Goal: Task Accomplishment & Management: Use online tool/utility

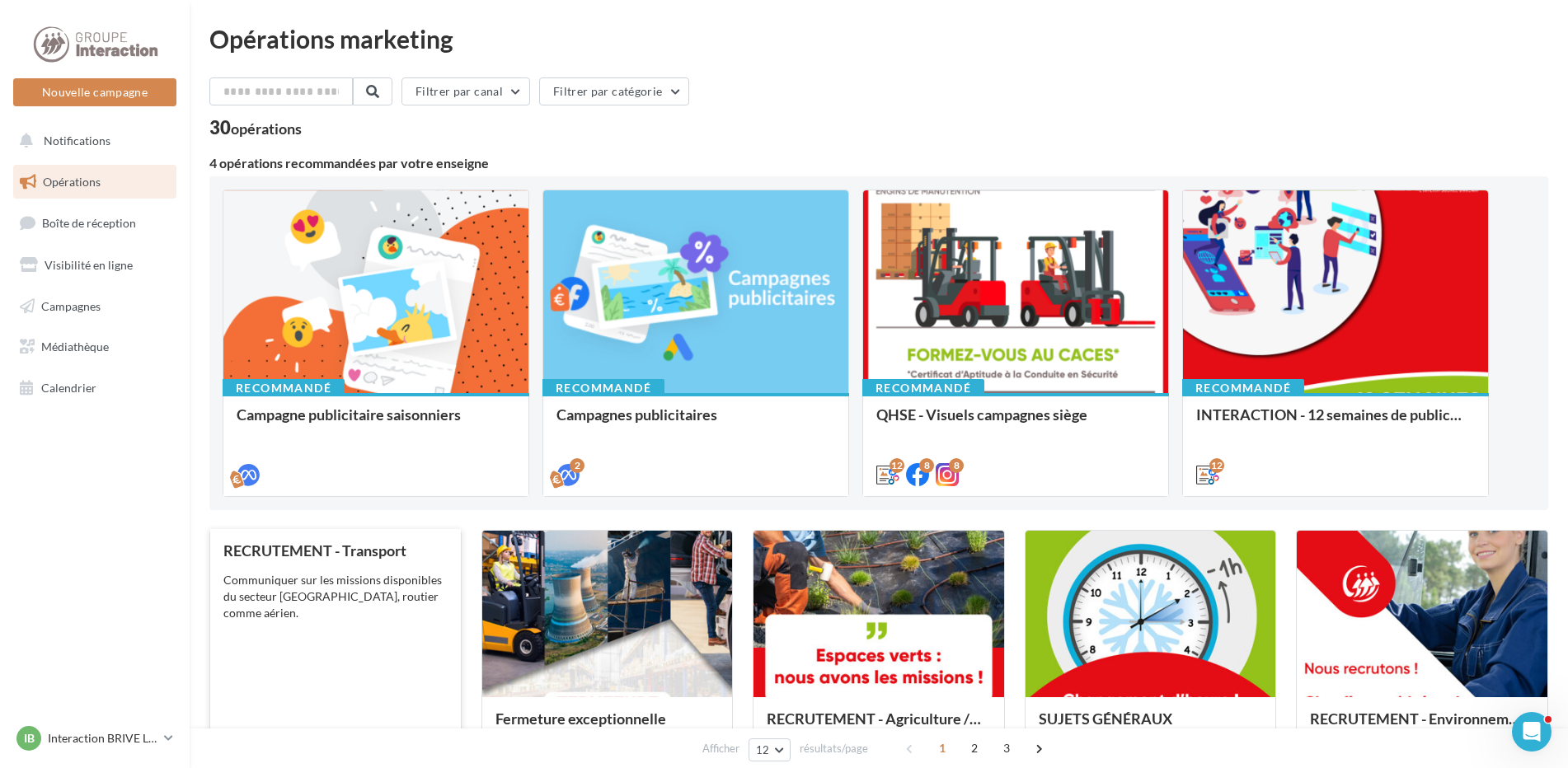
click at [400, 574] on div "Communiquer sur les missions disponibles du secteur Tranport, routier comme aér…" at bounding box center [336, 596] width 225 height 49
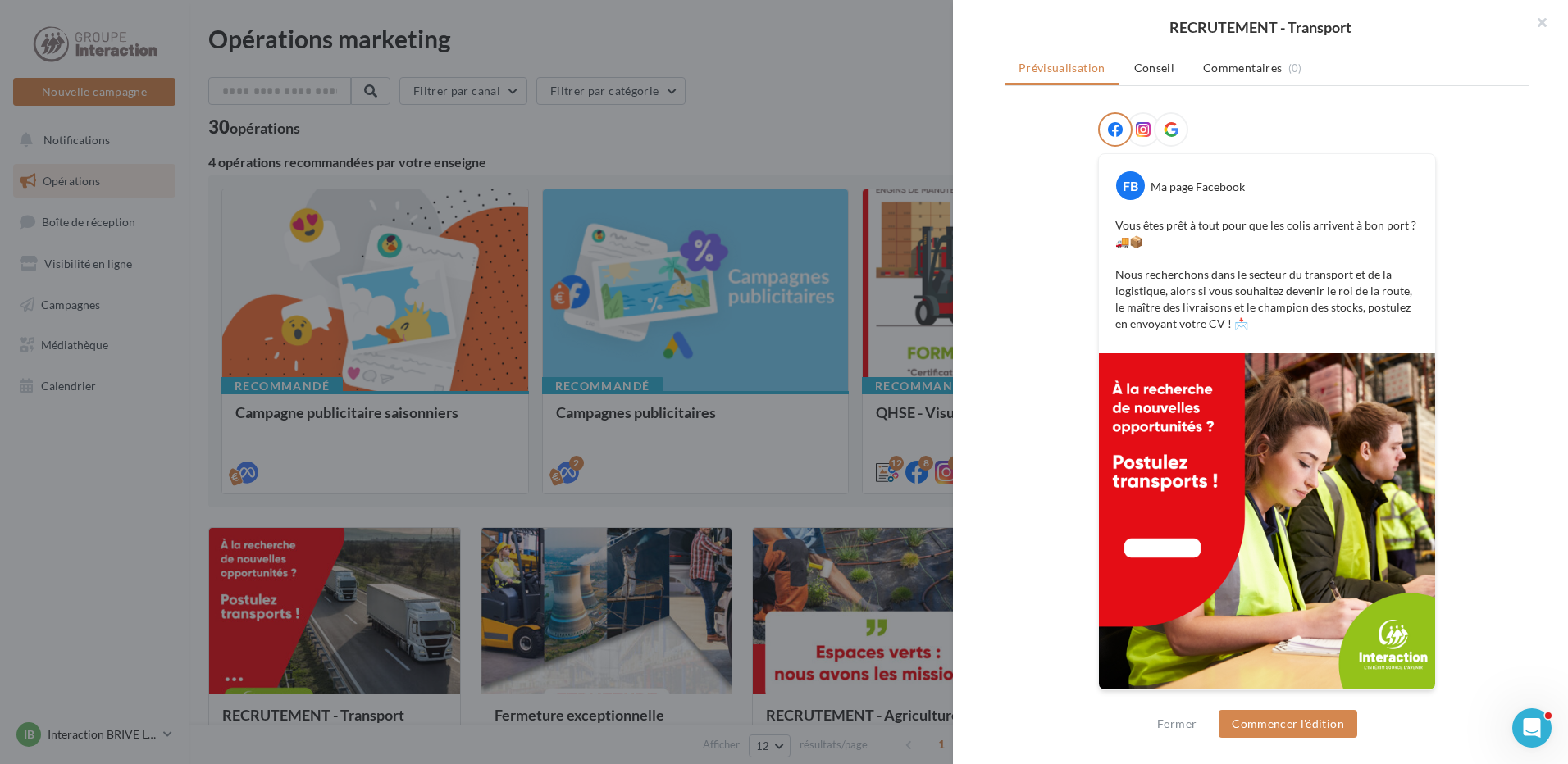
scroll to position [107, 0]
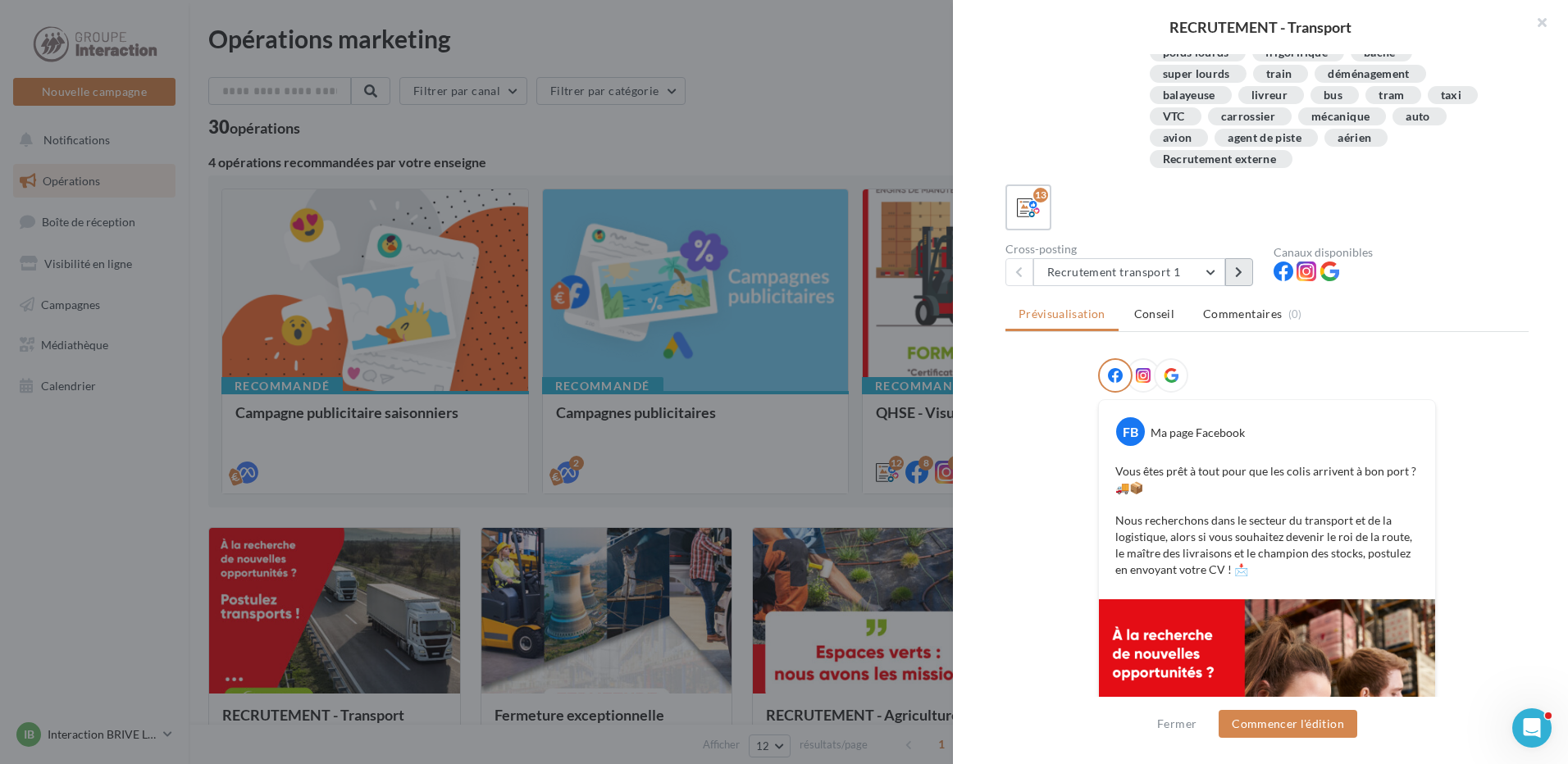
click at [1237, 270] on icon at bounding box center [1238, 272] width 7 height 12
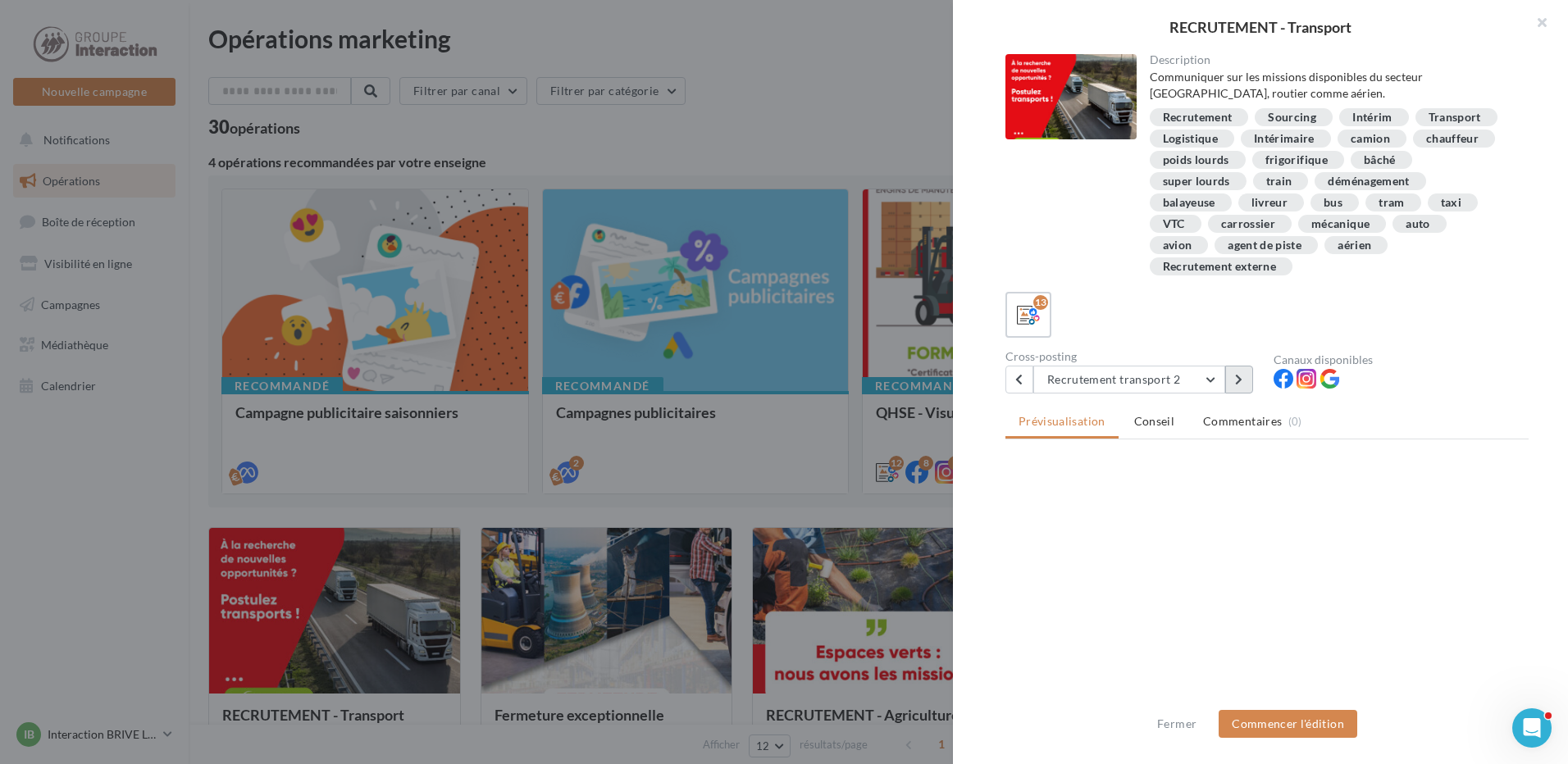
scroll to position [0, 0]
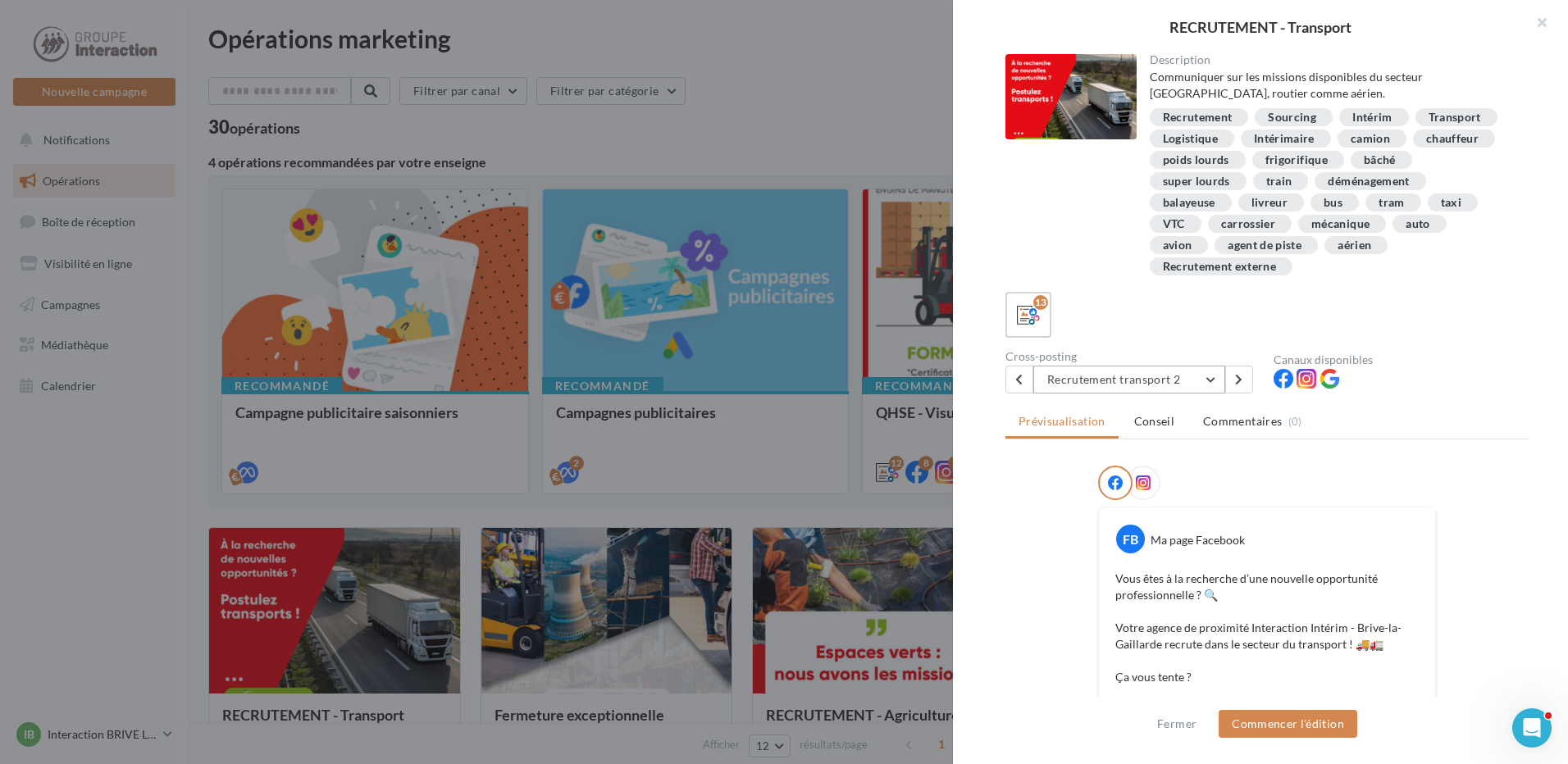
click at [1216, 386] on button "Recrutement transport 2" at bounding box center [1128, 379] width 192 height 28
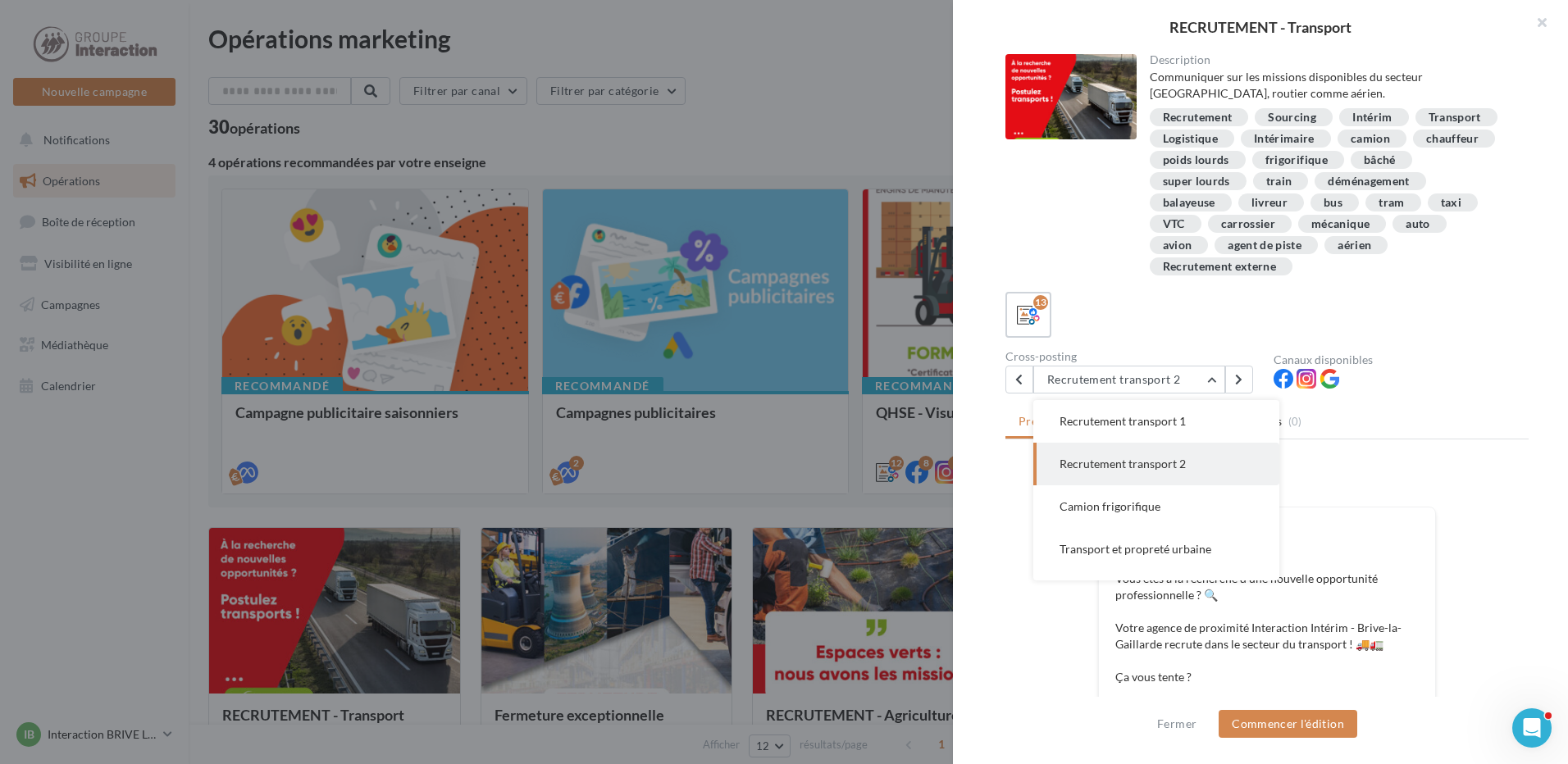
click at [1200, 334] on div "13" at bounding box center [1267, 315] width 524 height 46
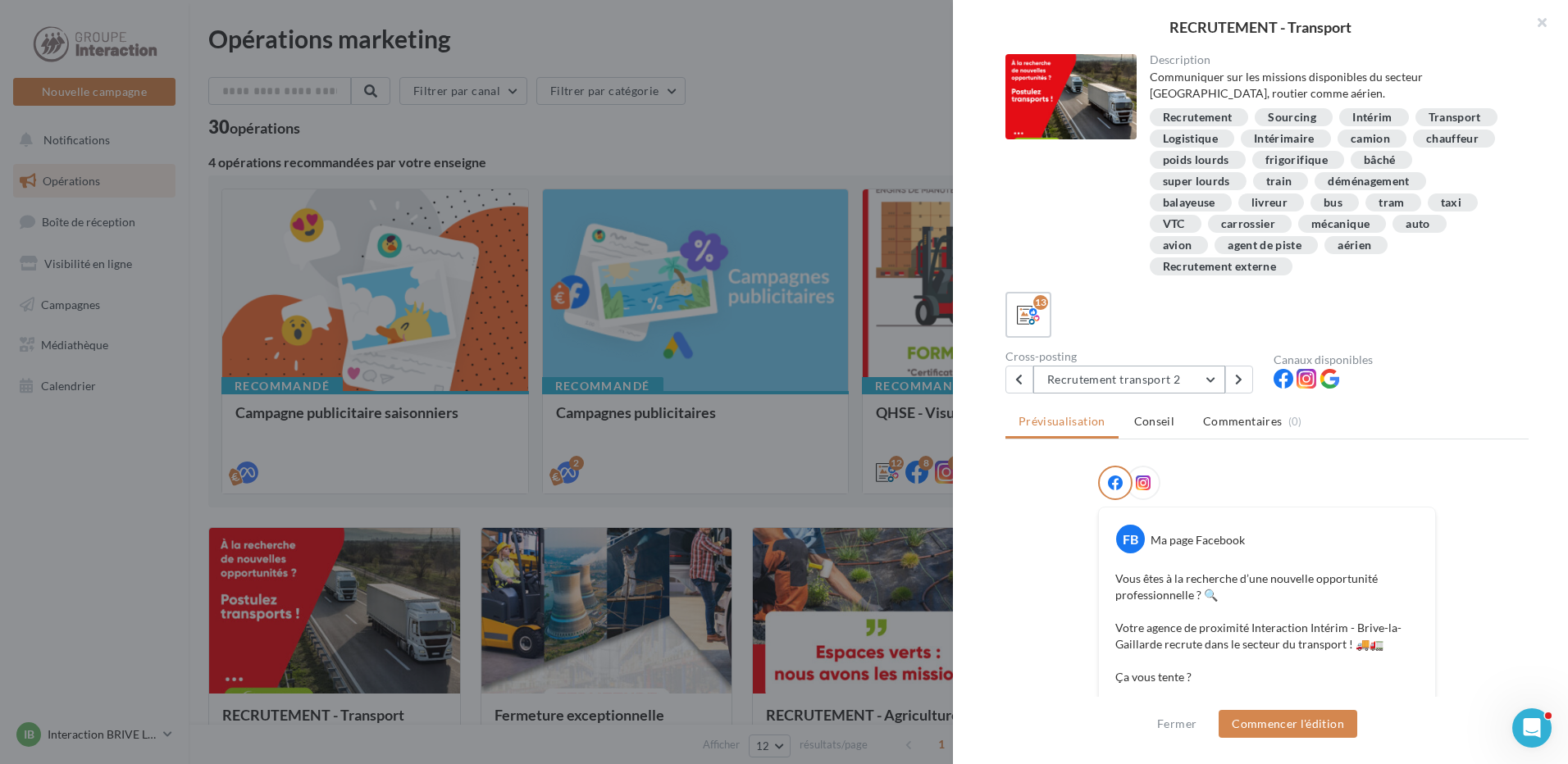
click at [1219, 384] on button "Recrutement transport 2" at bounding box center [1128, 379] width 192 height 28
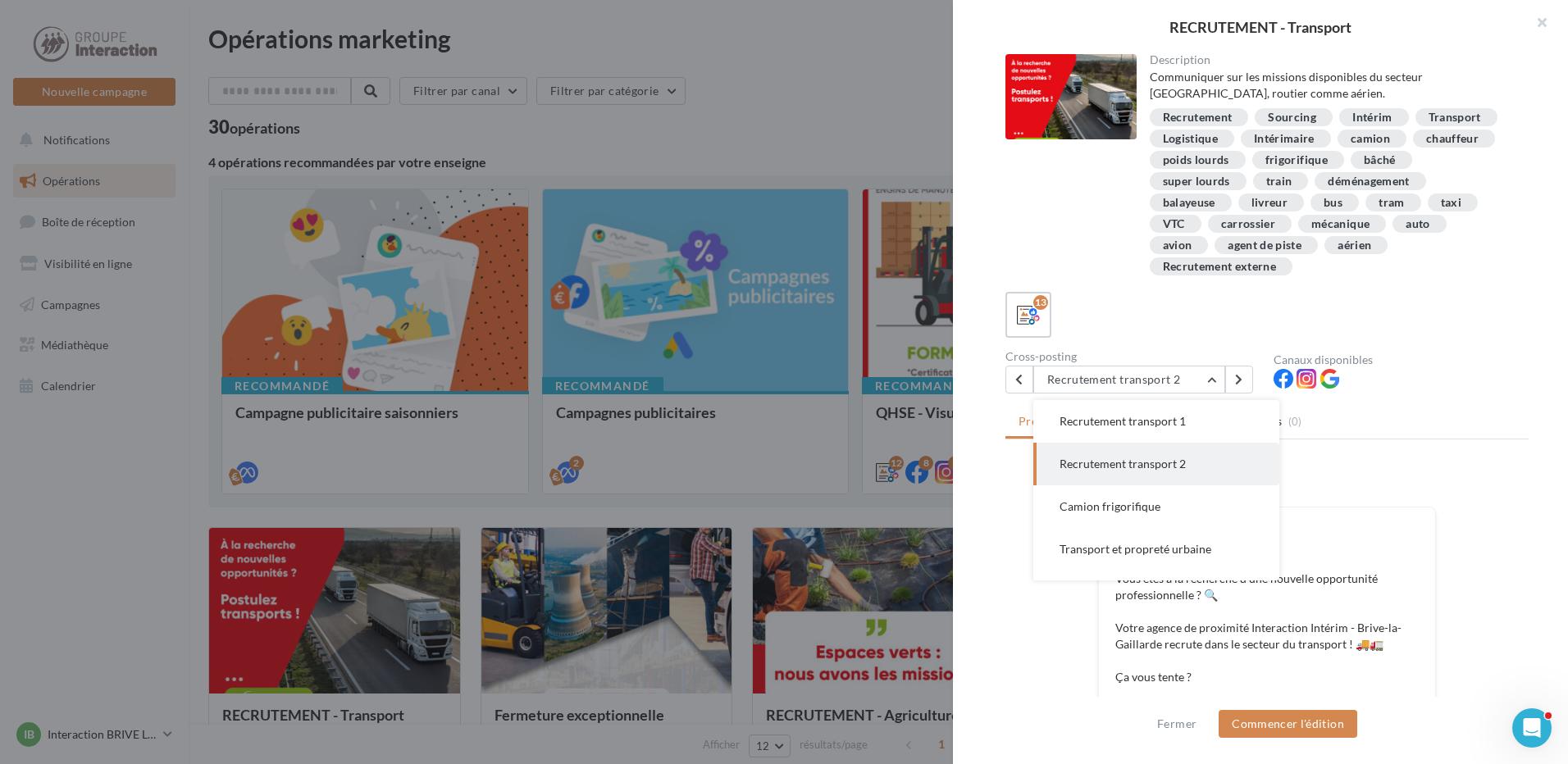
click at [1161, 467] on span "Recrutement transport 2" at bounding box center [1122, 464] width 126 height 14
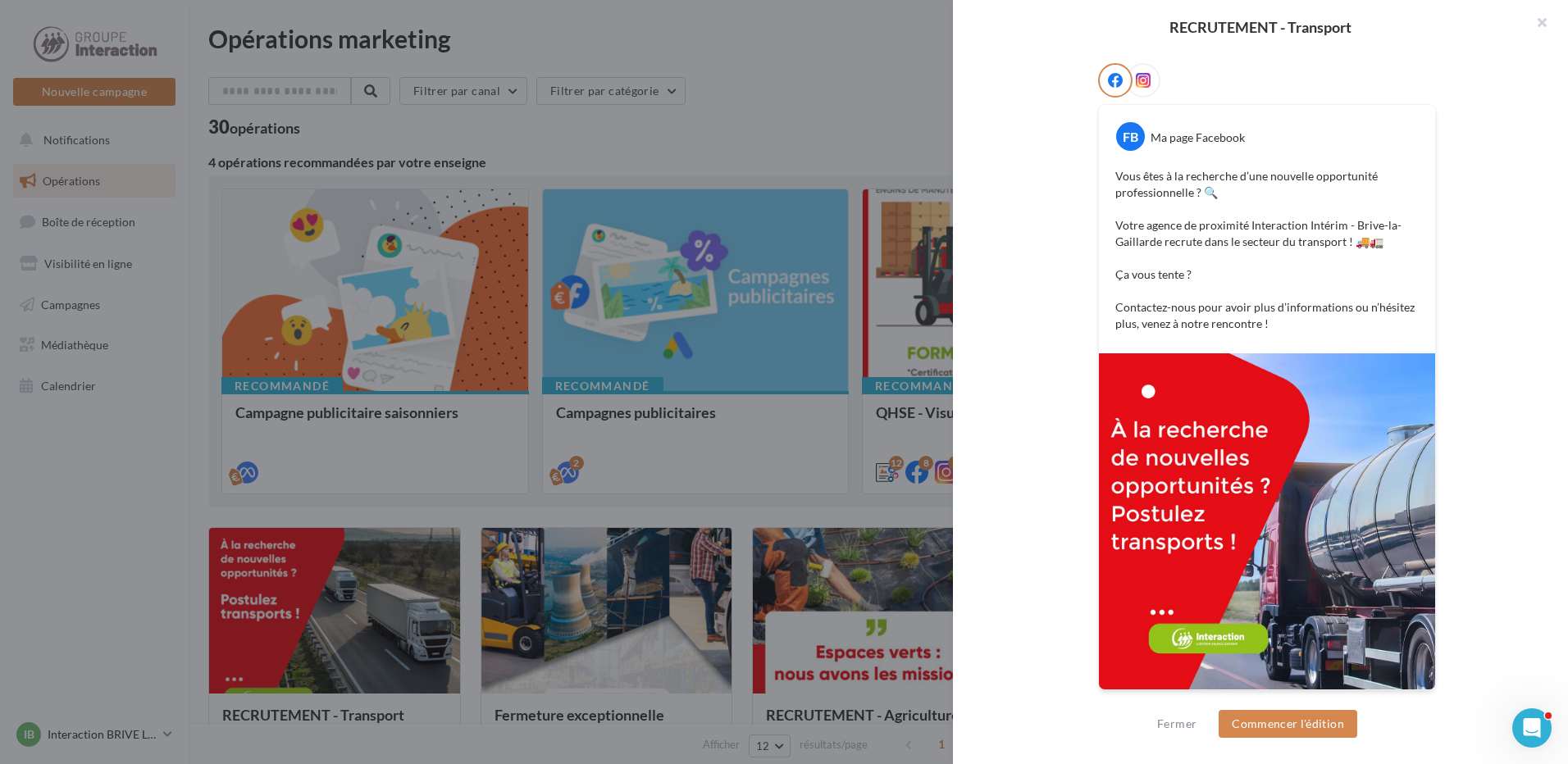
scroll to position [156, 0]
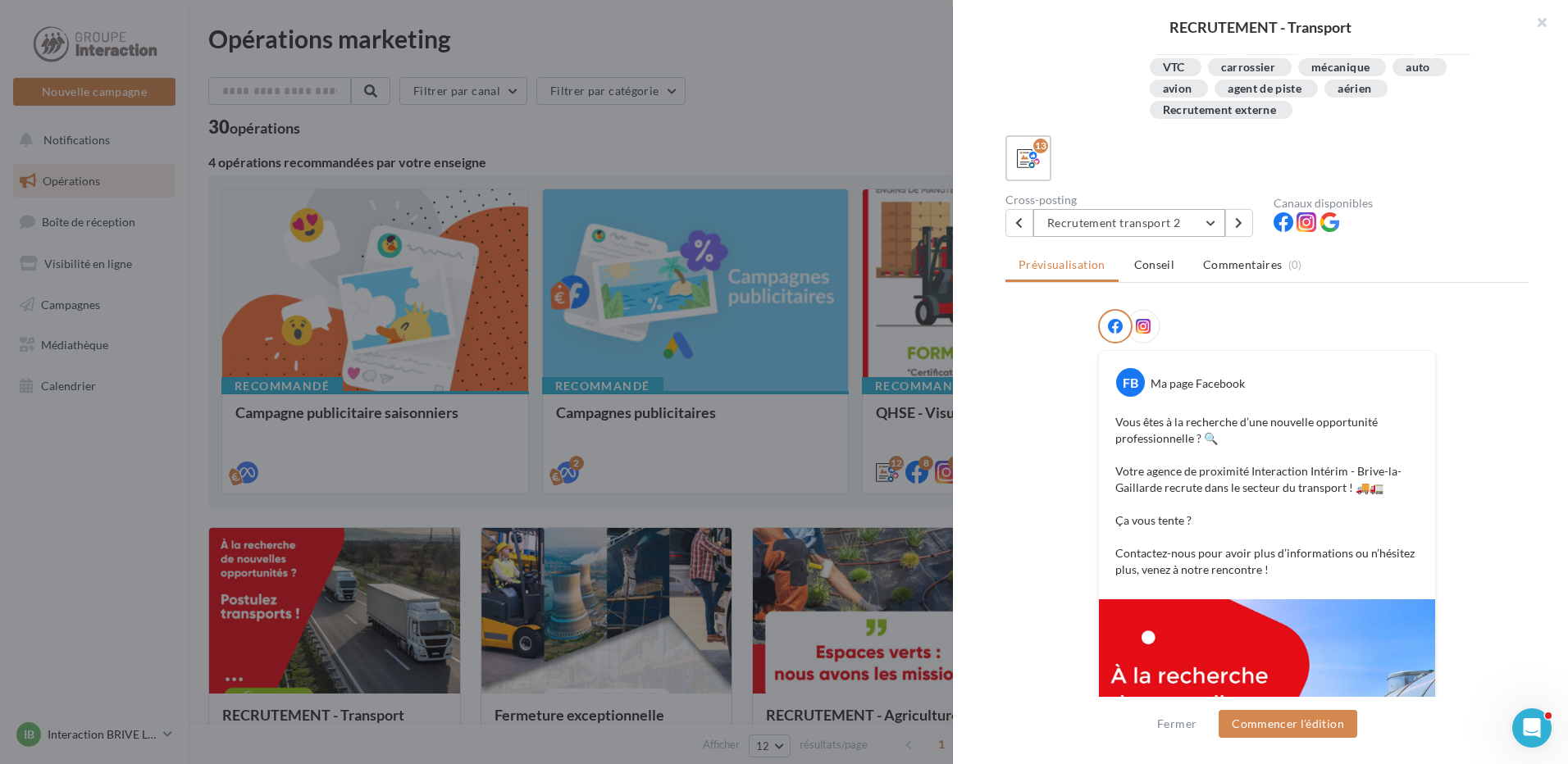
click at [1215, 220] on button "Recrutement transport 2" at bounding box center [1128, 222] width 192 height 28
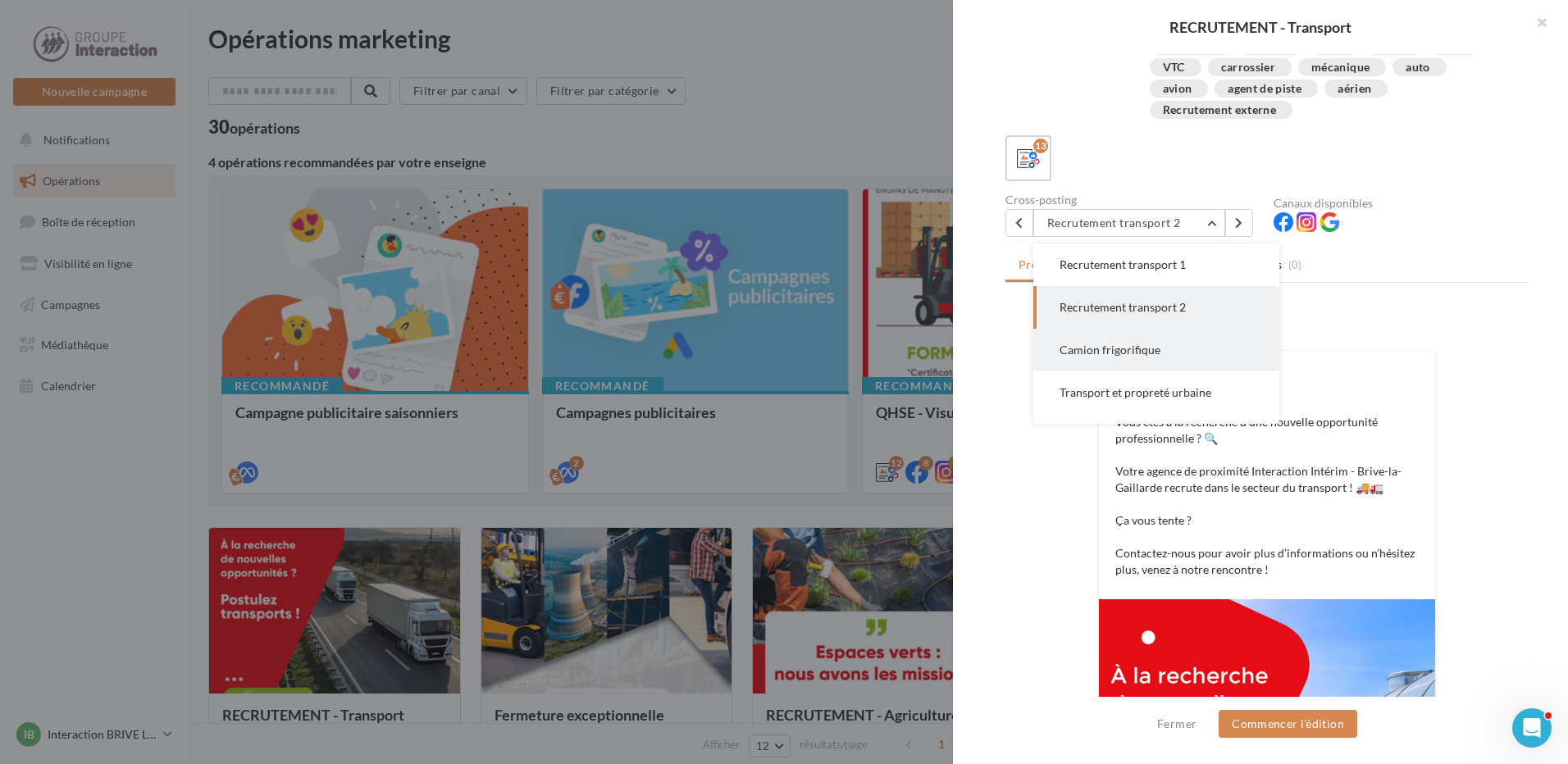
click at [1163, 343] on button "Camion frigorifique" at bounding box center [1155, 350] width 246 height 43
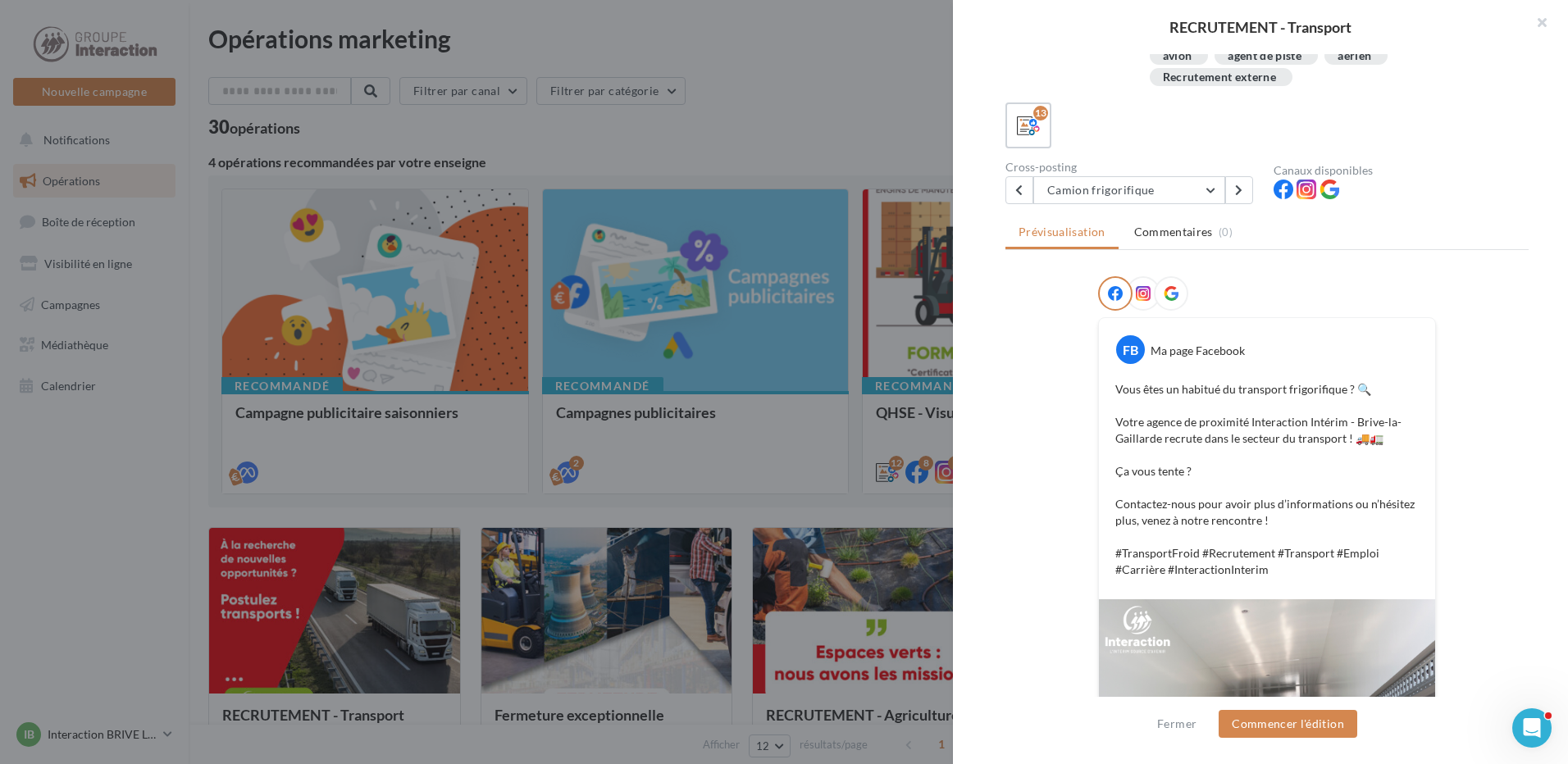
scroll to position [107, 0]
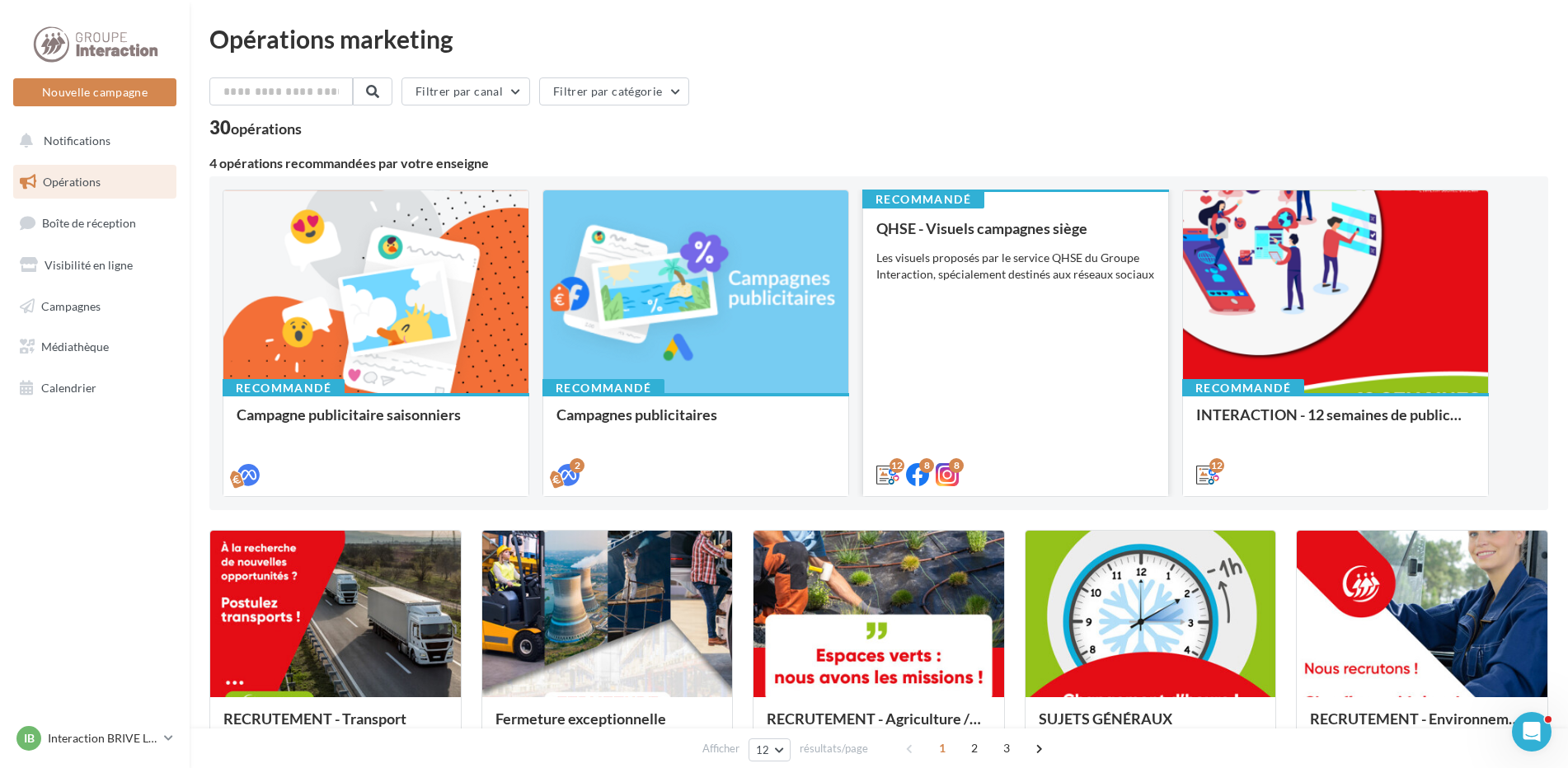
click at [1051, 288] on div "QHSE - Visuels campagnes siège Les visuels proposés par le service QHSE du Grou…" at bounding box center [1016, 350] width 278 height 261
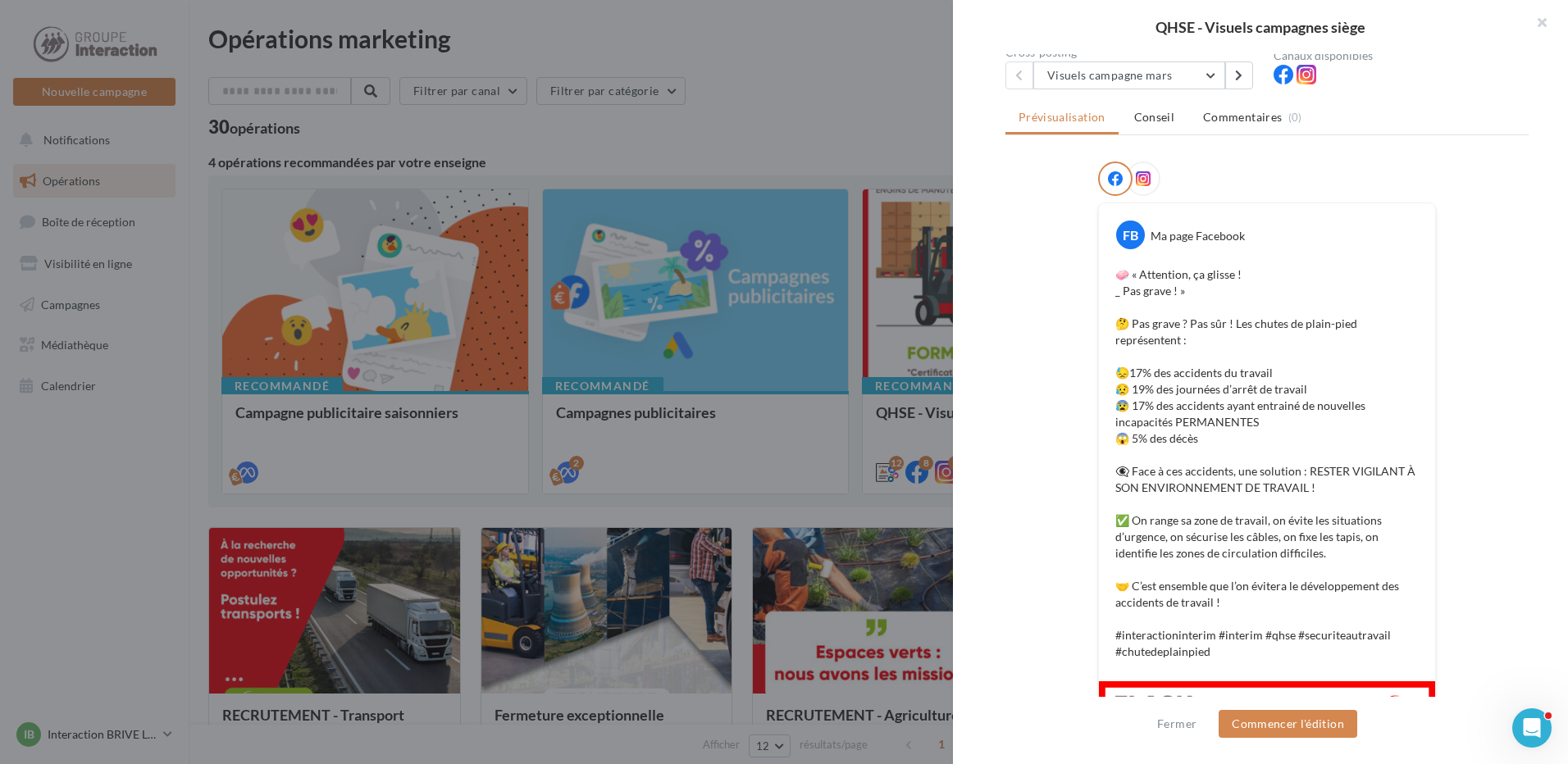
scroll to position [0, 0]
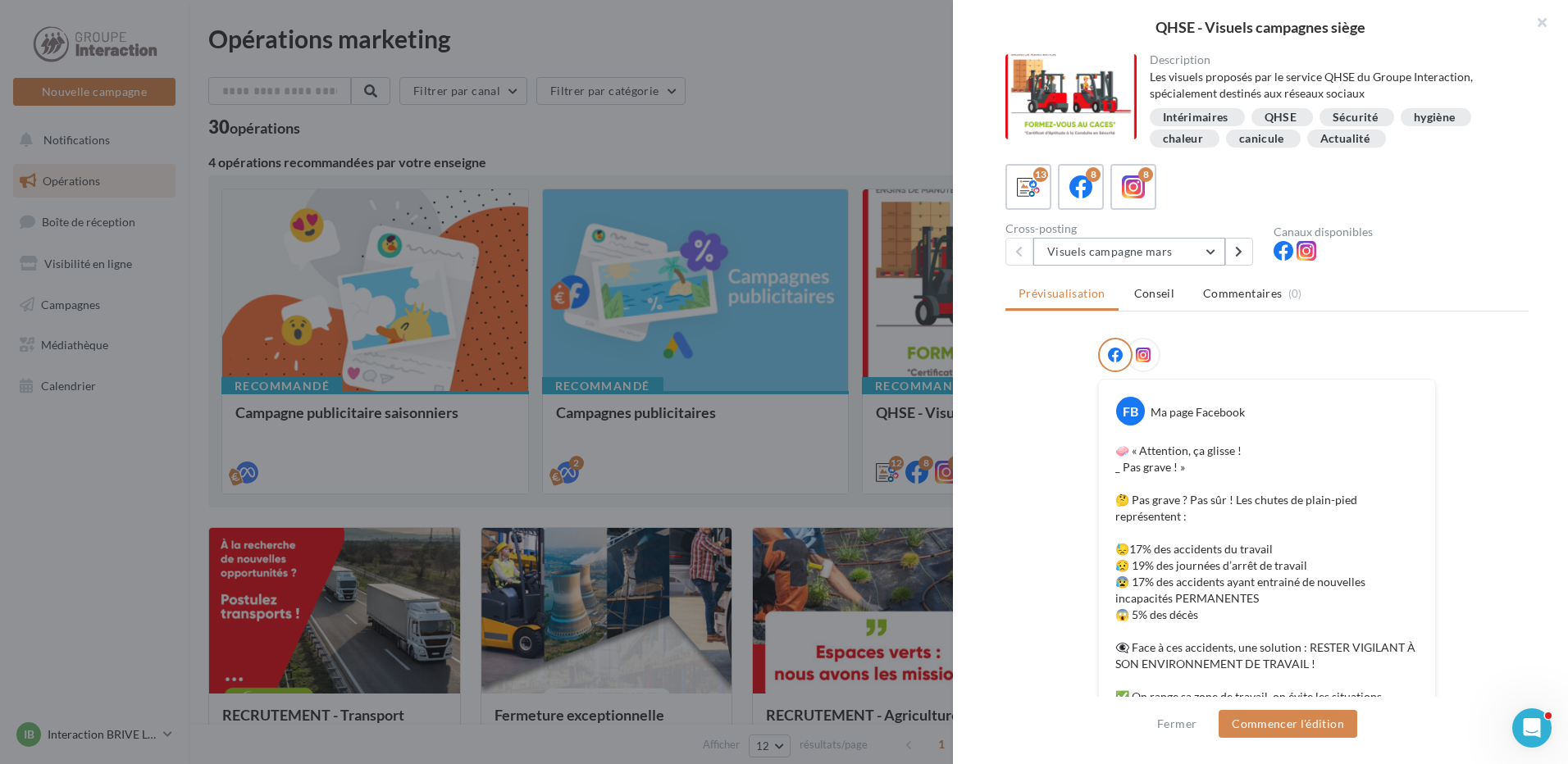
click at [1204, 246] on button "Visuels campagne mars" at bounding box center [1128, 251] width 192 height 28
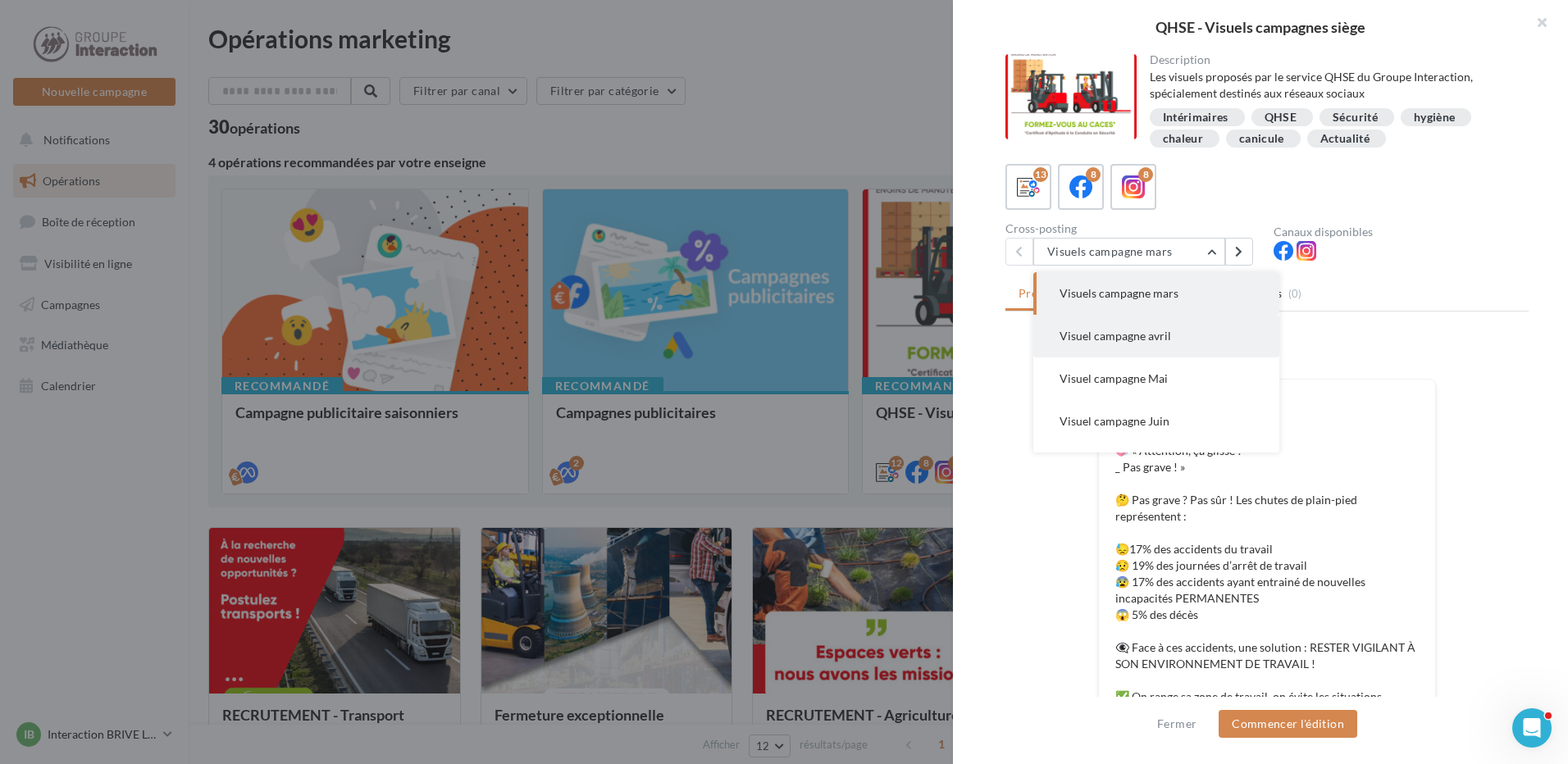
click at [1162, 329] on span "Visuel campagne avril" at bounding box center [1115, 336] width 112 height 14
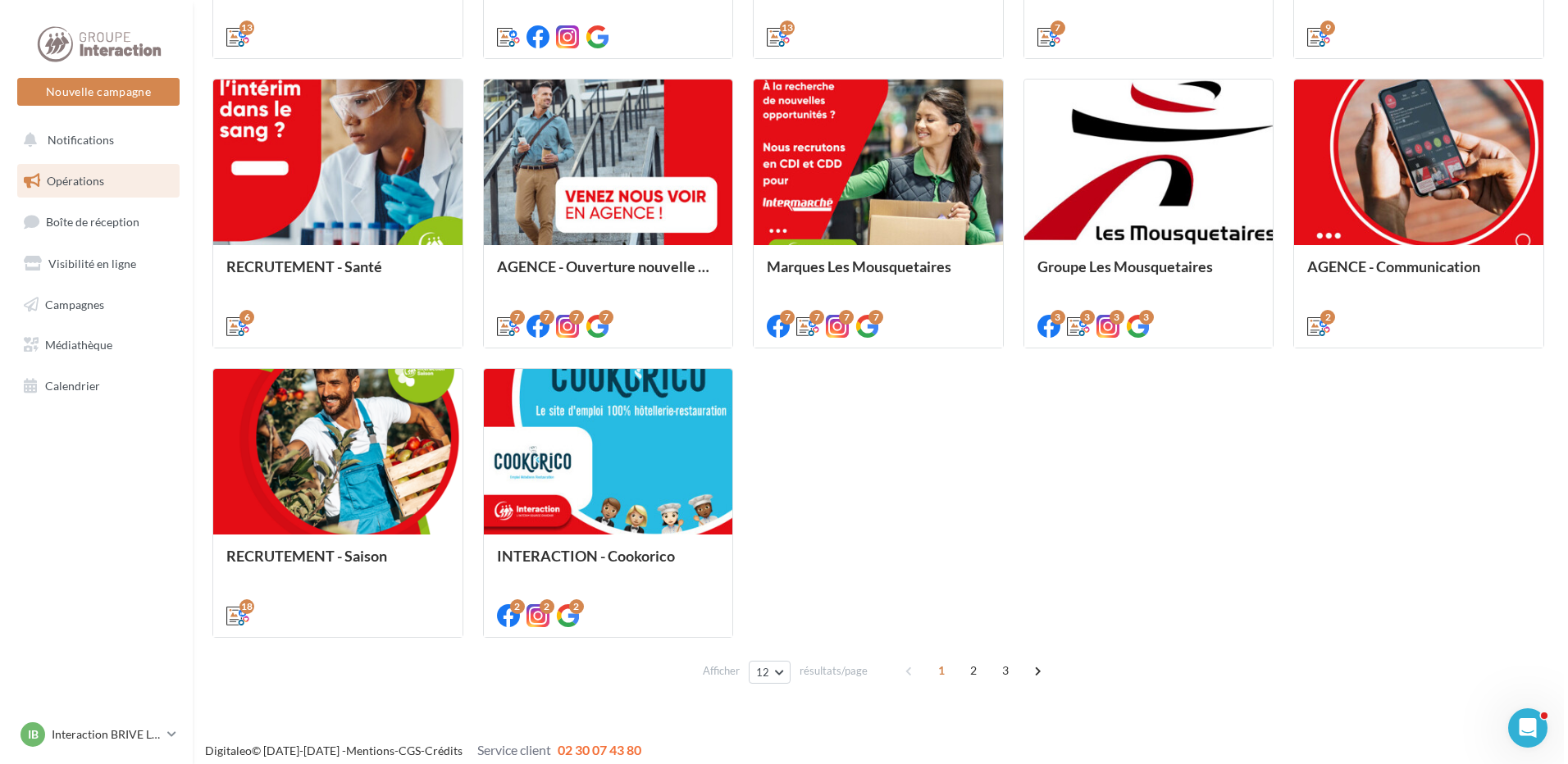
scroll to position [748, 0]
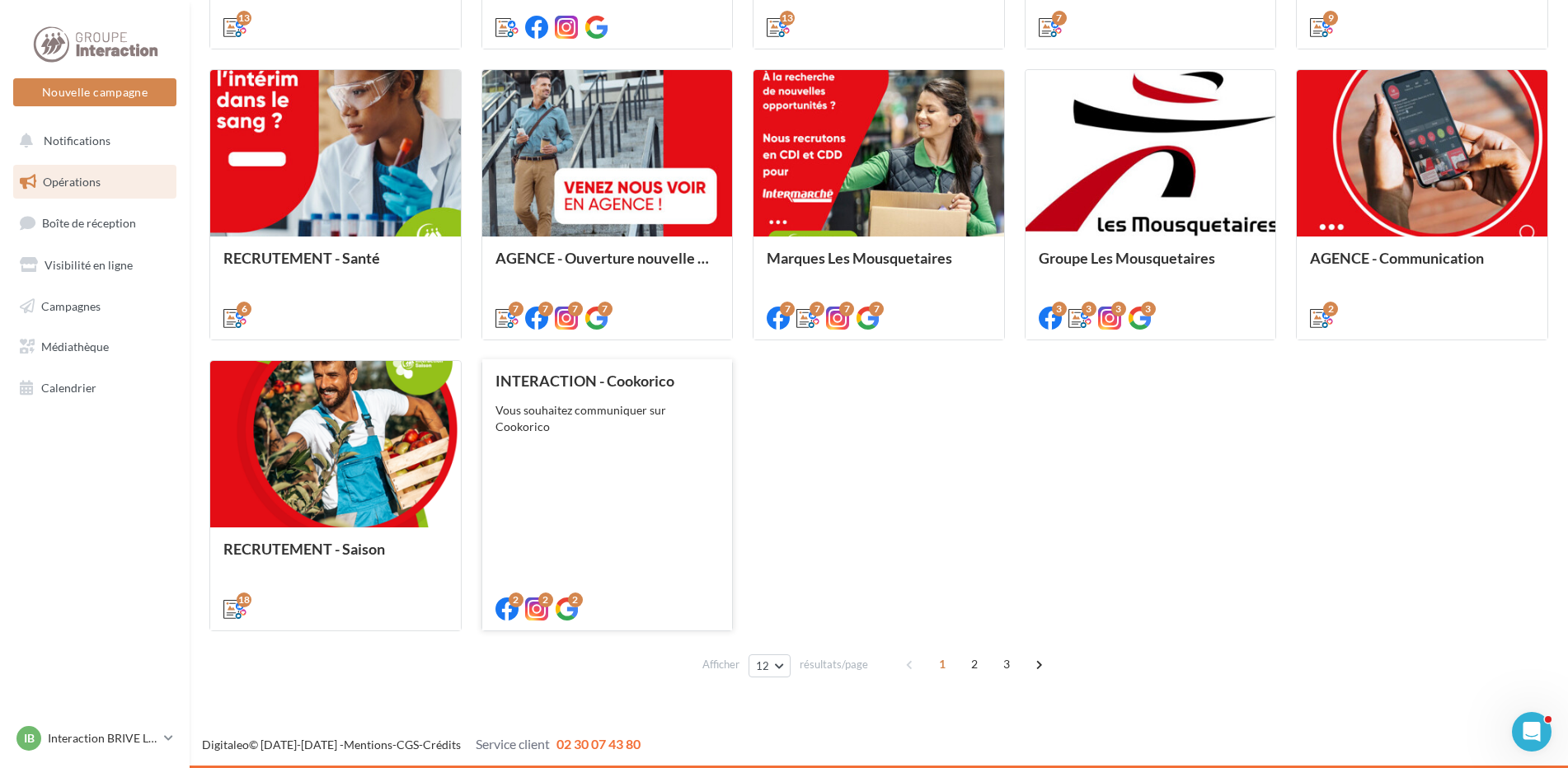
click at [635, 440] on div "INTERACTION - Cookorico Vous souhaitez communiquer sur Cookorico" at bounding box center [608, 494] width 225 height 243
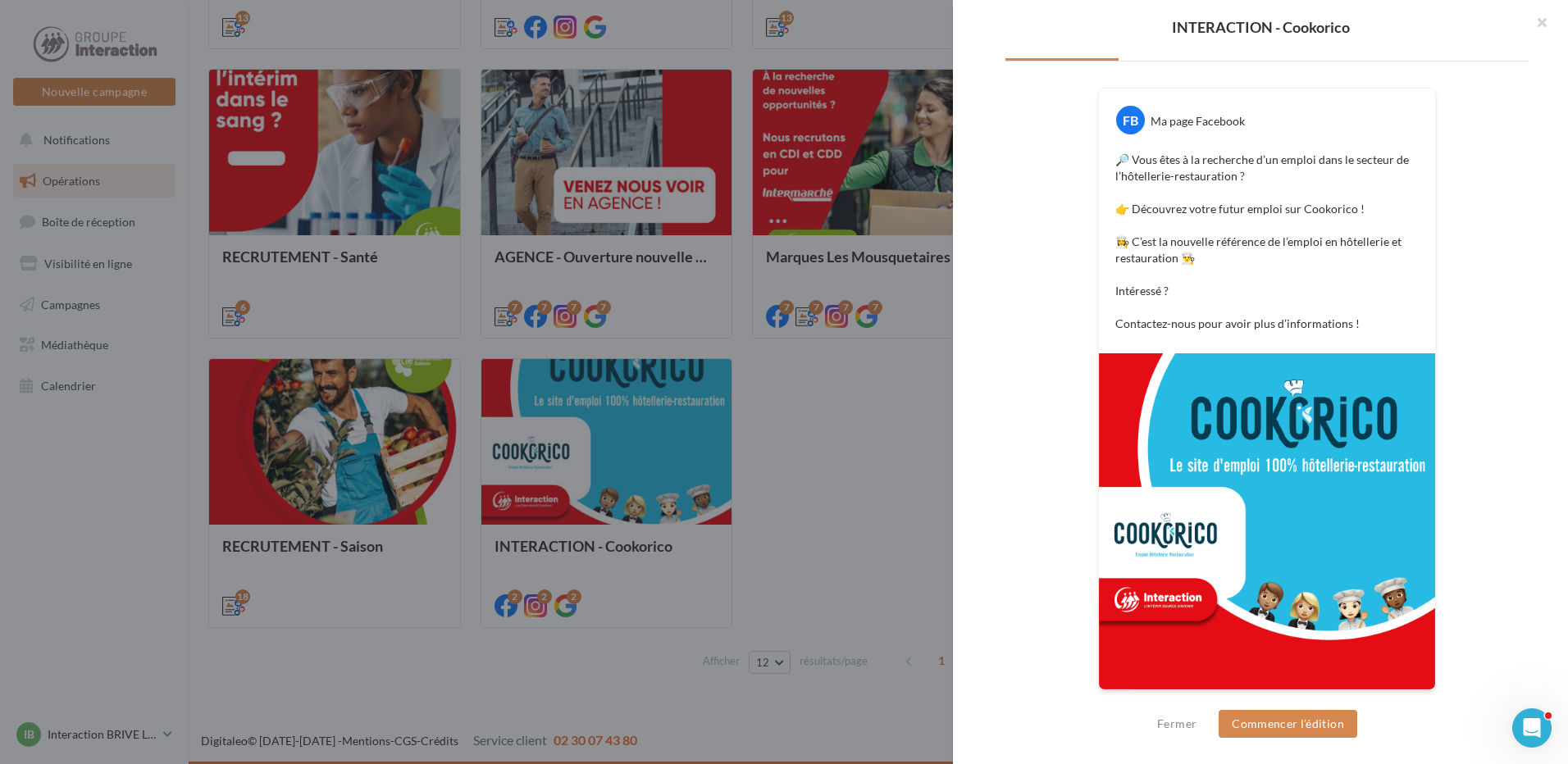
scroll to position [0, 0]
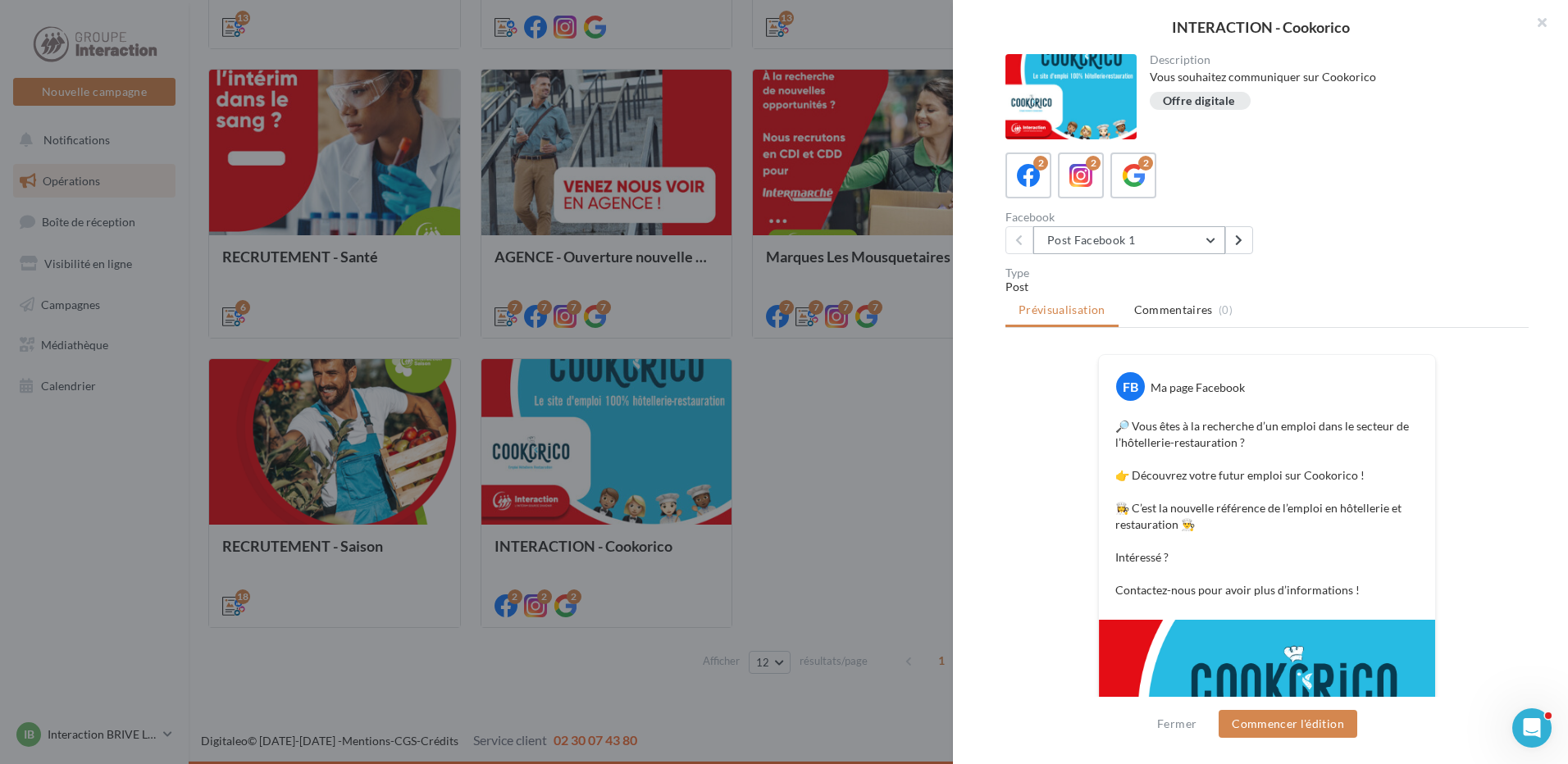
click at [1180, 235] on button "Post Facebook 1" at bounding box center [1128, 239] width 192 height 28
click at [1167, 311] on button "Post Facebook 2" at bounding box center [1155, 325] width 246 height 43
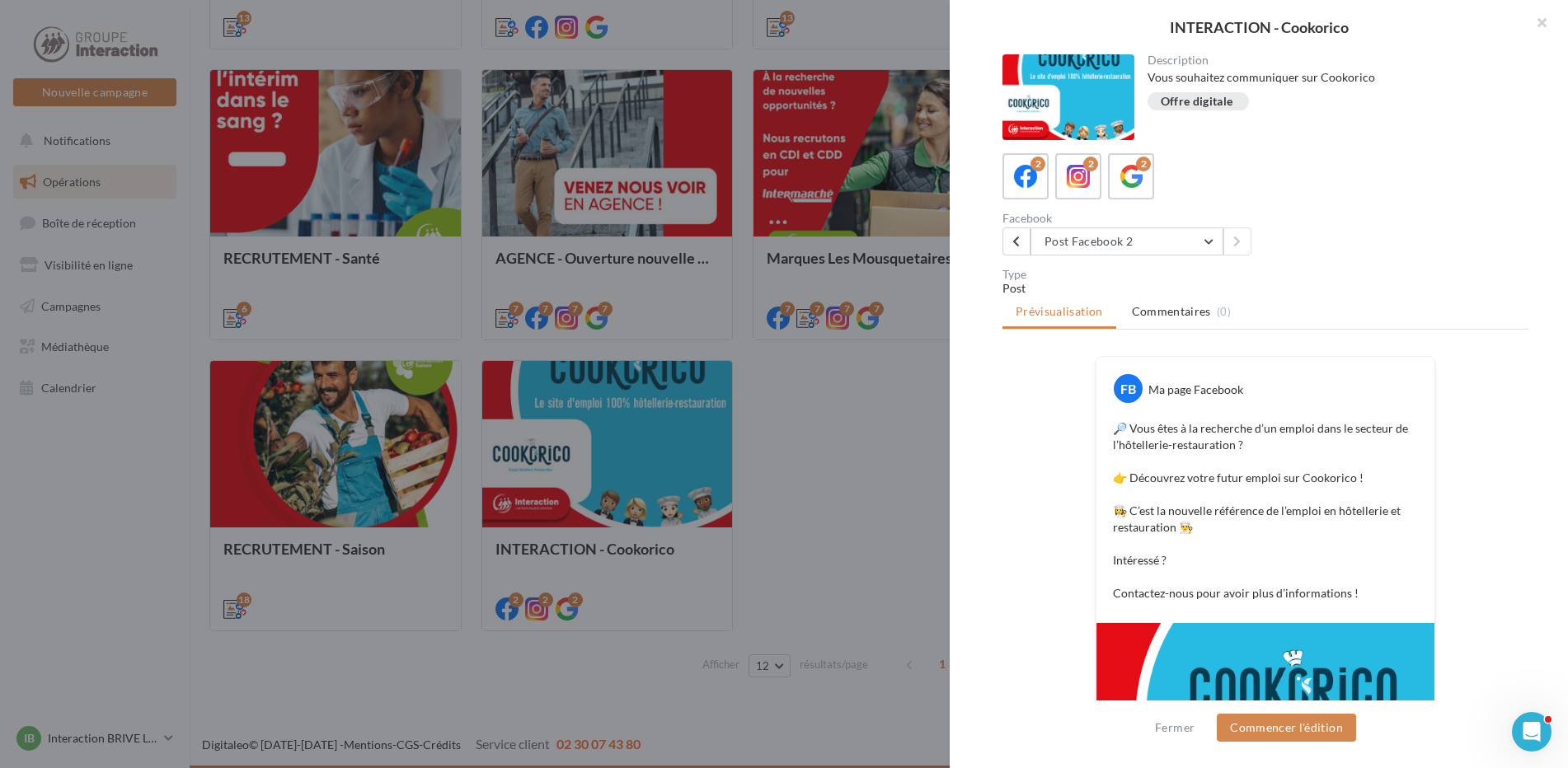
click at [848, 474] on div at bounding box center [784, 384] width 1568 height 768
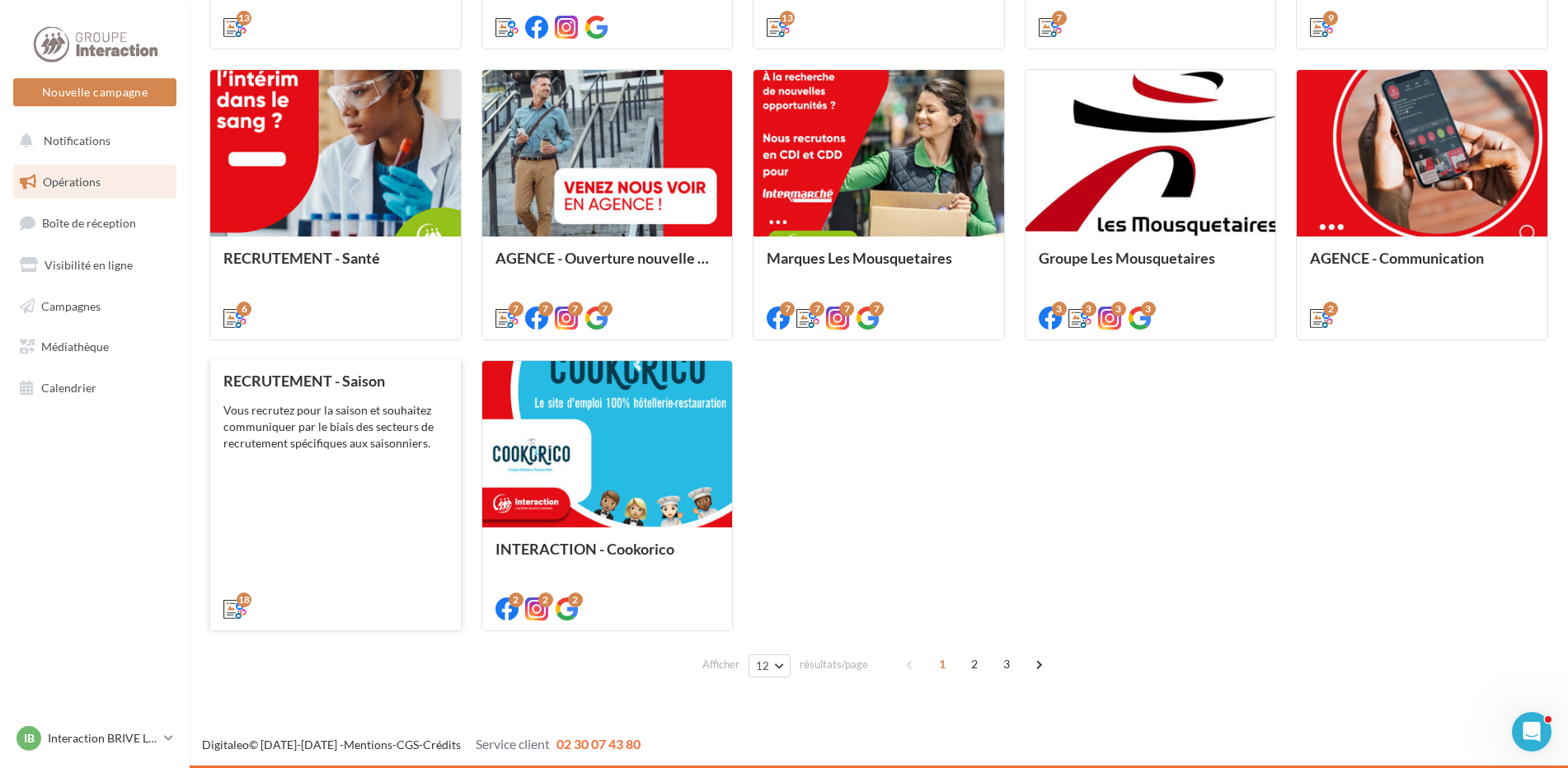
click at [327, 396] on div "RECRUTEMENT - Saison Vous recrutez pour la saison et souhaitez communiquer par …" at bounding box center [336, 494] width 225 height 243
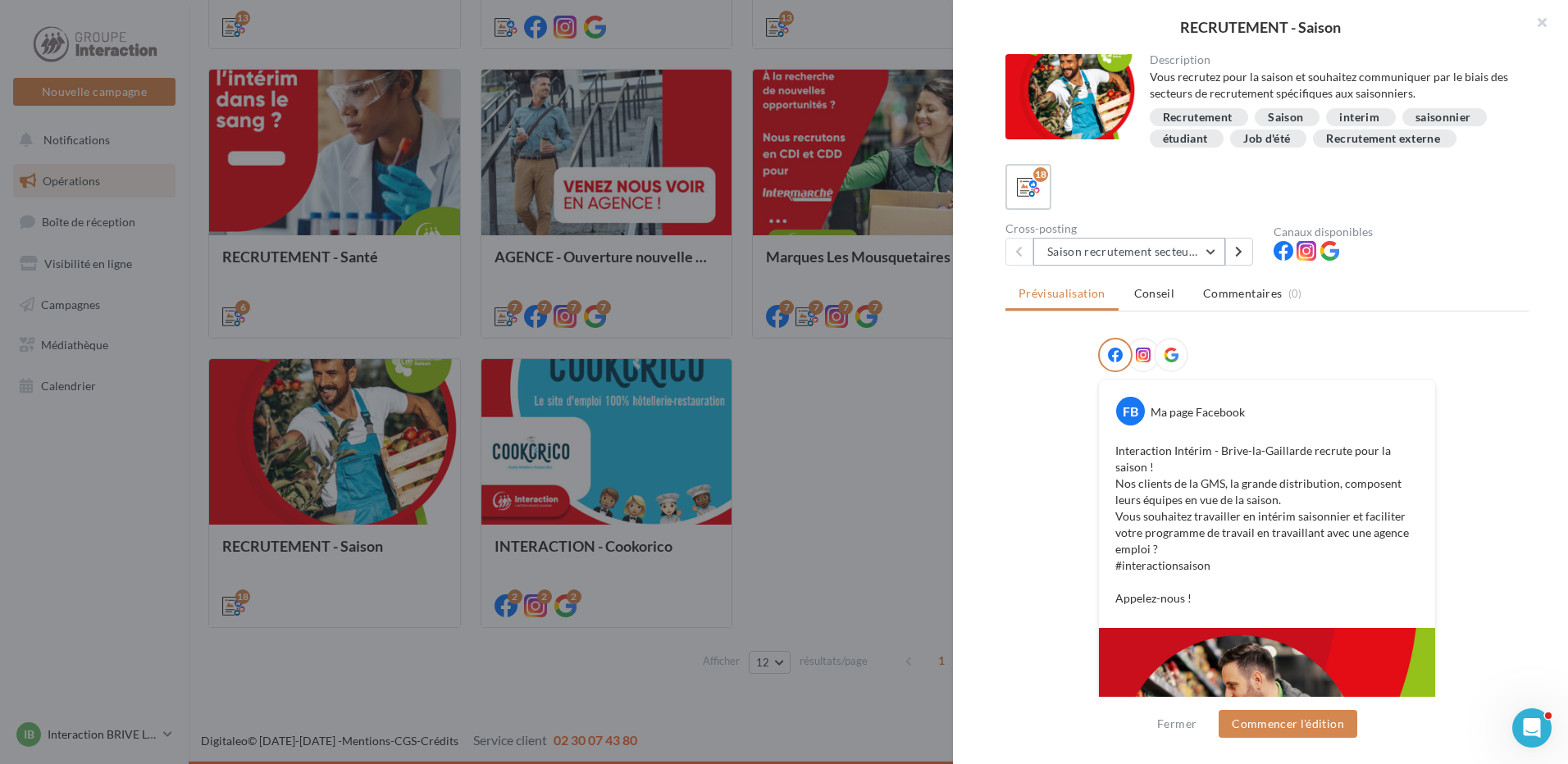
click at [1209, 255] on button "Saison recrutement secteur GMS" at bounding box center [1128, 251] width 192 height 28
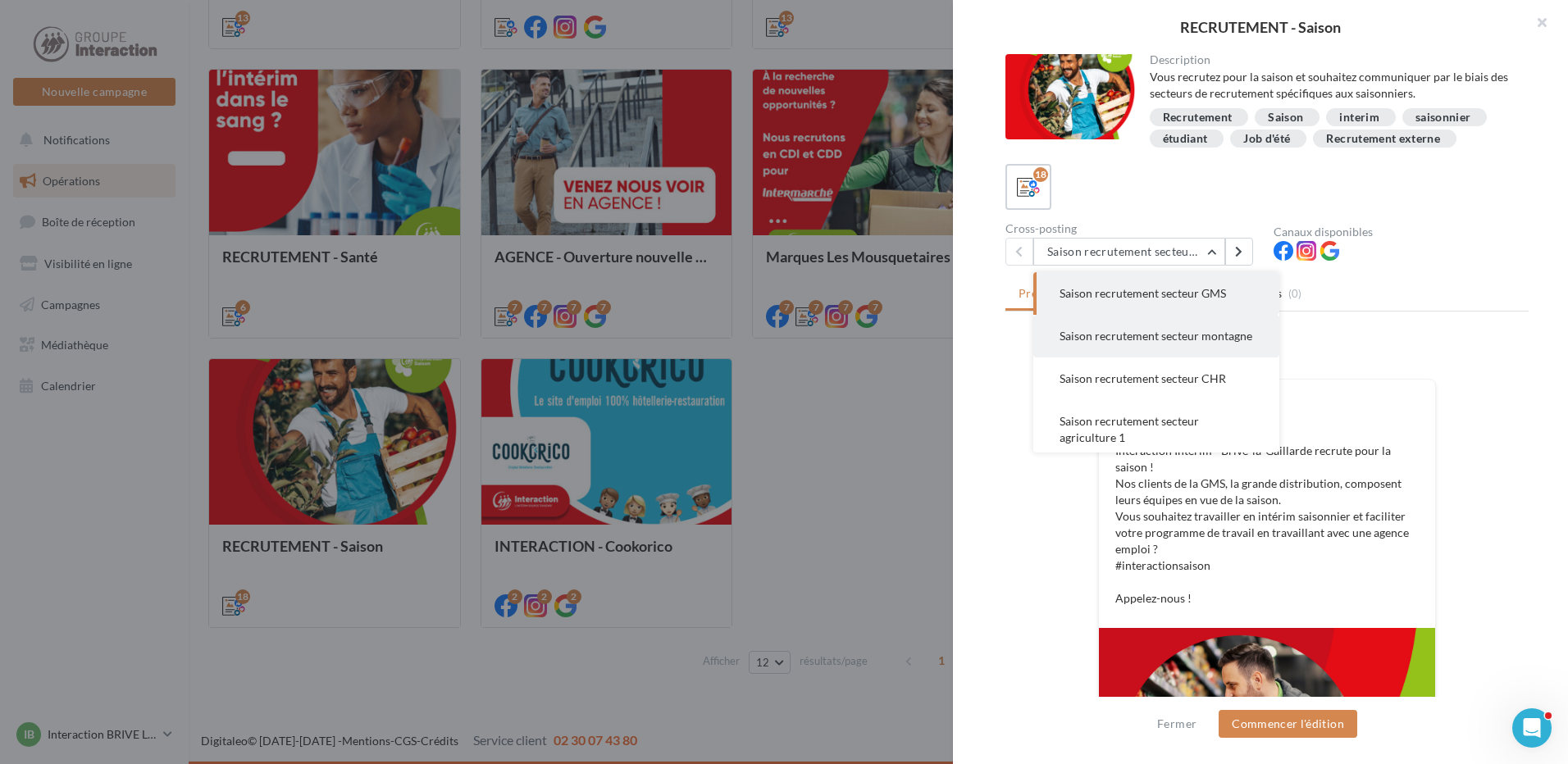
click at [1193, 330] on span "Saison recrutement secteur montagne" at bounding box center [1156, 336] width 193 height 14
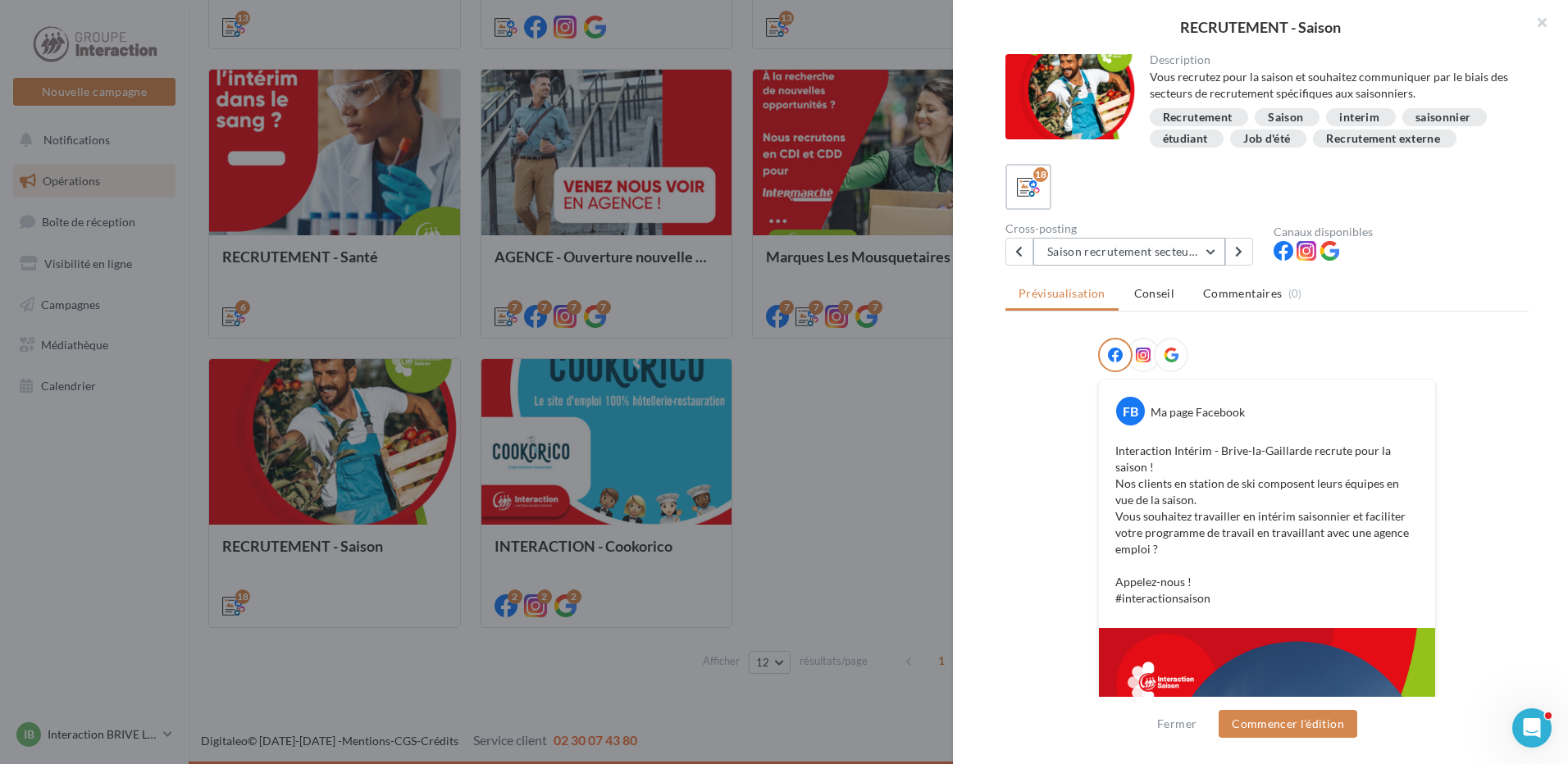
click at [1152, 247] on button "Saison recrutement secteur montagne" at bounding box center [1128, 251] width 192 height 28
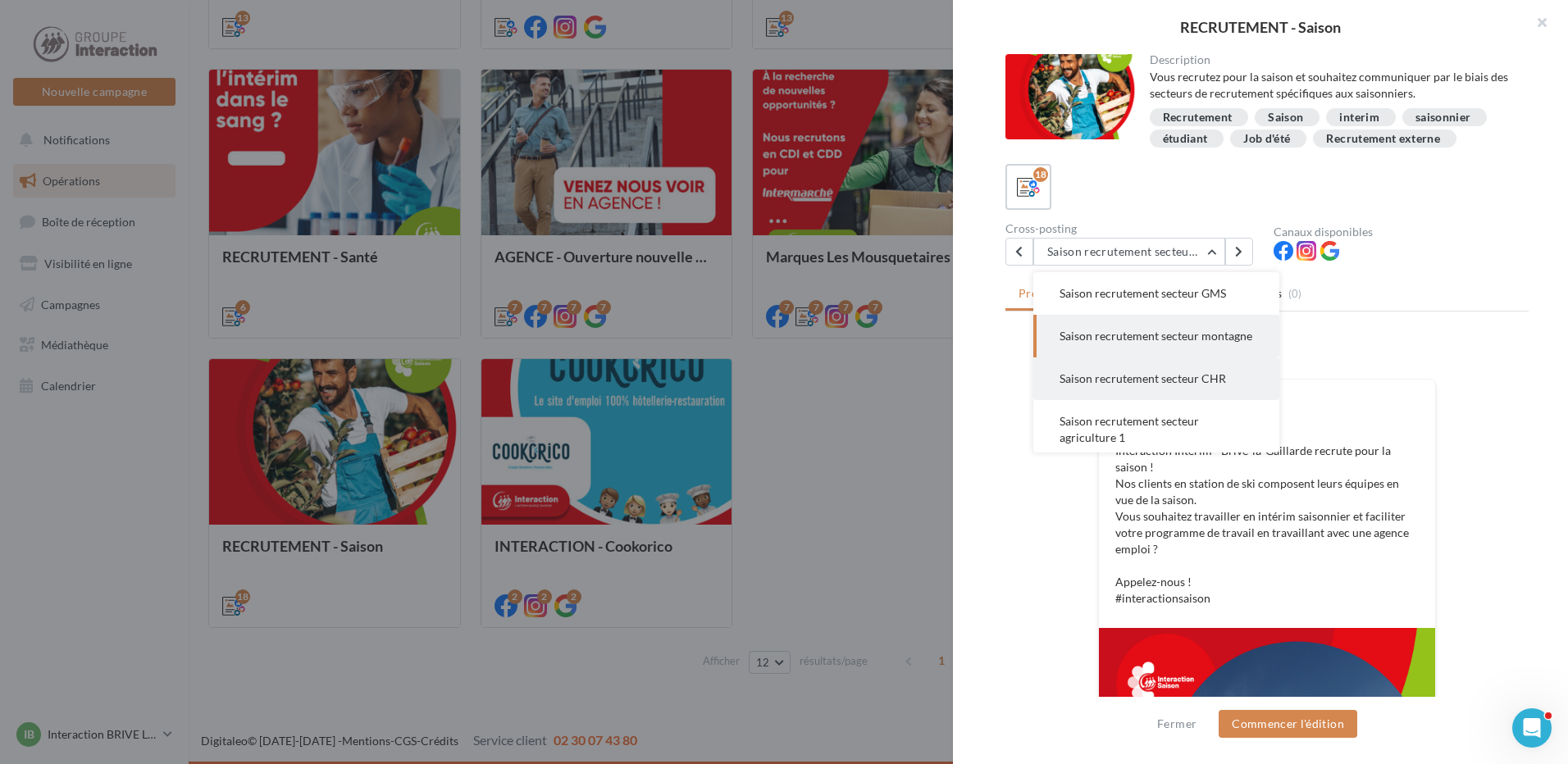
click at [1139, 385] on span "Saison recrutement secteur CHR" at bounding box center [1143, 379] width 166 height 14
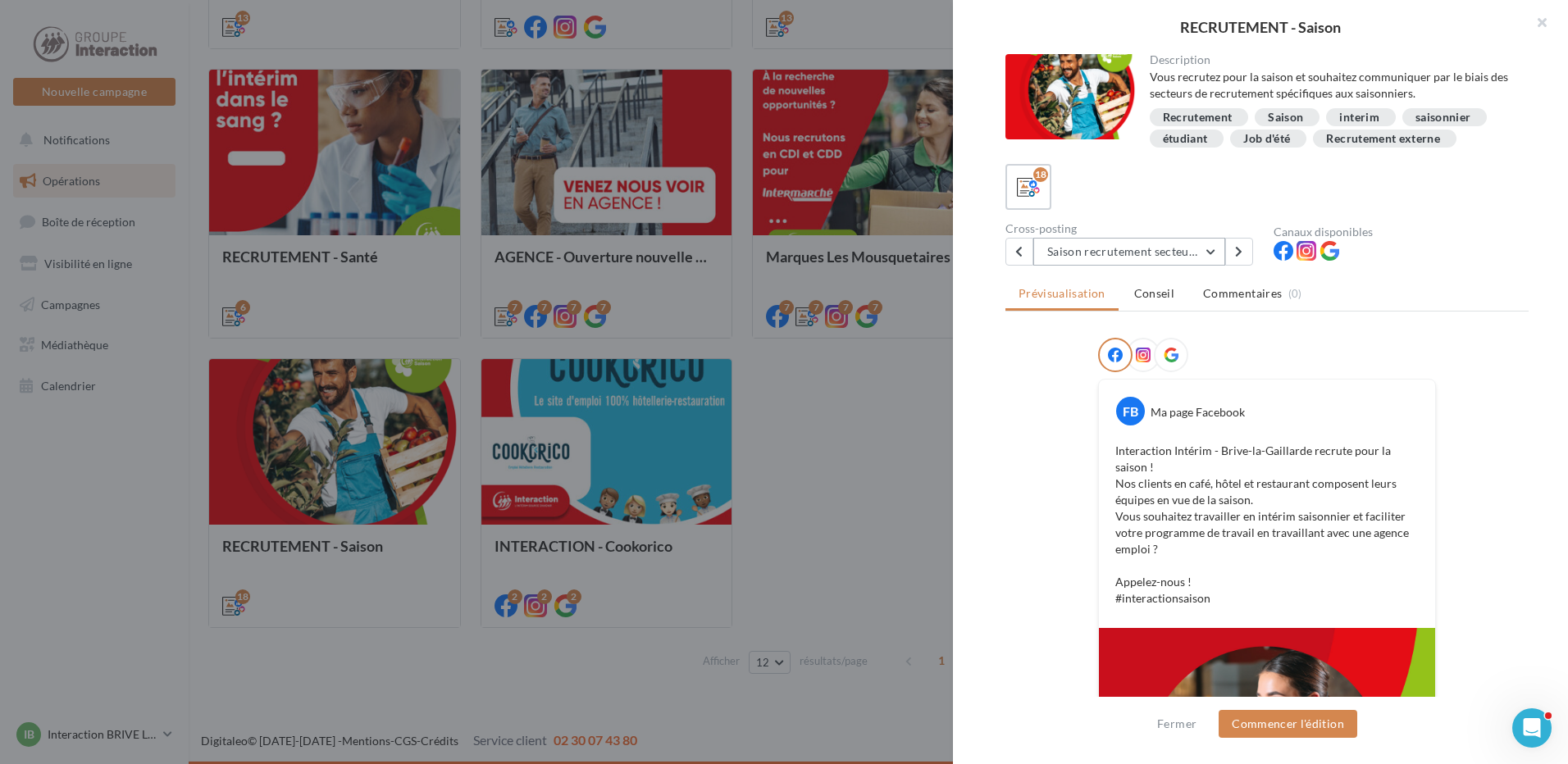
click at [1195, 246] on button "Saison recrutement secteur CHR" at bounding box center [1128, 251] width 192 height 28
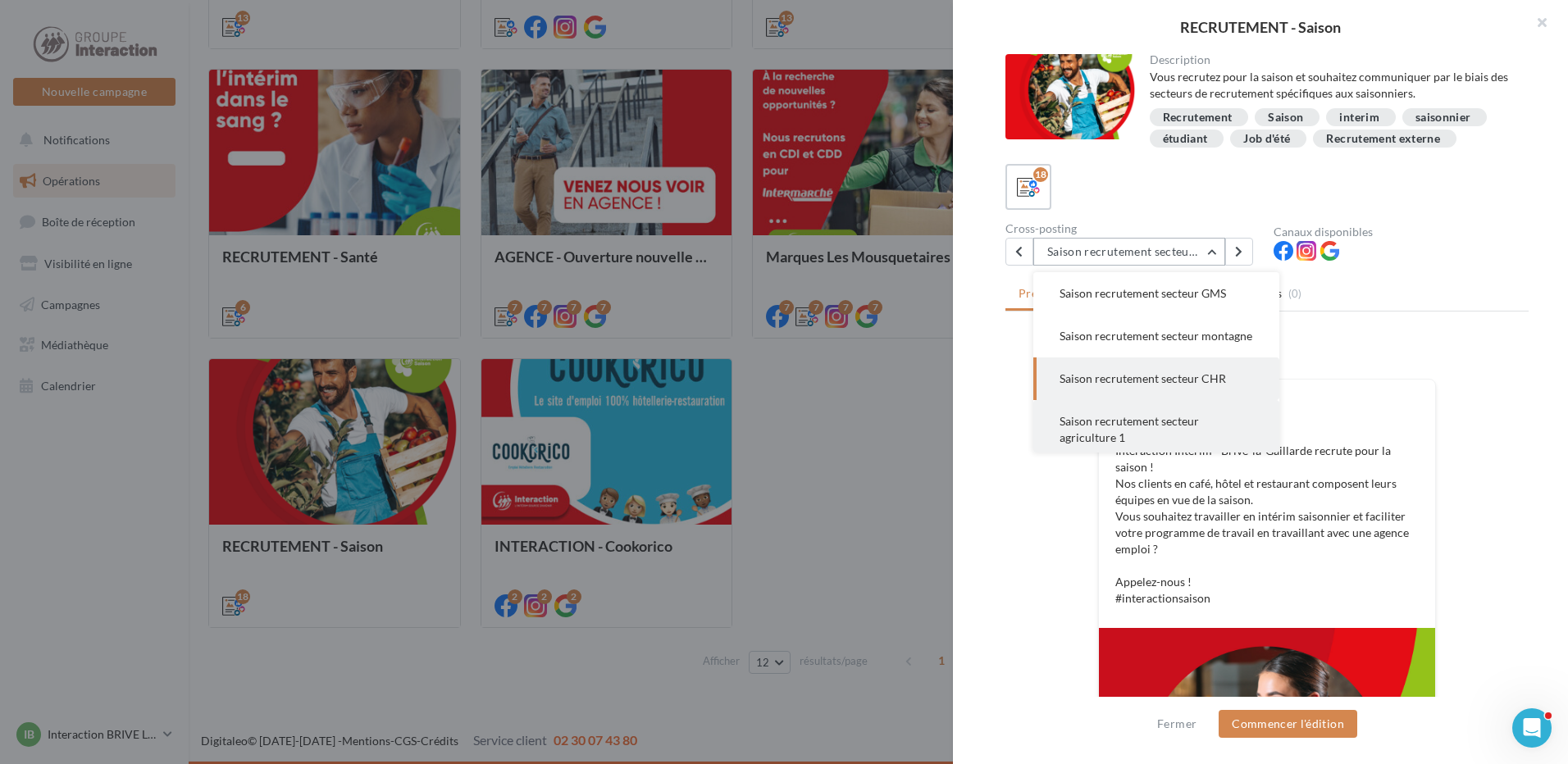
scroll to position [82, 0]
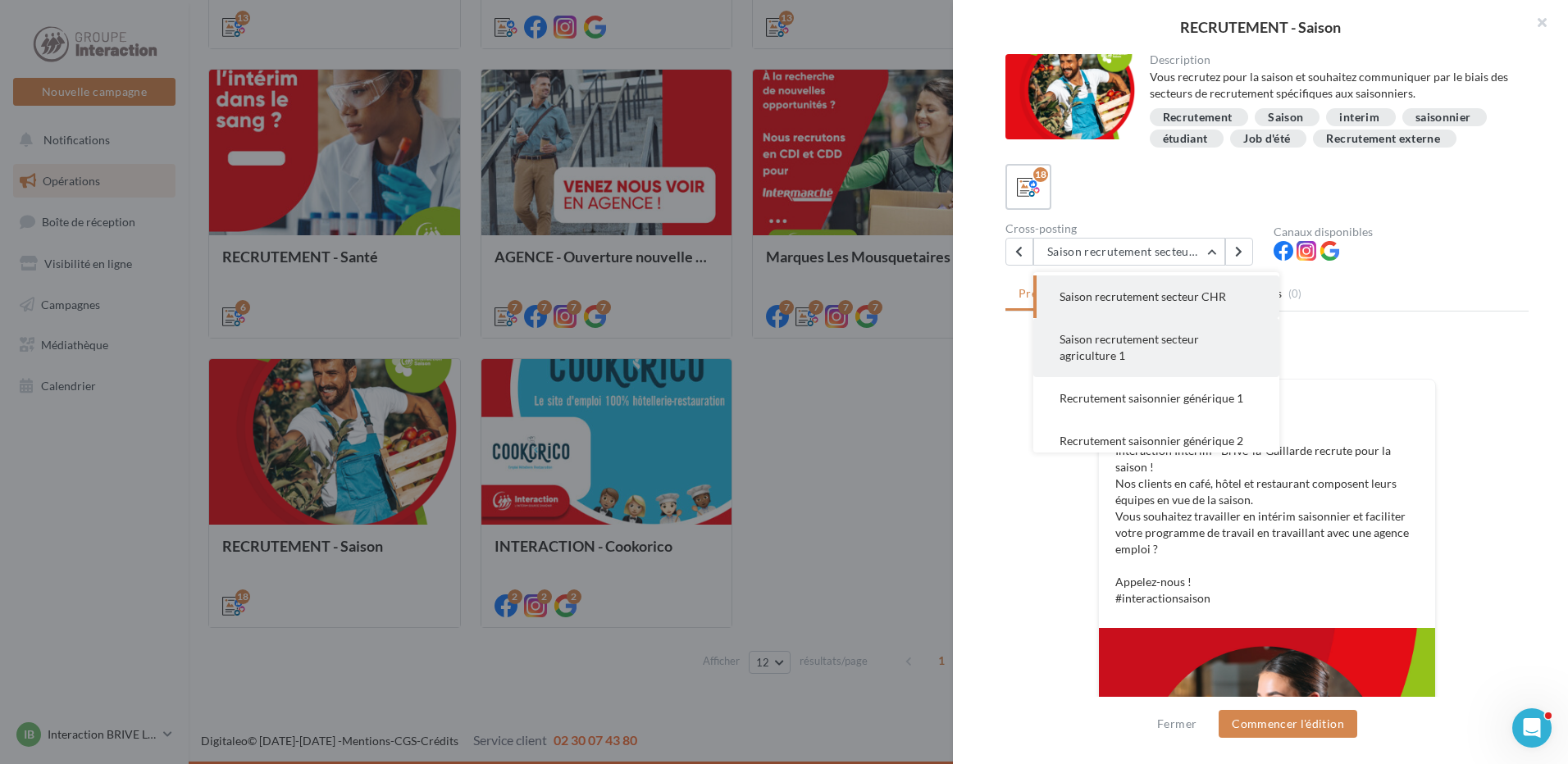
click at [1079, 363] on button "Saison recrutement secteur agriculture 1" at bounding box center [1155, 348] width 246 height 59
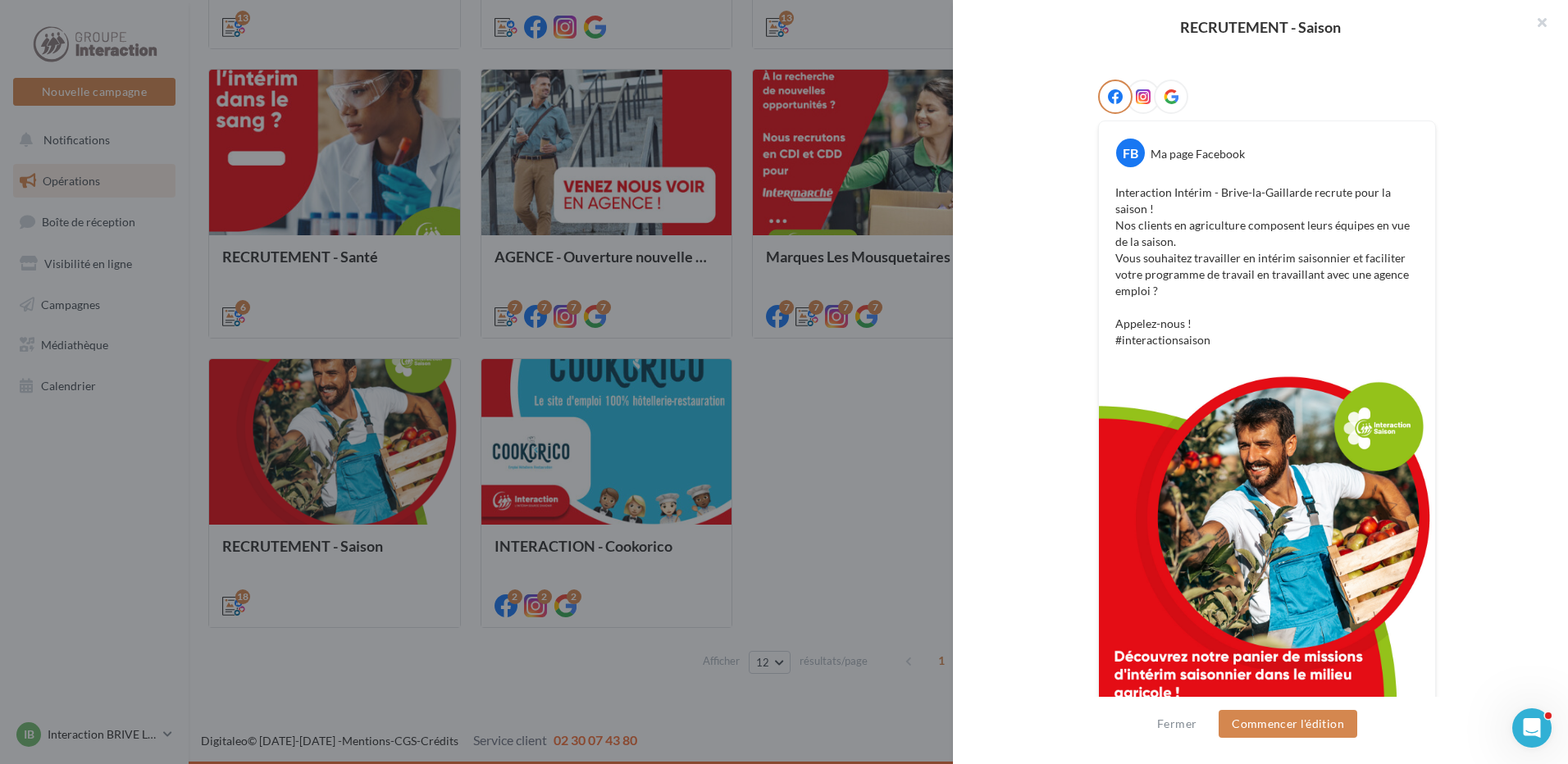
scroll to position [13, 0]
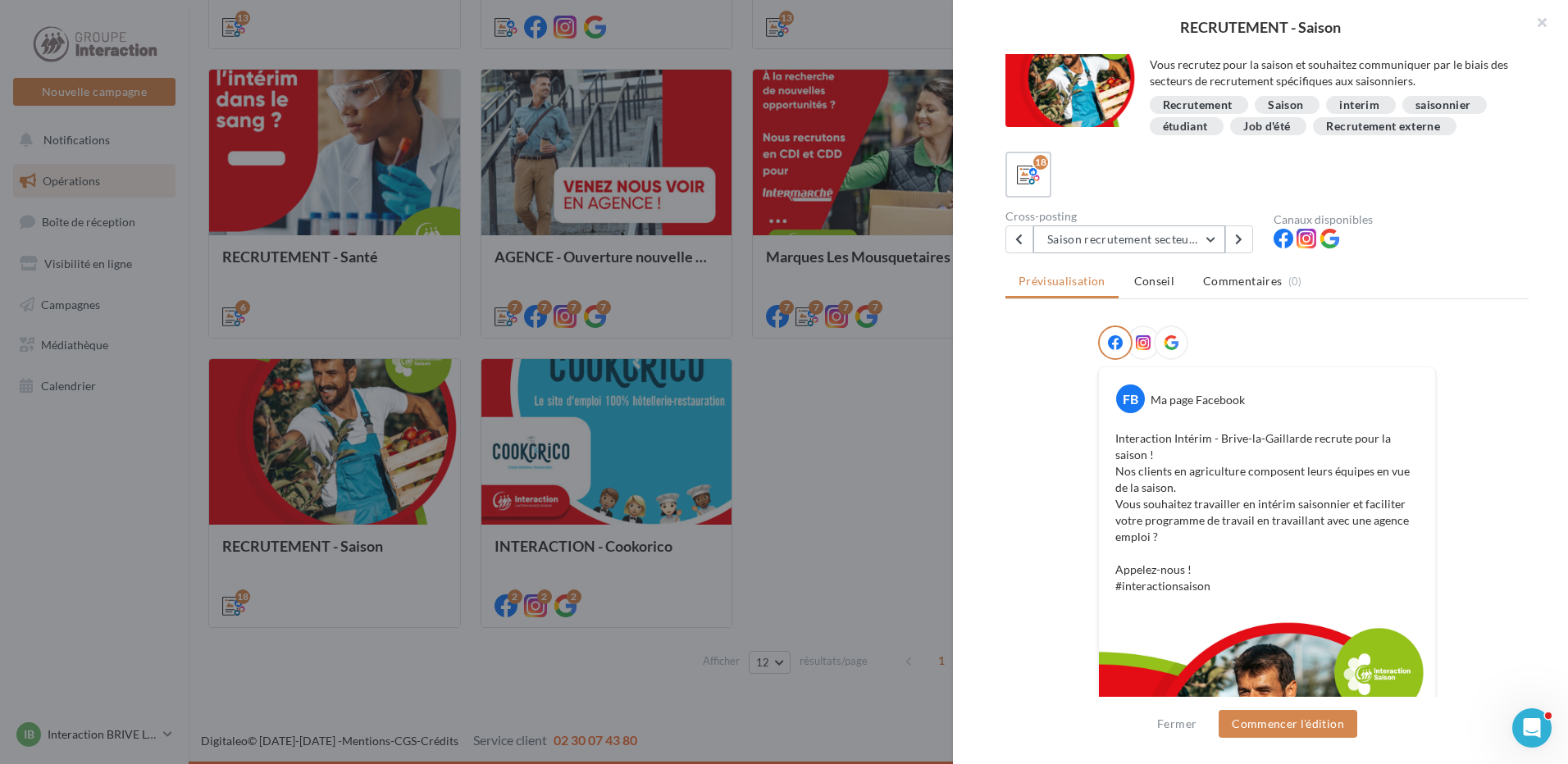
click at [1178, 239] on button "Saison recrutement secteur agriculture 1" at bounding box center [1128, 239] width 192 height 28
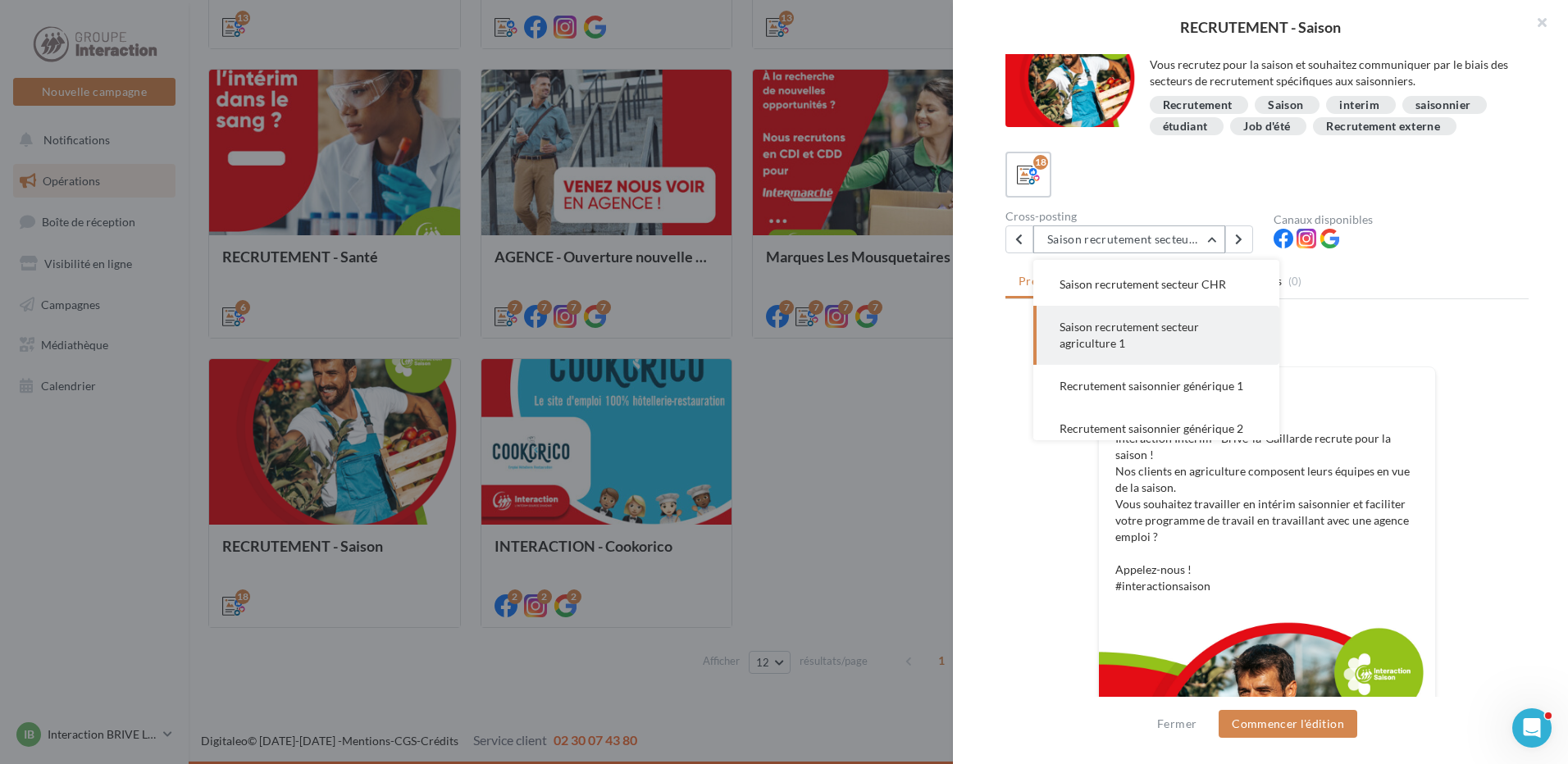
scroll to position [118, 0]
click at [1158, 357] on span "Recrutement saisonnier générique 1" at bounding box center [1152, 350] width 184 height 14
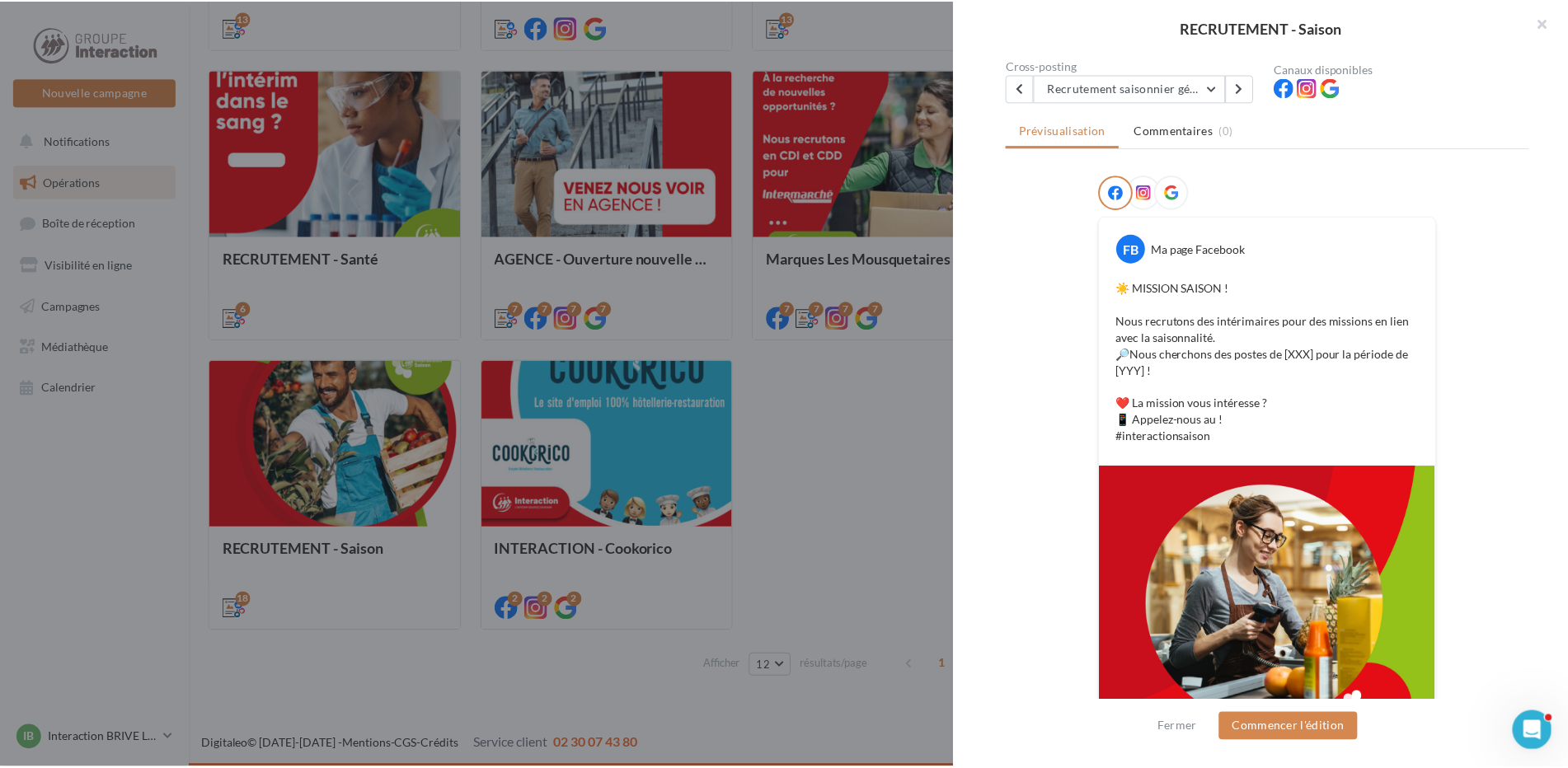
scroll to position [276, 0]
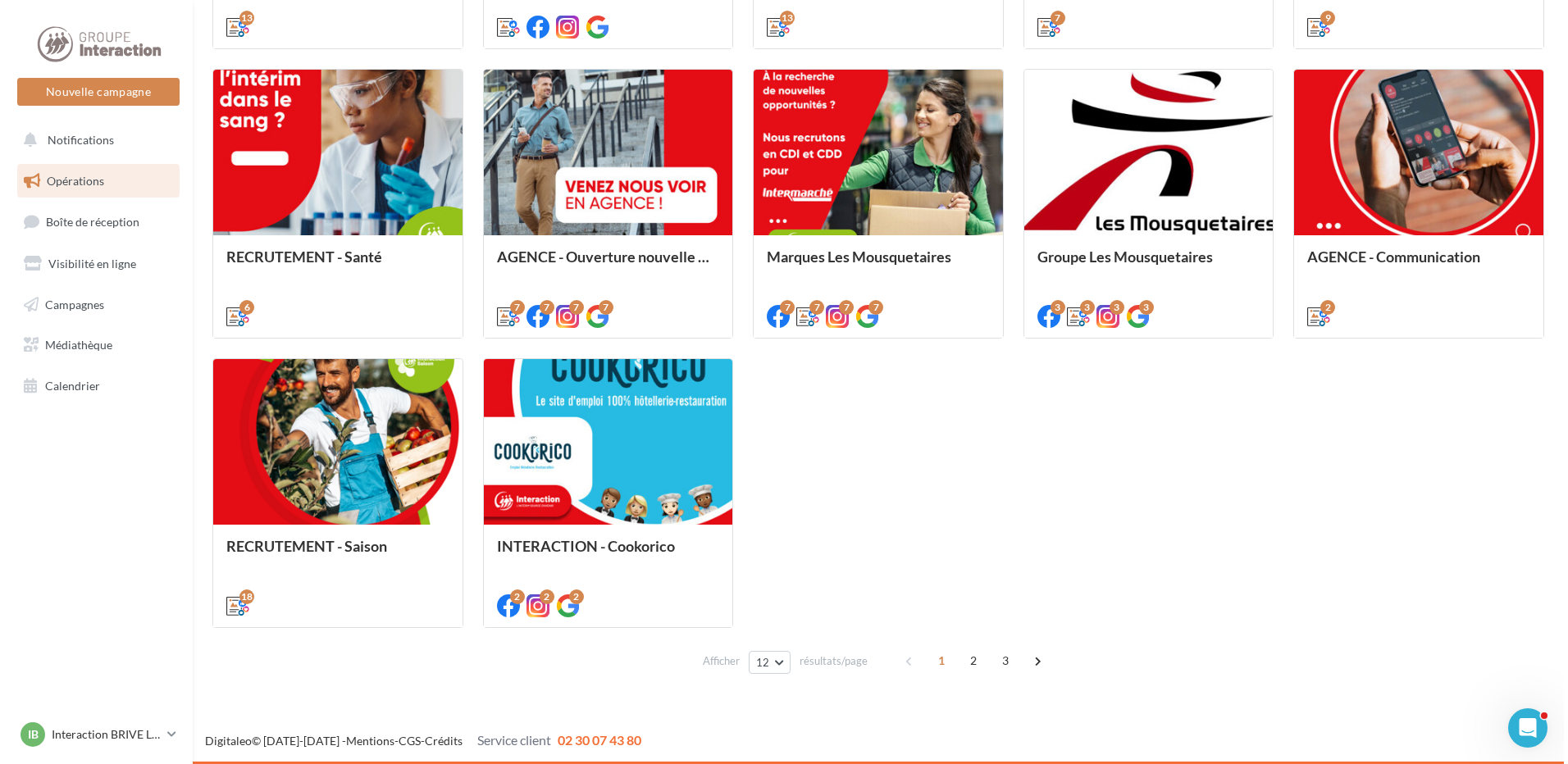
scroll to position [584, 0]
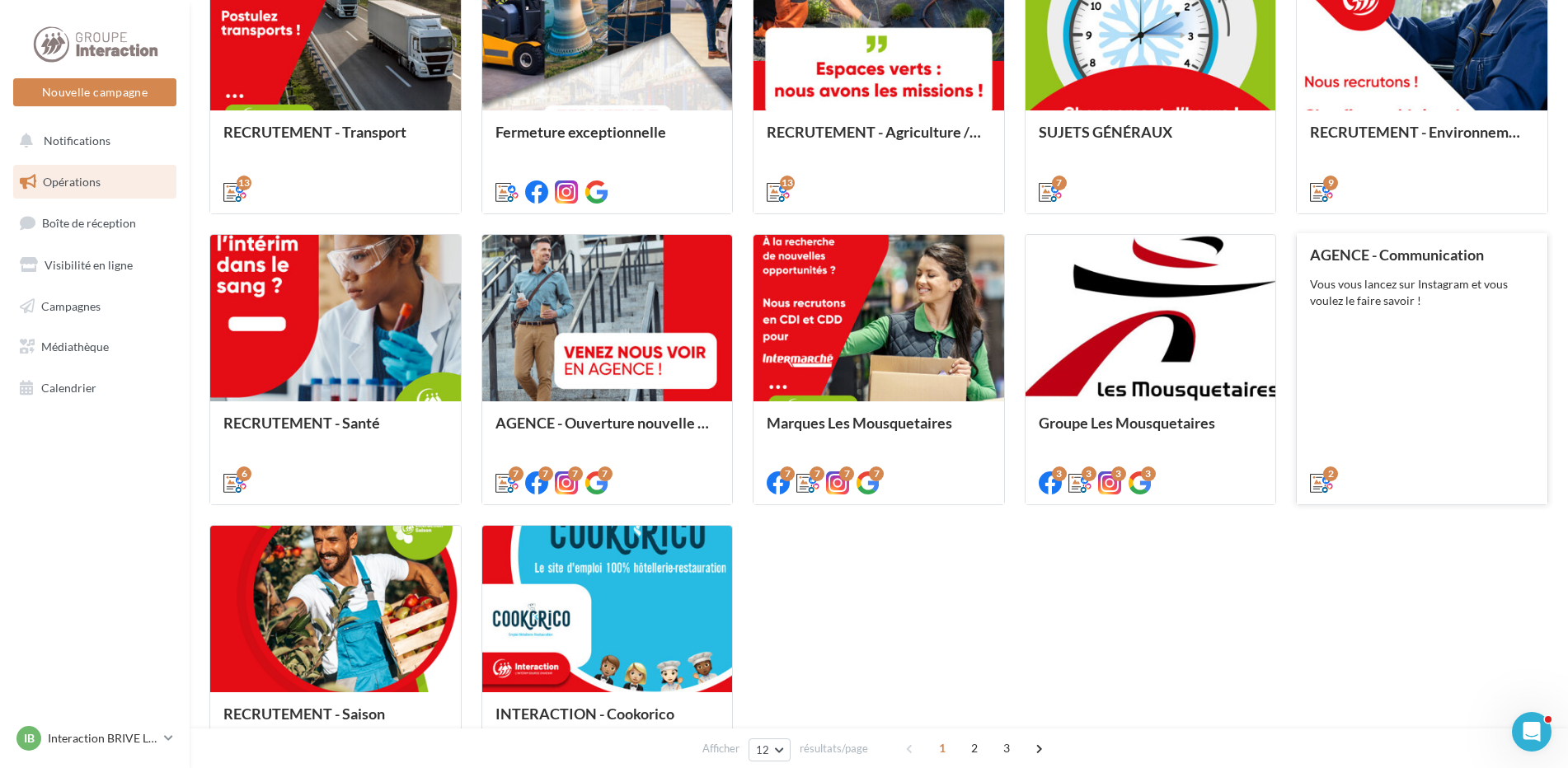
click at [1365, 290] on div "Vous vous lancez sur Instagram et vous voulez le faire savoir !" at bounding box center [1422, 292] width 225 height 33
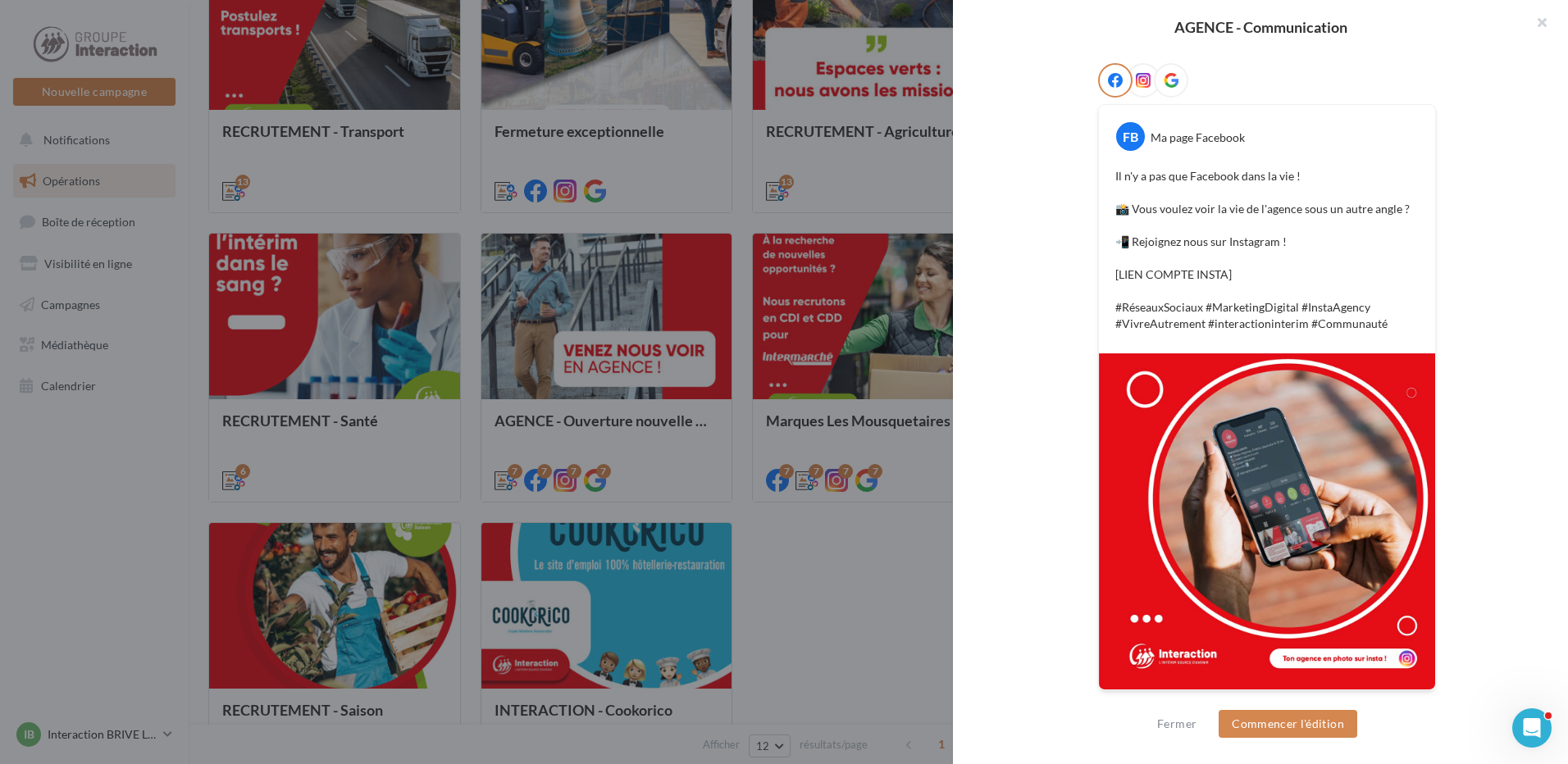
scroll to position [0, 0]
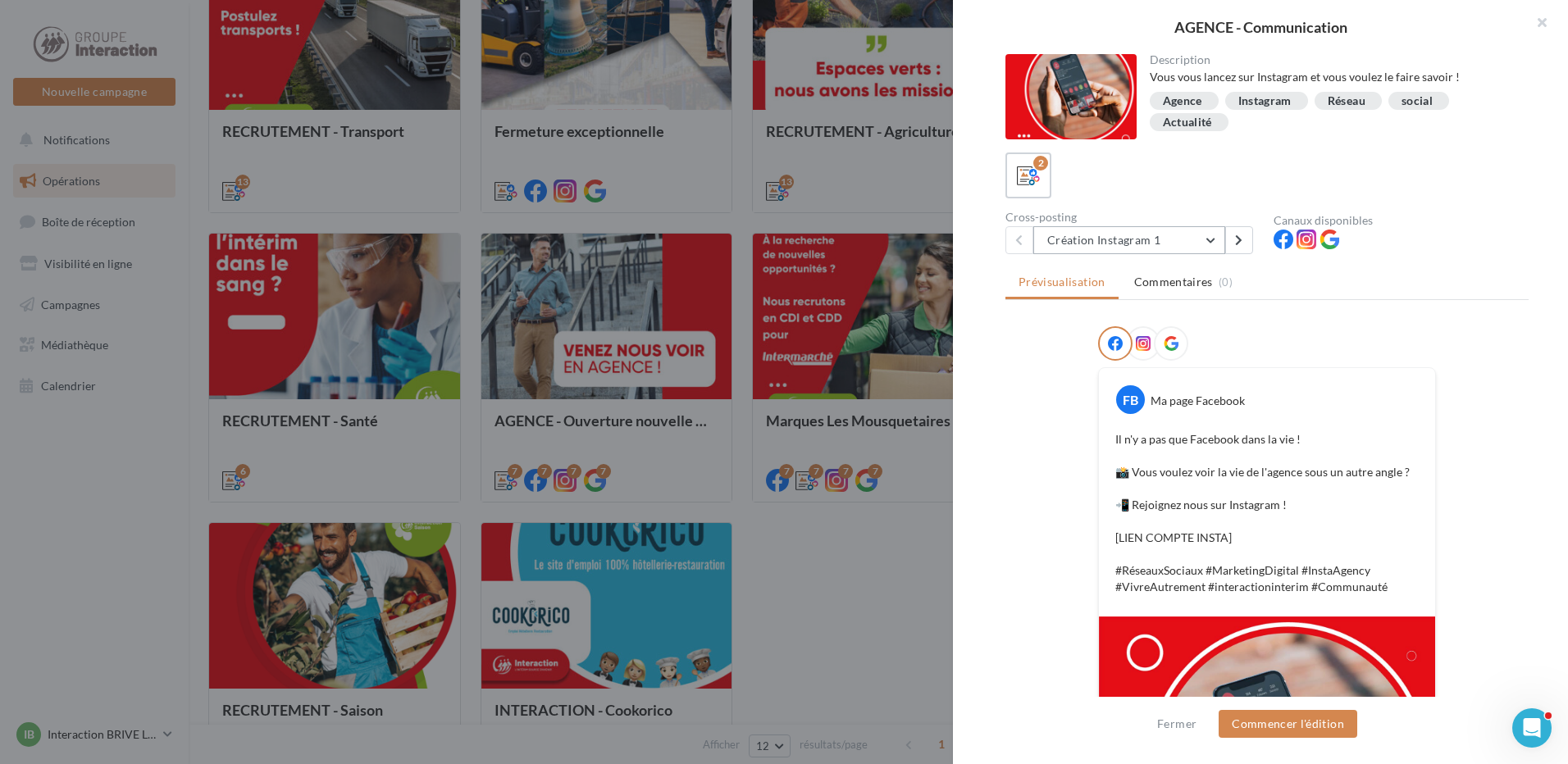
click at [1203, 242] on button "Création Instagram 1" at bounding box center [1128, 239] width 192 height 28
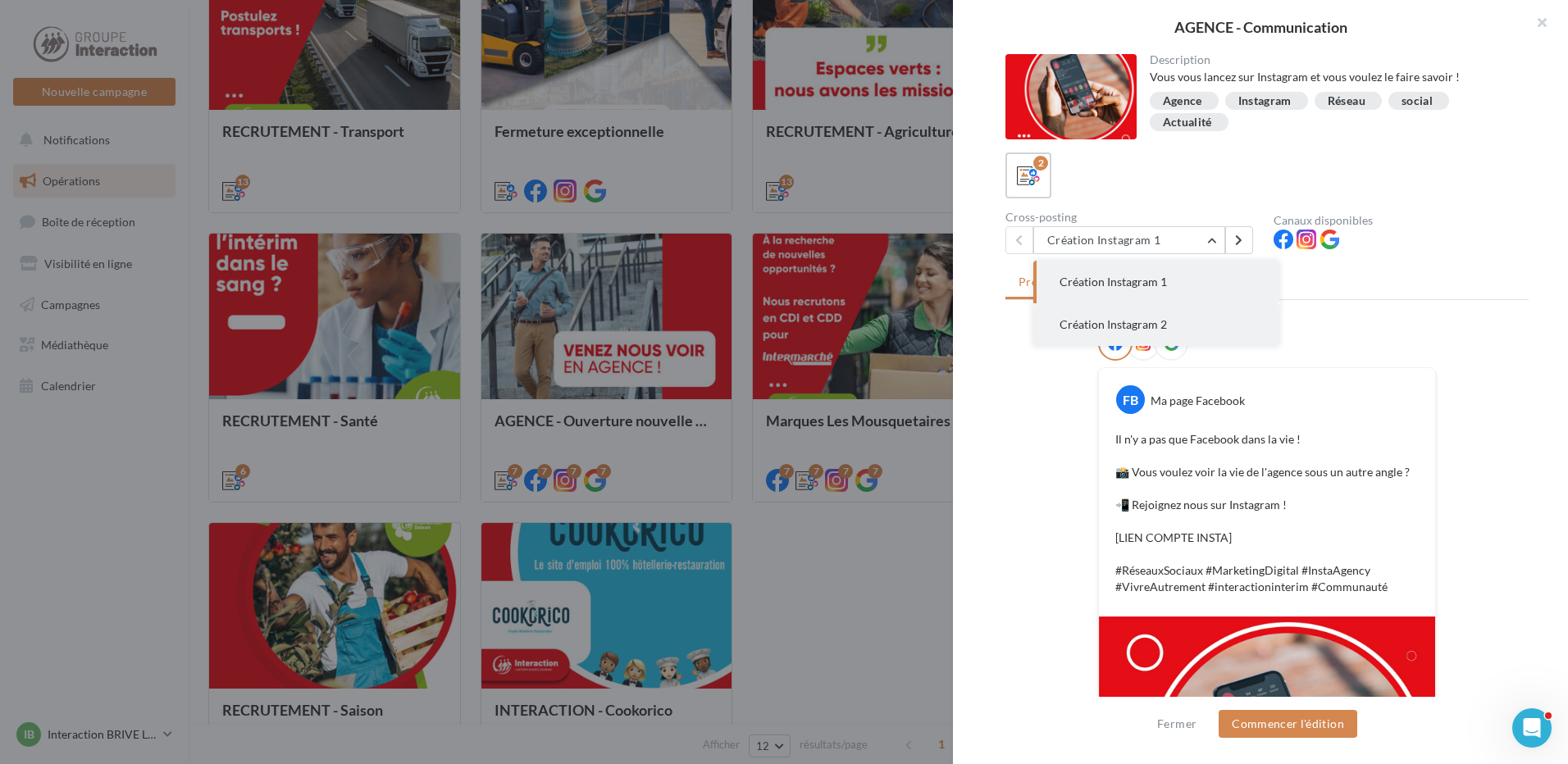
click at [1137, 315] on button "Création Instagram 2" at bounding box center [1155, 325] width 246 height 43
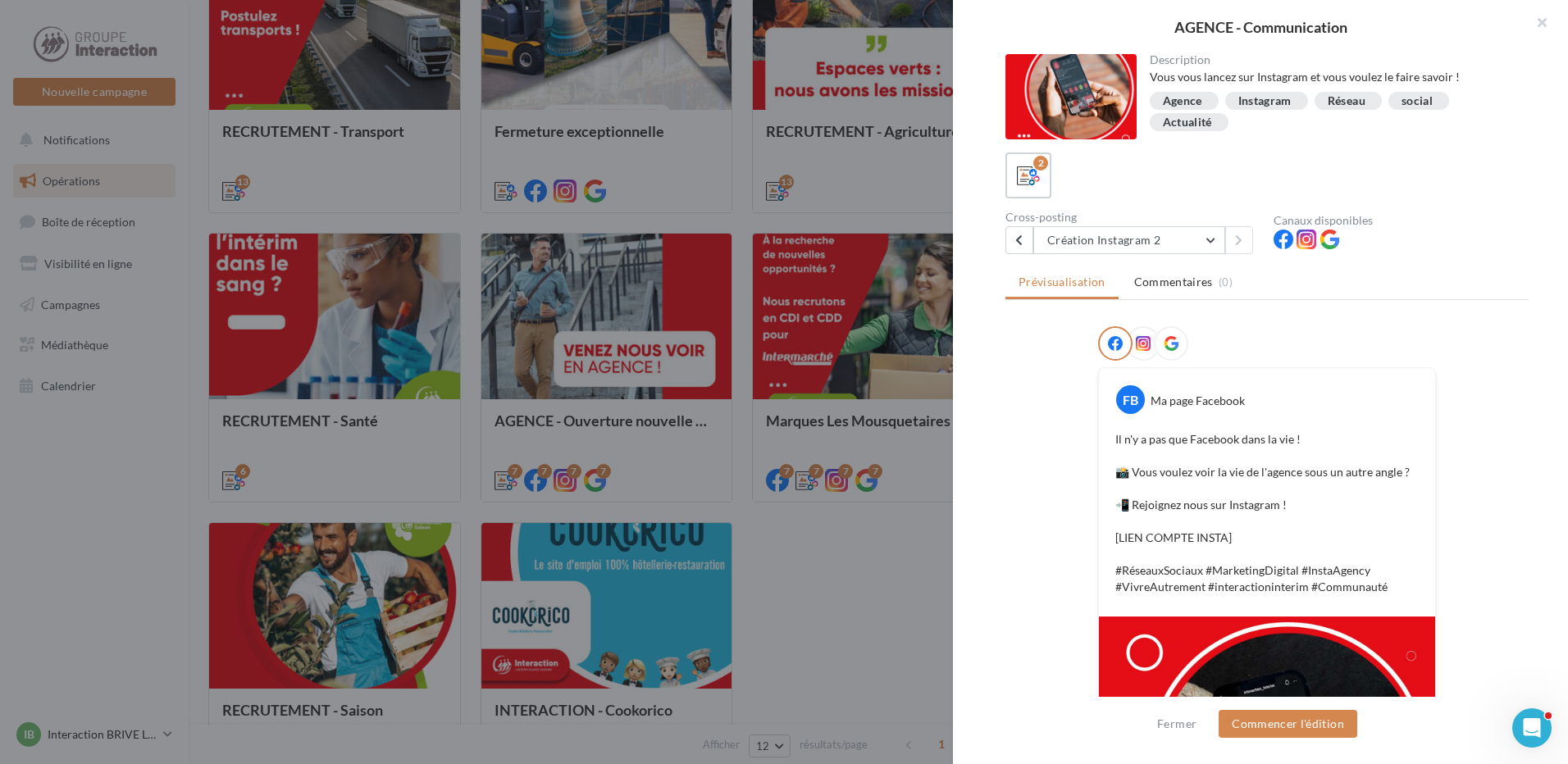
scroll to position [264, 0]
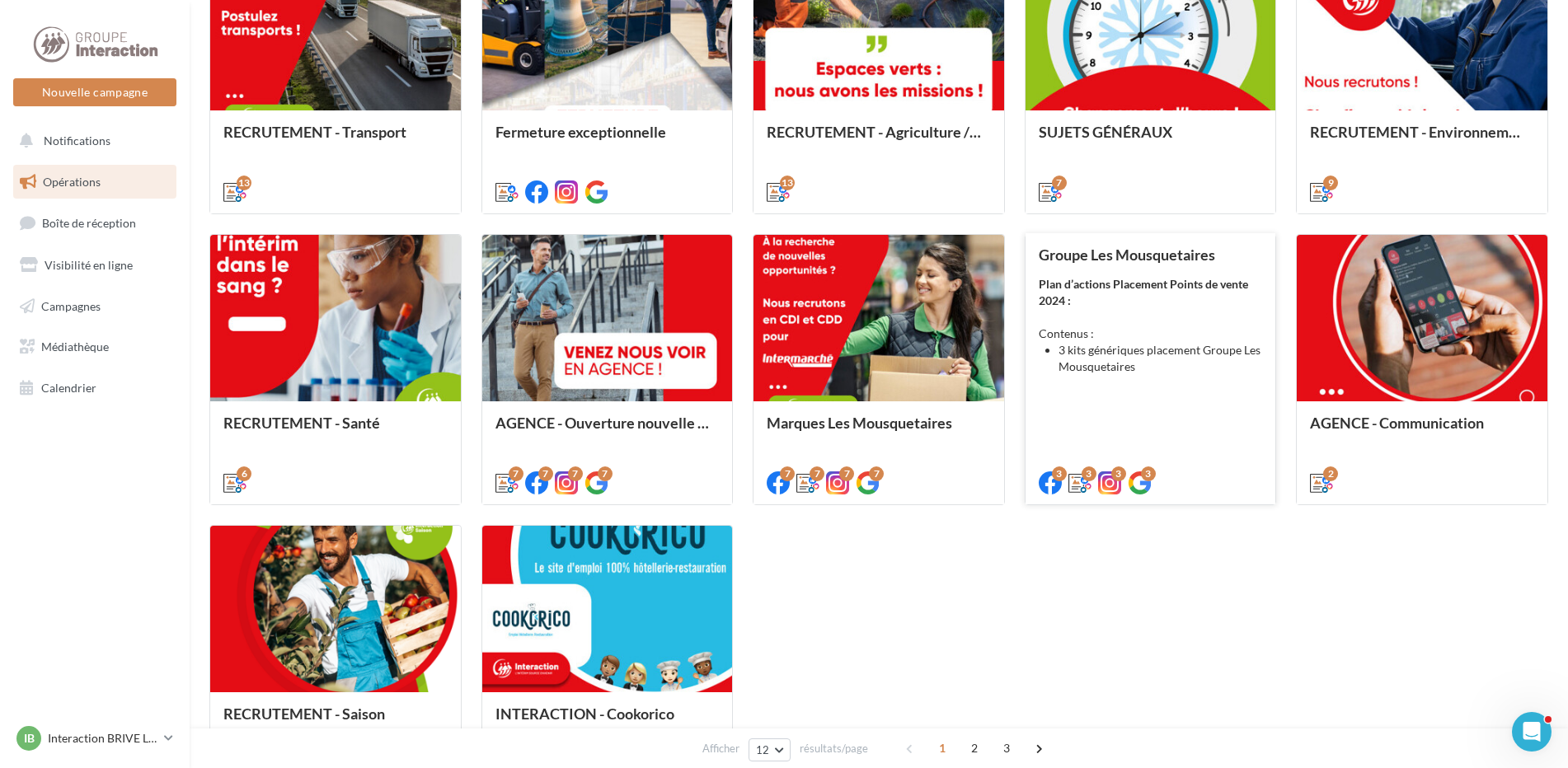
click at [1184, 300] on div "Plan d’actions Placement Points de vente 2024 : Contenus : 3 kits génériques pl…" at bounding box center [1150, 325] width 225 height 99
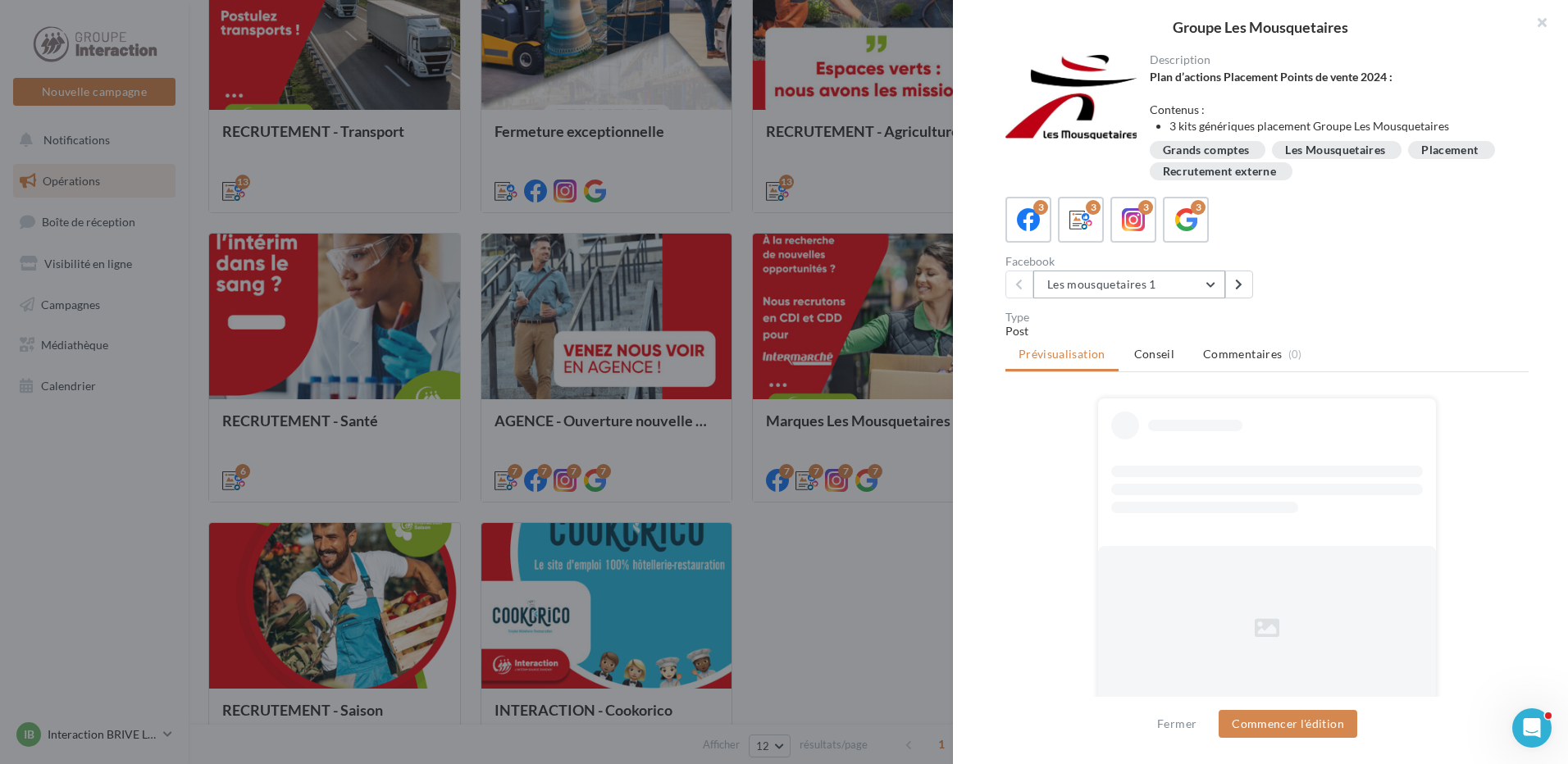
click at [1129, 277] on button "Les mousquetaires 1" at bounding box center [1128, 284] width 192 height 28
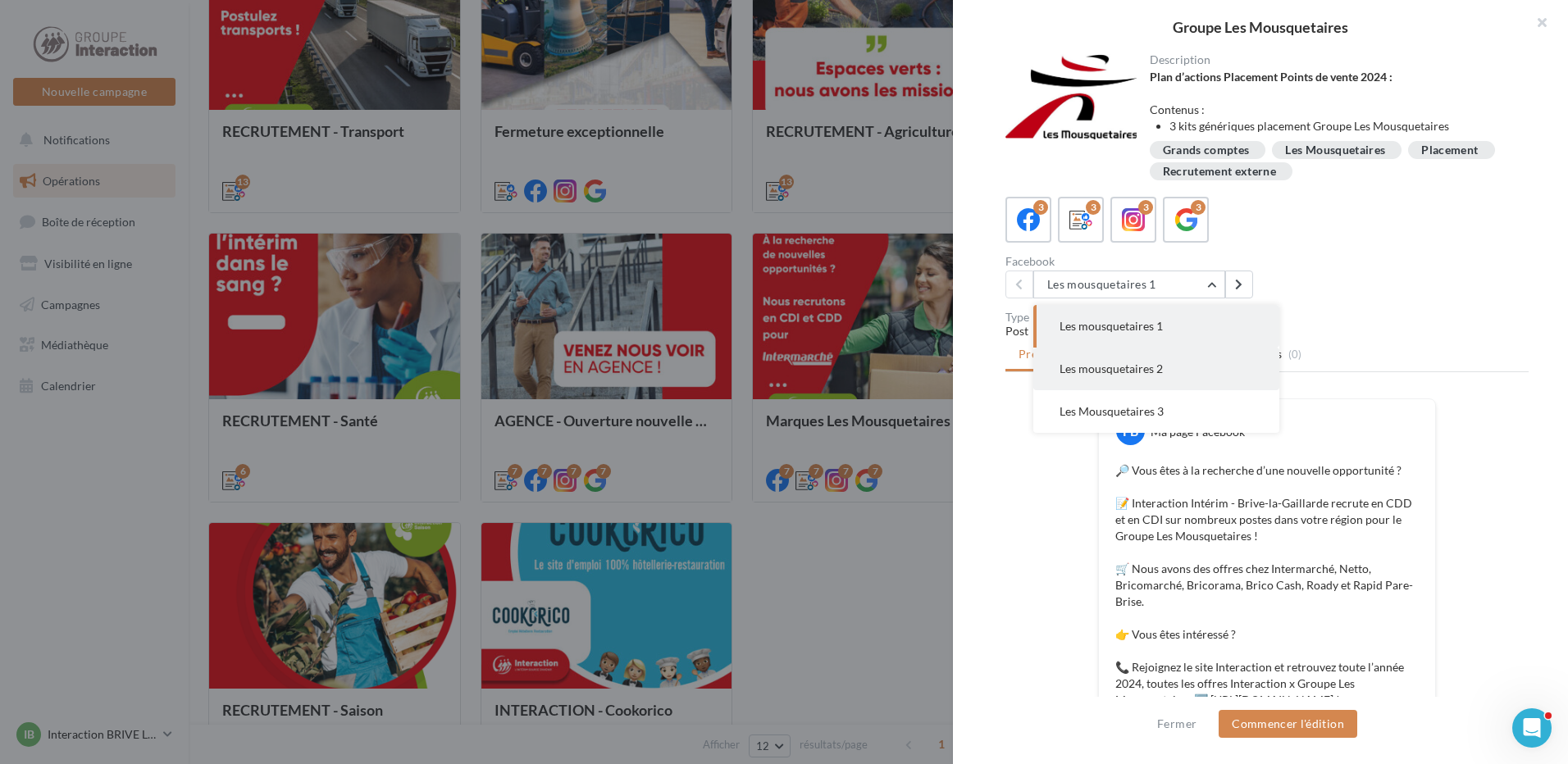
click at [1107, 365] on span "Les mousquetaires 2" at bounding box center [1111, 369] width 104 height 14
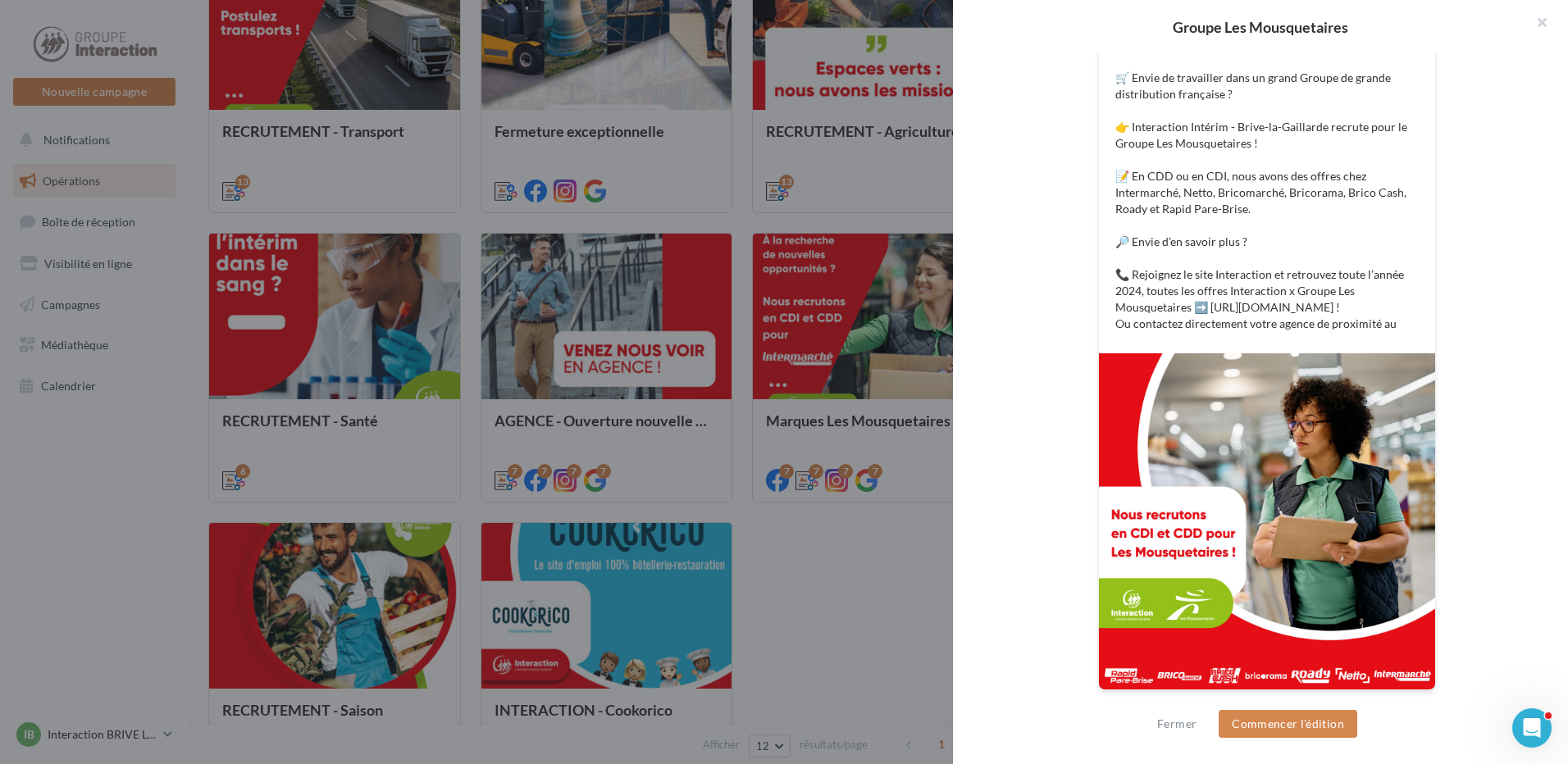
scroll to position [0, 0]
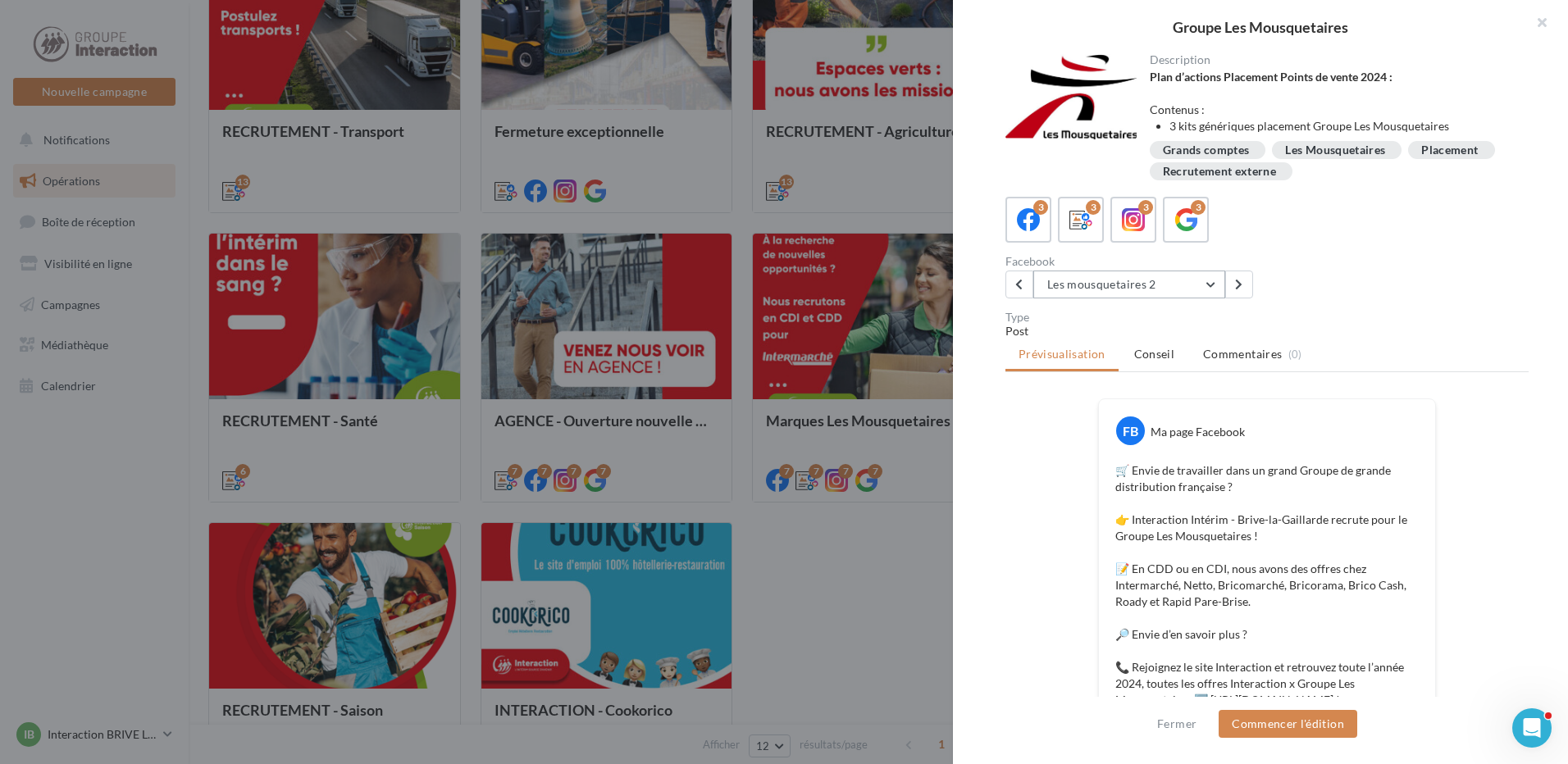
click at [1151, 281] on button "Les mousquetaires 2" at bounding box center [1128, 284] width 192 height 28
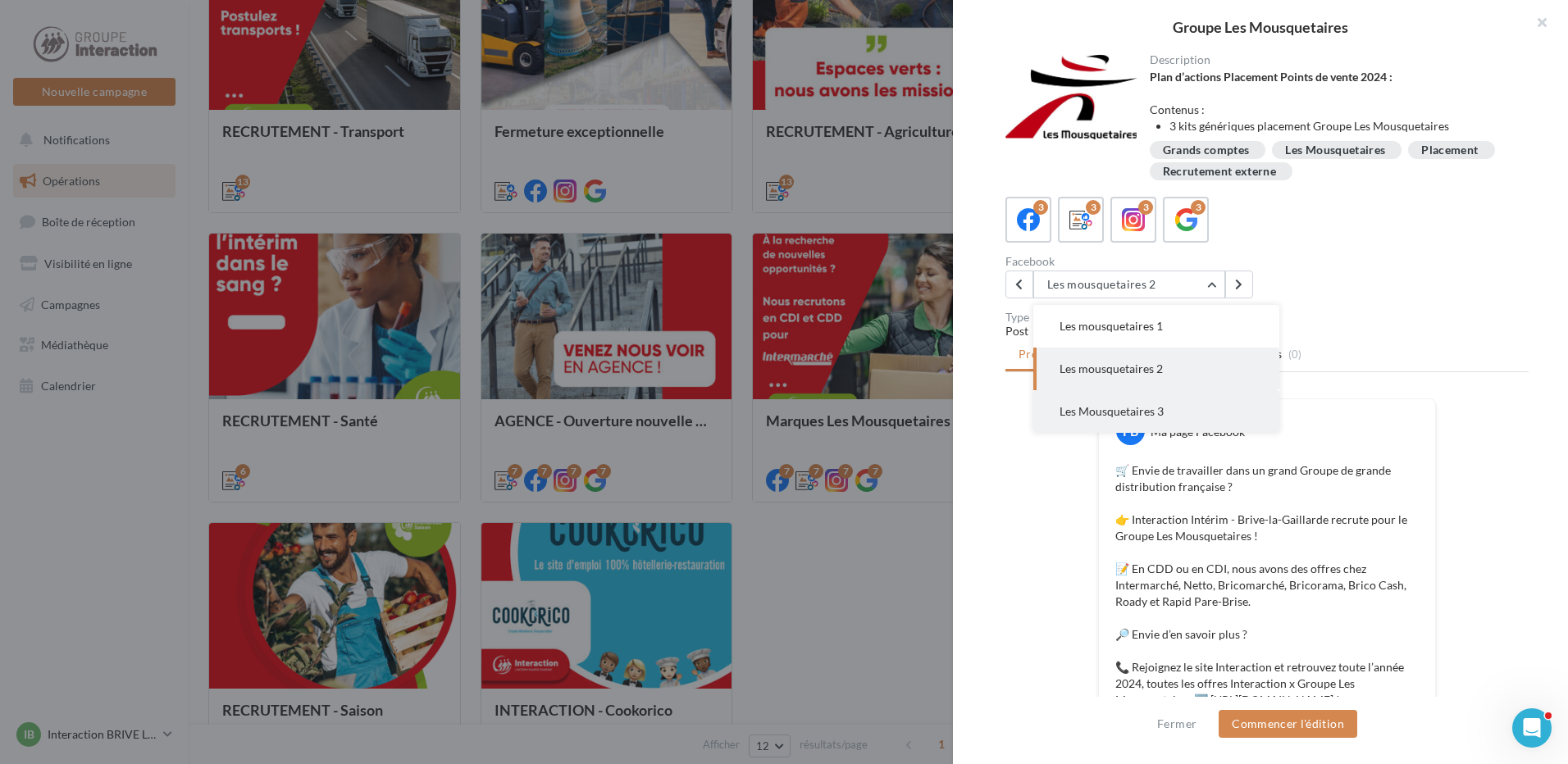
click at [1120, 410] on span "Les Mousquetaires 3" at bounding box center [1111, 411] width 105 height 14
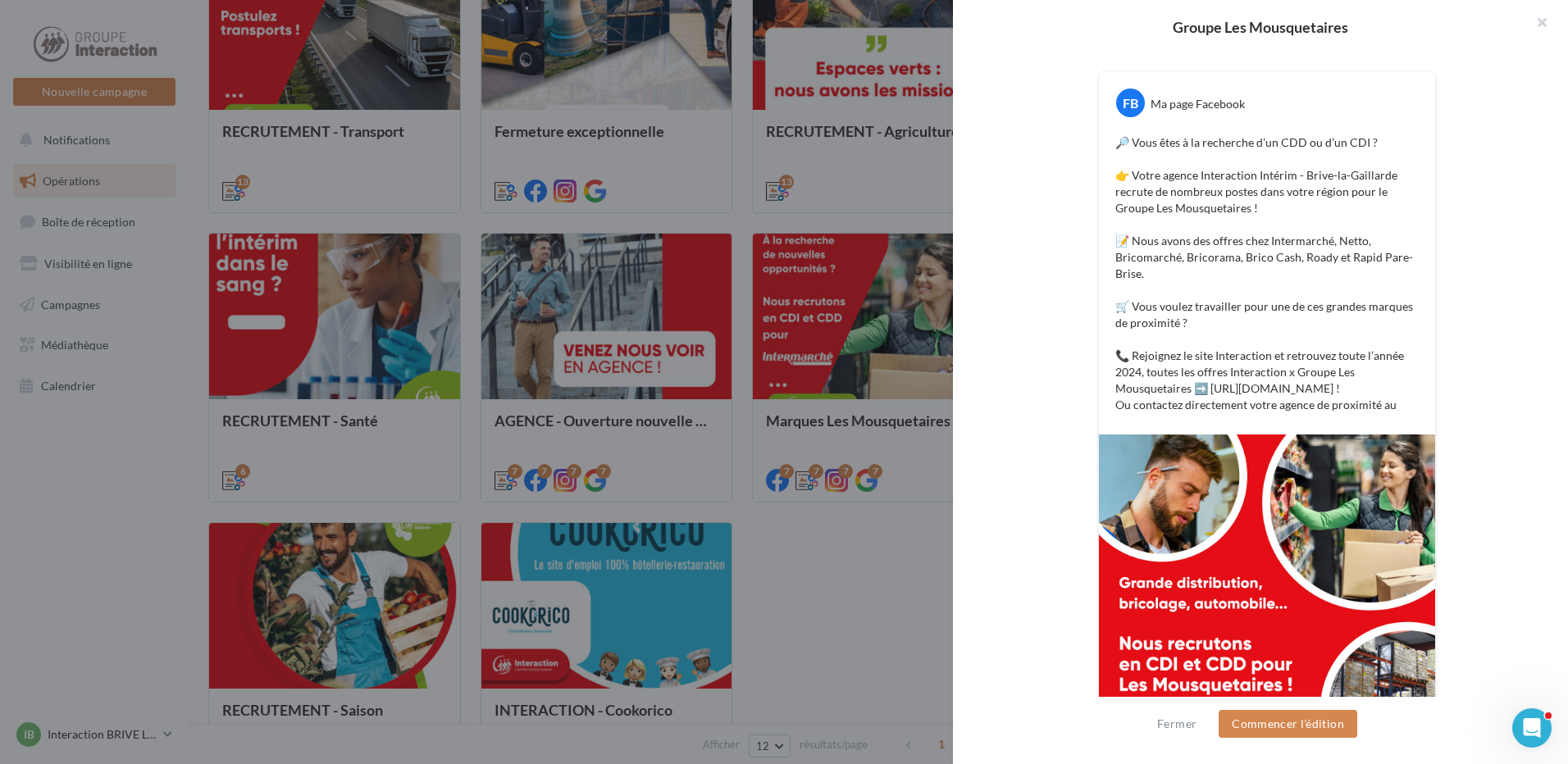
scroll to position [409, 0]
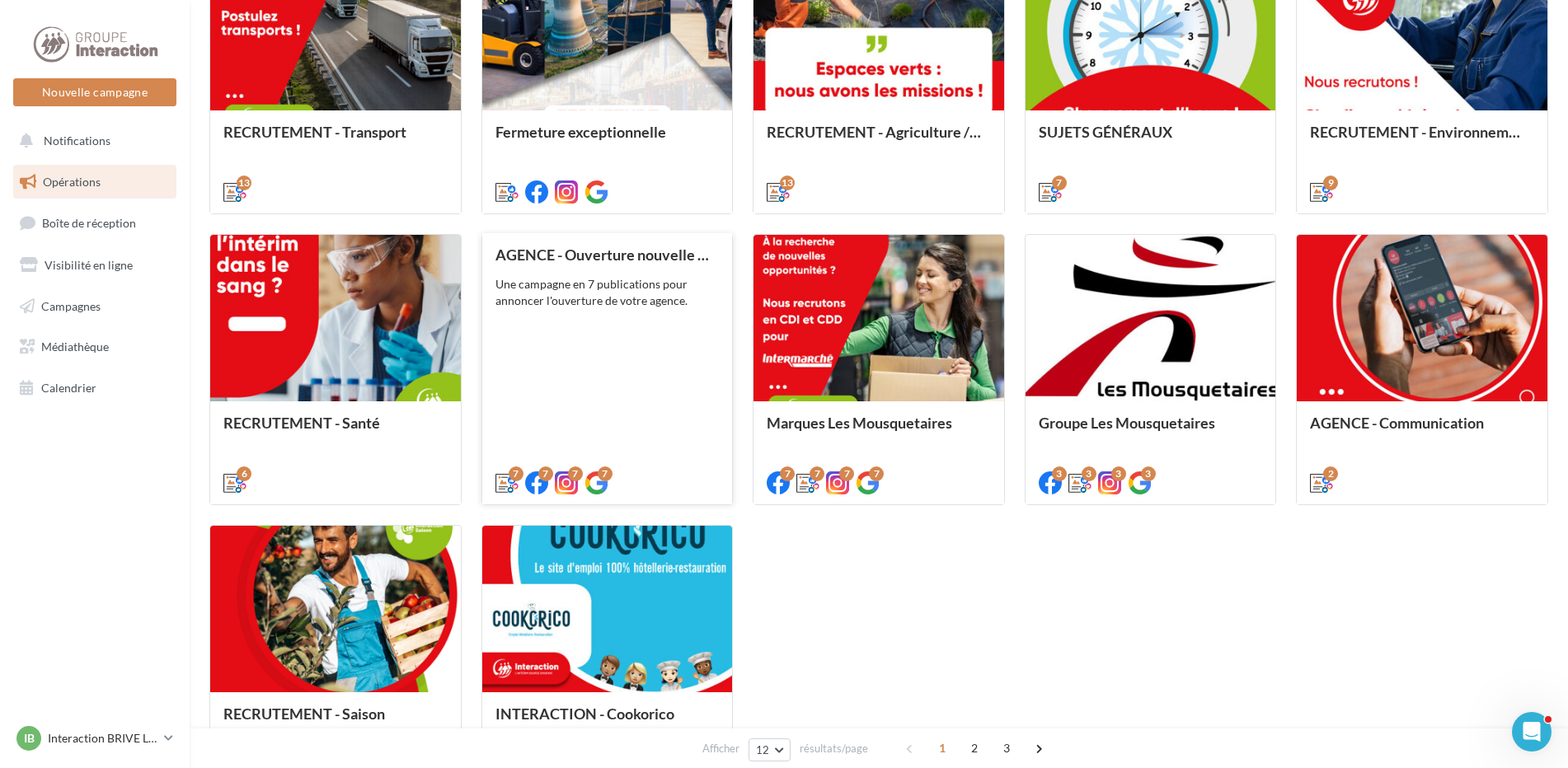
click at [630, 313] on div "AGENCE - Ouverture nouvelle agence Une campagne en 7 publications pour annoncer…" at bounding box center [608, 367] width 225 height 243
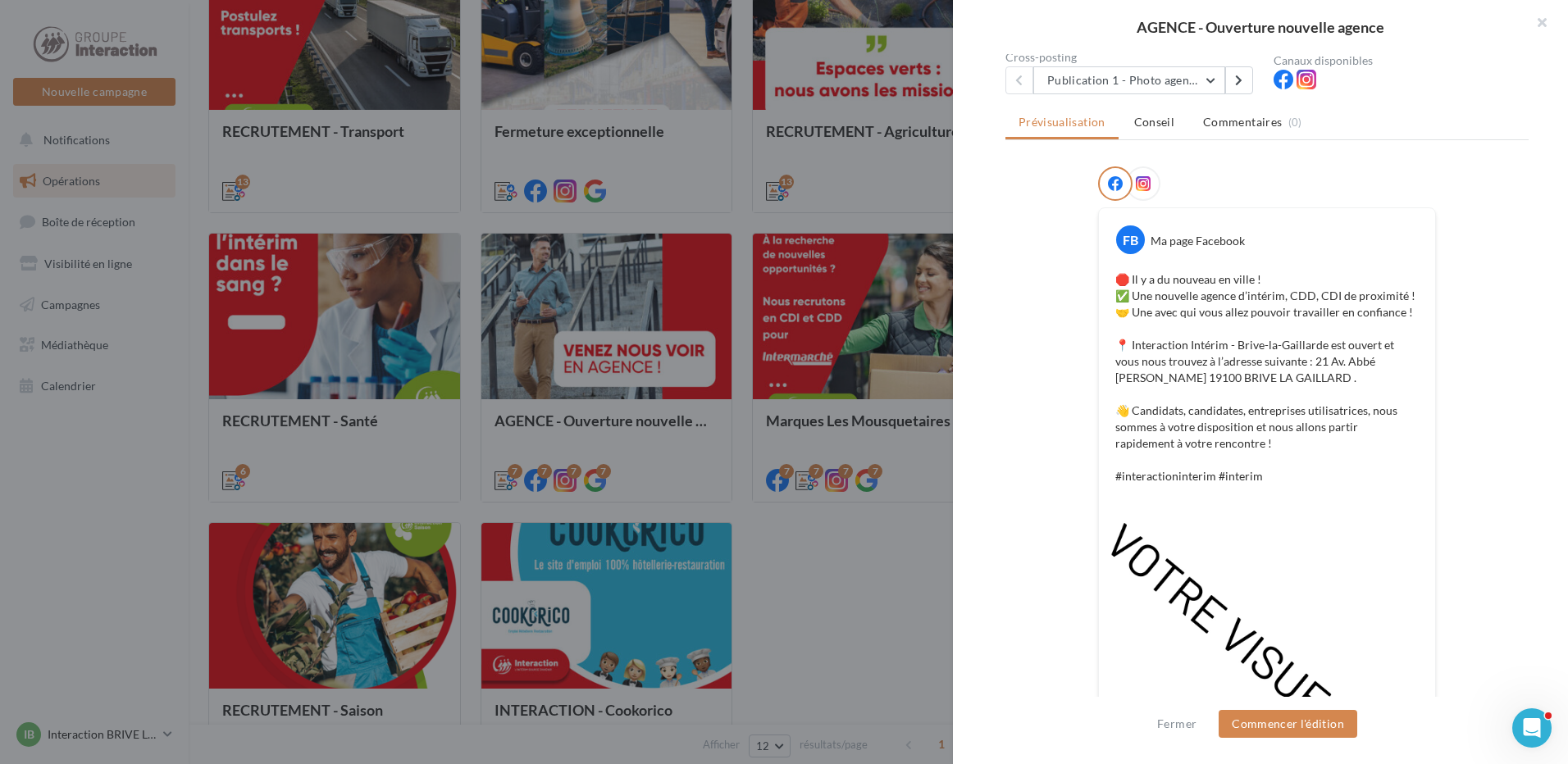
scroll to position [0, 0]
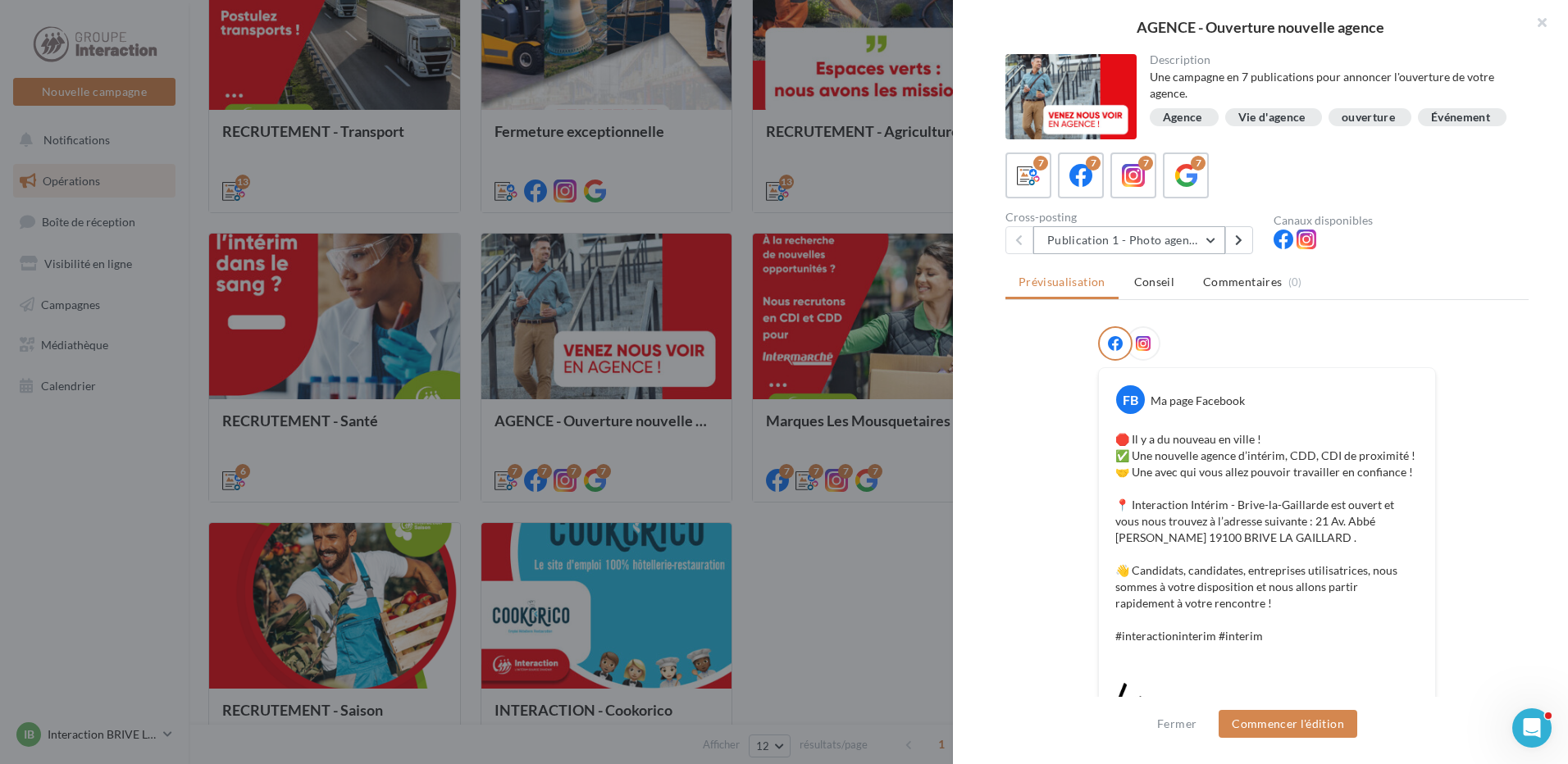
click at [1208, 245] on button "Publication 1 - Photo agence" at bounding box center [1128, 239] width 192 height 28
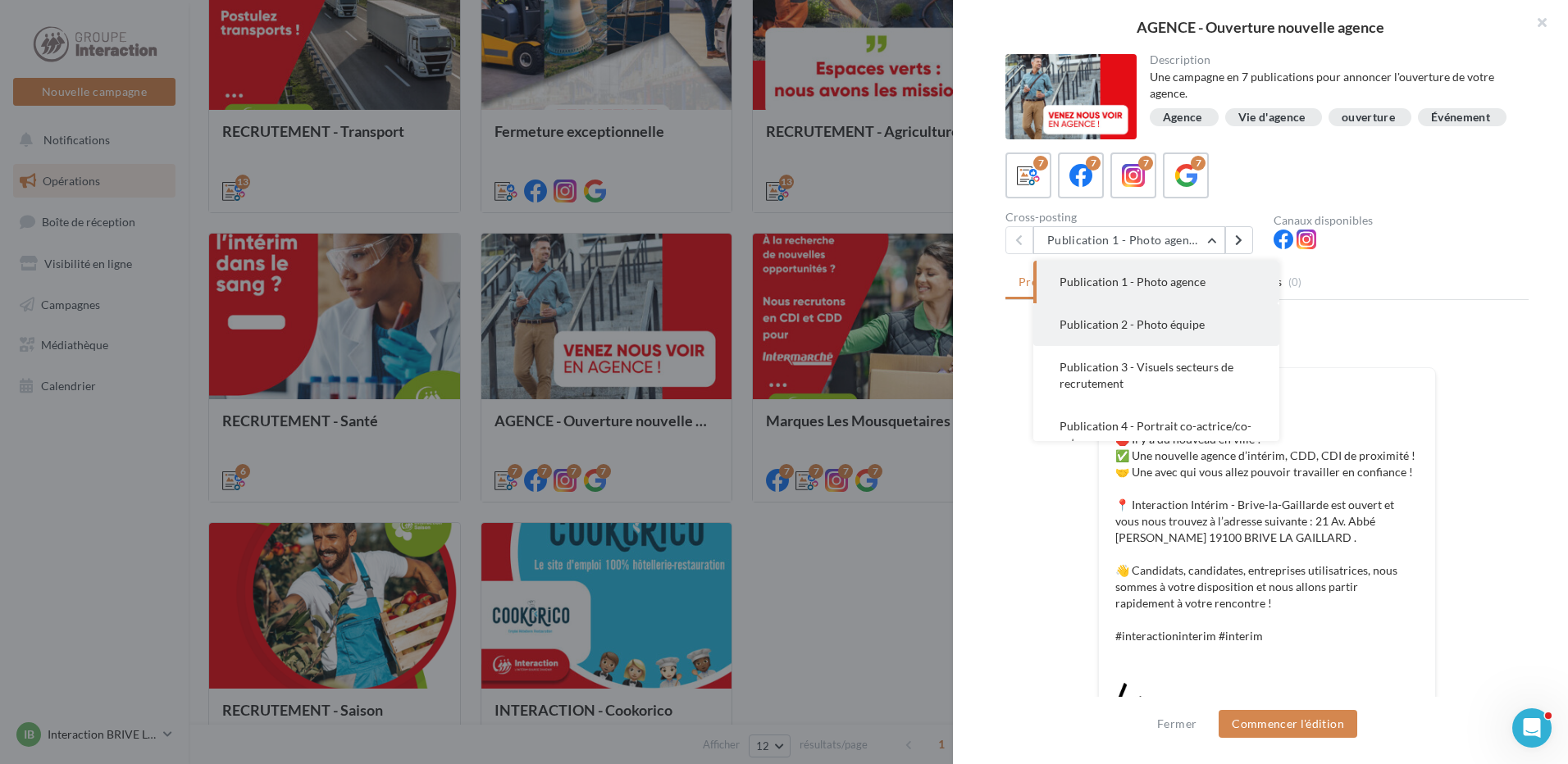
click at [1173, 329] on span "Publication 2 - Photo équipe" at bounding box center [1132, 324] width 145 height 14
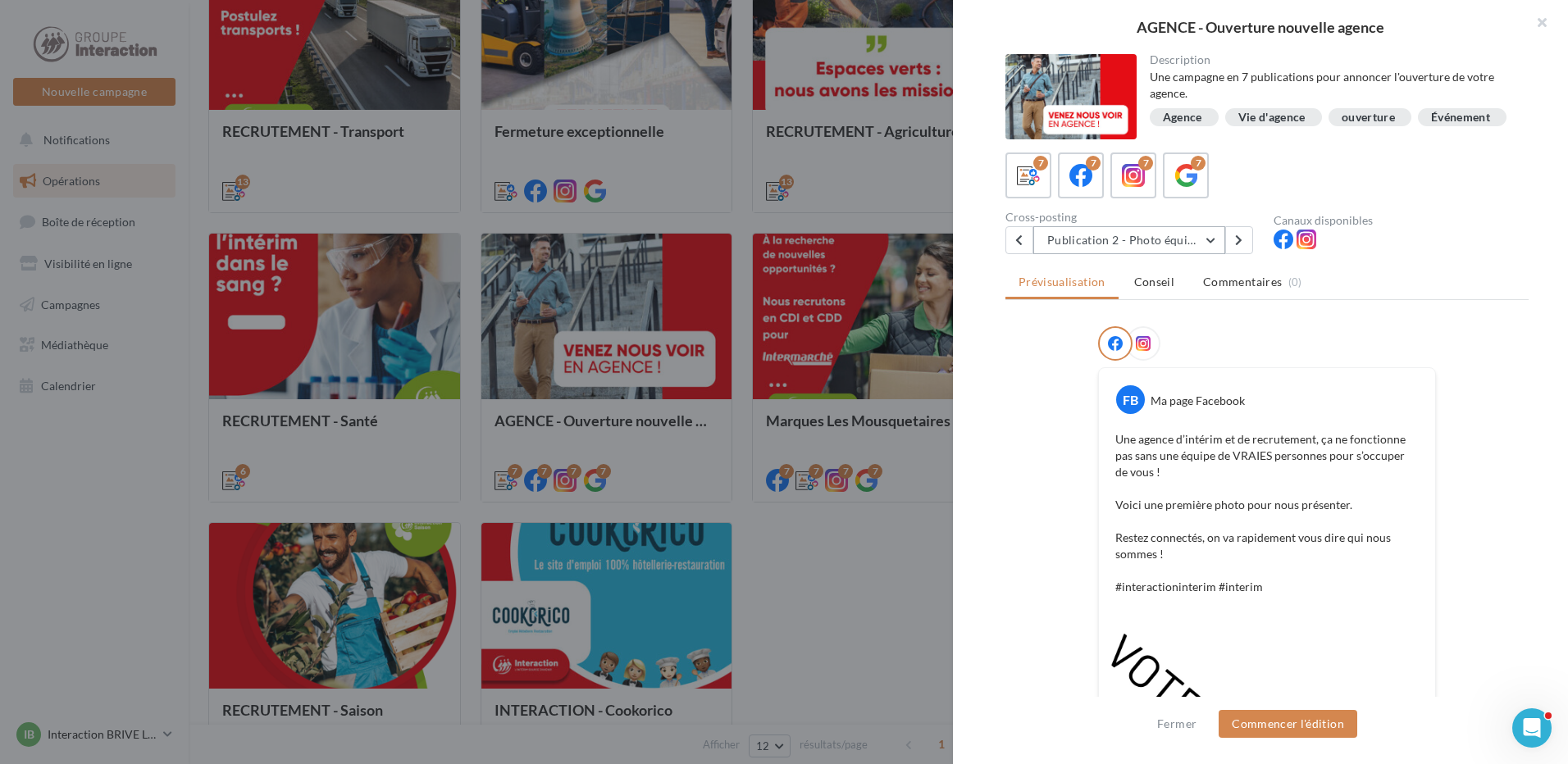
click at [1205, 255] on button "Publication 2 - Photo équipe" at bounding box center [1128, 239] width 192 height 28
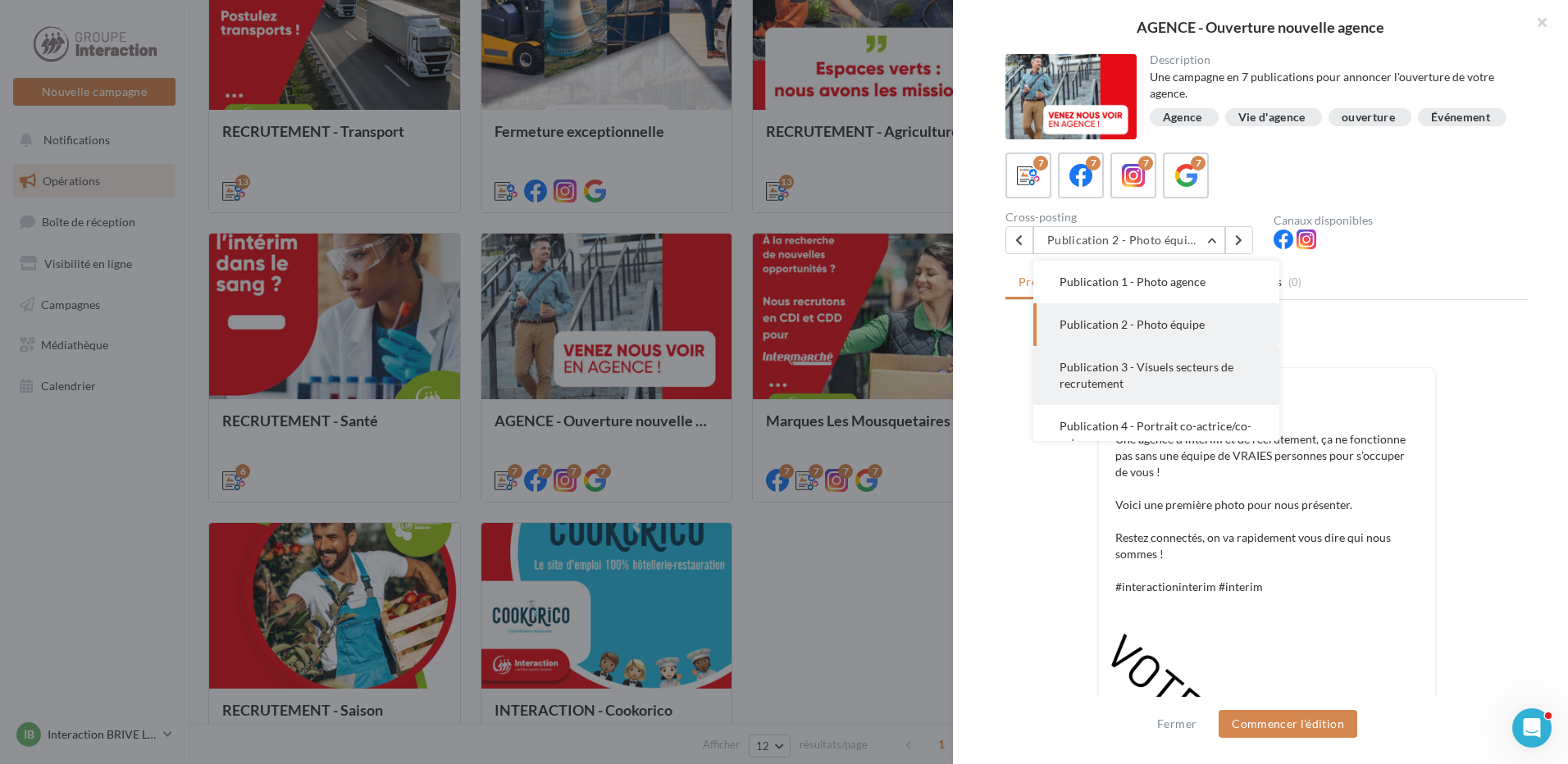
click at [1161, 389] on button "Publication 3 - Visuels secteurs de recrutement" at bounding box center [1155, 375] width 246 height 59
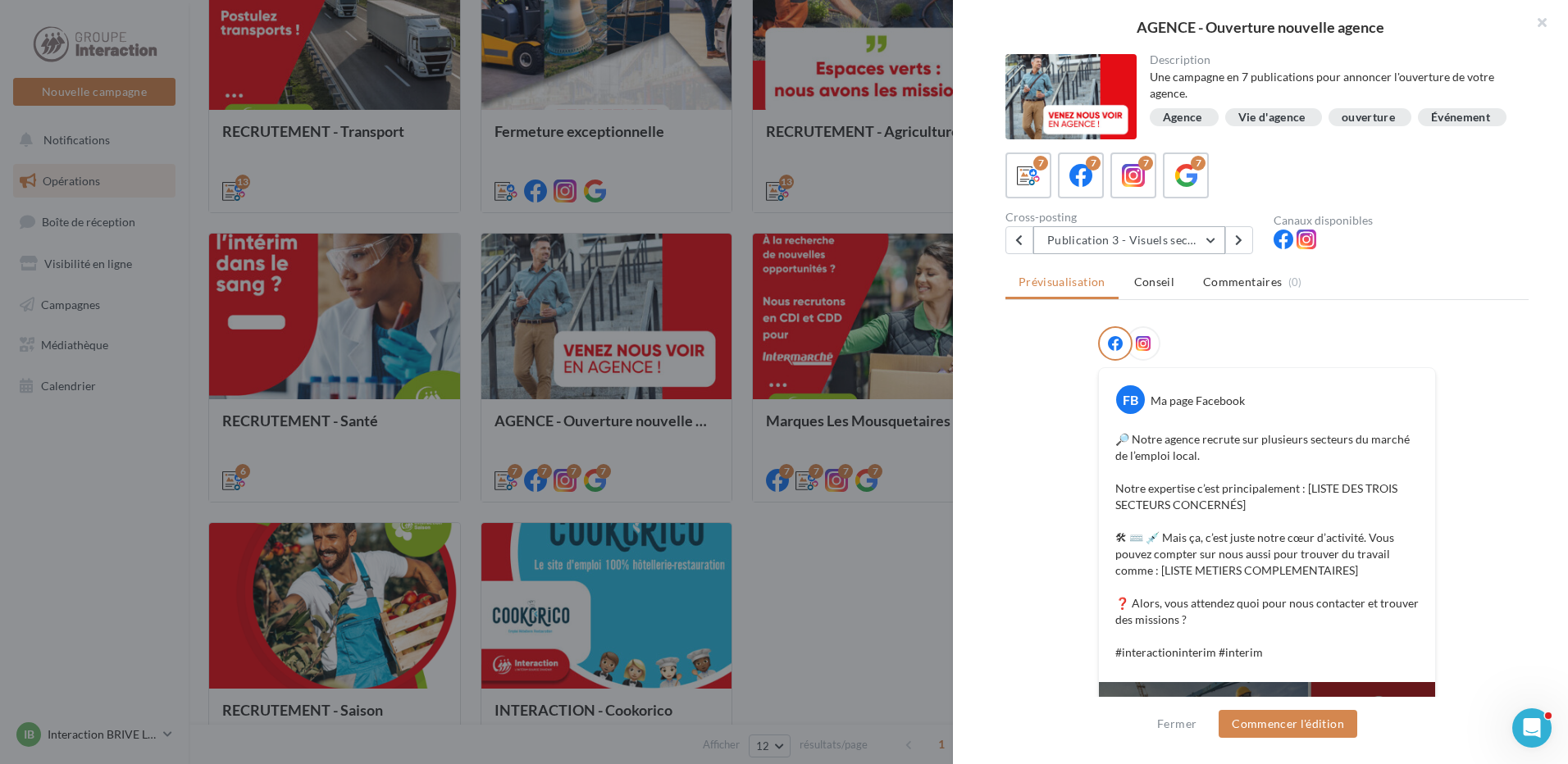
click at [1204, 246] on button "Publication 3 - Visuels secteurs de recrutement" at bounding box center [1128, 239] width 192 height 28
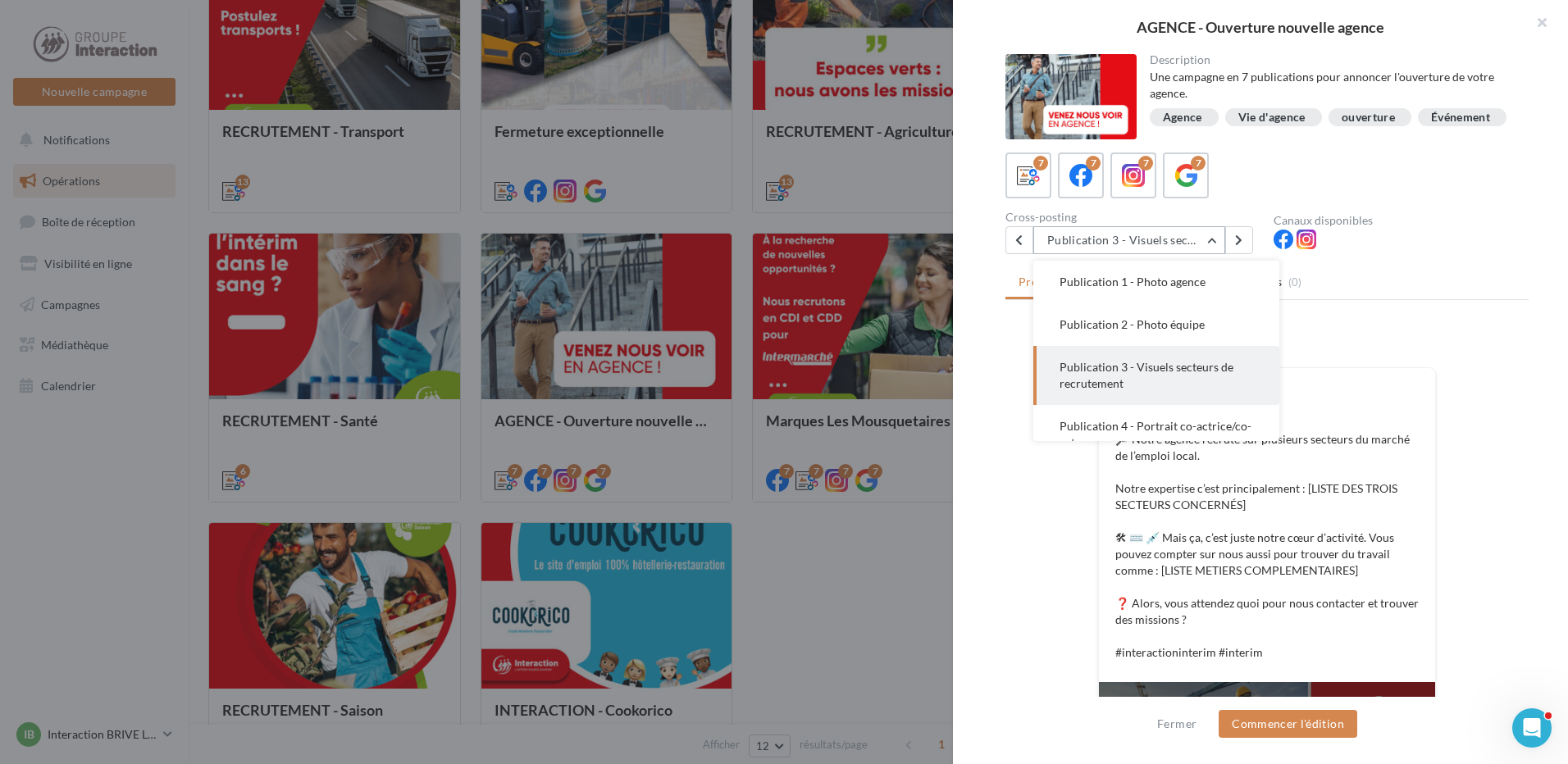
scroll to position [59, 0]
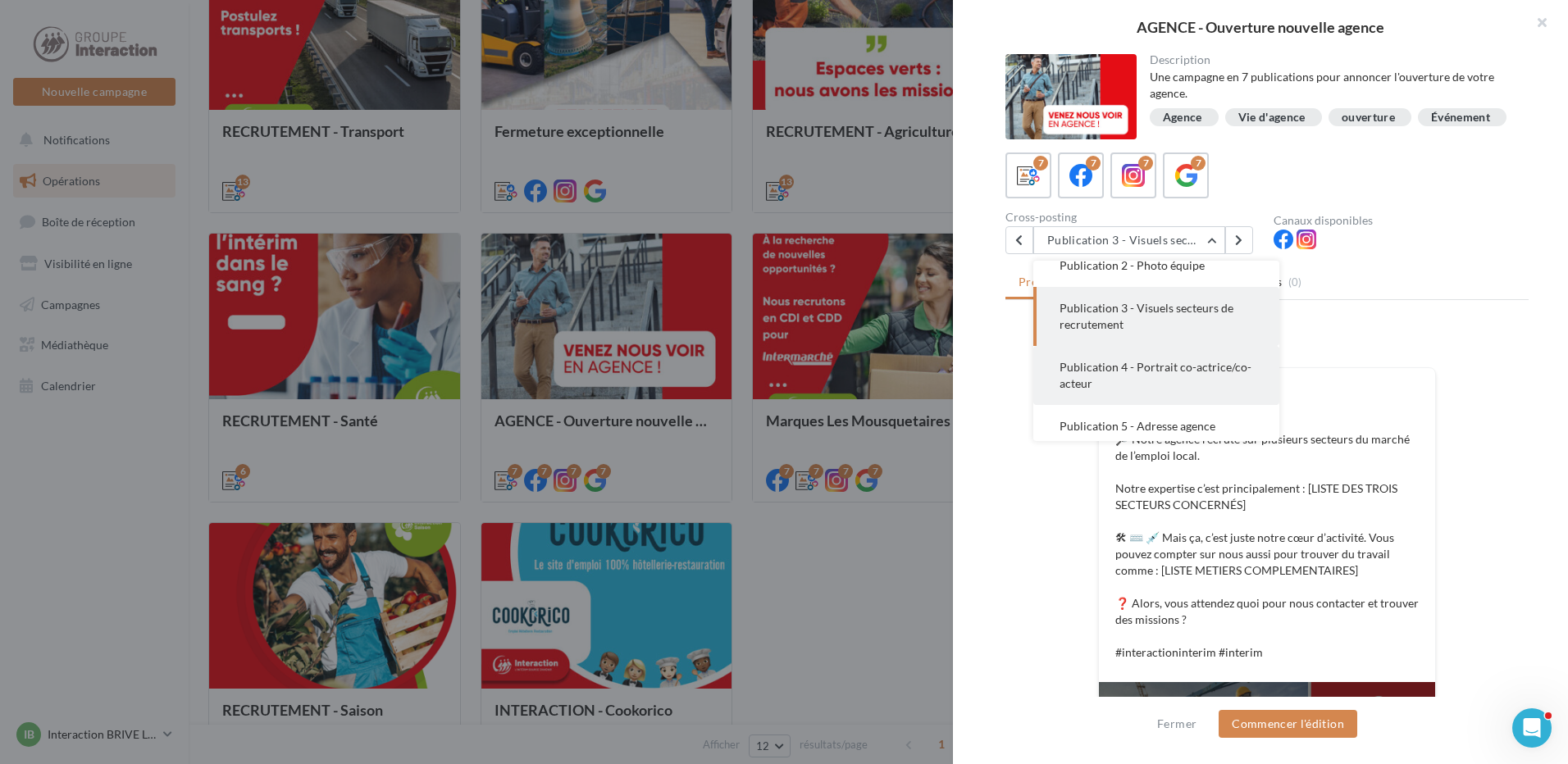
click at [1138, 381] on span "Publication 4 - Portrait co-actrice/co-acteur" at bounding box center [1155, 375] width 192 height 30
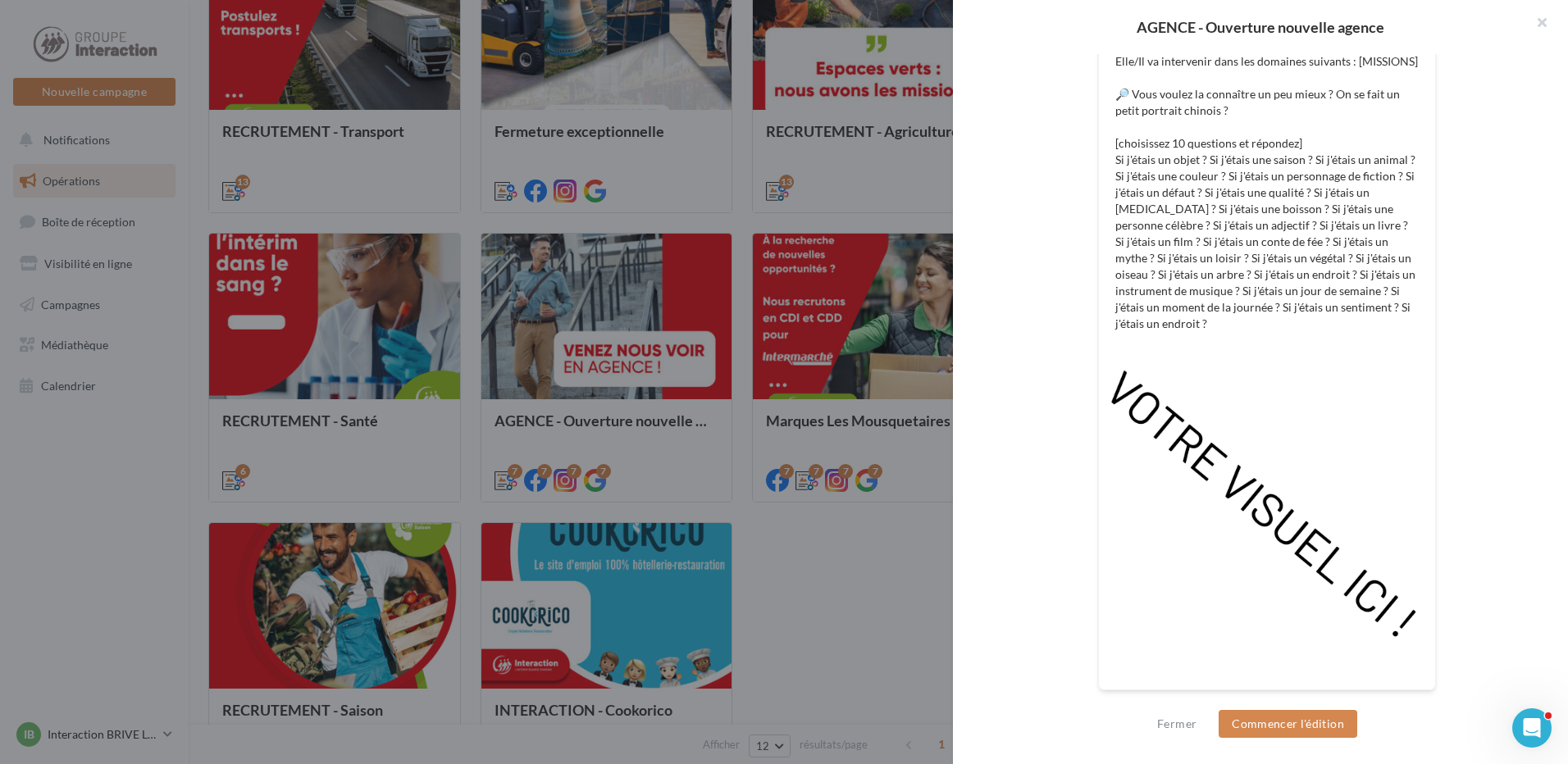
scroll to position [0, 0]
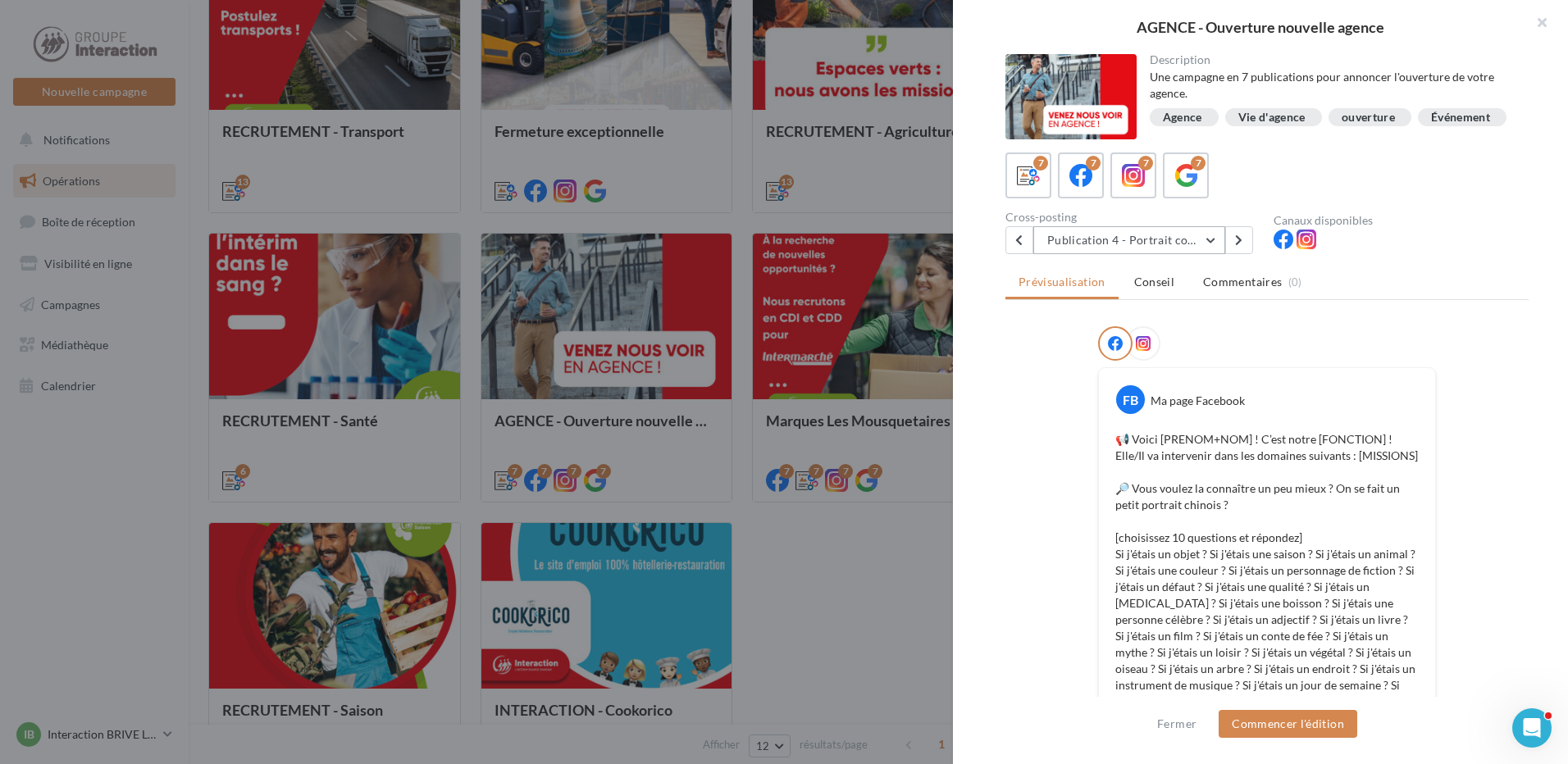
click at [1197, 255] on button "Publication 4 - Portrait co-actrice/co-acteur" at bounding box center [1128, 239] width 192 height 28
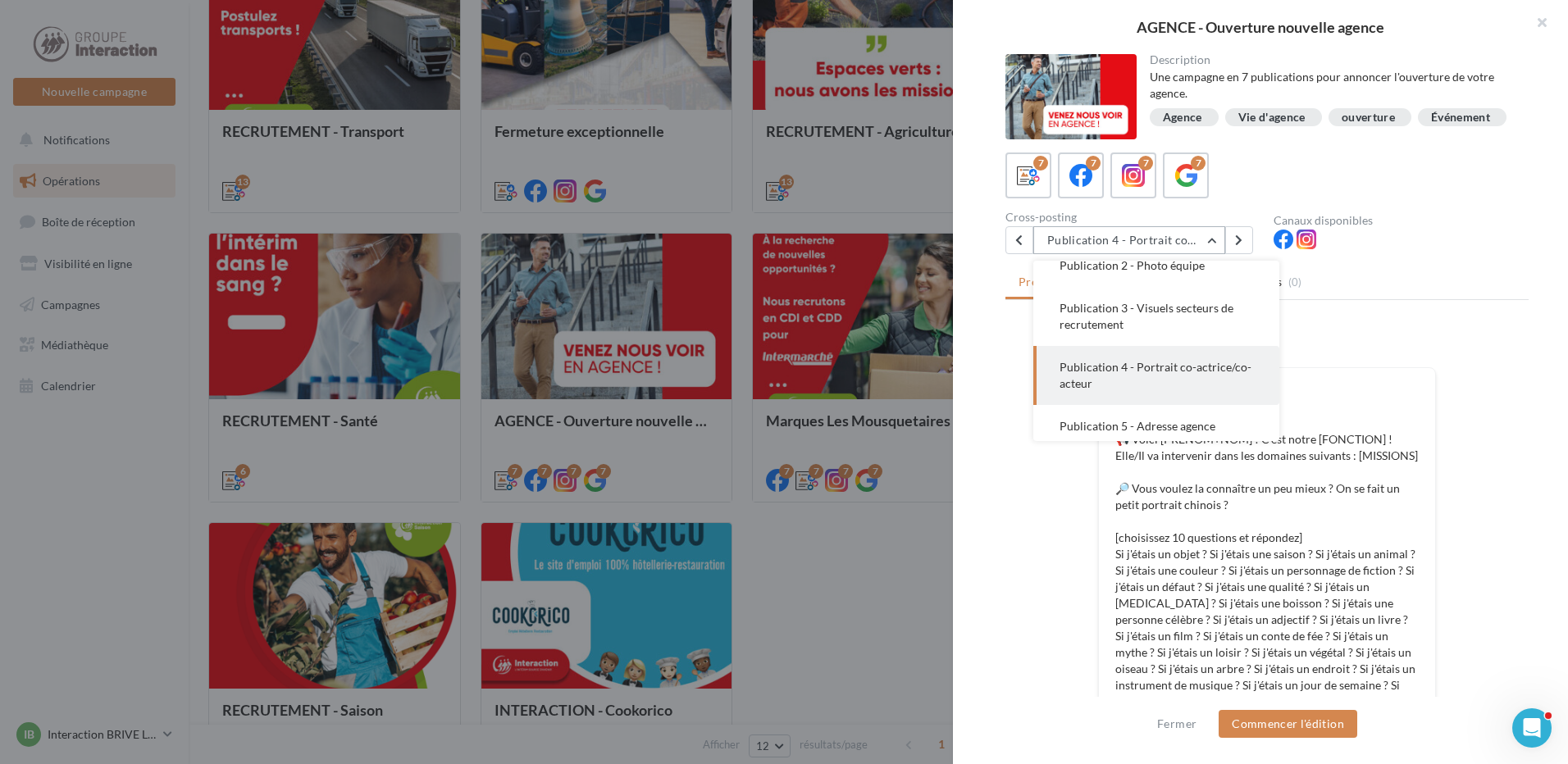
scroll to position [118, 0]
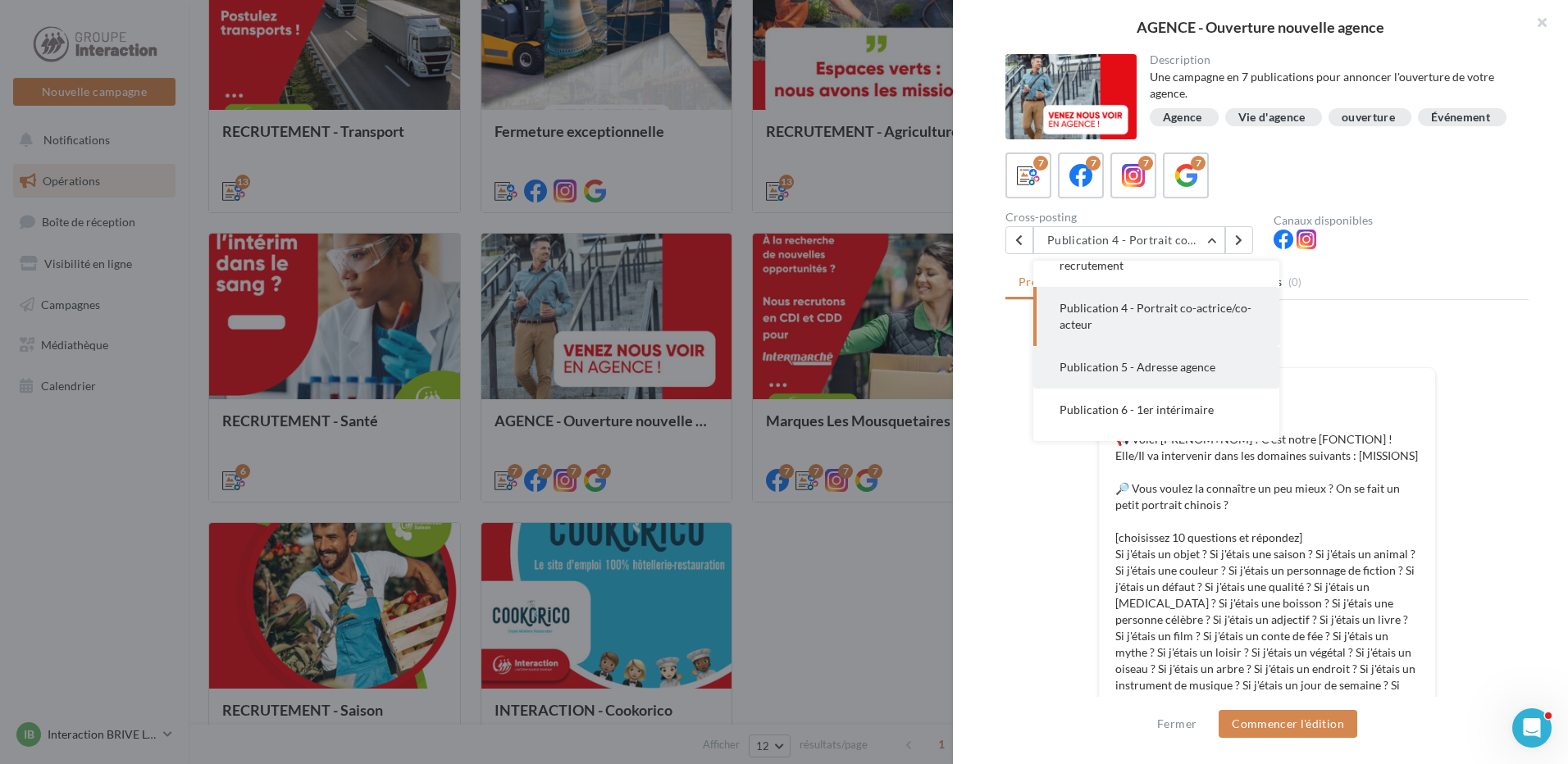
click at [1156, 386] on button "Publication 5 - Adresse agence" at bounding box center [1155, 367] width 246 height 43
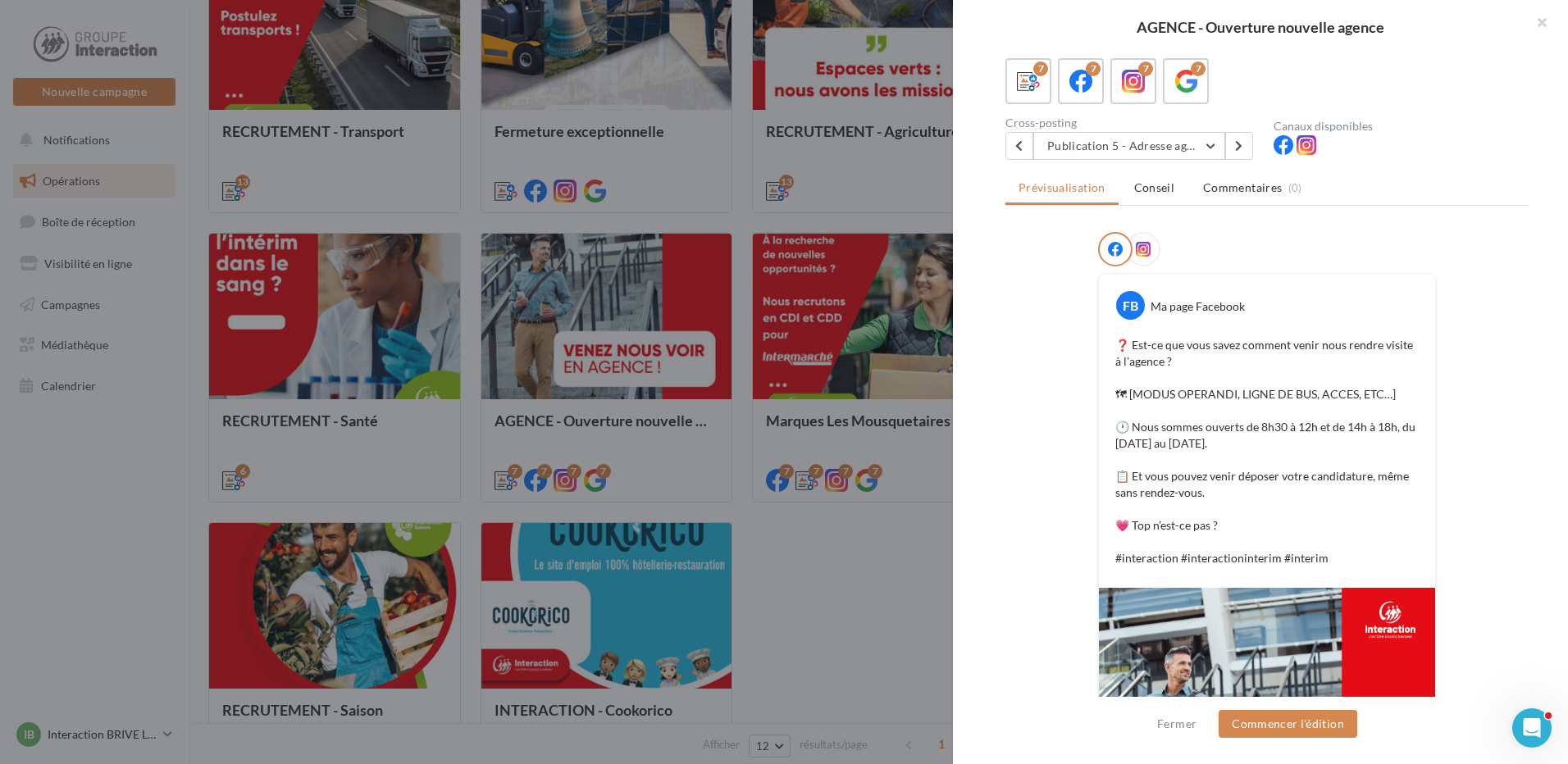
scroll to position [13, 0]
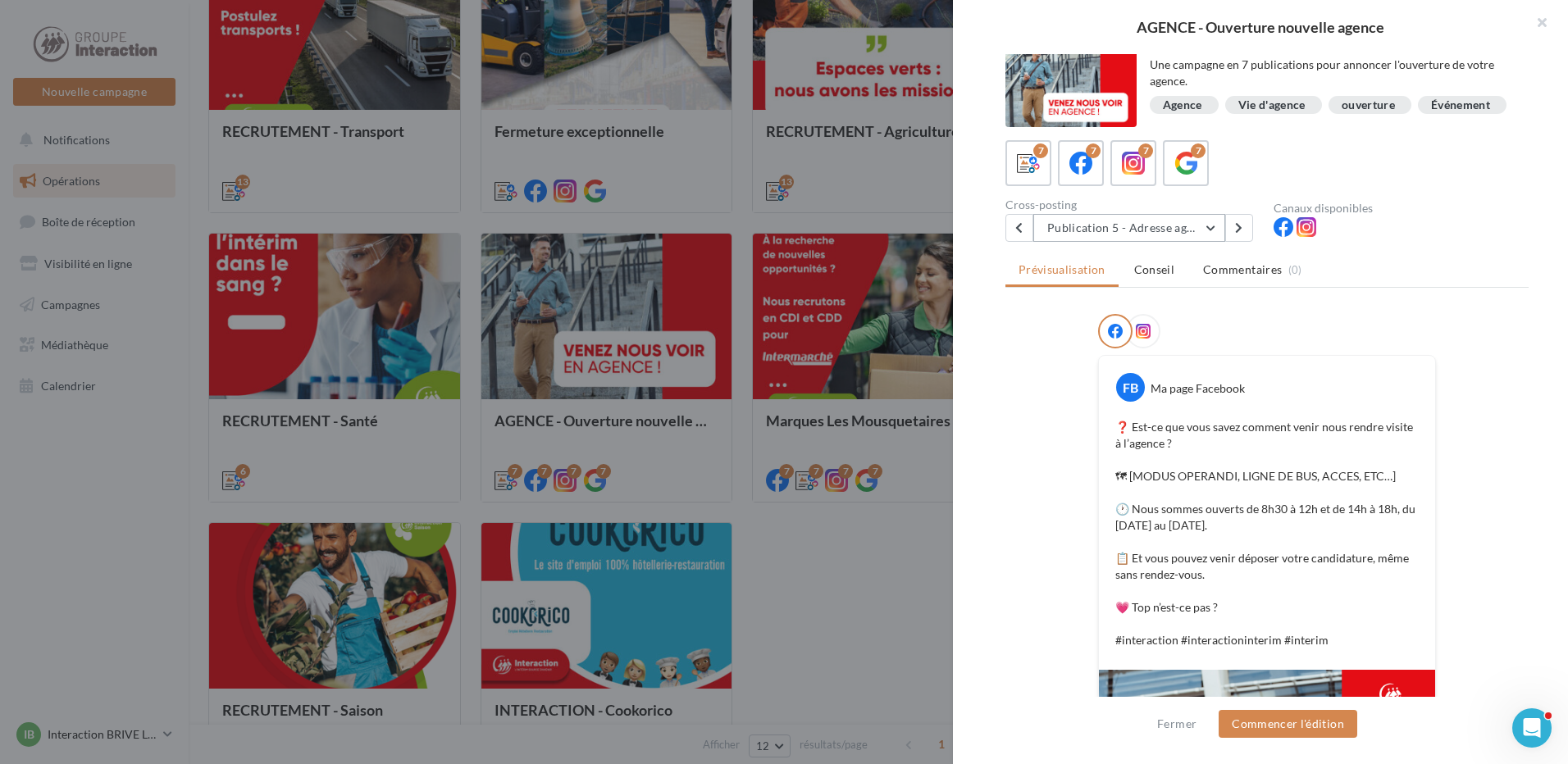
click at [1178, 226] on button "Publication 5 - Adresse agence" at bounding box center [1128, 228] width 192 height 28
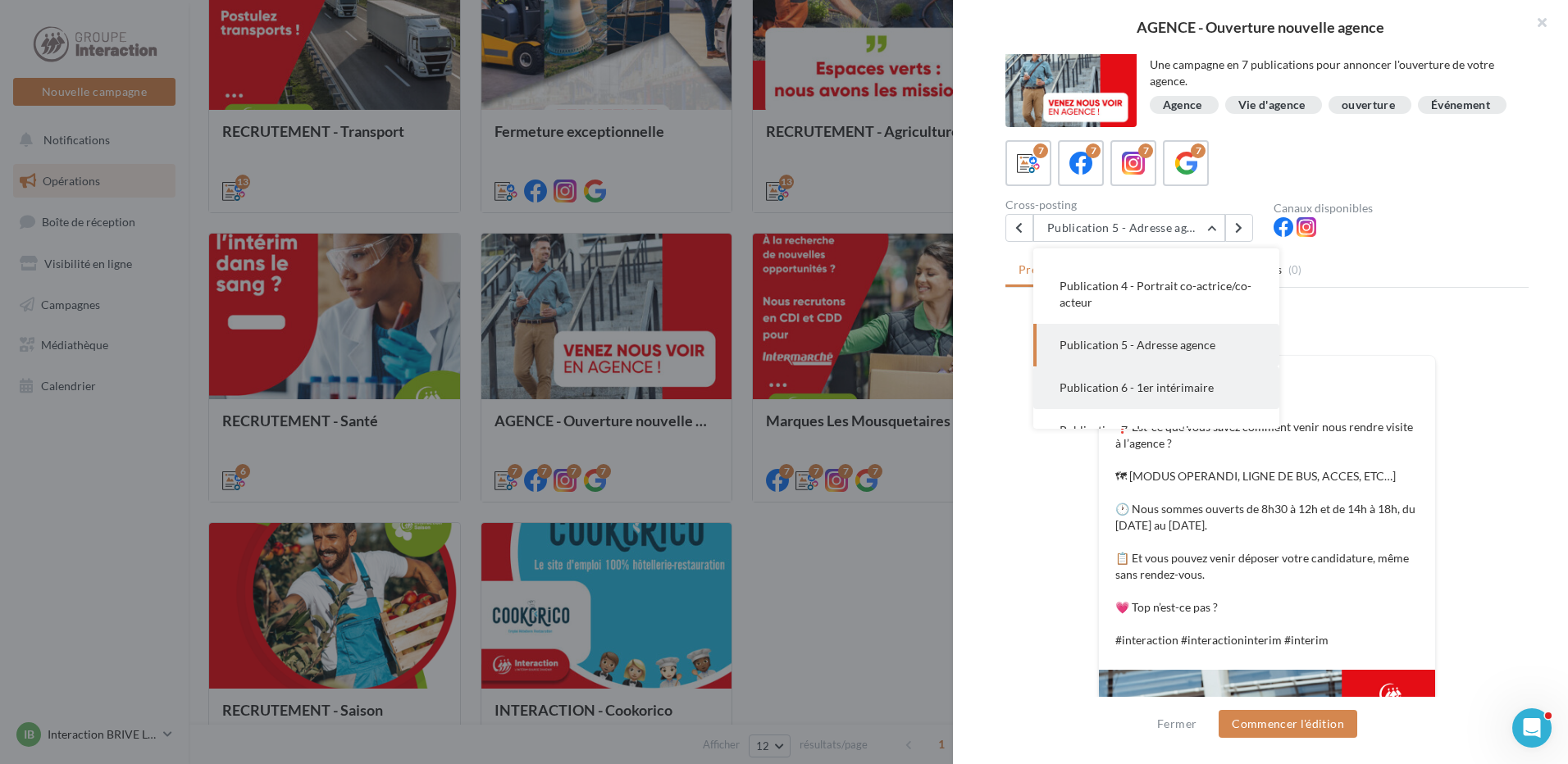
click at [1179, 394] on span "Publication 6 - 1er intérimaire" at bounding box center [1136, 388] width 155 height 14
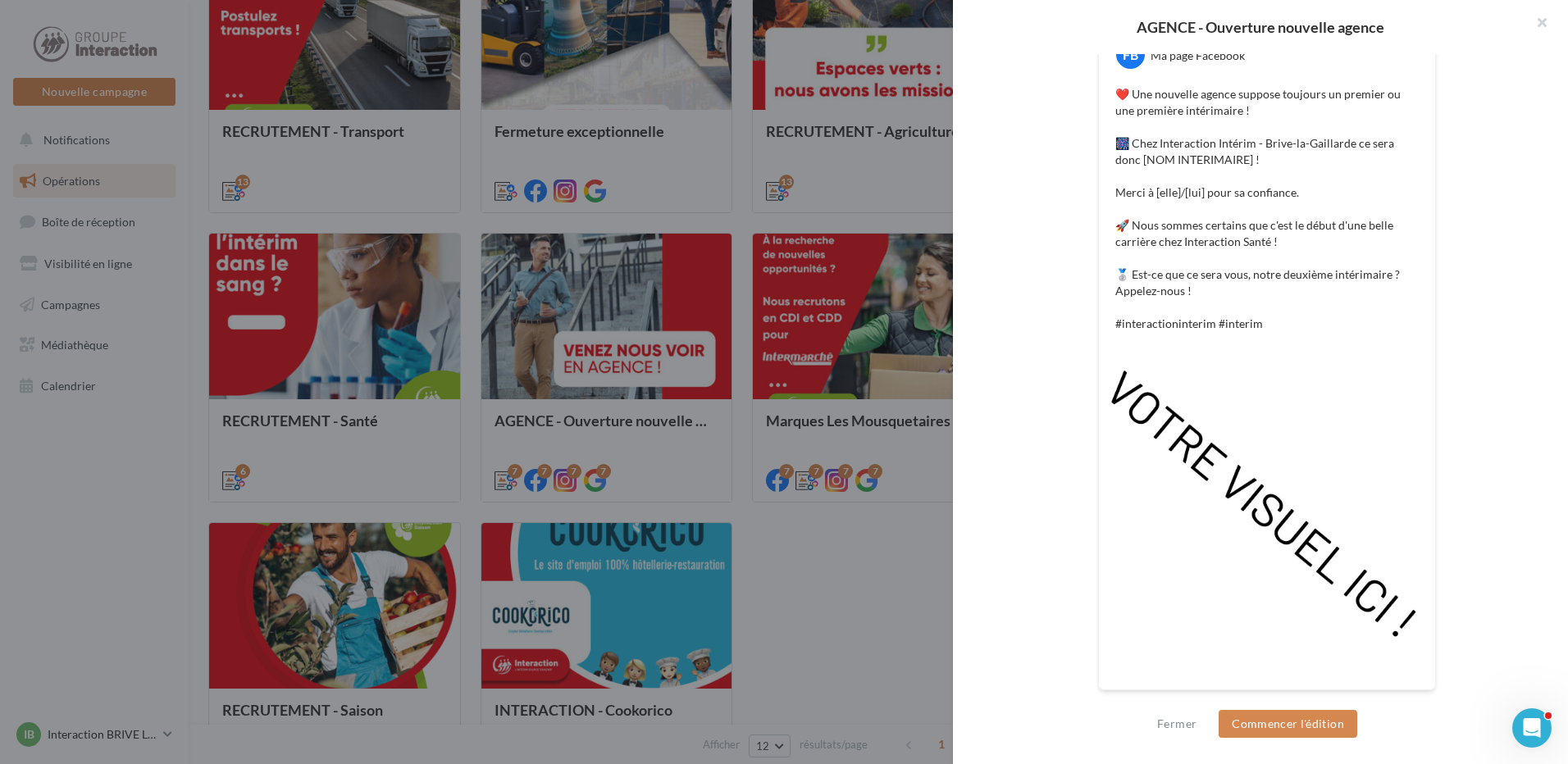
scroll to position [0, 0]
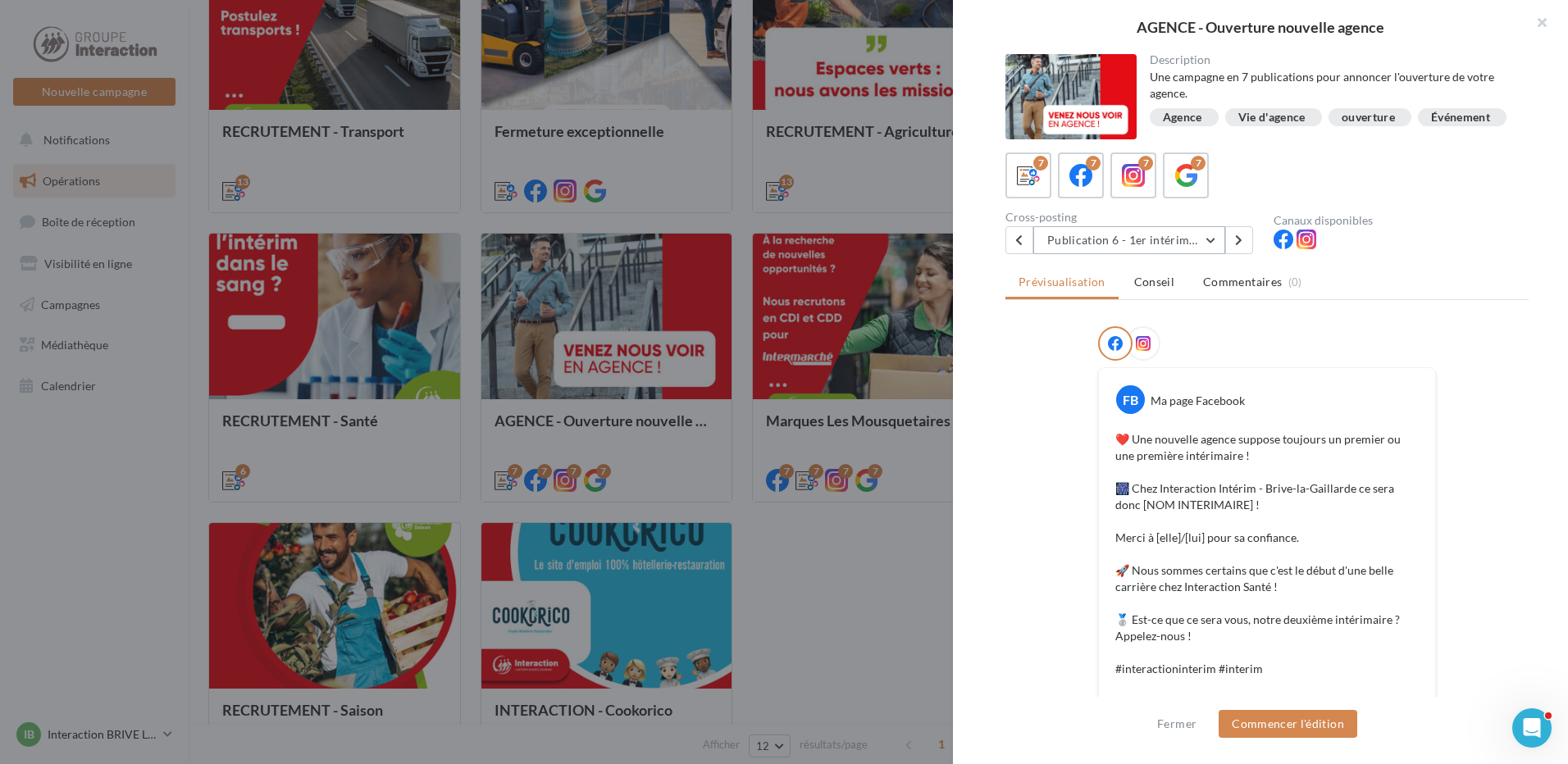
click at [1154, 253] on button "Publication 6 - 1er intérimaire" at bounding box center [1128, 239] width 192 height 28
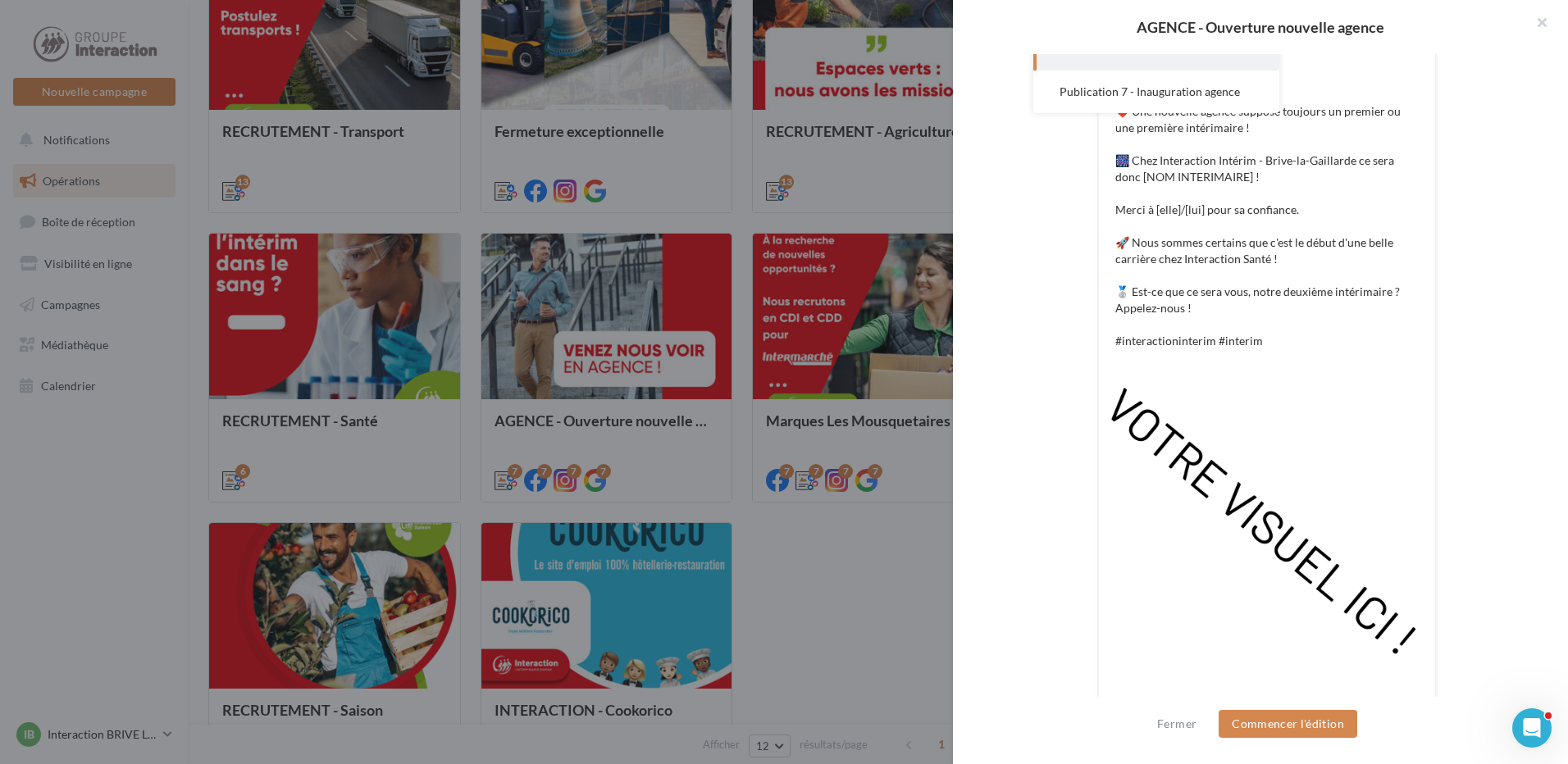
scroll to position [164, 0]
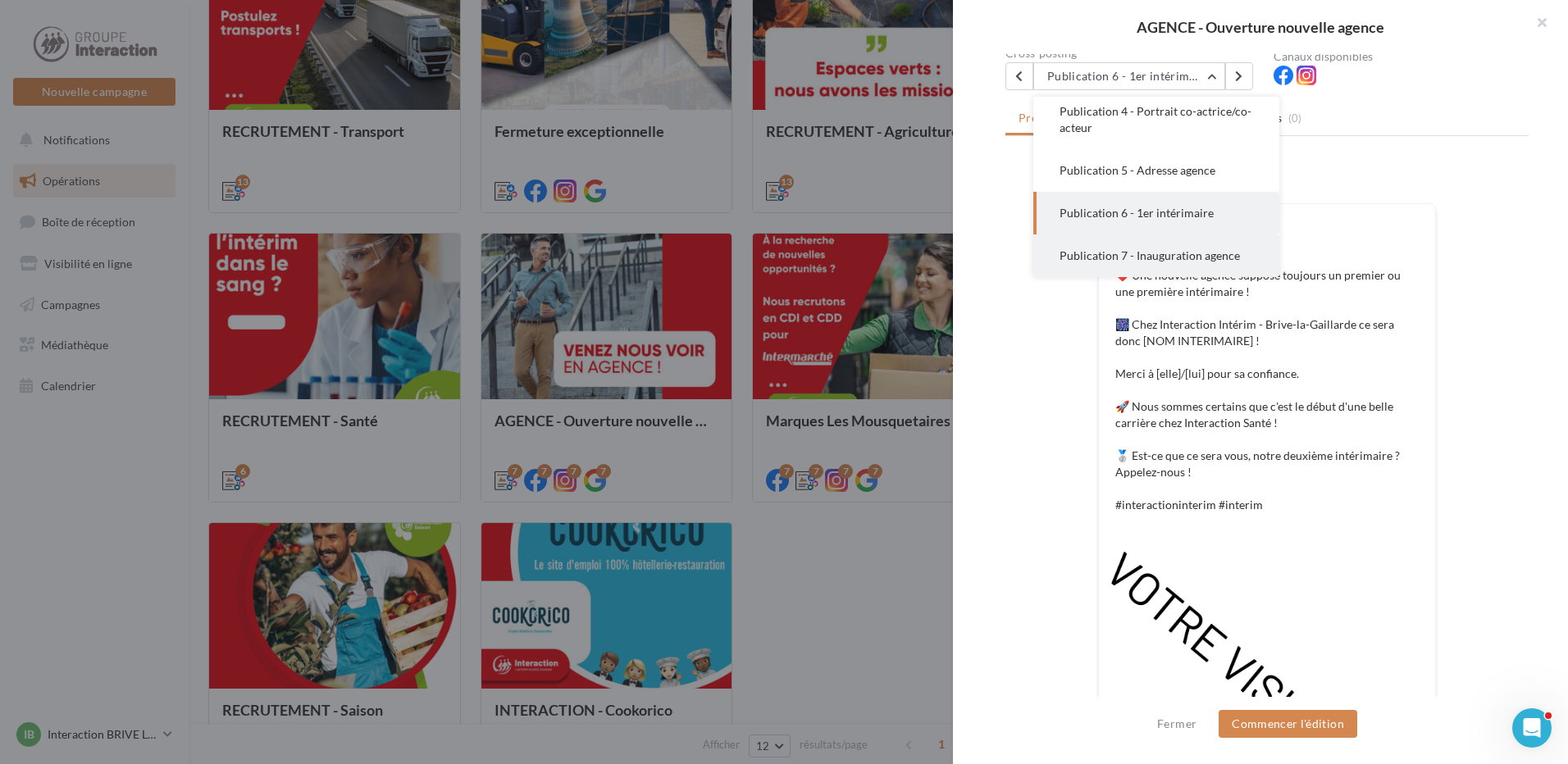
click at [1153, 263] on span "Publication 7 - Inauguration agence" at bounding box center [1150, 256] width 180 height 14
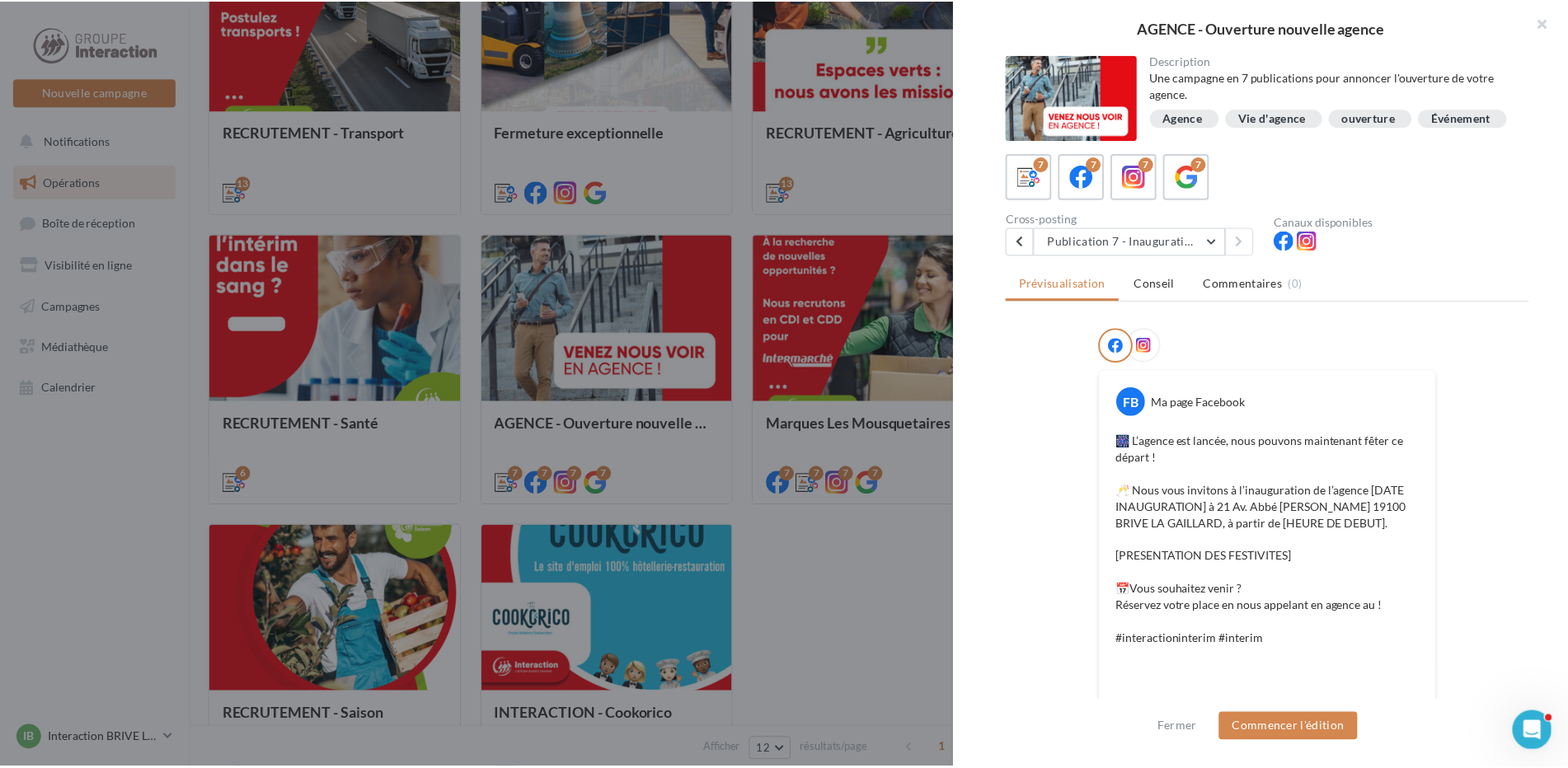
scroll to position [326, 0]
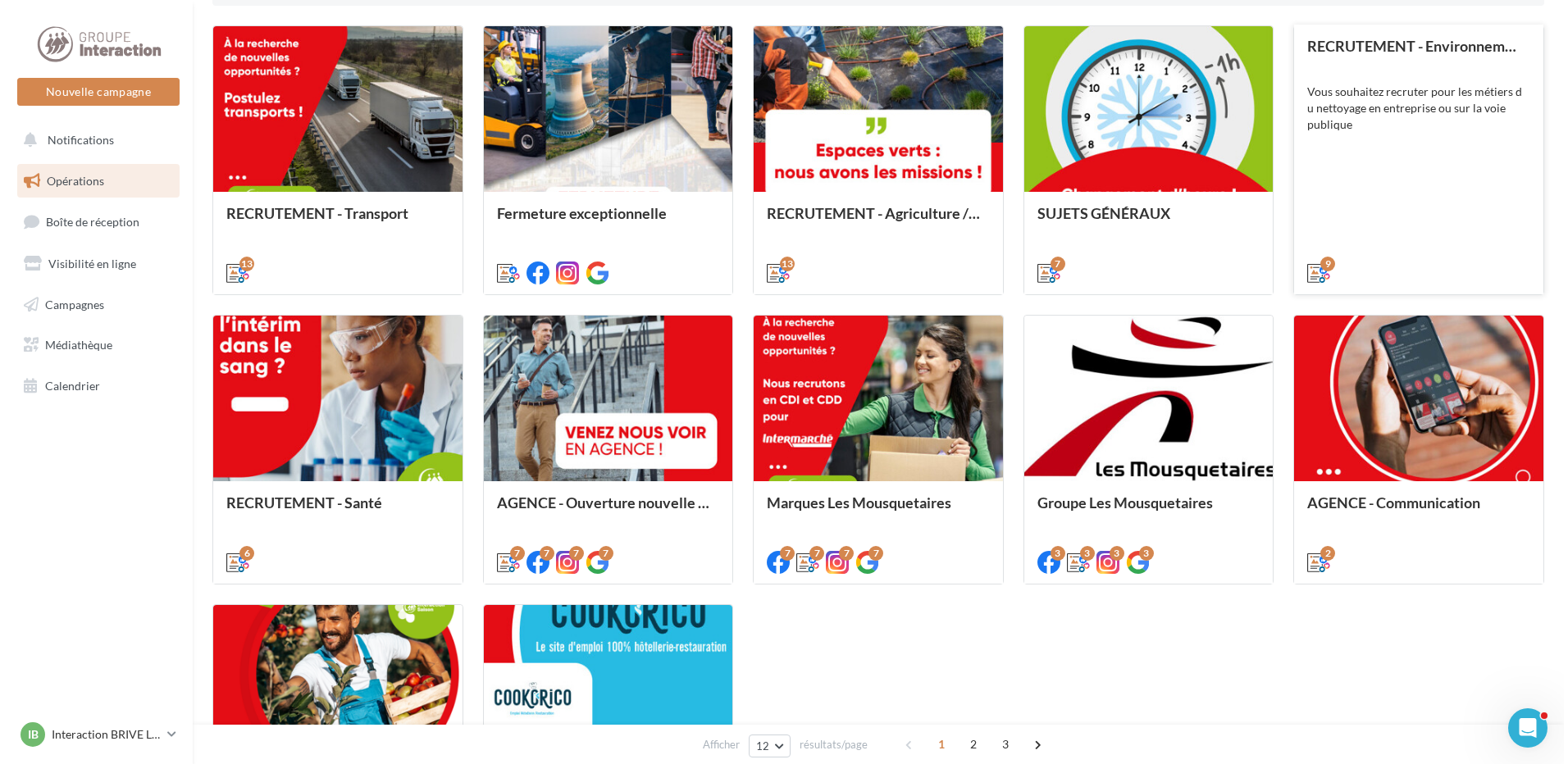
scroll to position [420, 0]
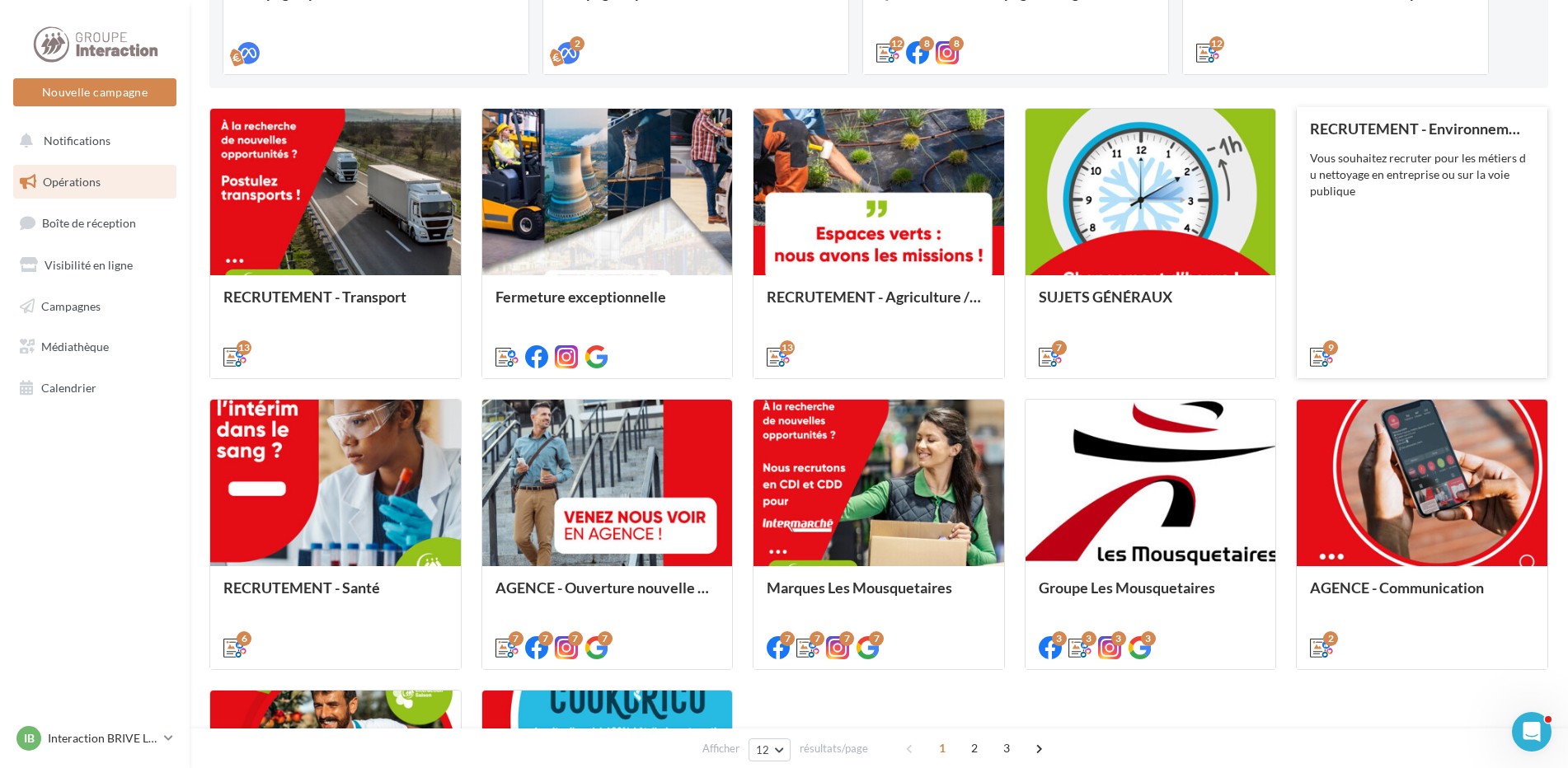
click at [1441, 271] on div "RECRUTEMENT - Environnement Vous souhaitez recruter pour les métiers d u nettoy…" at bounding box center [1422, 242] width 225 height 243
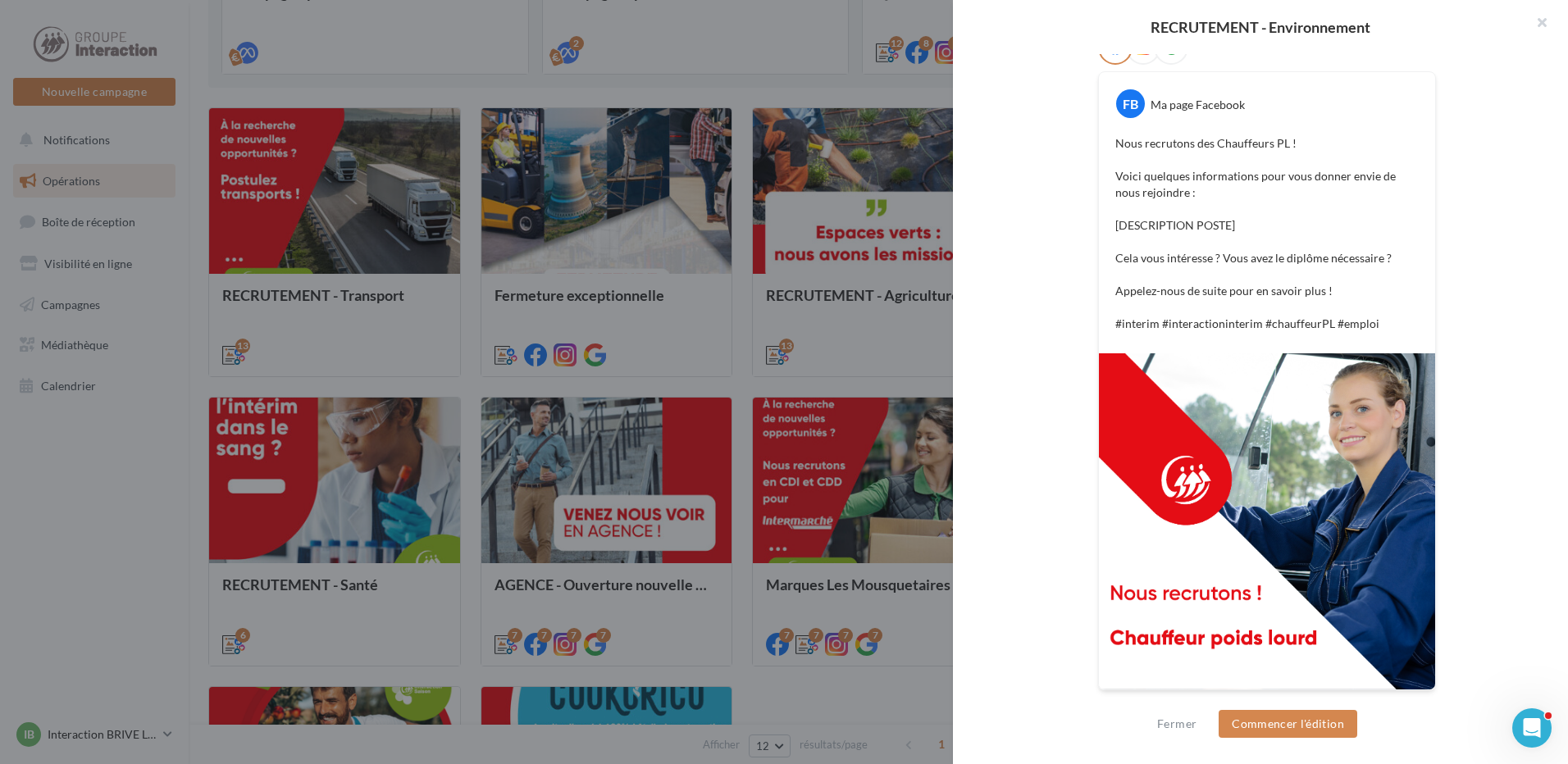
scroll to position [83, 0]
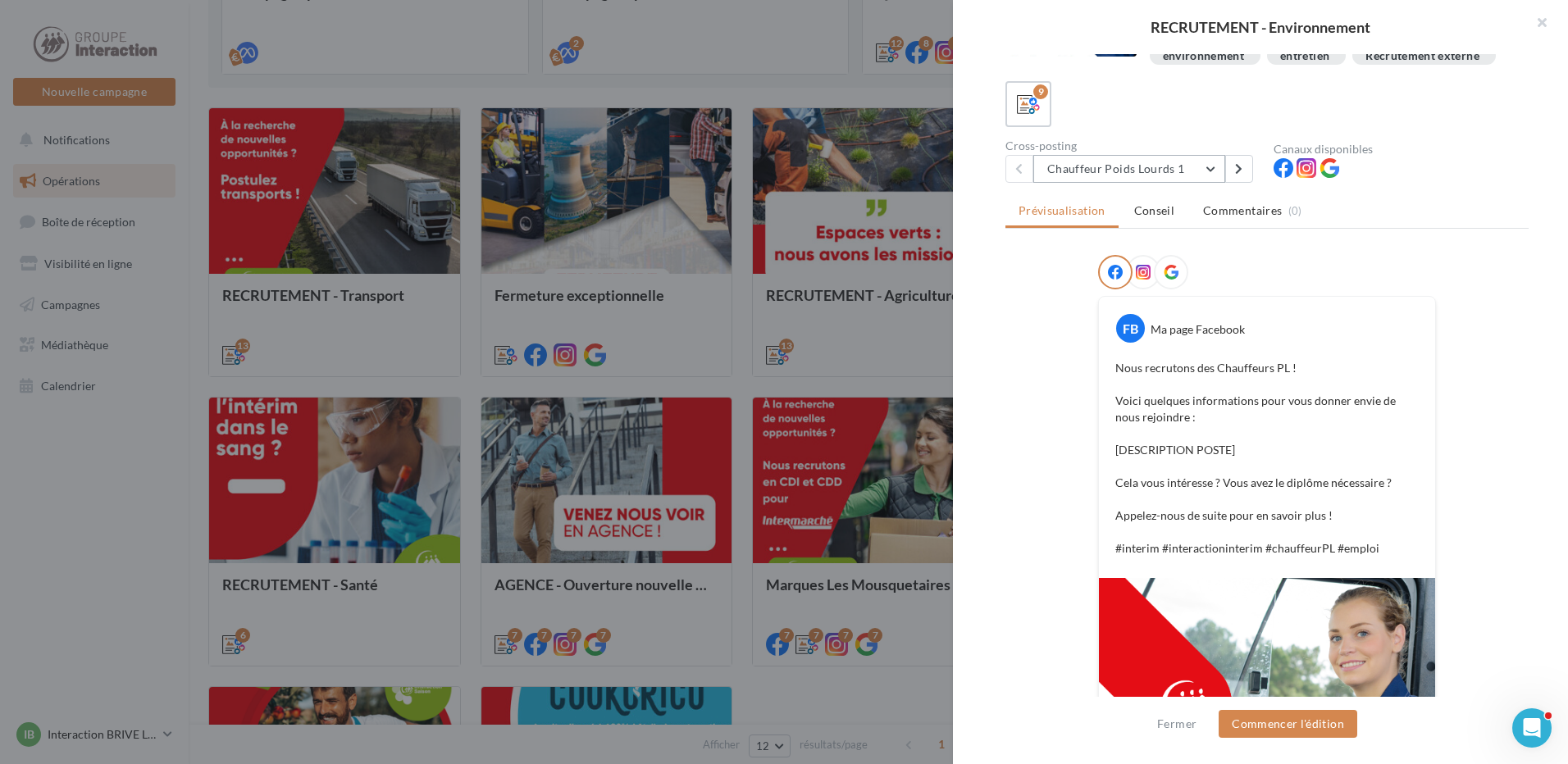
click at [1203, 183] on button "Chauffeur Poids Lourds 1" at bounding box center [1128, 168] width 192 height 28
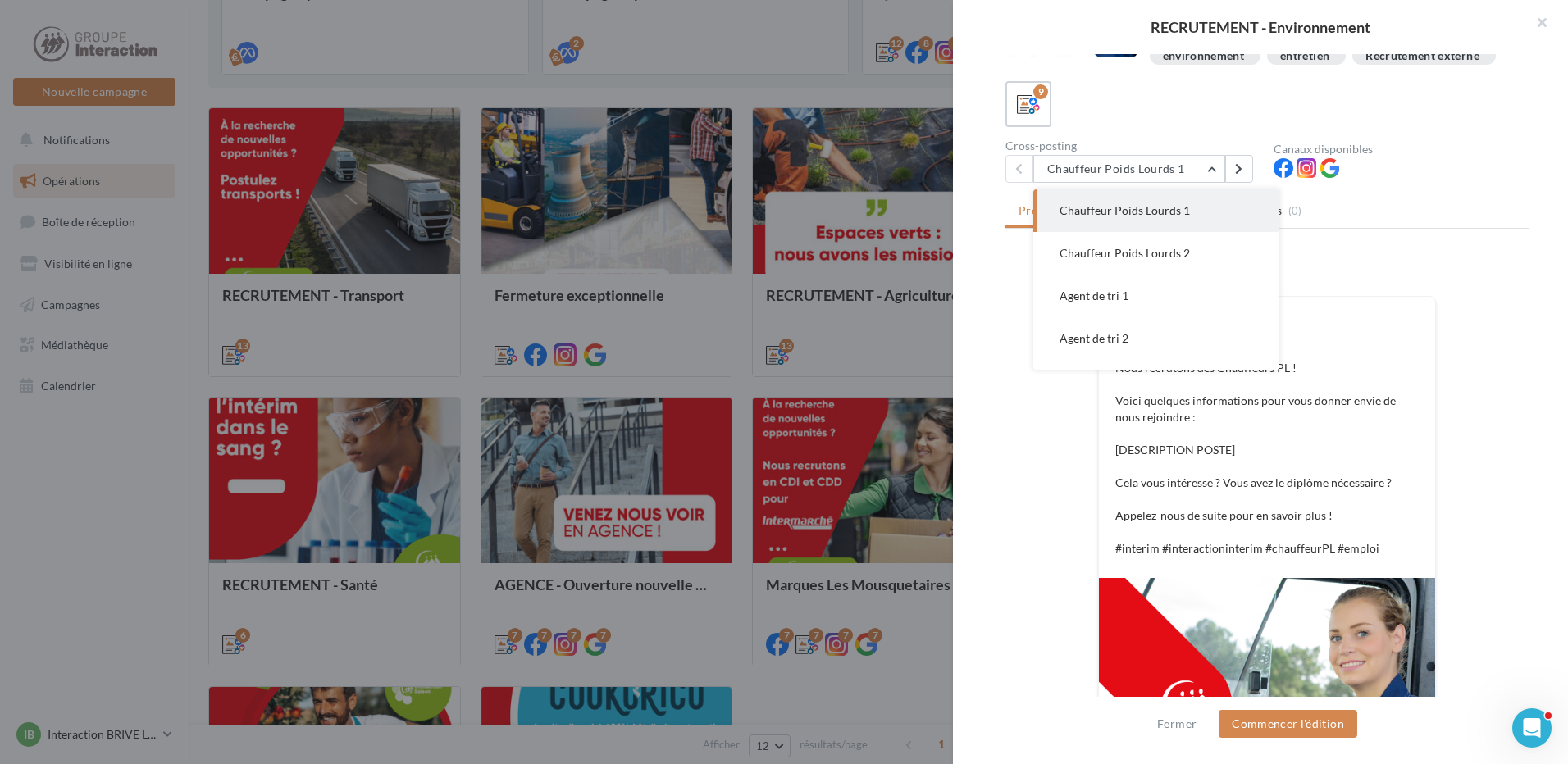
drag, startPoint x: 1184, startPoint y: 271, endPoint x: 1186, endPoint y: 291, distance: 20.1
click at [1184, 260] on span "Chauffeur Poids Lourds 2" at bounding box center [1125, 253] width 130 height 14
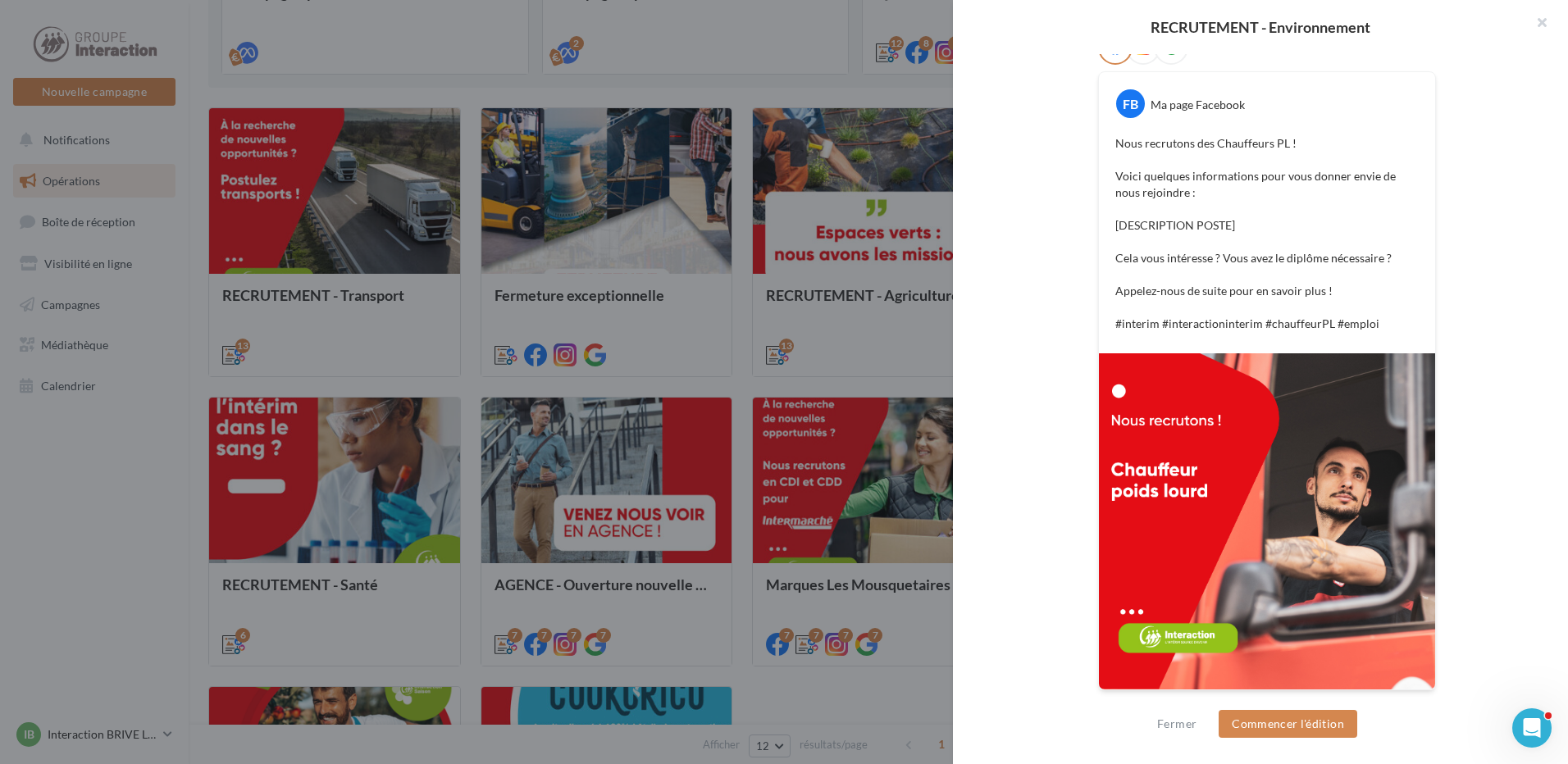
scroll to position [1, 0]
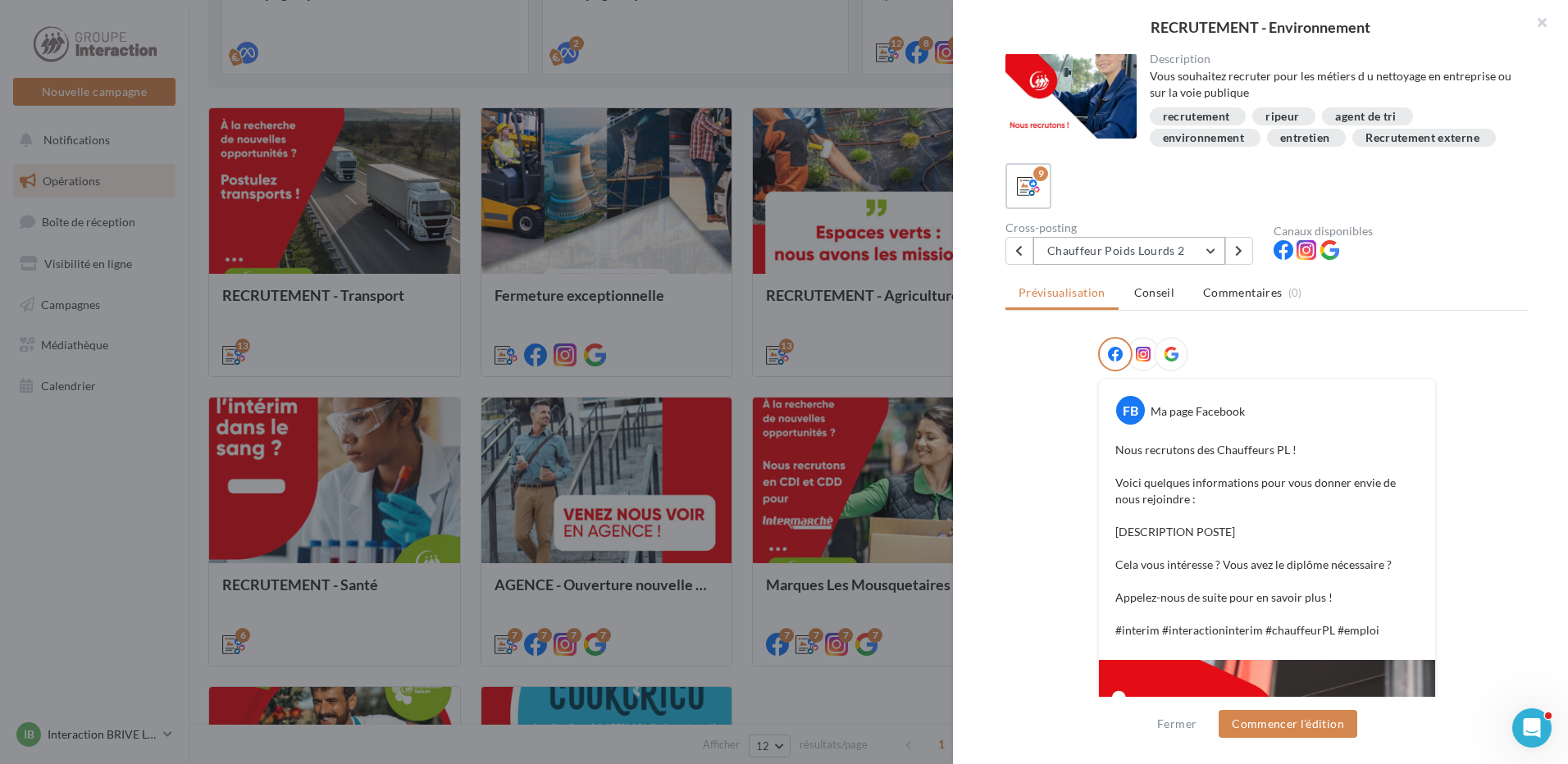
click at [1203, 264] on button "Chauffeur Poids Lourds 2" at bounding box center [1128, 250] width 192 height 28
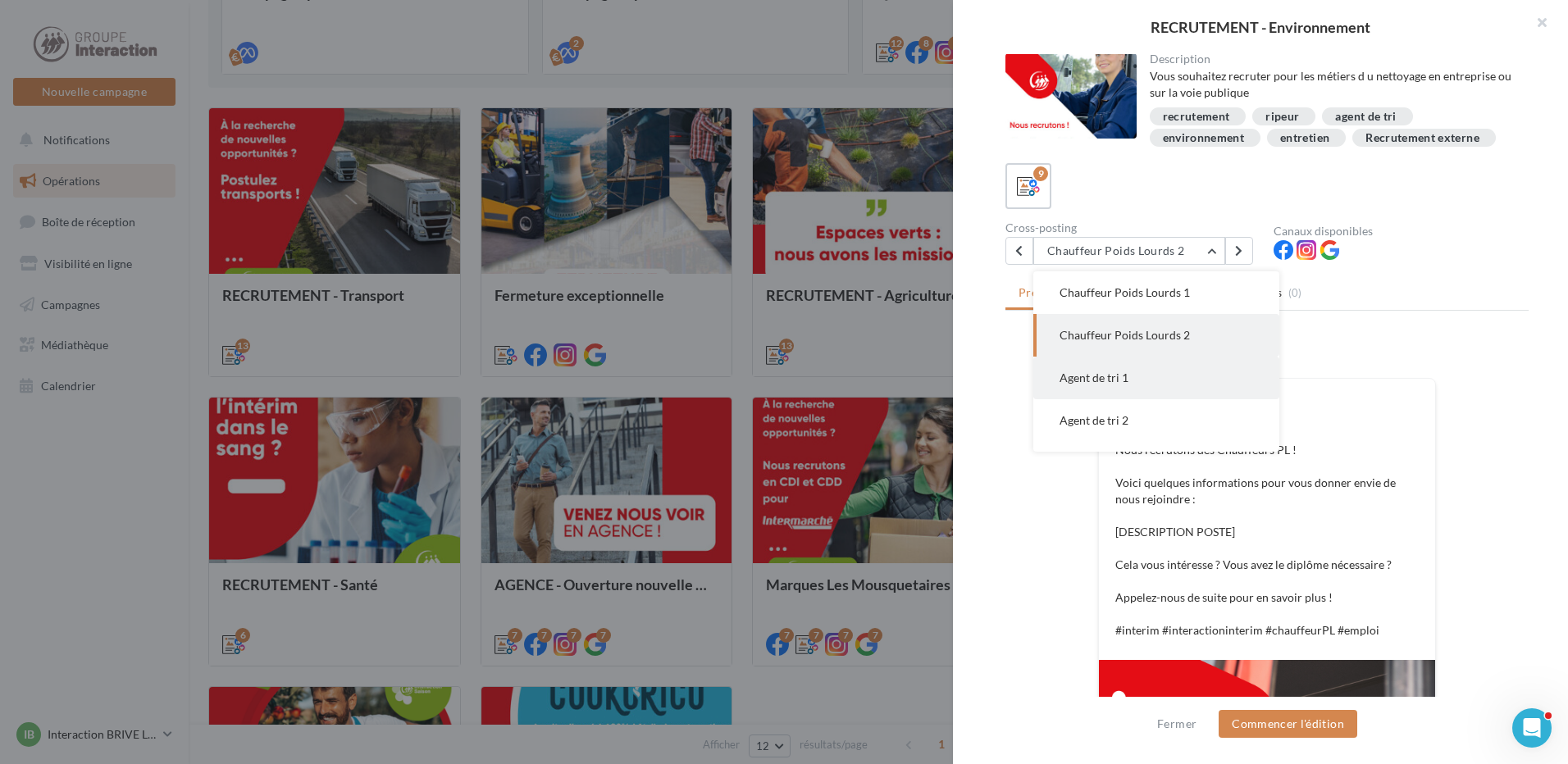
click at [1192, 396] on button "Agent de tri 1" at bounding box center [1155, 378] width 246 height 43
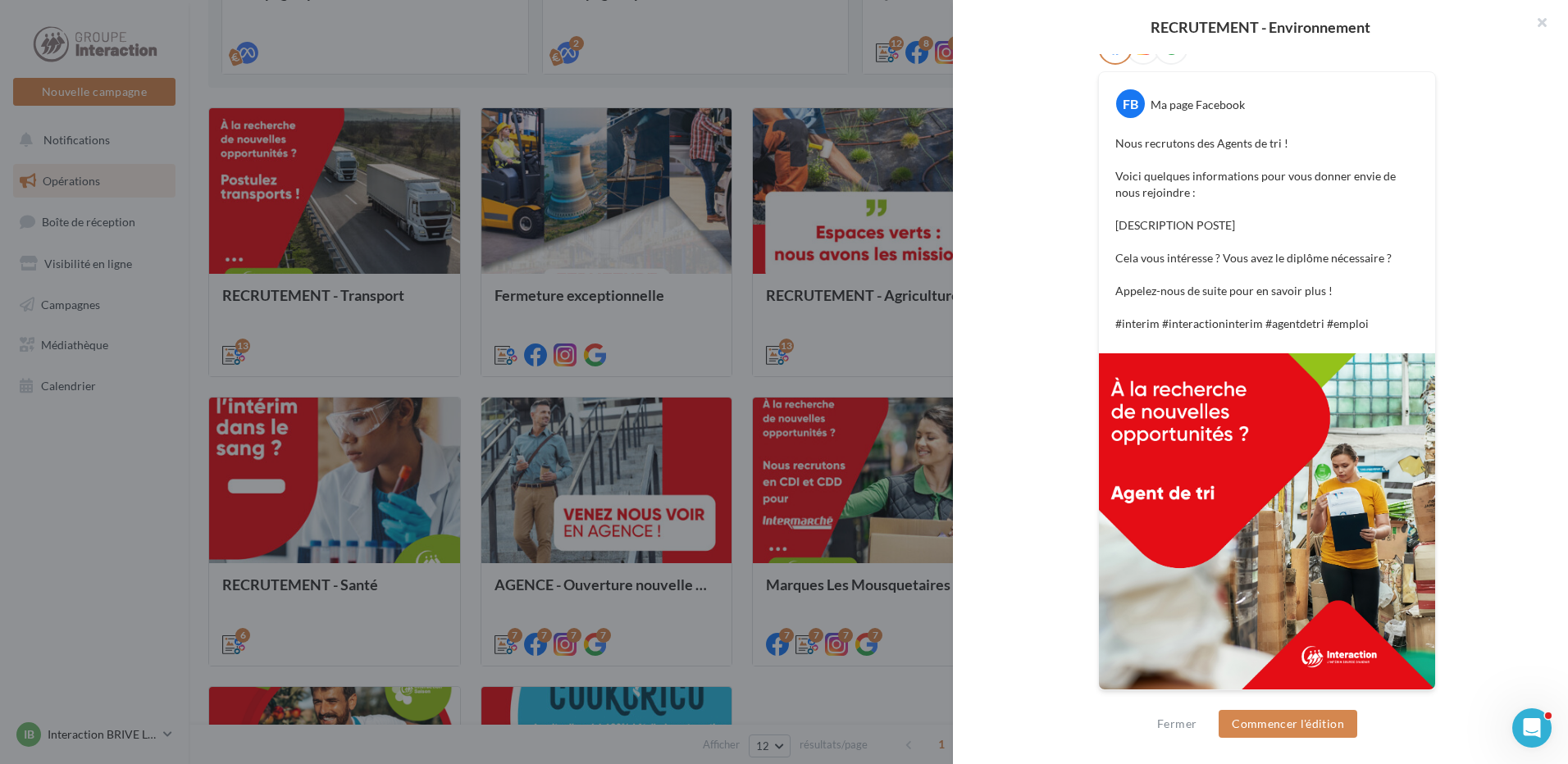
scroll to position [83, 0]
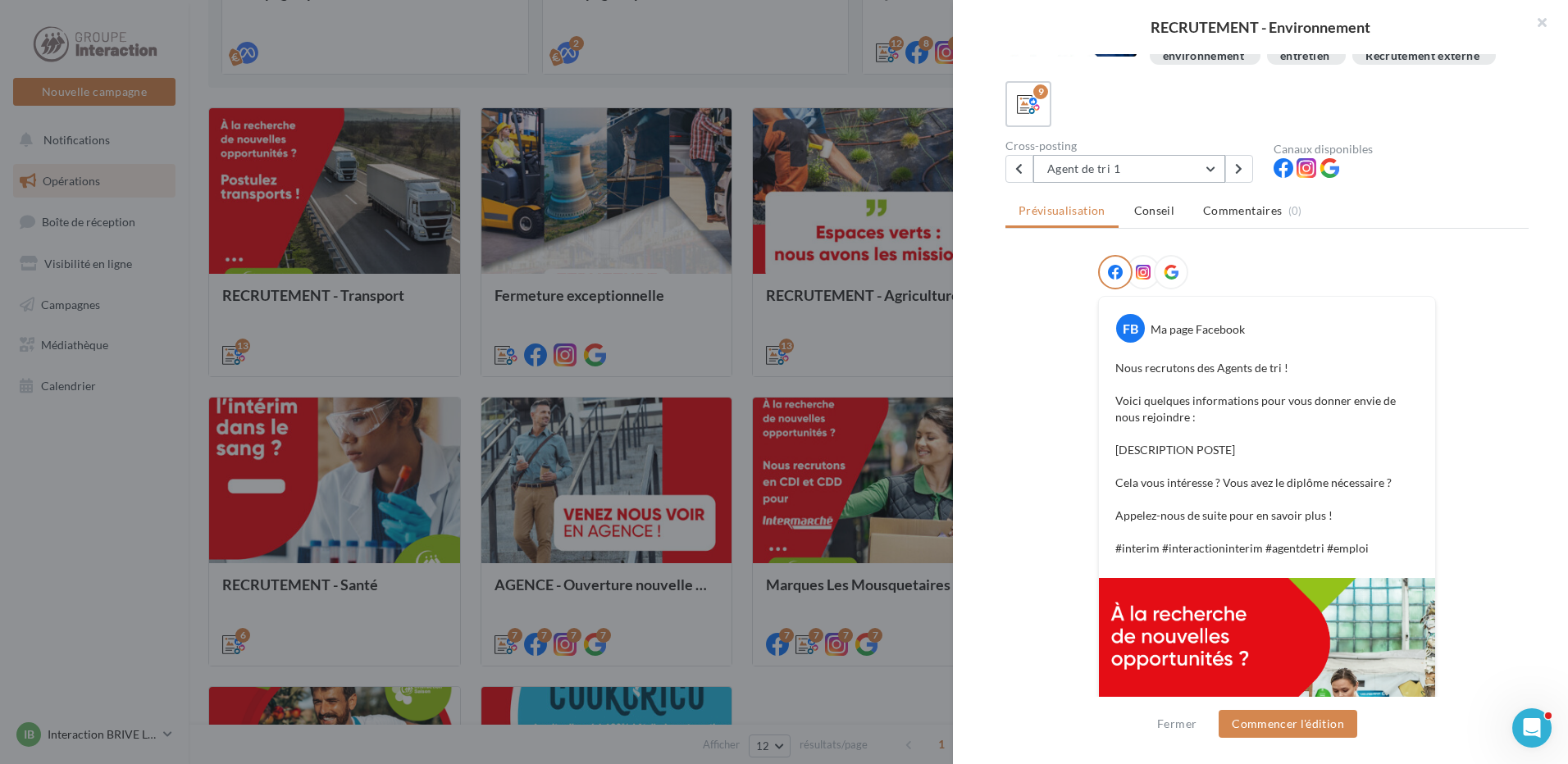
click at [1171, 183] on button "Agent de tri 1" at bounding box center [1128, 168] width 192 height 28
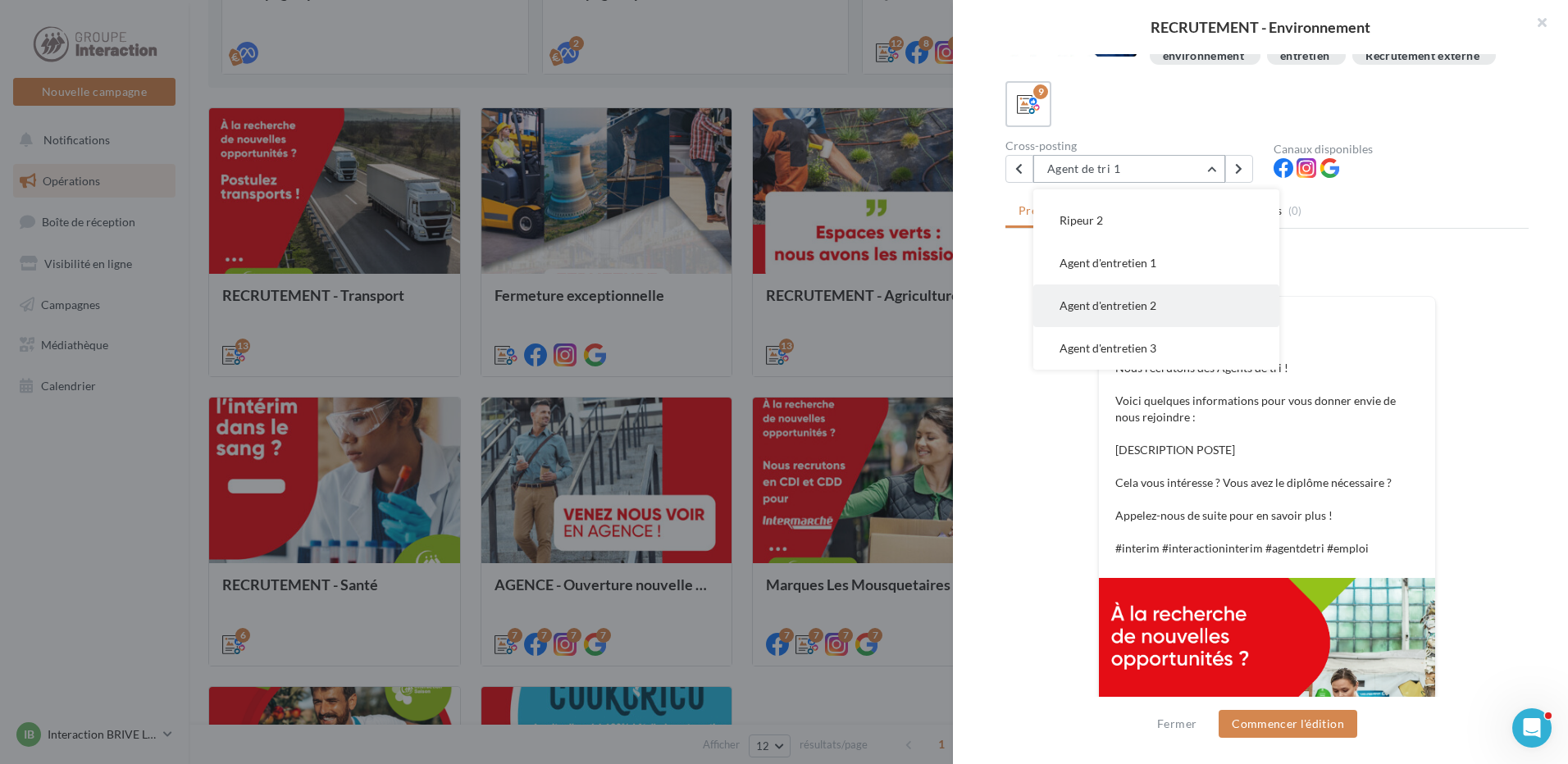
scroll to position [122, 0]
click at [1135, 275] on button "Ripeur 1" at bounding box center [1155, 260] width 246 height 43
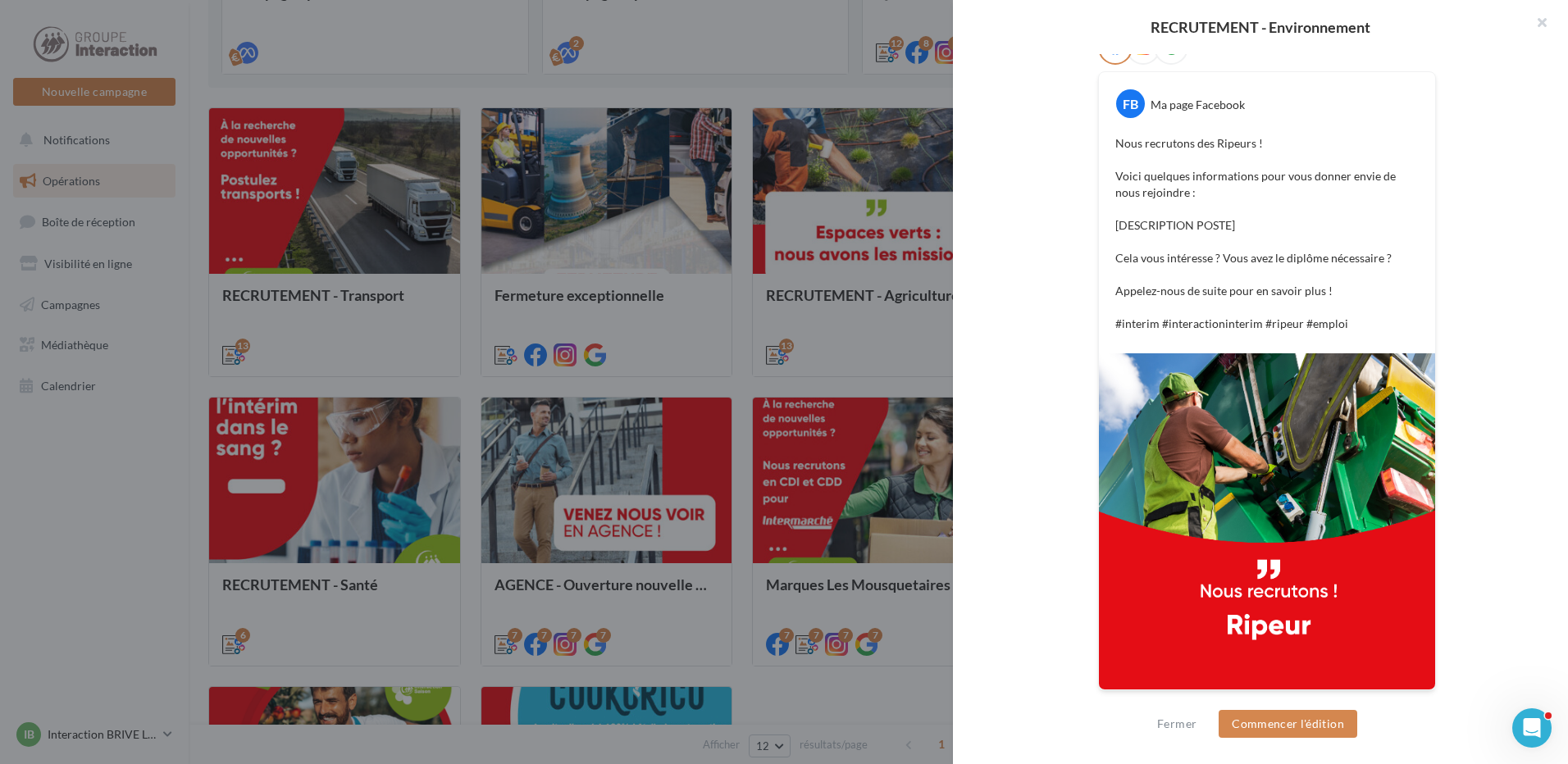
scroll to position [83, 0]
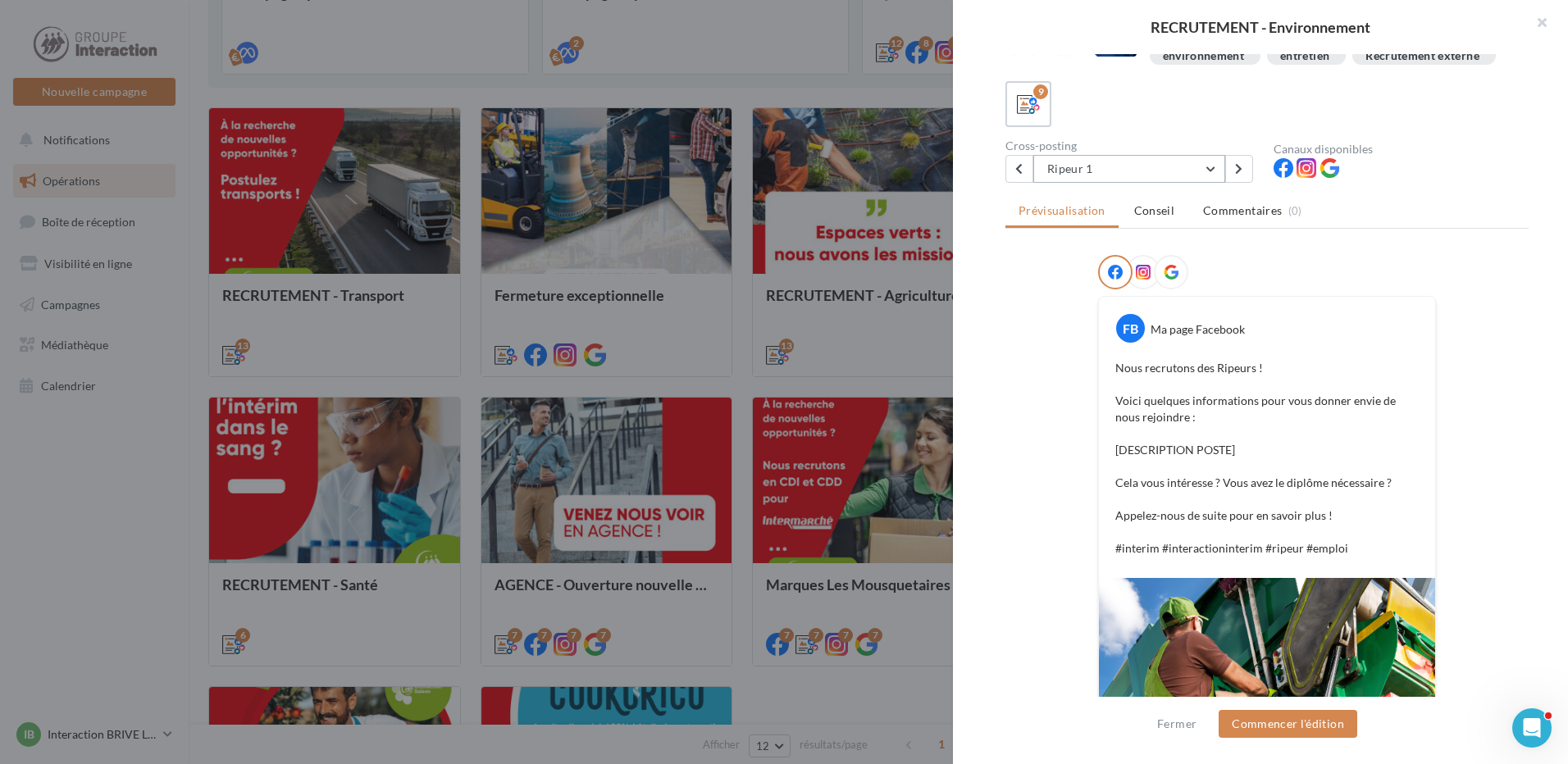
click at [1198, 181] on button "Ripeur 1" at bounding box center [1128, 168] width 192 height 28
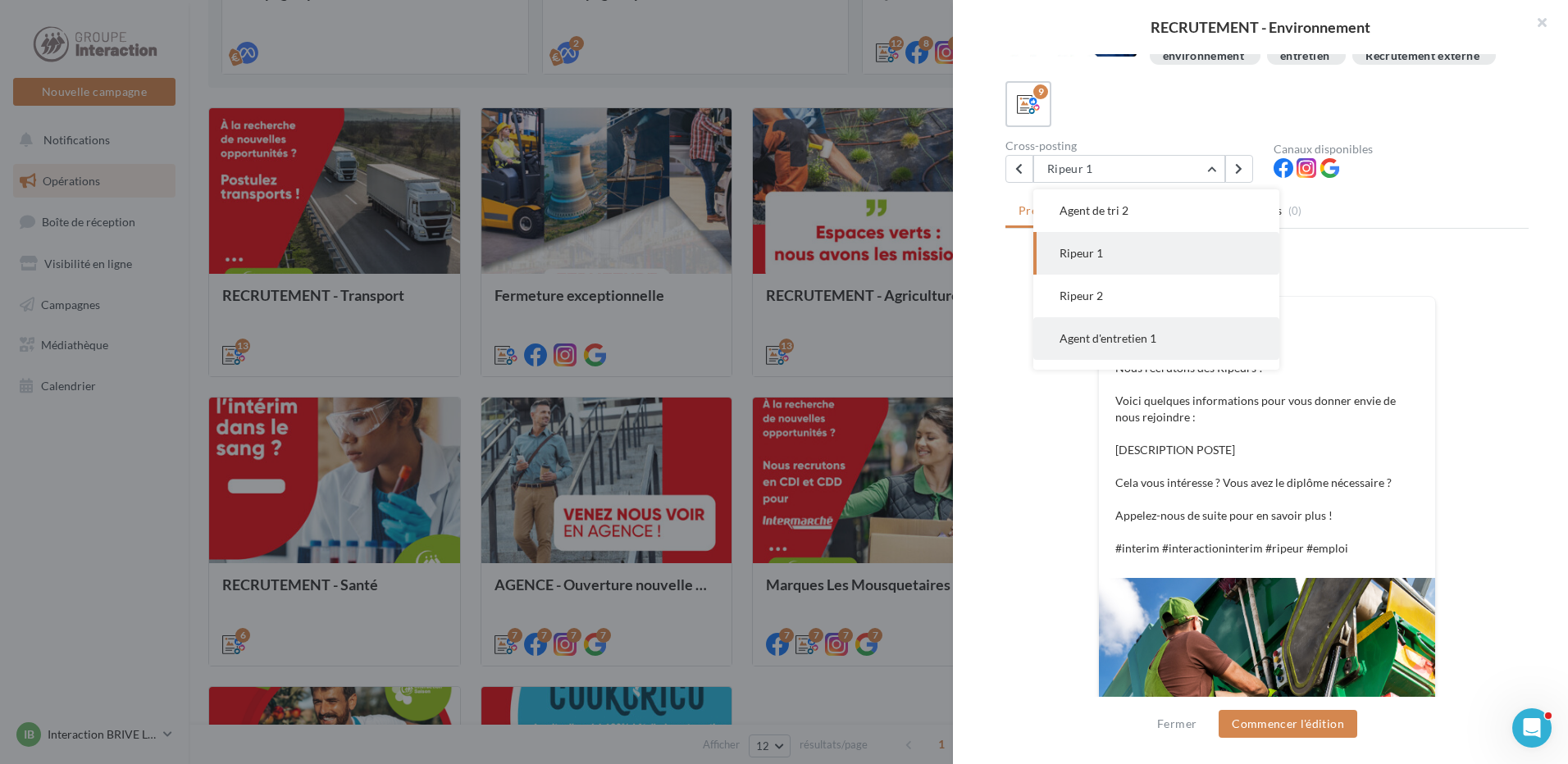
click at [1146, 345] on span "Agent d'entretien 1" at bounding box center [1108, 339] width 96 height 14
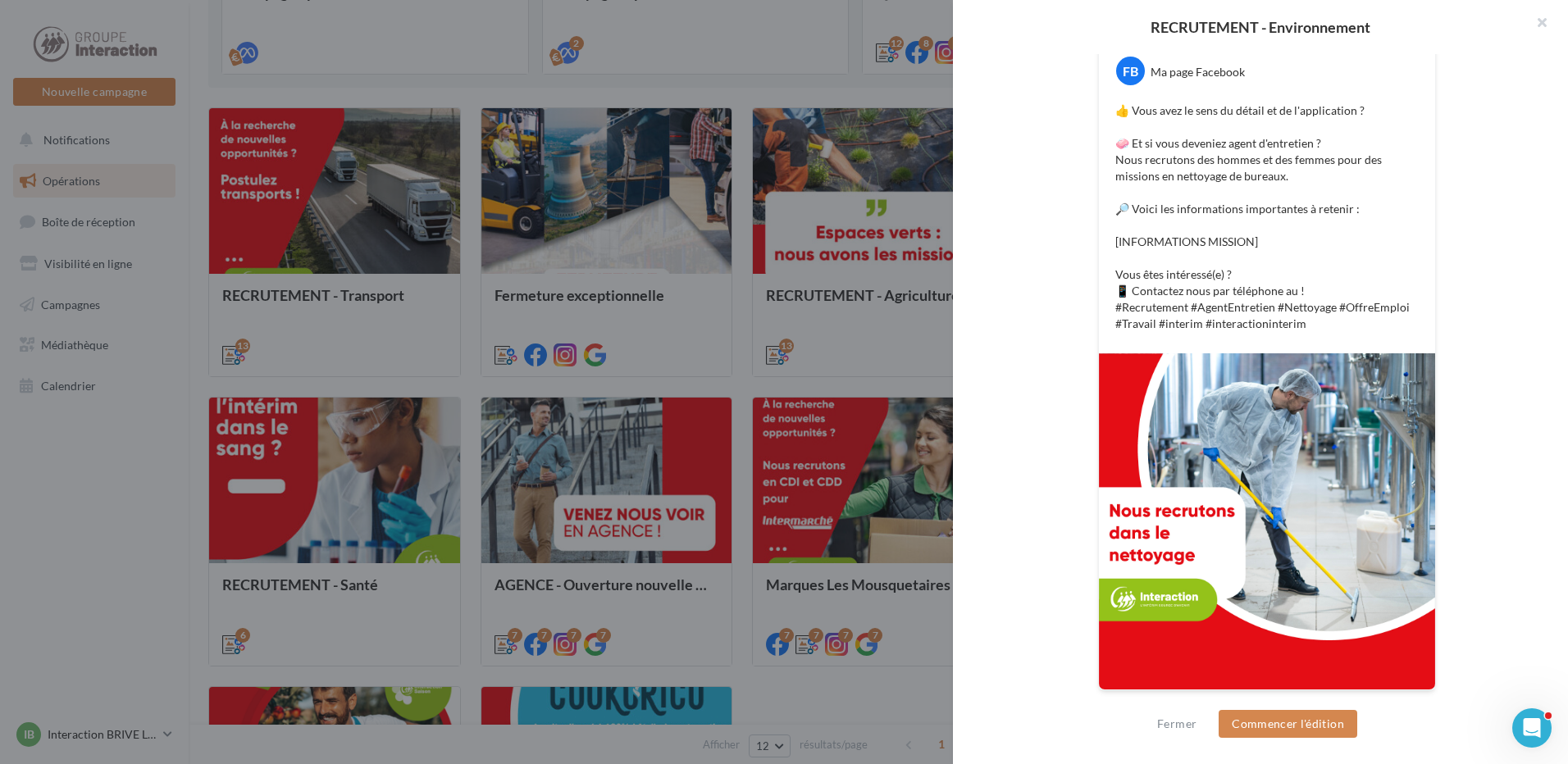
scroll to position [0, 0]
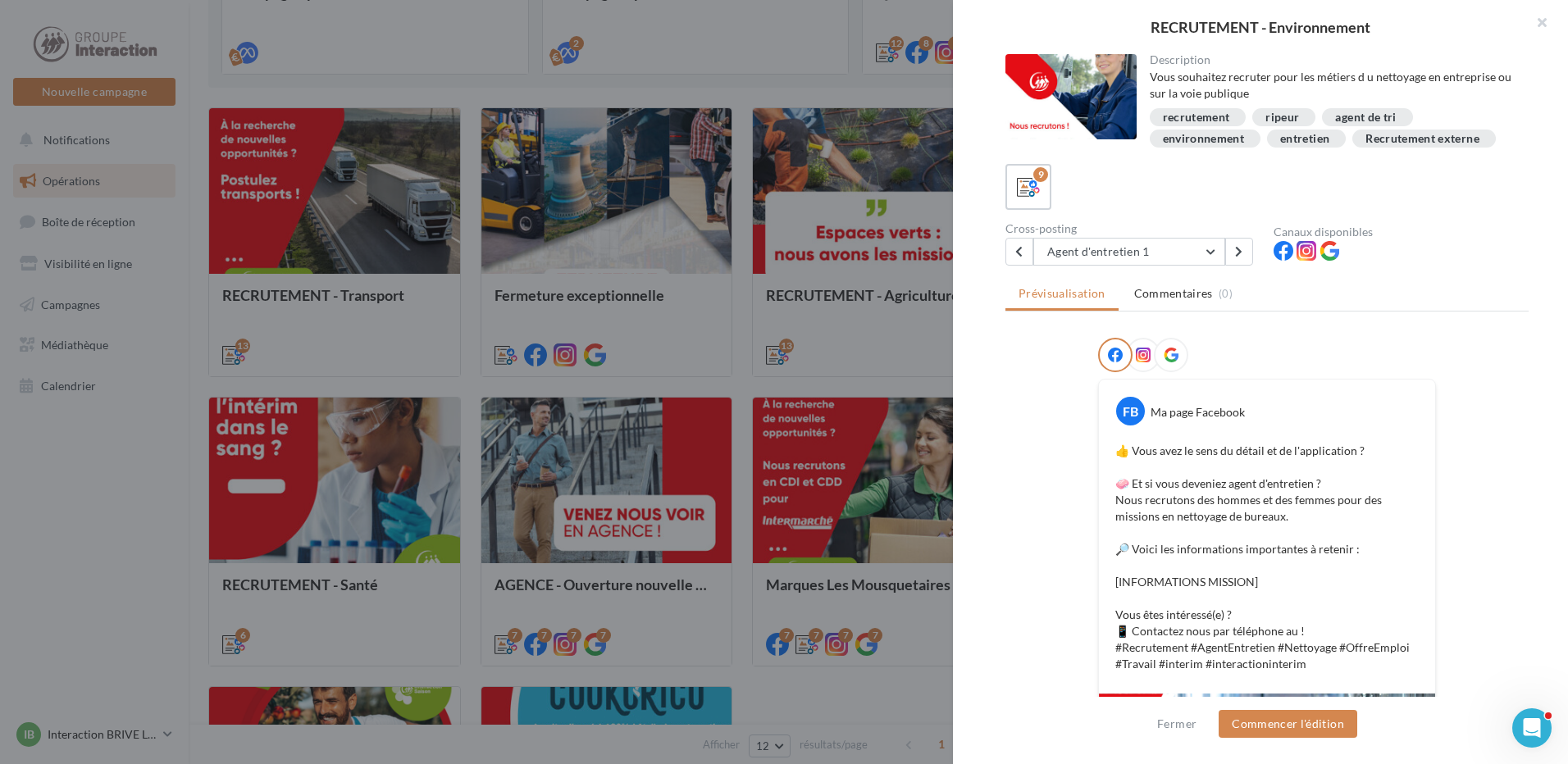
click at [1166, 256] on div "Cross-posting Agent d'entretien 1 Chauffeur Poids Lourds 1 Chauffeur Poids Lour…" at bounding box center [1139, 245] width 268 height 43
click at [1162, 265] on button "Agent d'entretien 1" at bounding box center [1128, 251] width 192 height 28
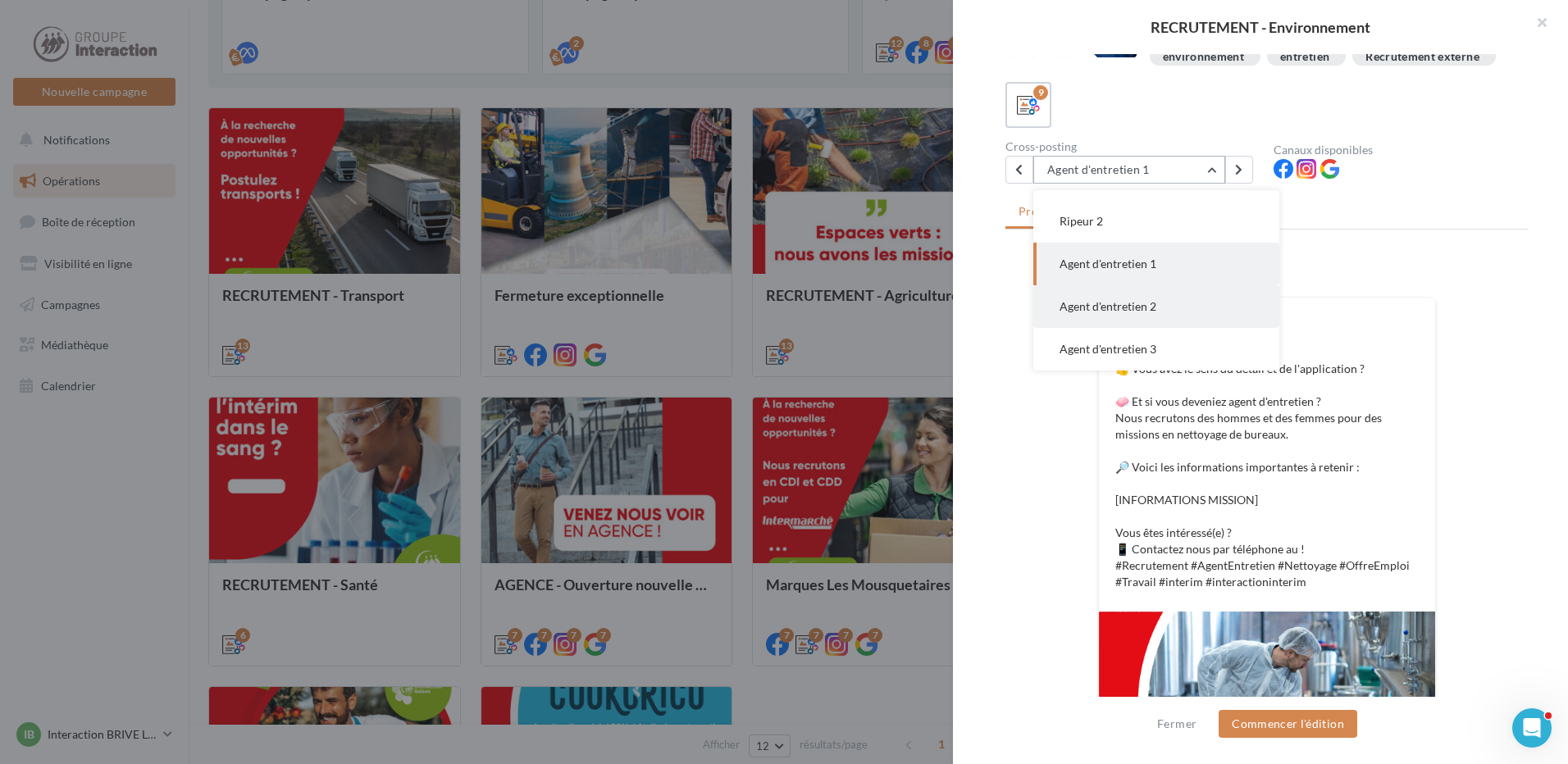
scroll to position [164, 0]
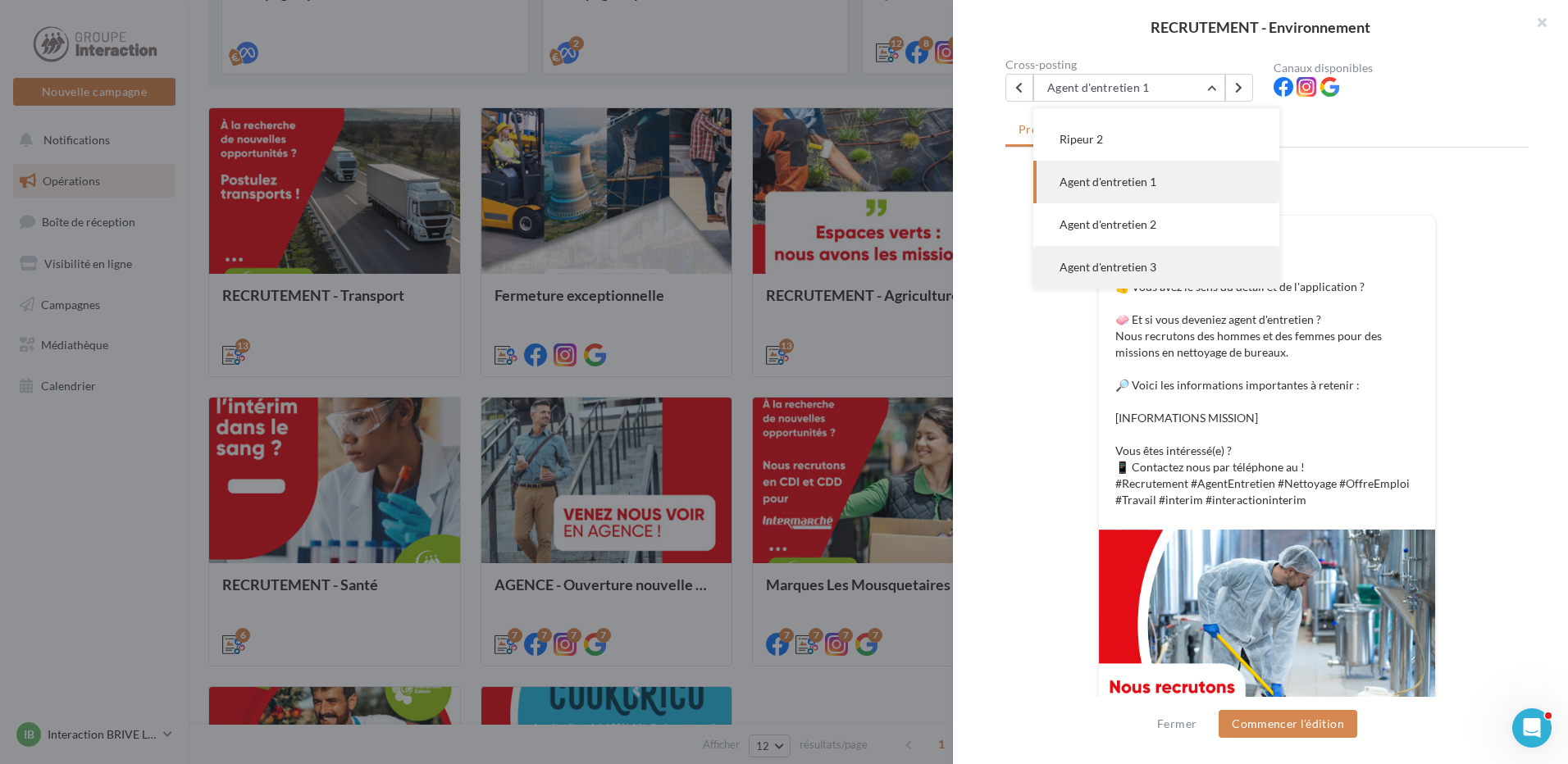
click at [1139, 274] on span "Agent d'entretien 3" at bounding box center [1108, 267] width 96 height 14
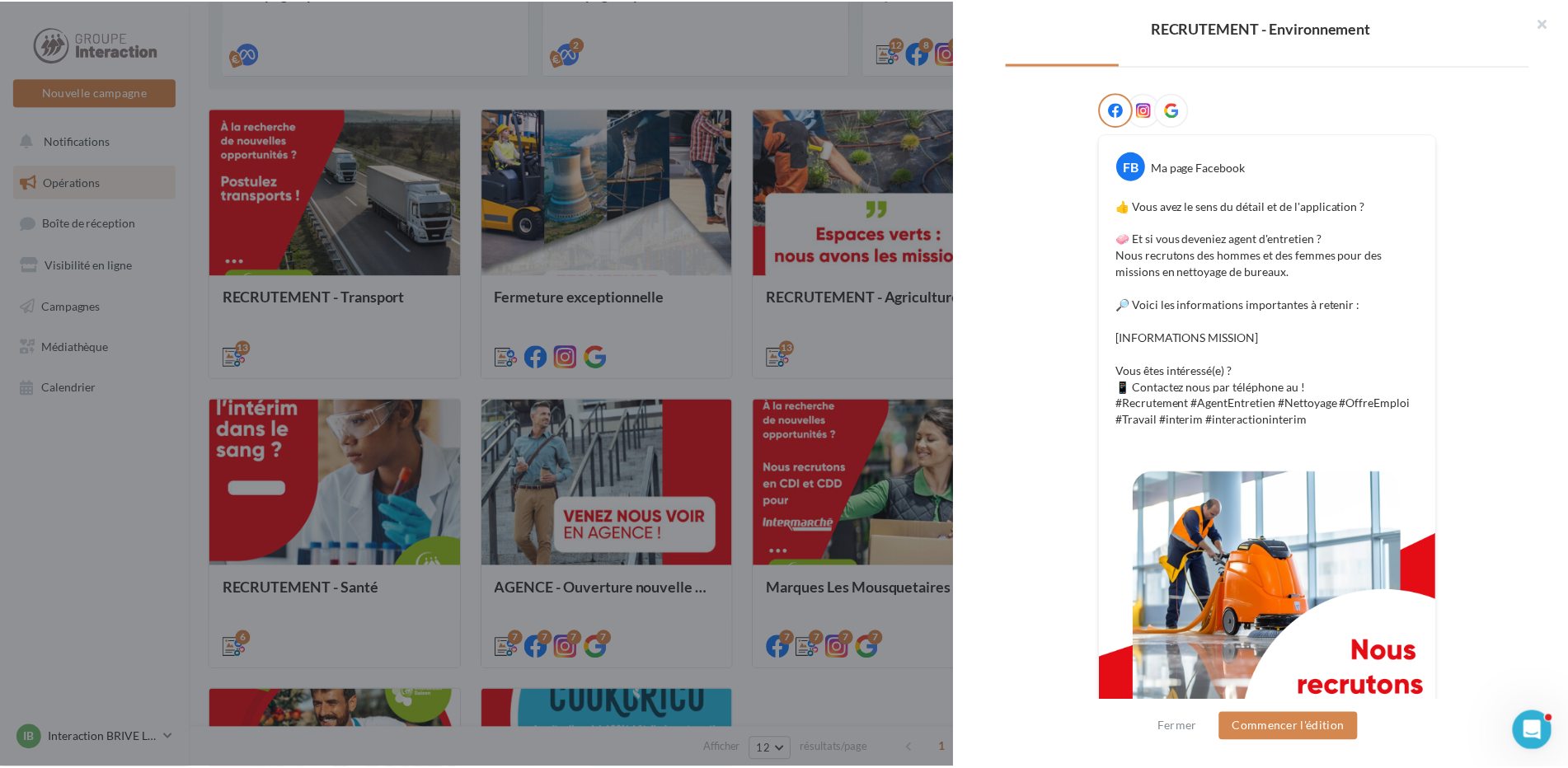
scroll to position [364, 0]
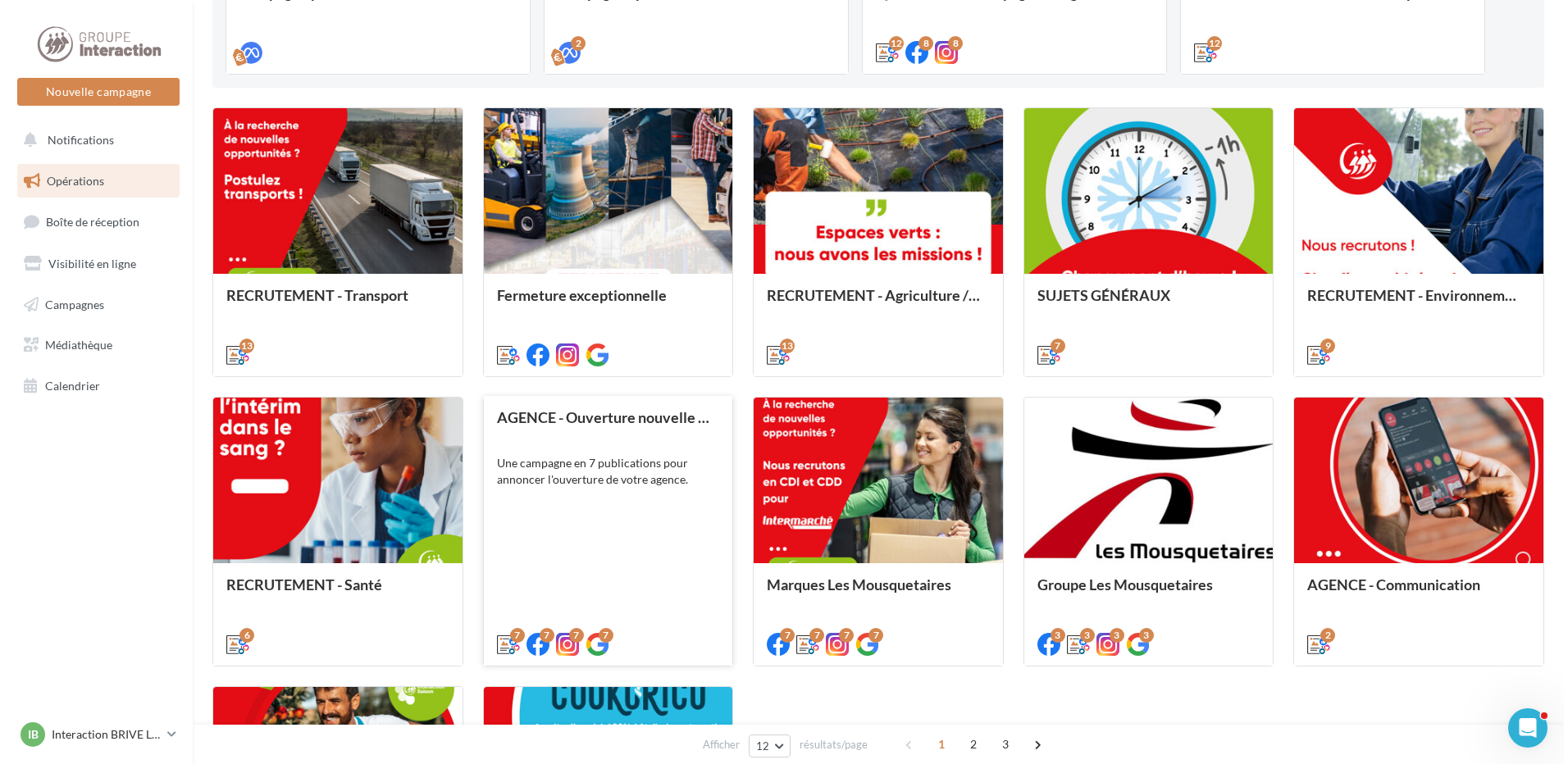
scroll to position [338, 0]
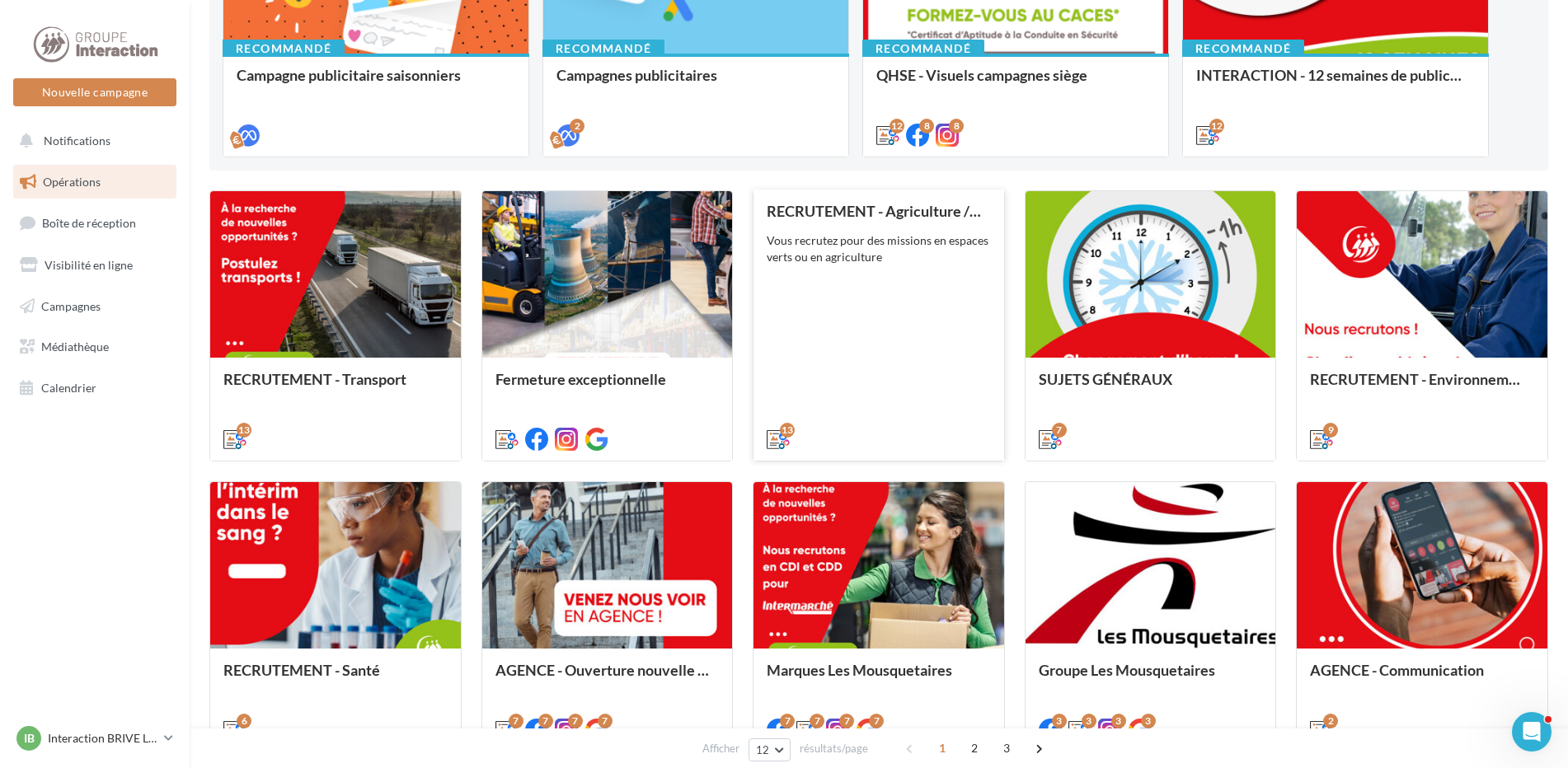
click at [937, 246] on div "Vous recrutez pour des missions en espaces verts ou en agriculture" at bounding box center [879, 249] width 225 height 33
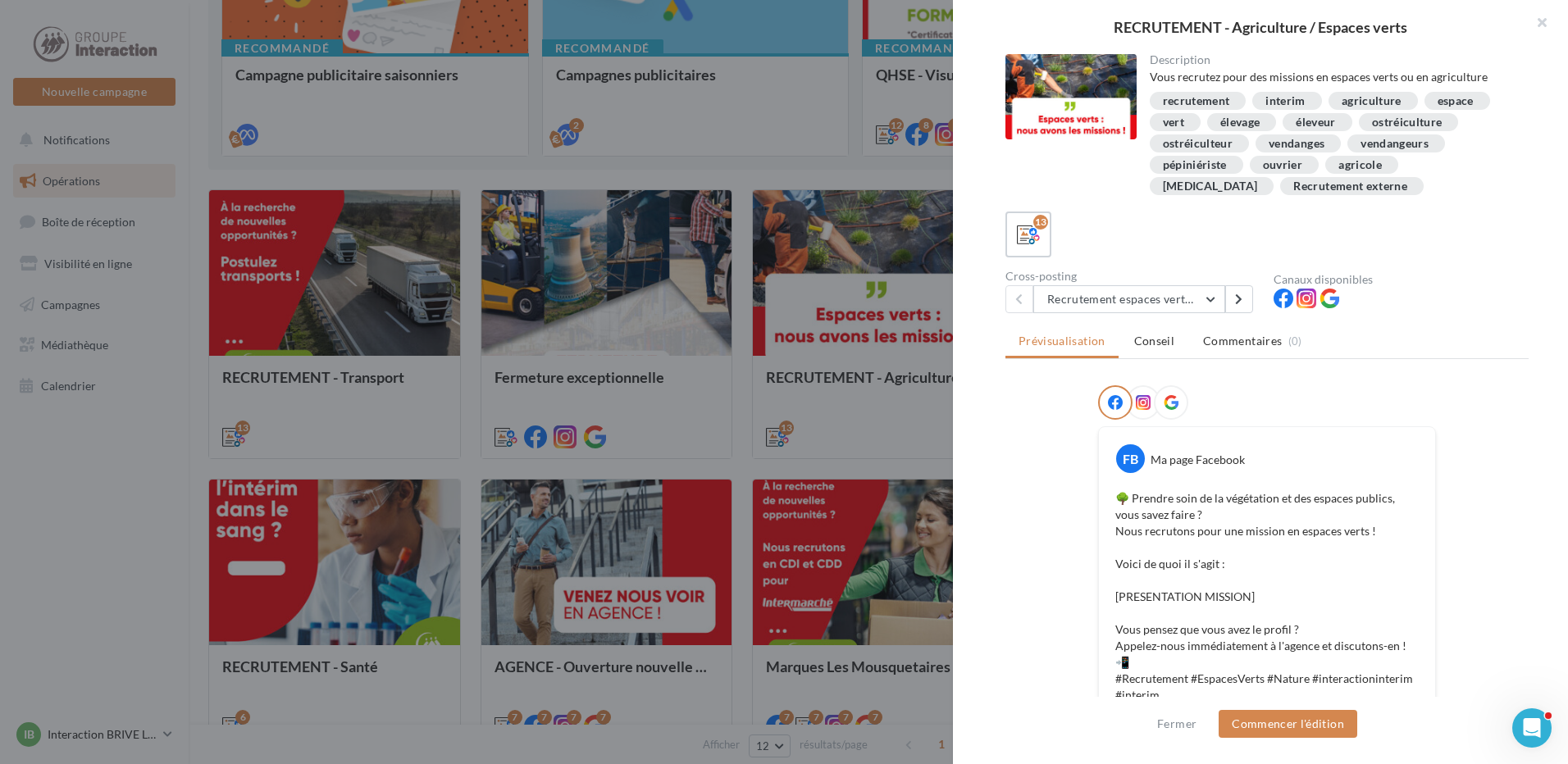
click at [876, 445] on div at bounding box center [784, 382] width 1568 height 764
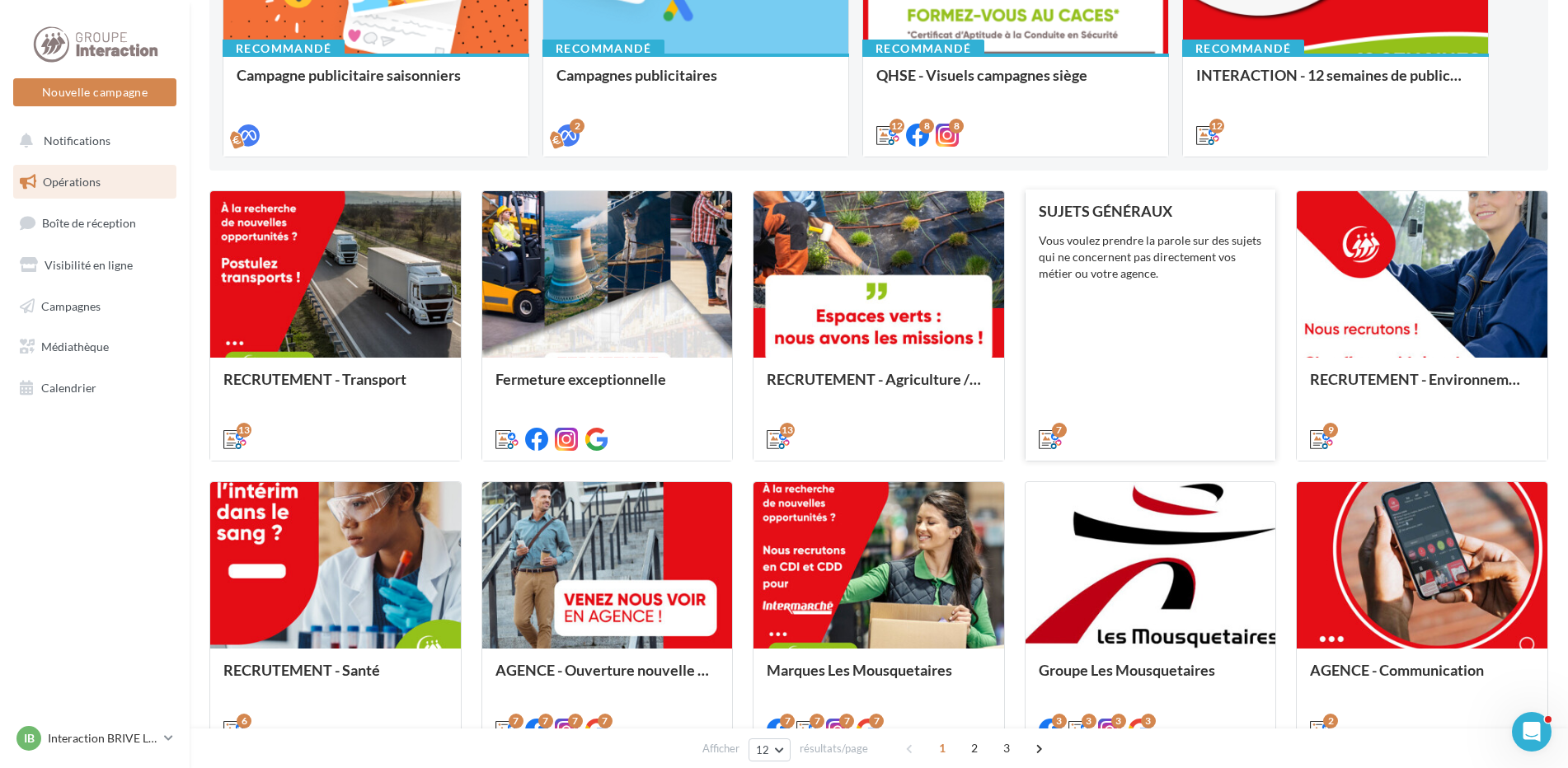
click at [1163, 292] on div "SUJETS GÉNÉRAUX Vous voulez prendre la parole sur des sujets qui ne concernent …" at bounding box center [1150, 324] width 225 height 243
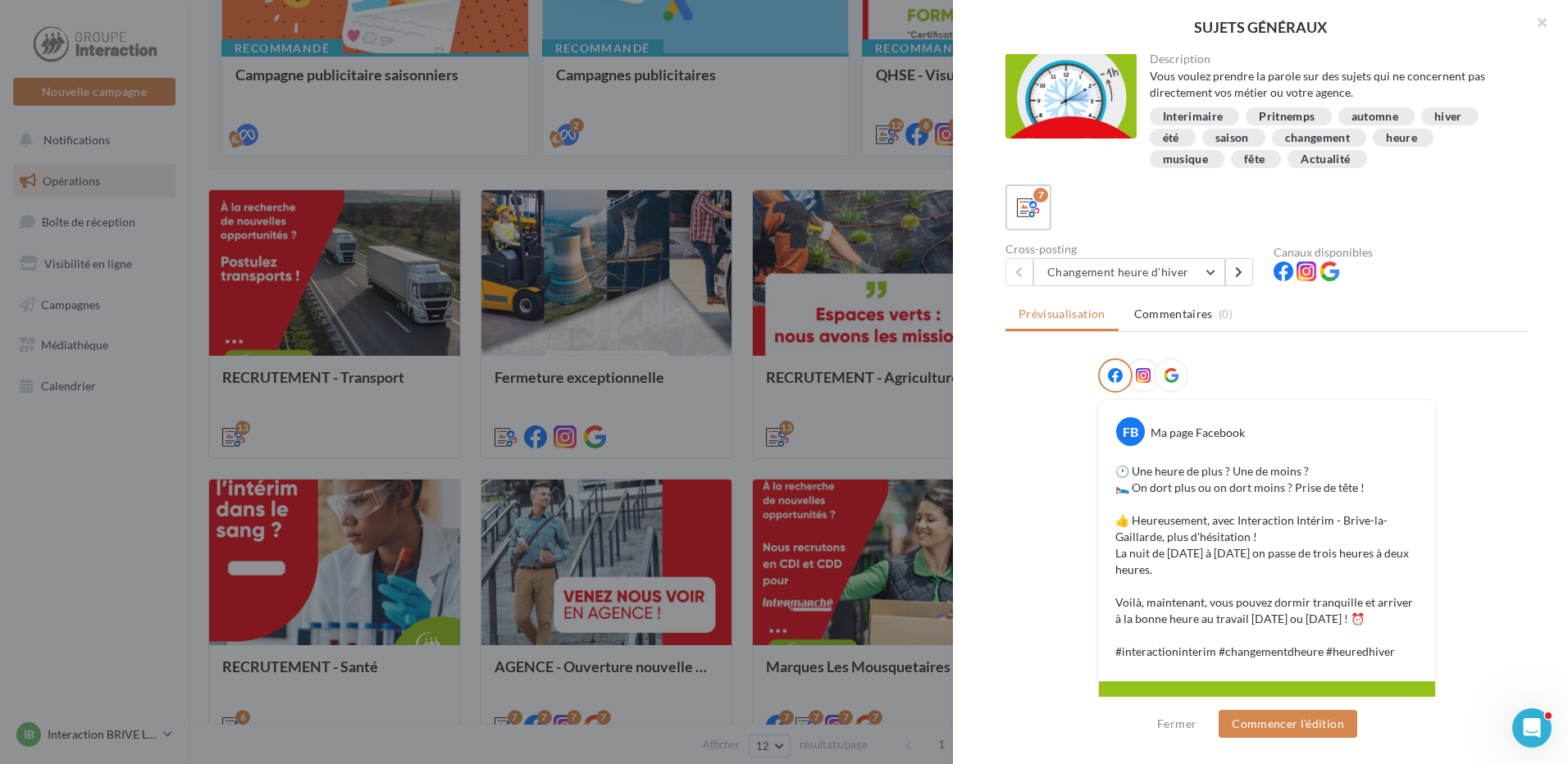
scroll to position [0, 0]
click at [1186, 264] on button "Changement heure d'hiver" at bounding box center [1128, 273] width 192 height 28
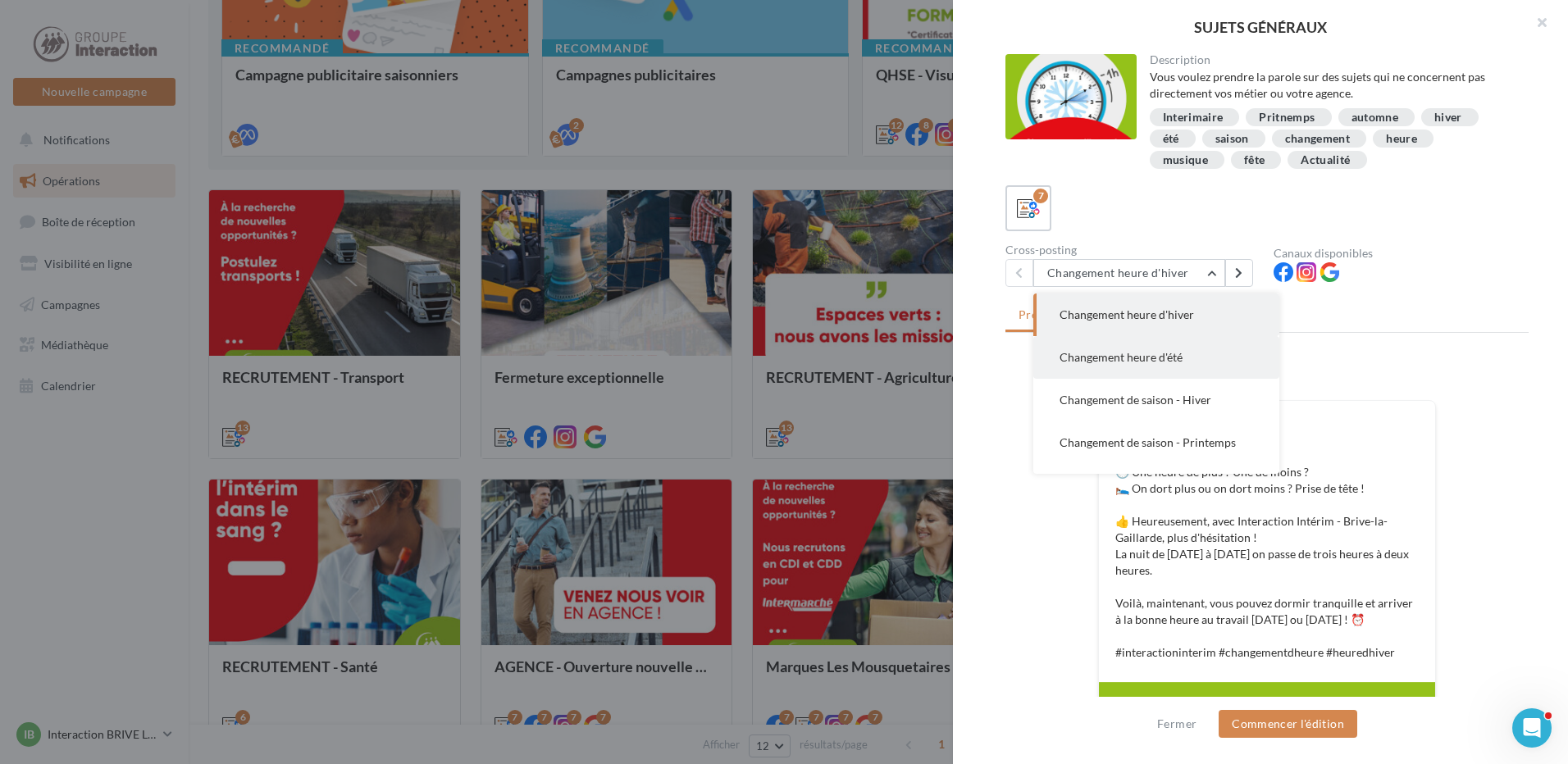
click at [1165, 350] on span "Changement heure d'été" at bounding box center [1121, 357] width 123 height 14
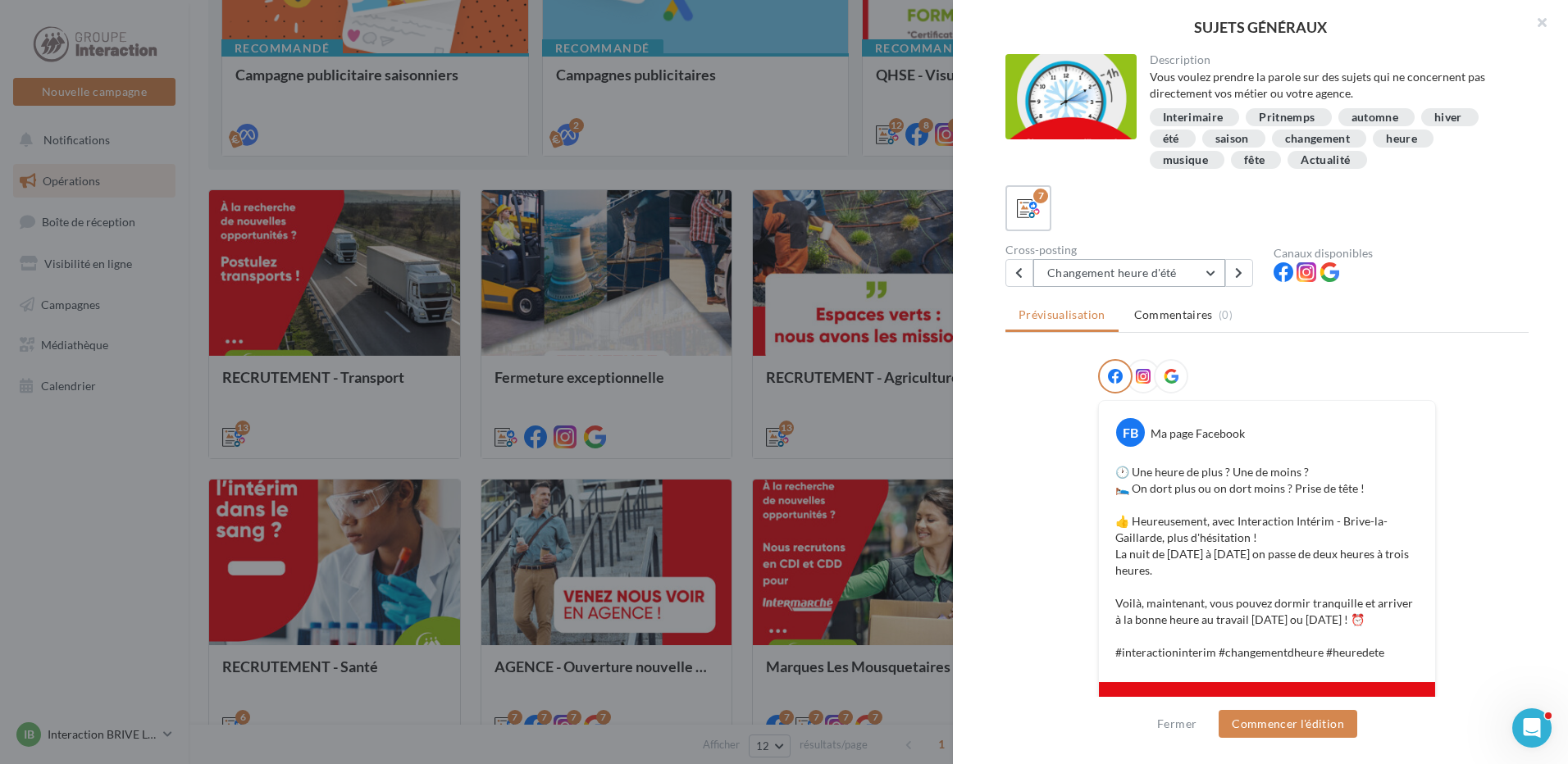
click at [1171, 263] on button "Changement heure d'été" at bounding box center [1128, 273] width 192 height 28
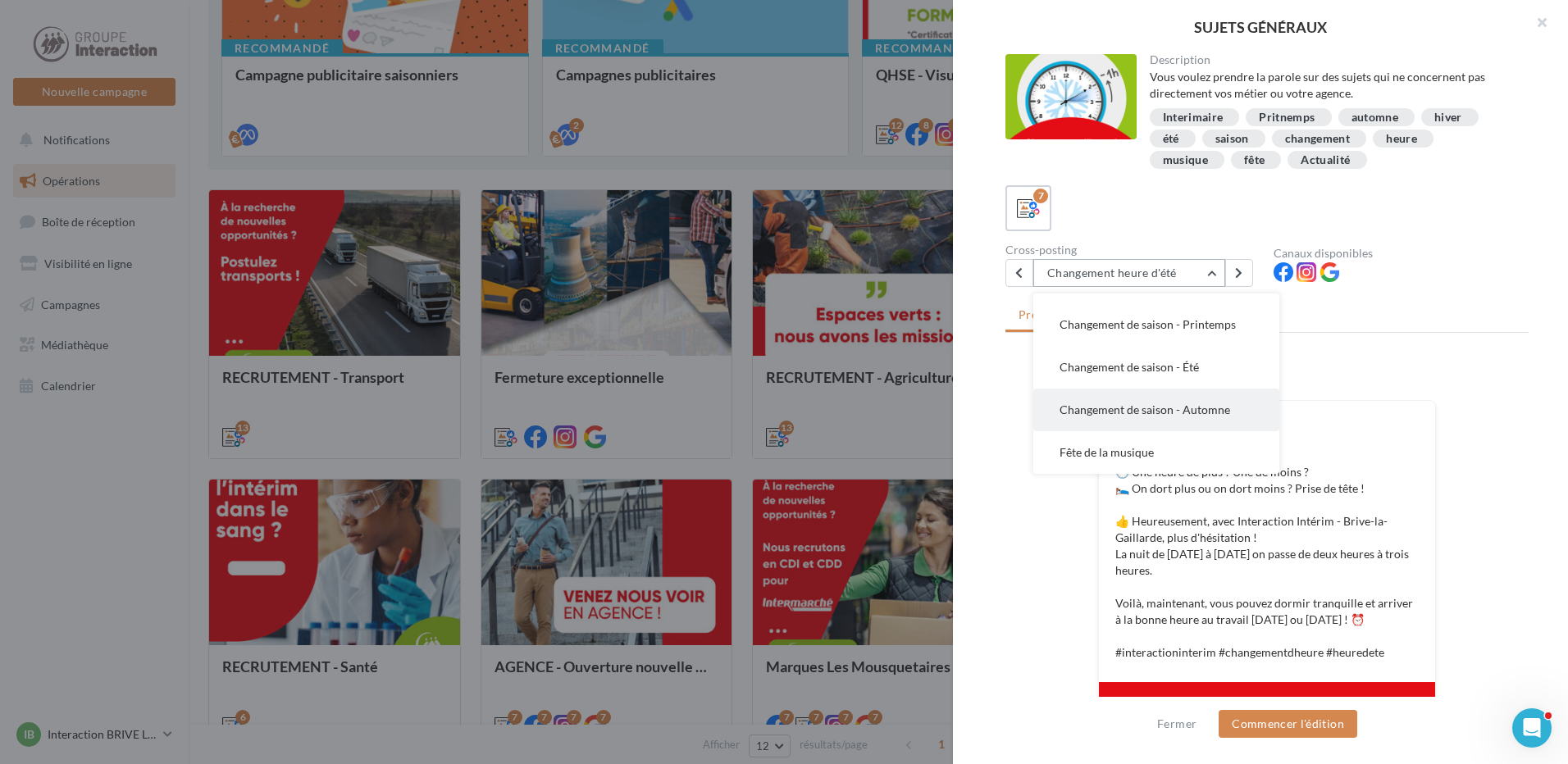
scroll to position [82, 0]
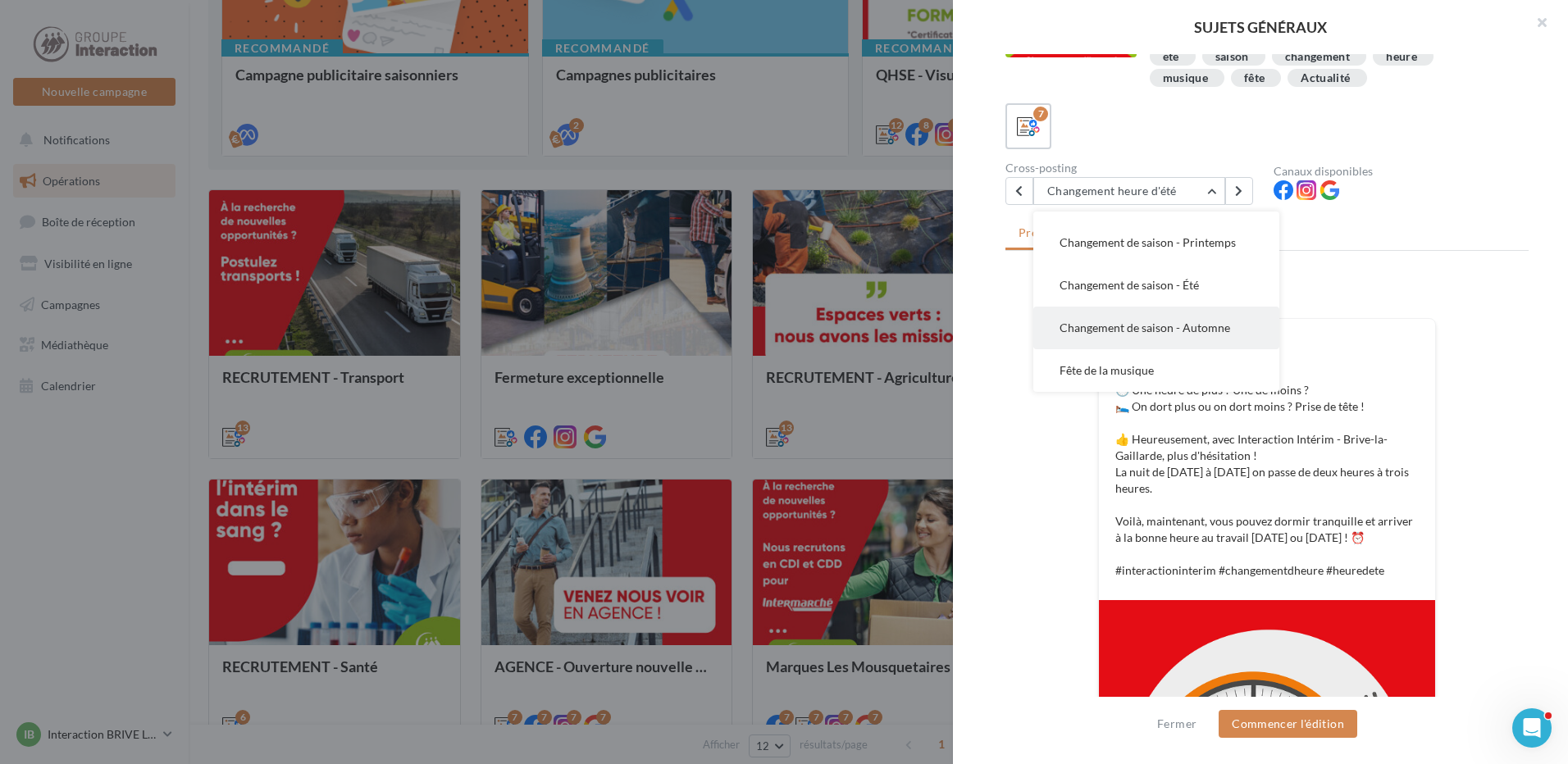
click at [1184, 327] on span "Changement de saison - Automne" at bounding box center [1145, 328] width 171 height 14
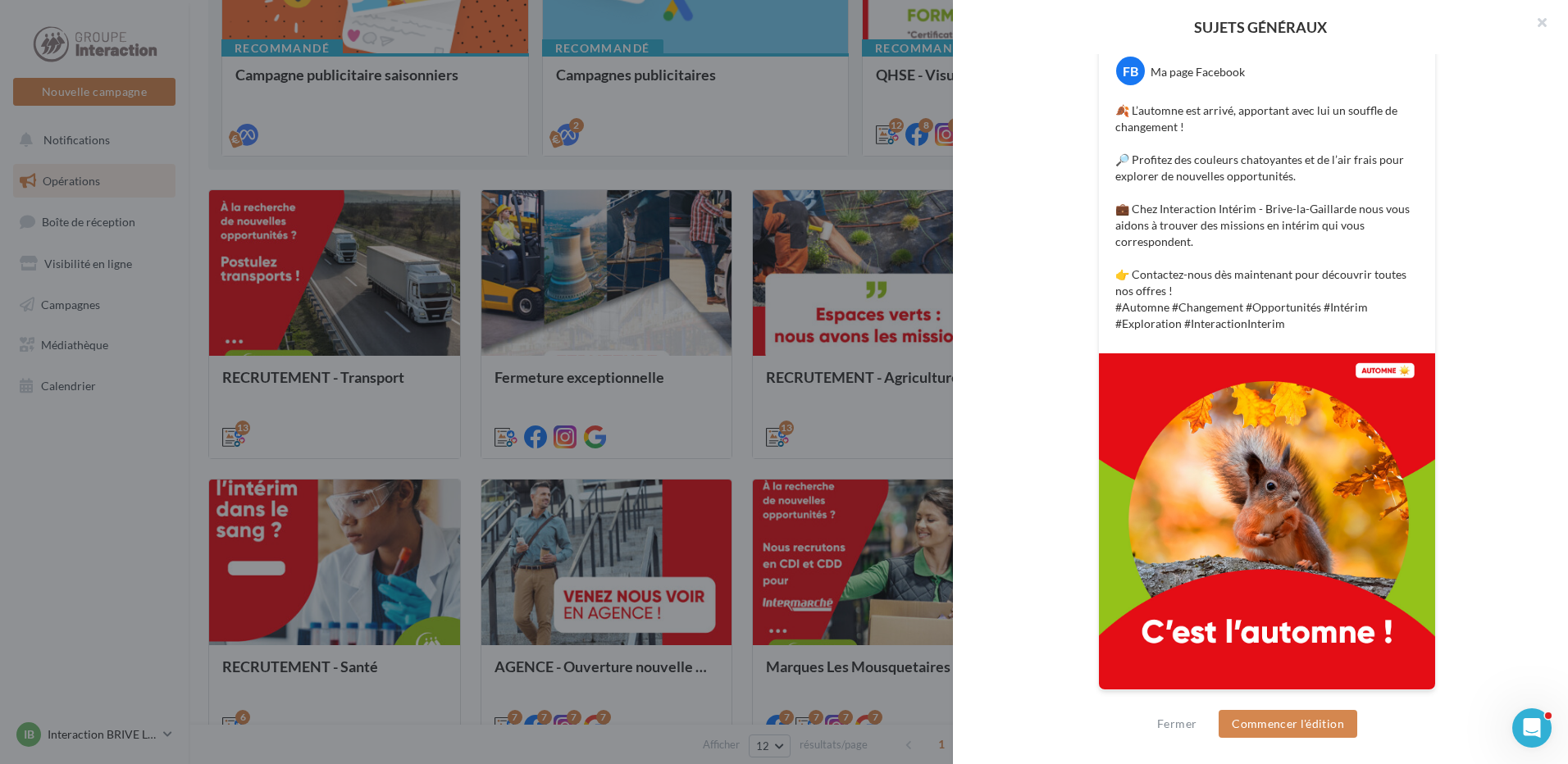
scroll to position [34, 0]
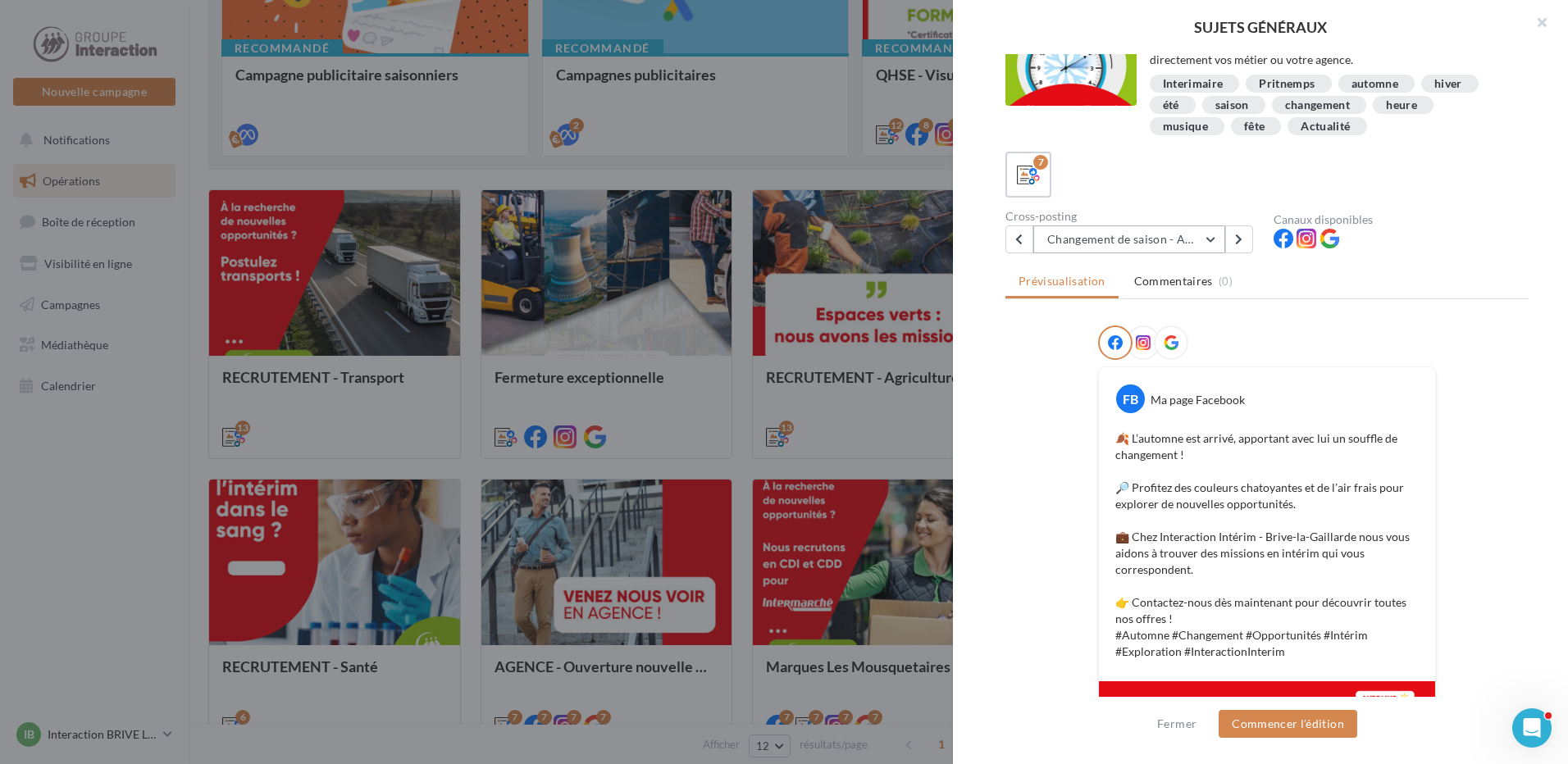
click at [1188, 234] on button "Changement de saison - Automne" at bounding box center [1128, 239] width 192 height 28
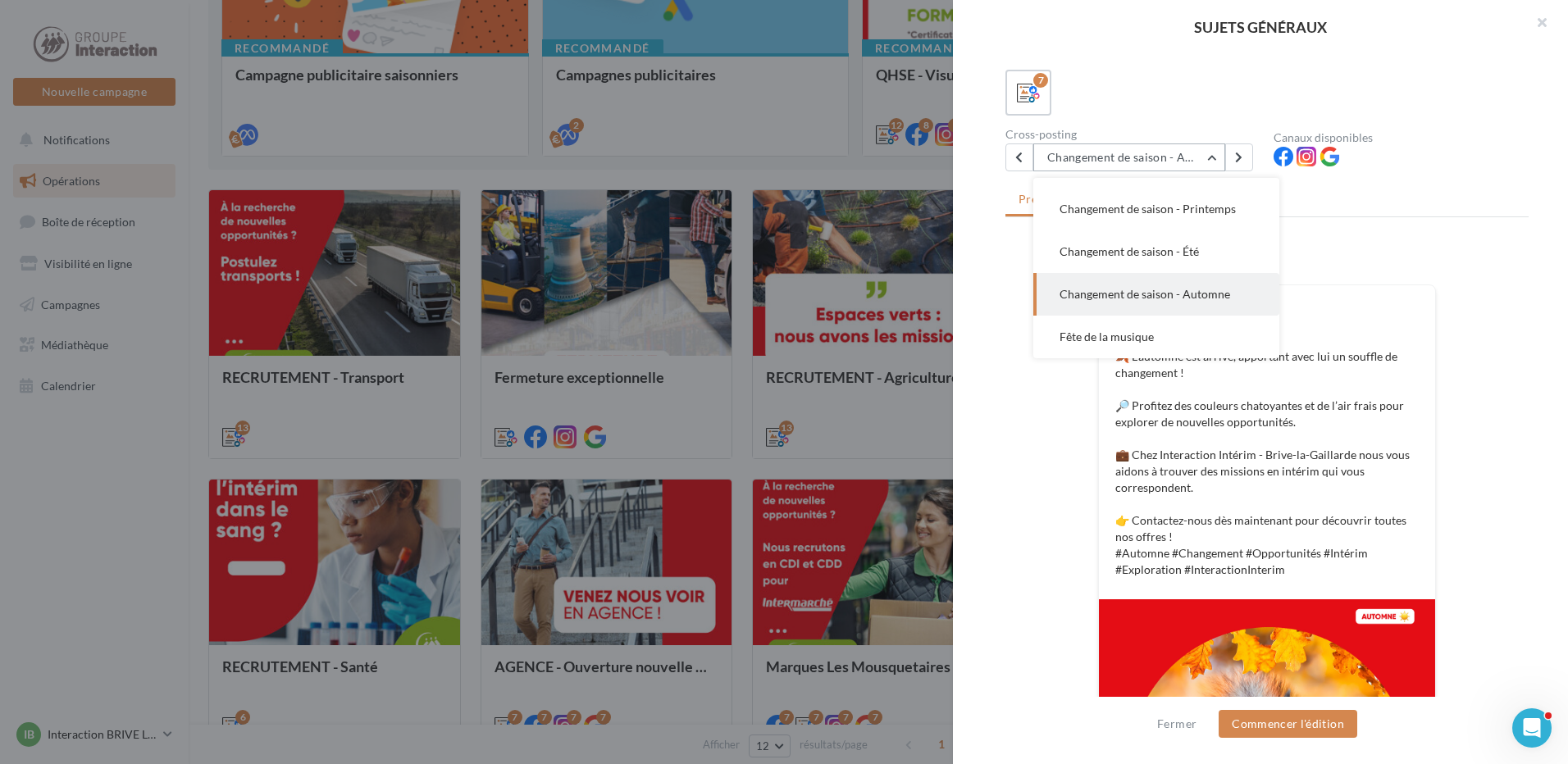
scroll to position [36, 0]
click at [1143, 261] on button "Changement de saison - Hiver" at bounding box center [1155, 248] width 246 height 43
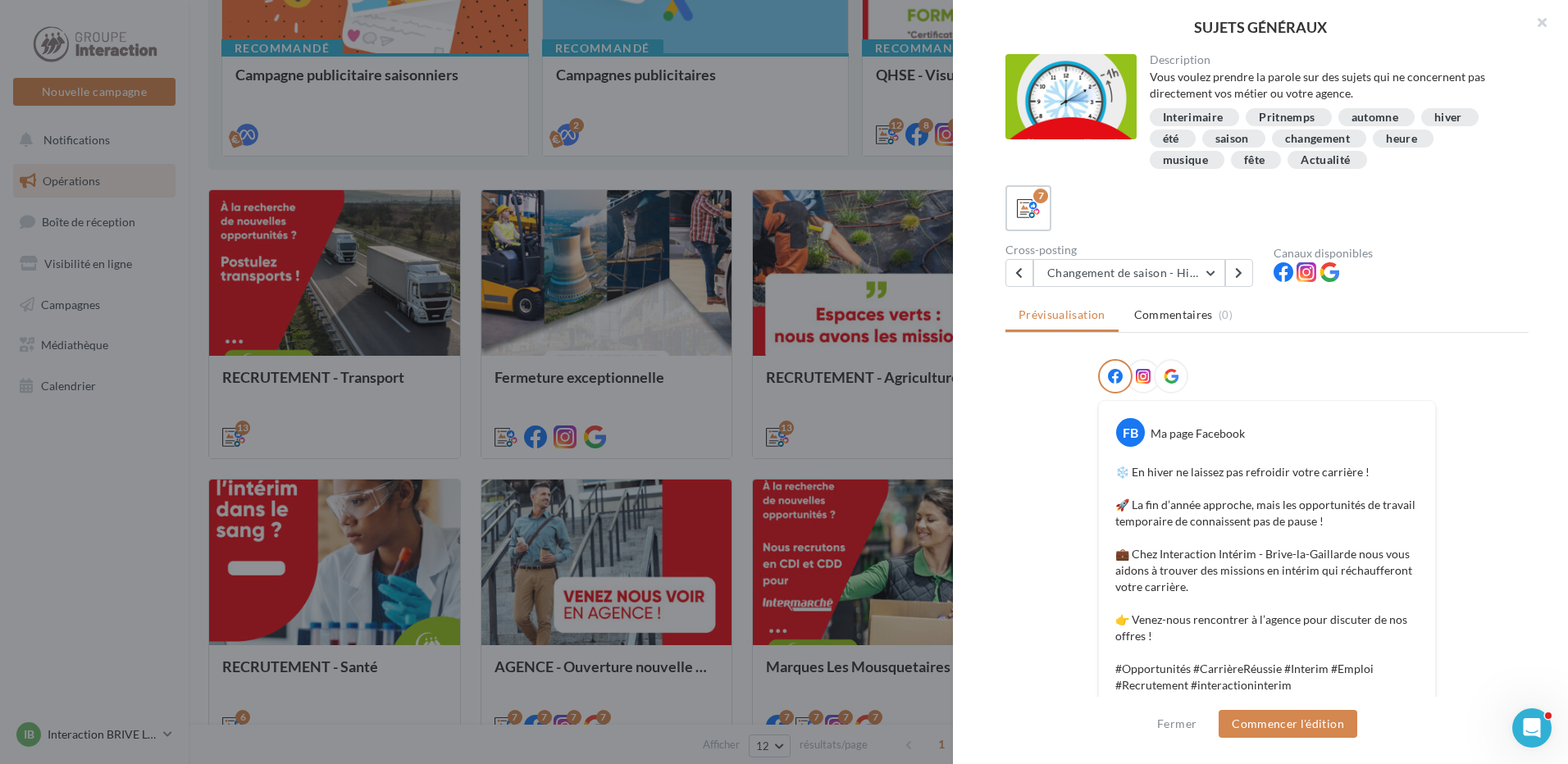
scroll to position [362, 0]
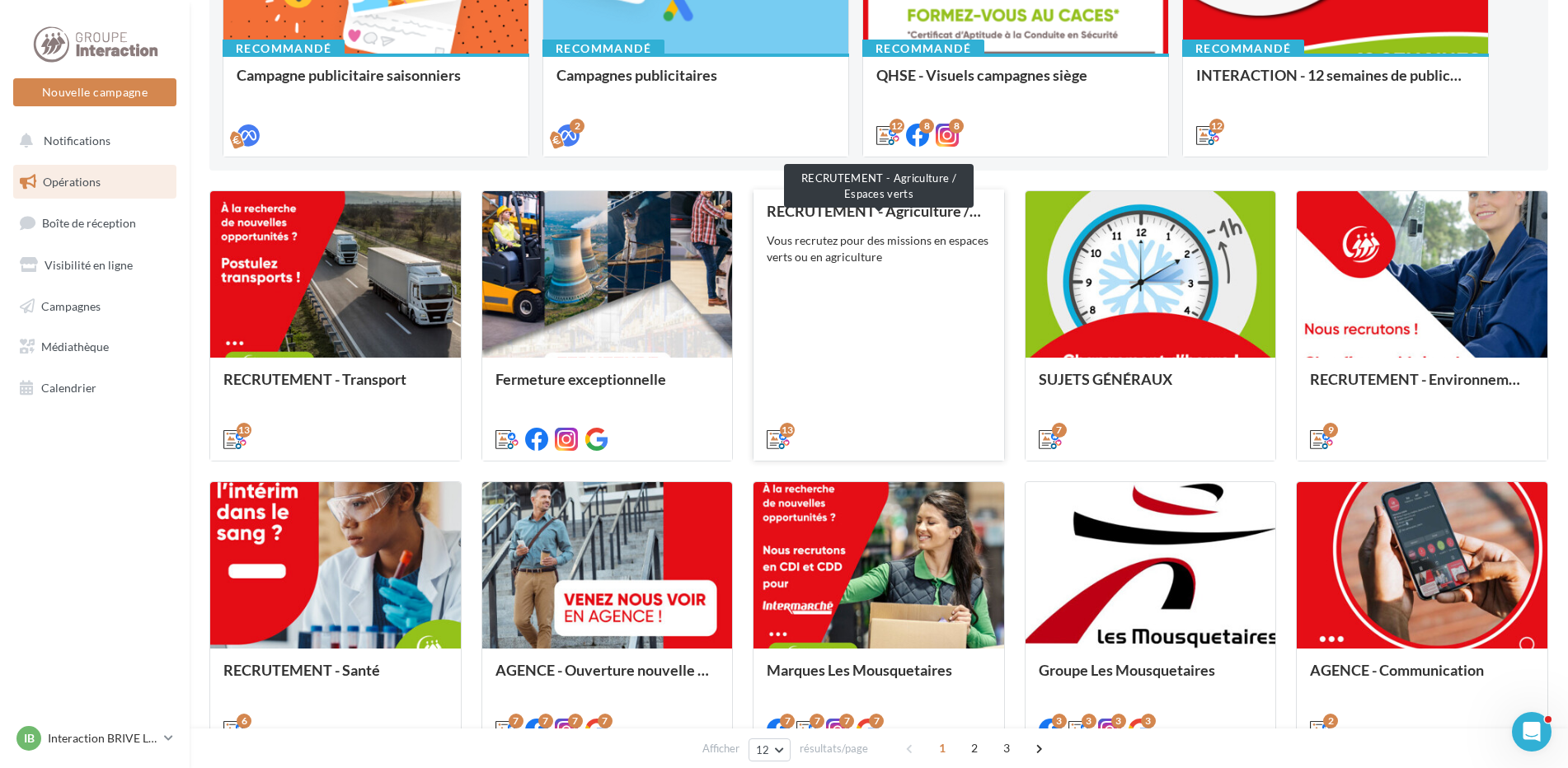
click at [859, 216] on div "RECRUTEMENT - Agriculture / Espaces verts" at bounding box center [879, 211] width 225 height 16
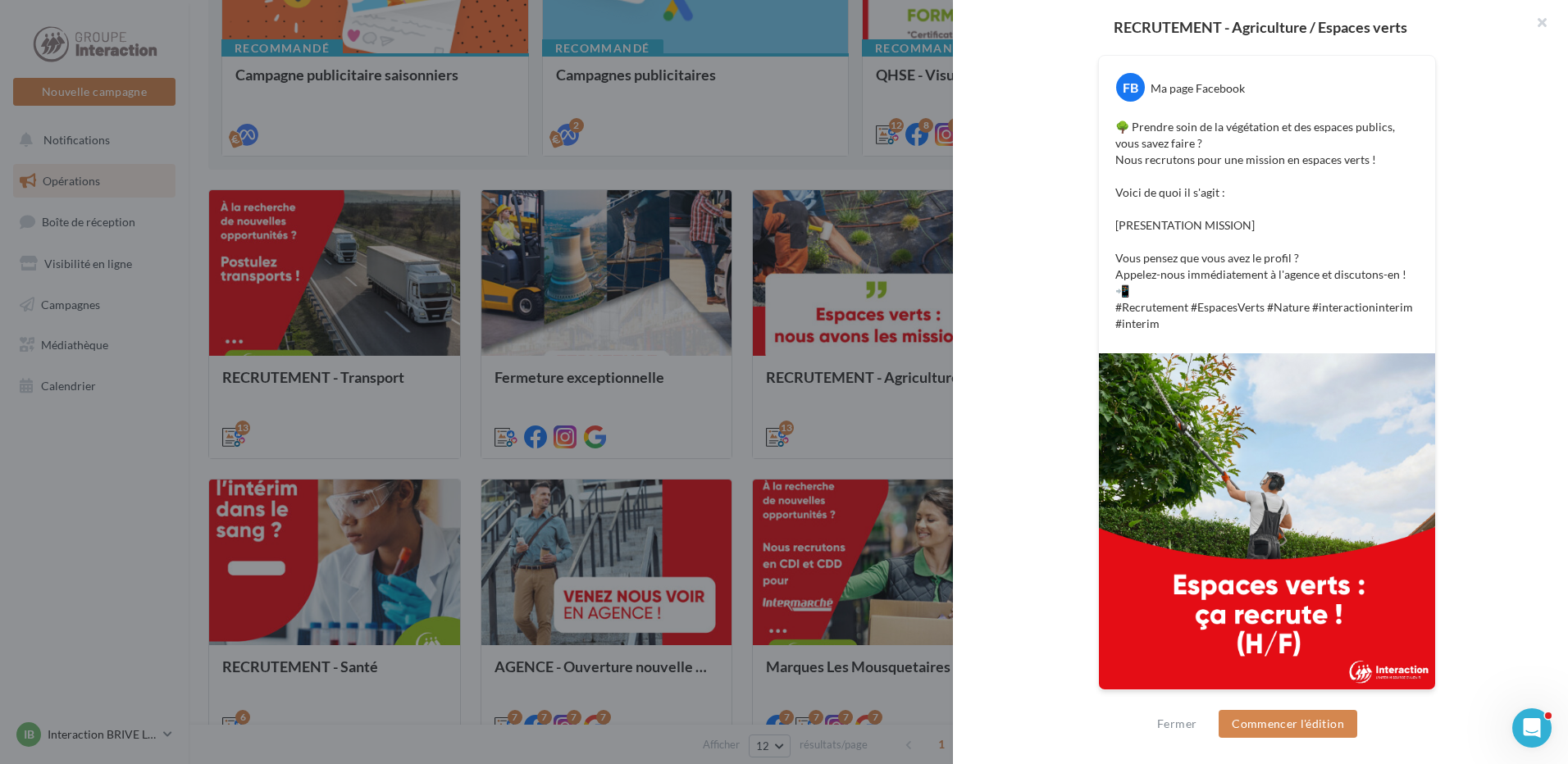
scroll to position [0, 0]
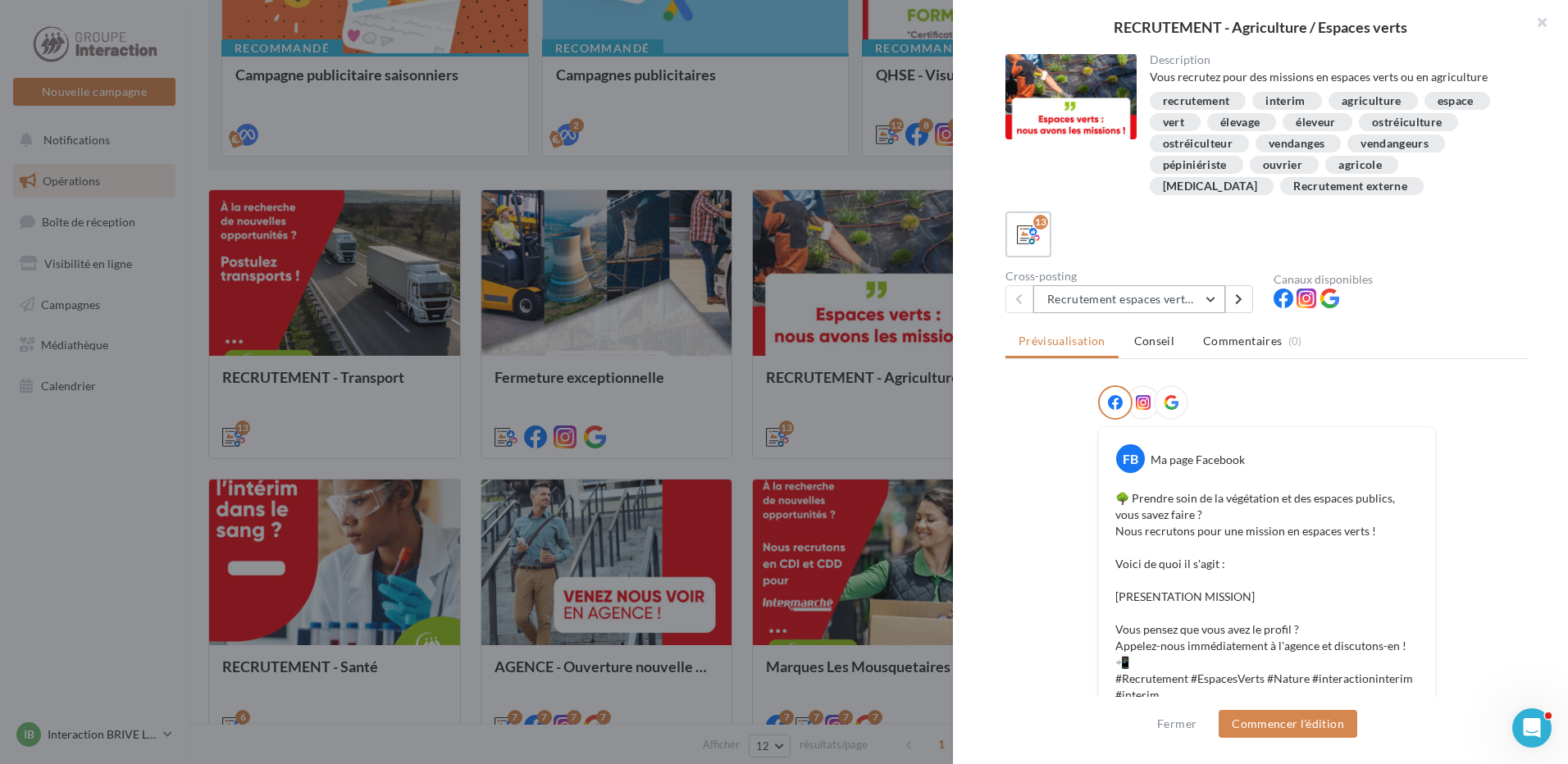
click at [1139, 301] on button "Recrutement espaces verts 1" at bounding box center [1128, 298] width 192 height 28
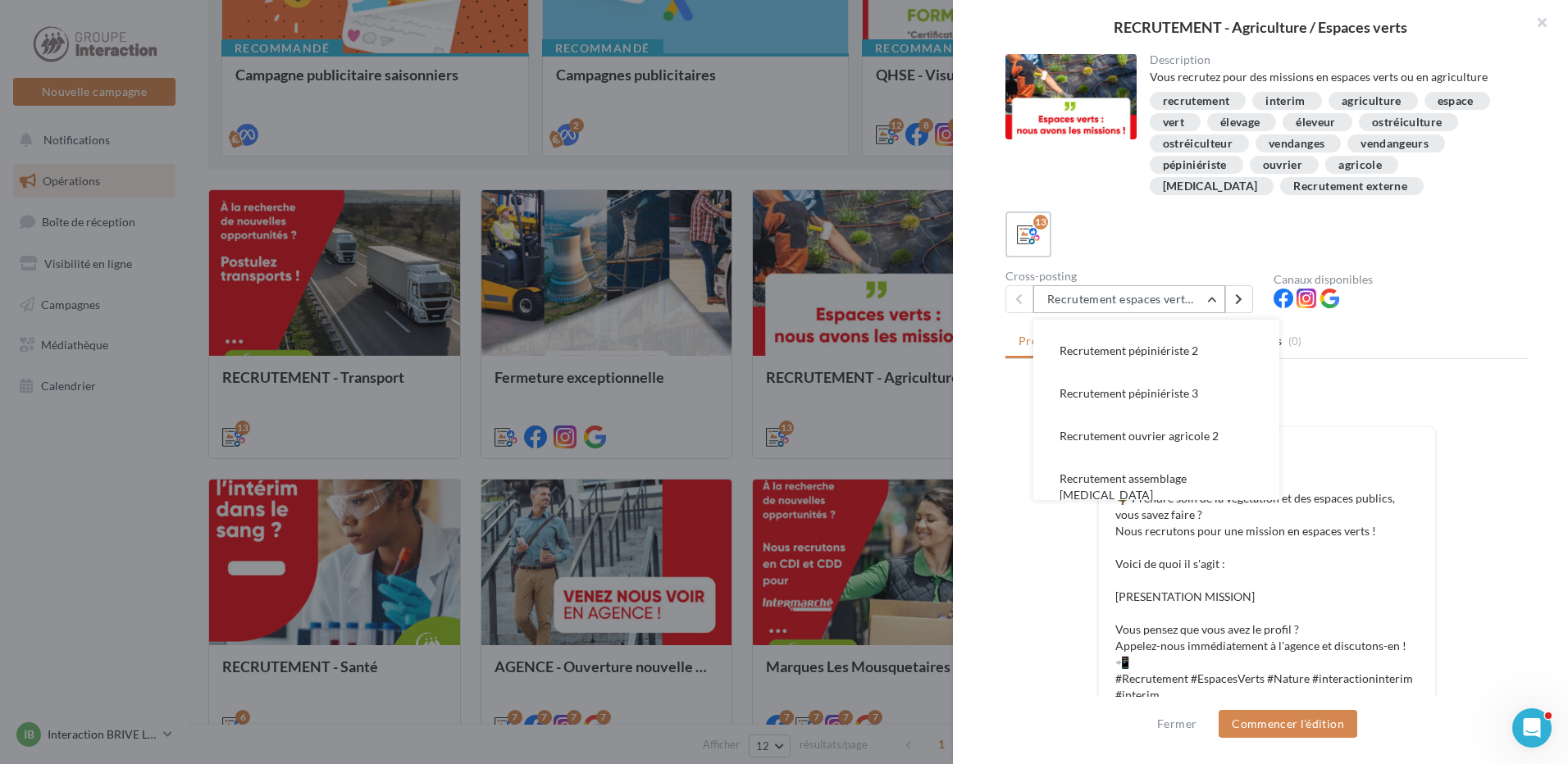
scroll to position [210, 0]
click at [1153, 396] on button "Recrutement vendangeur 1" at bounding box center [1155, 387] width 246 height 43
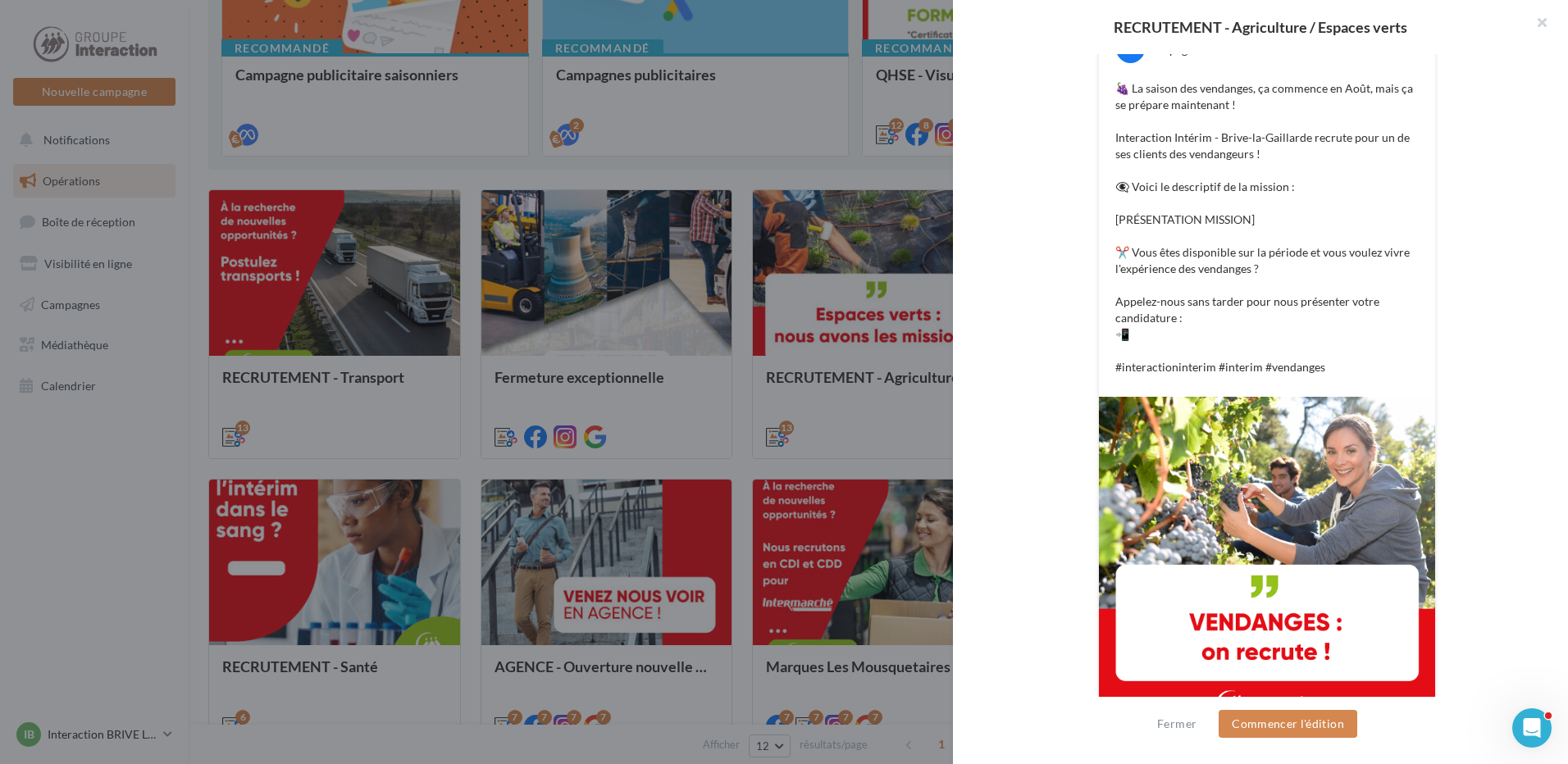
scroll to position [164, 0]
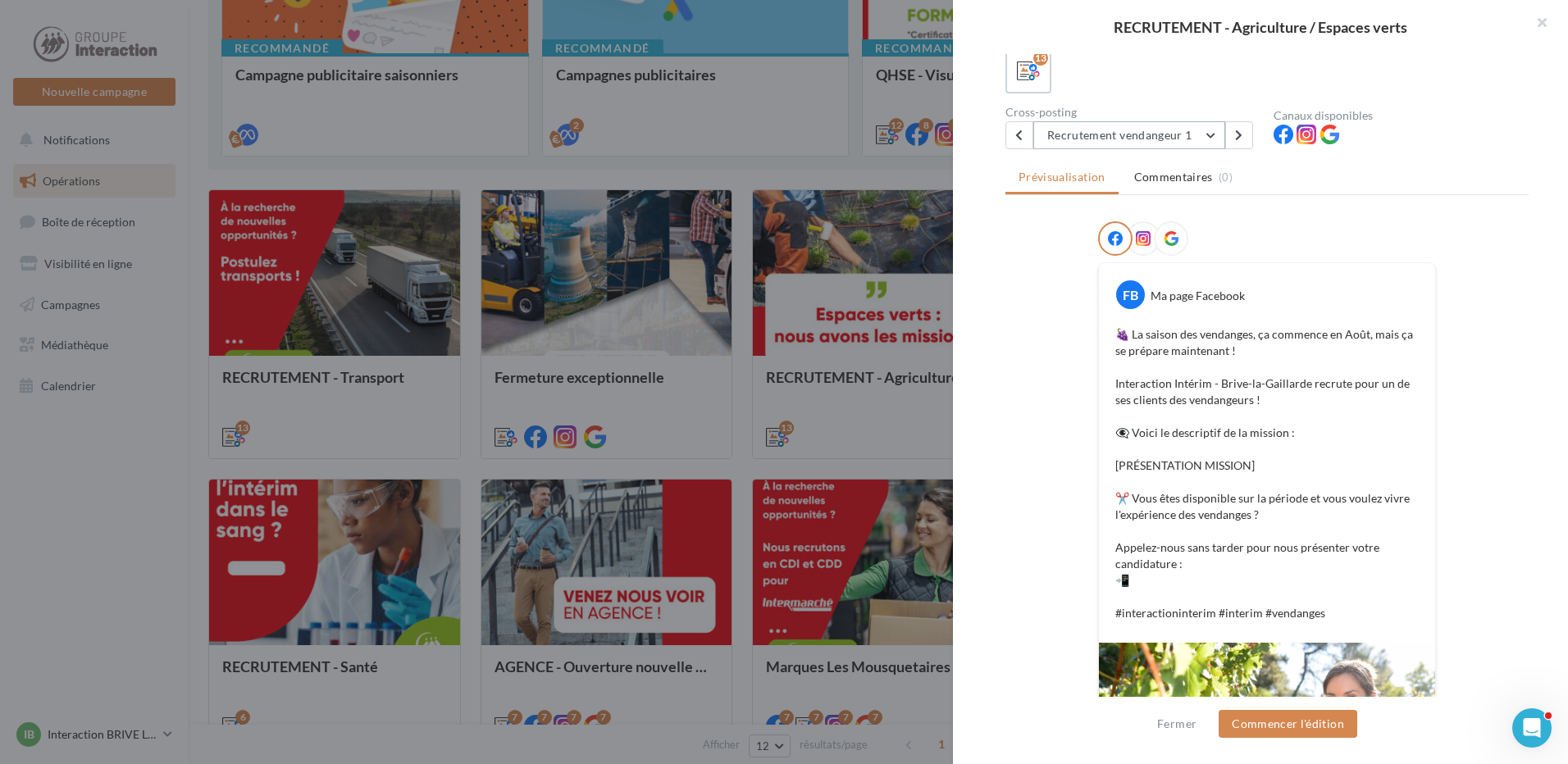
click at [1177, 145] on button "Recrutement vendangeur 1" at bounding box center [1128, 135] width 192 height 28
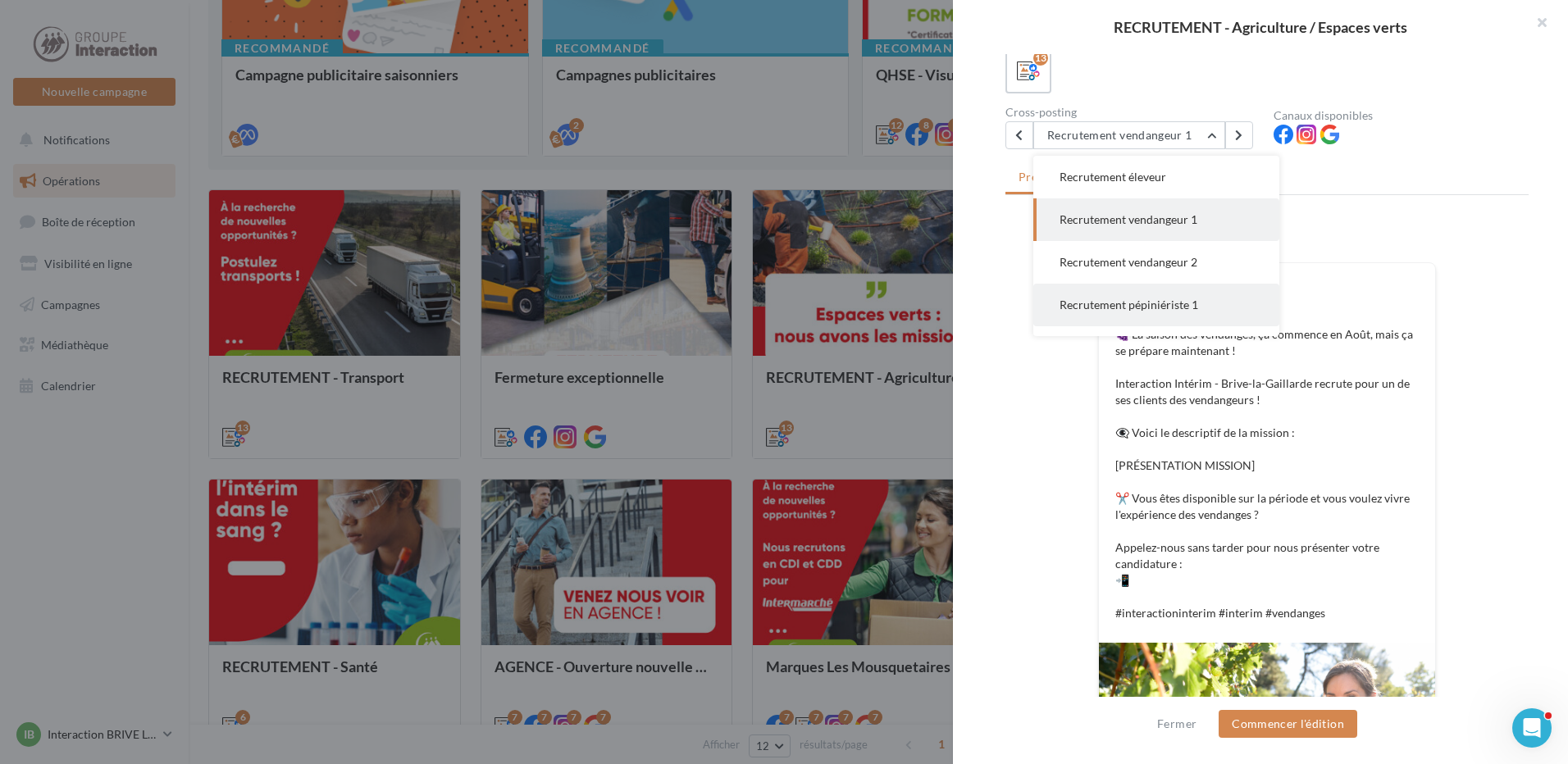
click at [1143, 299] on span "Recrutement pépiniériste 1" at bounding box center [1128, 305] width 138 height 14
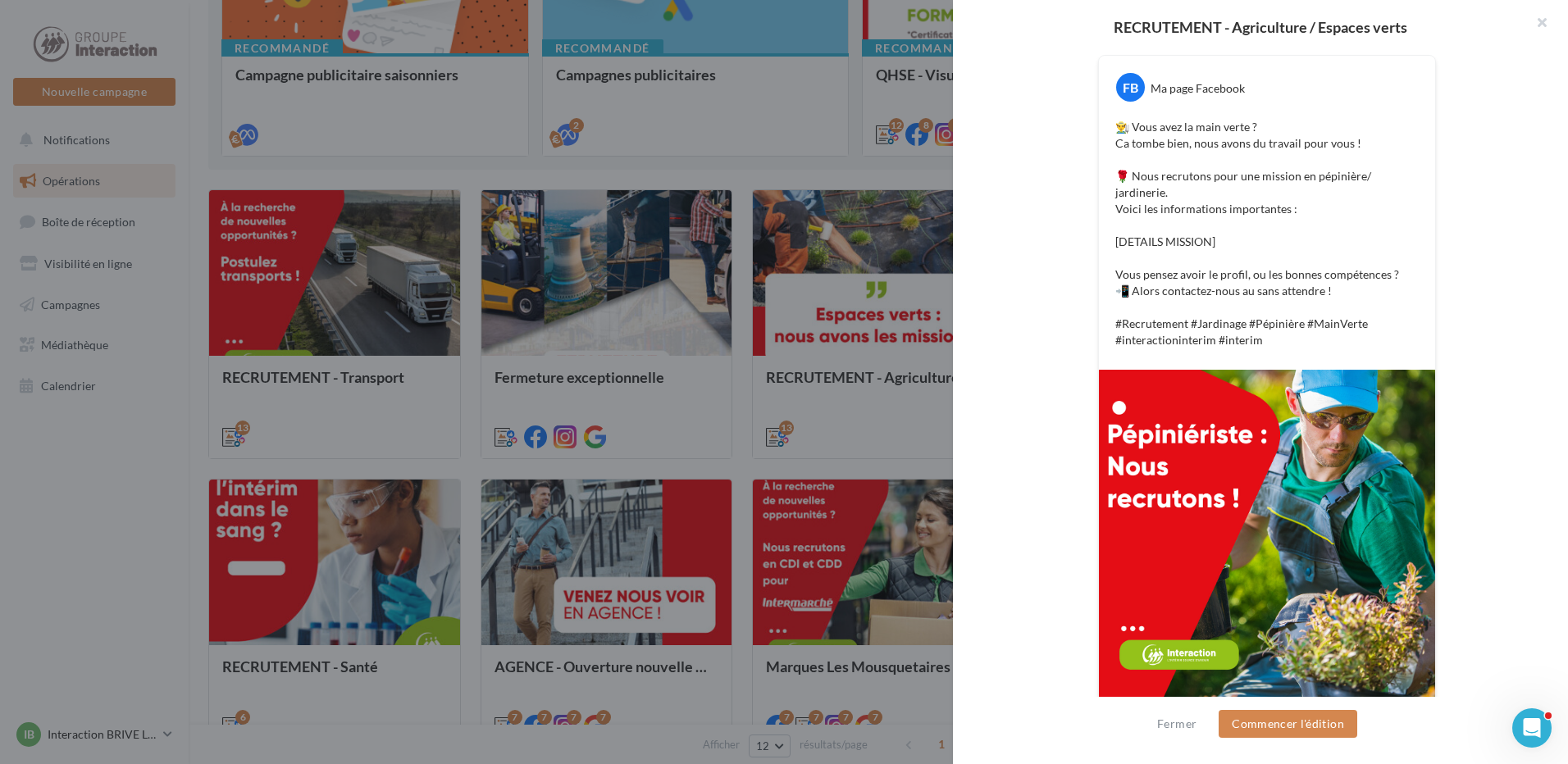
scroll to position [44, 0]
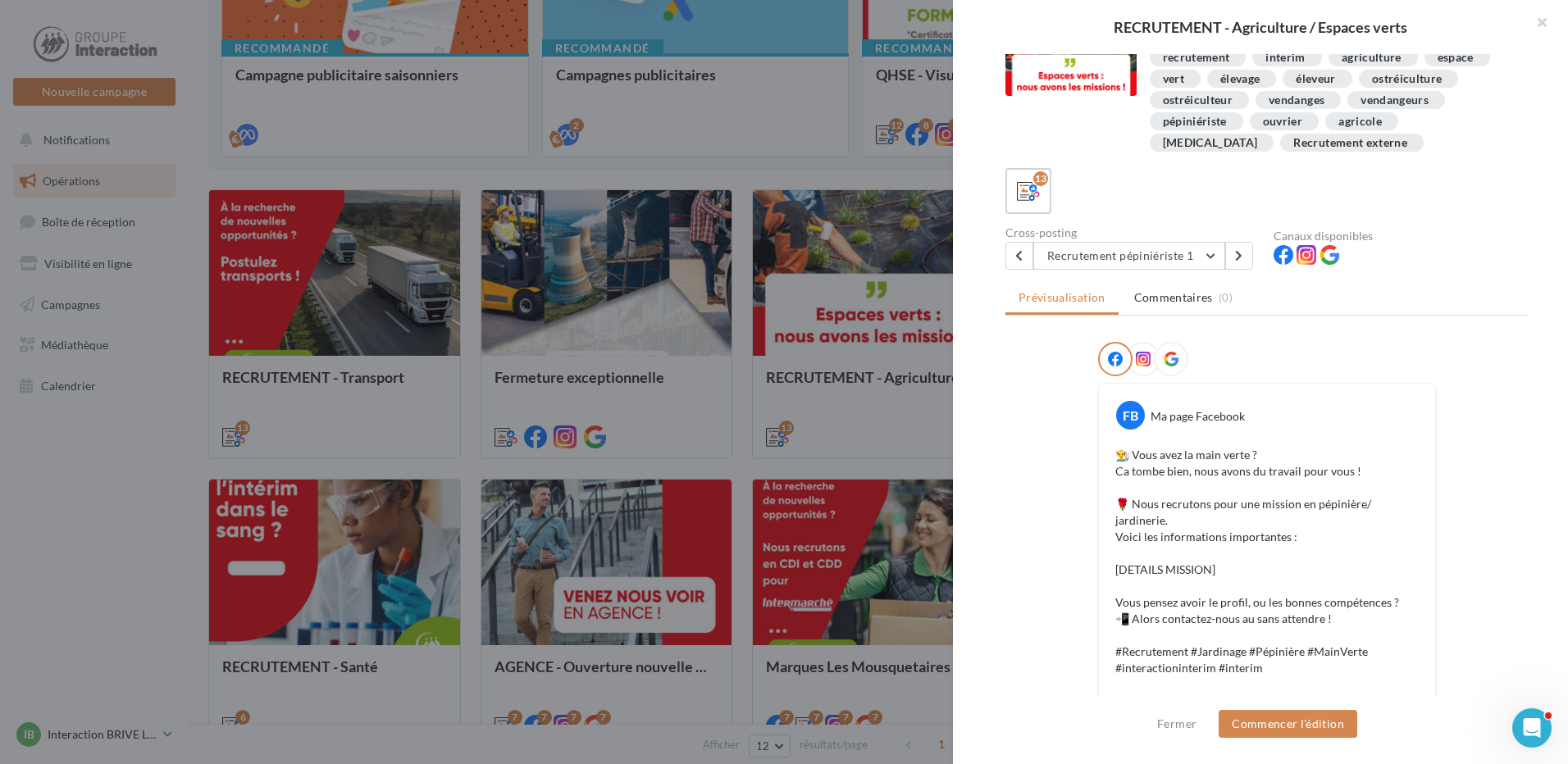
click at [1149, 239] on div "Cross-posting Recrutement pépiniériste 1 Recrutement espaces verts 1 Recrutemen…" at bounding box center [1139, 248] width 268 height 43
click at [1150, 249] on button "Recrutement pépiniériste 1" at bounding box center [1128, 256] width 192 height 28
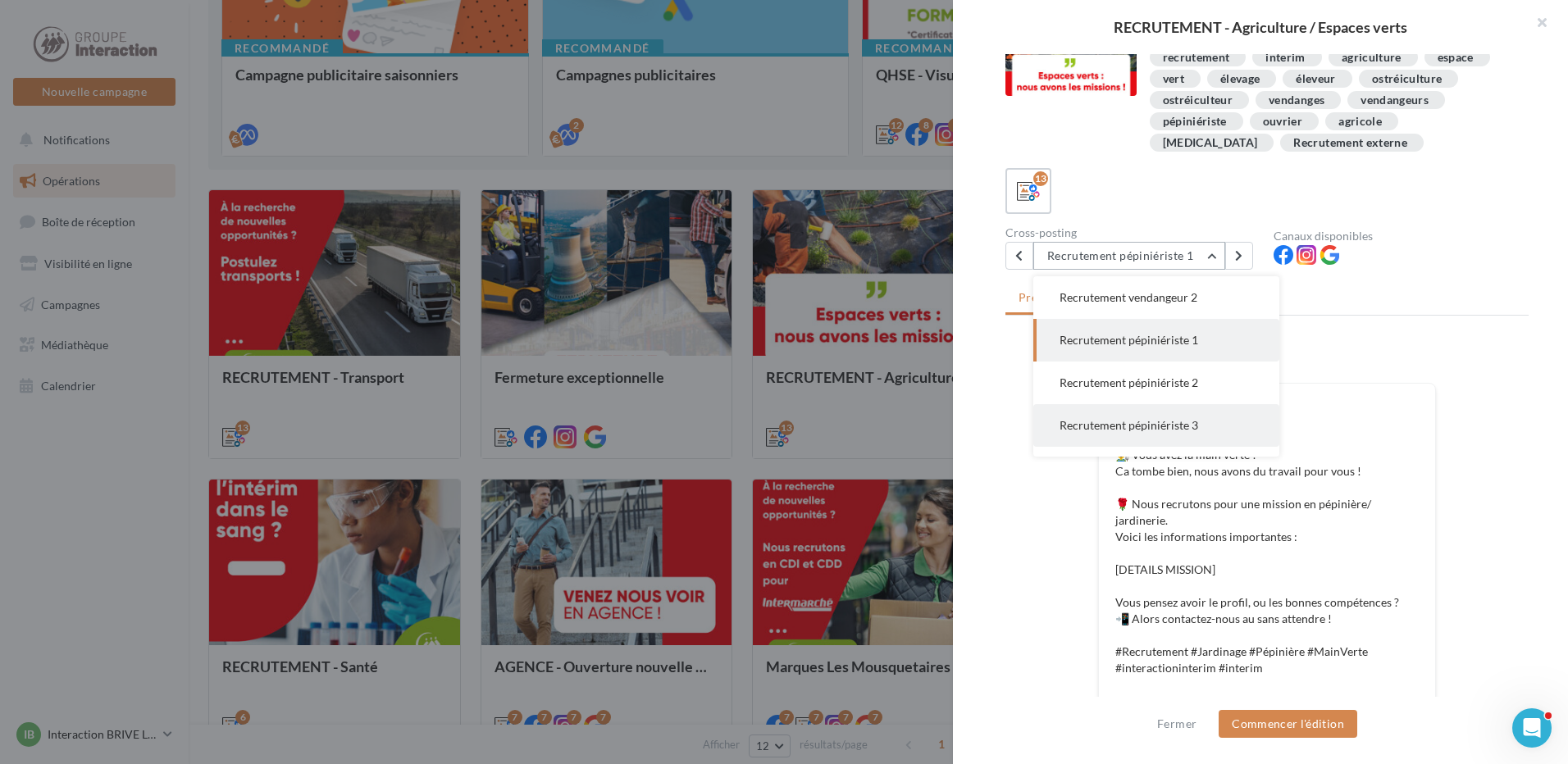
scroll to position [374, 0]
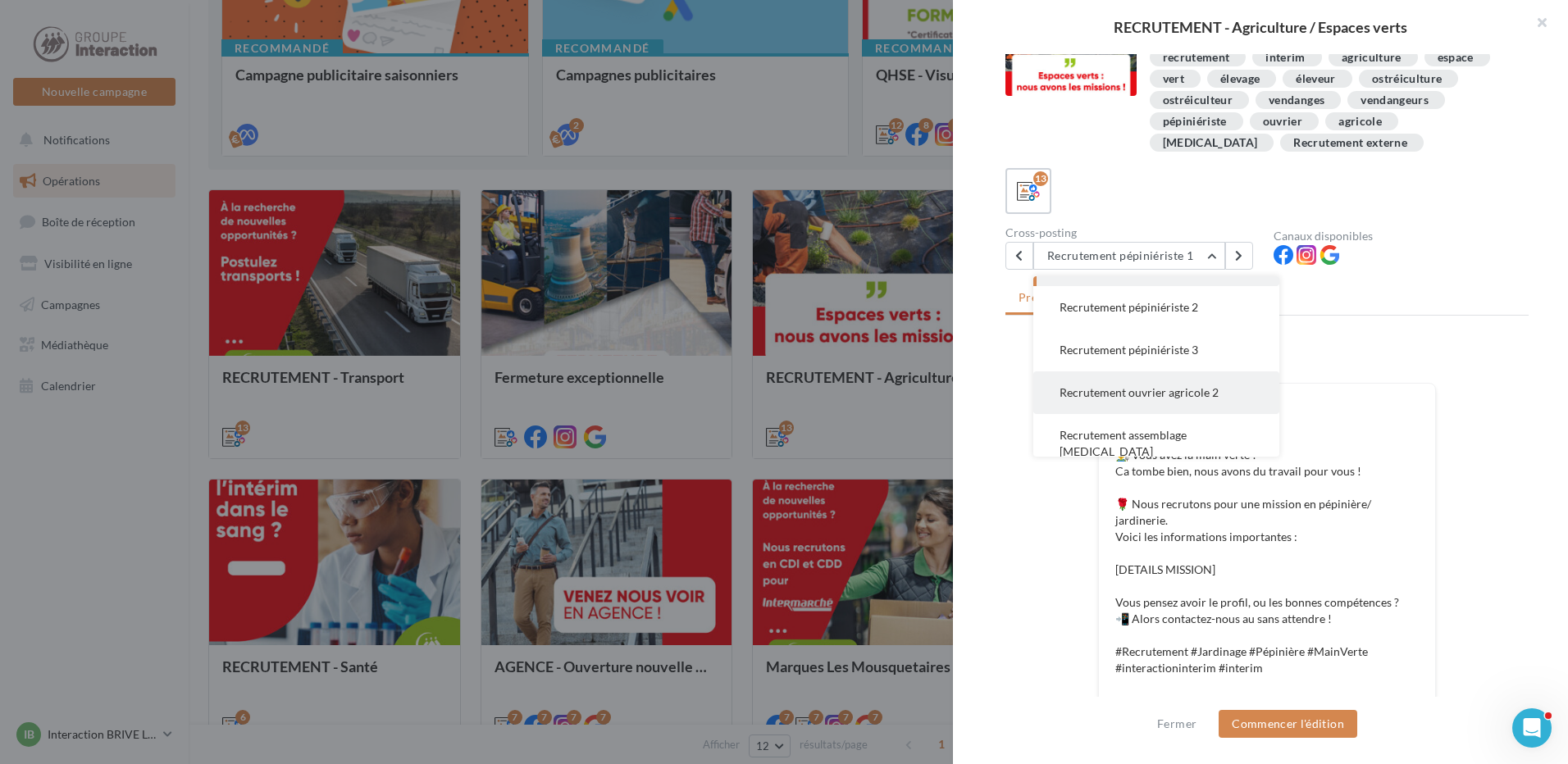
click at [1187, 395] on span "Recrutement ouvrier agricole 2" at bounding box center [1139, 392] width 159 height 14
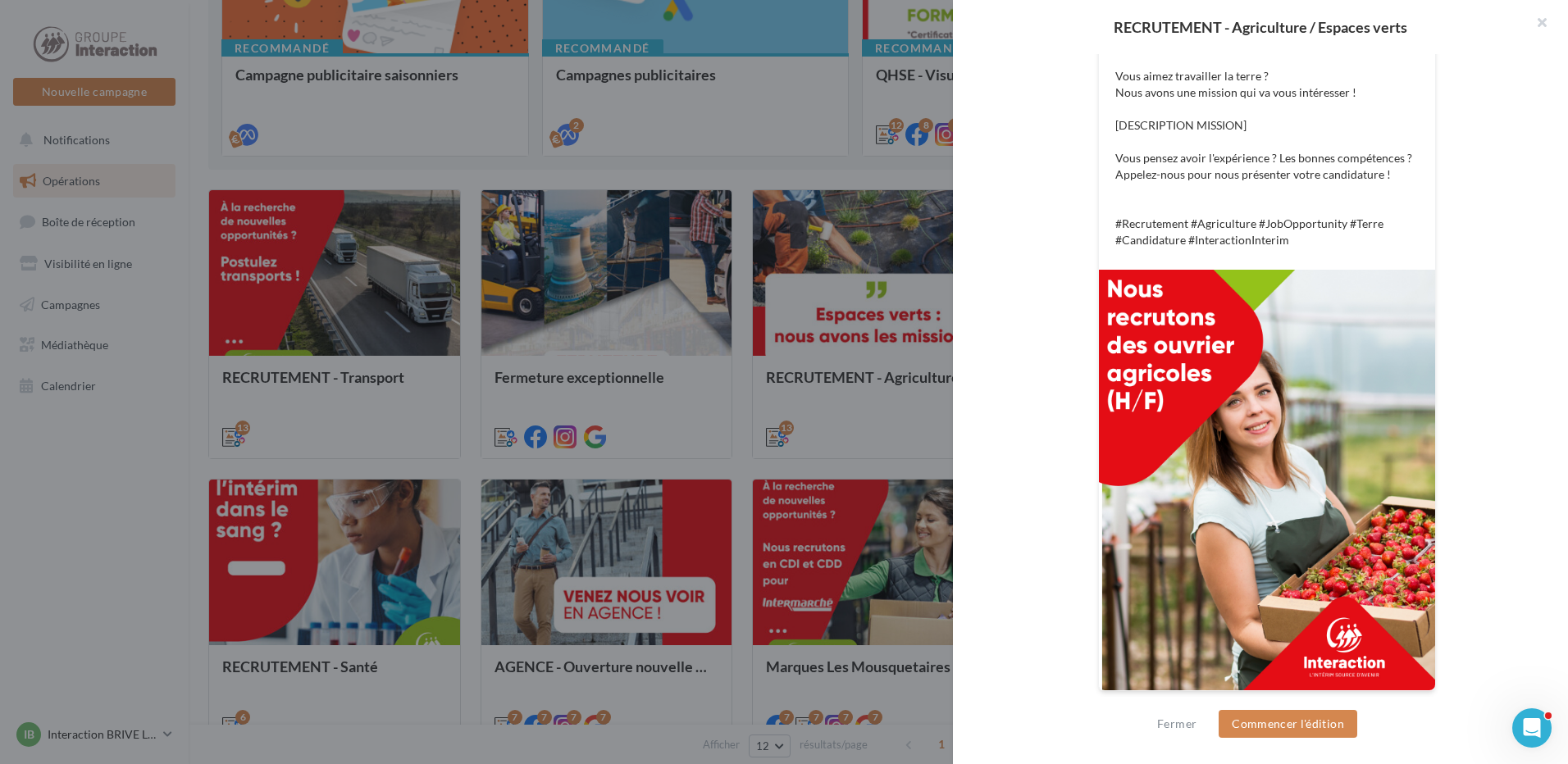
scroll to position [95, 0]
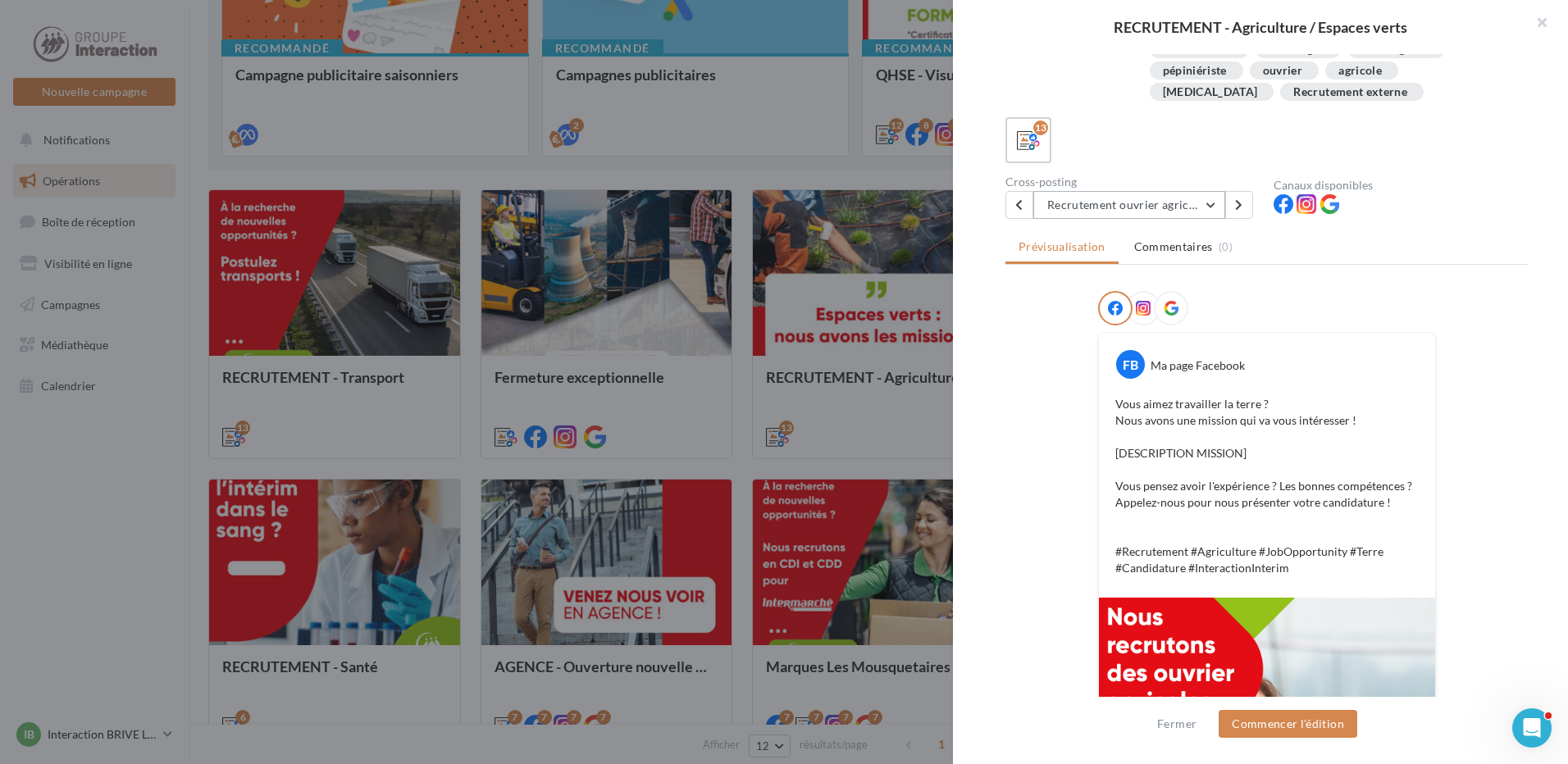
click at [1215, 203] on button "Recrutement ouvrier agricole 2" at bounding box center [1128, 205] width 192 height 28
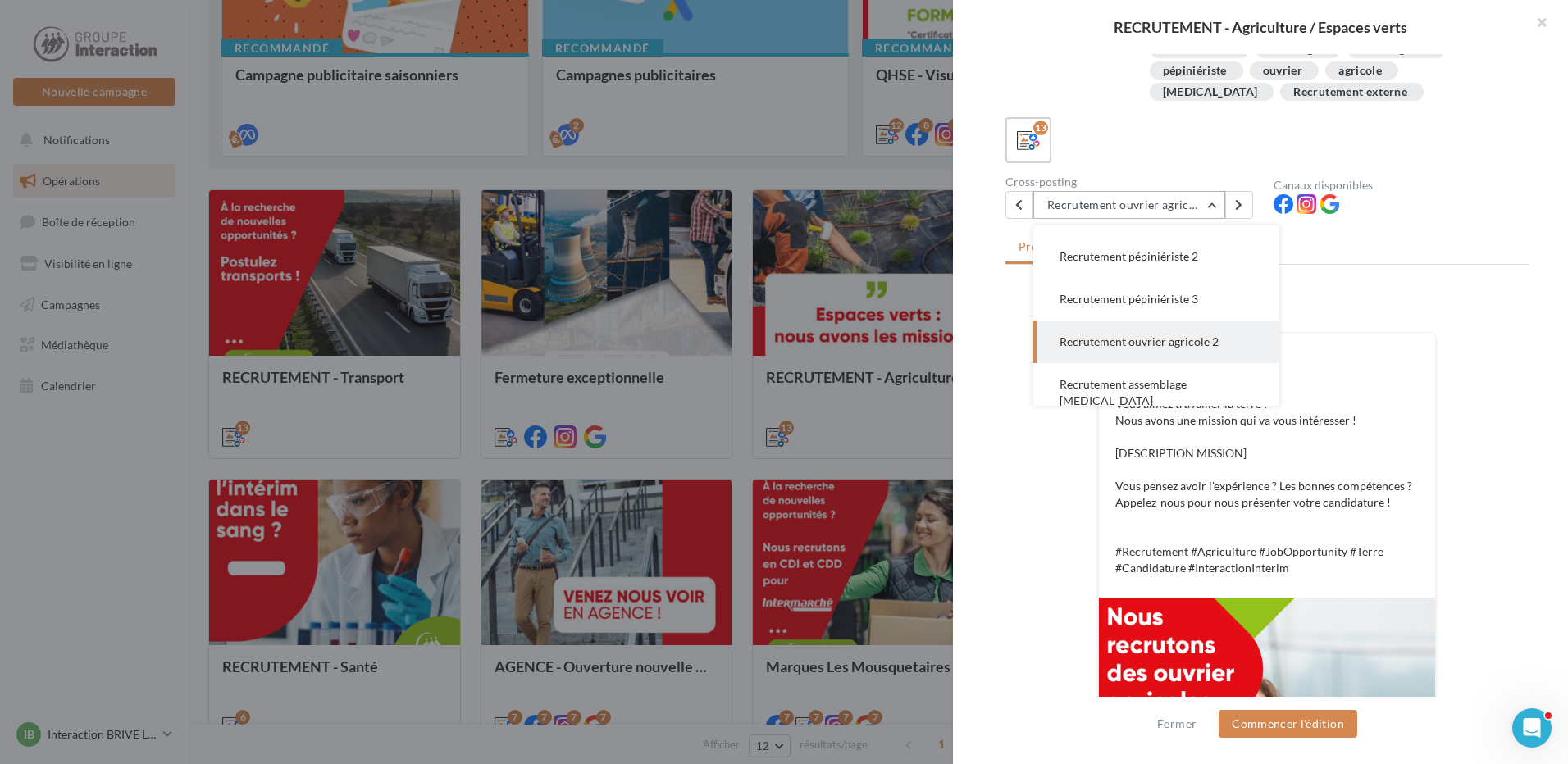
scroll to position [176, 0]
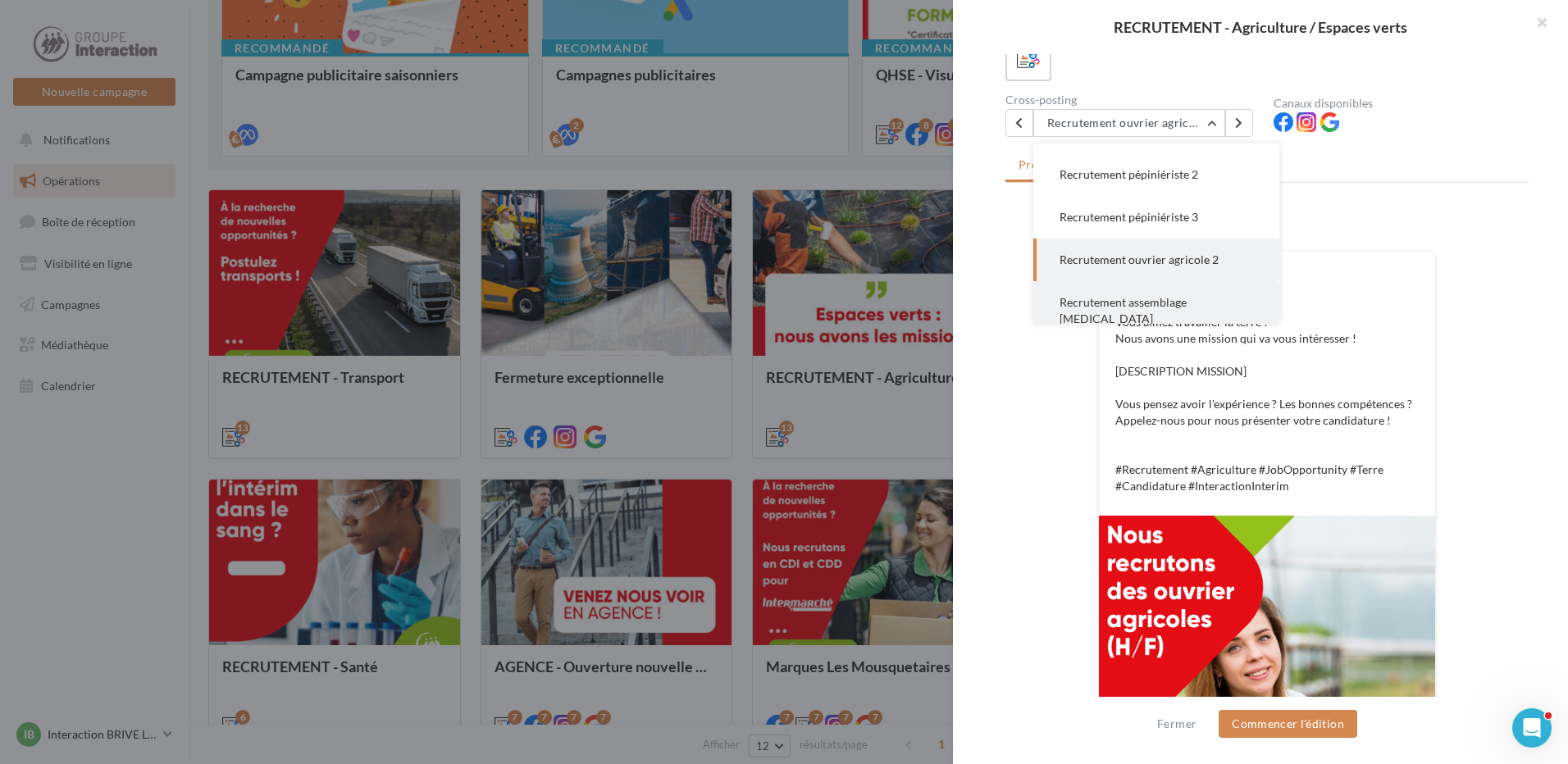
click at [1186, 308] on span "Recrutement assemblage muguet" at bounding box center [1123, 310] width 127 height 30
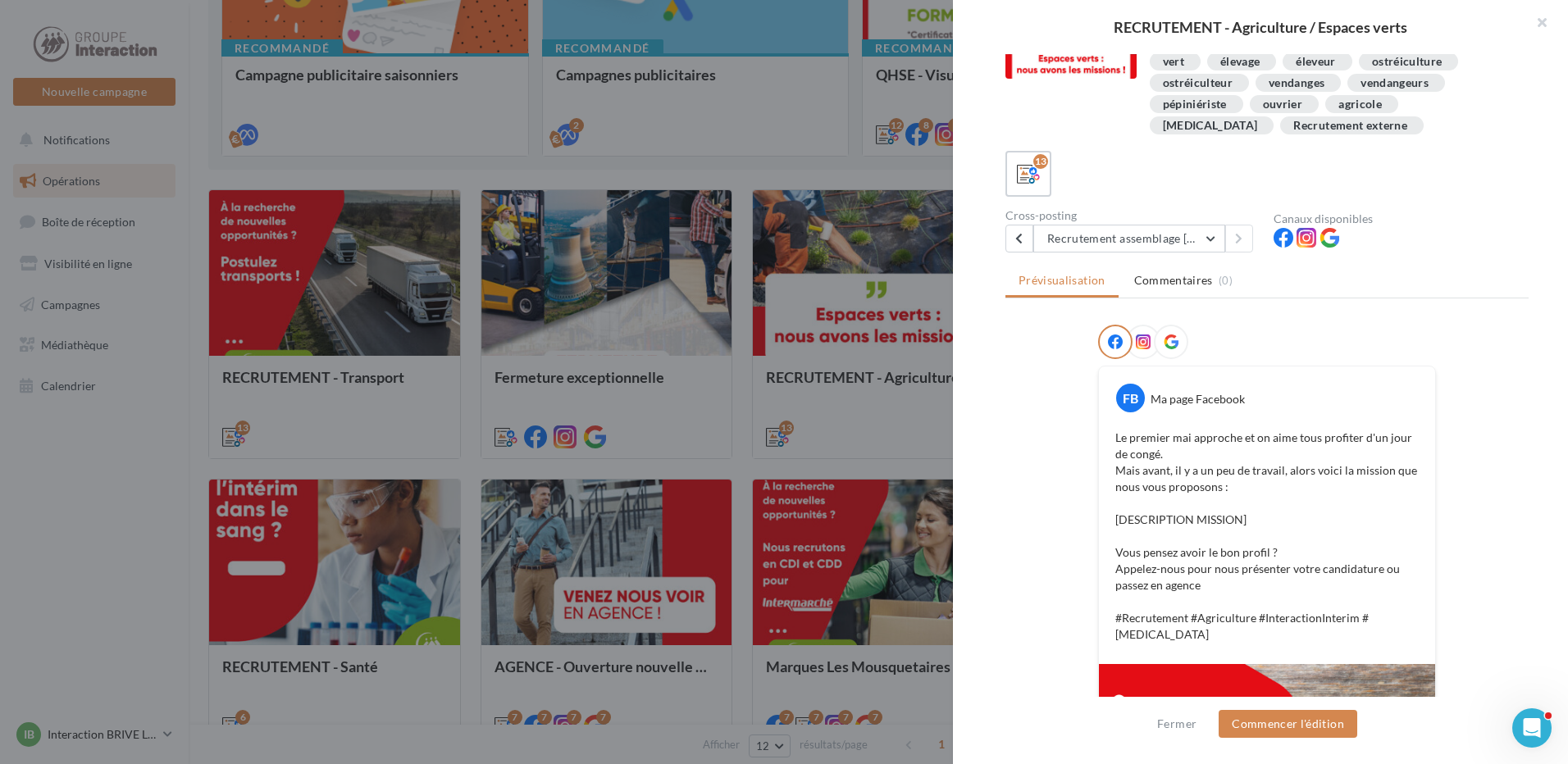
scroll to position [439, 0]
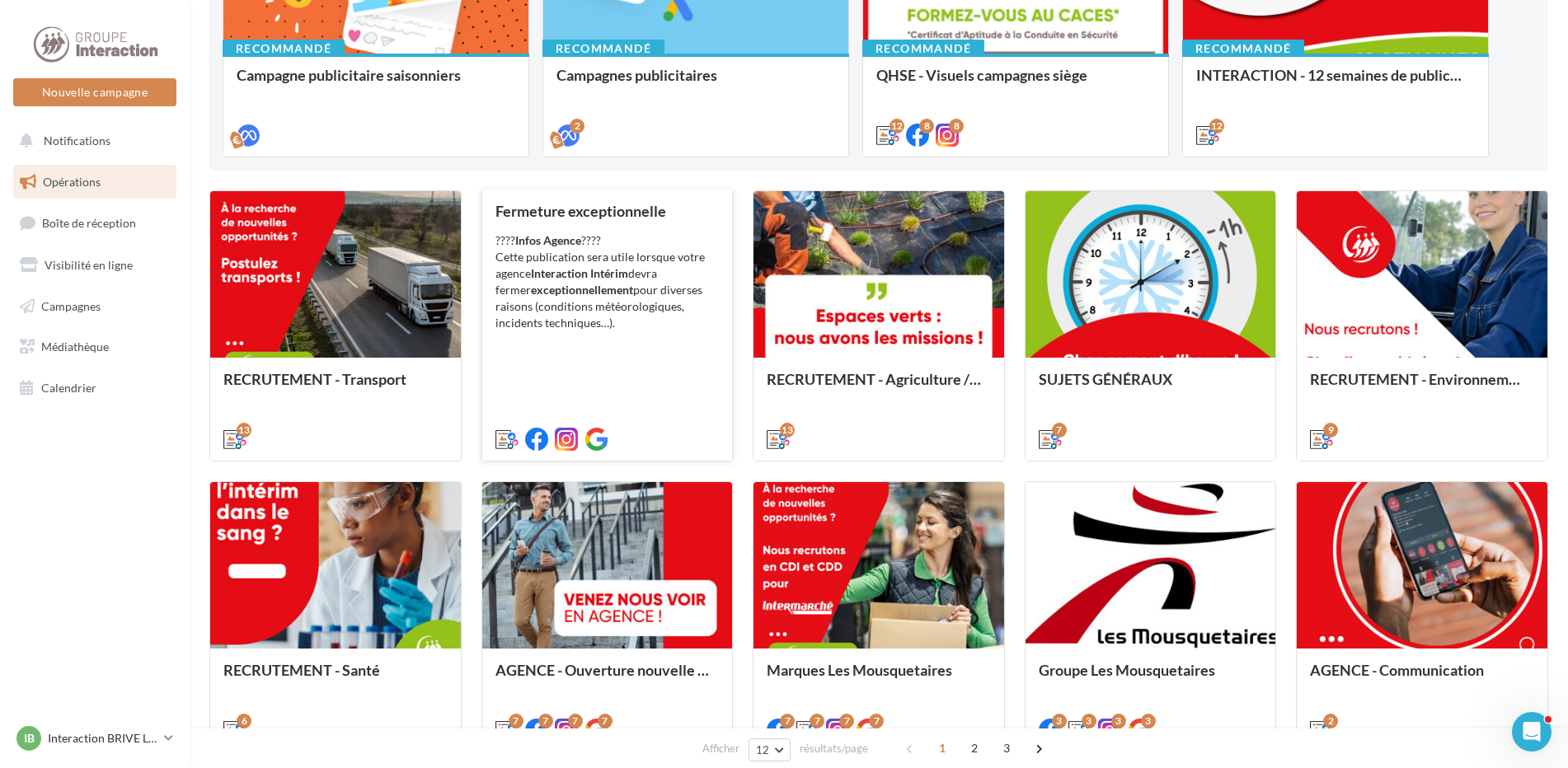
click at [612, 313] on div "???? Infos Agence ???? Cette publication sera utile lorsque votre agence Intera…" at bounding box center [608, 282] width 225 height 99
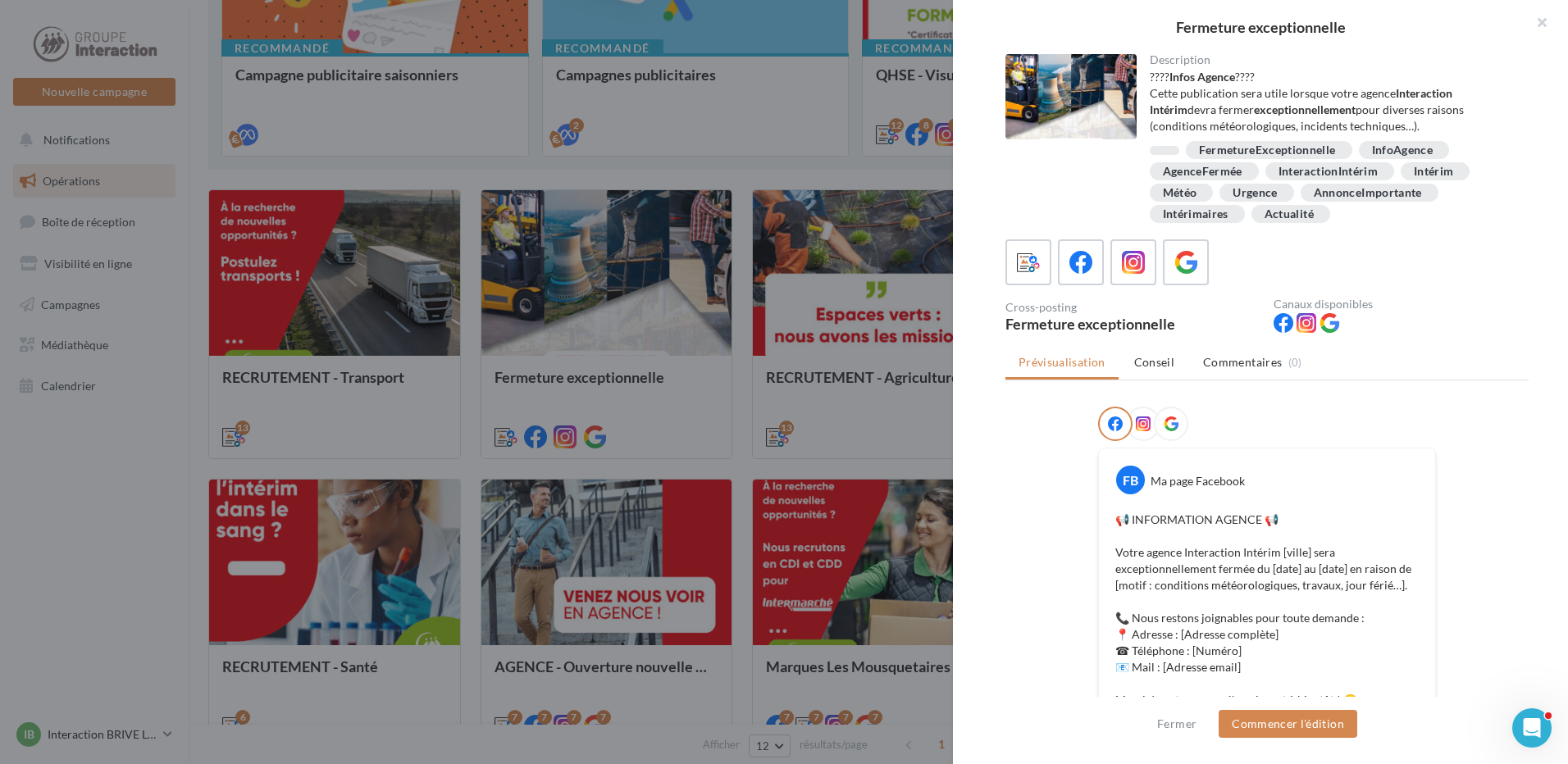
scroll to position [509, 0]
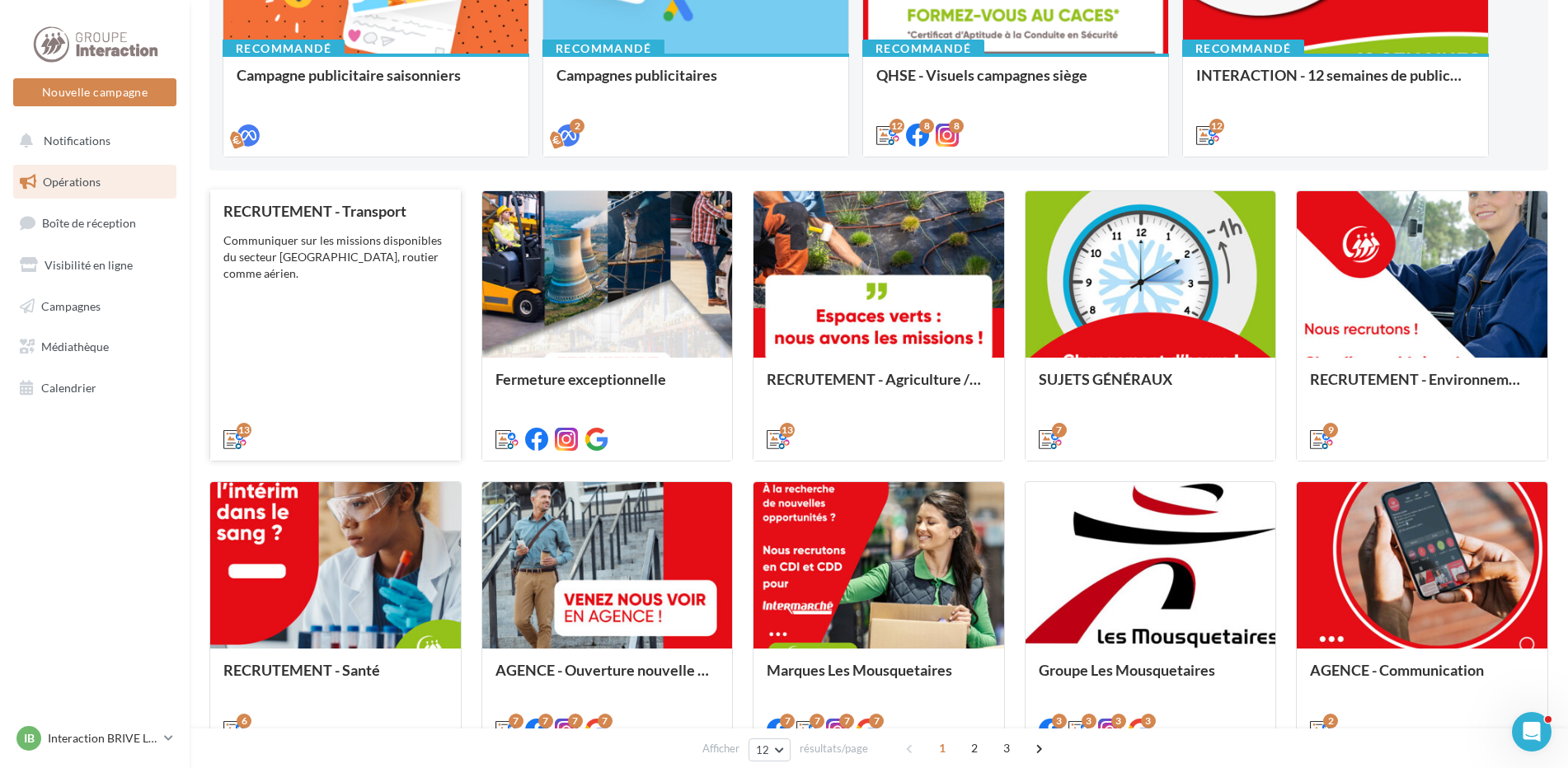
click at [323, 299] on div "RECRUTEMENT - Transport Communiquer sur les missions disponibles du secteur Tra…" at bounding box center [336, 324] width 225 height 243
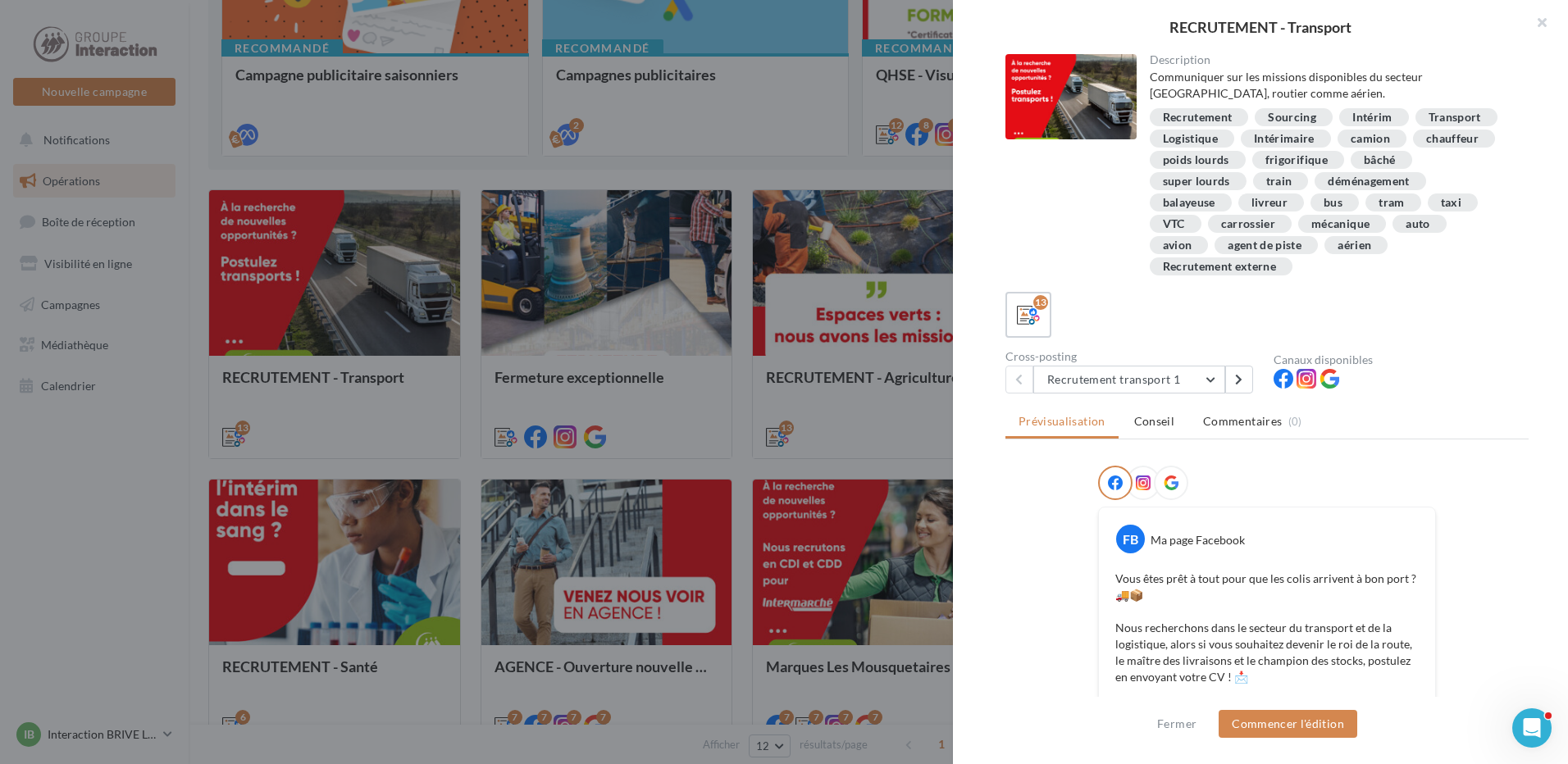
scroll to position [82, 0]
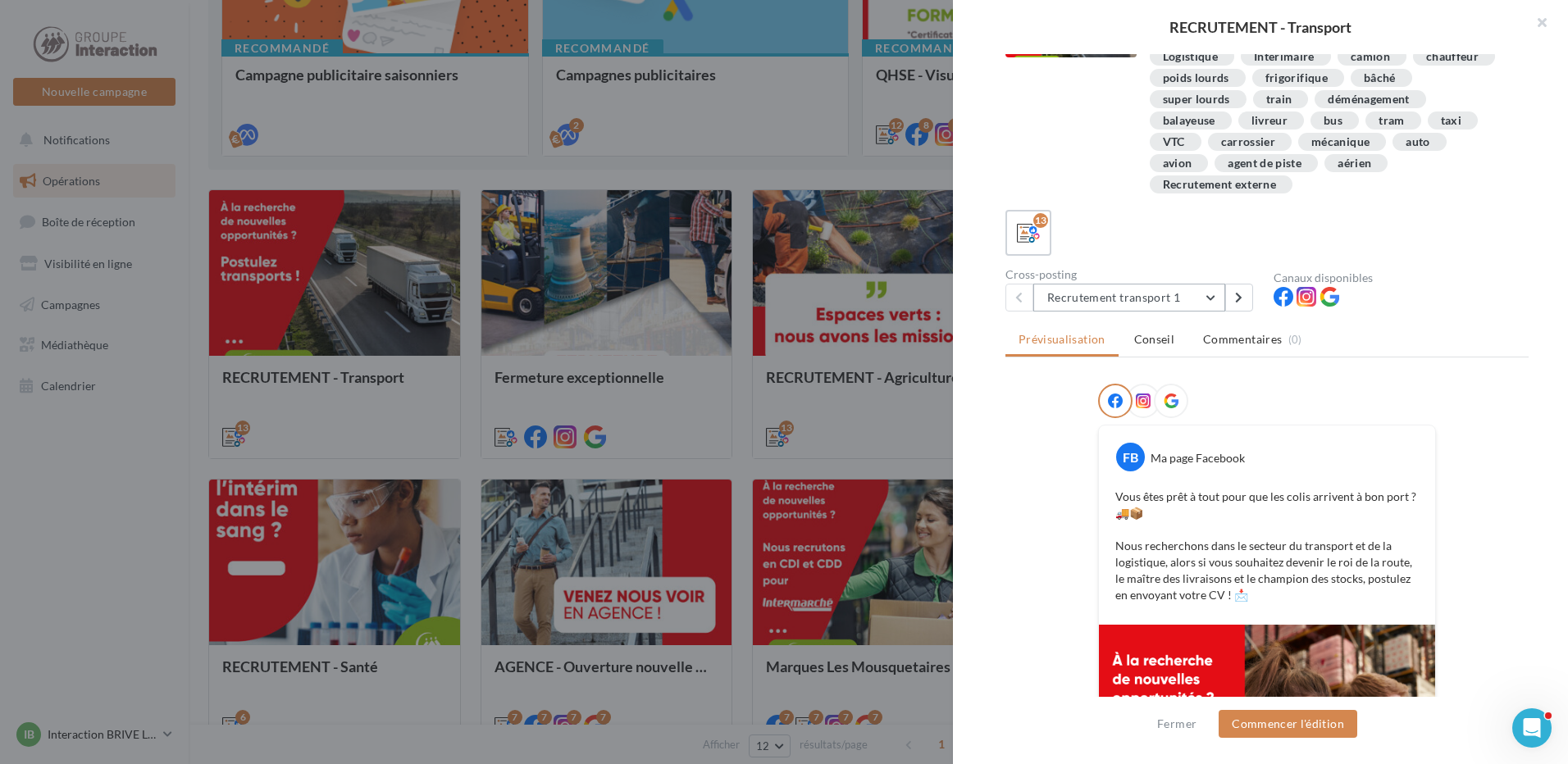
click at [1203, 298] on button "Recrutement transport 1" at bounding box center [1128, 298] width 192 height 28
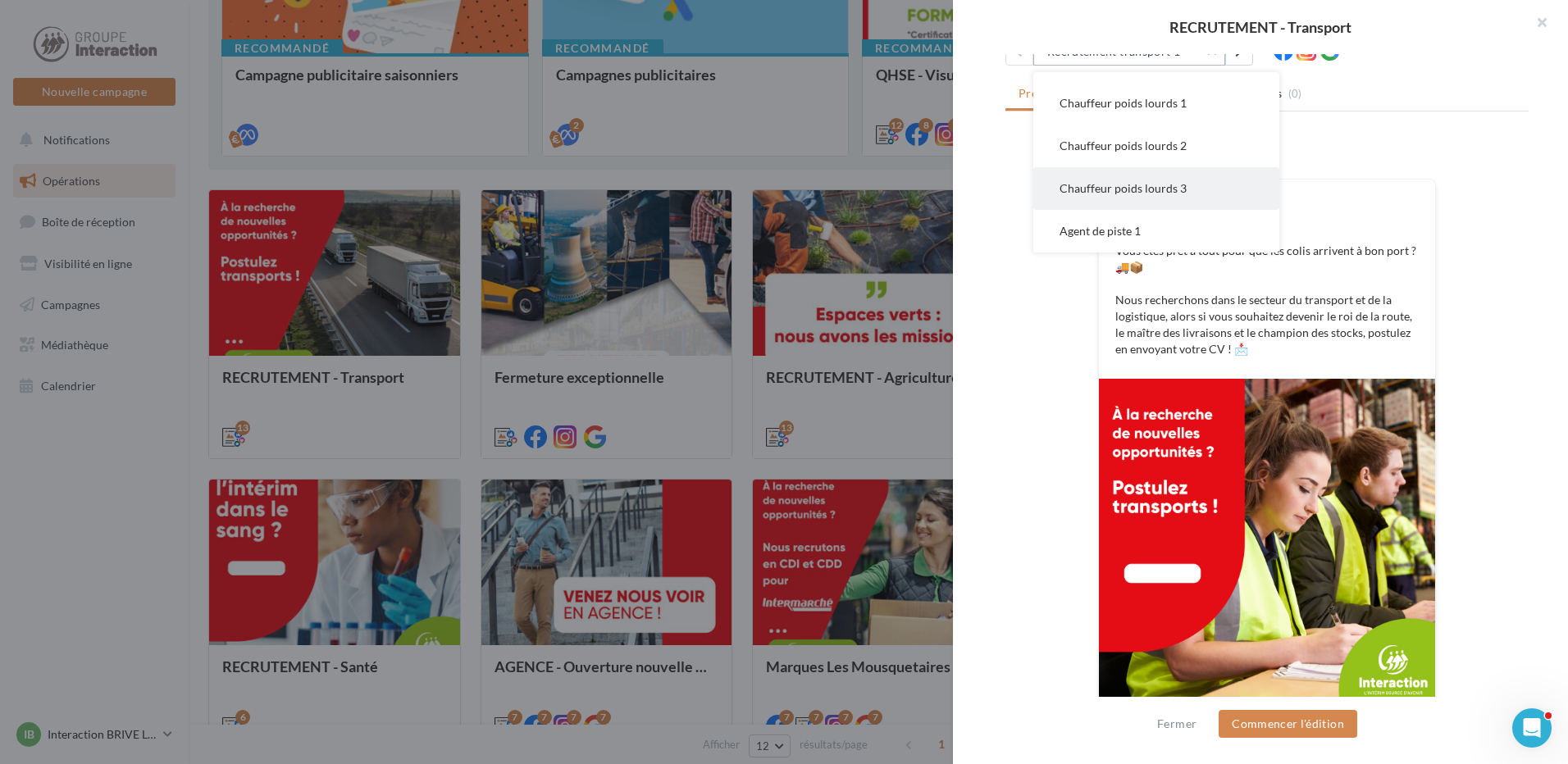
scroll to position [354, 0]
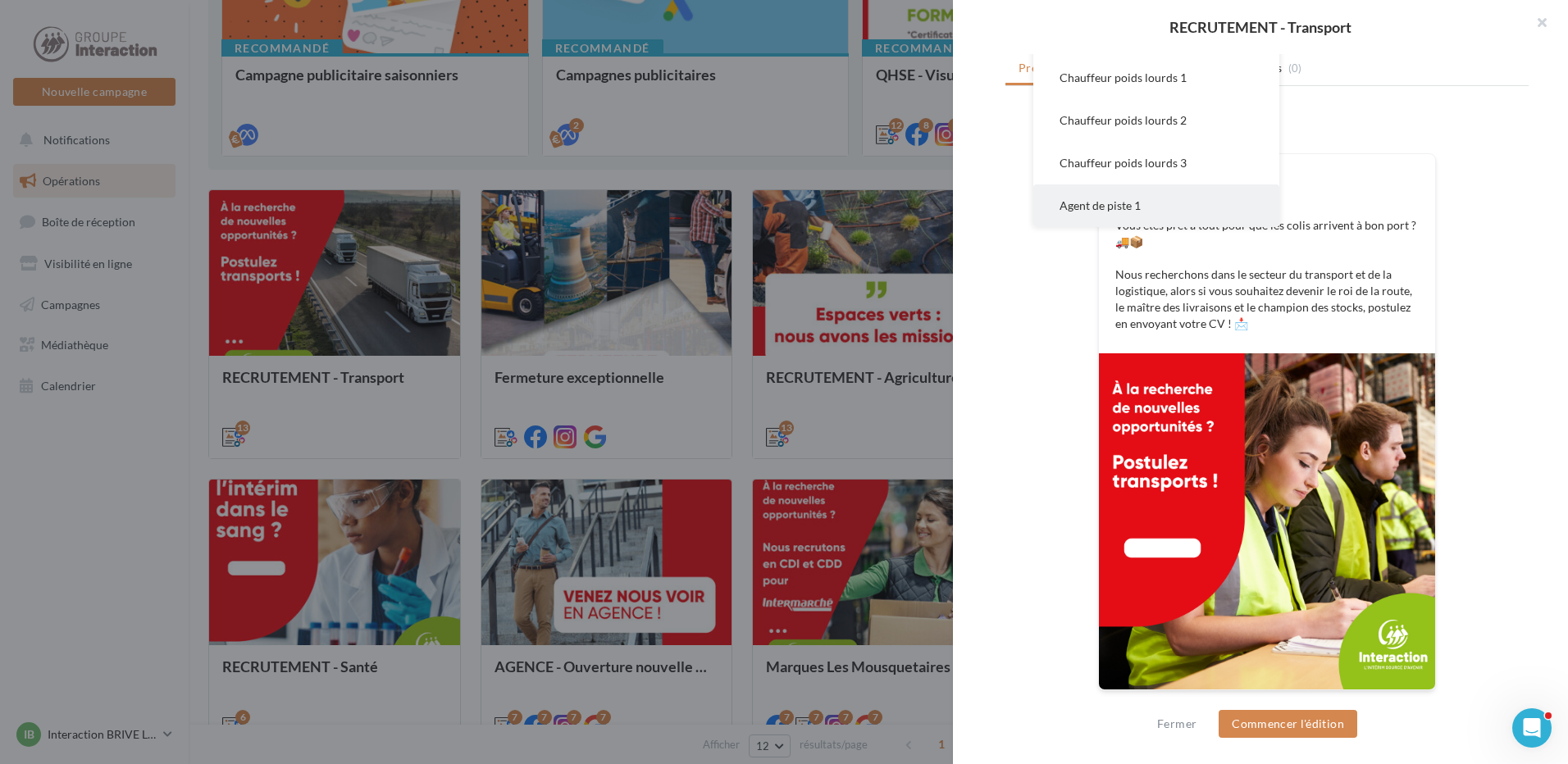
click at [1126, 198] on span "Agent de piste 1" at bounding box center [1100, 206] width 81 height 14
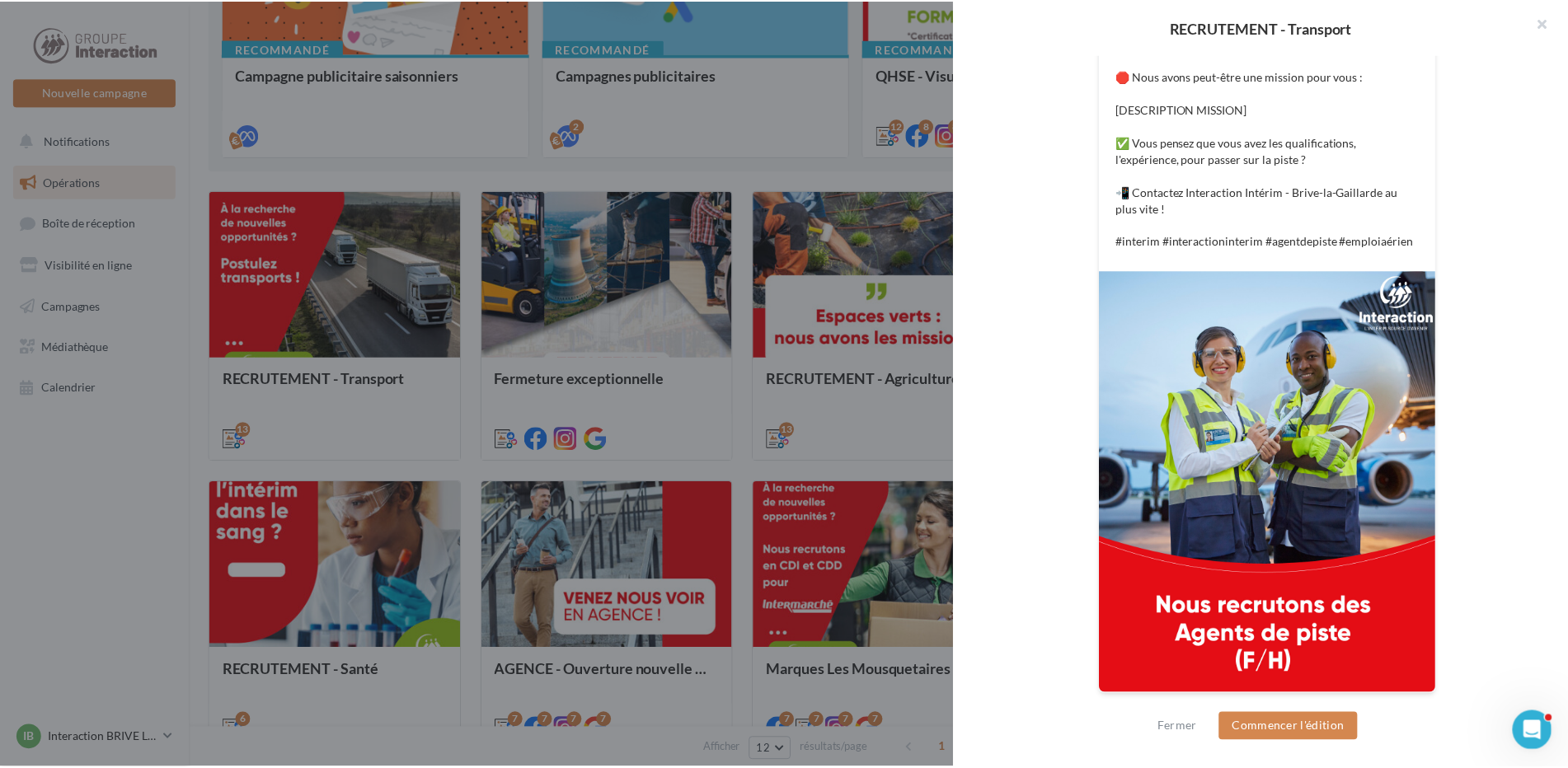
scroll to position [225, 0]
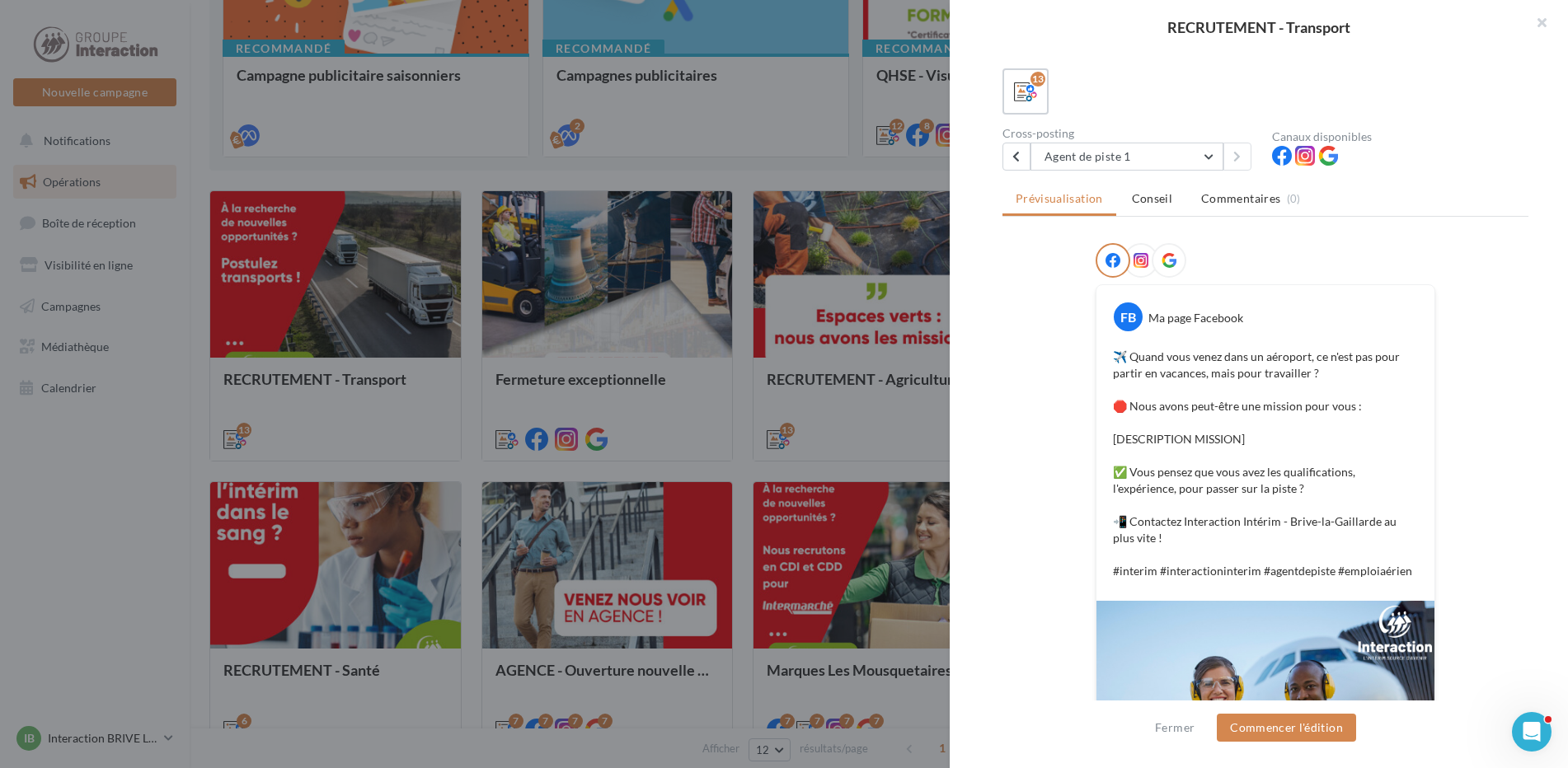
click at [28, 557] on div at bounding box center [784, 384] width 1568 height 768
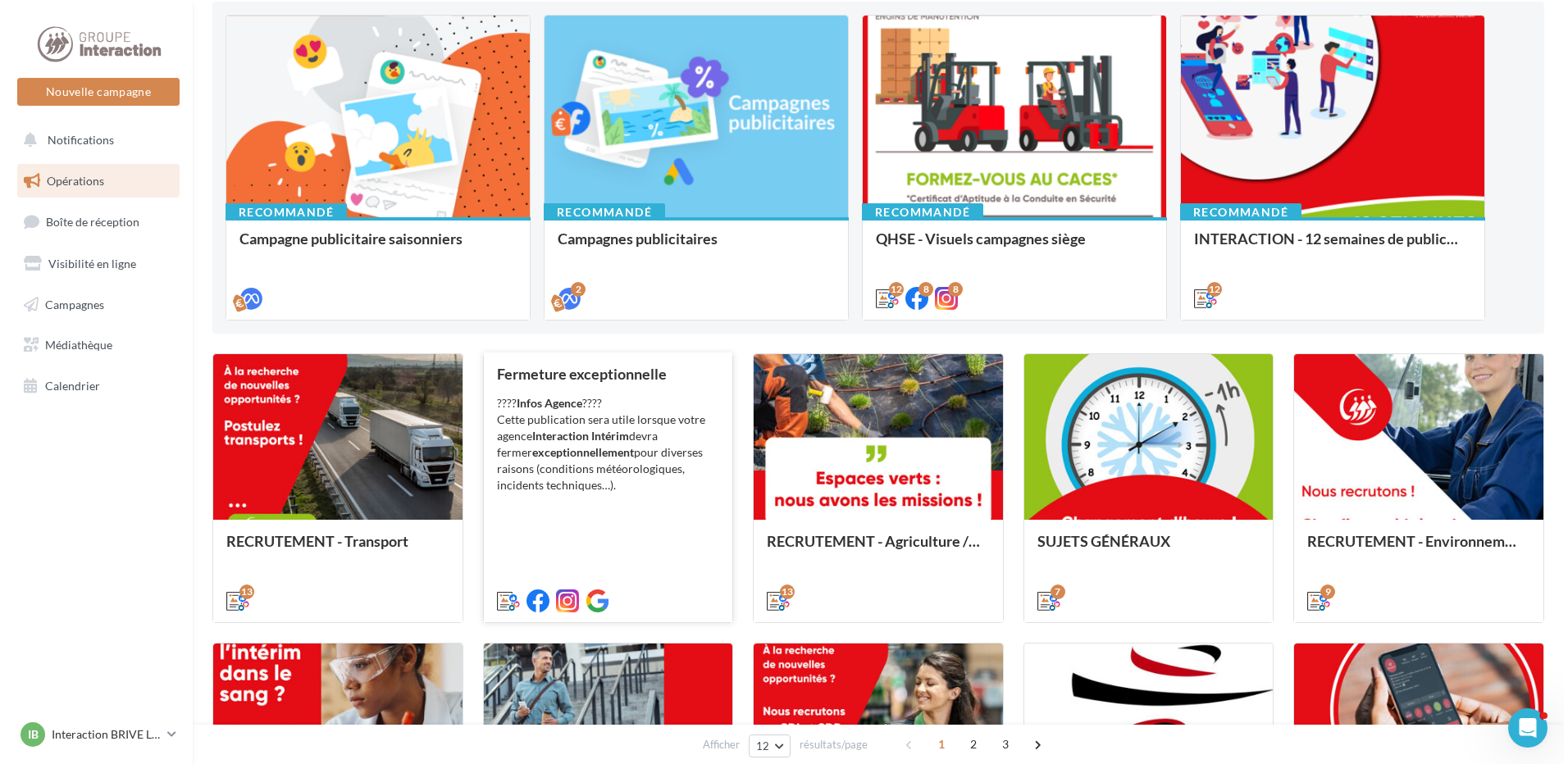
scroll to position [10, 0]
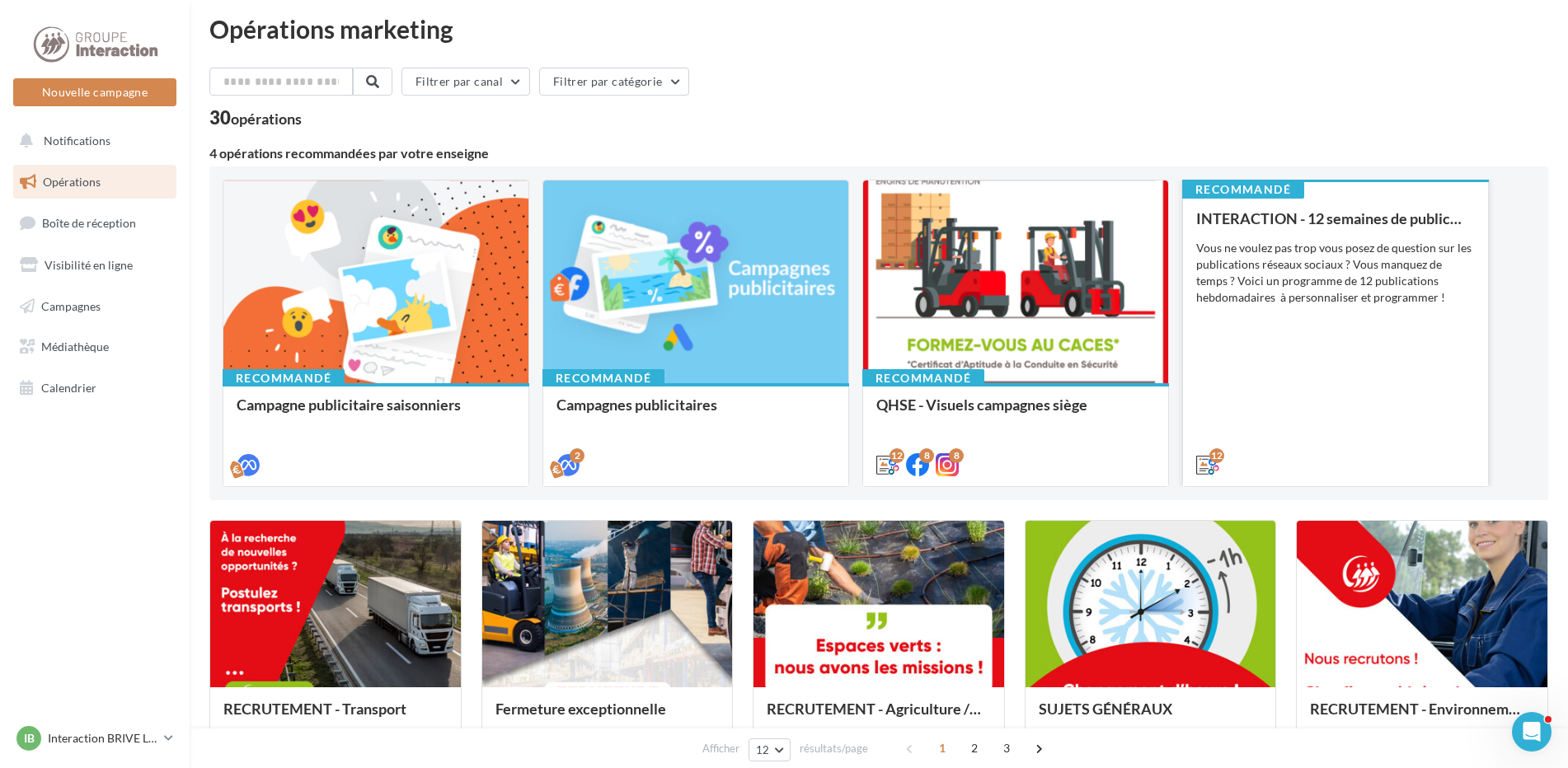
click at [1283, 255] on div "Vous ne voulez pas trop vous posez de question sur les publications réseaux soc…" at bounding box center [1335, 272] width 278 height 66
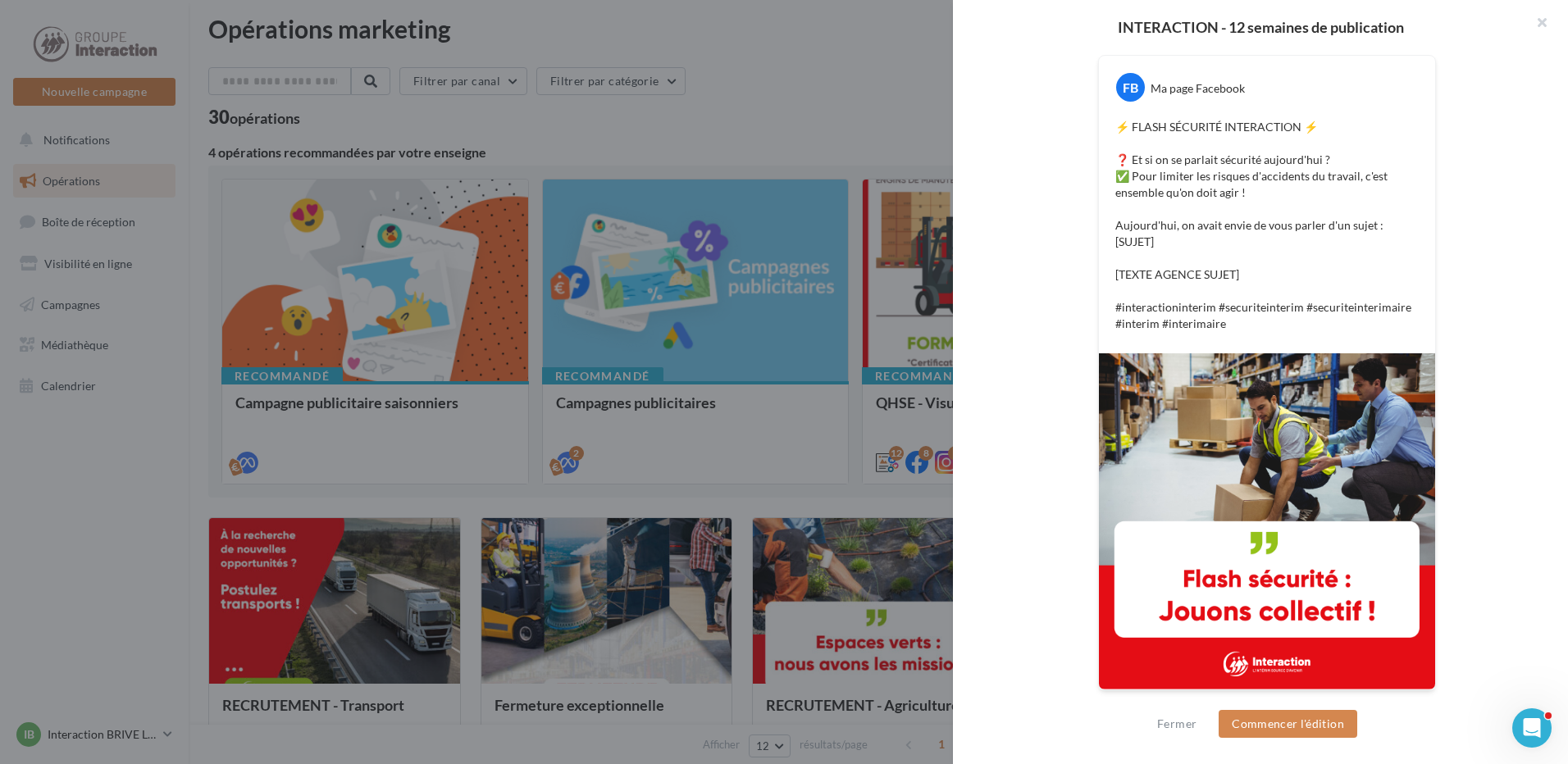
scroll to position [0, 0]
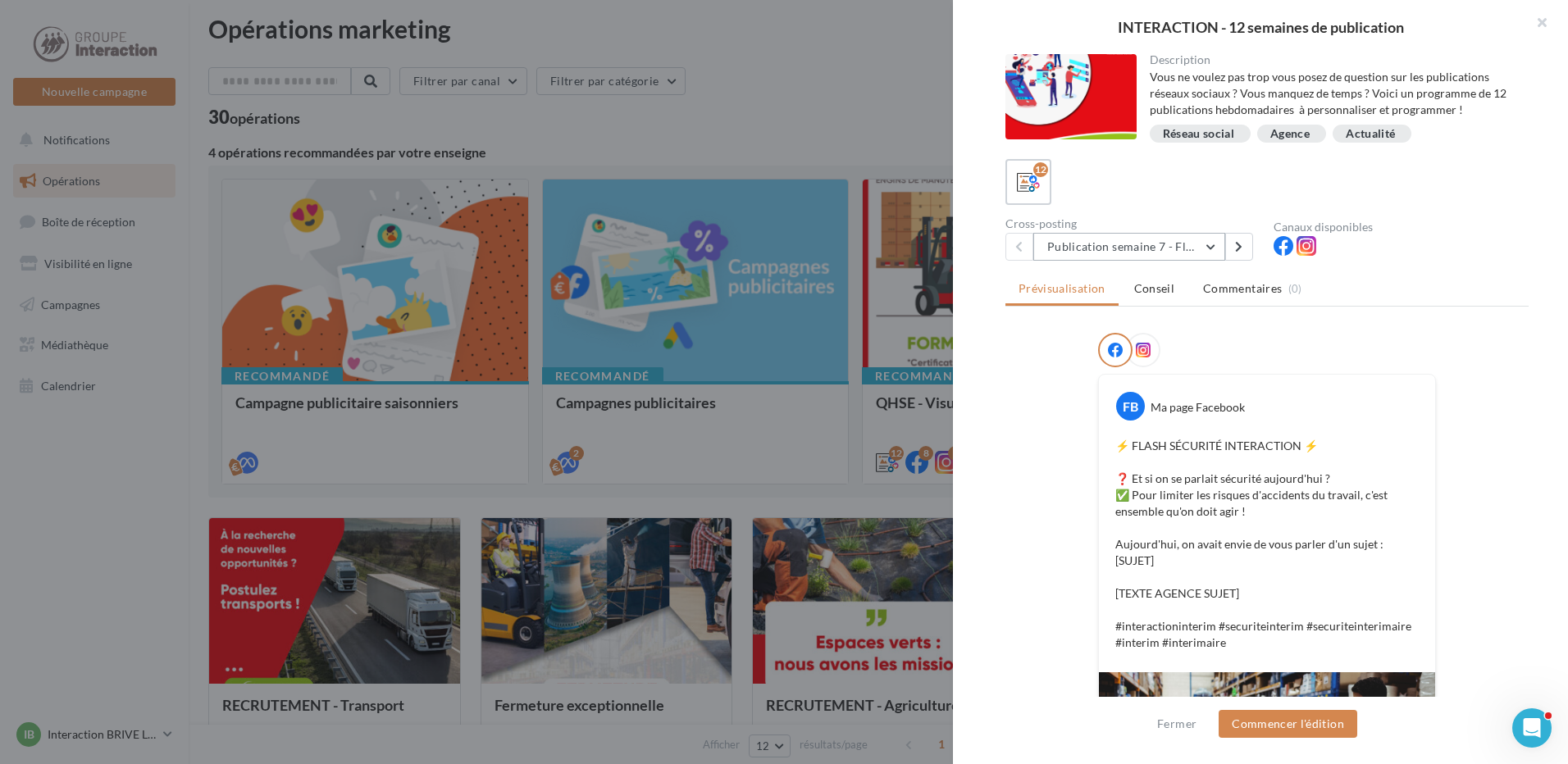
click at [1217, 248] on button "Publication semaine 7 - Flash sécurité" at bounding box center [1128, 247] width 192 height 28
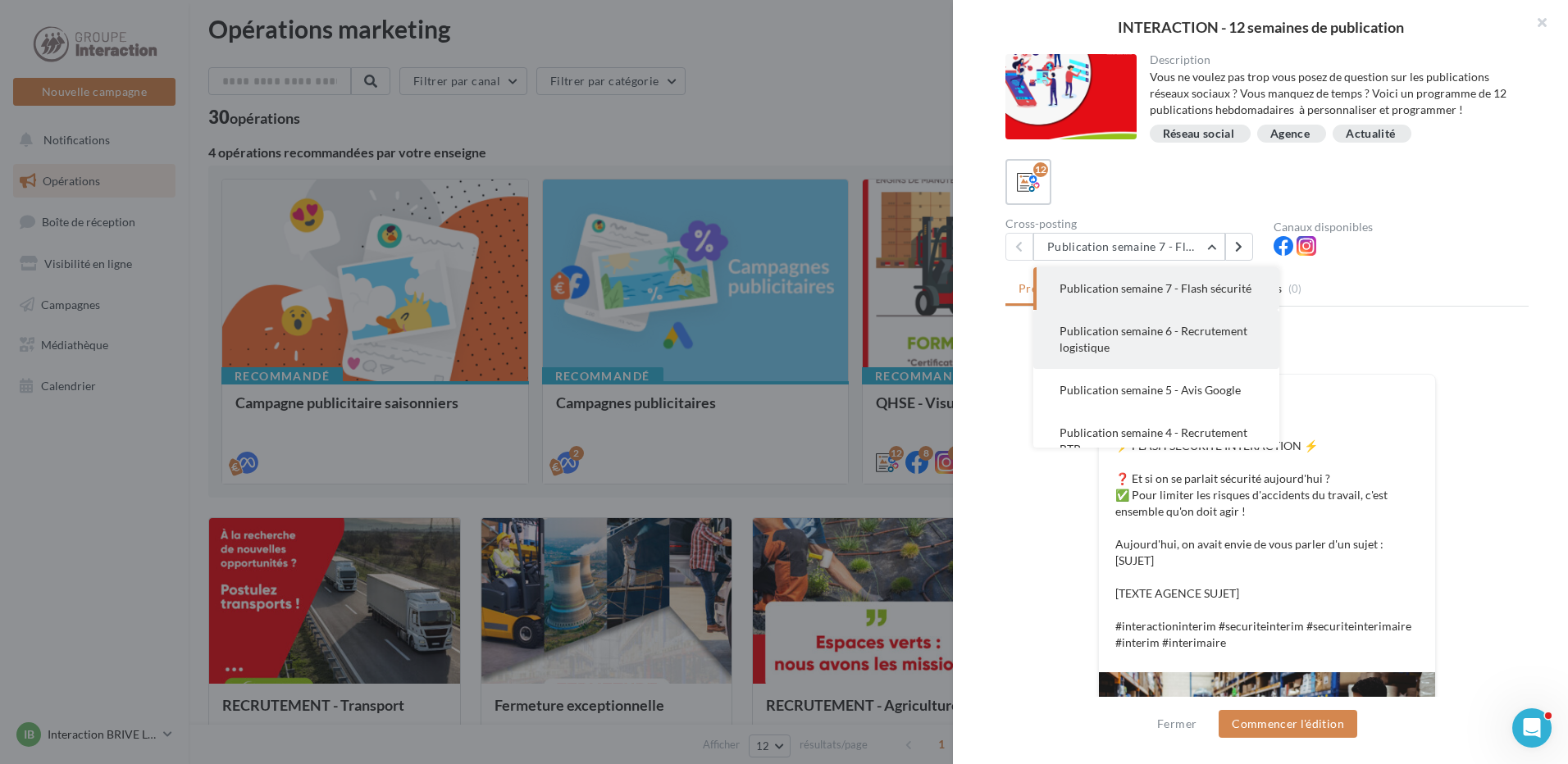
click at [1178, 351] on span "Publication semaine 6 - Recrutement logistique" at bounding box center [1153, 340] width 188 height 30
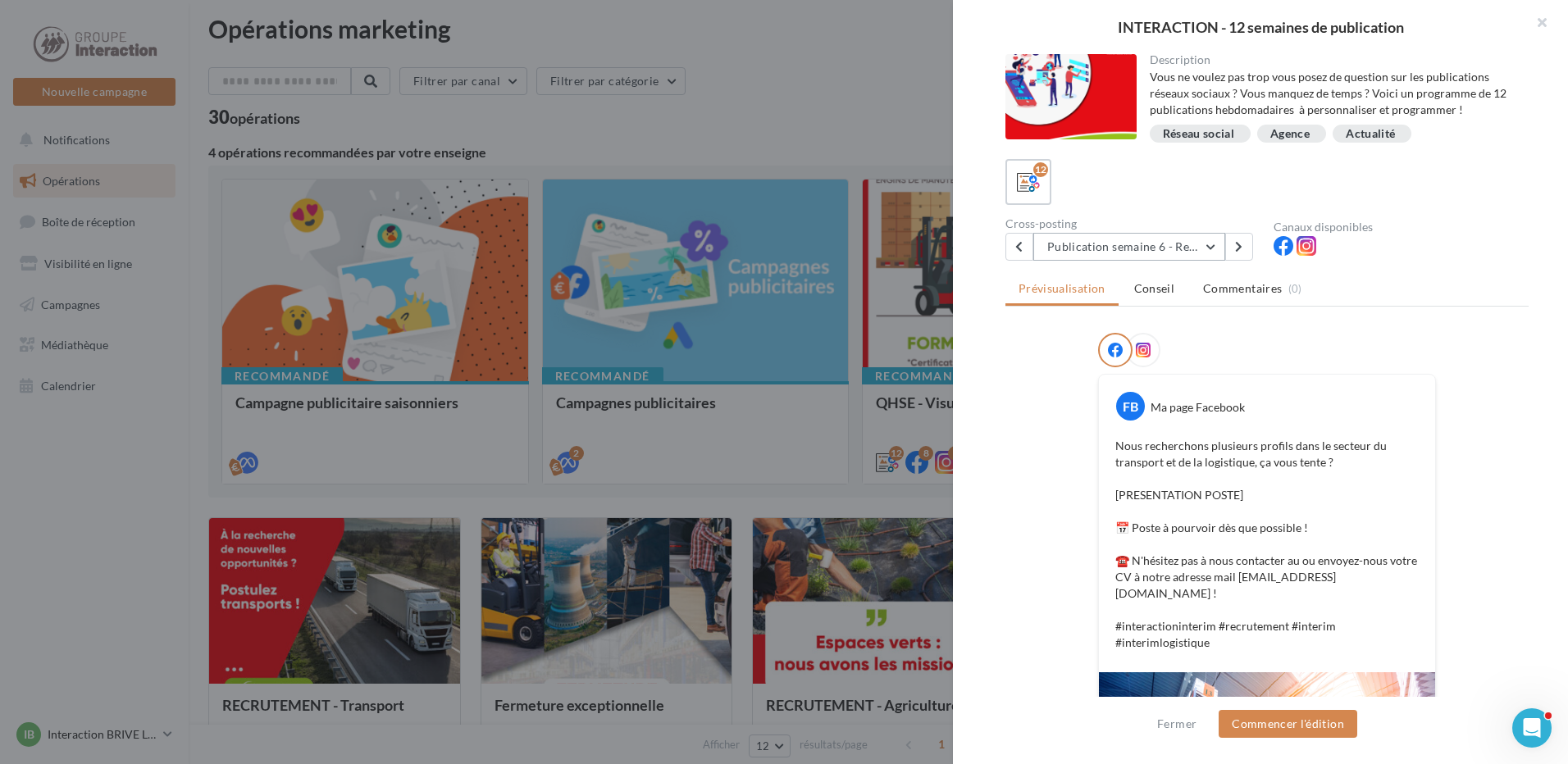
click at [1189, 257] on button "Publication semaine 6 - Recrutement logistique" at bounding box center [1128, 247] width 192 height 28
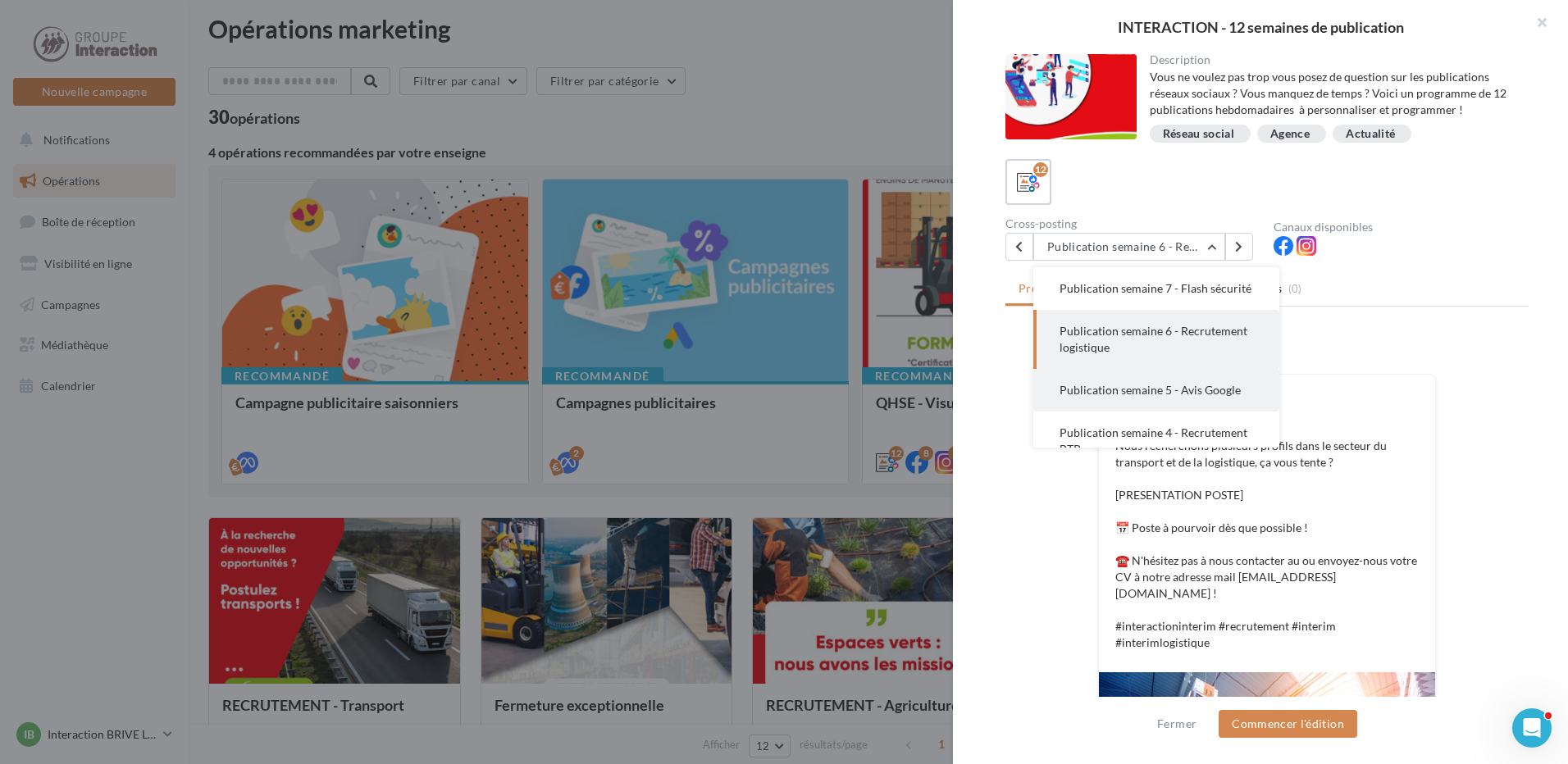
click at [1178, 396] on button "Publication semaine 5 - Avis Google" at bounding box center [1155, 390] width 246 height 43
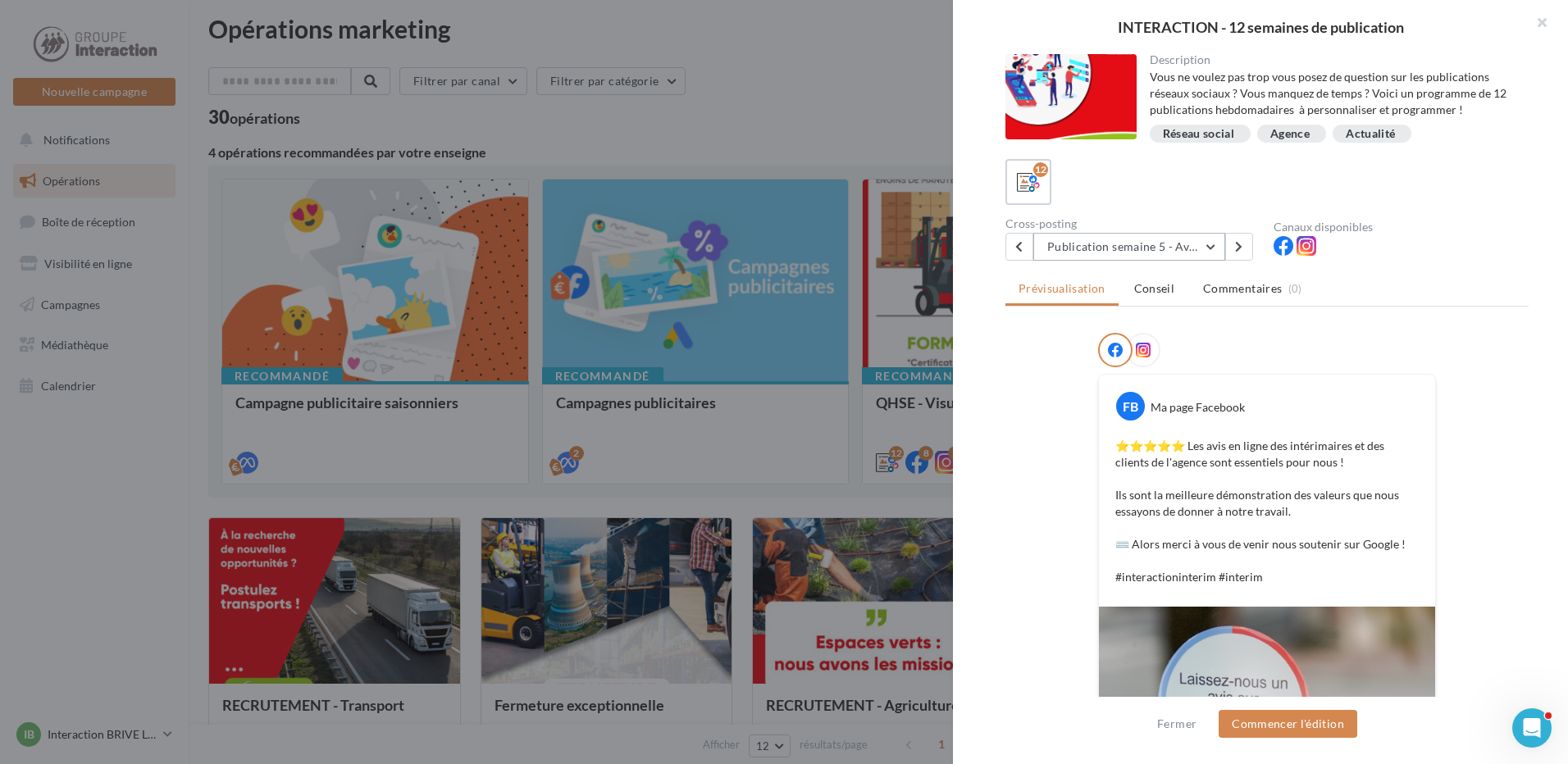
click at [1134, 233] on button "Publication semaine 5 - Avis Google" at bounding box center [1128, 247] width 192 height 28
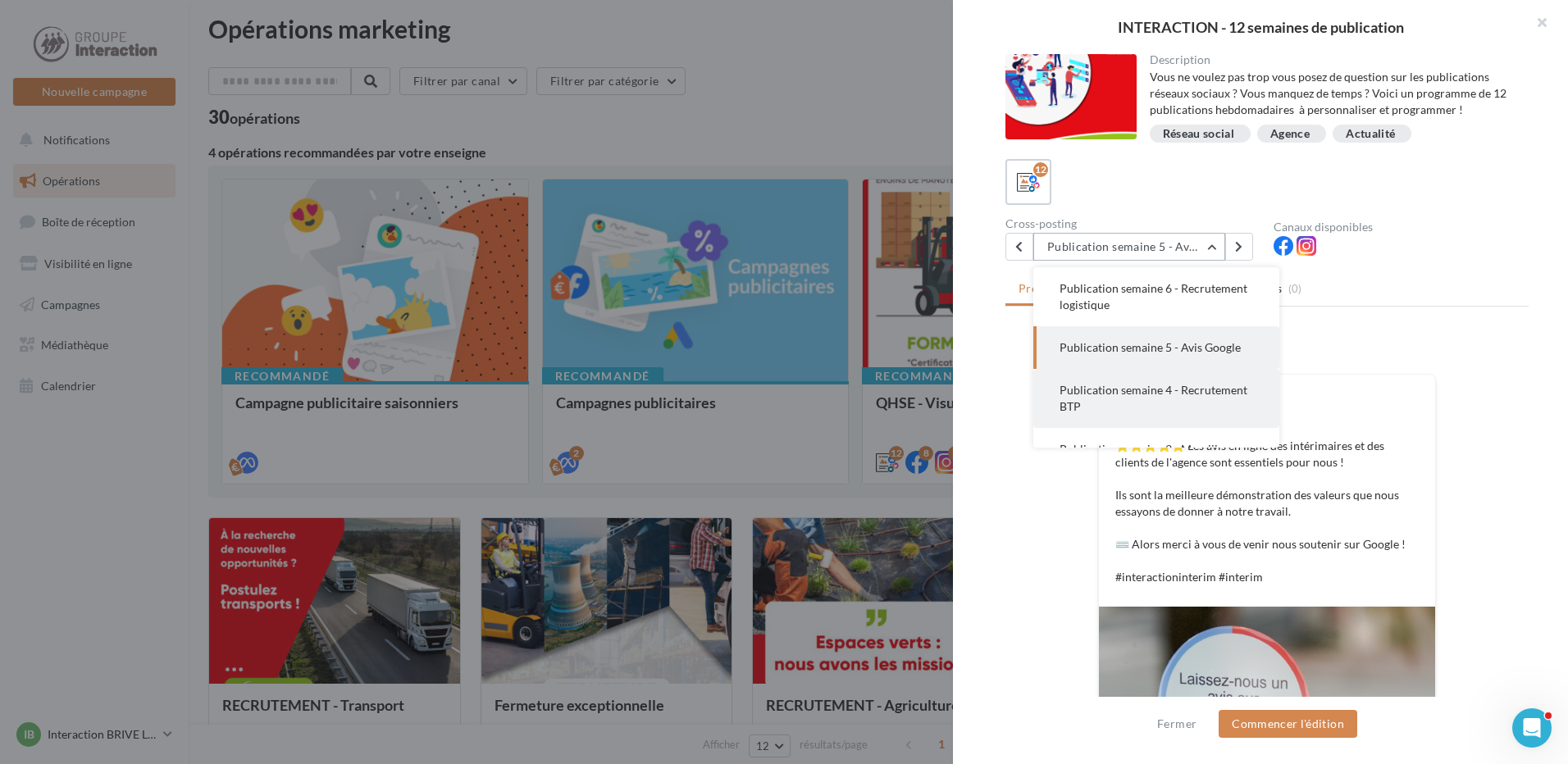
scroll to position [125, 0]
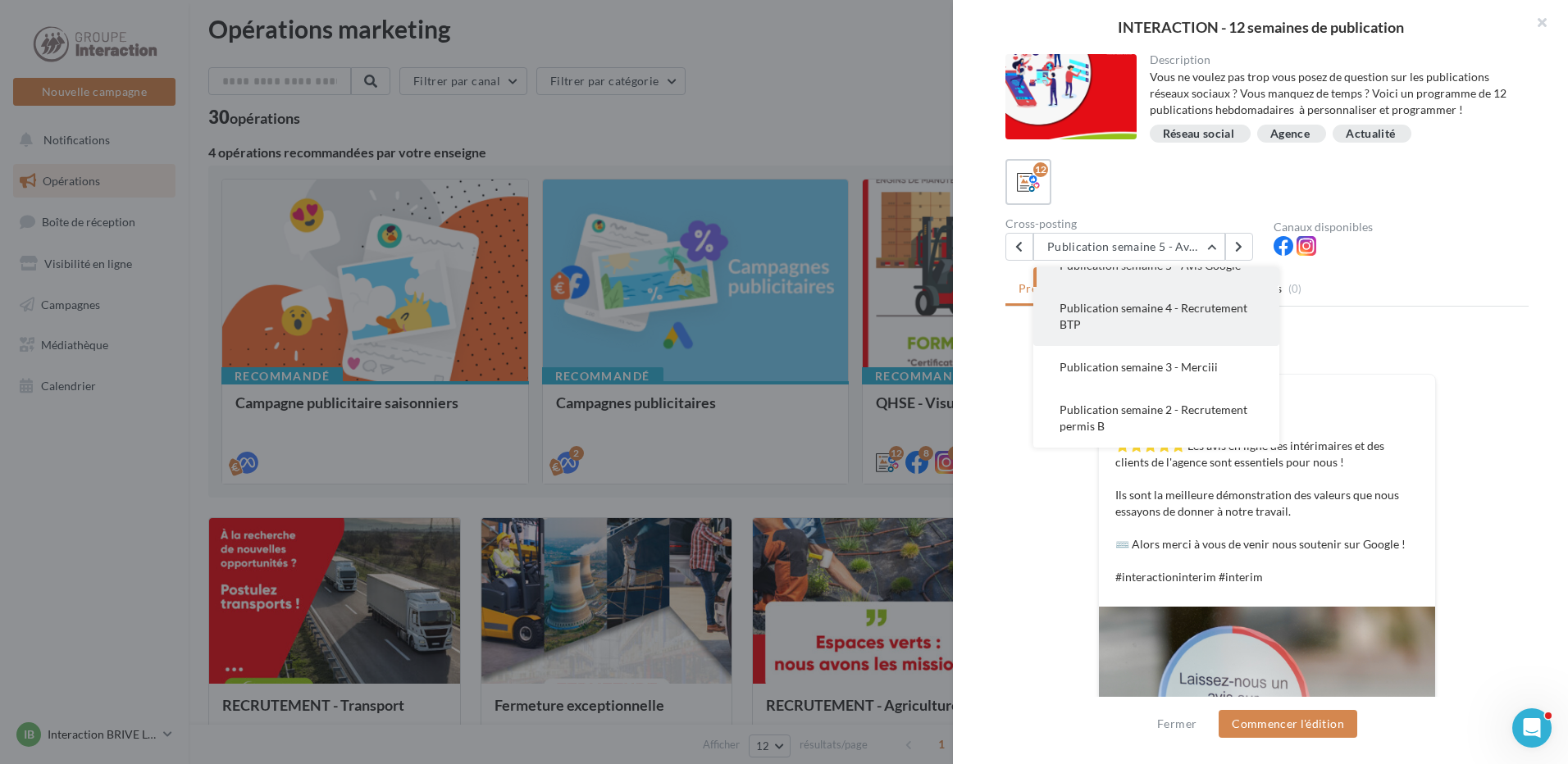
click at [1167, 329] on span "Publication semaine 4 - Recrutement BTP" at bounding box center [1153, 316] width 188 height 30
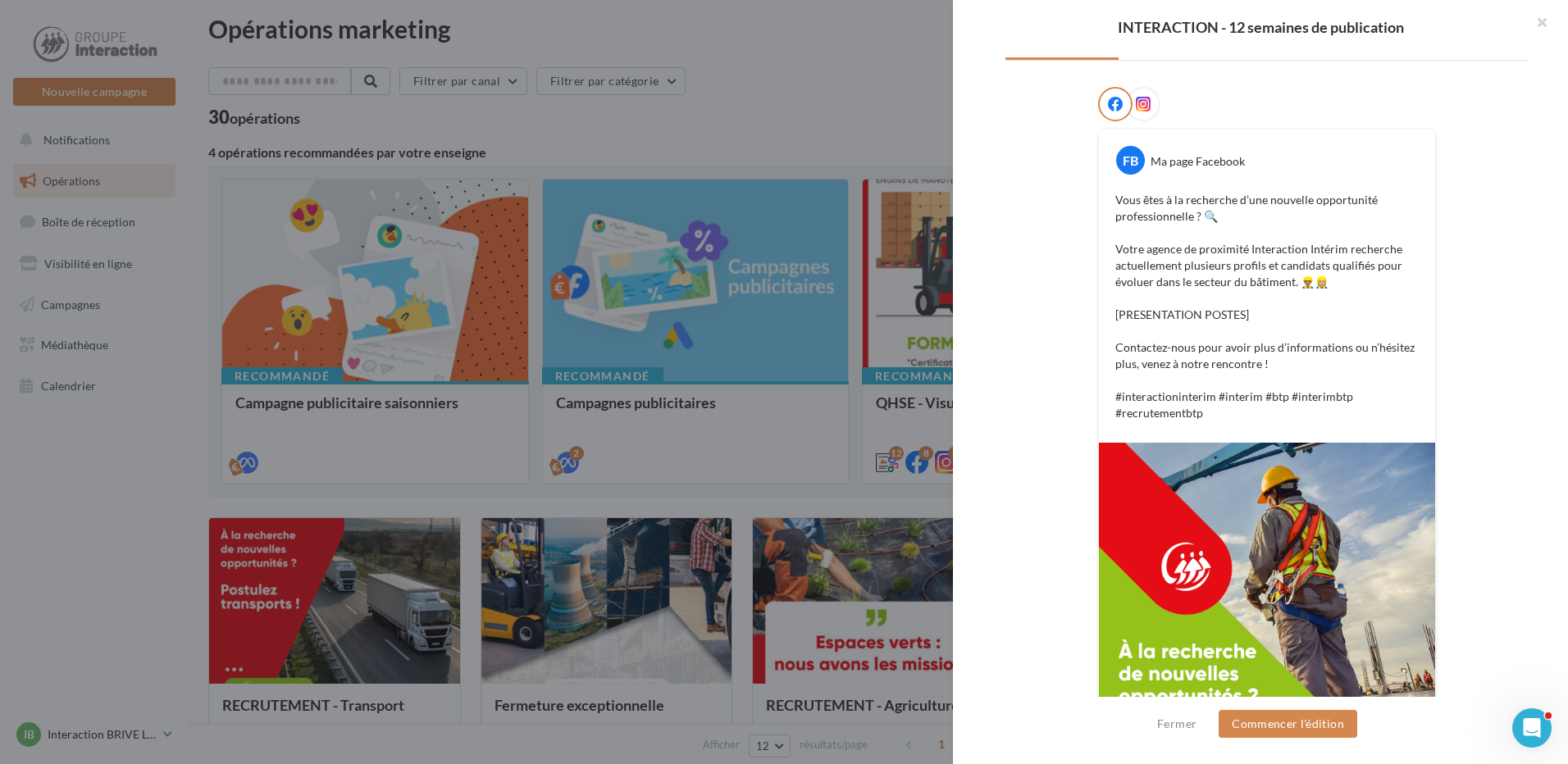
scroll to position [328, 0]
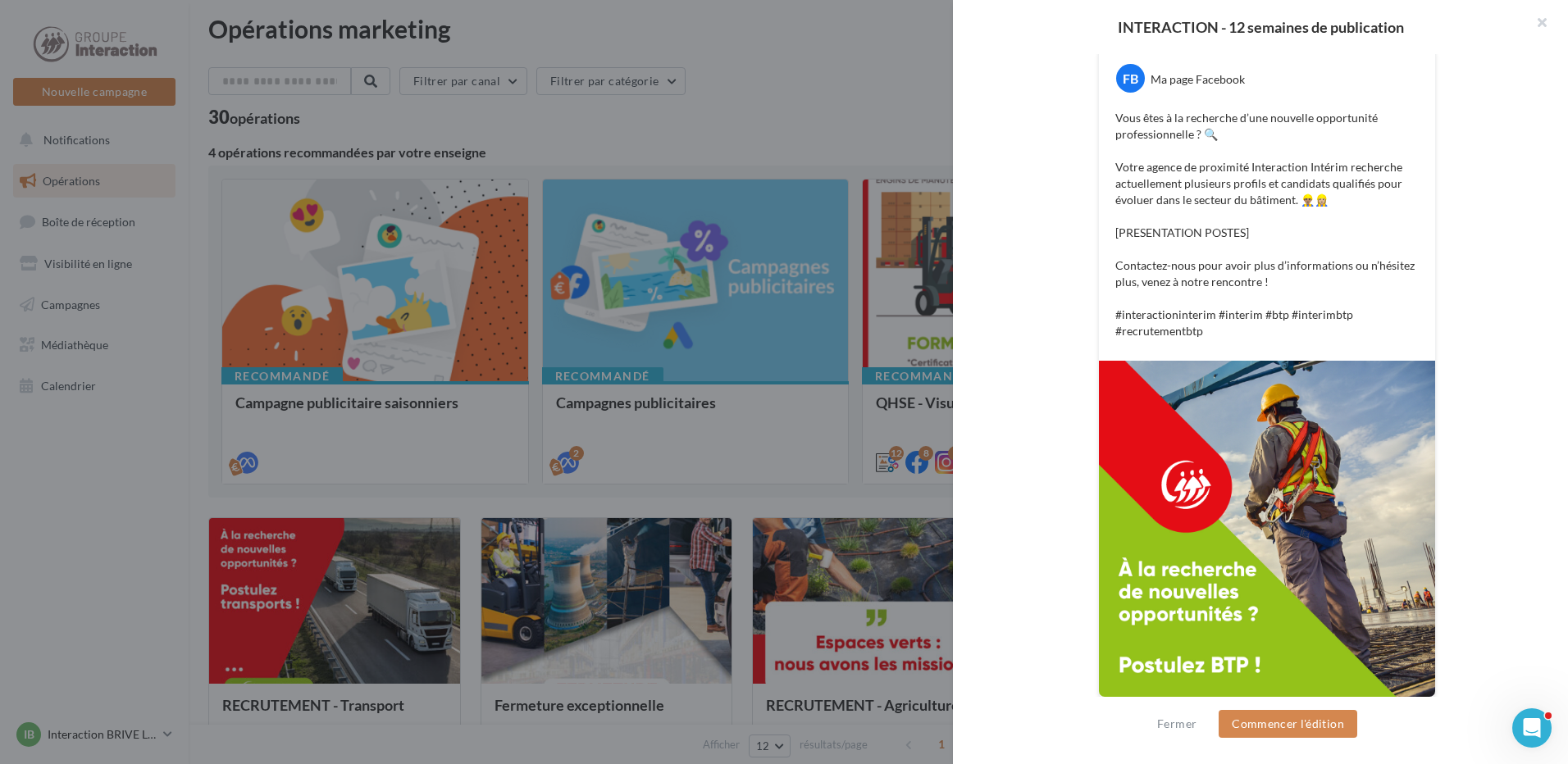
click at [1136, 143] on p "Vous êtes à la recherche d’une nouvelle opportunité professionnelle ? 🔍 Votre a…" at bounding box center [1267, 224] width 304 height 230
click at [1354, 167] on p "Vous êtes à la recherche d’une nouvelle opportunité professionnelle ? 🔍 Votre a…" at bounding box center [1267, 224] width 304 height 230
click at [1273, 188] on p "Vous êtes à la recherche d’une nouvelle opportunité professionnelle ? 🔍 Votre a…" at bounding box center [1267, 224] width 304 height 230
click at [1354, 188] on p "Vous êtes à la recherche d’une nouvelle opportunité professionnelle ? 🔍 Votre a…" at bounding box center [1267, 224] width 304 height 230
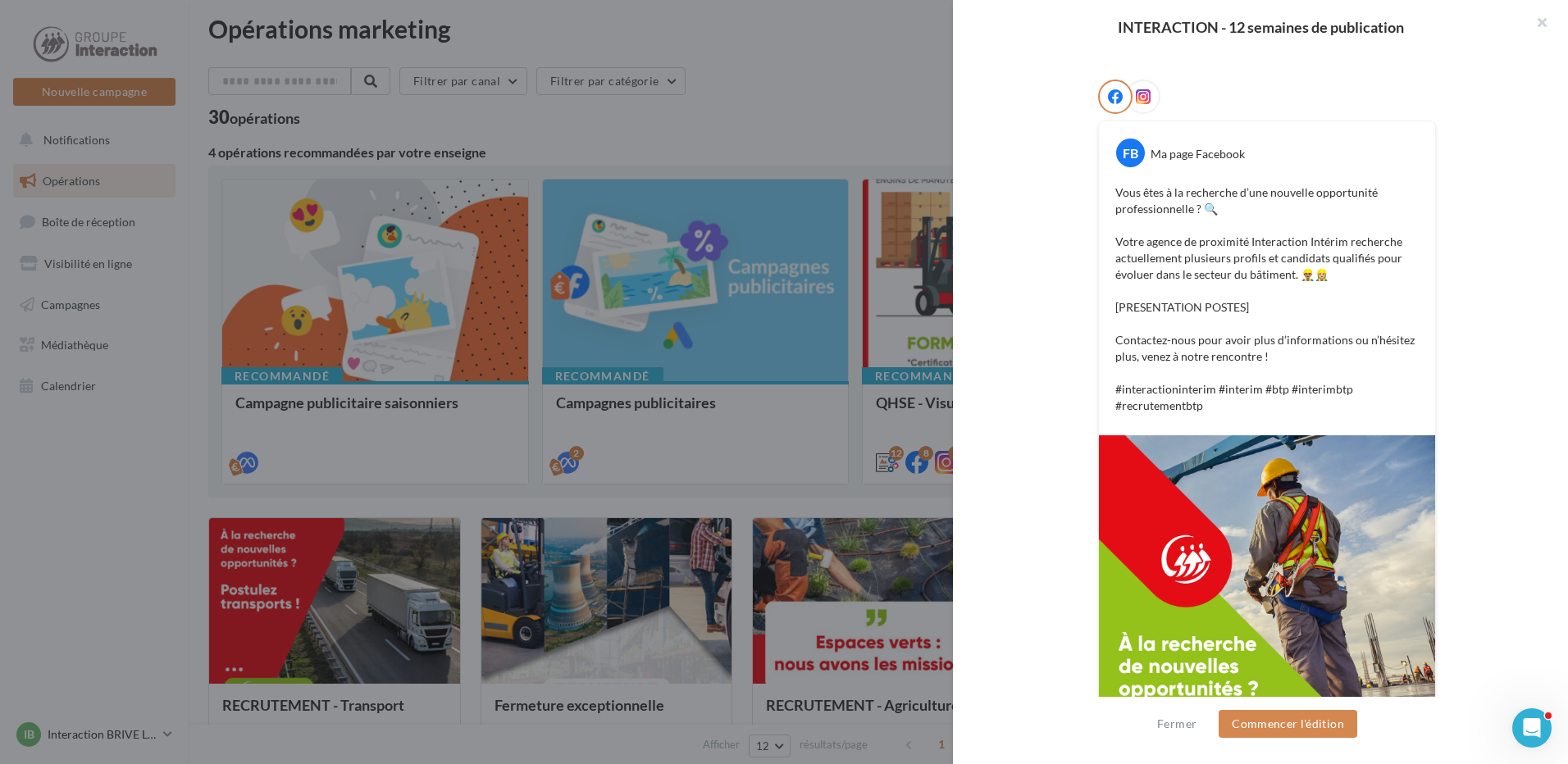
scroll to position [0, 0]
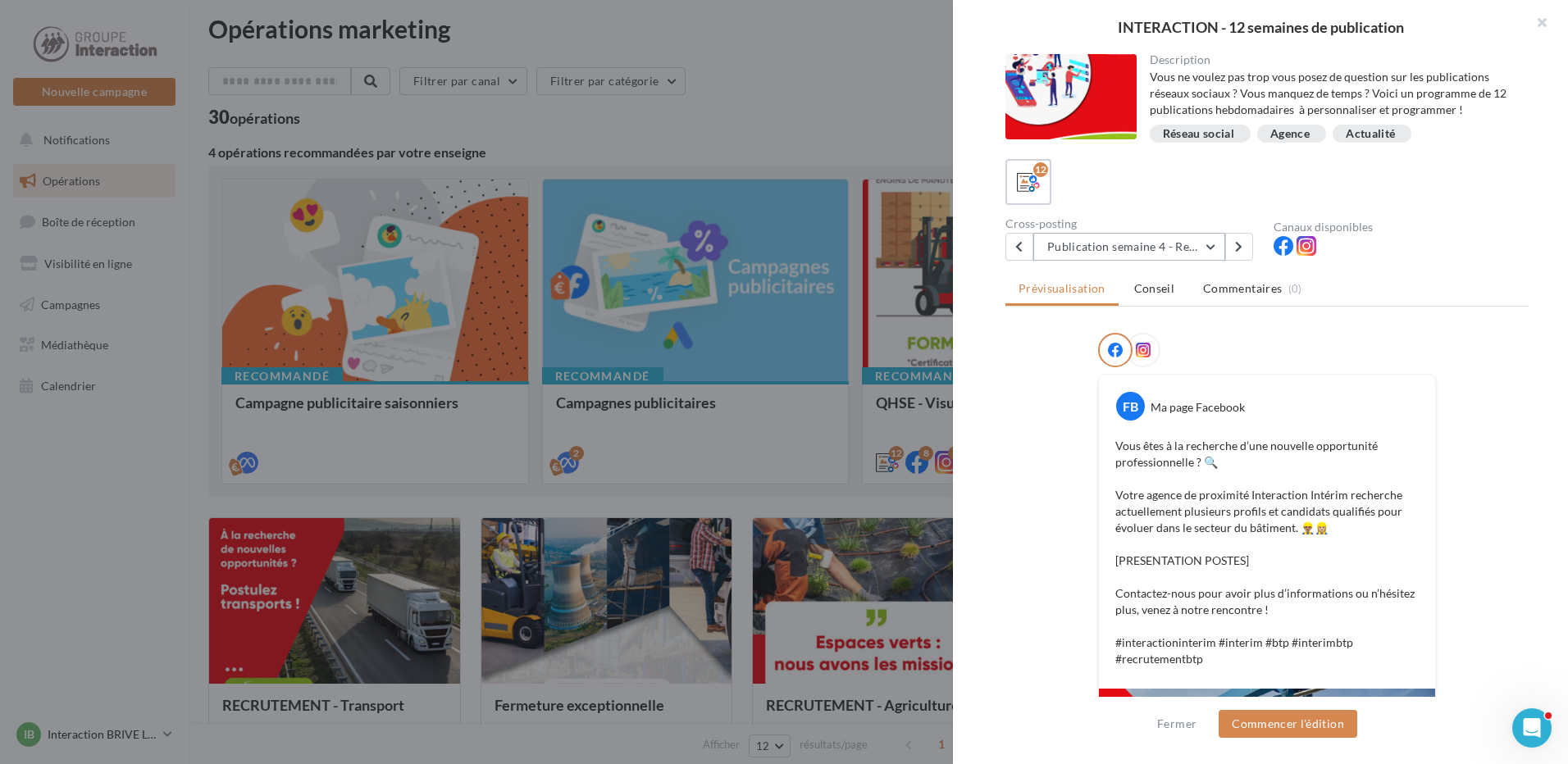
click at [1158, 247] on button "Publication semaine 4 - Recrutement BTP" at bounding box center [1128, 247] width 192 height 28
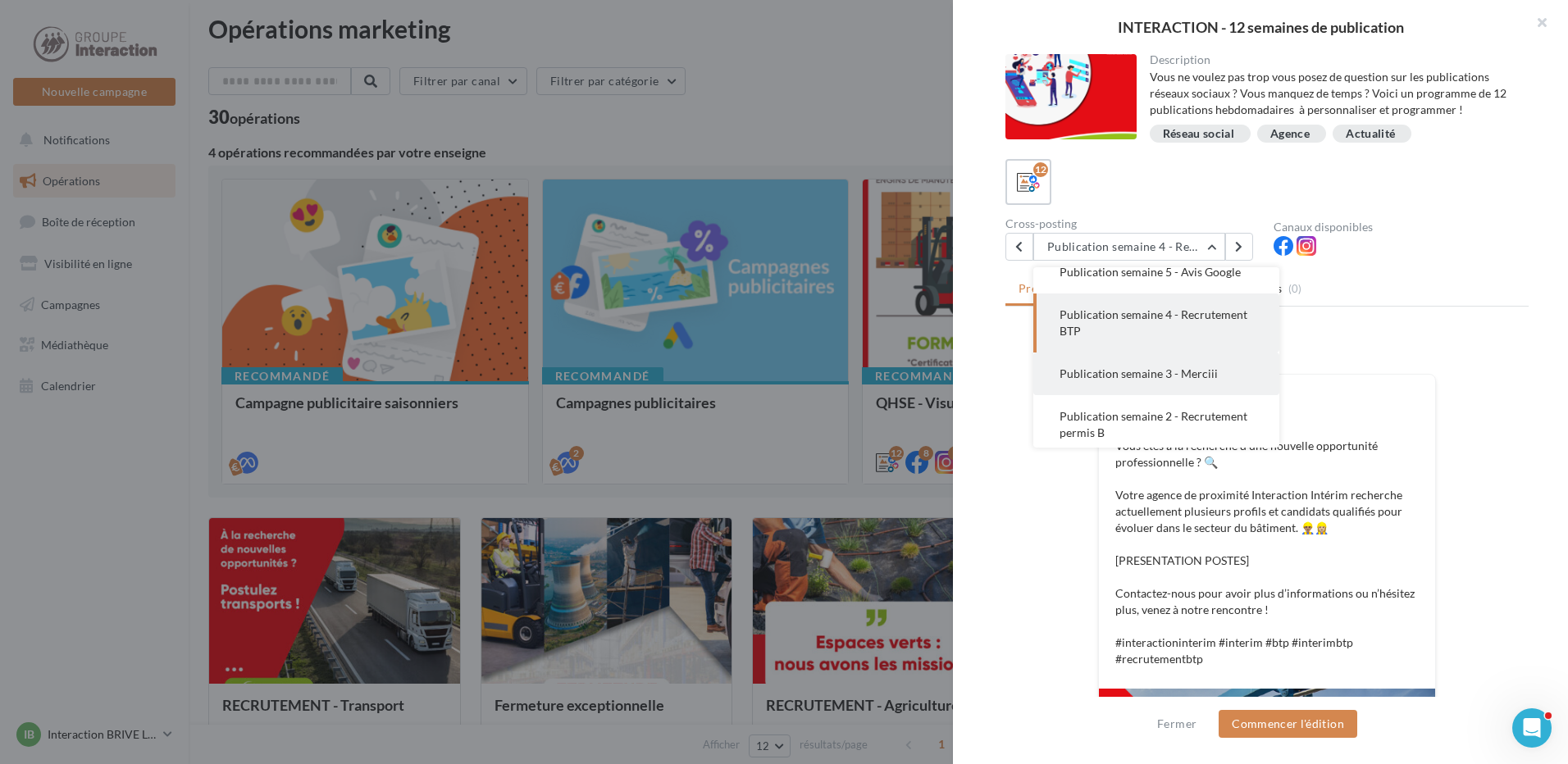
click at [1197, 376] on button "Publication semaine 3 - Merciii" at bounding box center [1155, 374] width 246 height 43
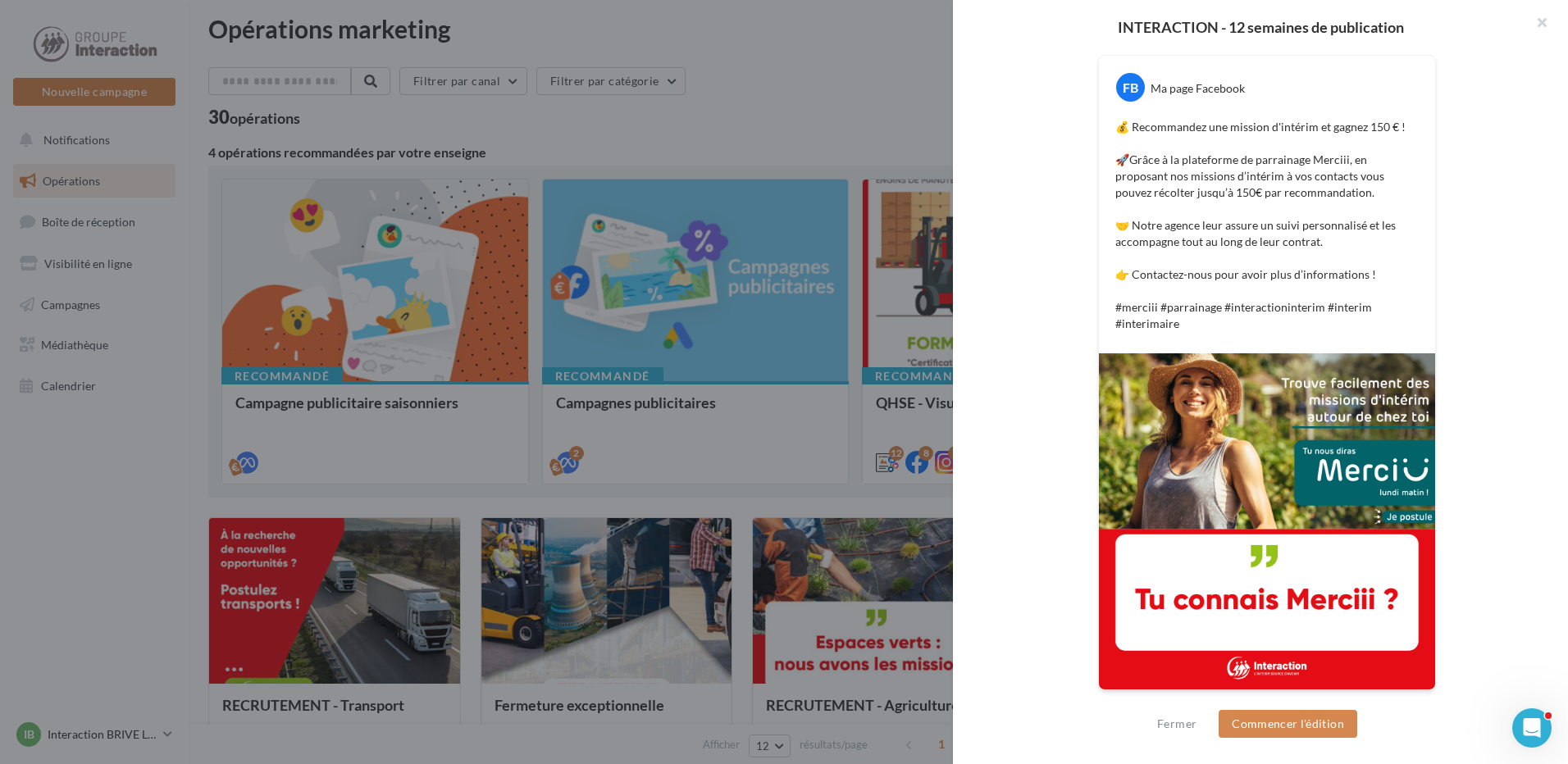
scroll to position [0, 0]
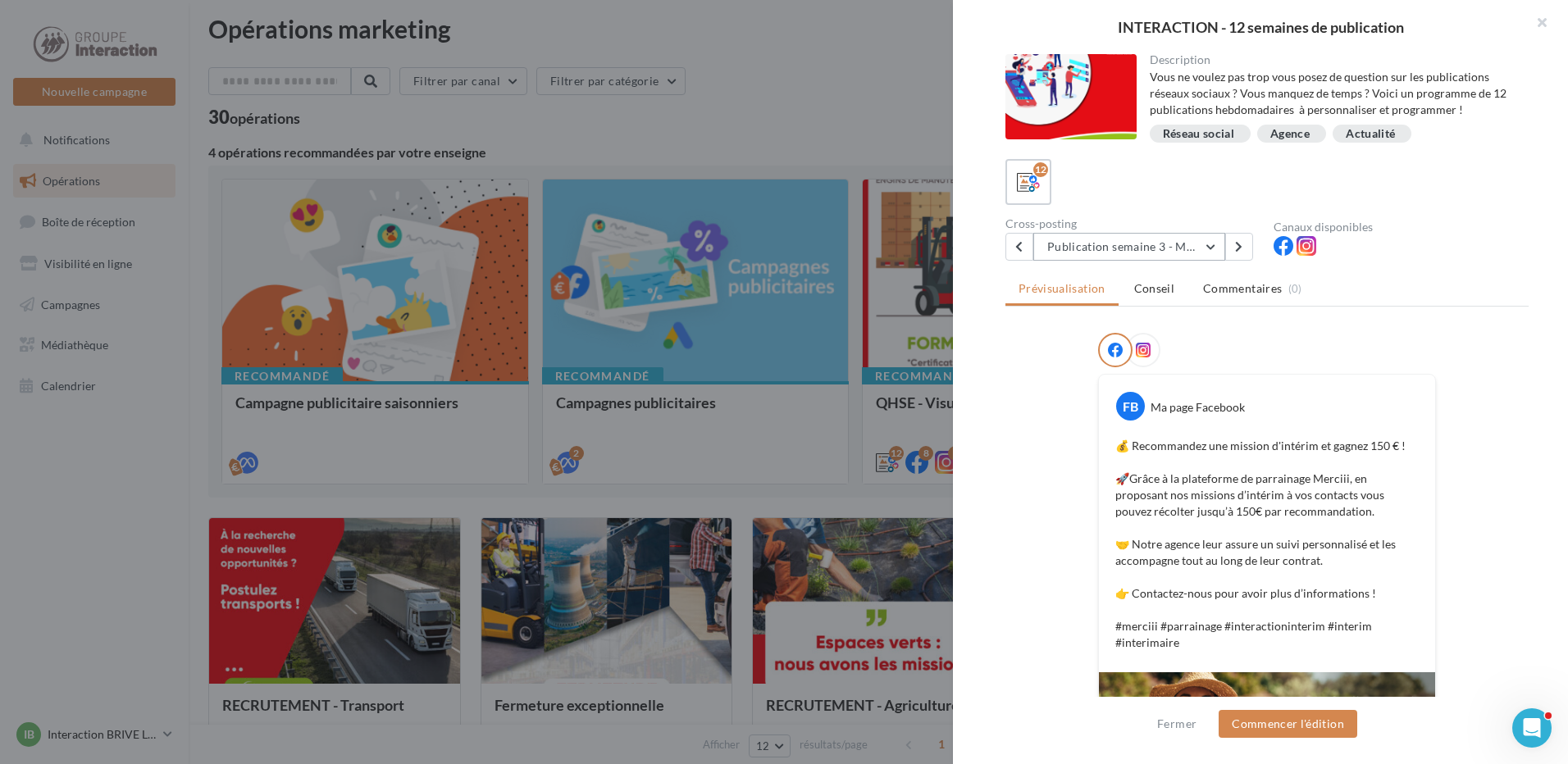
click at [1170, 242] on button "Publication semaine 3 - Merciii" at bounding box center [1128, 247] width 192 height 28
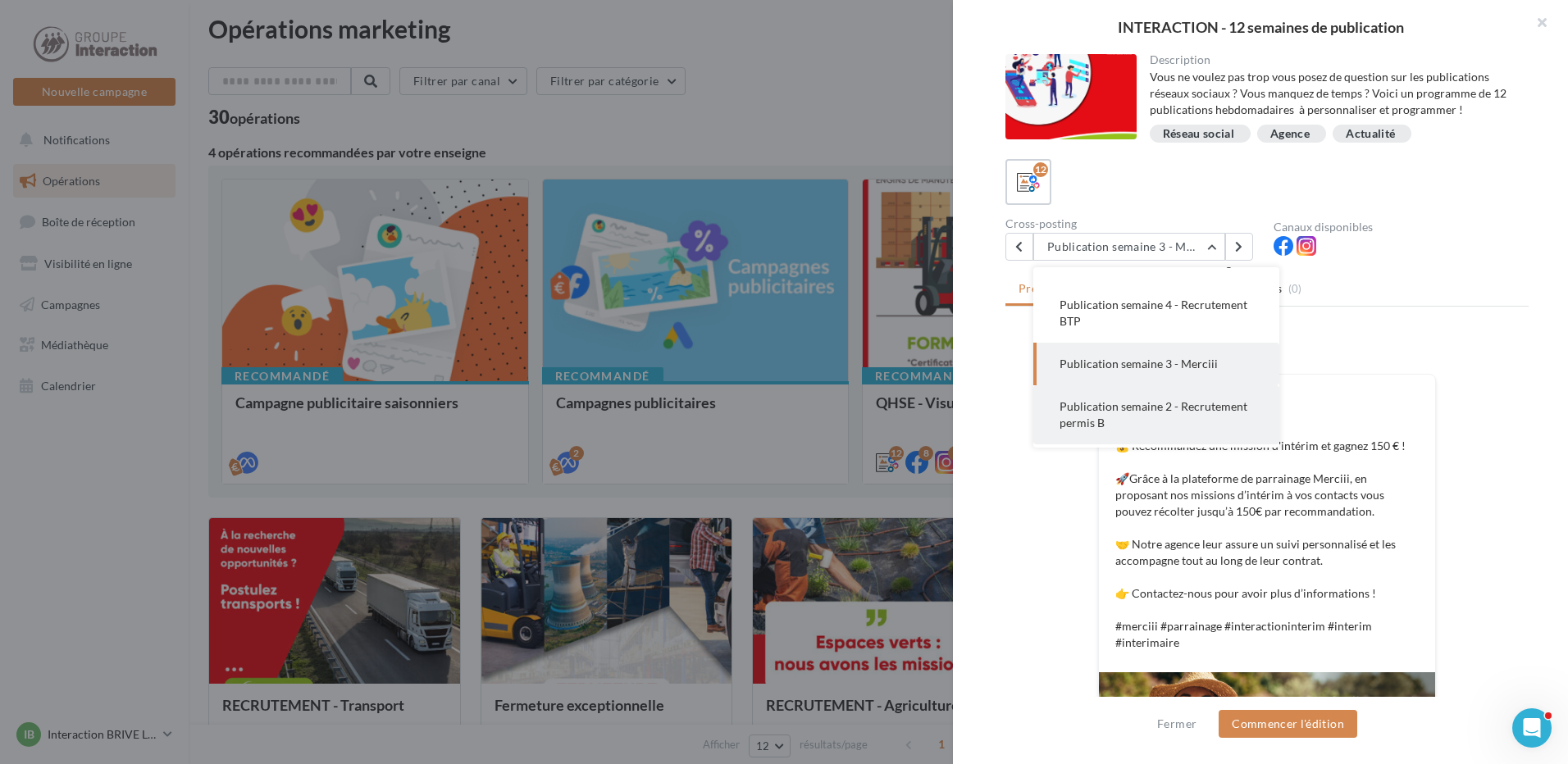
click at [1173, 423] on span "Publication semaine 2 - Recrutement permis B" at bounding box center [1153, 415] width 188 height 30
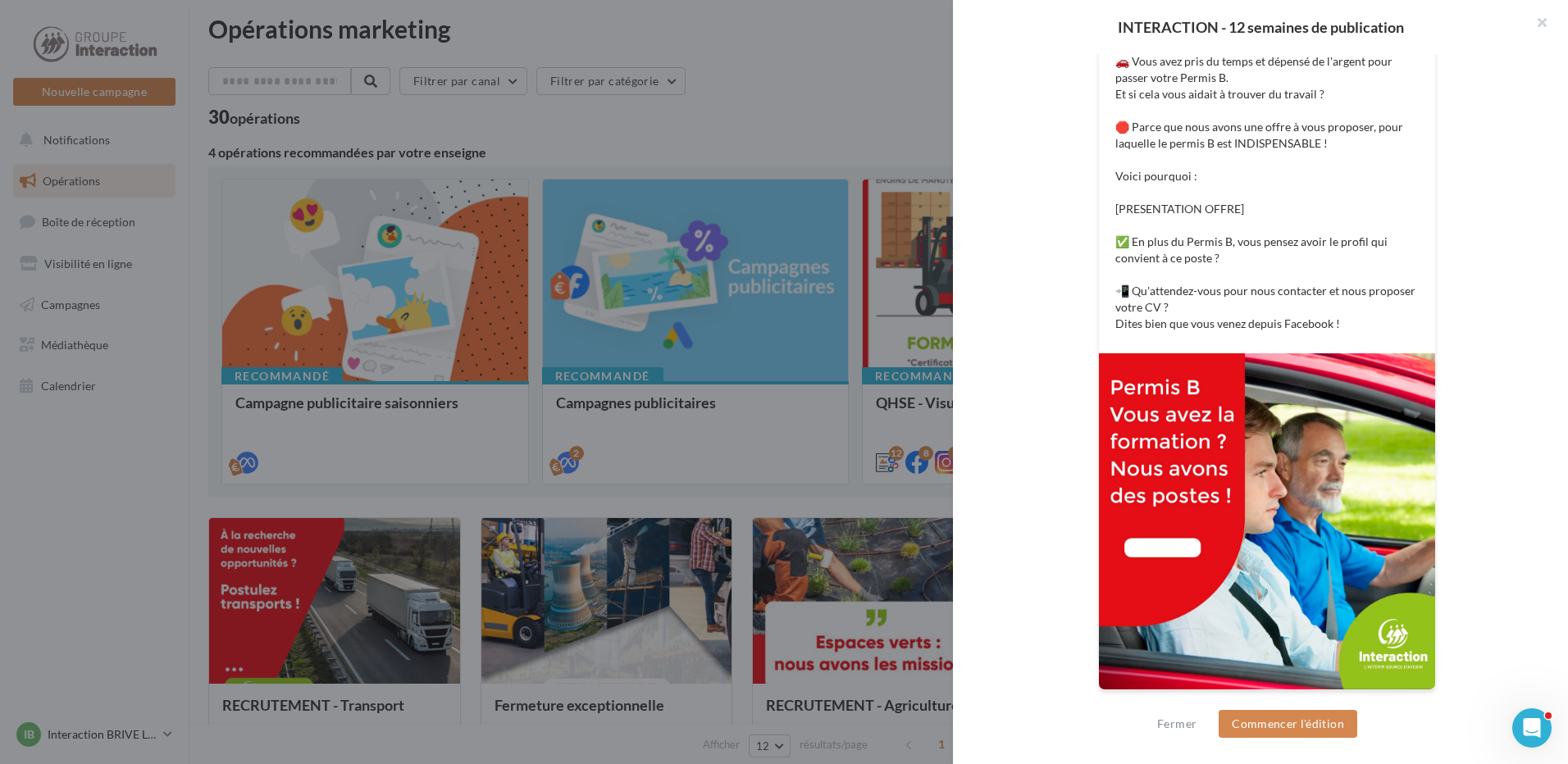
scroll to position [0, 0]
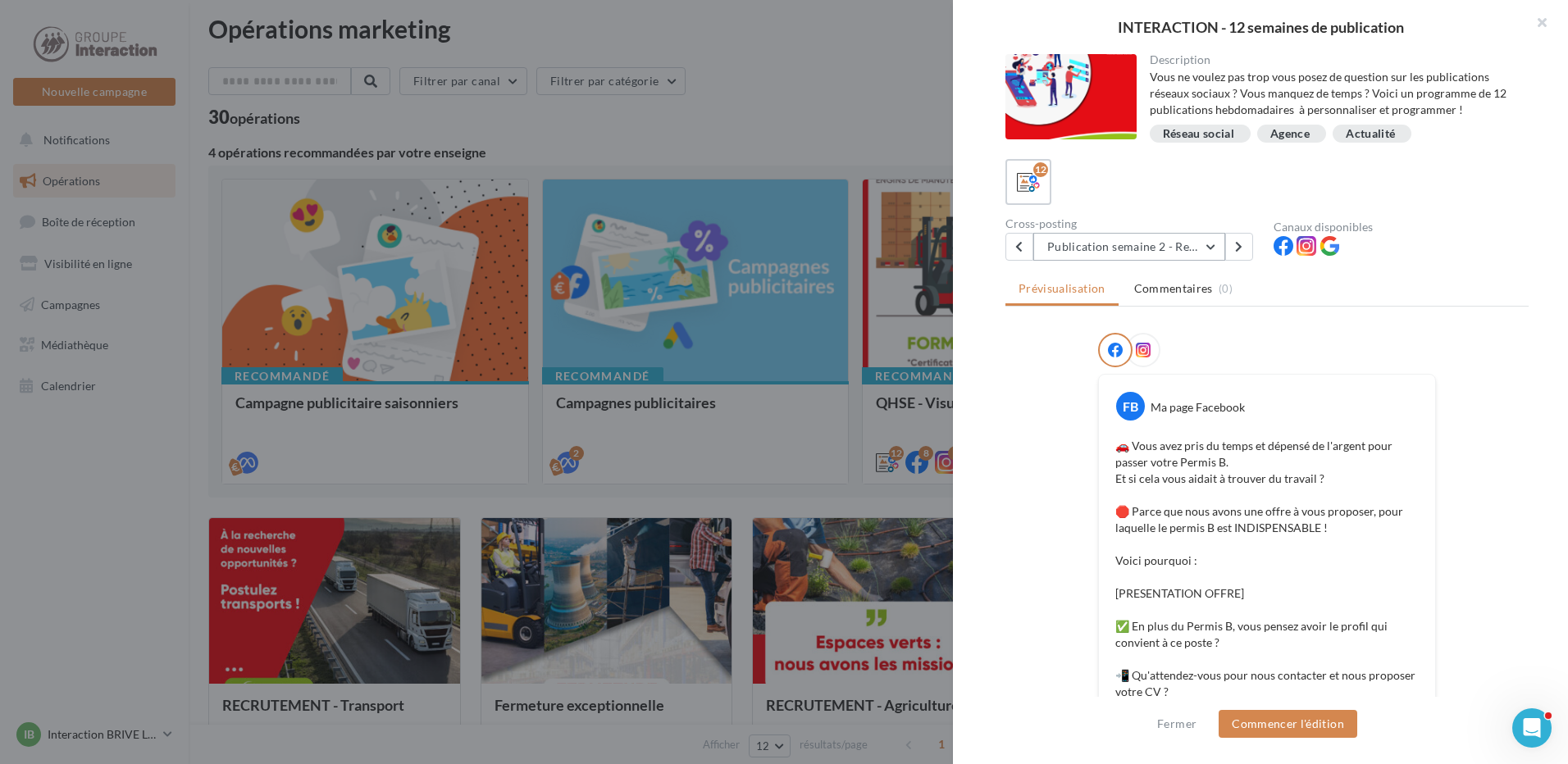
click at [1137, 241] on button "Publication semaine 2 - Recrutement permis B" at bounding box center [1128, 247] width 192 height 28
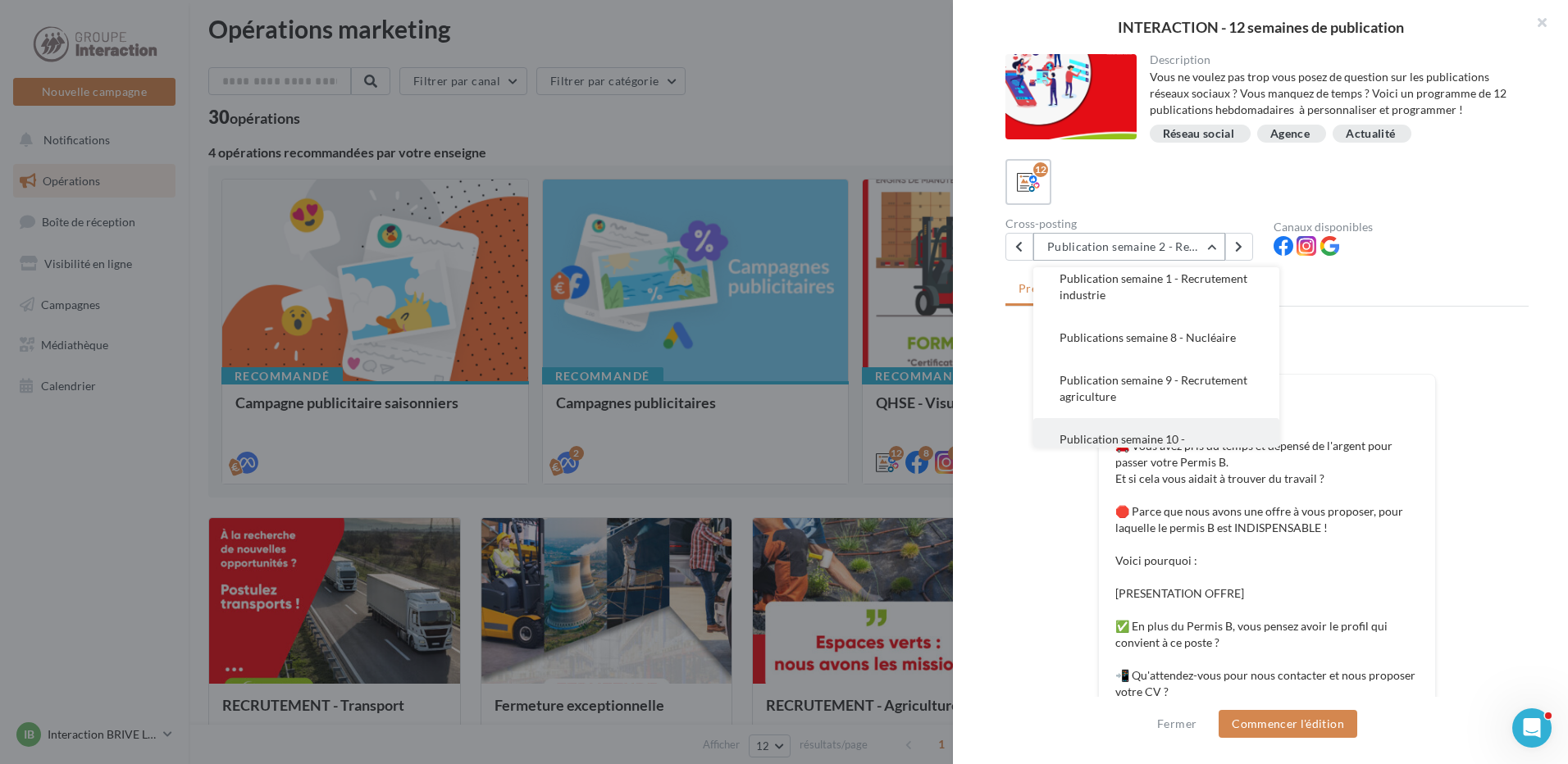
scroll to position [233, 0]
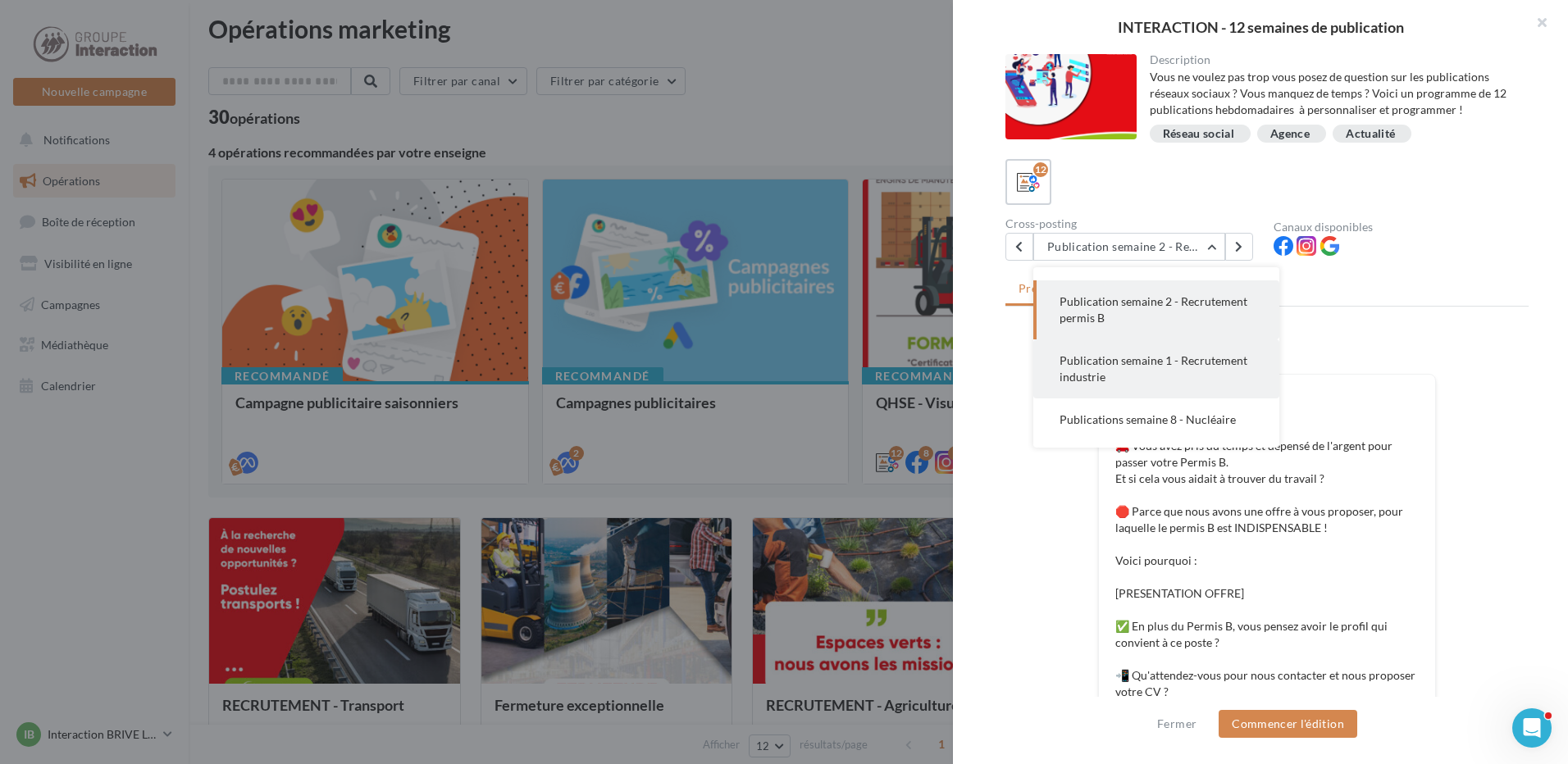
click at [1181, 384] on button "Publication semaine 1 - Recrutement industrie" at bounding box center [1155, 369] width 246 height 59
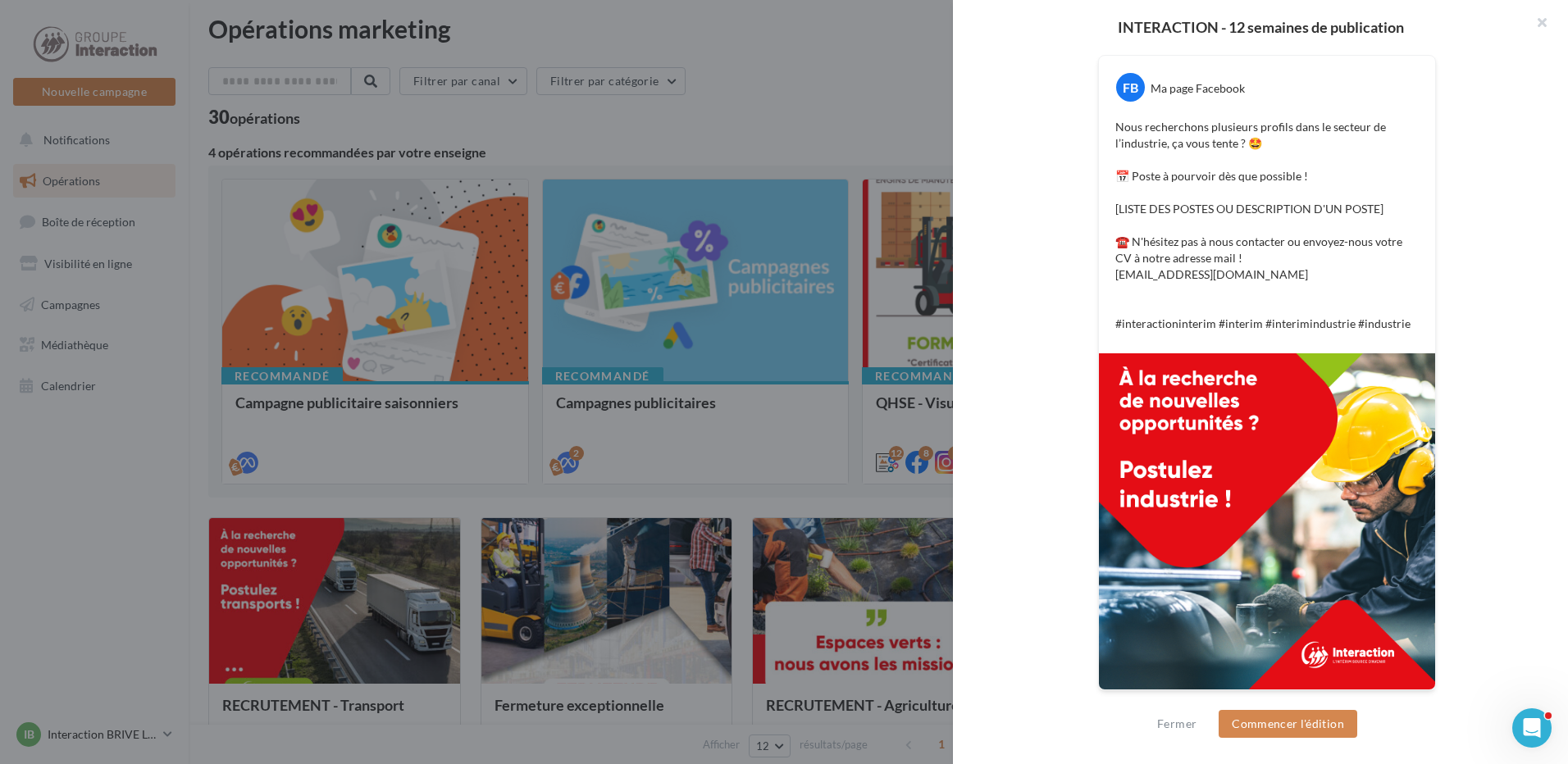
scroll to position [73, 0]
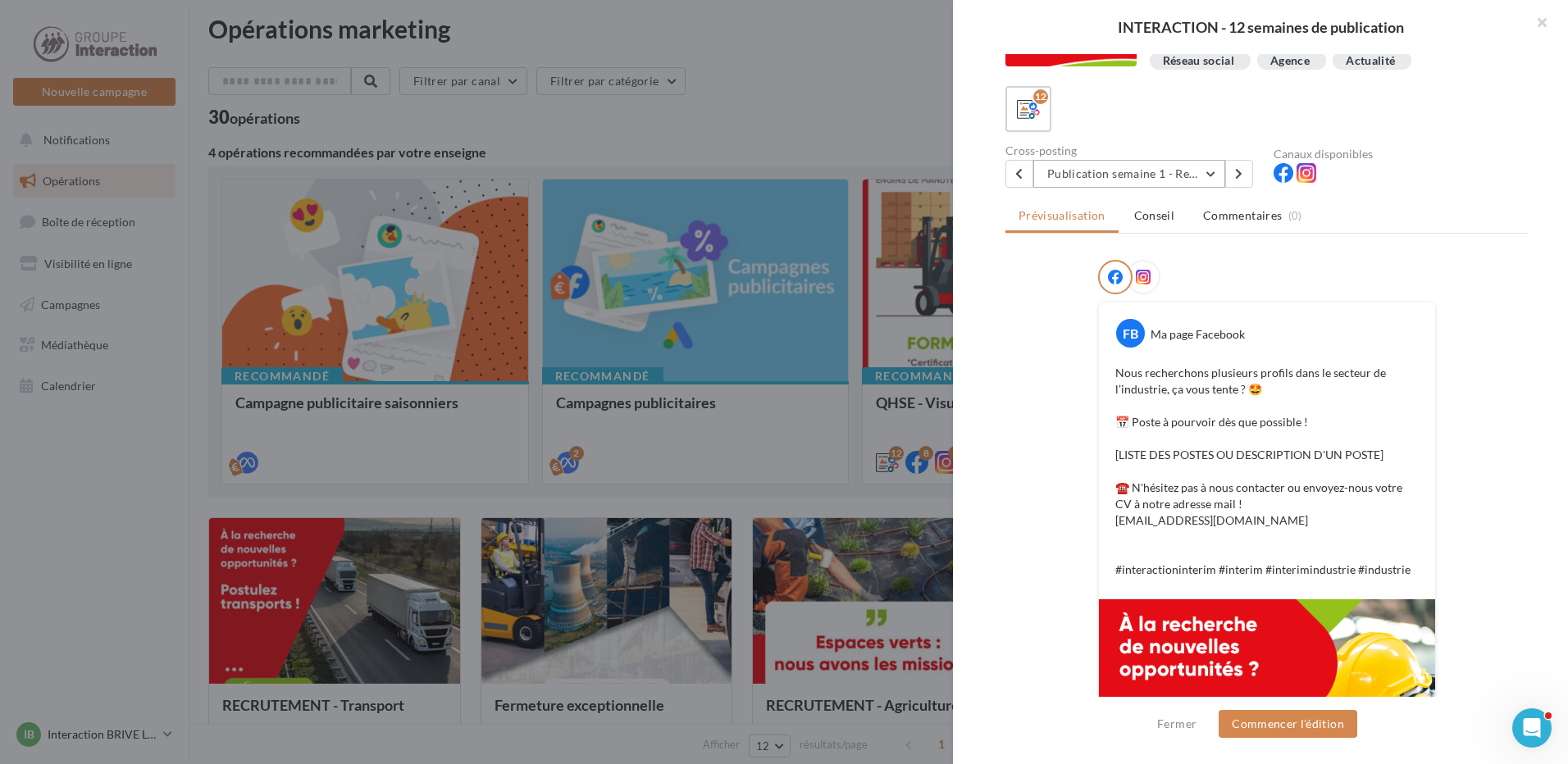
click at [1143, 163] on button "Publication semaine 1 - Recrutement industrie" at bounding box center [1128, 173] width 192 height 28
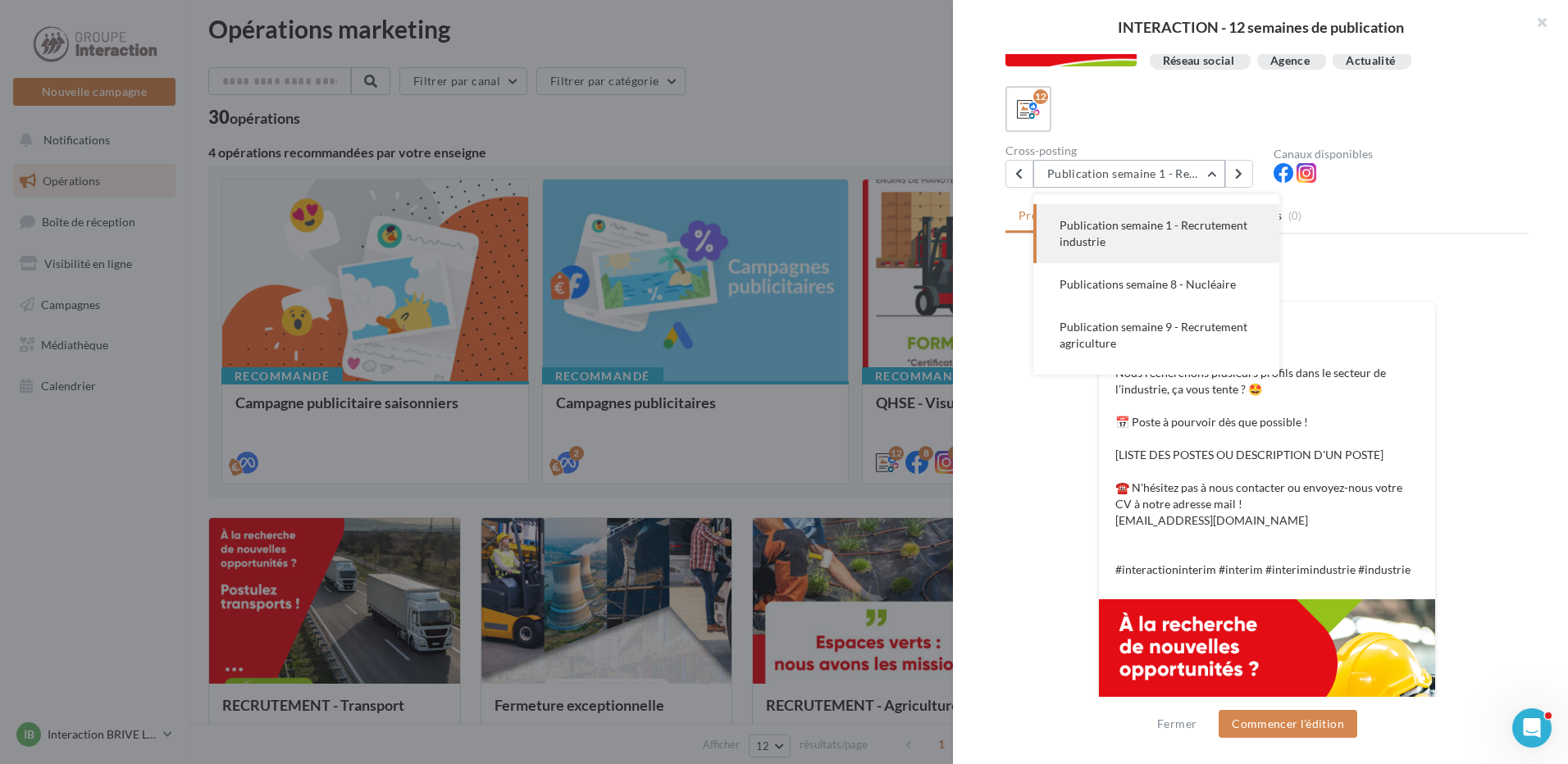
click at [1143, 164] on button "Publication semaine 1 - Recrutement industrie" at bounding box center [1128, 173] width 192 height 28
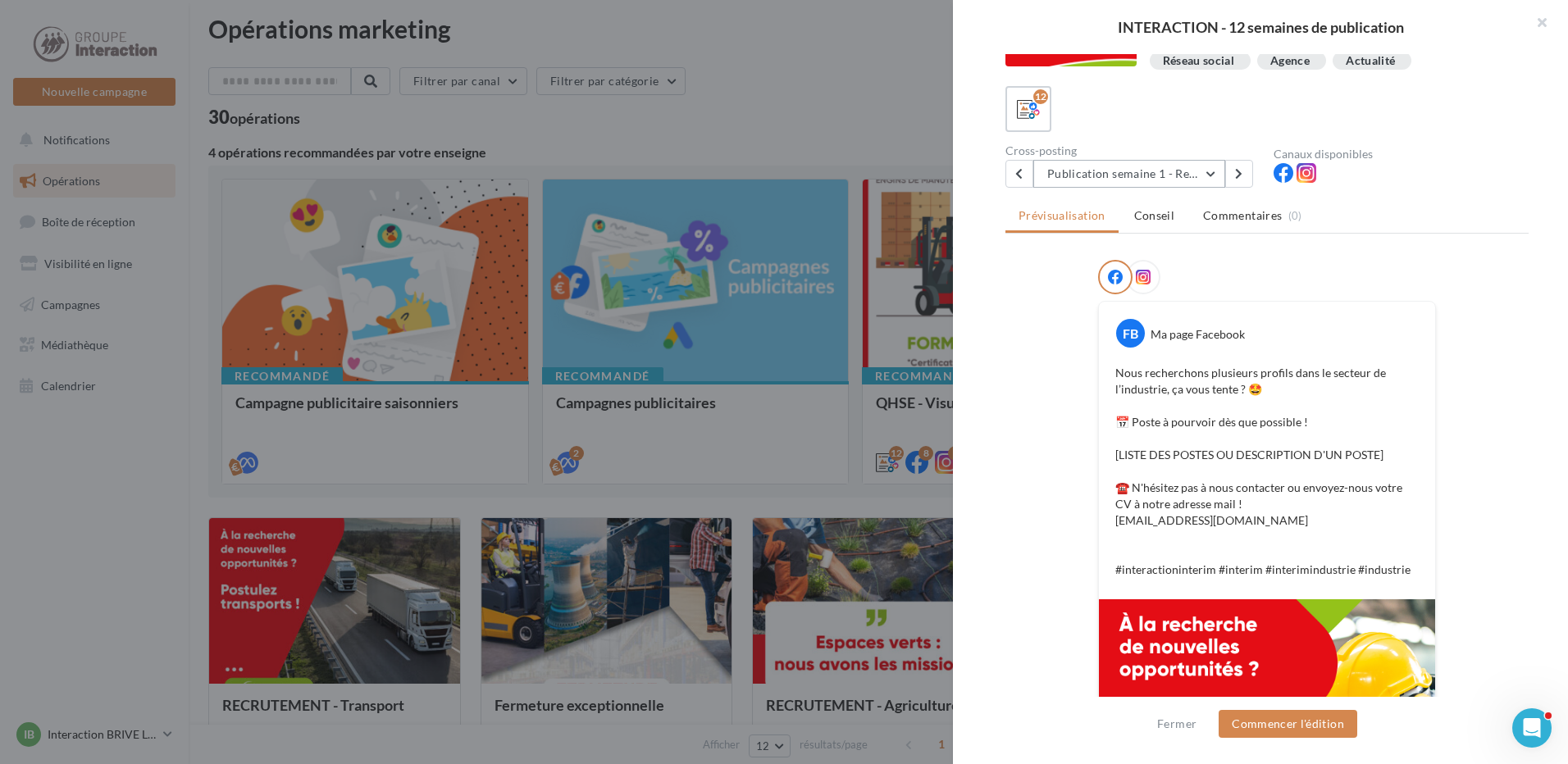
click at [1143, 164] on button "Publication semaine 1 - Recrutement industrie" at bounding box center [1128, 173] width 192 height 28
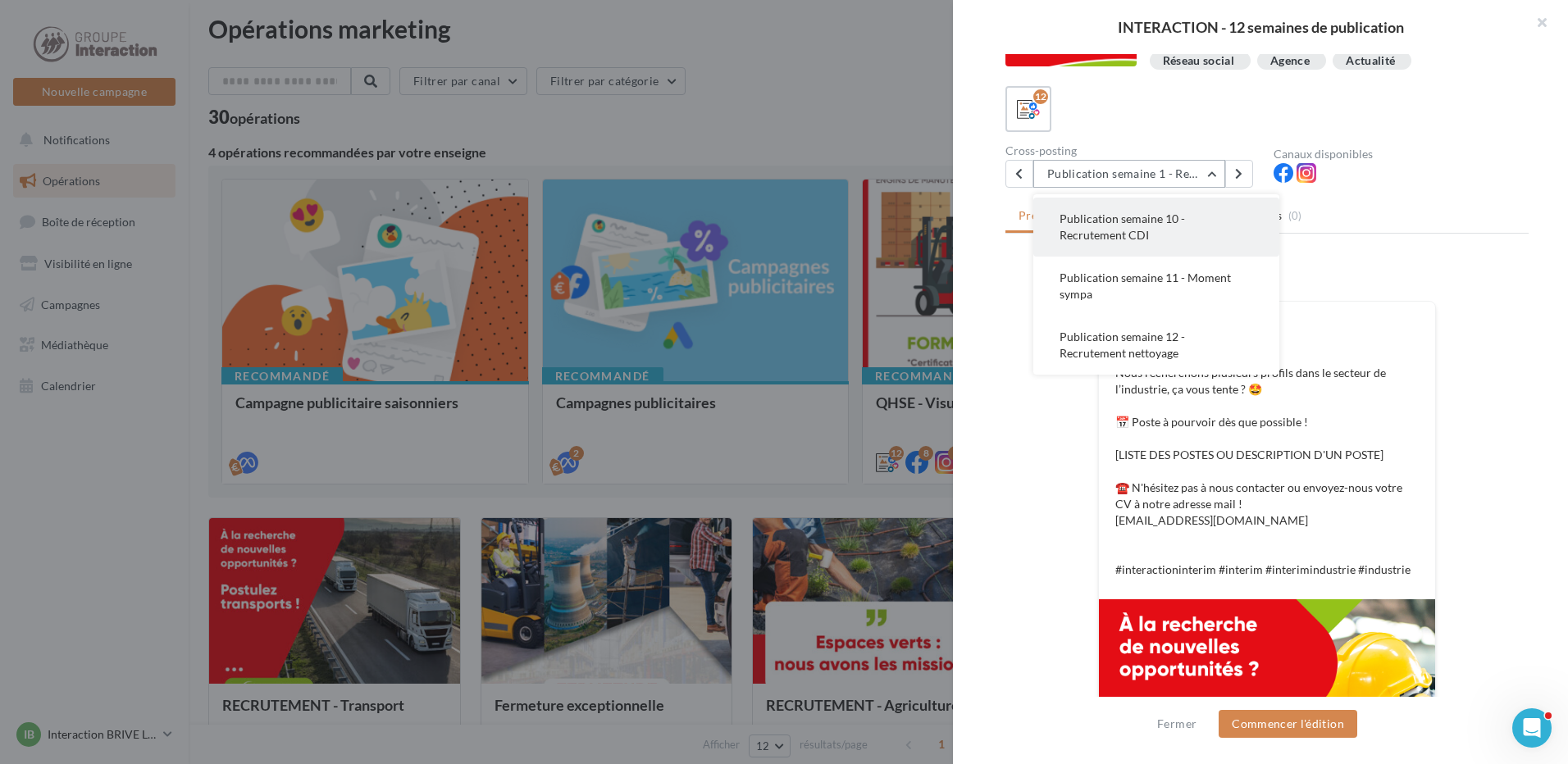
scroll to position [155, 0]
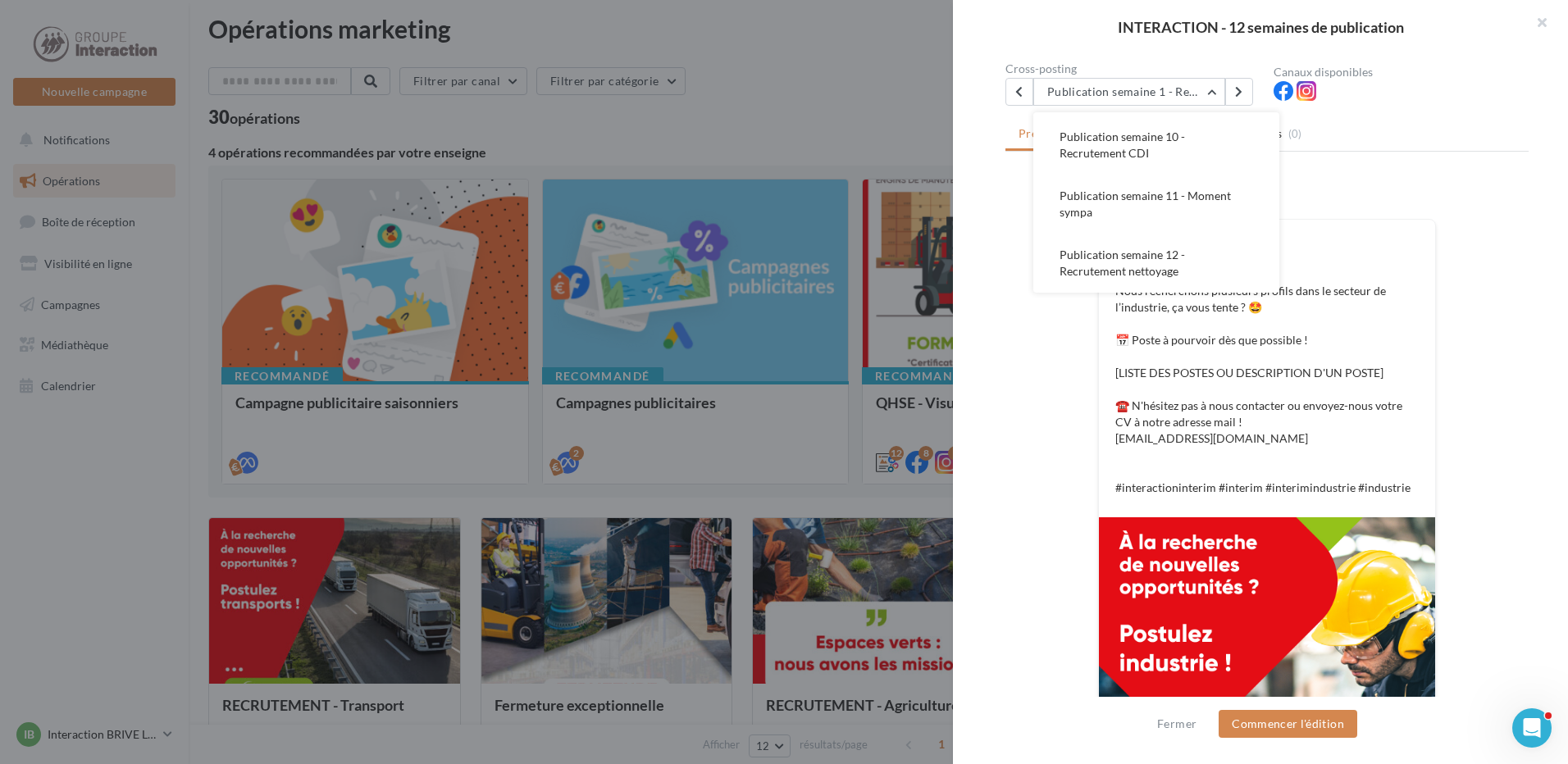
click at [726, 110] on div at bounding box center [784, 382] width 1568 height 764
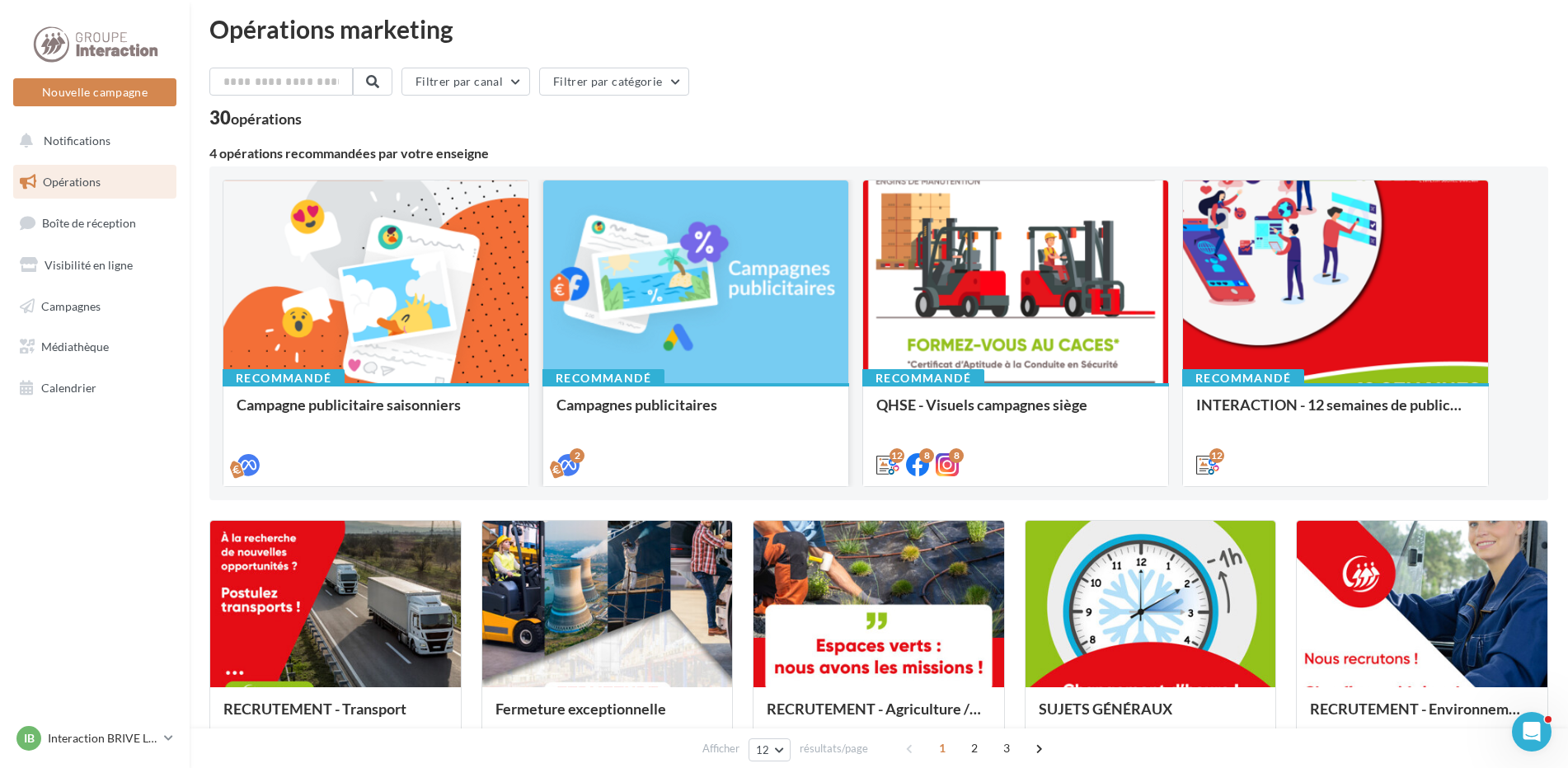
click at [736, 258] on div at bounding box center [696, 283] width 305 height 205
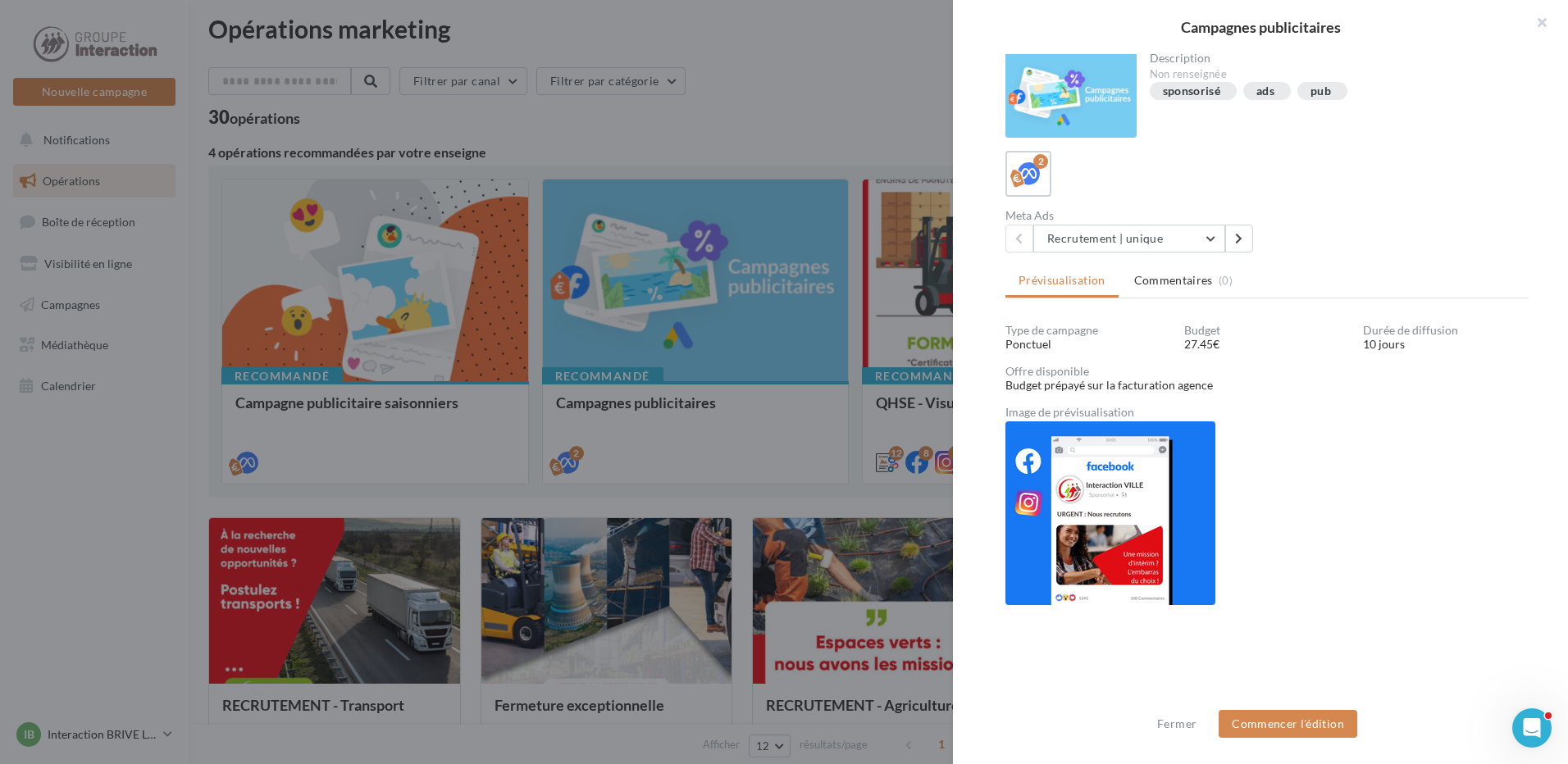
scroll to position [0, 0]
click at [1195, 247] on button "Recrutement | unique" at bounding box center [1128, 239] width 192 height 28
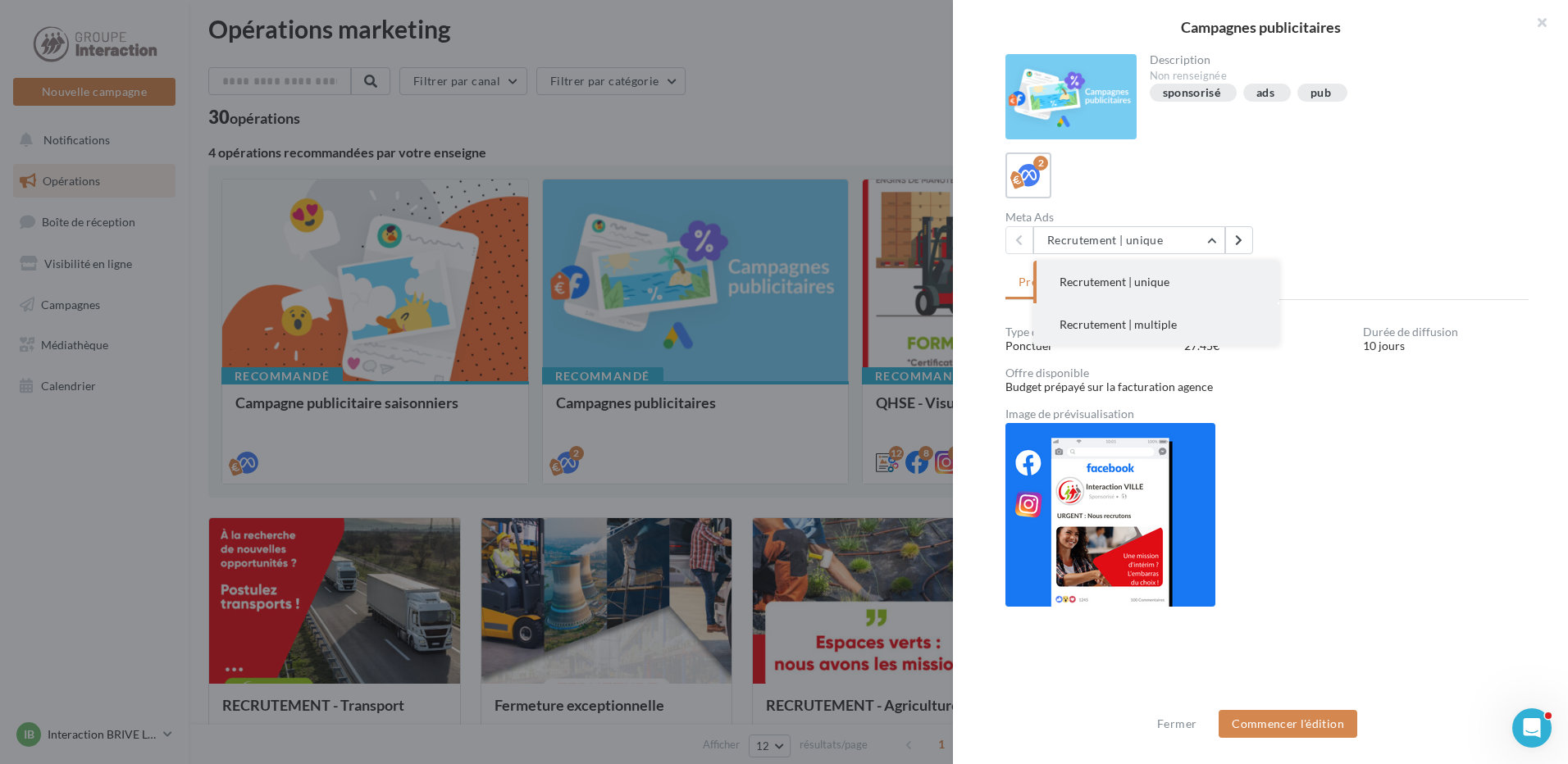
click at [1195, 331] on button "Recrutement | multiple" at bounding box center [1155, 325] width 246 height 43
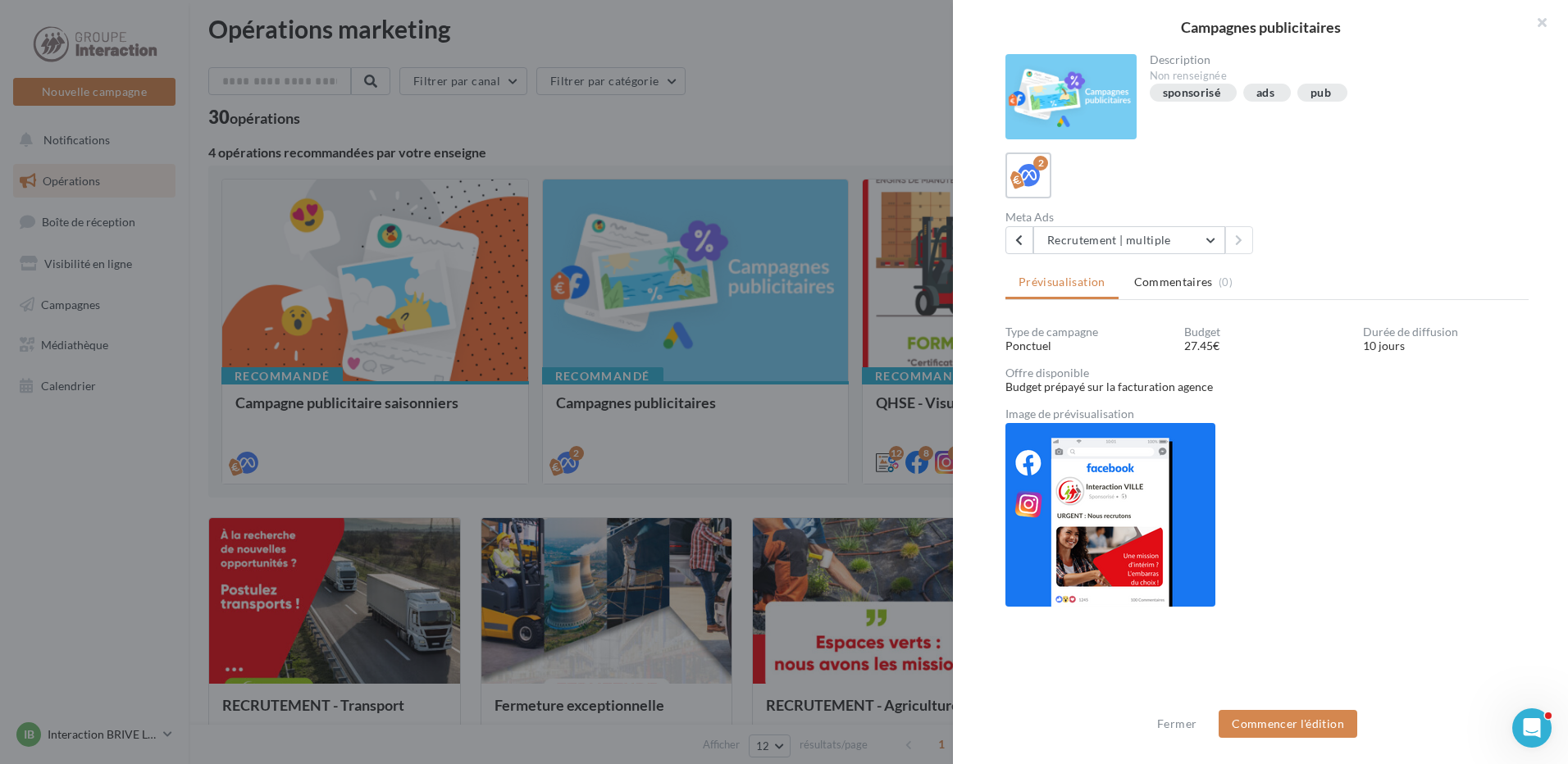
click at [705, 80] on div at bounding box center [784, 382] width 1568 height 764
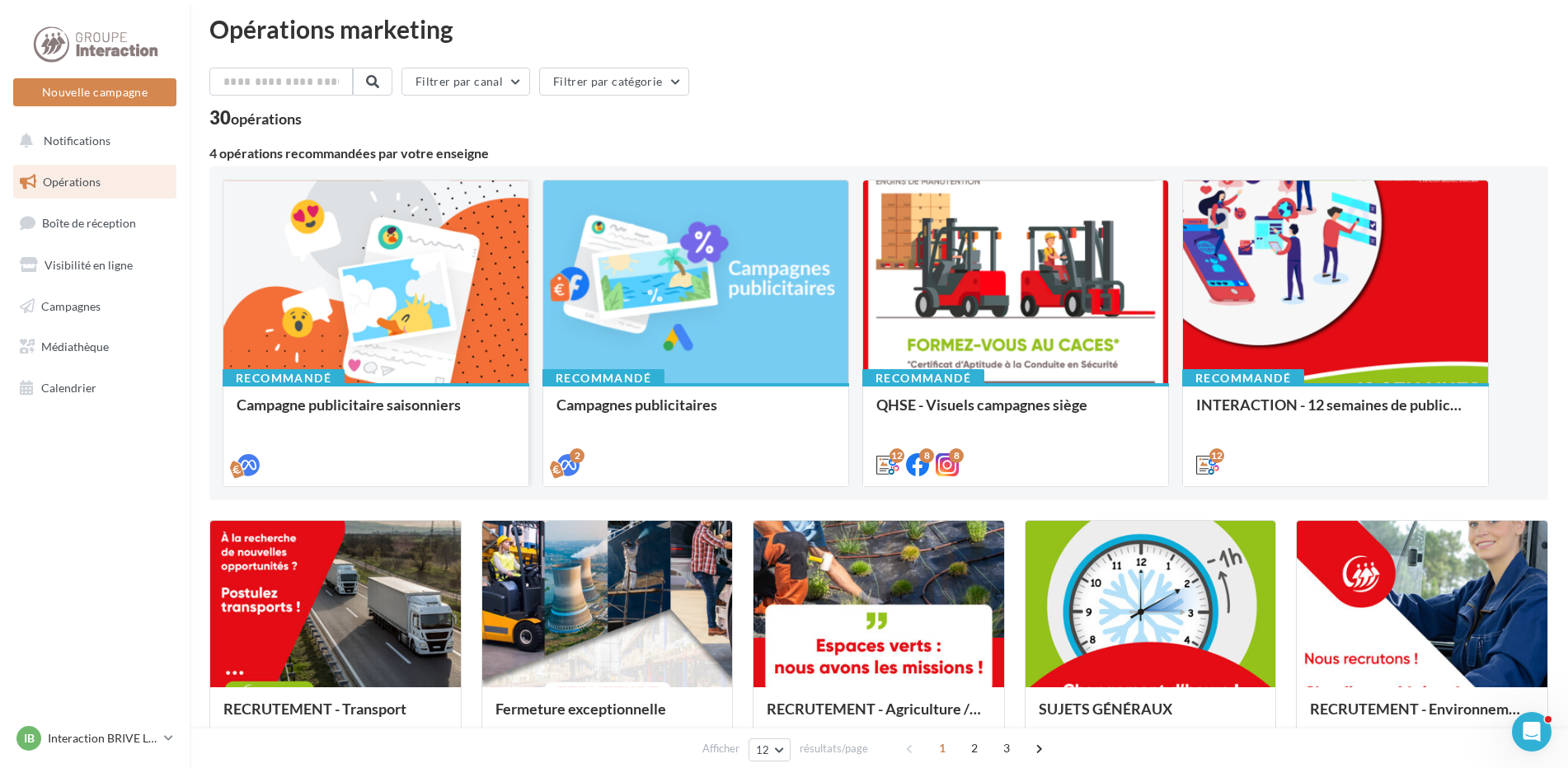
click at [299, 294] on div at bounding box center [376, 283] width 305 height 205
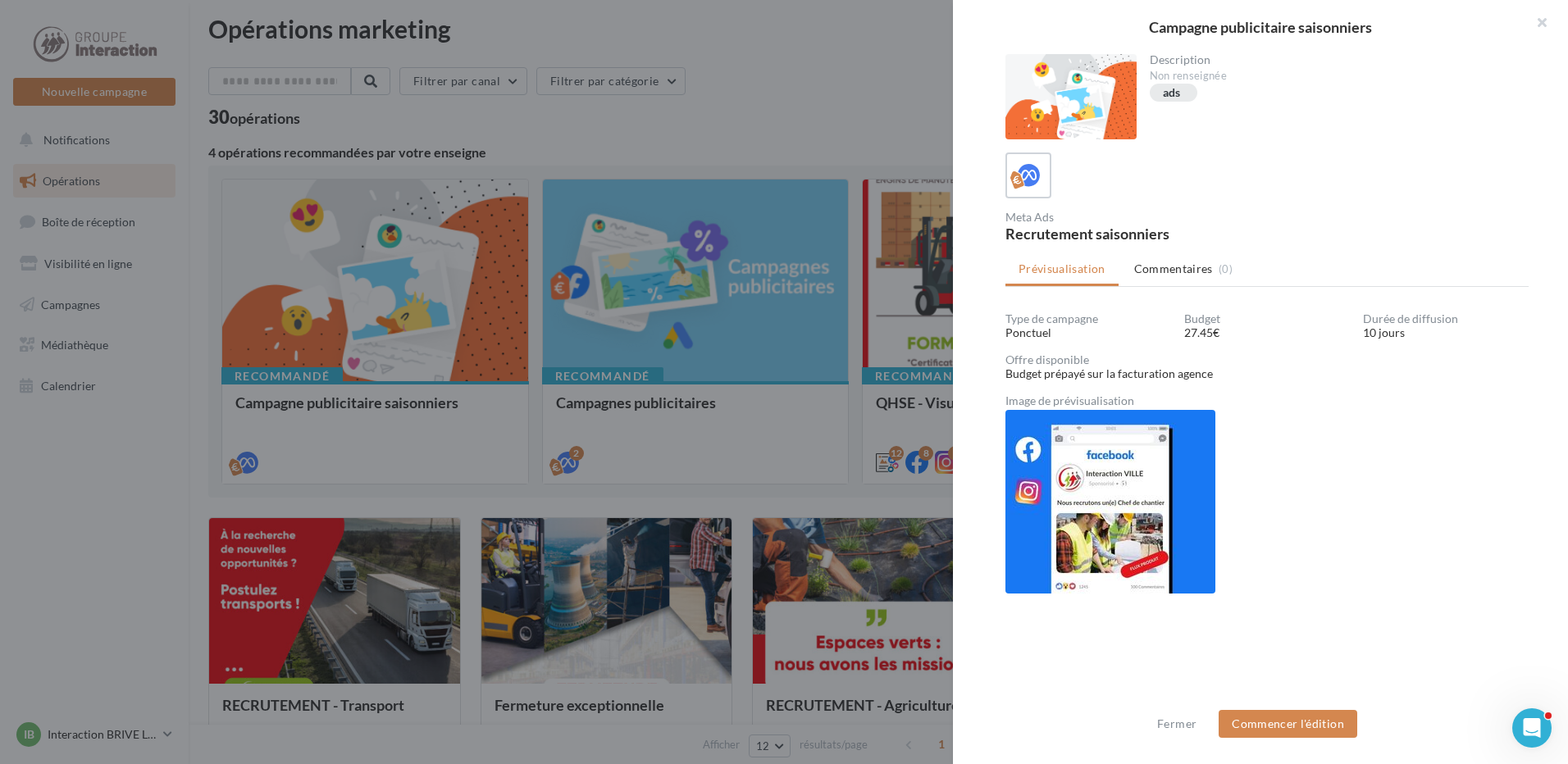
click at [780, 107] on div at bounding box center [784, 382] width 1568 height 764
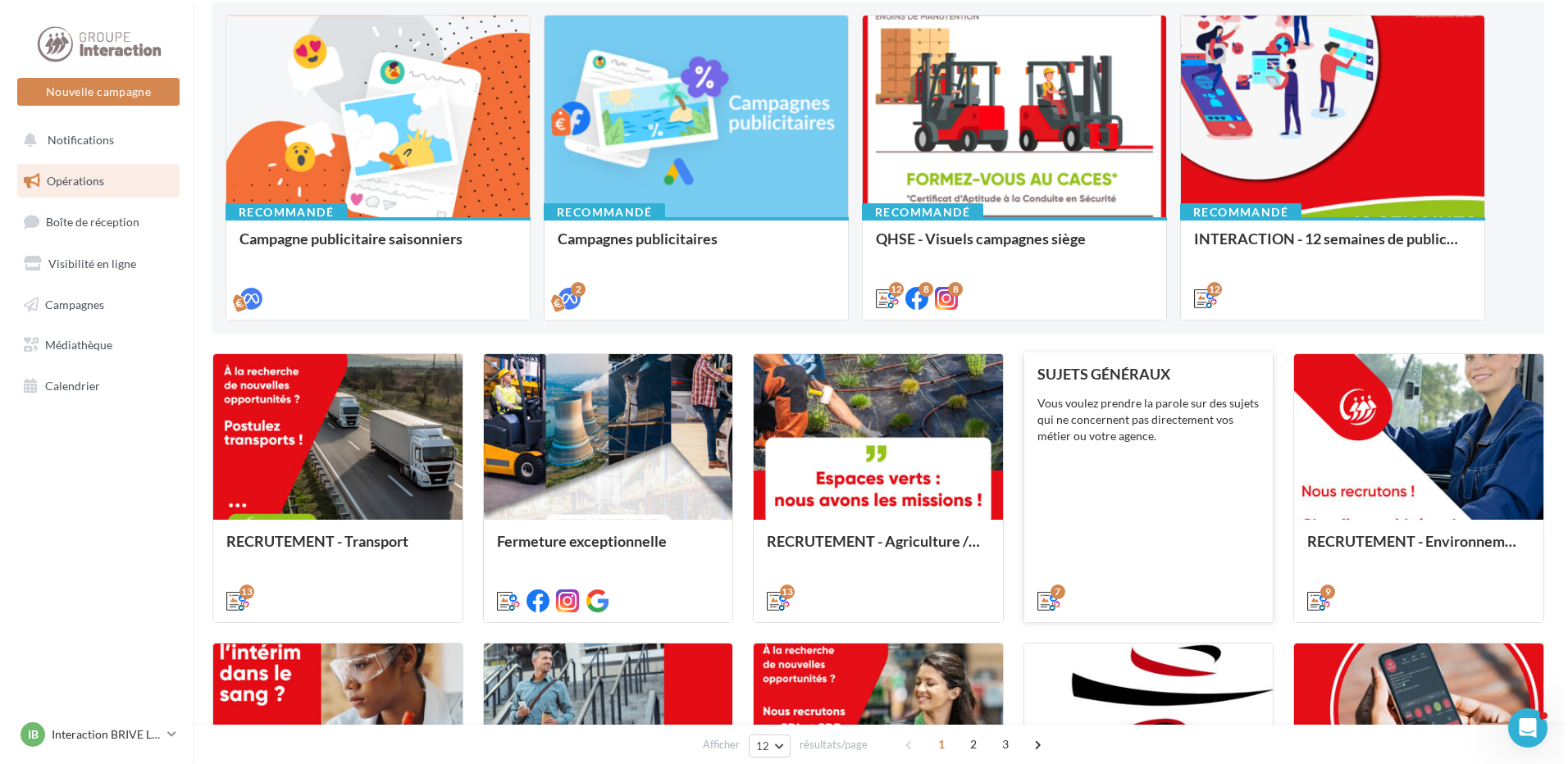
scroll to position [92, 0]
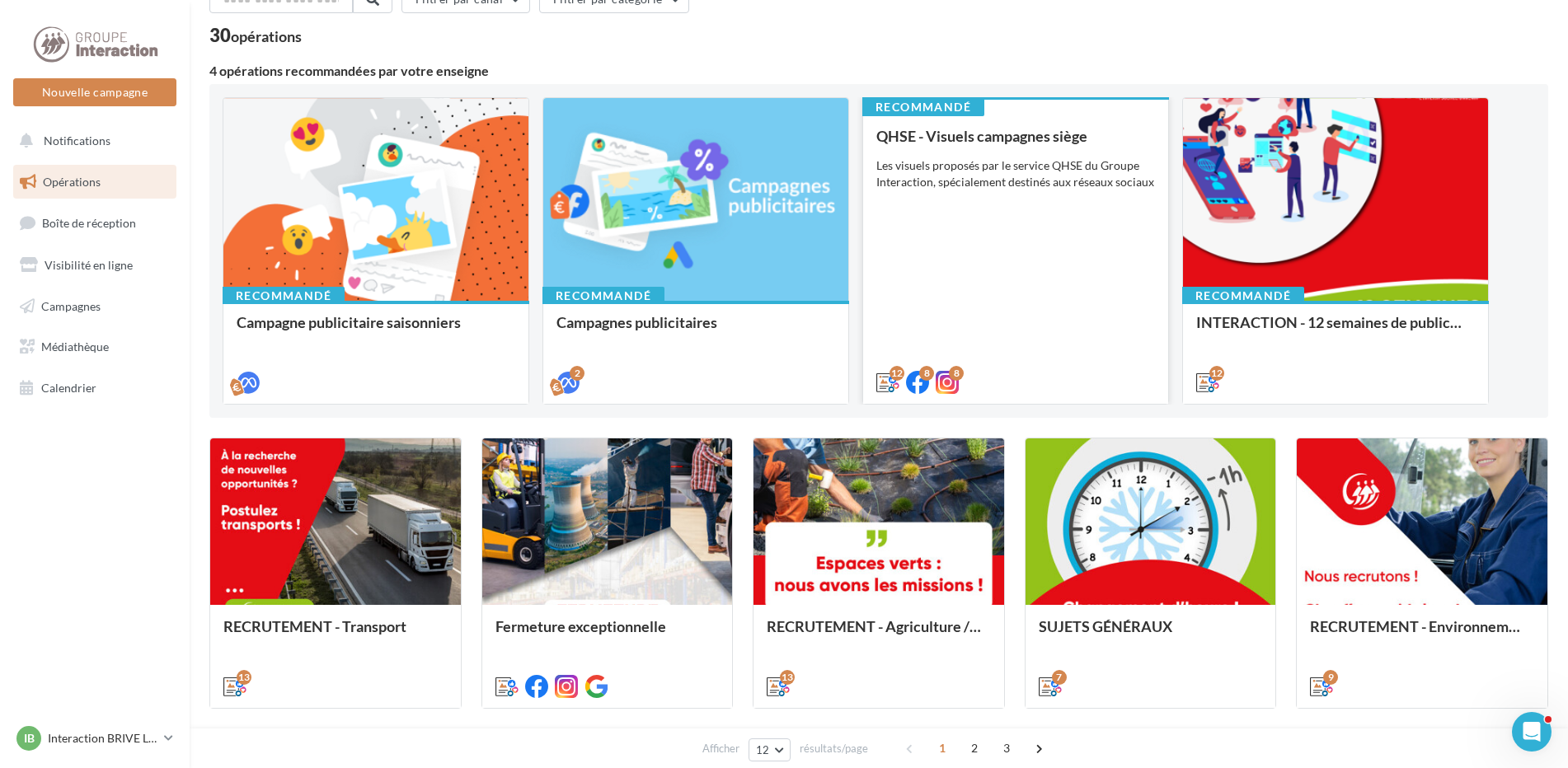
click at [991, 222] on div "QHSE - Visuels campagnes siège Les visuels proposés par le service QHSE du Grou…" at bounding box center [1016, 258] width 278 height 261
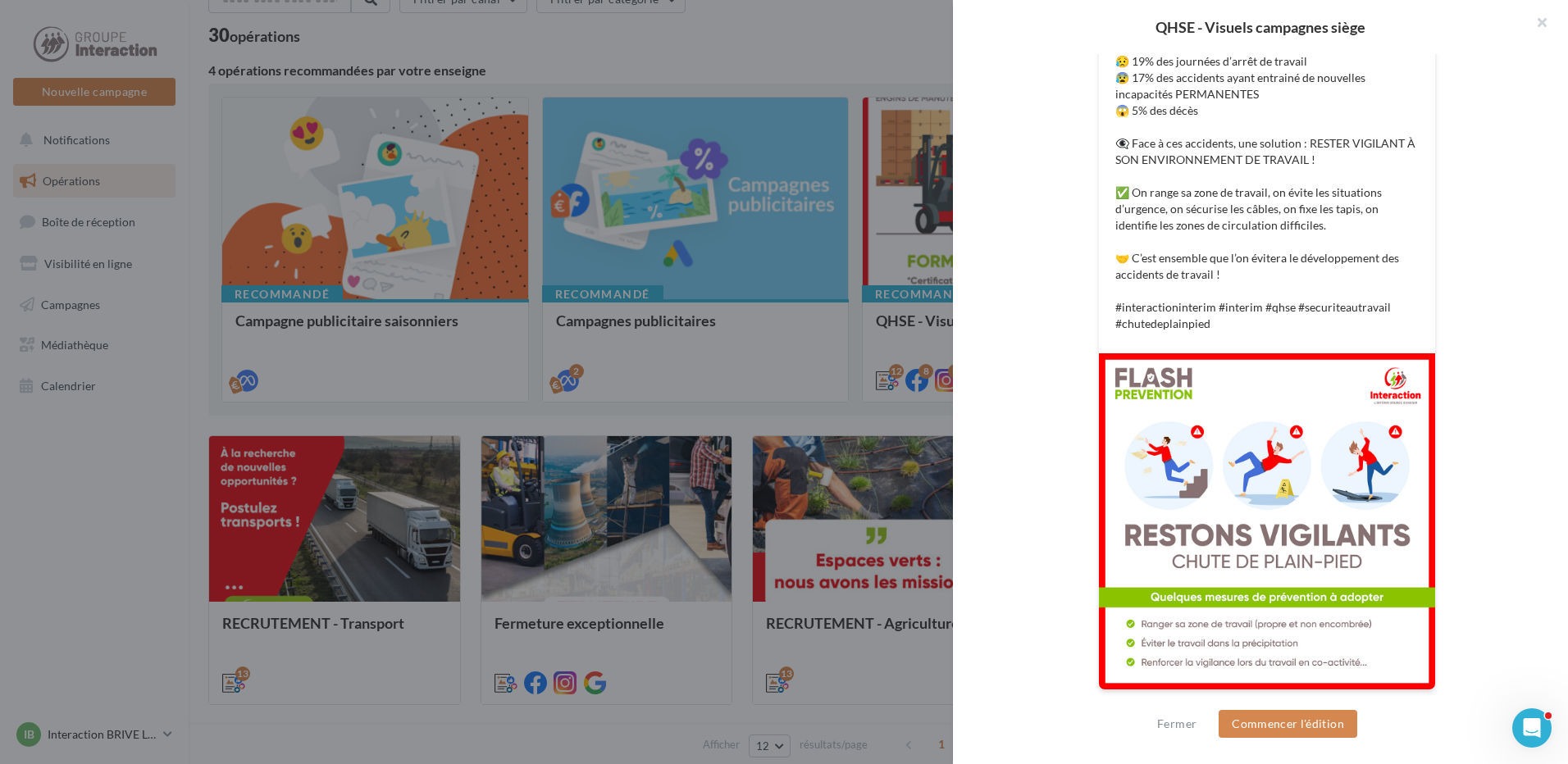
scroll to position [176, 0]
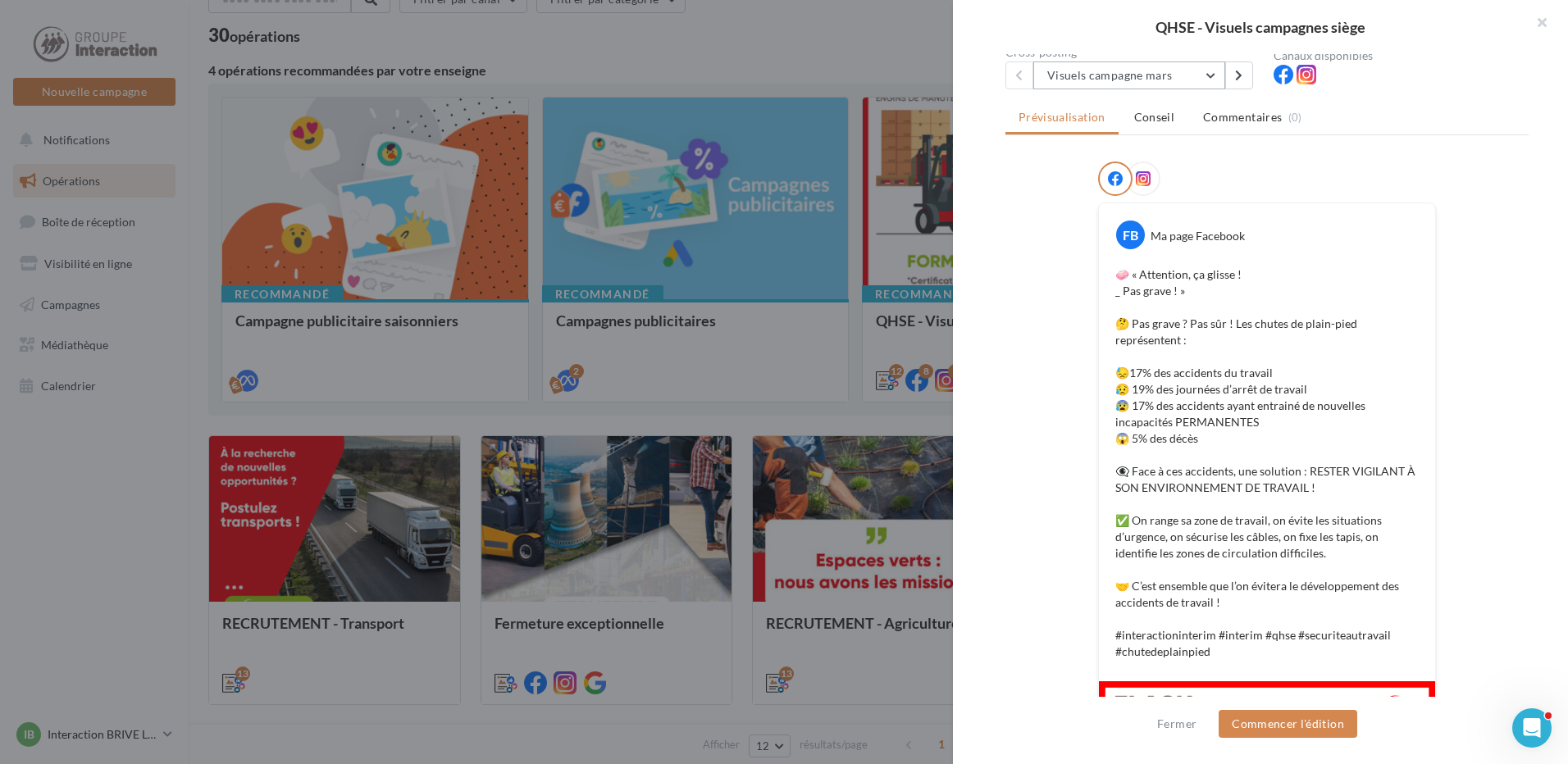
click at [1200, 75] on button "Visuels campagne mars" at bounding box center [1128, 75] width 192 height 28
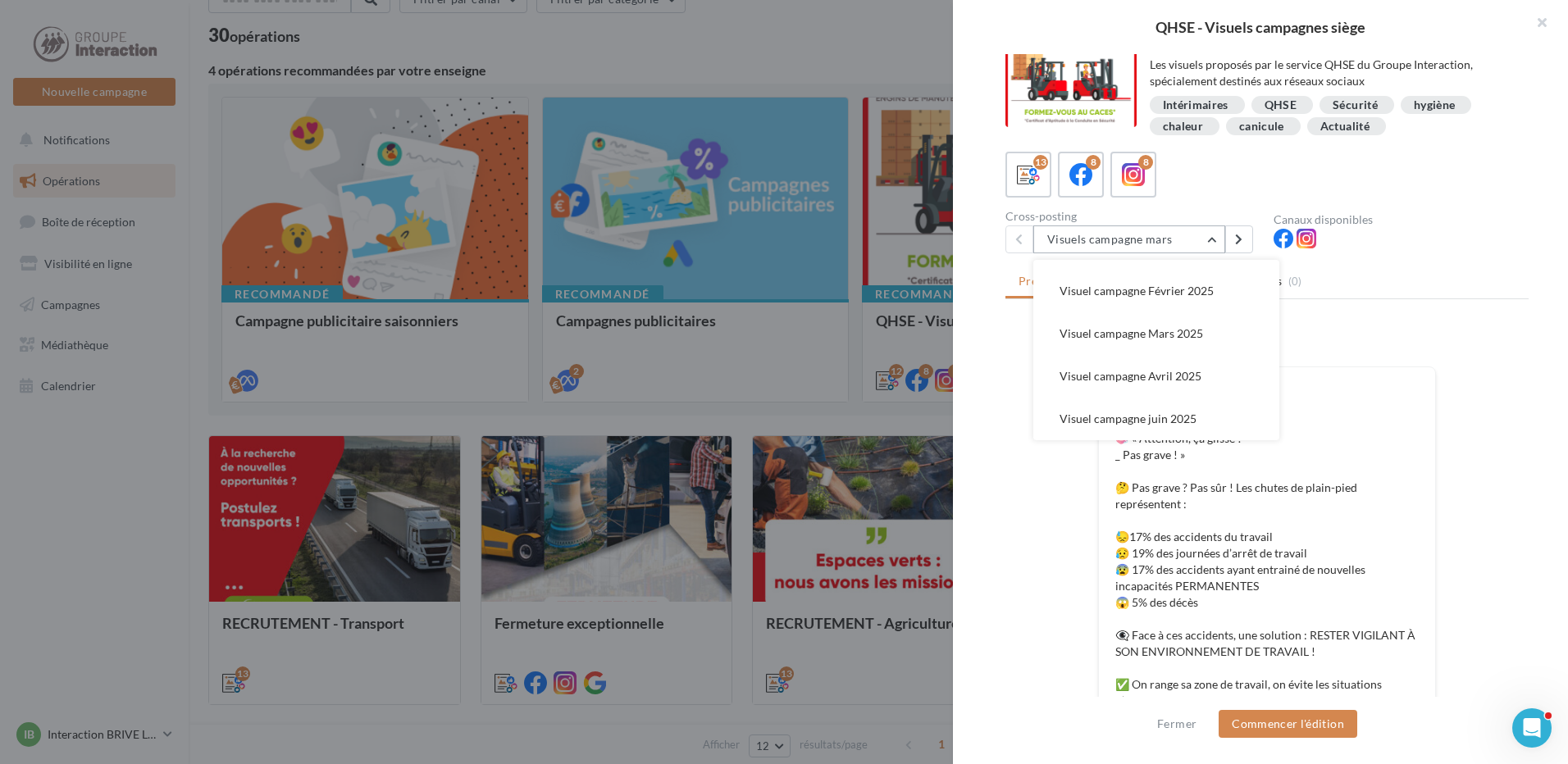
scroll to position [0, 0]
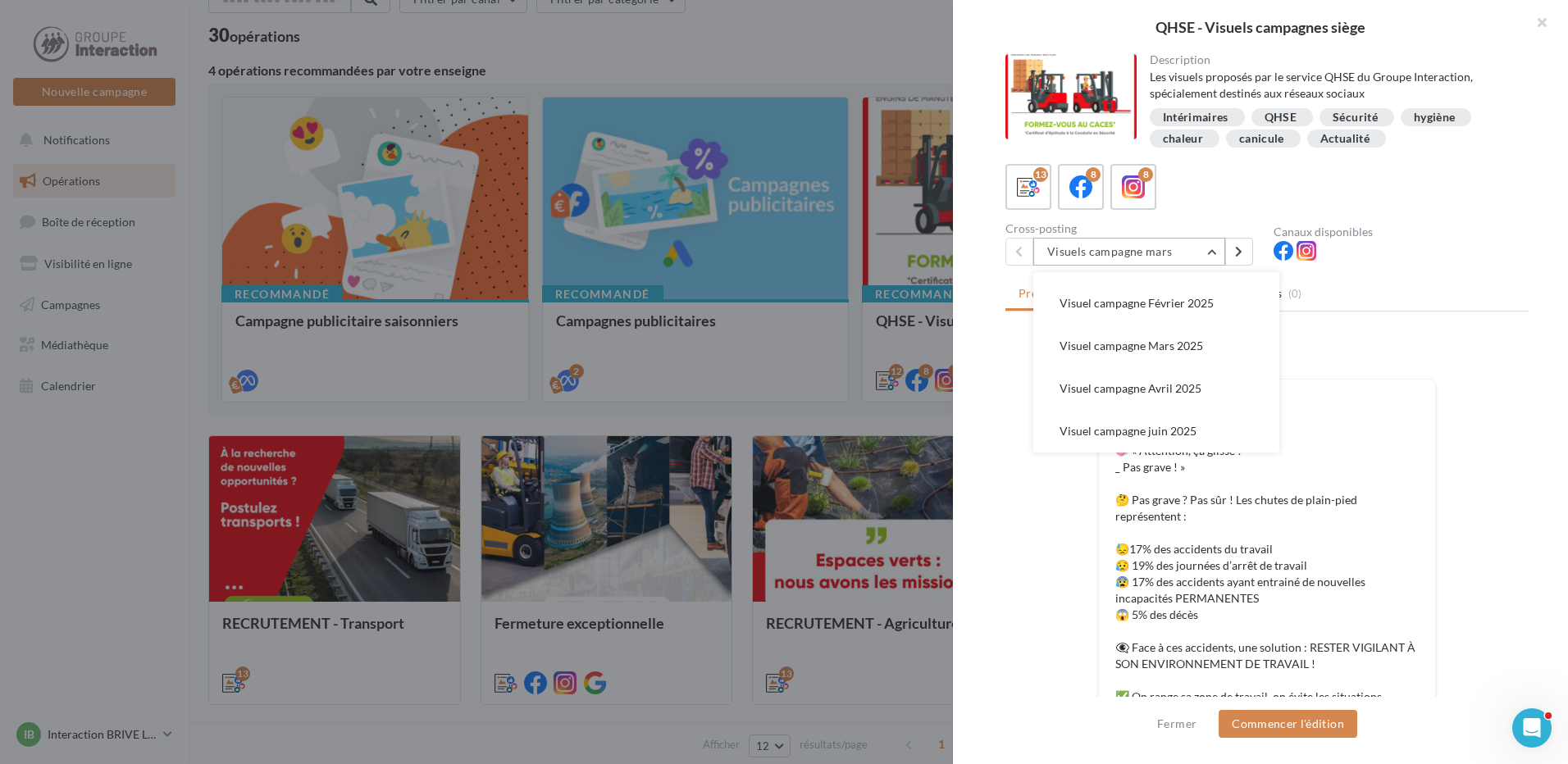
click at [1172, 252] on button "Visuels campagne mars" at bounding box center [1128, 251] width 192 height 28
click at [1177, 391] on span "Visuel campagne Octobre" at bounding box center [1125, 385] width 131 height 14
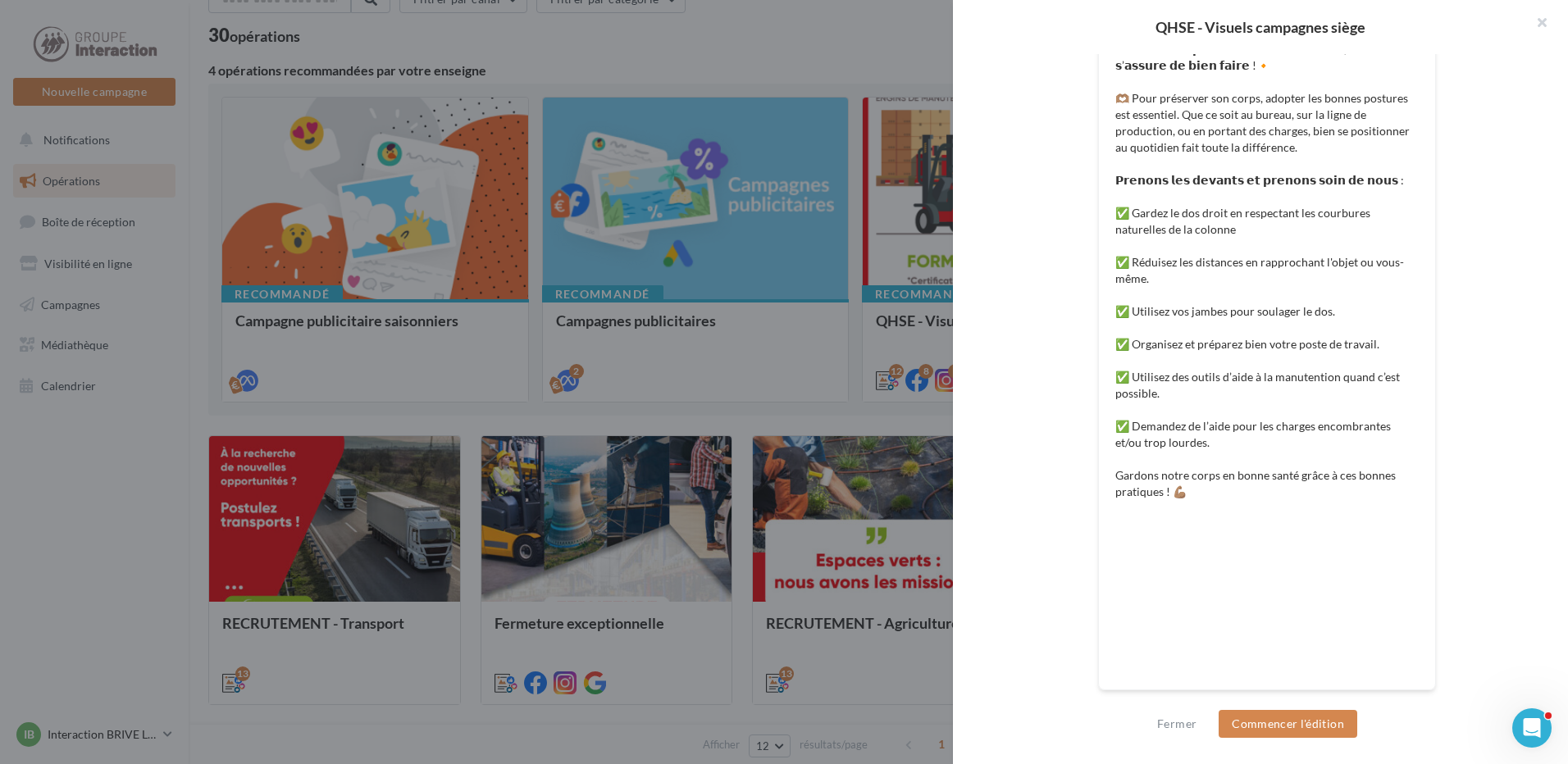
scroll to position [74, 0]
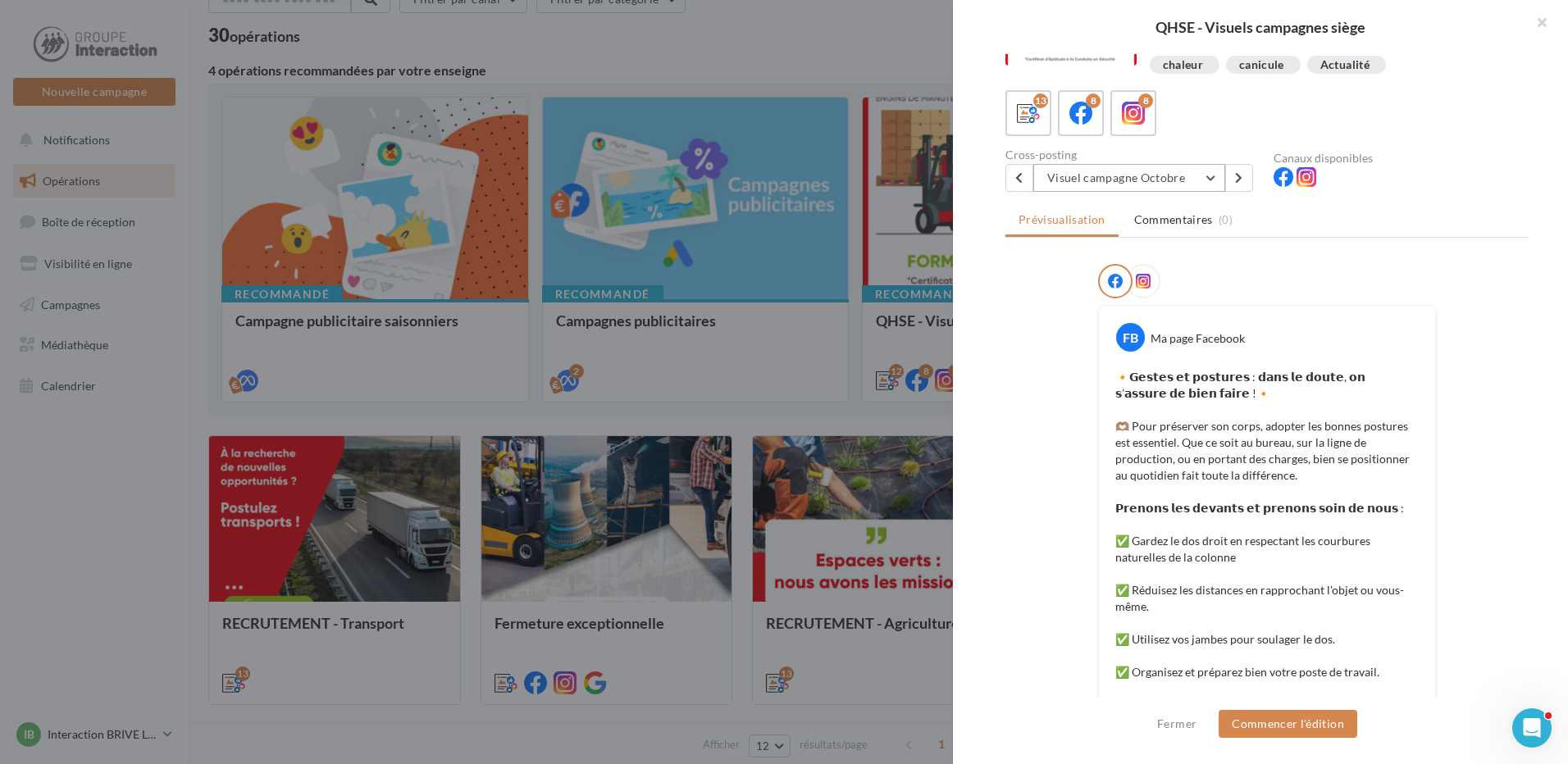
click at [1161, 174] on button "Visuel campagne Octobre" at bounding box center [1128, 178] width 192 height 28
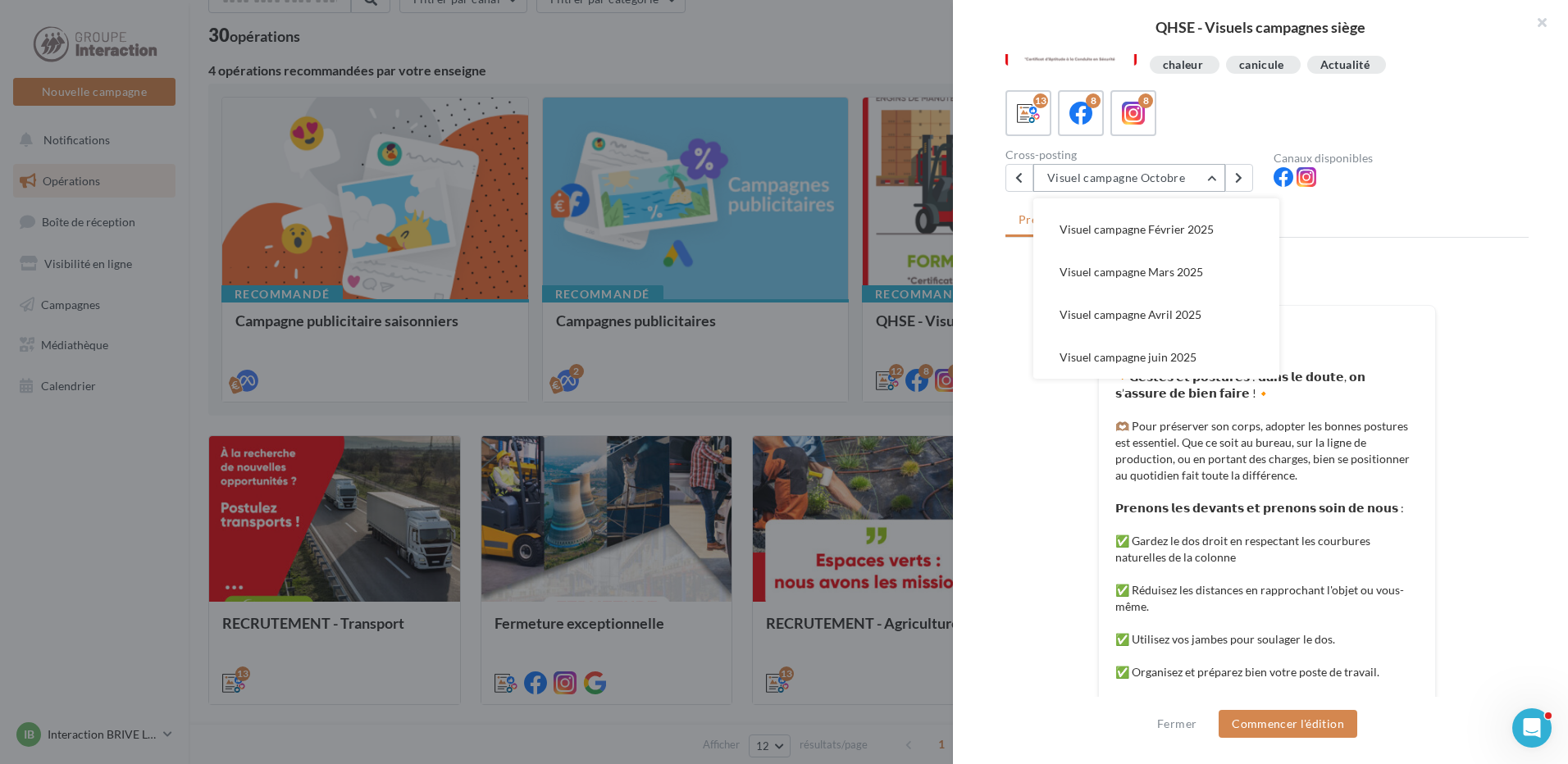
scroll to position [210, 0]
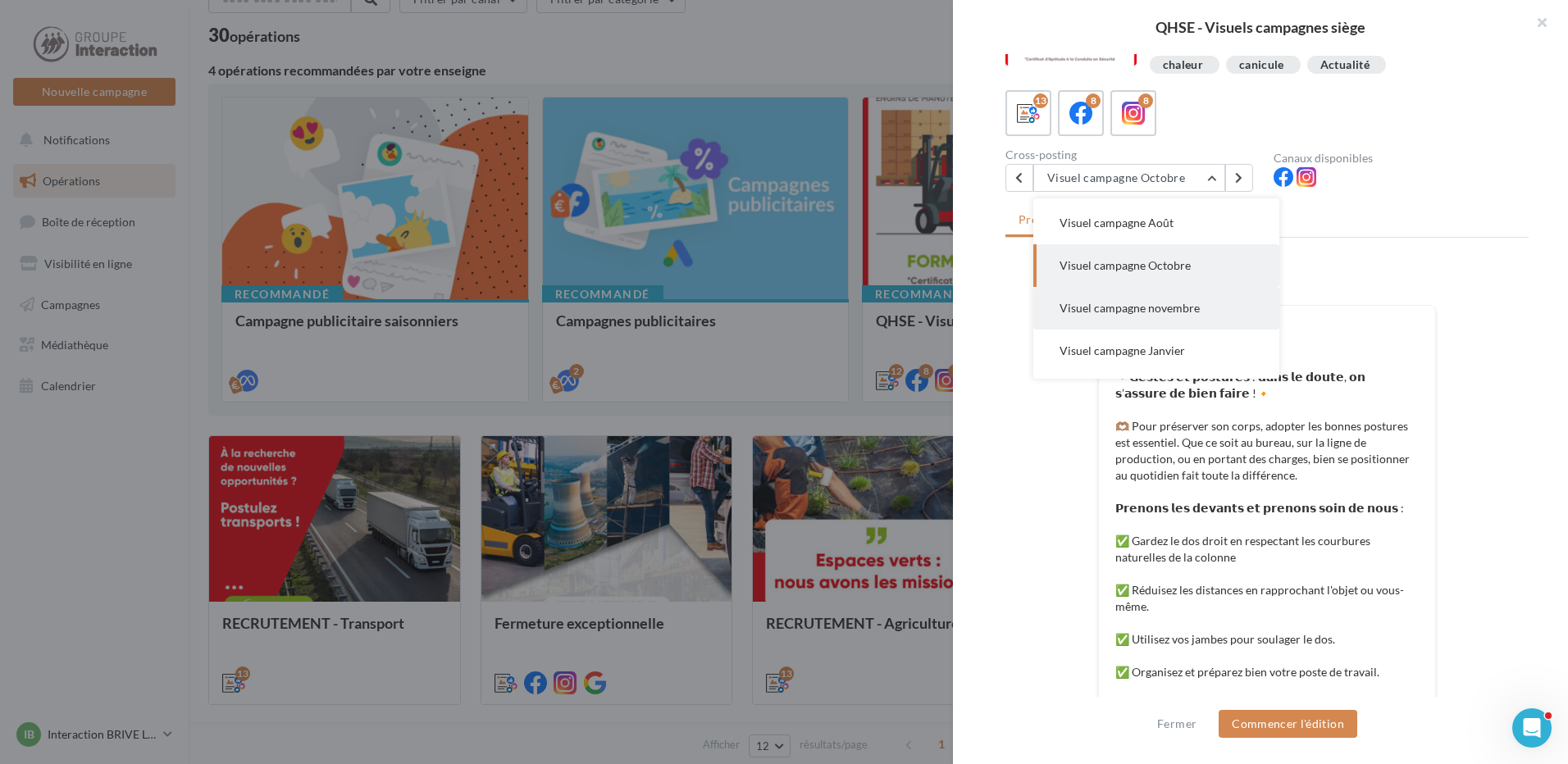
click at [1183, 294] on button "Visuel campagne novembre" at bounding box center [1155, 308] width 246 height 43
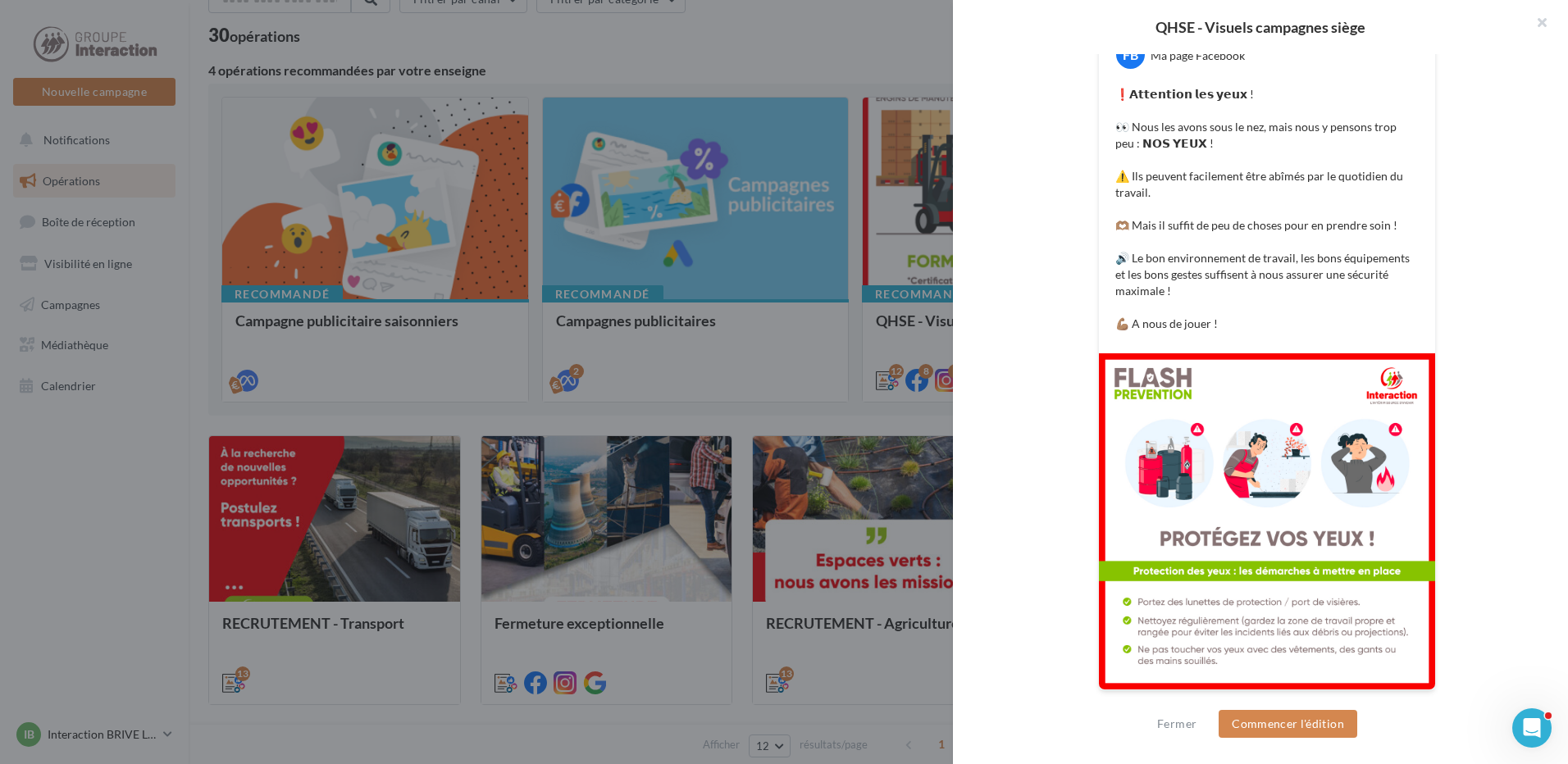
scroll to position [29, 0]
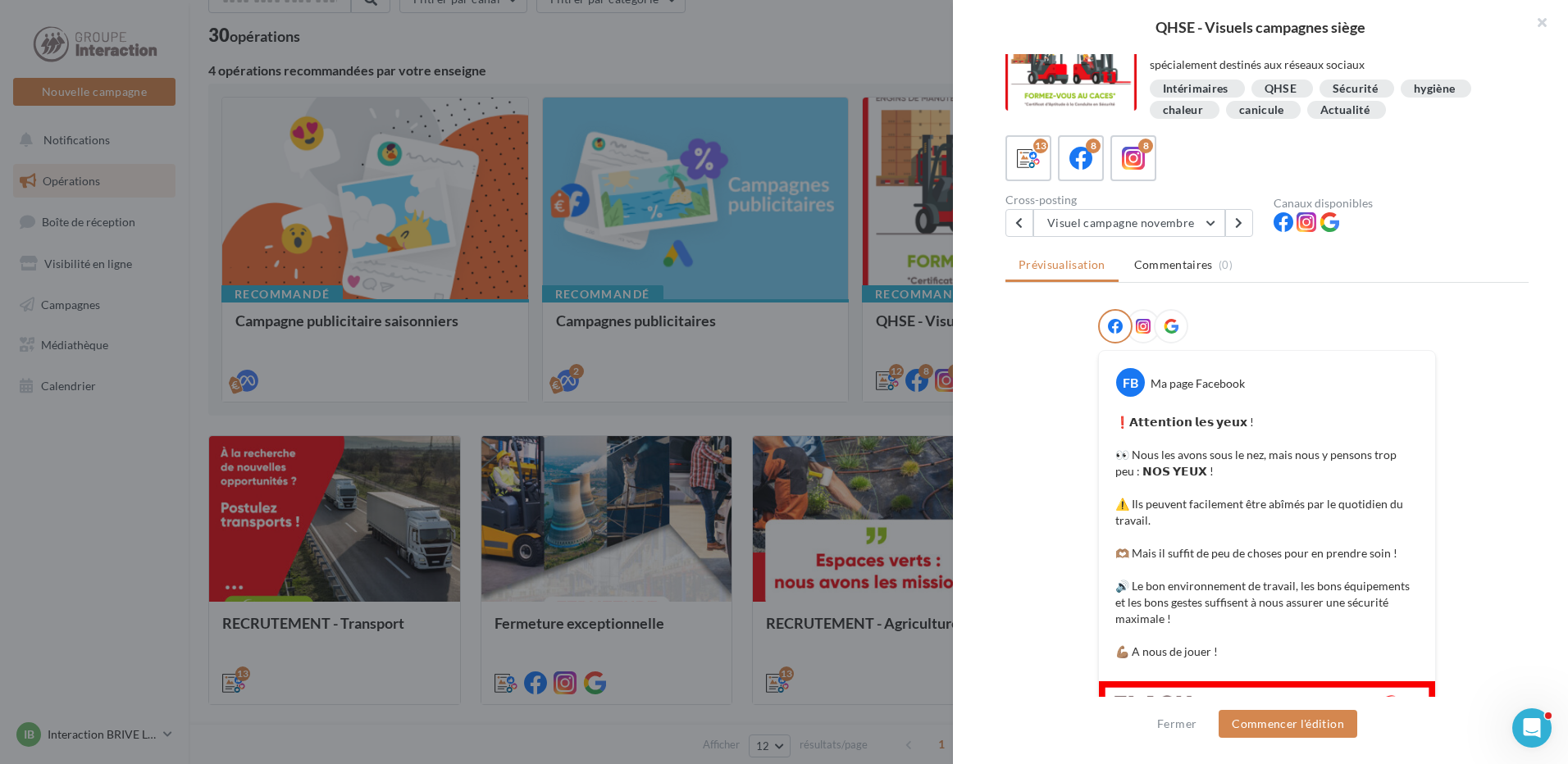
click at [1181, 193] on div "13 8 8 Cross-posting Visuel campagne novembre Visuels campagne mars Visuel camp…" at bounding box center [1267, 186] width 524 height 102
click at [1173, 228] on button "Visuel campagne novembre" at bounding box center [1128, 222] width 192 height 28
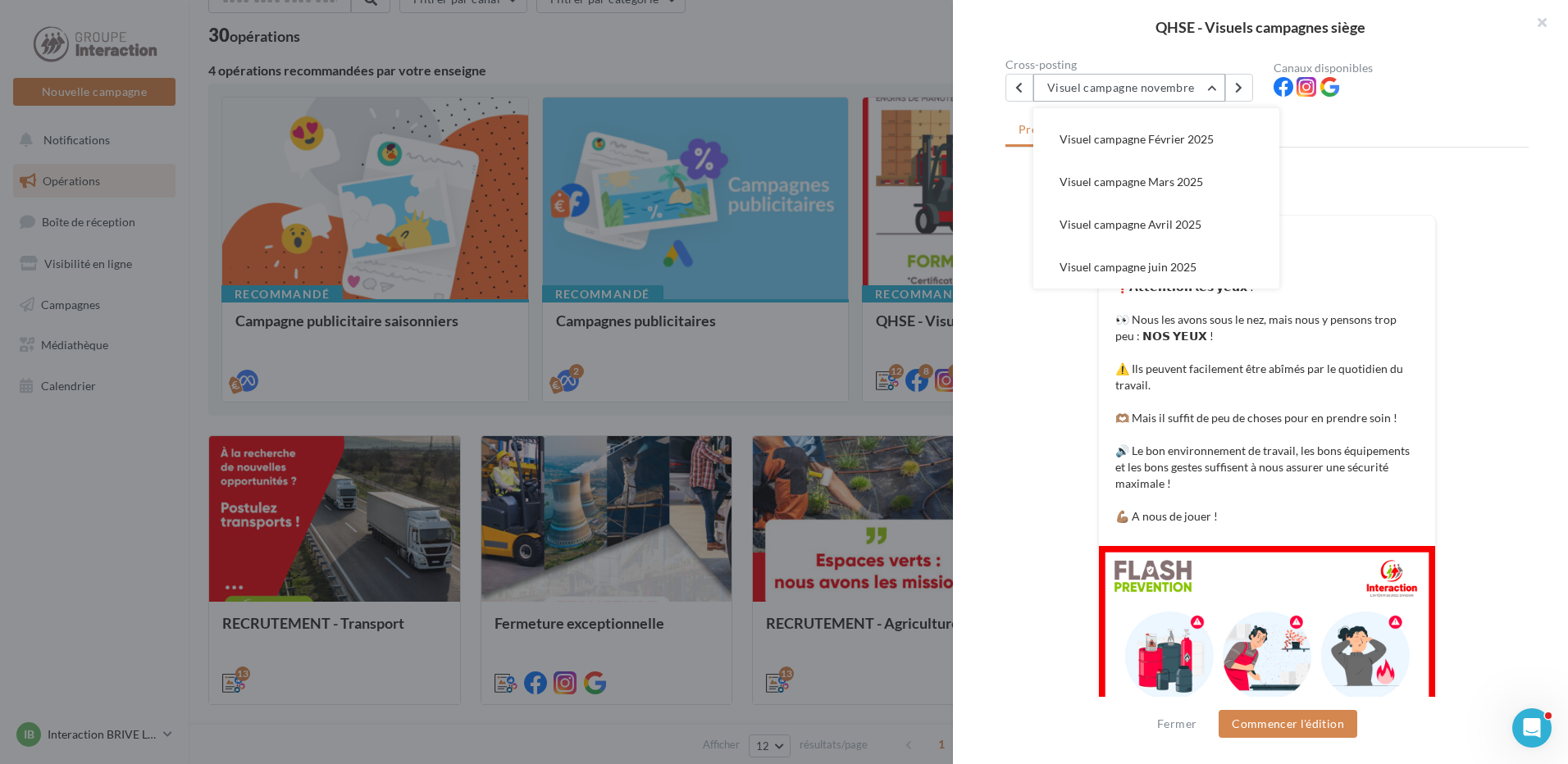
scroll to position [246, 0]
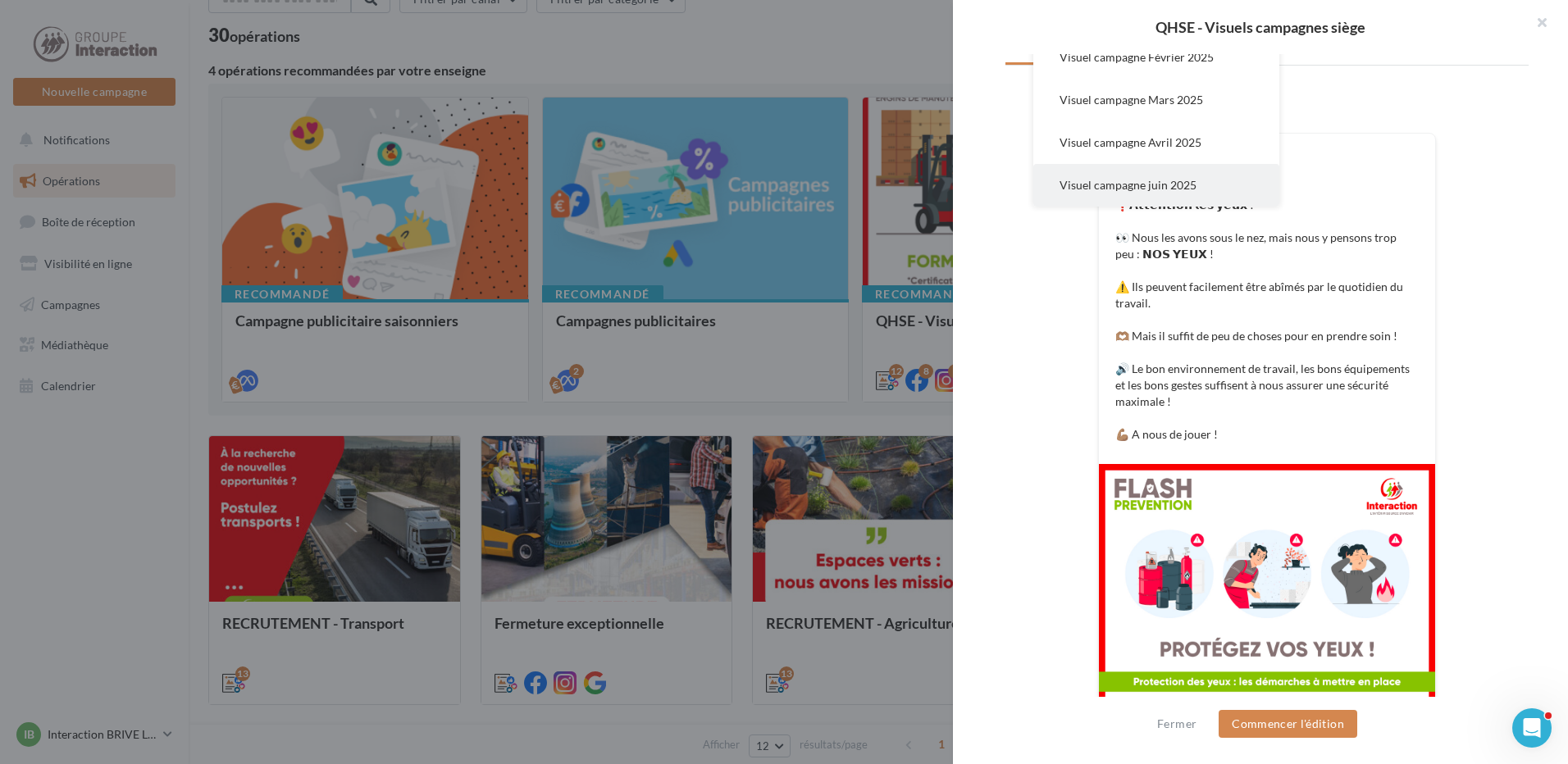
click at [1125, 173] on button "Visuel campagne juin 2025" at bounding box center [1155, 186] width 246 height 43
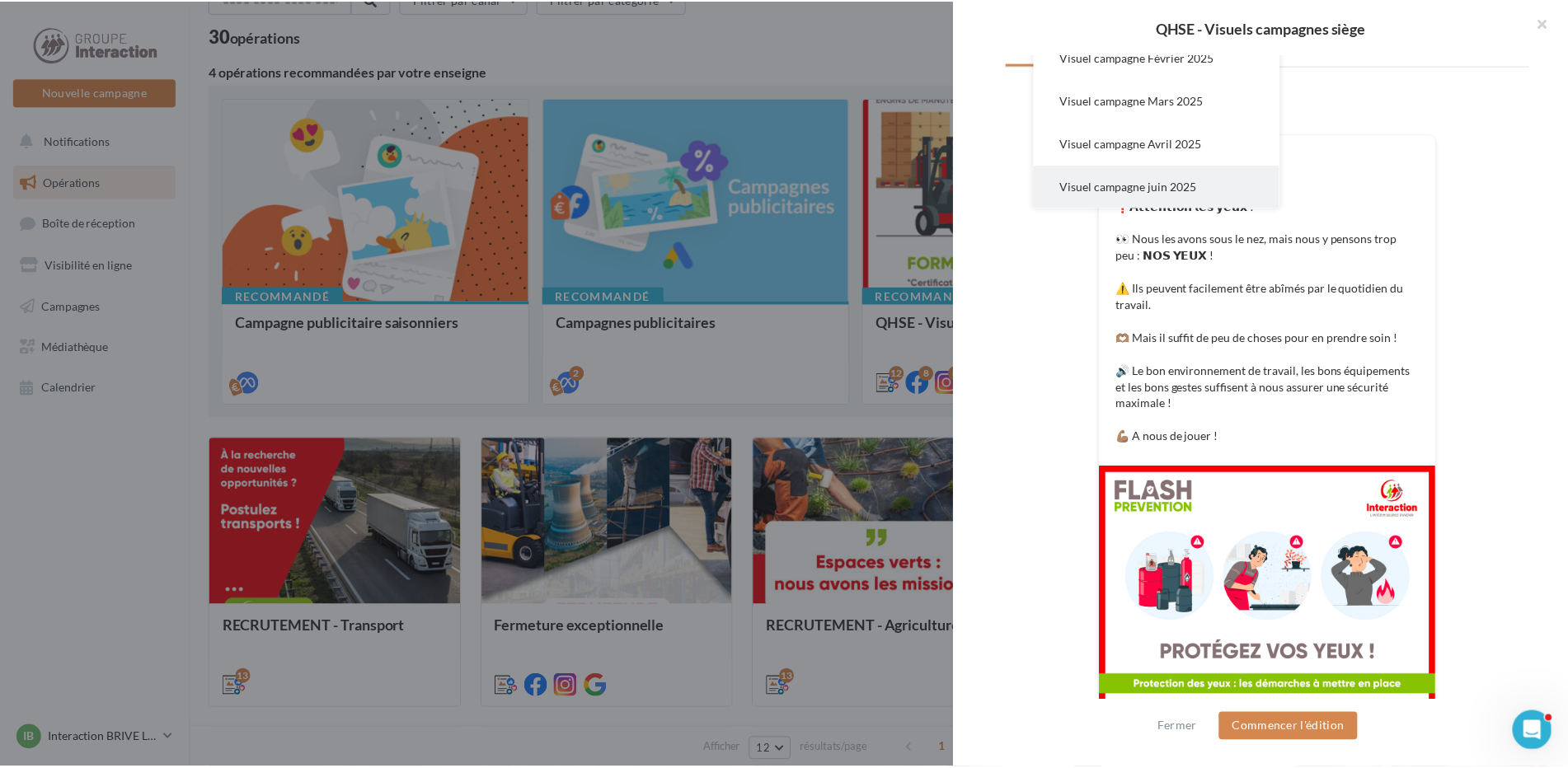
scroll to position [0, 0]
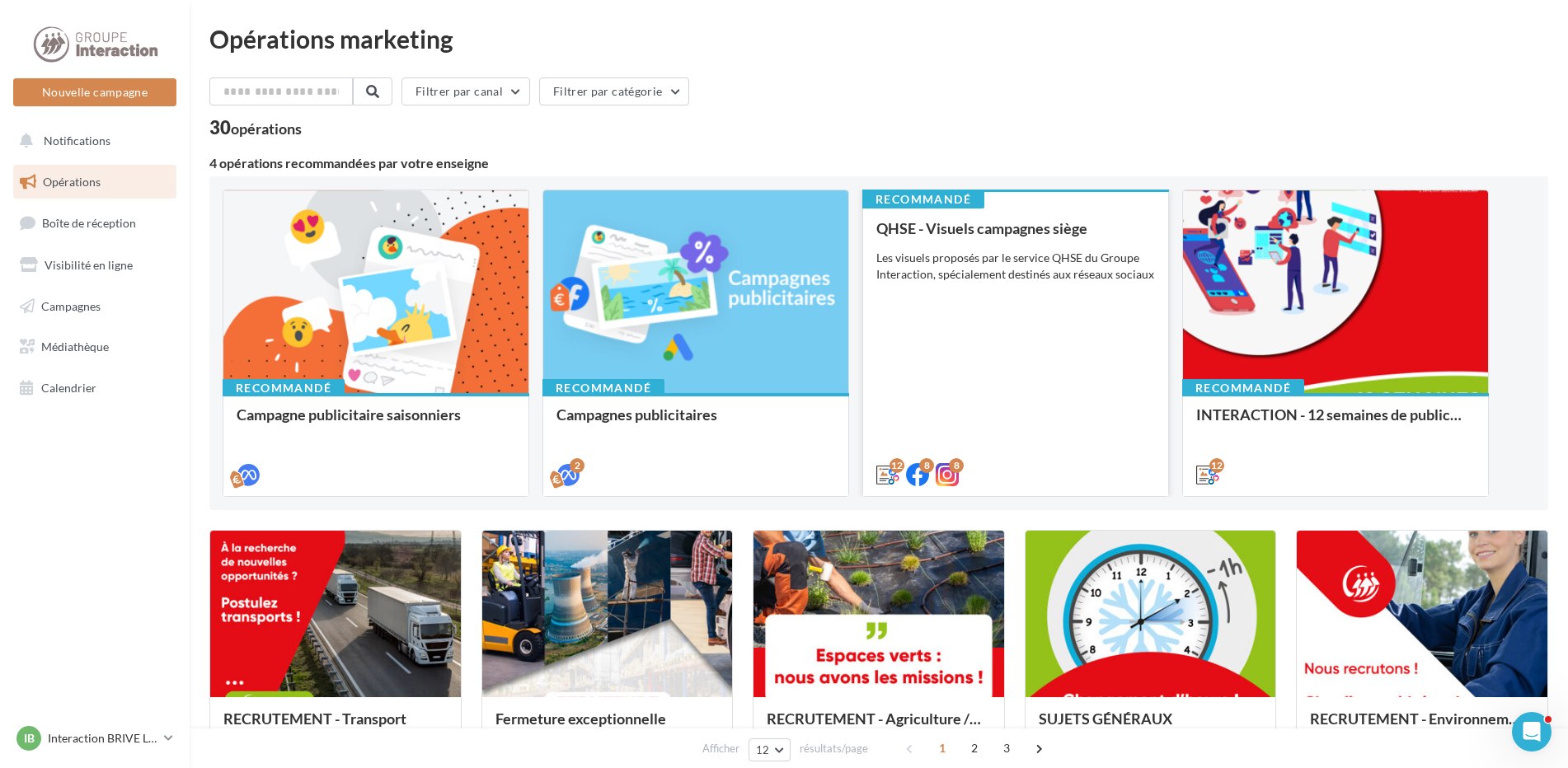
click at [1011, 235] on div "QHSE - Visuels campagnes siège" at bounding box center [1016, 228] width 278 height 16
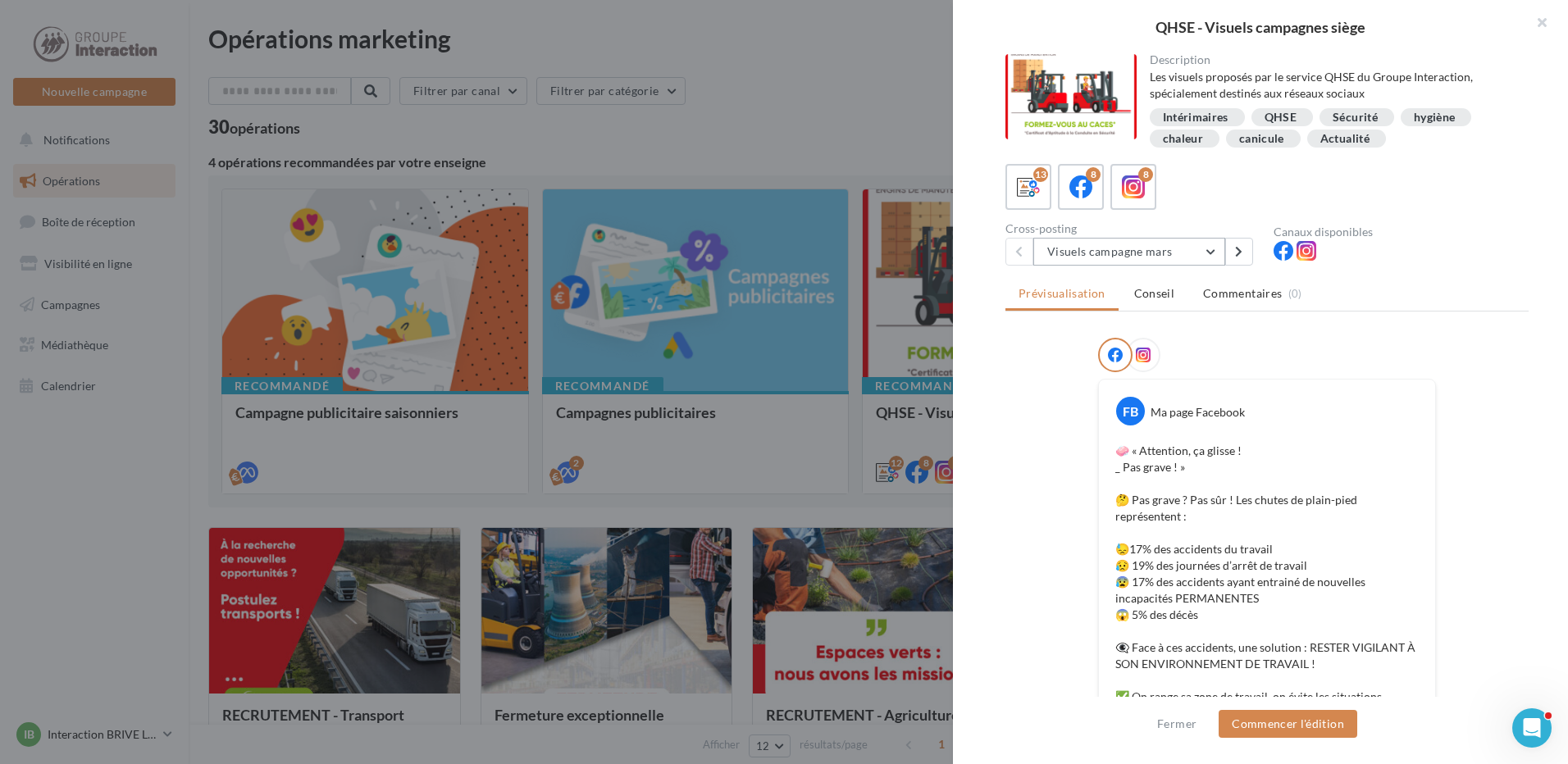
click at [1205, 239] on button "Visuels campagne mars" at bounding box center [1128, 251] width 192 height 28
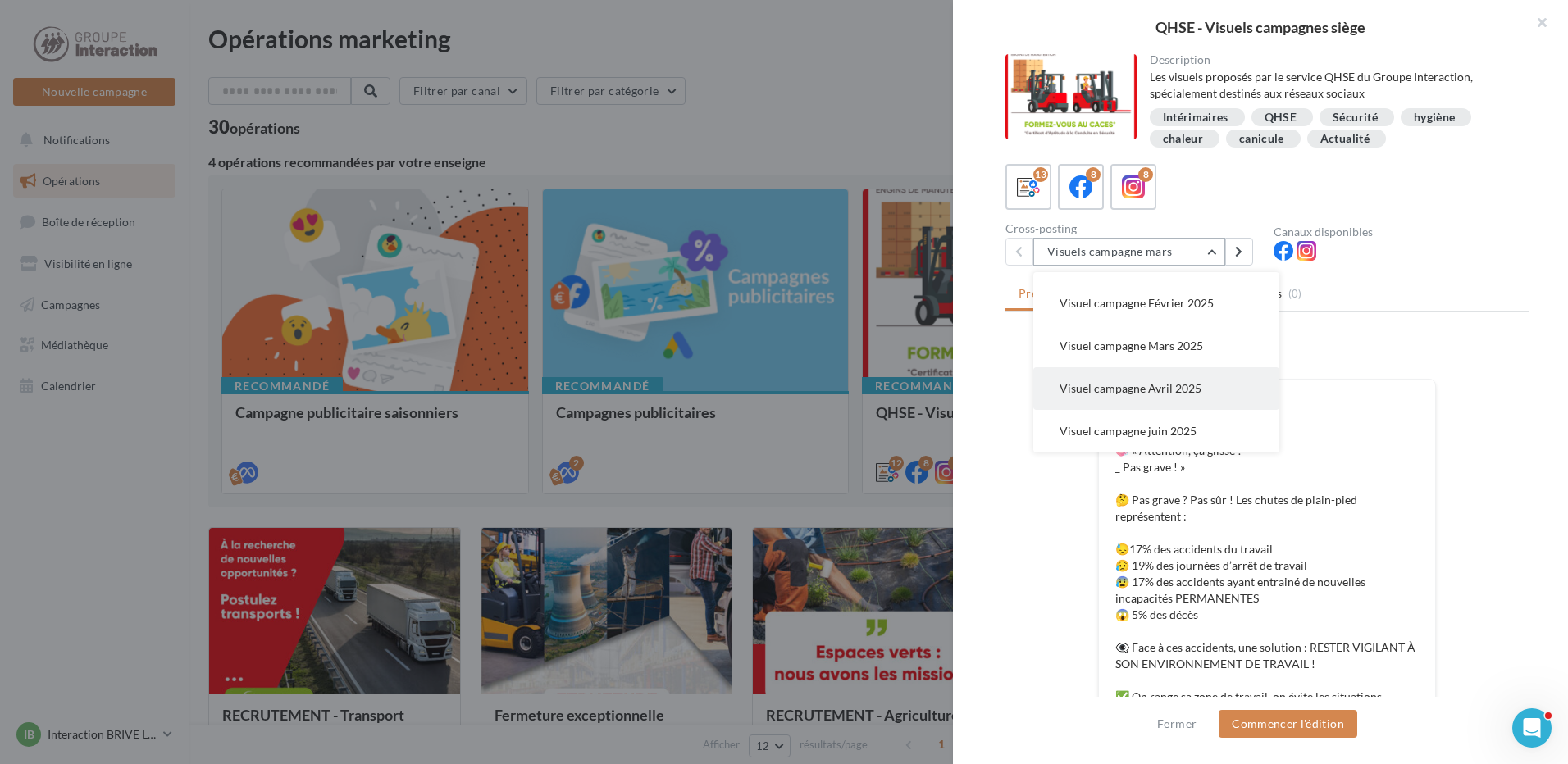
scroll to position [410, 0]
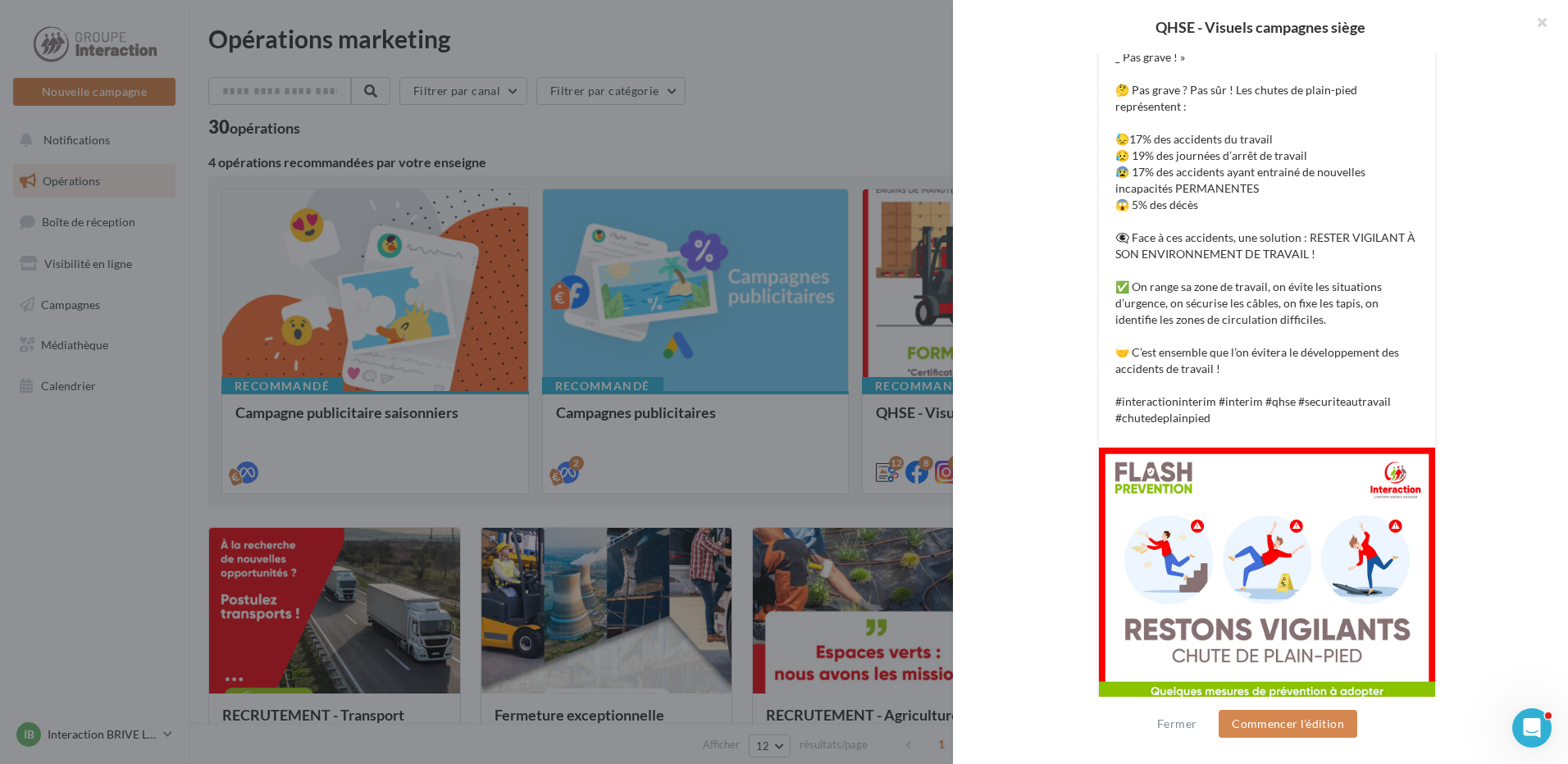
click at [754, 100] on div at bounding box center [784, 382] width 1568 height 764
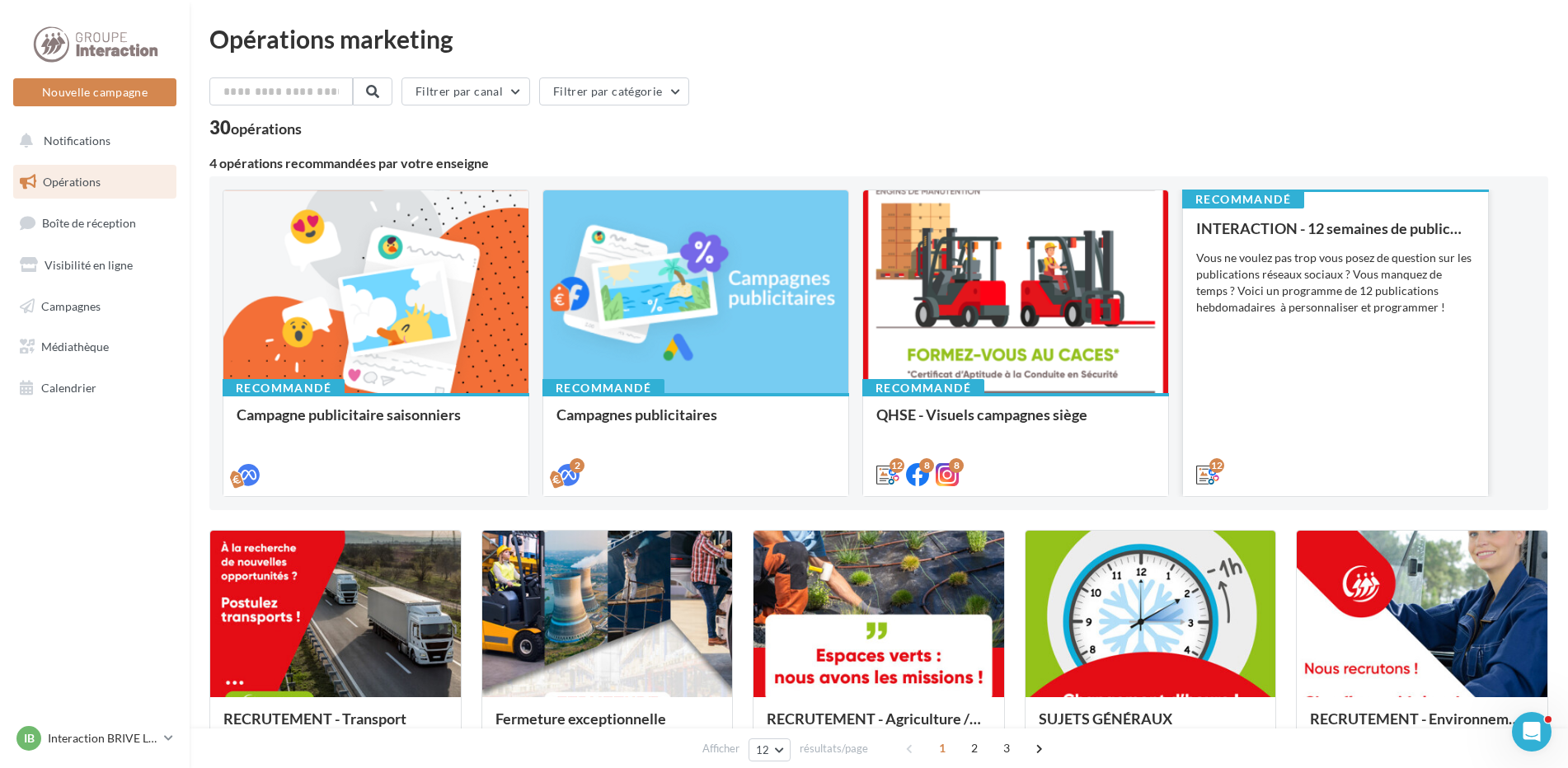
click at [1260, 270] on div "Vous ne voulez pas trop vous posez de question sur les publications réseaux soc…" at bounding box center [1335, 282] width 278 height 66
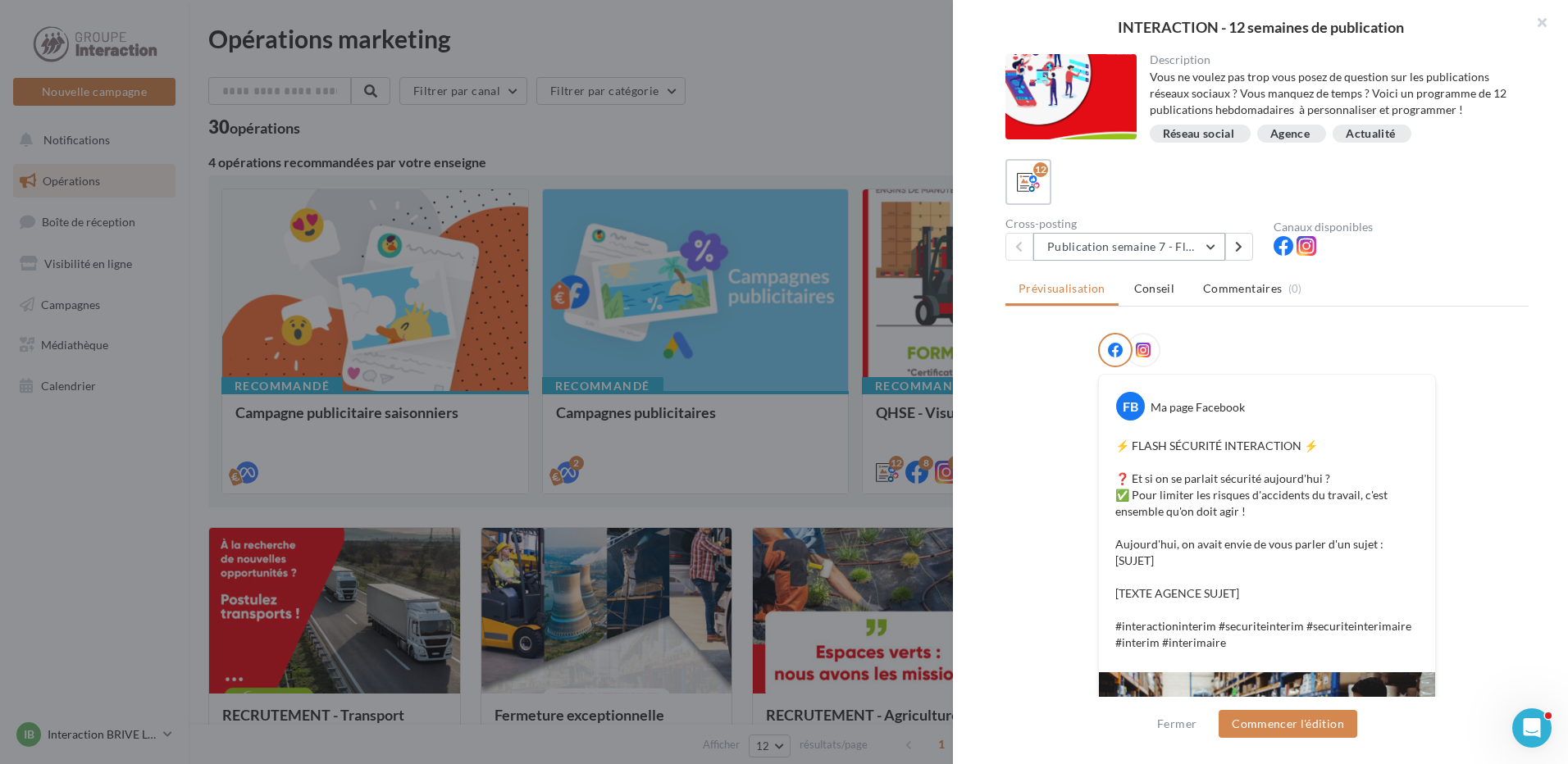
drag, startPoint x: 1111, startPoint y: 248, endPoint x: 1109, endPoint y: 258, distance: 10.2
click at [1111, 245] on button "Publication semaine 7 - Flash sécurité" at bounding box center [1128, 247] width 192 height 28
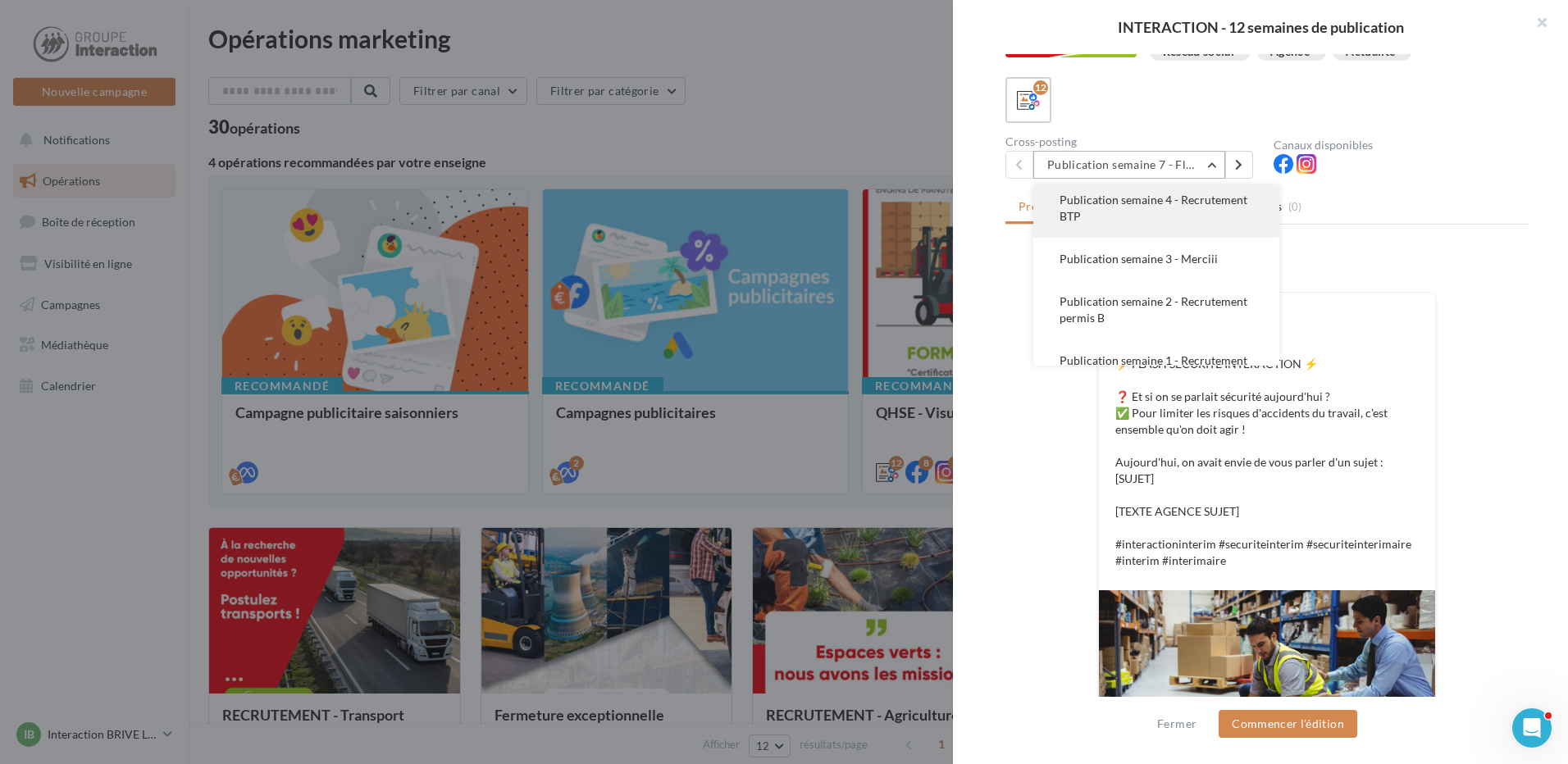
scroll to position [69, 0]
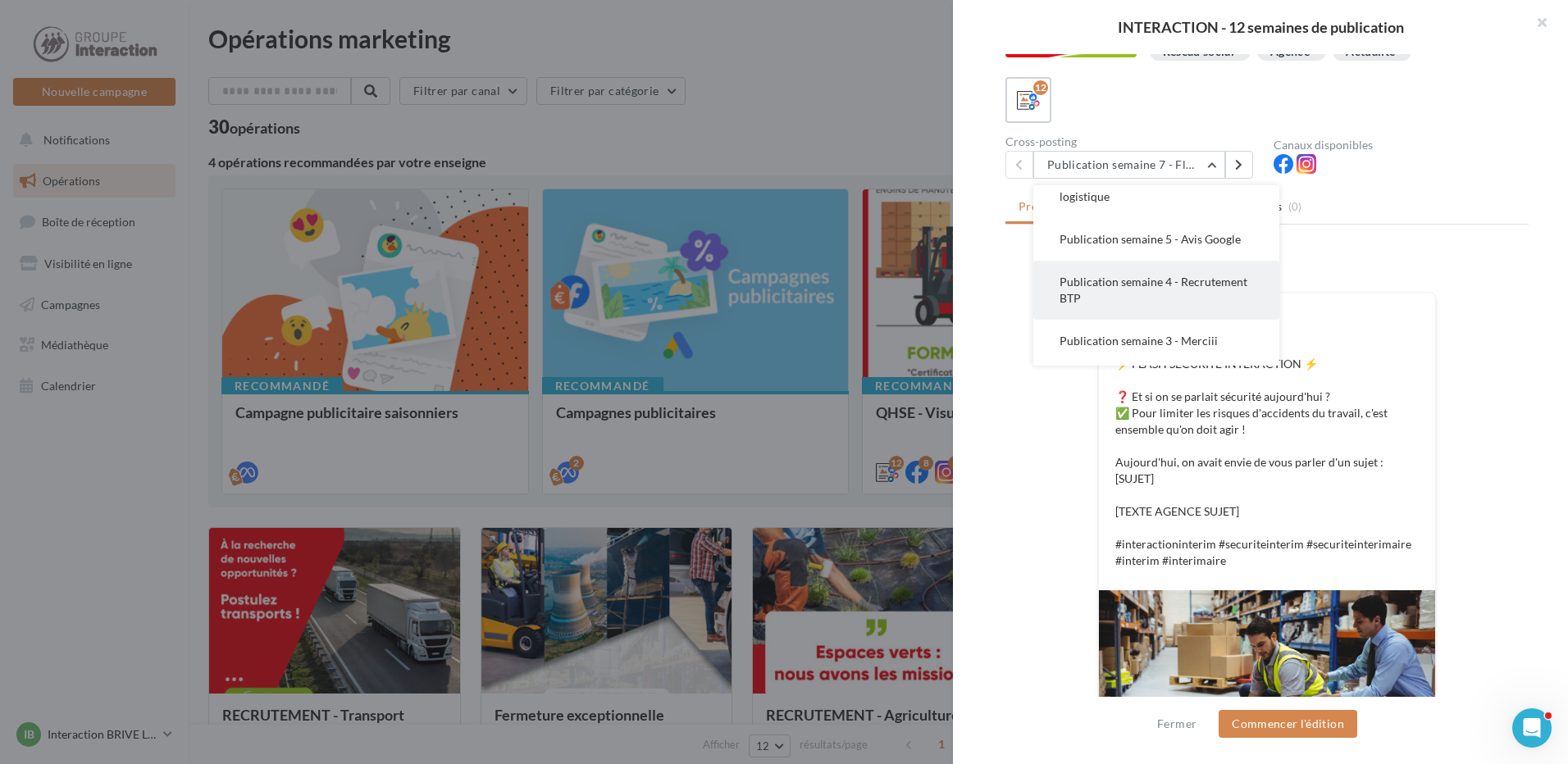
click at [1144, 310] on button "Publication semaine 4 - Recrutement BTP" at bounding box center [1155, 290] width 246 height 59
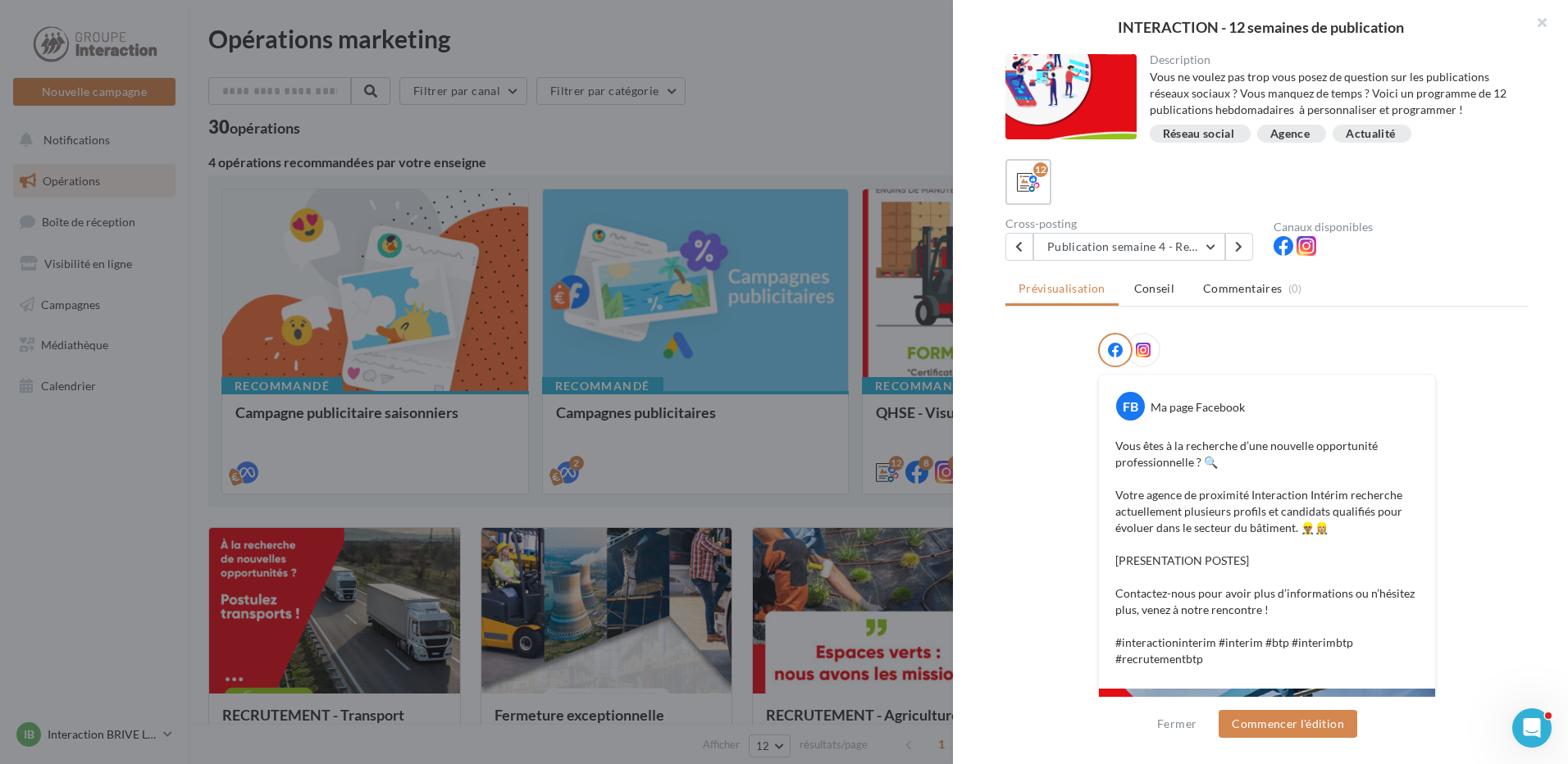
click at [1342, 435] on div "Vous êtes à la recherche d’une nouvelle opportunité professionnelle ? 🔍 Votre a…" at bounding box center [1266, 553] width 328 height 238
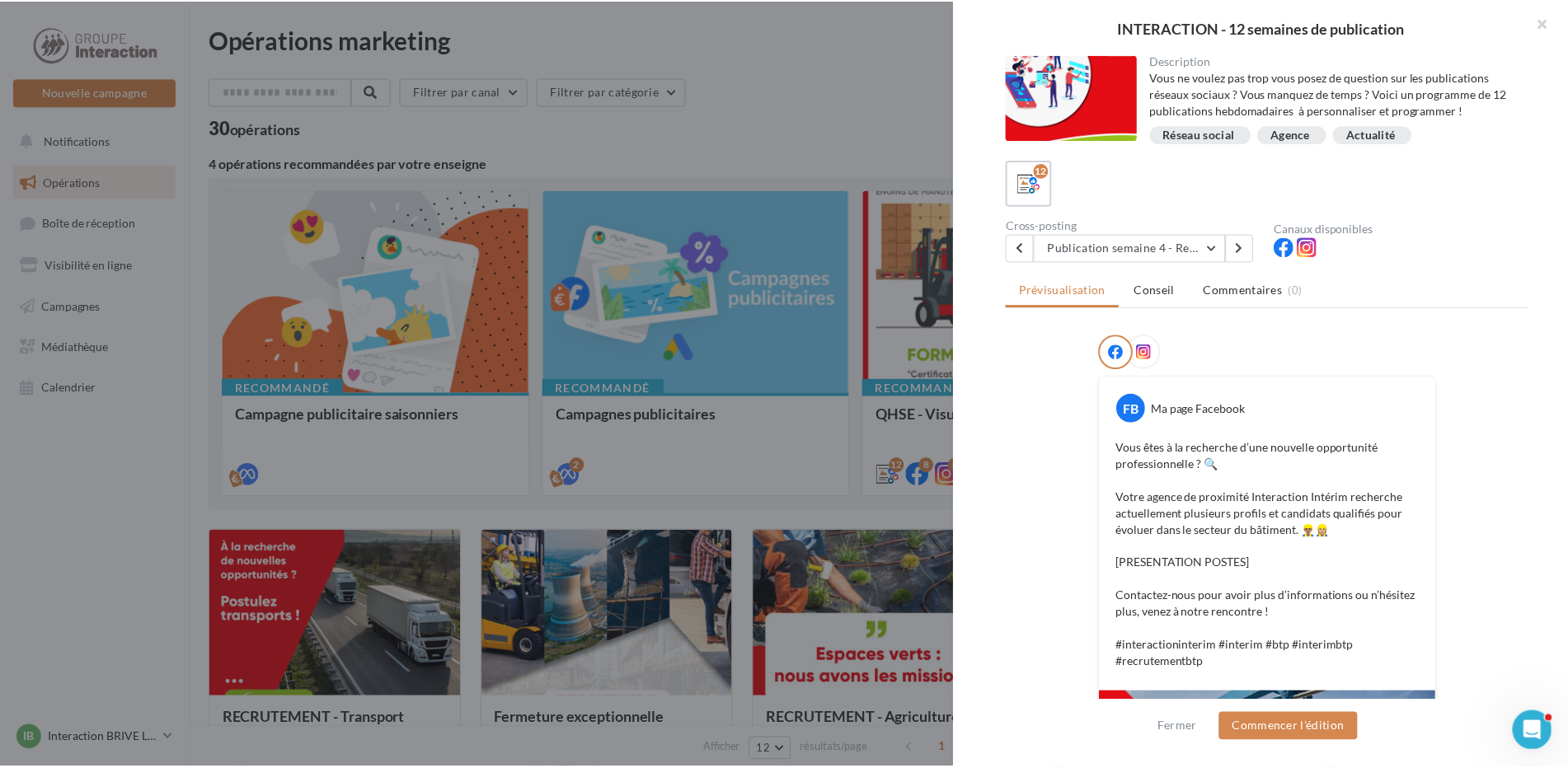
scroll to position [337, 0]
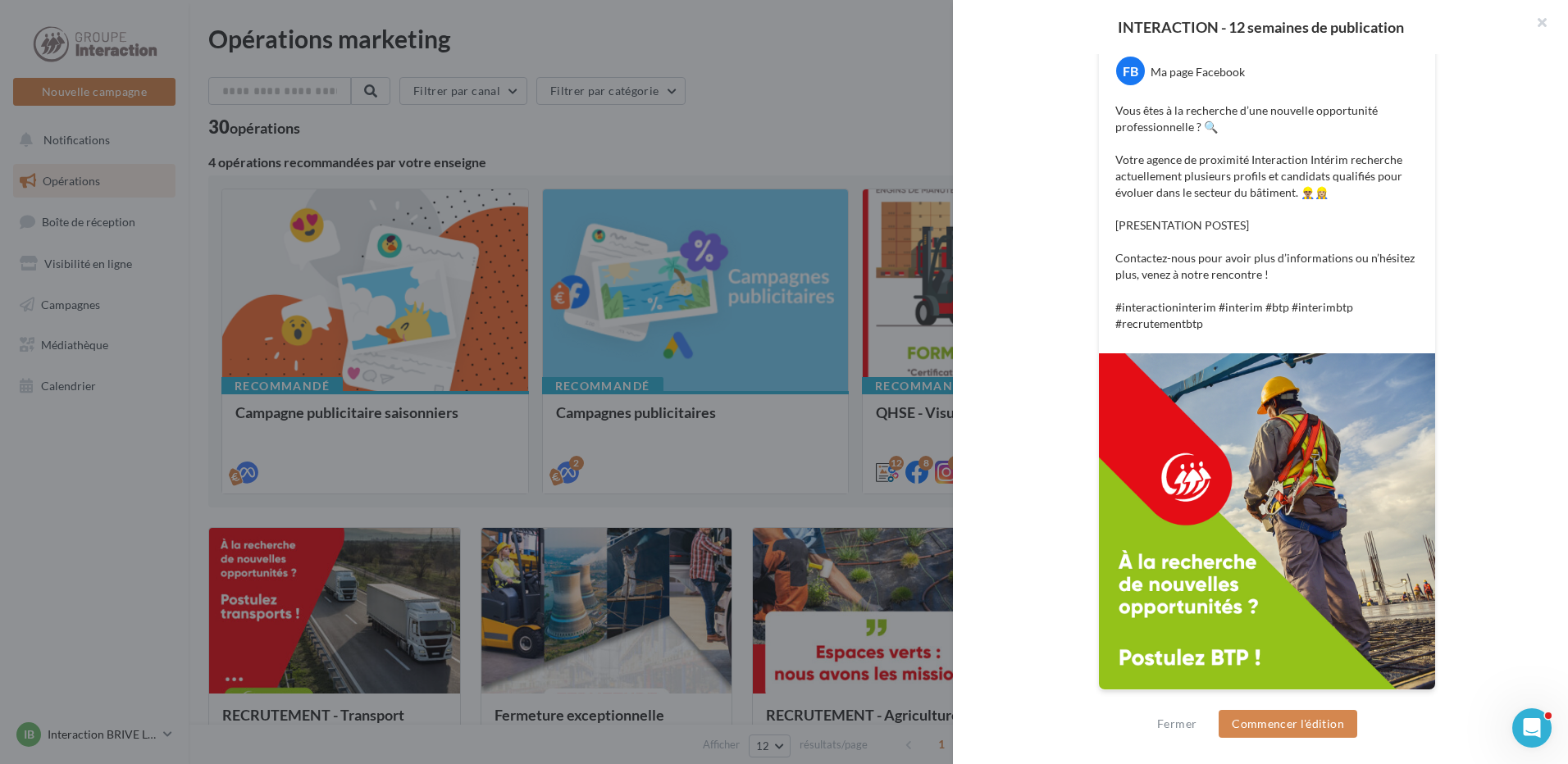
click at [1349, 225] on p "Vous êtes à la recherche d’une nouvelle opportunité professionnelle ? 🔍 Votre a…" at bounding box center [1267, 217] width 304 height 230
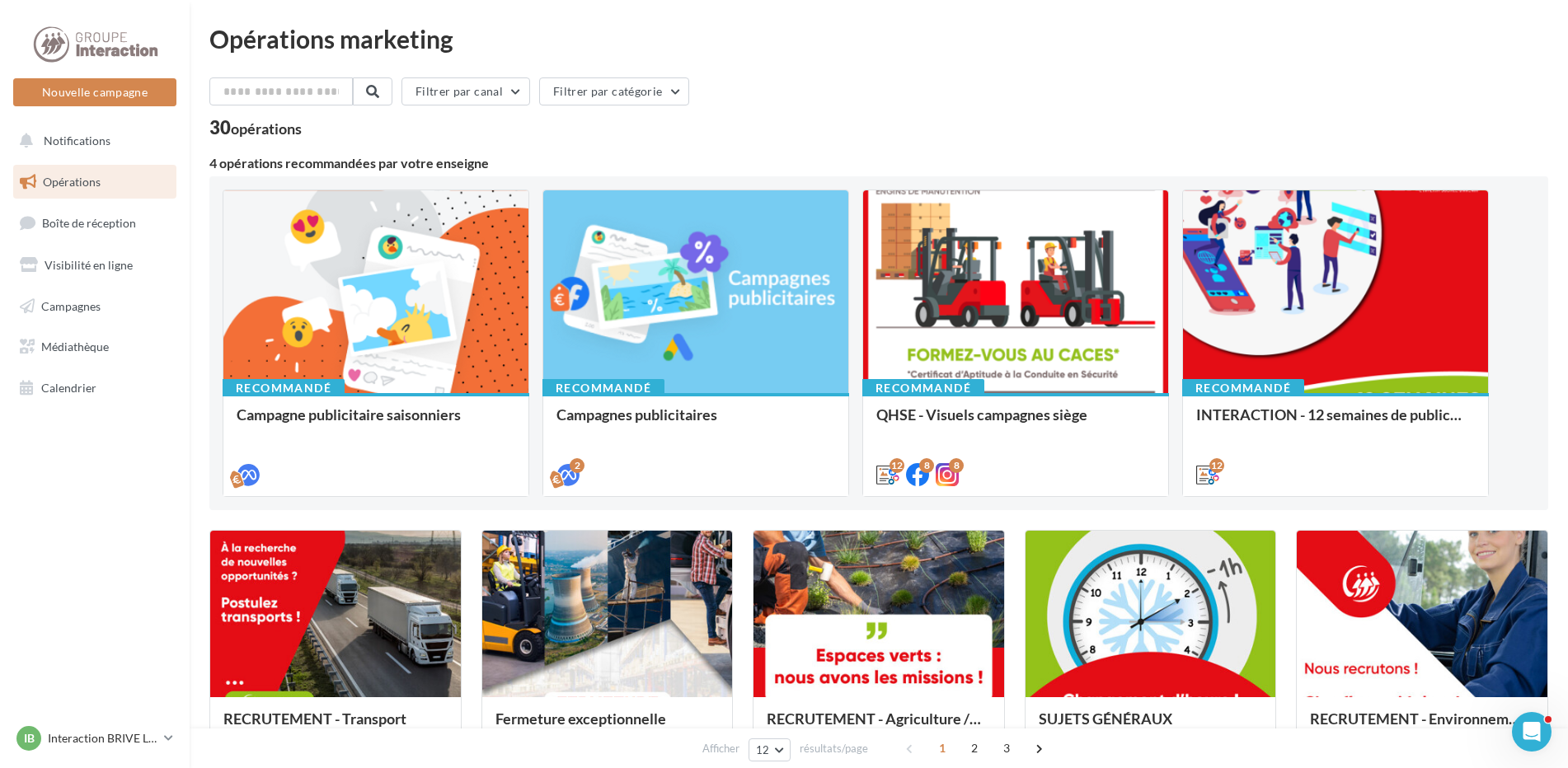
click at [912, 85] on div "Filtrer par canal Filtrer par catégorie" at bounding box center [878, 94] width 1339 height 35
click at [1361, 104] on div "Filtrer par canal Filtrer par catégorie" at bounding box center [878, 94] width 1339 height 35
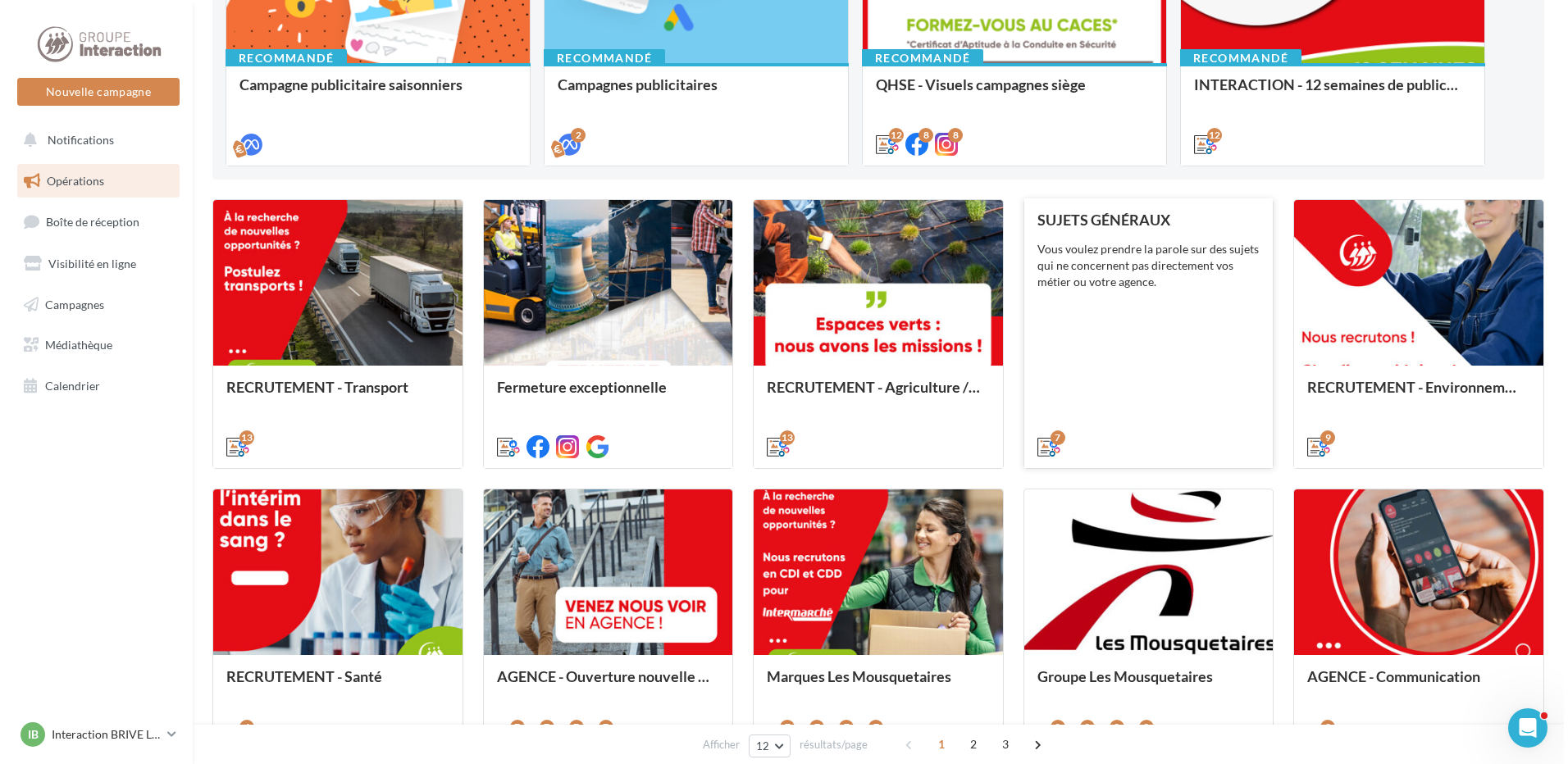
scroll to position [246, 0]
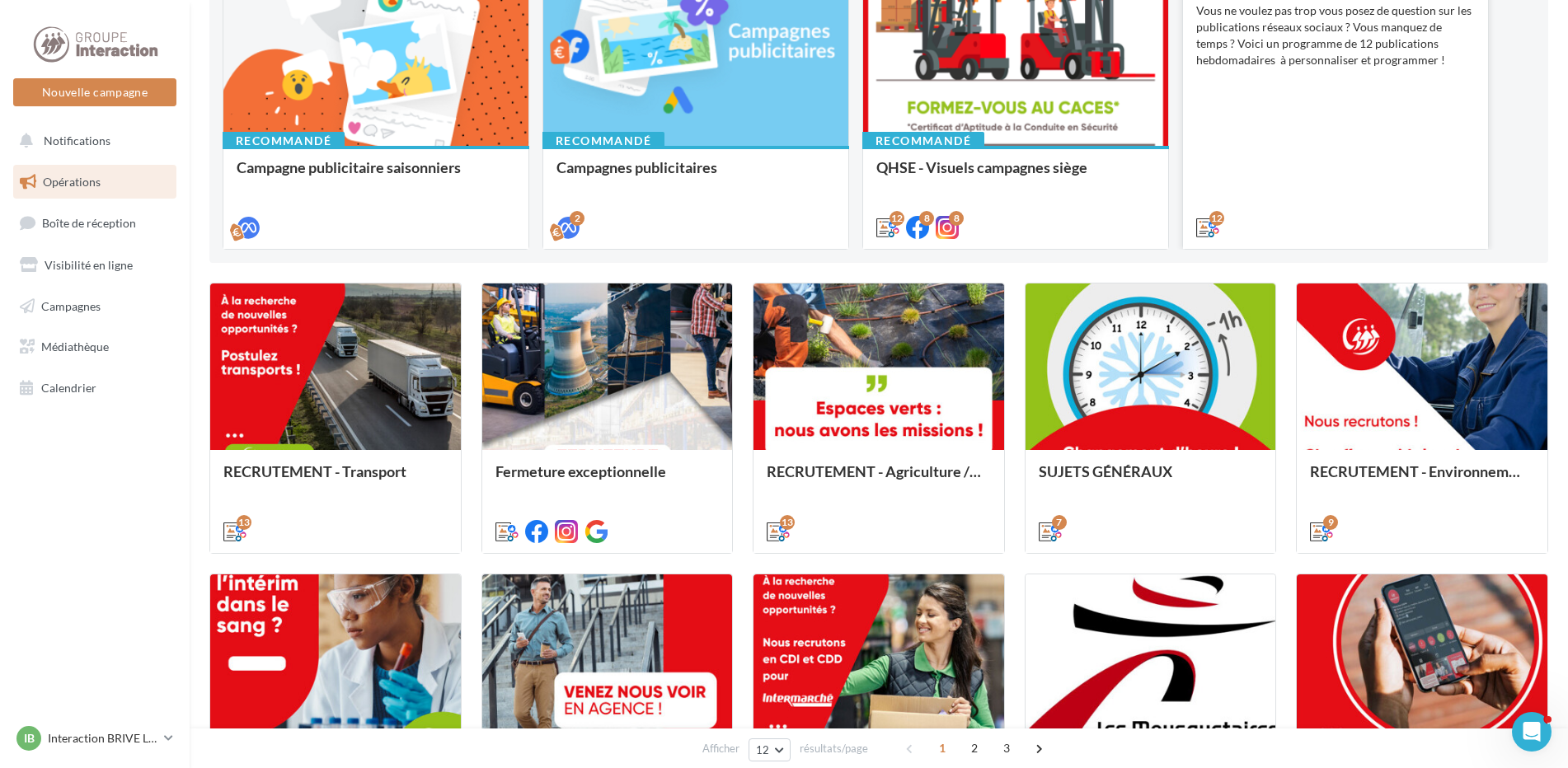
click at [1379, 100] on div "INTERACTION - 12 semaines de publication Vous ne voulez pas trop vous posez de …" at bounding box center [1335, 103] width 278 height 261
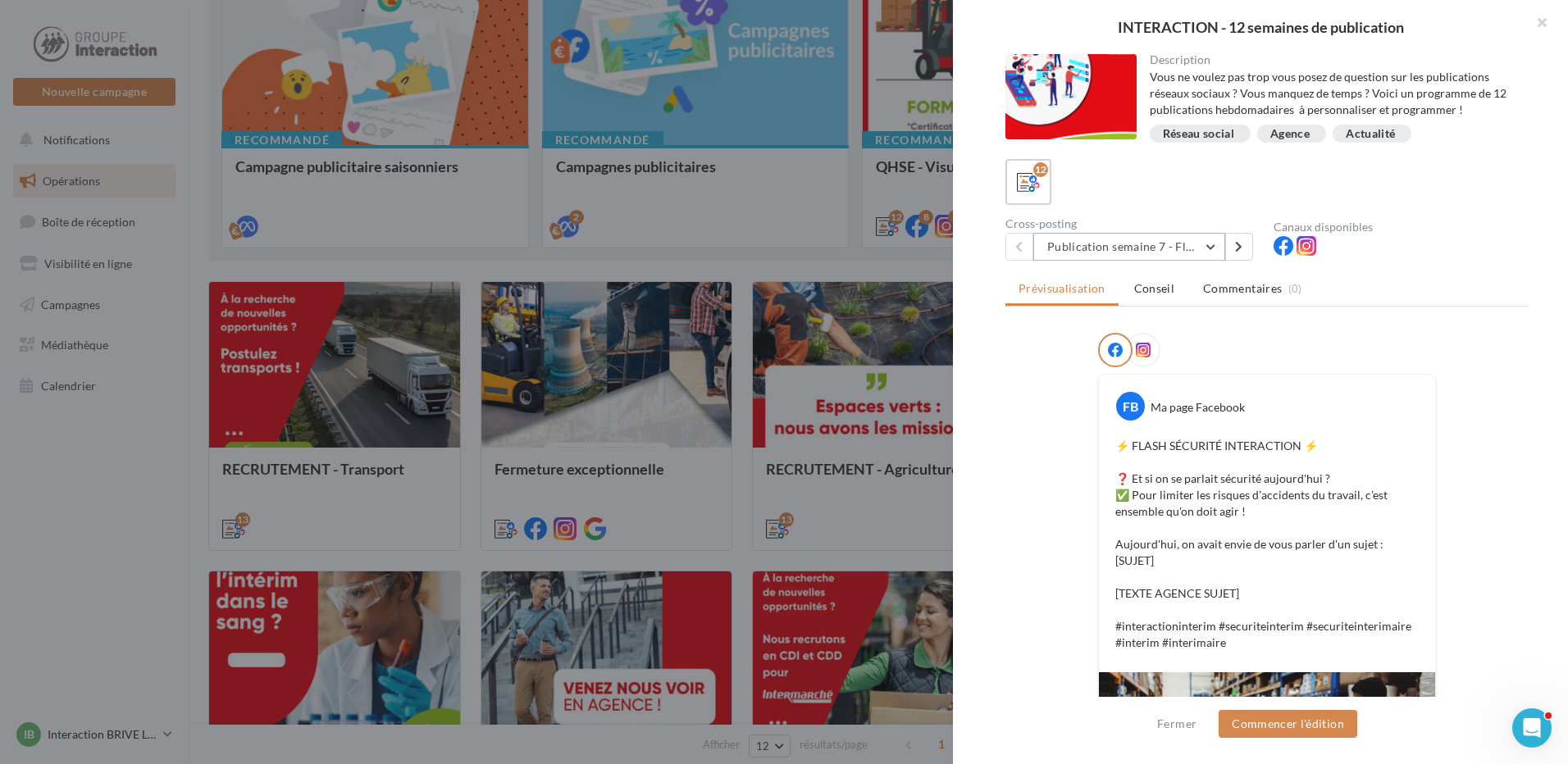
click at [1183, 235] on button "Publication semaine 7 - Flash sécurité" at bounding box center [1128, 247] width 192 height 28
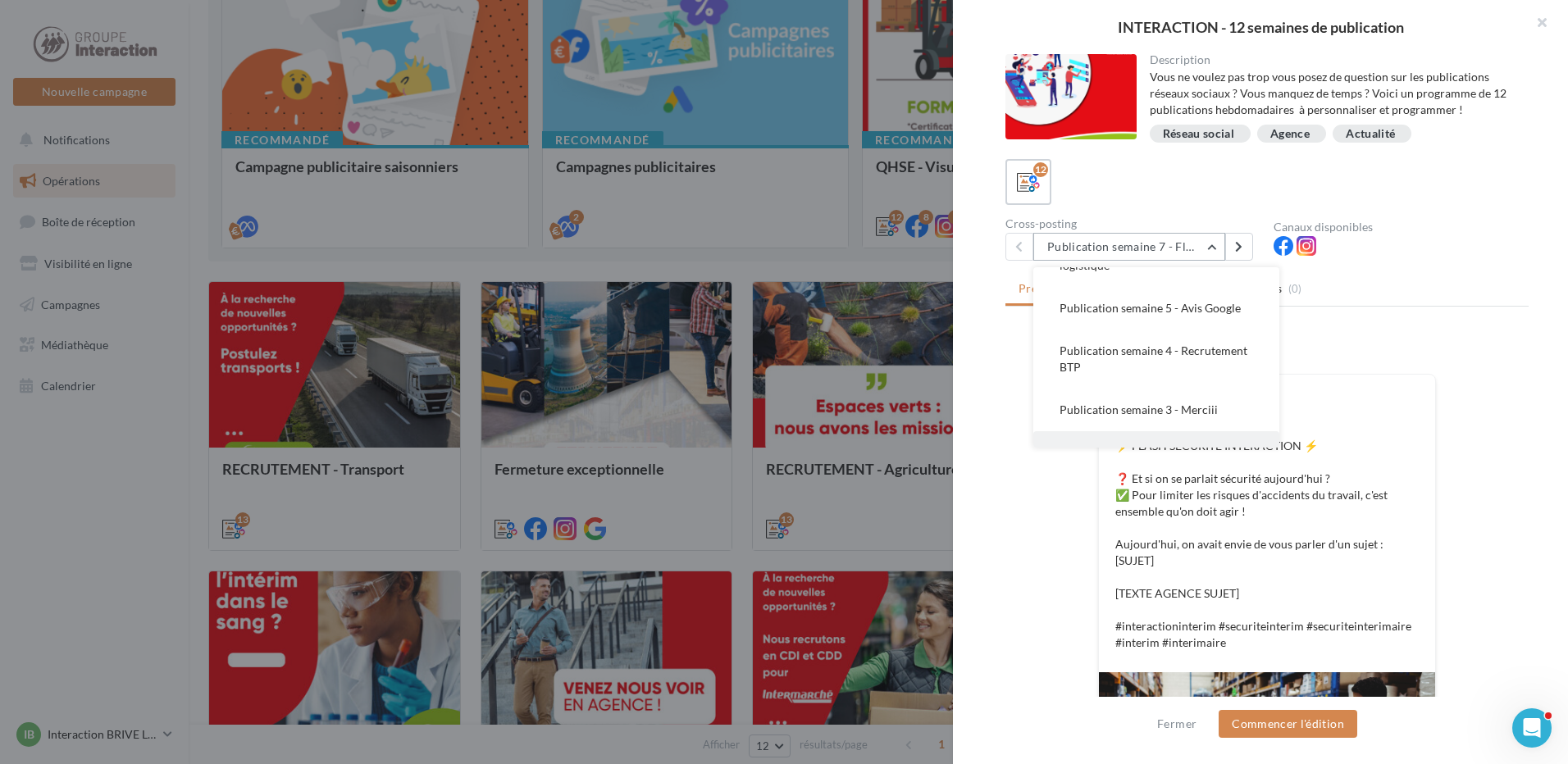
scroll to position [164, 0]
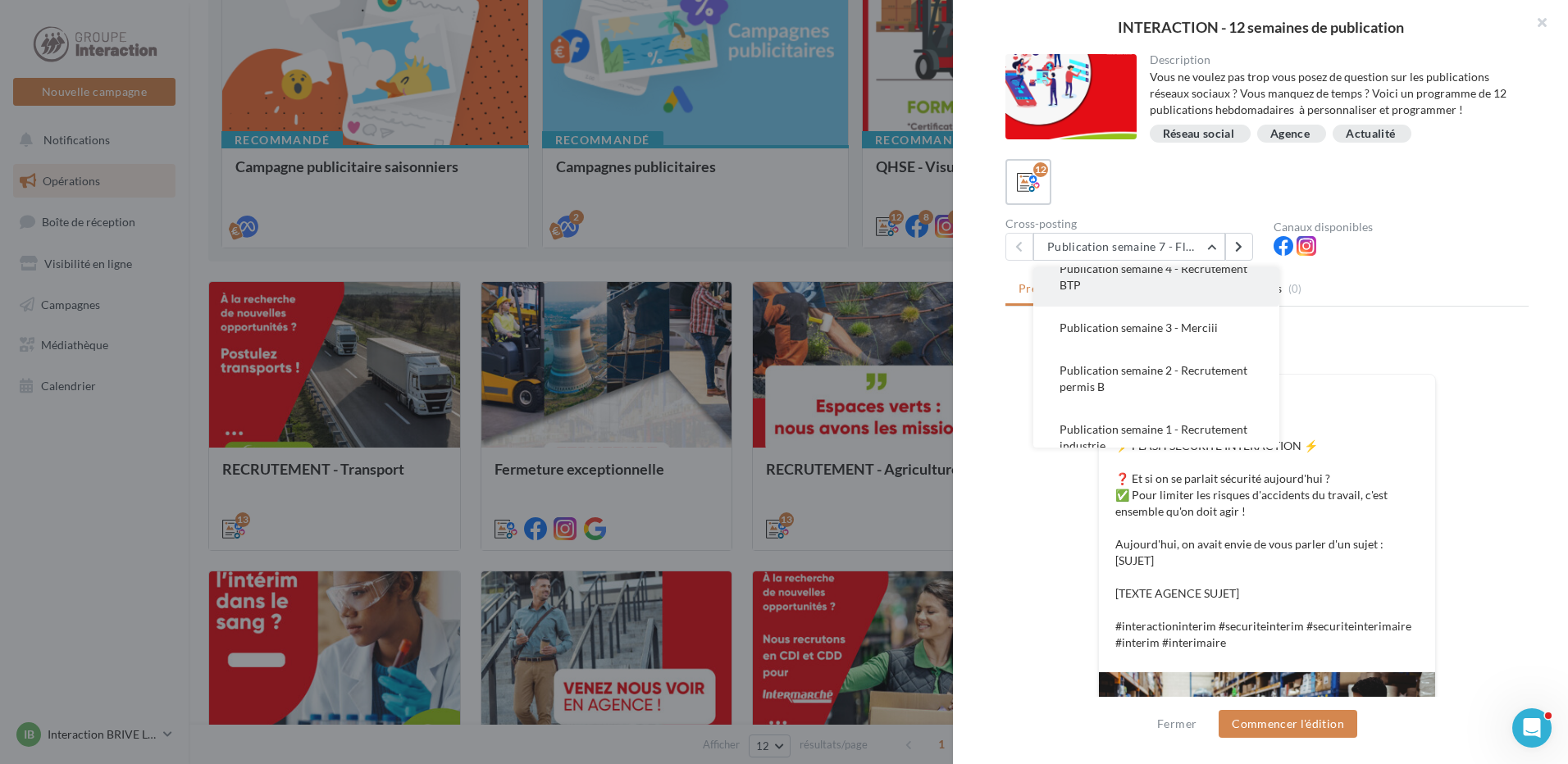
click at [1163, 289] on span "Publication semaine 4 - Recrutement BTP" at bounding box center [1153, 277] width 188 height 30
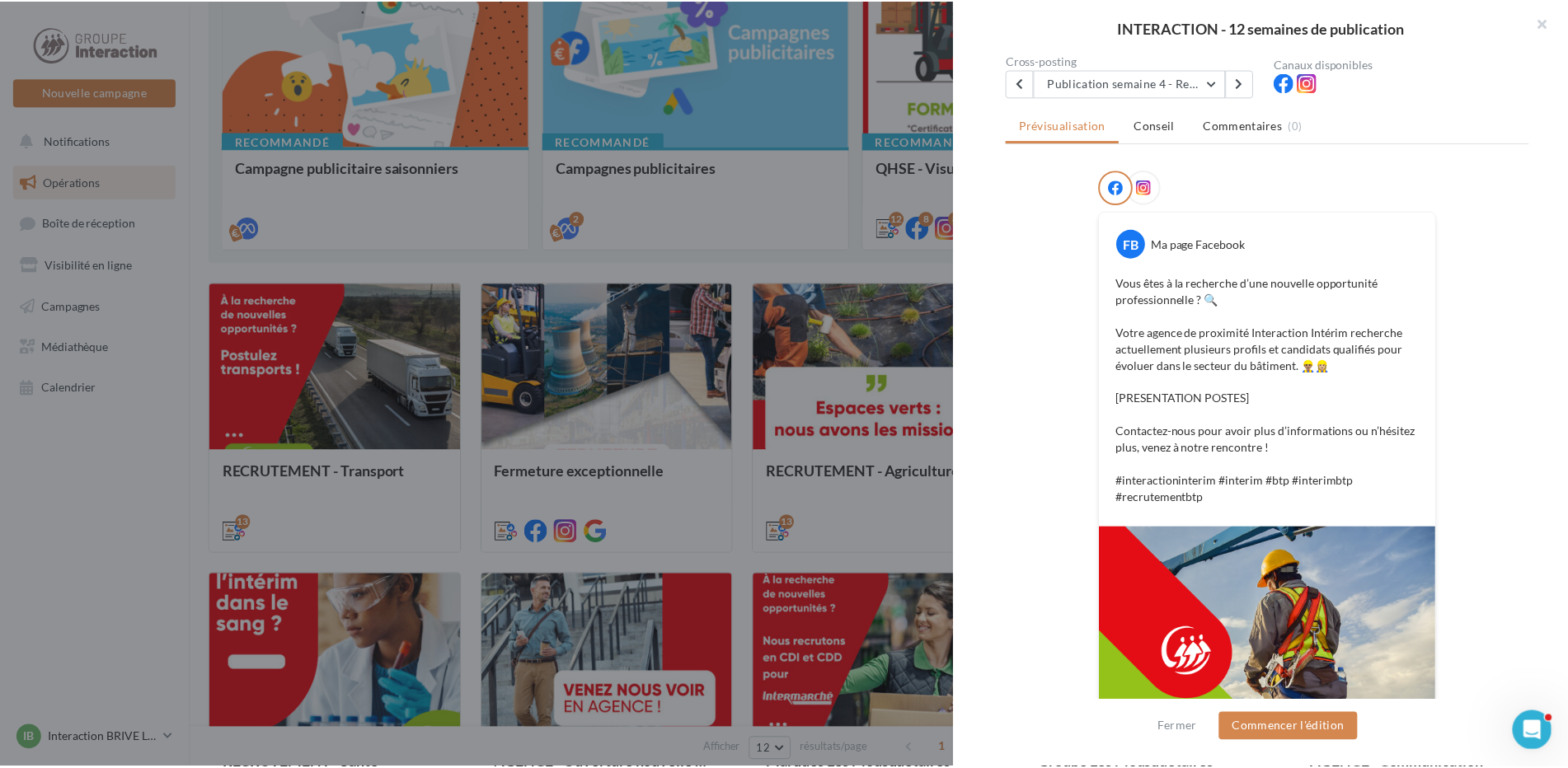
scroll to position [337, 0]
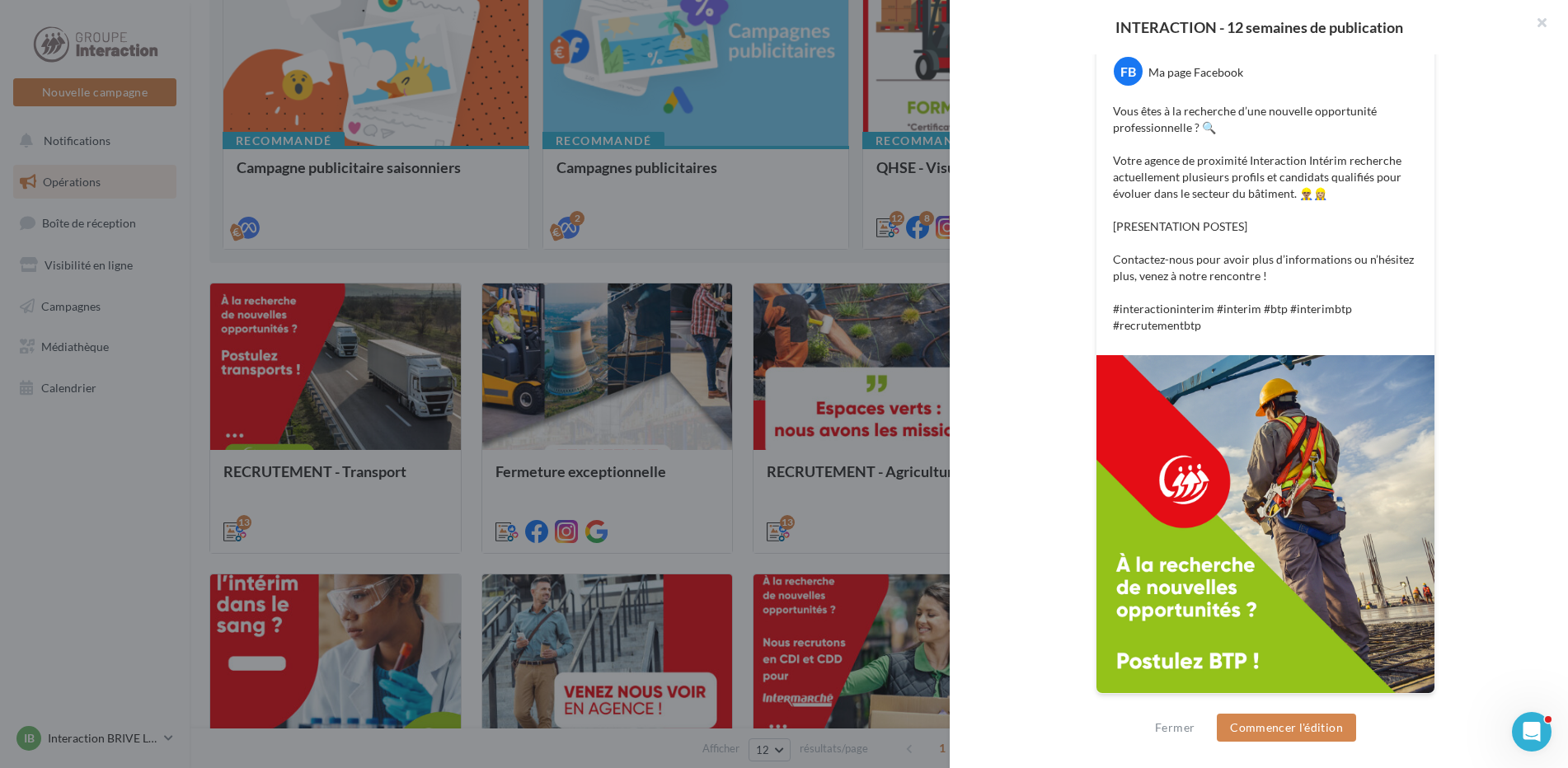
click at [102, 486] on div at bounding box center [784, 384] width 1568 height 768
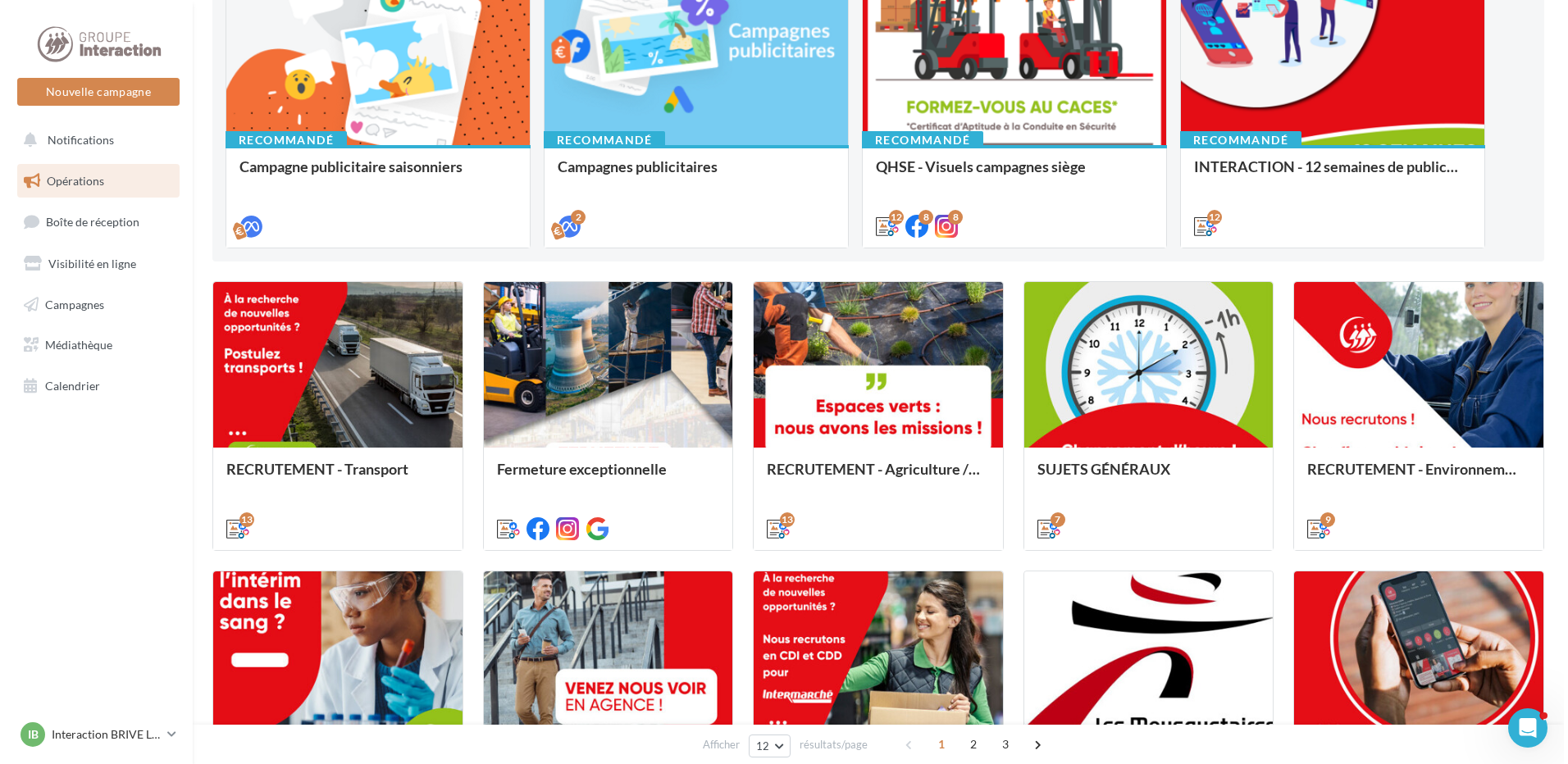
scroll to position [574, 0]
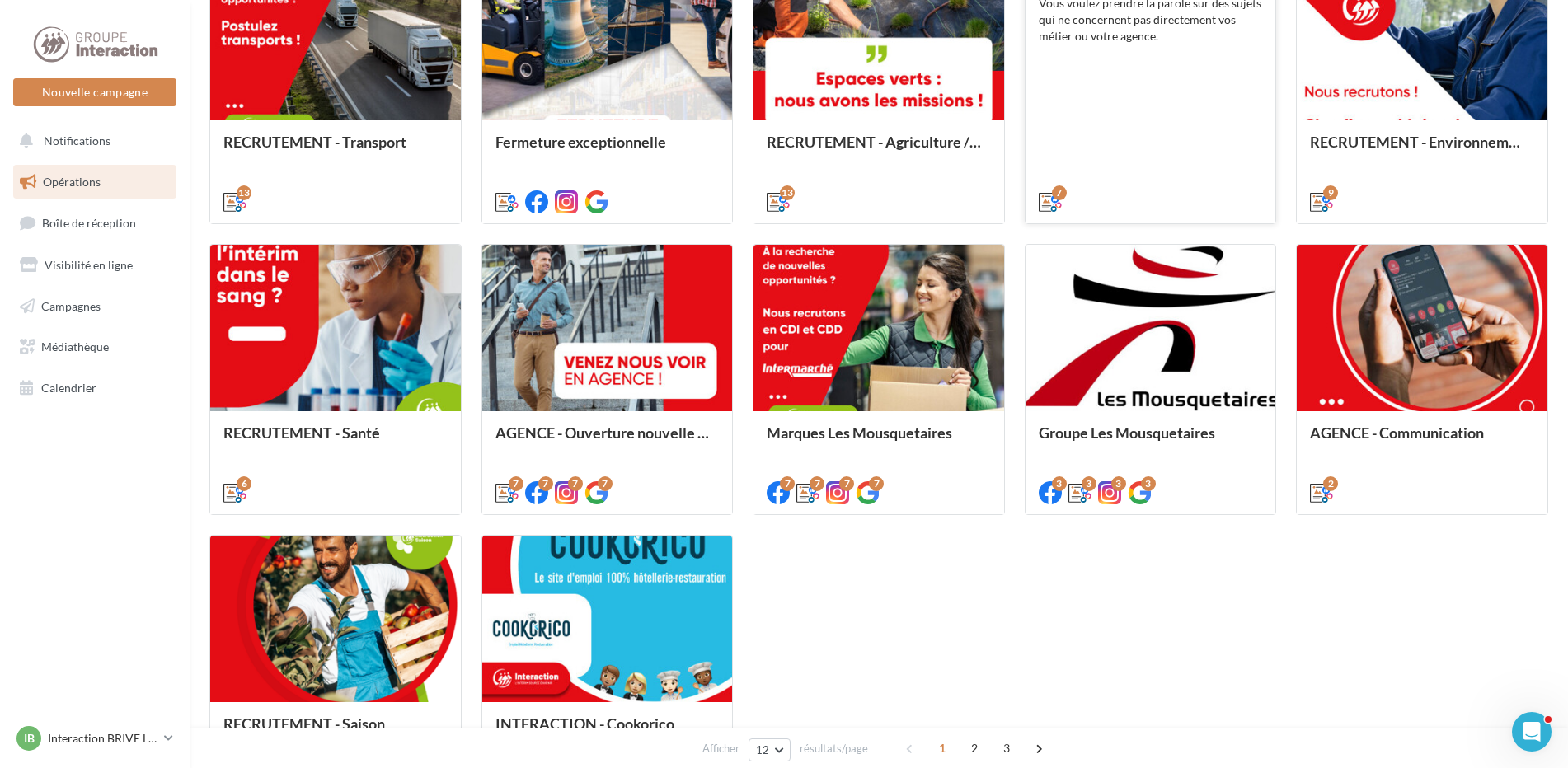
click at [1080, 78] on div "SUJETS GÉNÉRAUX Vous voulez prendre la parole sur des sujets qui ne concernent …" at bounding box center [1150, 86] width 225 height 243
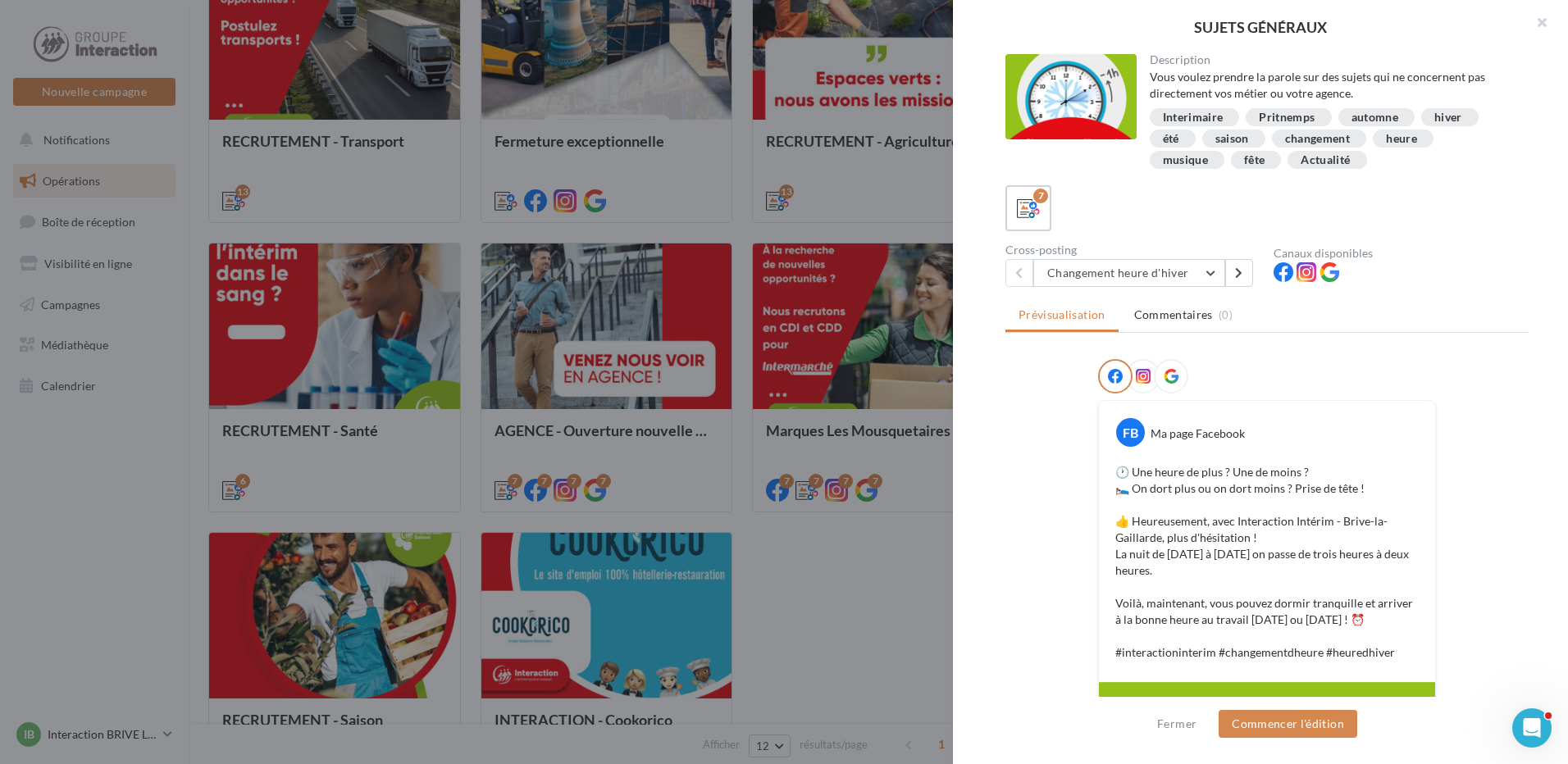
click at [1177, 258] on div "Cross-posting Changement heure d'hiver Changement heure d'hiver Changement heur…" at bounding box center [1139, 266] width 268 height 43
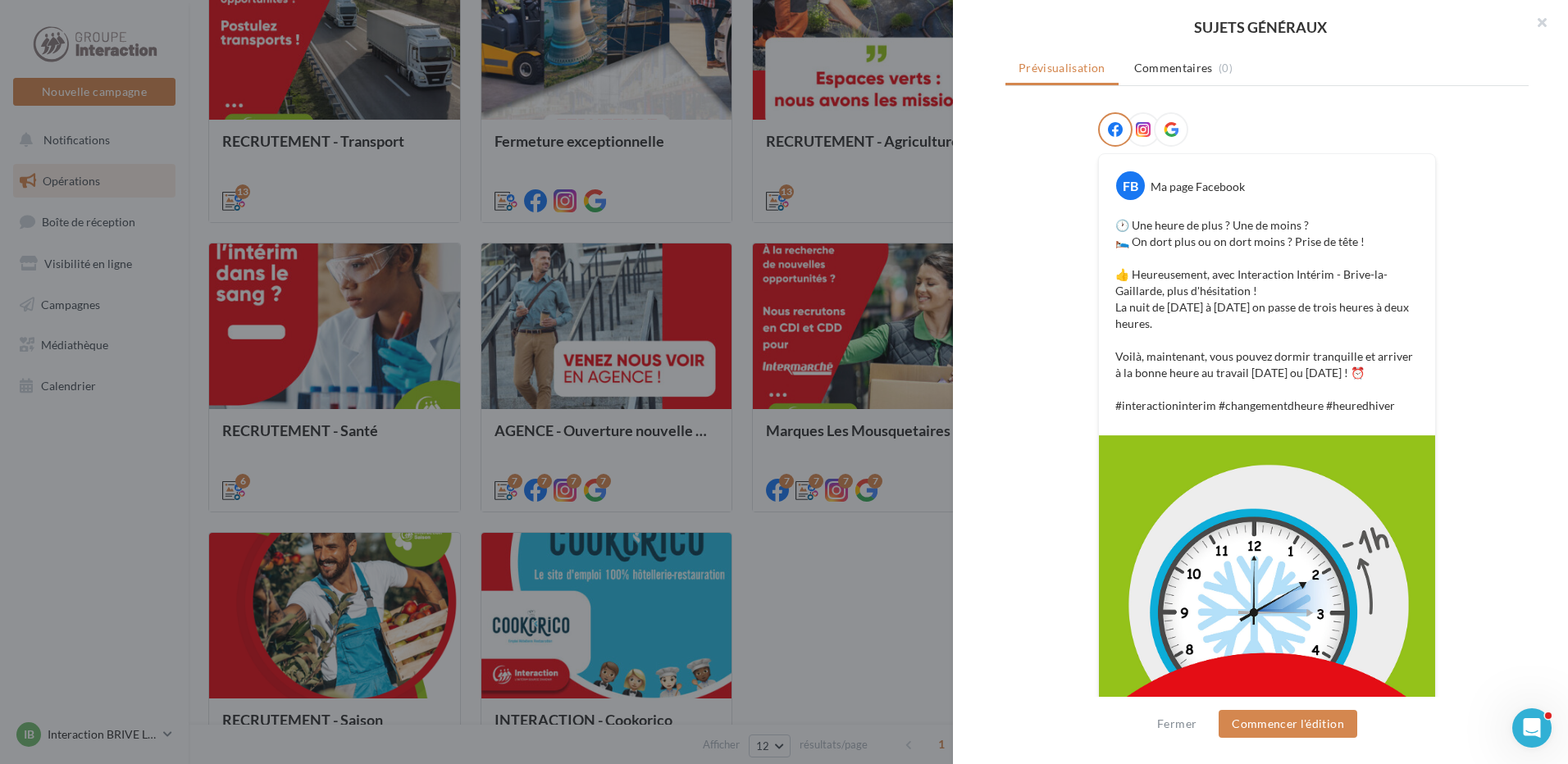
scroll to position [1, 0]
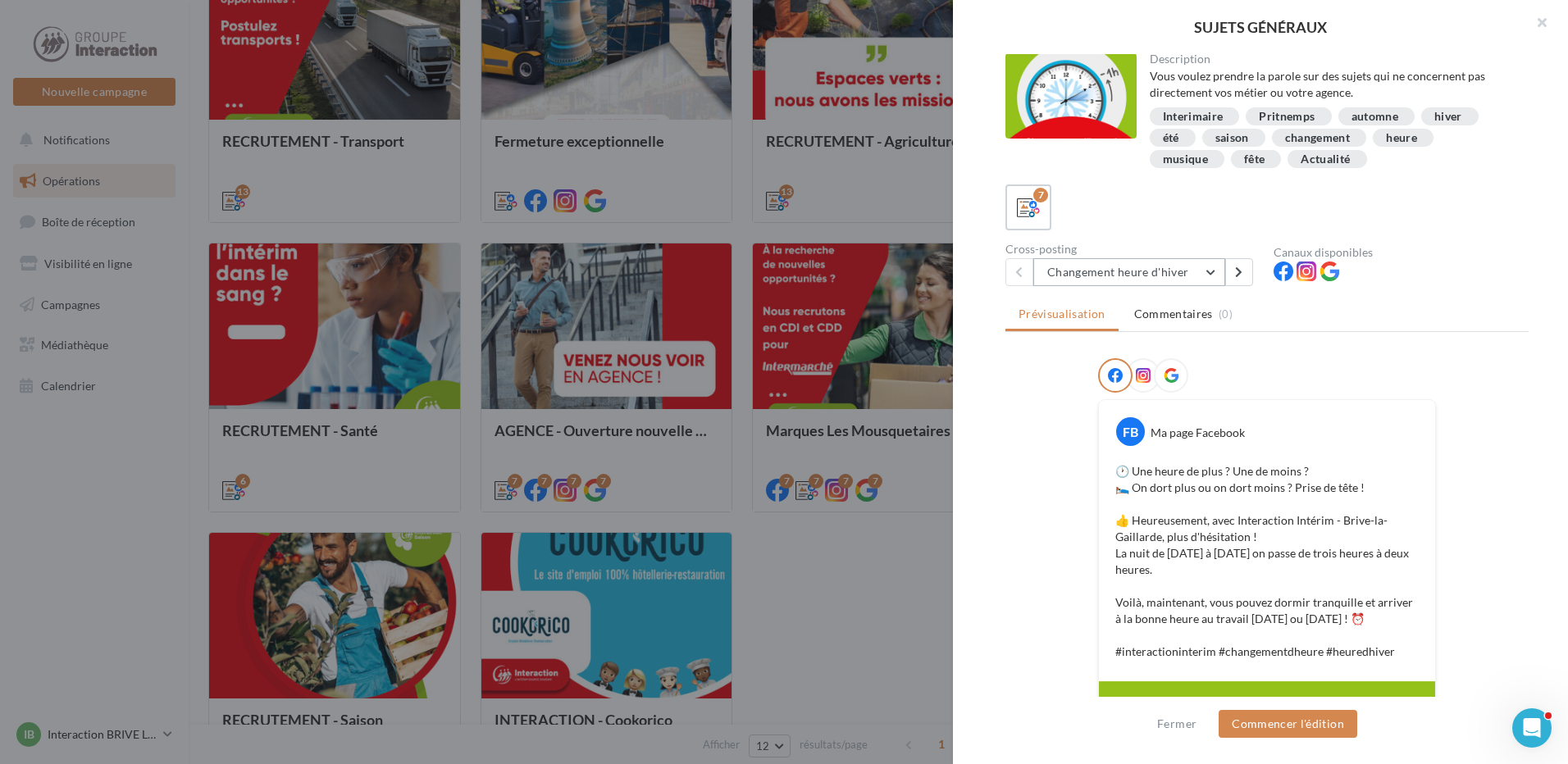
click at [1203, 264] on button "Changement heure d'hiver" at bounding box center [1128, 272] width 192 height 28
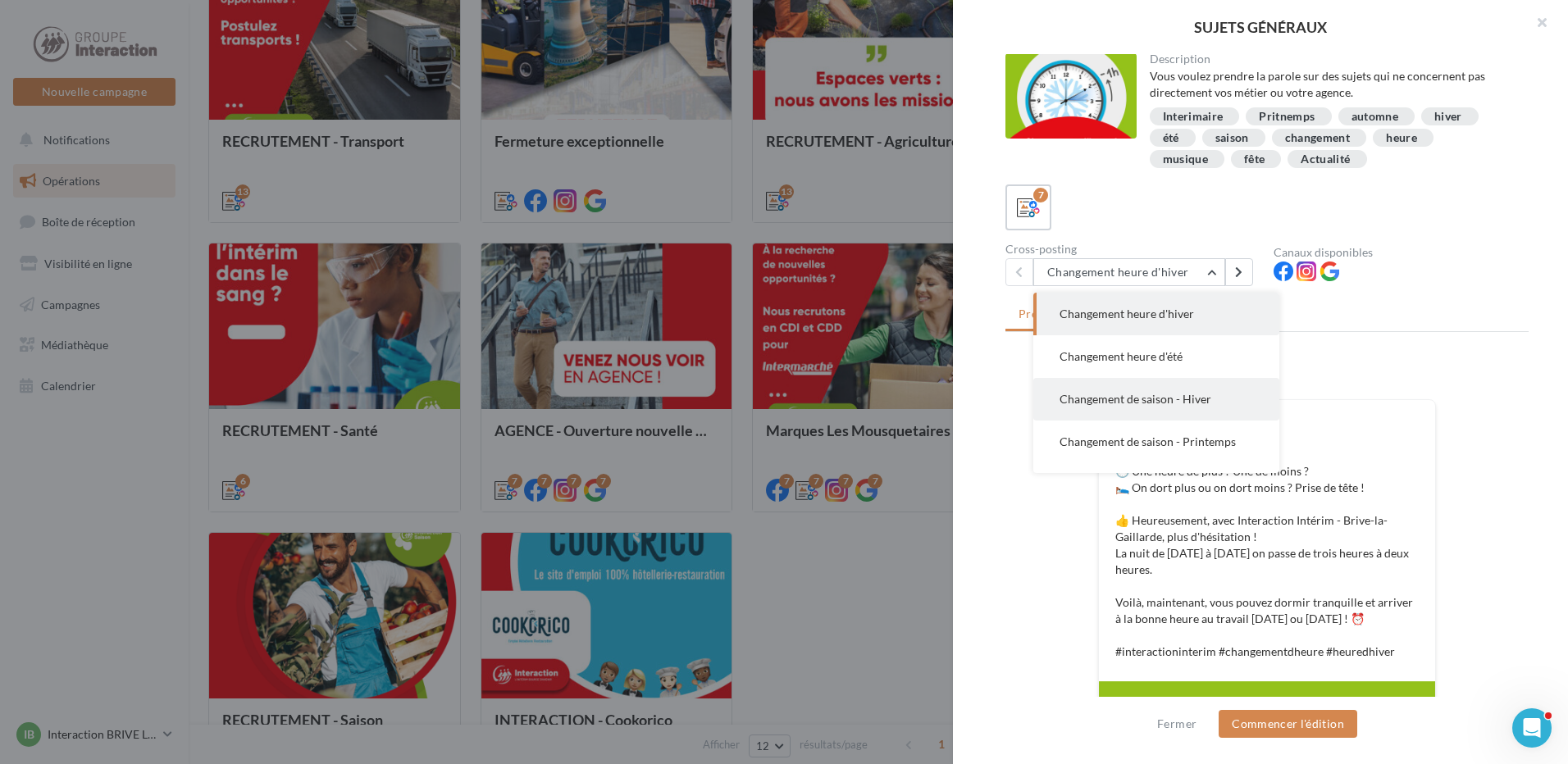
click at [1171, 405] on span "Changement de saison - Hiver" at bounding box center [1136, 399] width 152 height 14
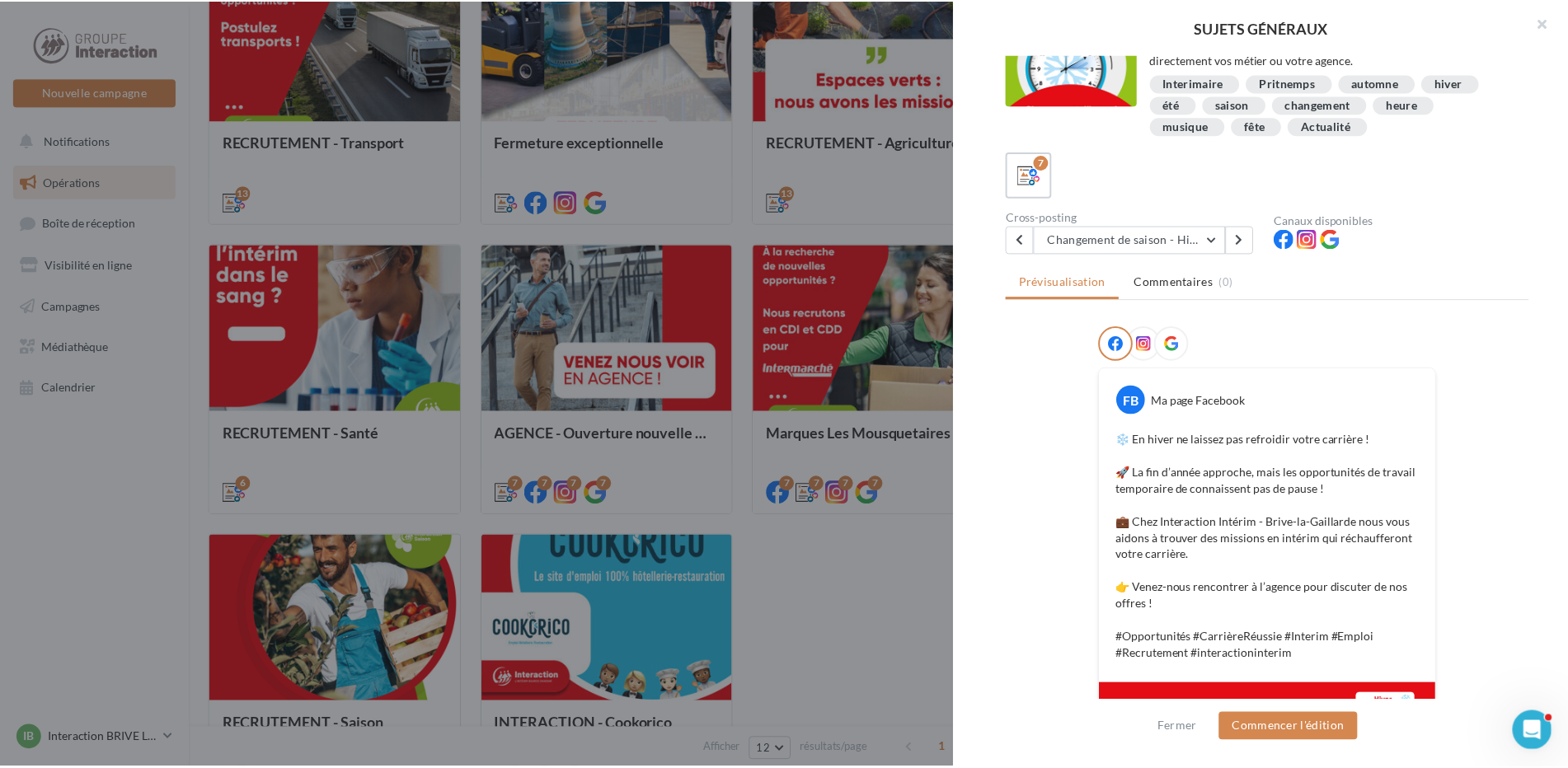
scroll to position [364, 0]
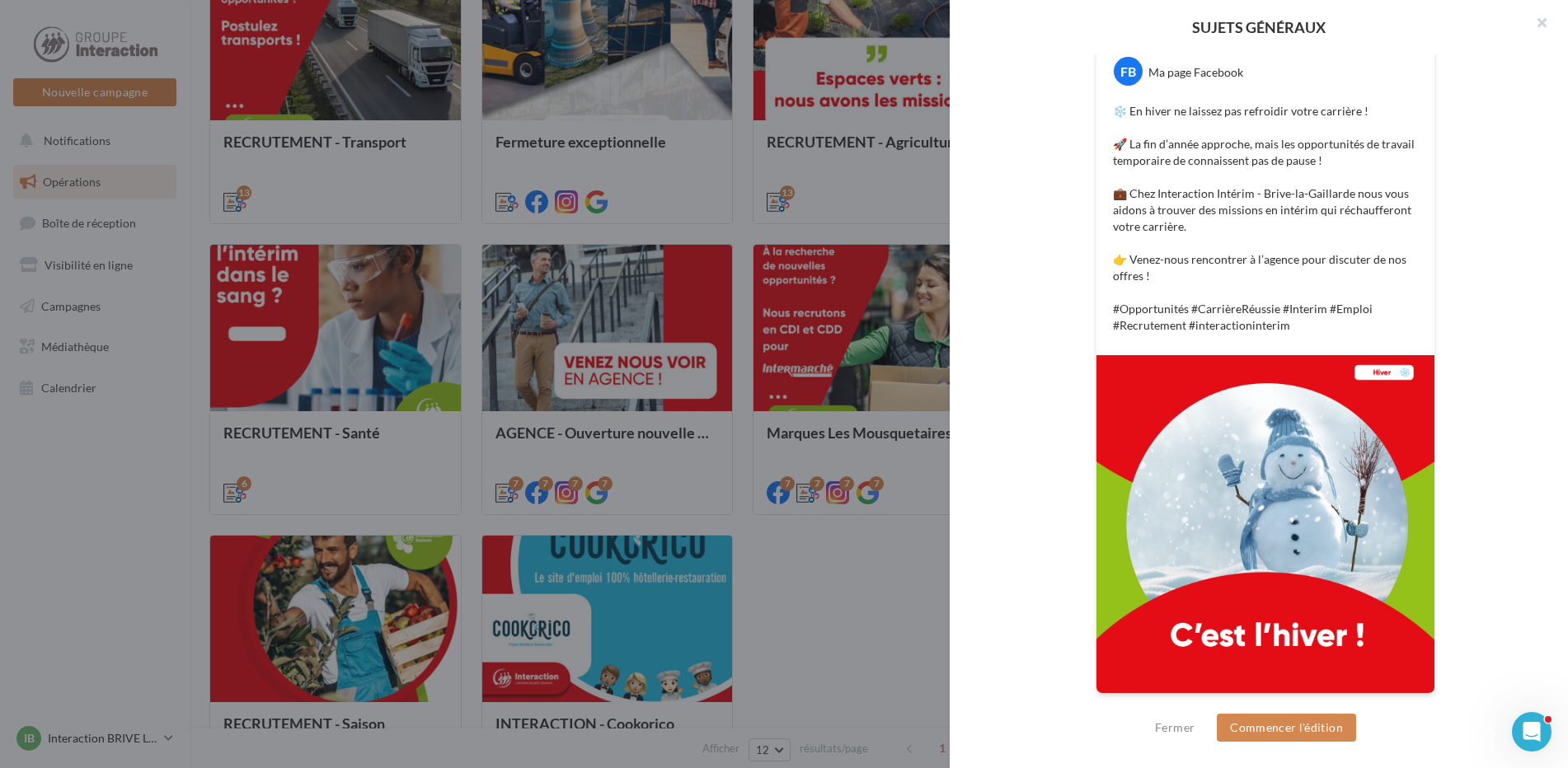
click at [159, 508] on div at bounding box center [784, 384] width 1568 height 768
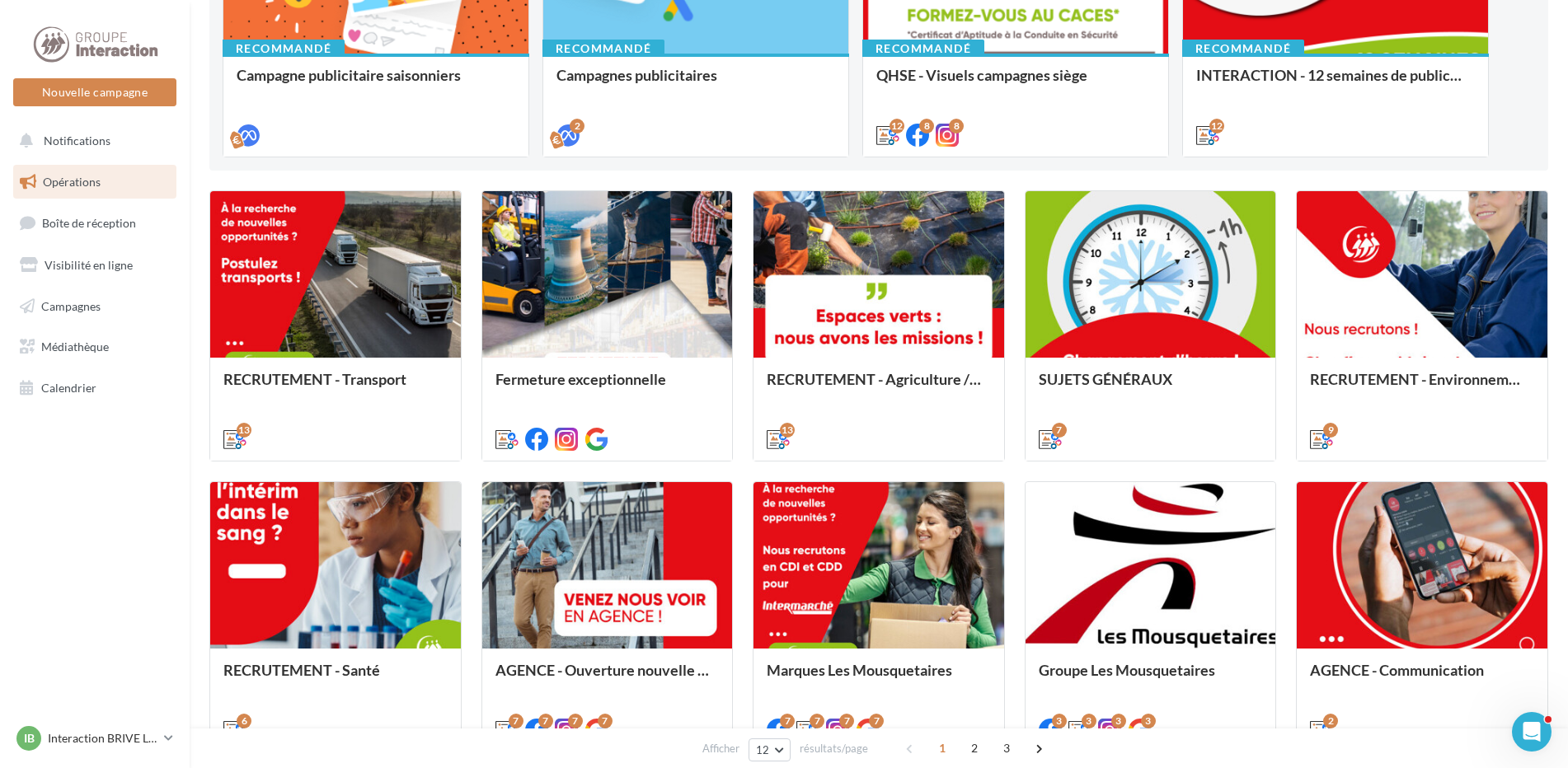
scroll to position [752, 0]
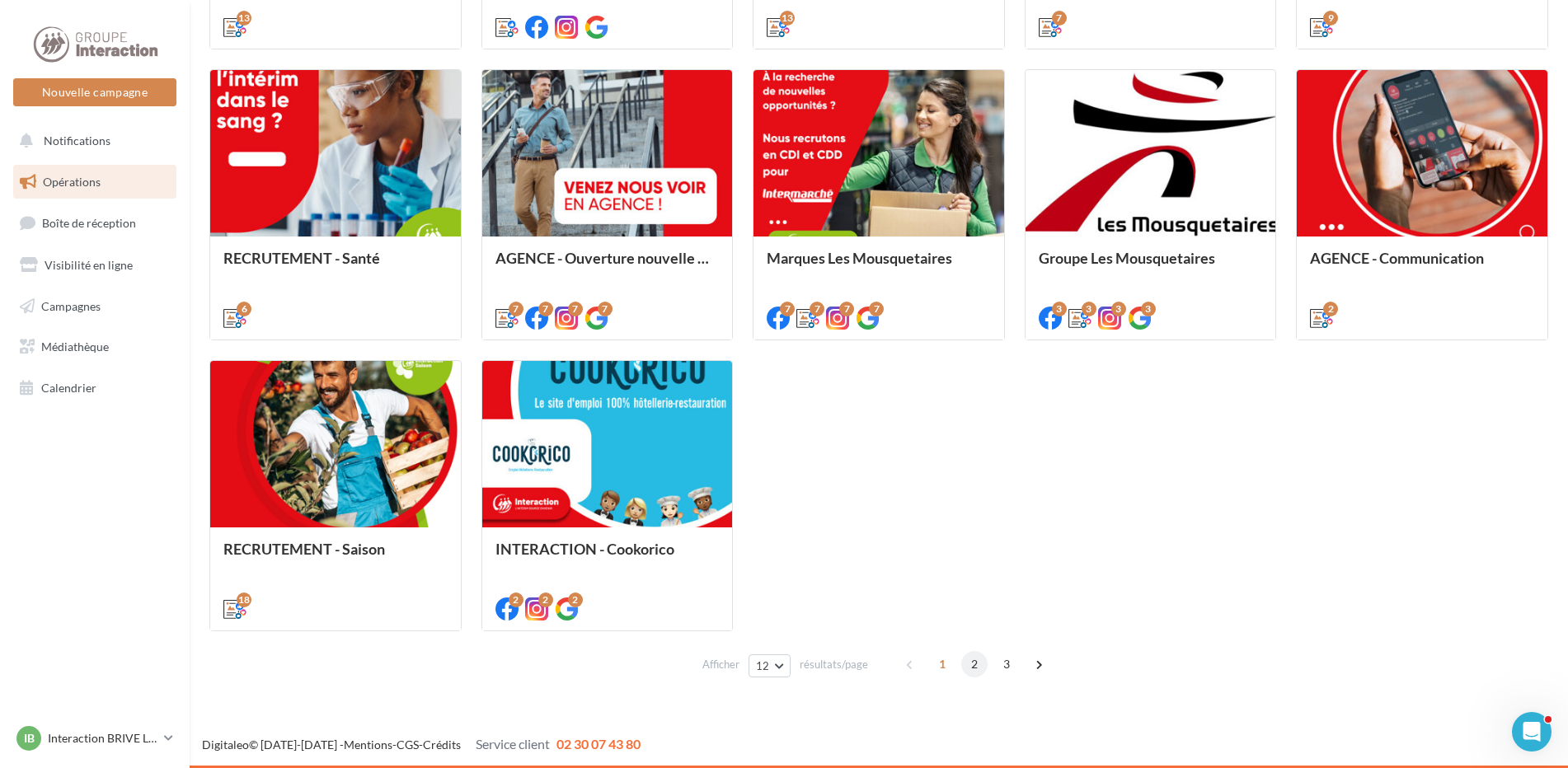
click at [969, 661] on span "2" at bounding box center [973, 664] width 26 height 26
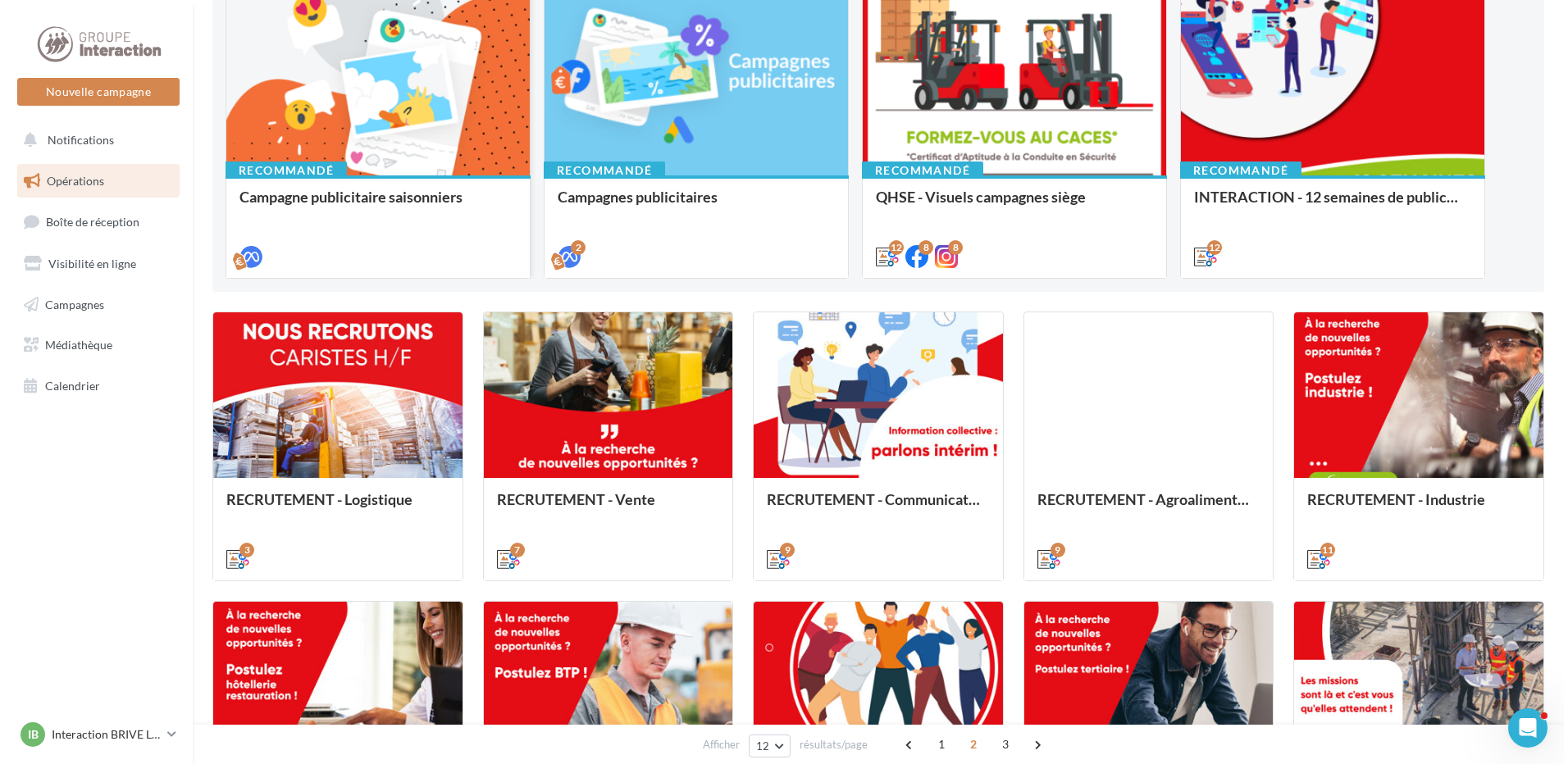
scroll to position [380, 0]
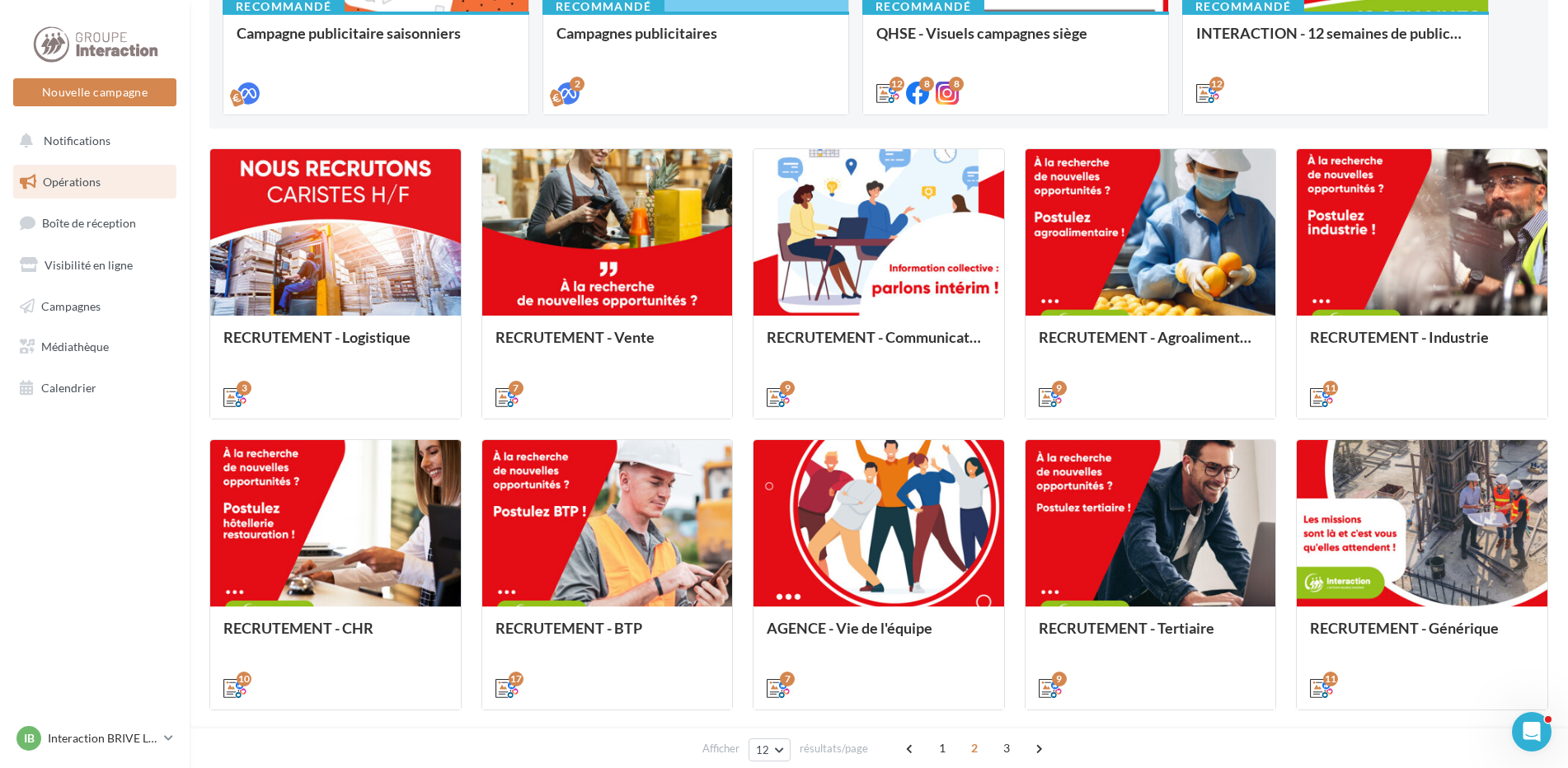
click at [125, 497] on nav "Nouvelle campagne Nouvelle campagne Notifications Opérations Boîte de réception…" at bounding box center [94, 384] width 189 height 768
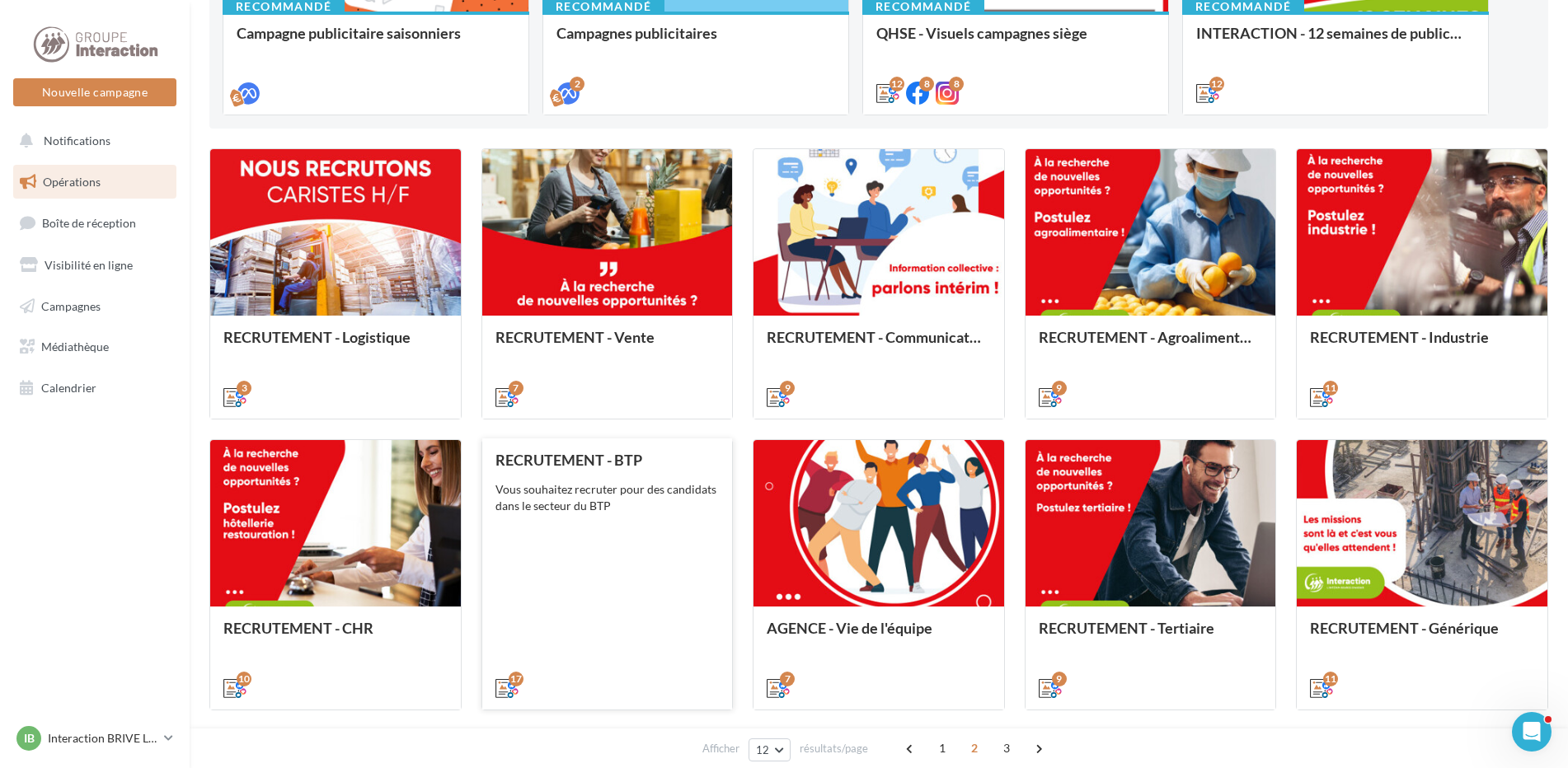
click at [631, 486] on div "Vous souhaitez recruter pour des candidats dans le secteur du BTP" at bounding box center [608, 498] width 225 height 33
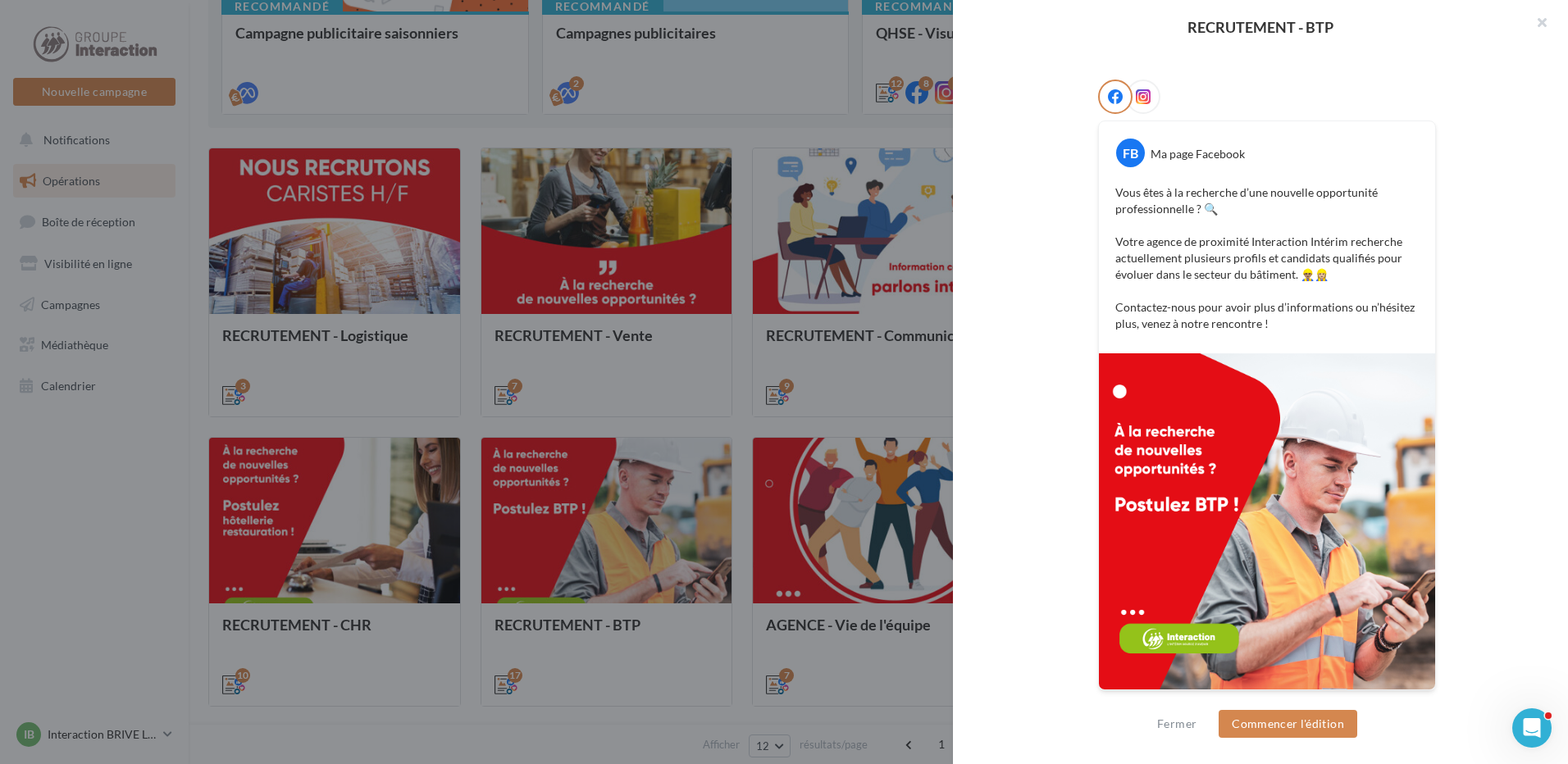
scroll to position [0, 0]
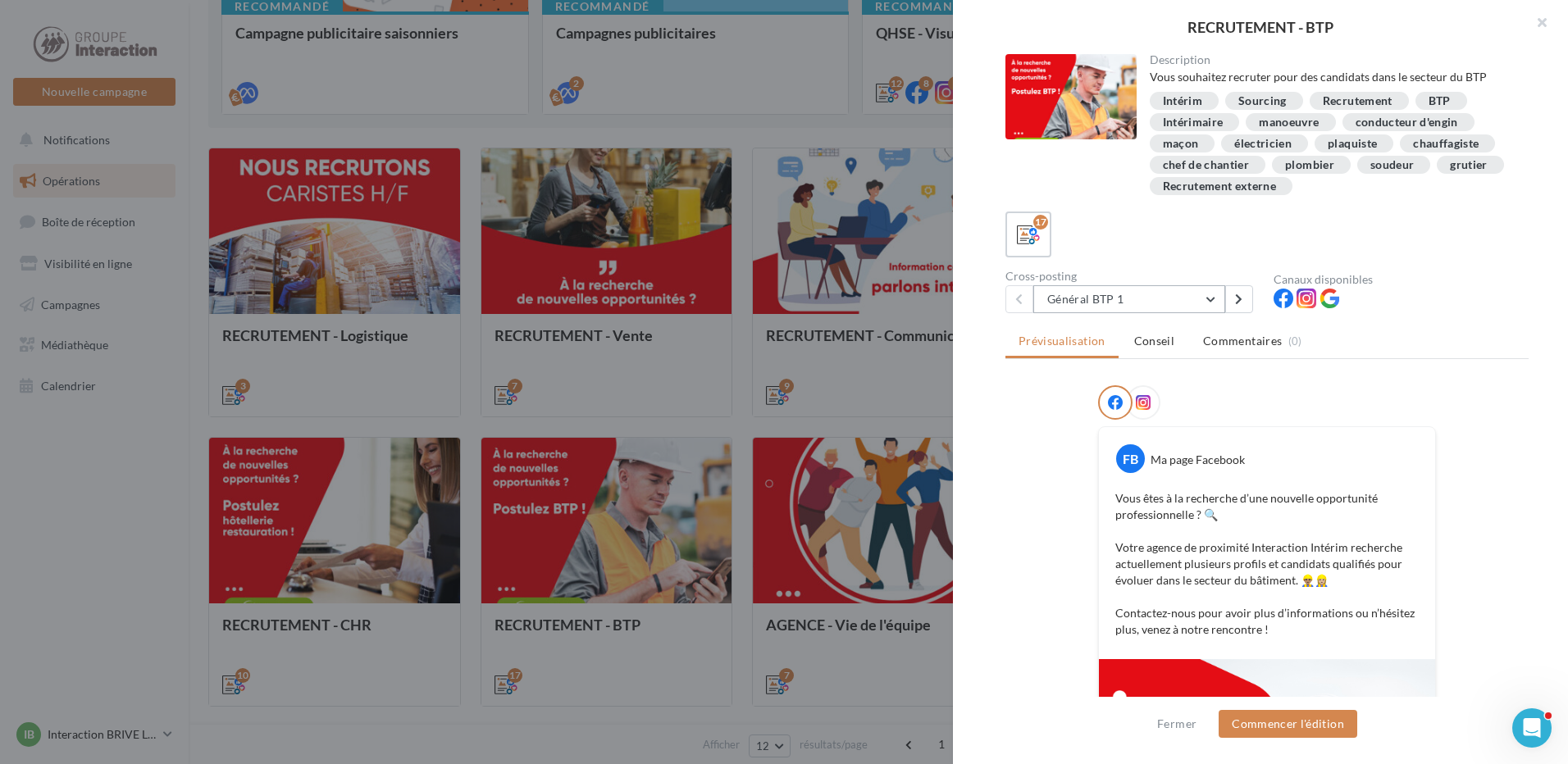
click at [1160, 304] on button "Général BTP 1" at bounding box center [1128, 298] width 192 height 28
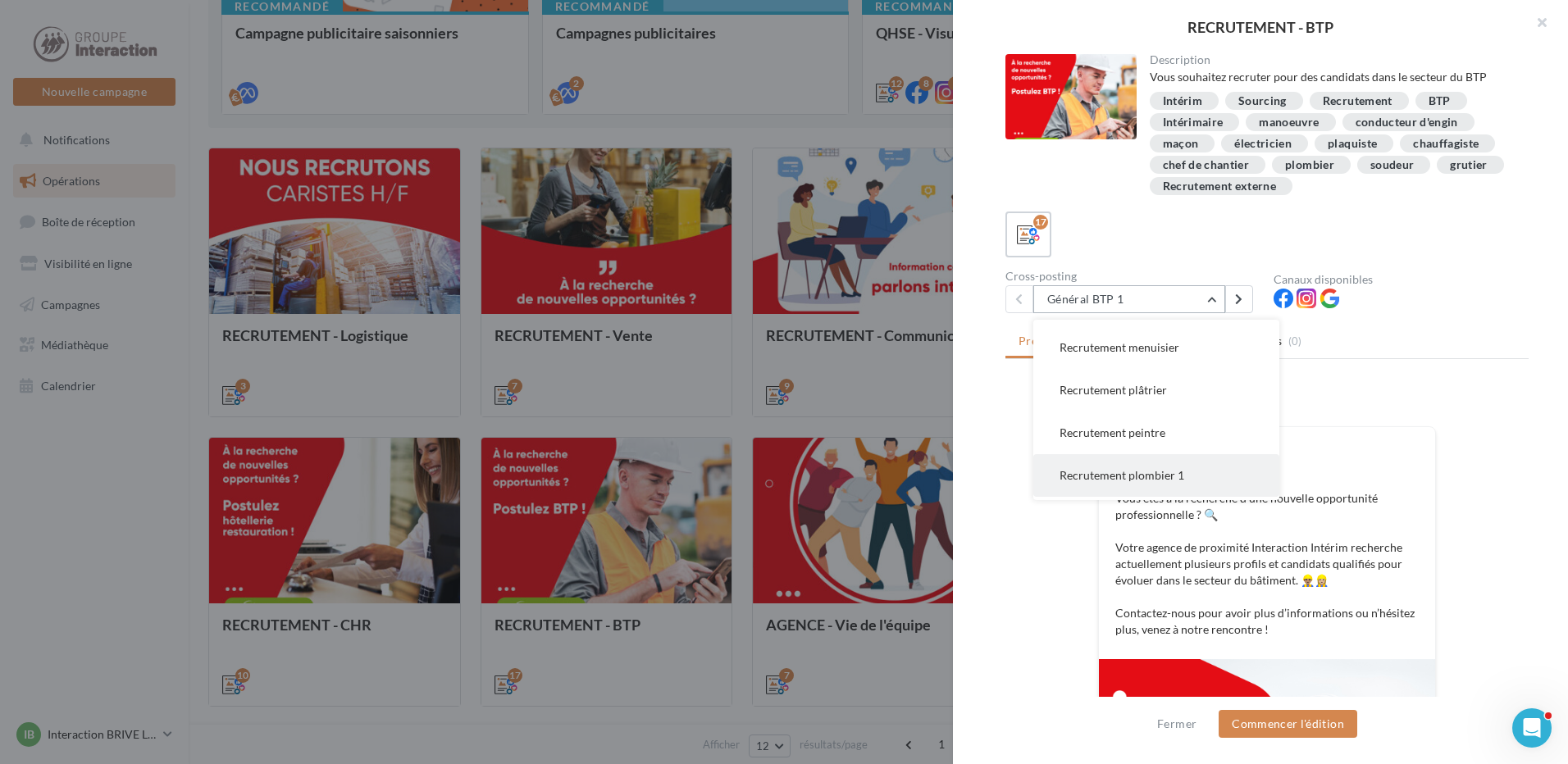
scroll to position [246, 0]
click at [1144, 394] on span "Recrutement plombier 1" at bounding box center [1122, 393] width 125 height 14
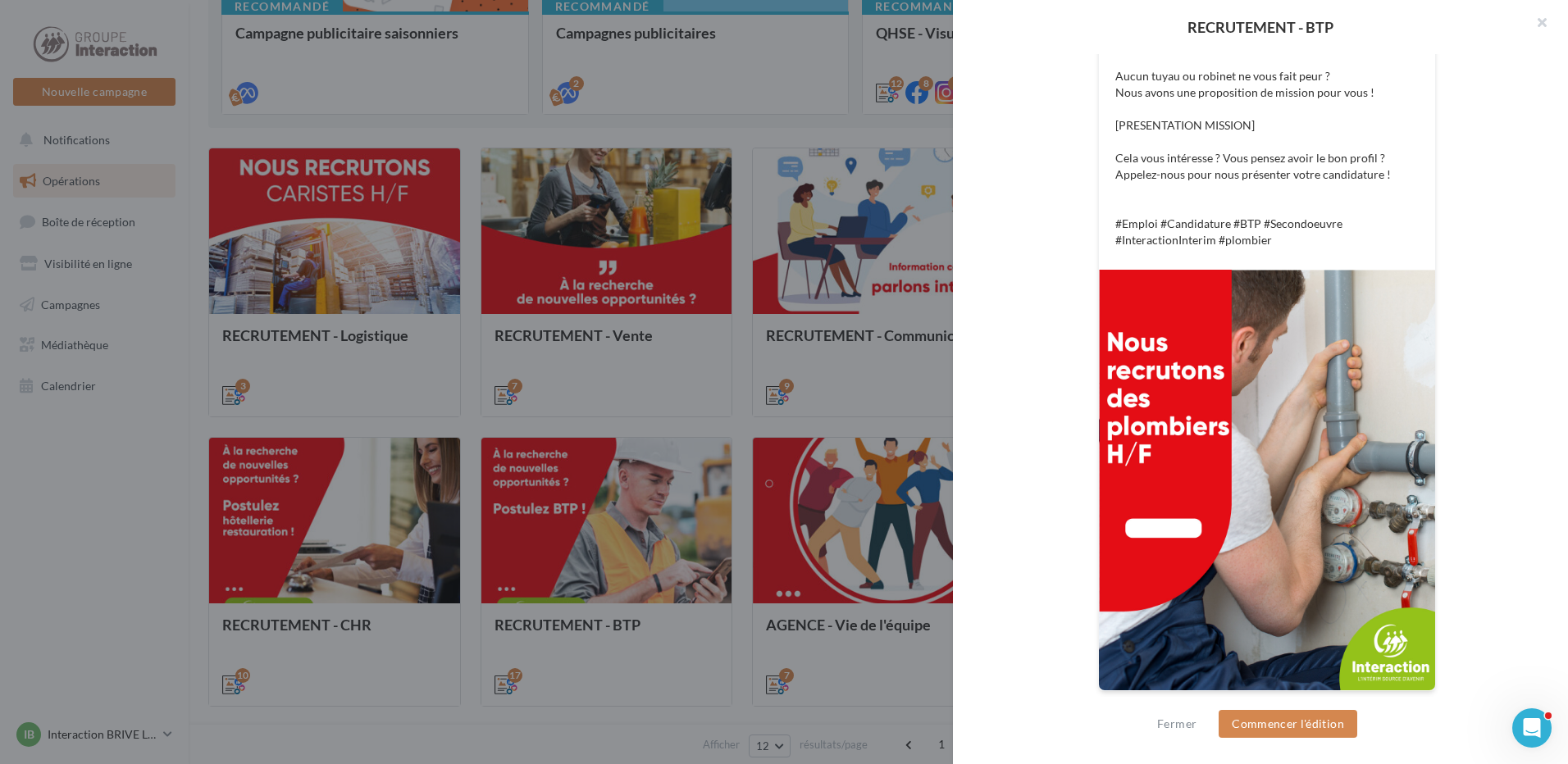
scroll to position [176, 0]
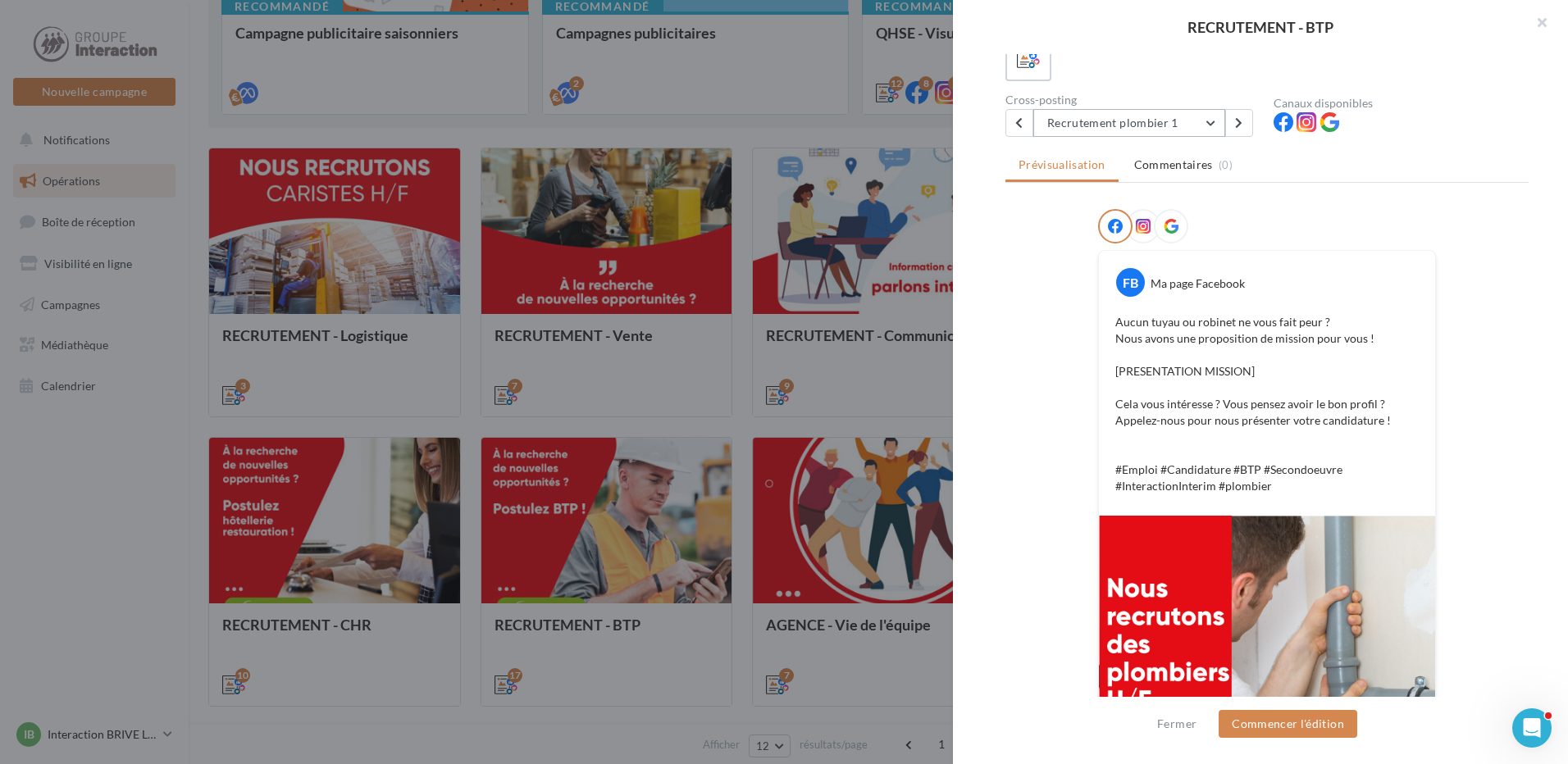
click at [1208, 118] on button "Recrutement plombier 1" at bounding box center [1128, 122] width 192 height 28
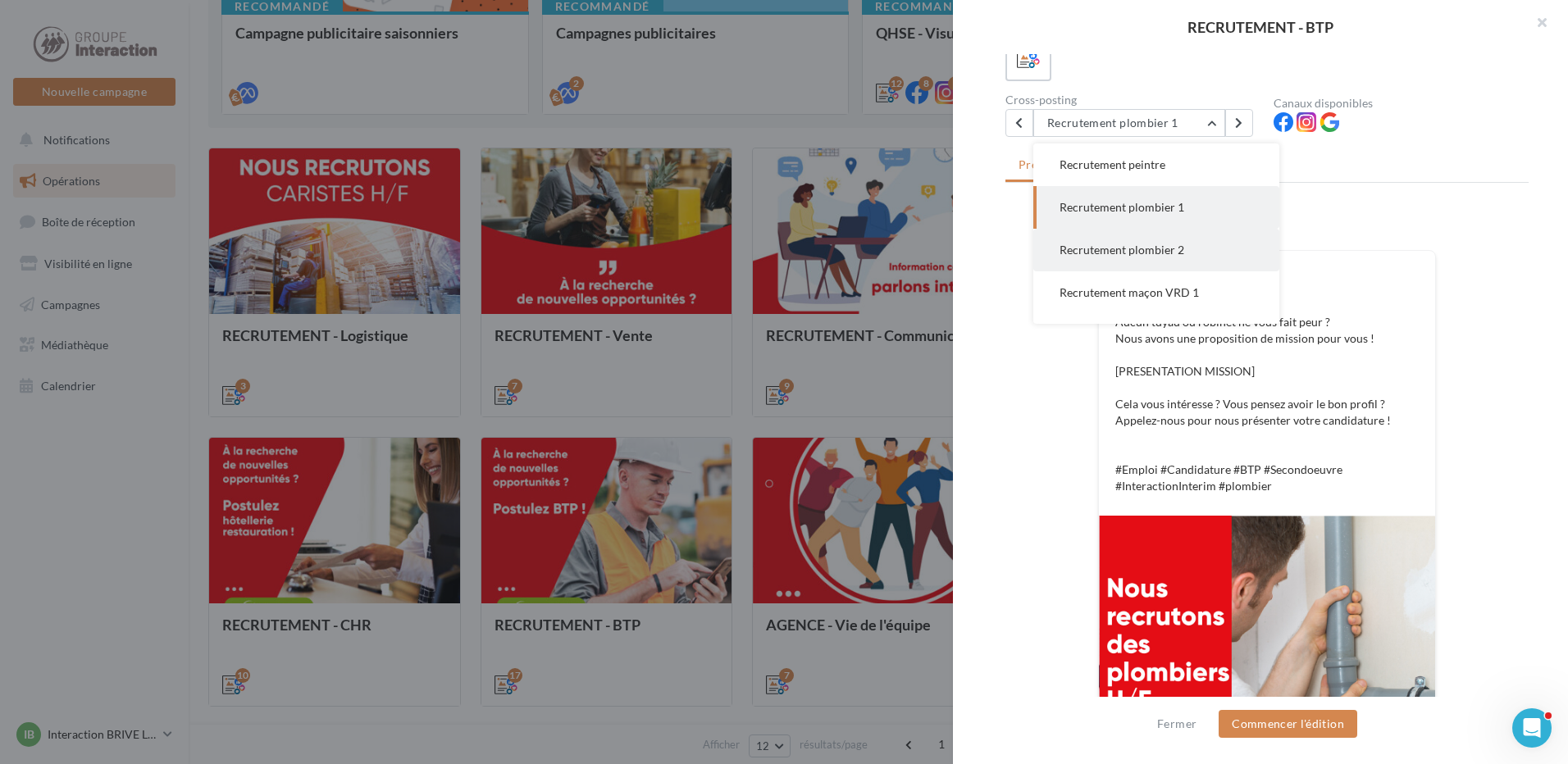
click at [1150, 254] on span "Recrutement plombier 2" at bounding box center [1122, 250] width 125 height 14
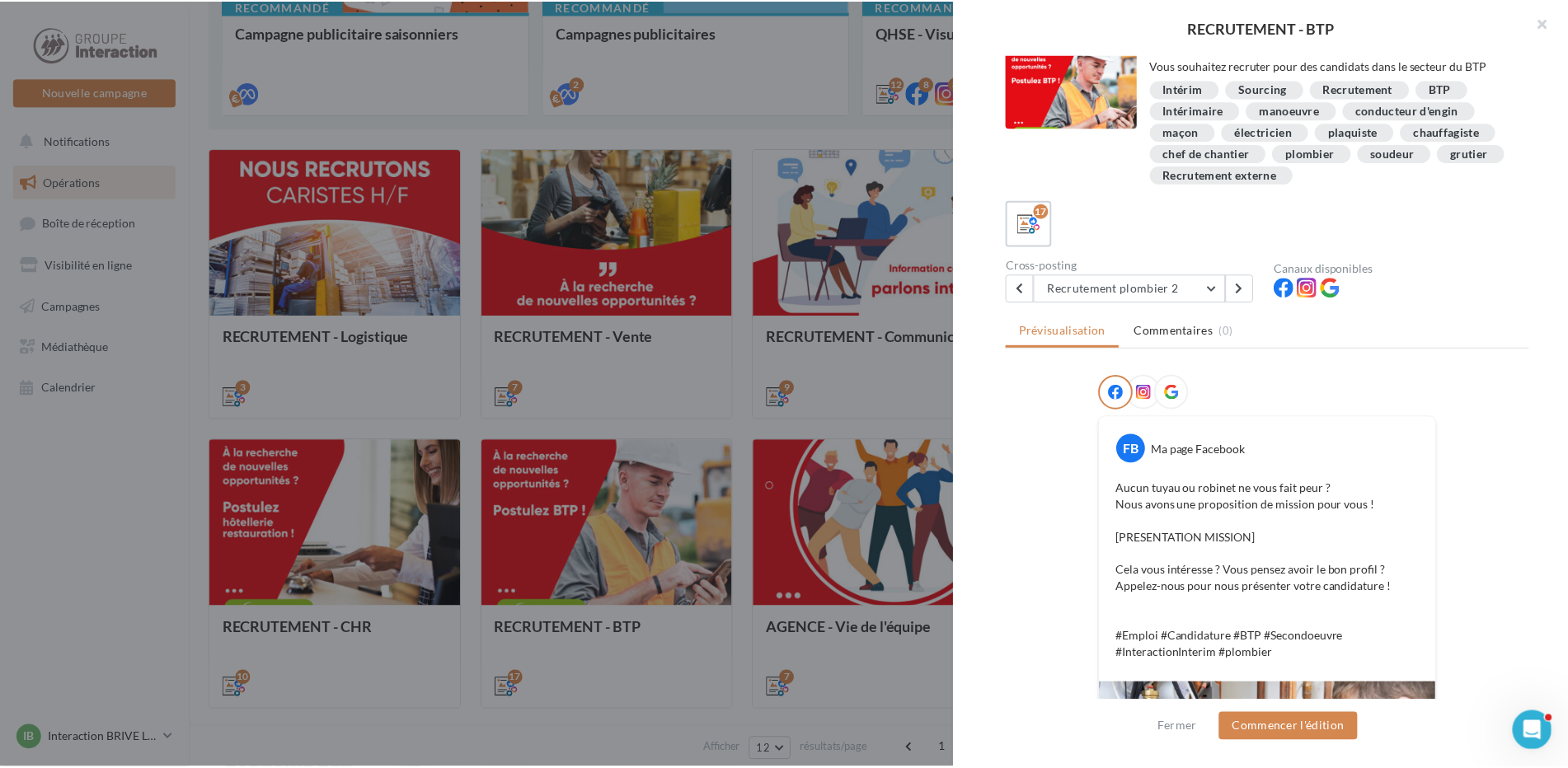
scroll to position [0, 0]
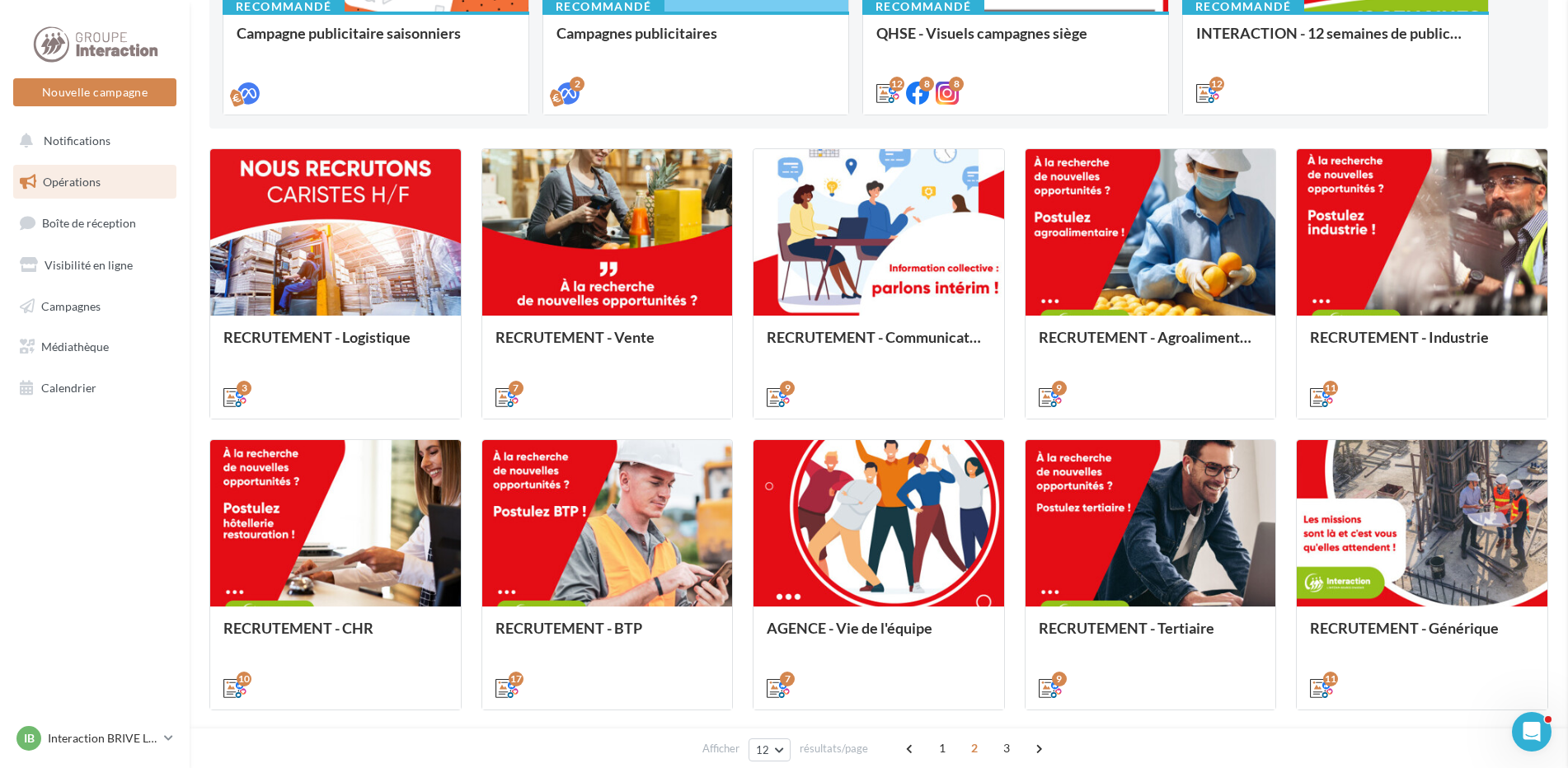
drag, startPoint x: 105, startPoint y: 495, endPoint x: 154, endPoint y: 513, distance: 52.2
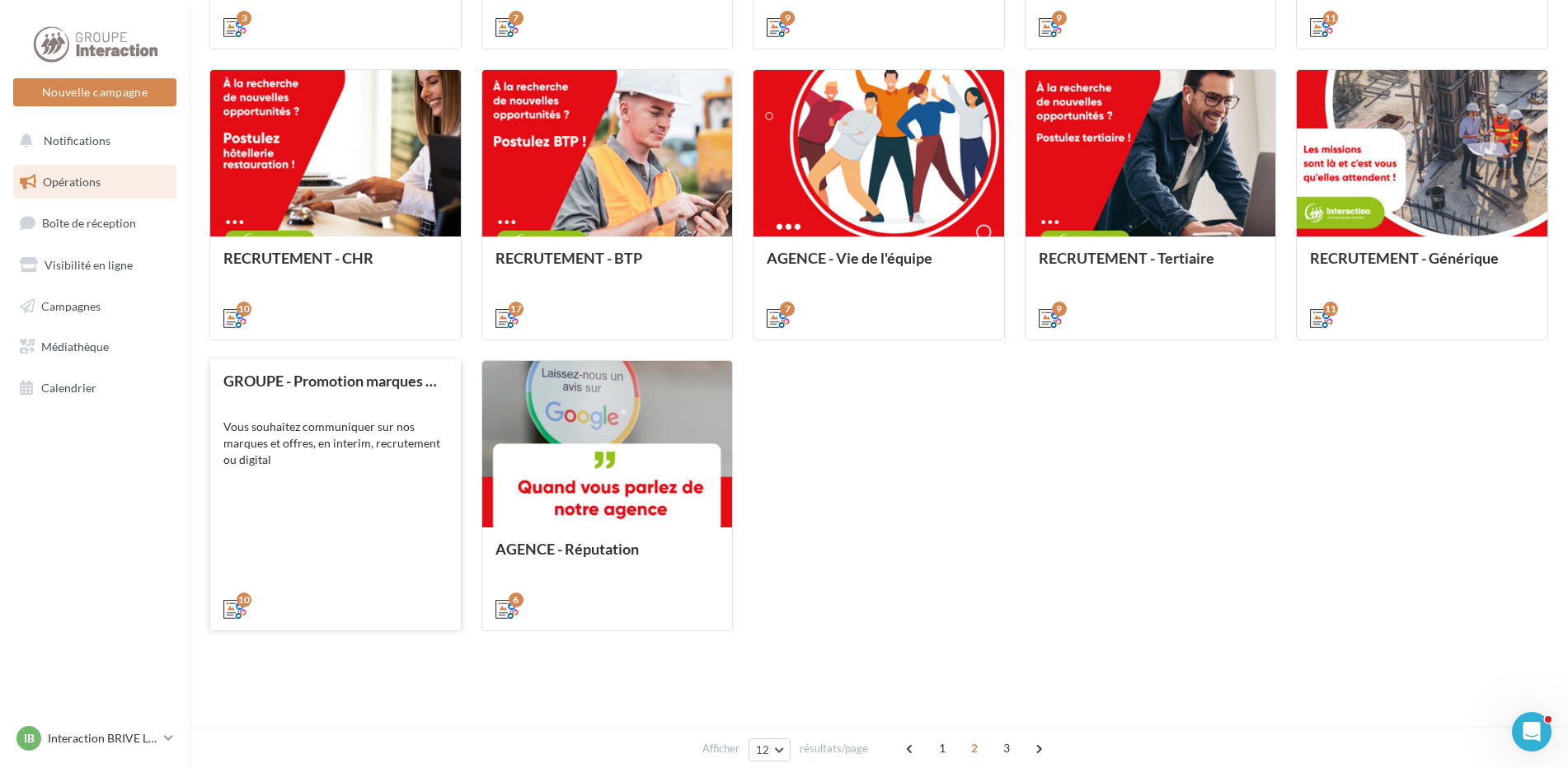
scroll to position [505, 0]
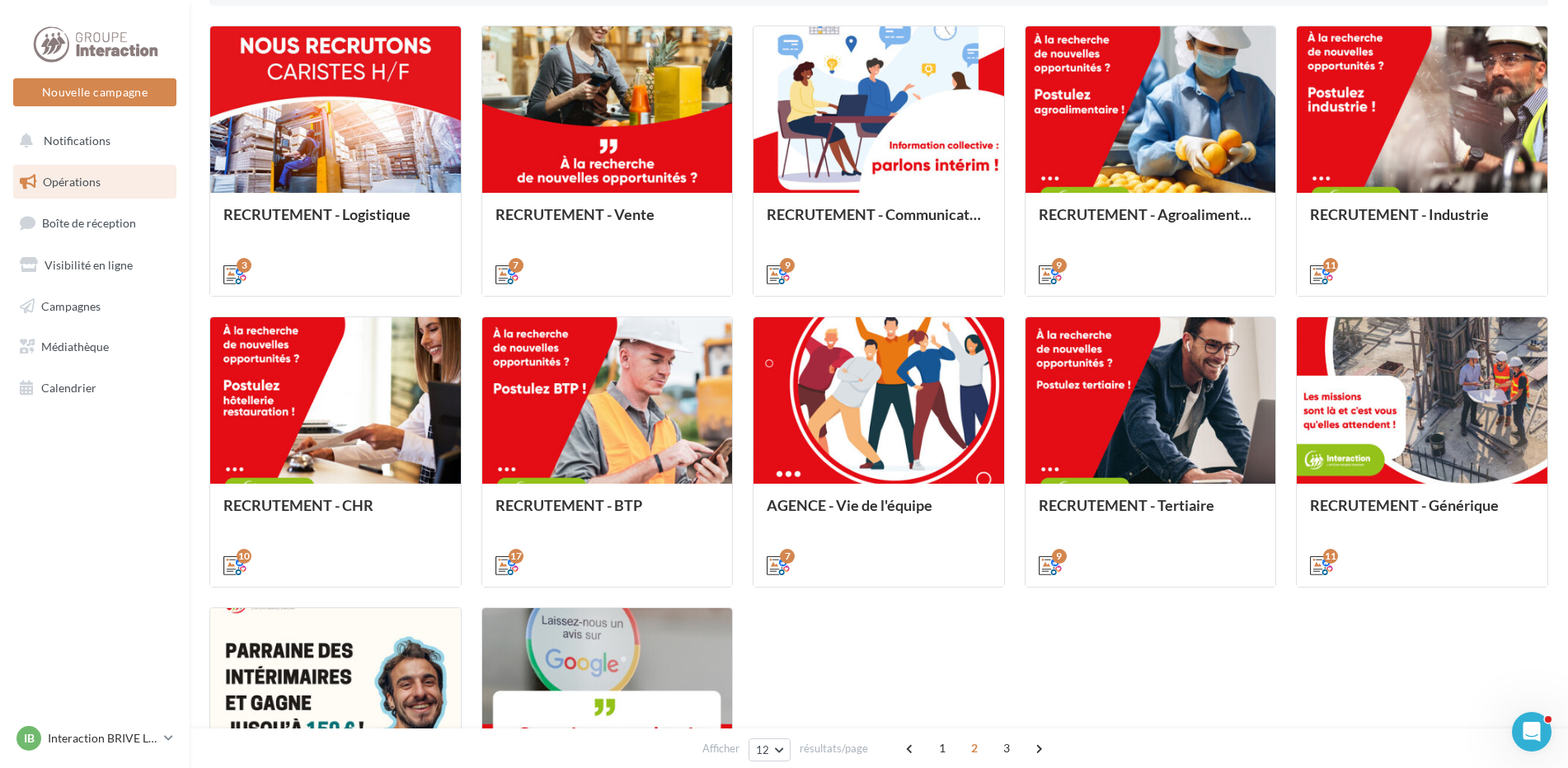
drag, startPoint x: 115, startPoint y: 488, endPoint x: 147, endPoint y: 518, distance: 43.9
click at [135, 506] on nav "Nouvelle campagne Nouvelle campagne Notifications Opérations Boîte de réception…" at bounding box center [94, 384] width 189 height 768
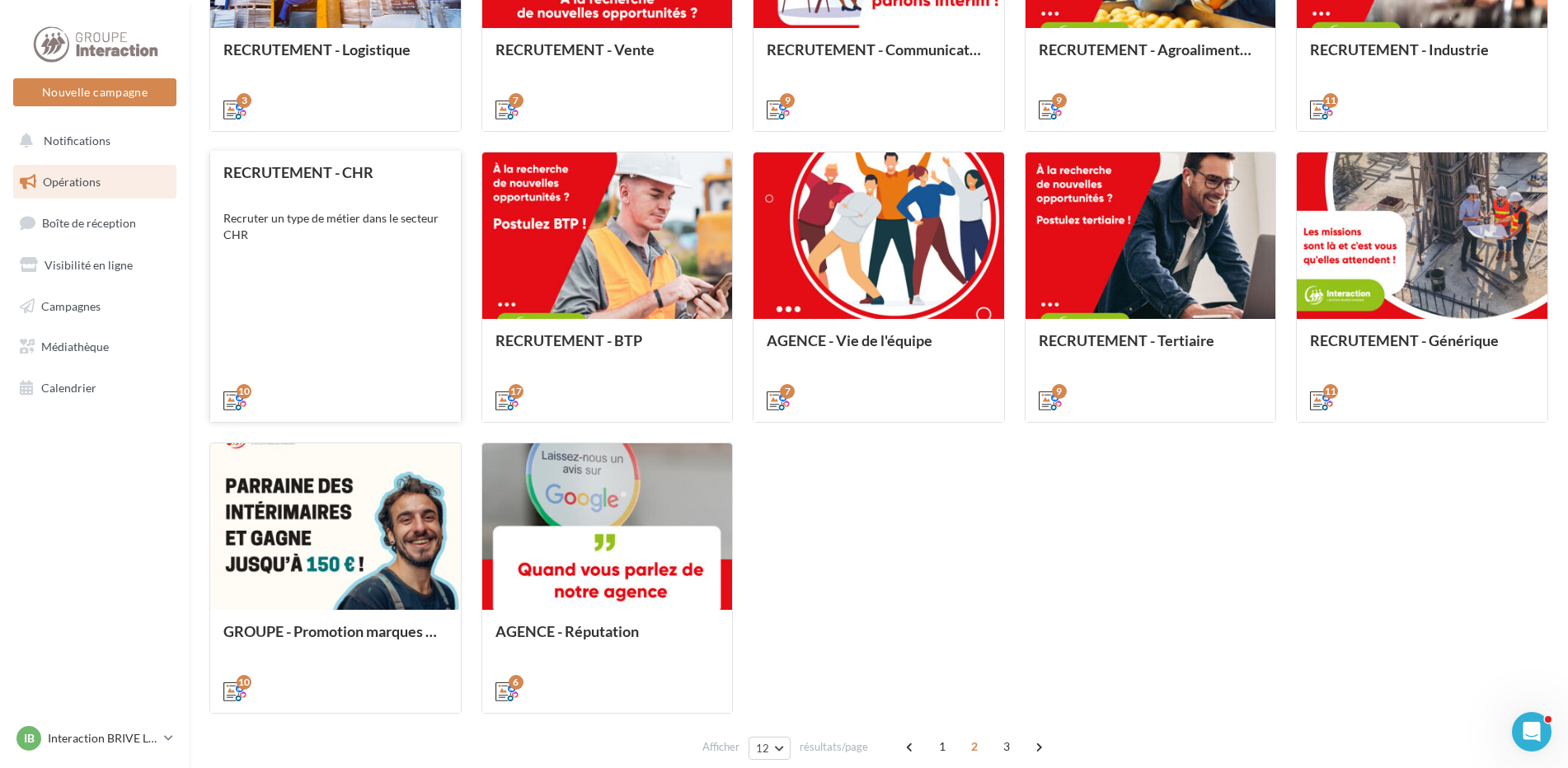
scroll to position [752, 0]
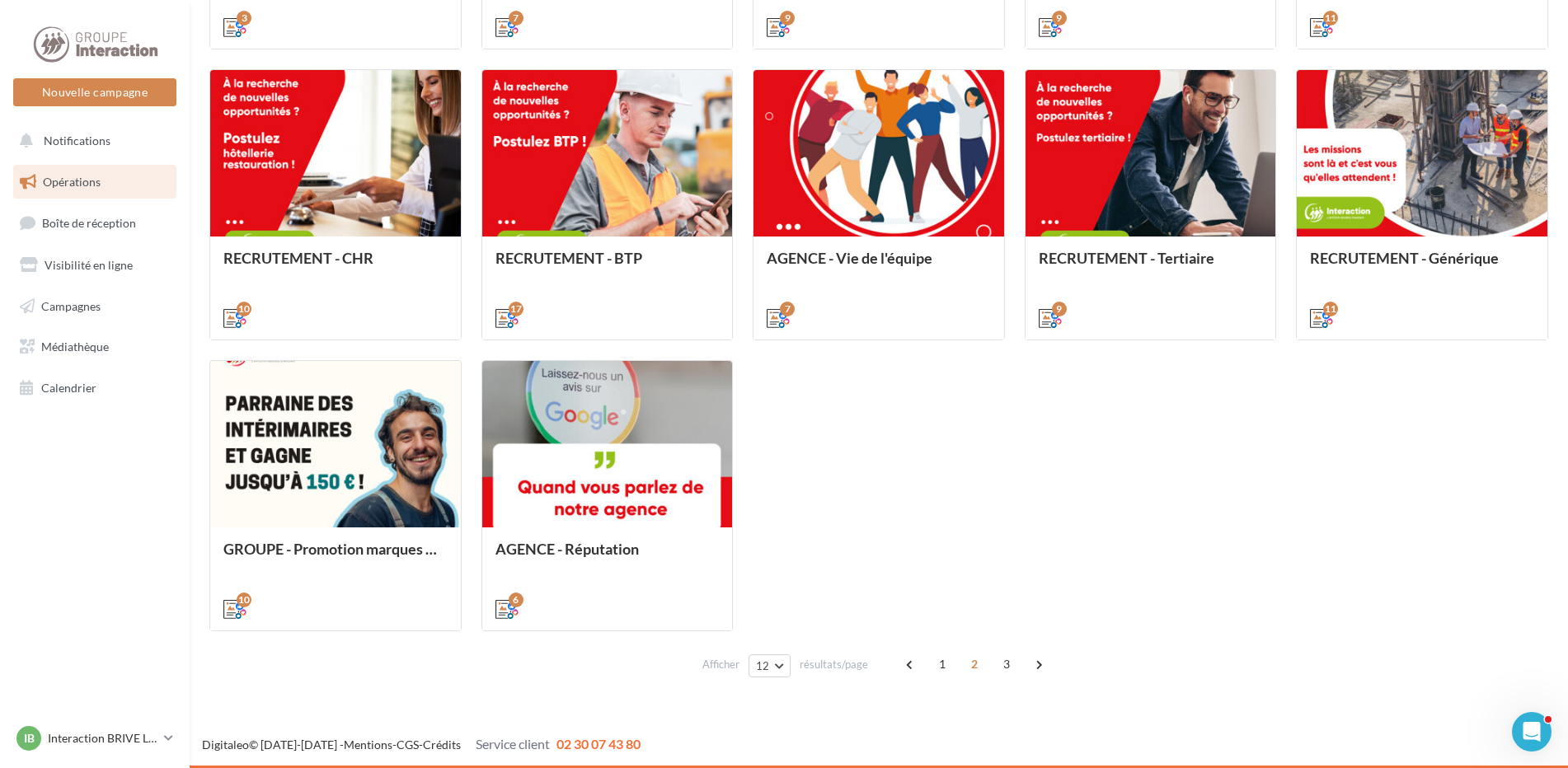
click at [1341, 468] on div "RECRUTEMENT - Logistique Communiquer sur les missions disponibles du secteur Lo…" at bounding box center [878, 205] width 1339 height 853
click at [1180, 506] on div "RECRUTEMENT - Logistique Communiquer sur les missions disponibles du secteur Lo…" at bounding box center [878, 205] width 1339 height 853
click at [1005, 662] on span "3" at bounding box center [1006, 664] width 26 height 26
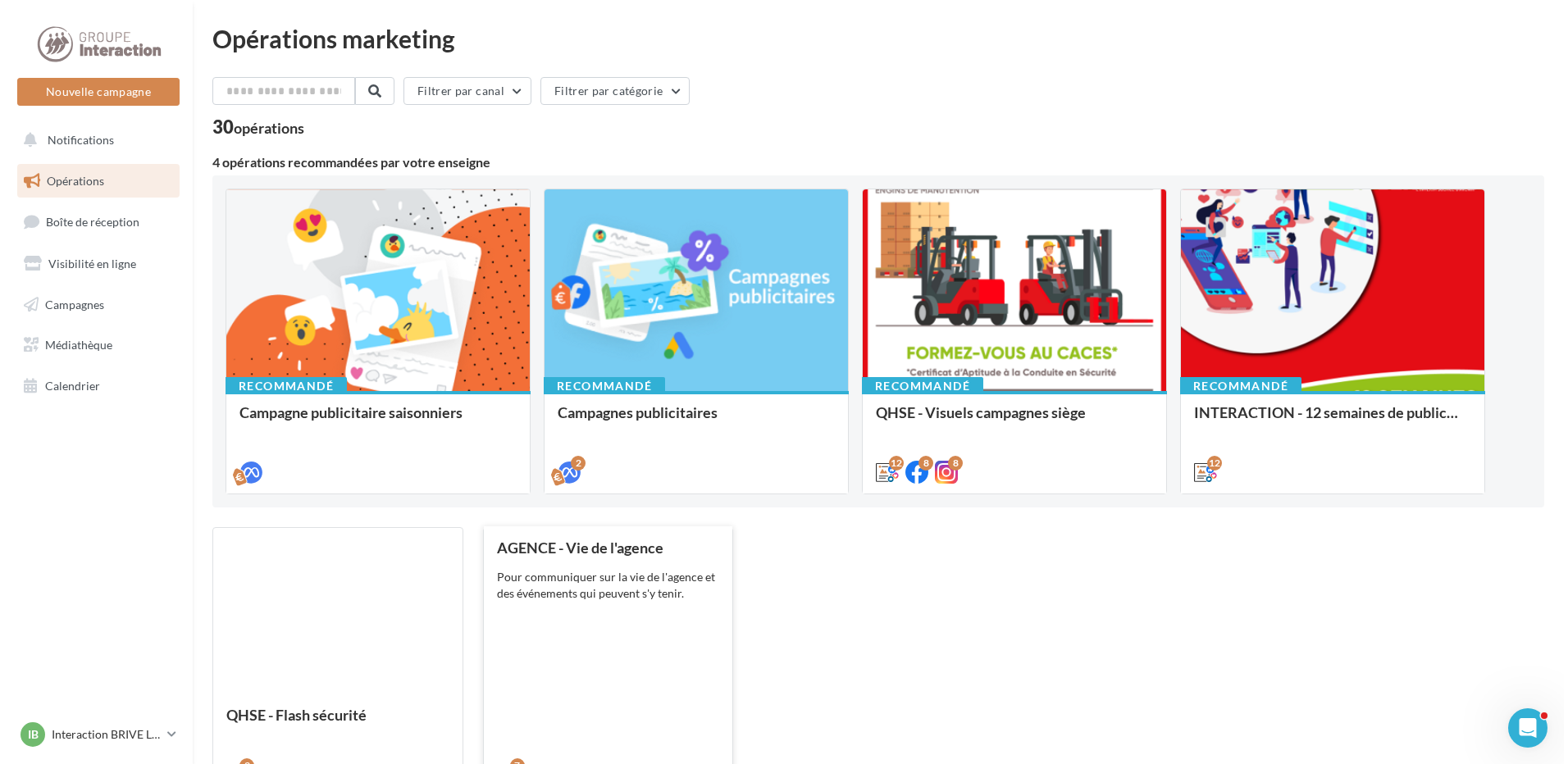
scroll to position [169, 0]
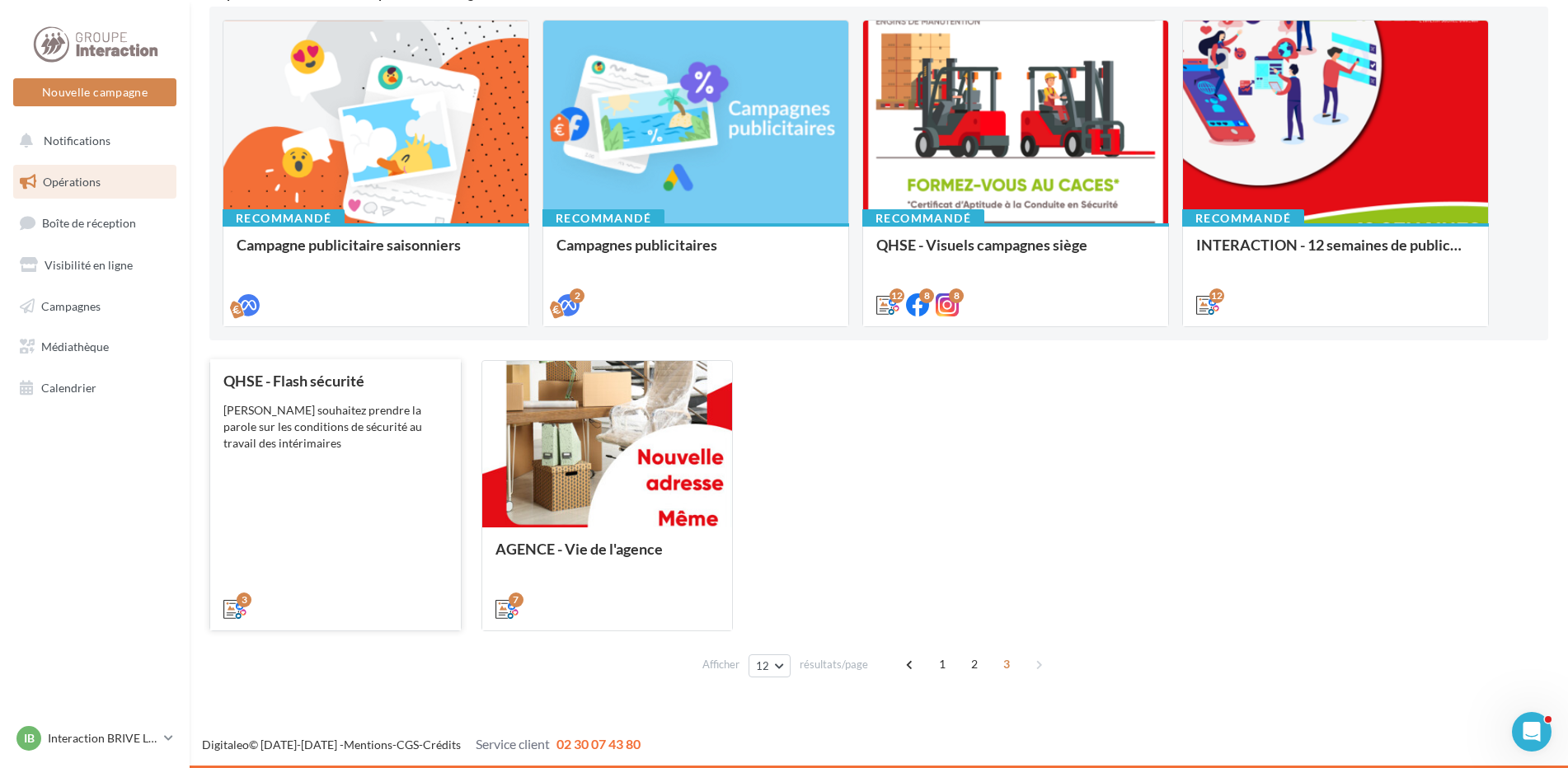
click at [385, 417] on div "Vous souhaitez prendre la parole sur les conditions de sécurité au travail des …" at bounding box center [336, 427] width 225 height 49
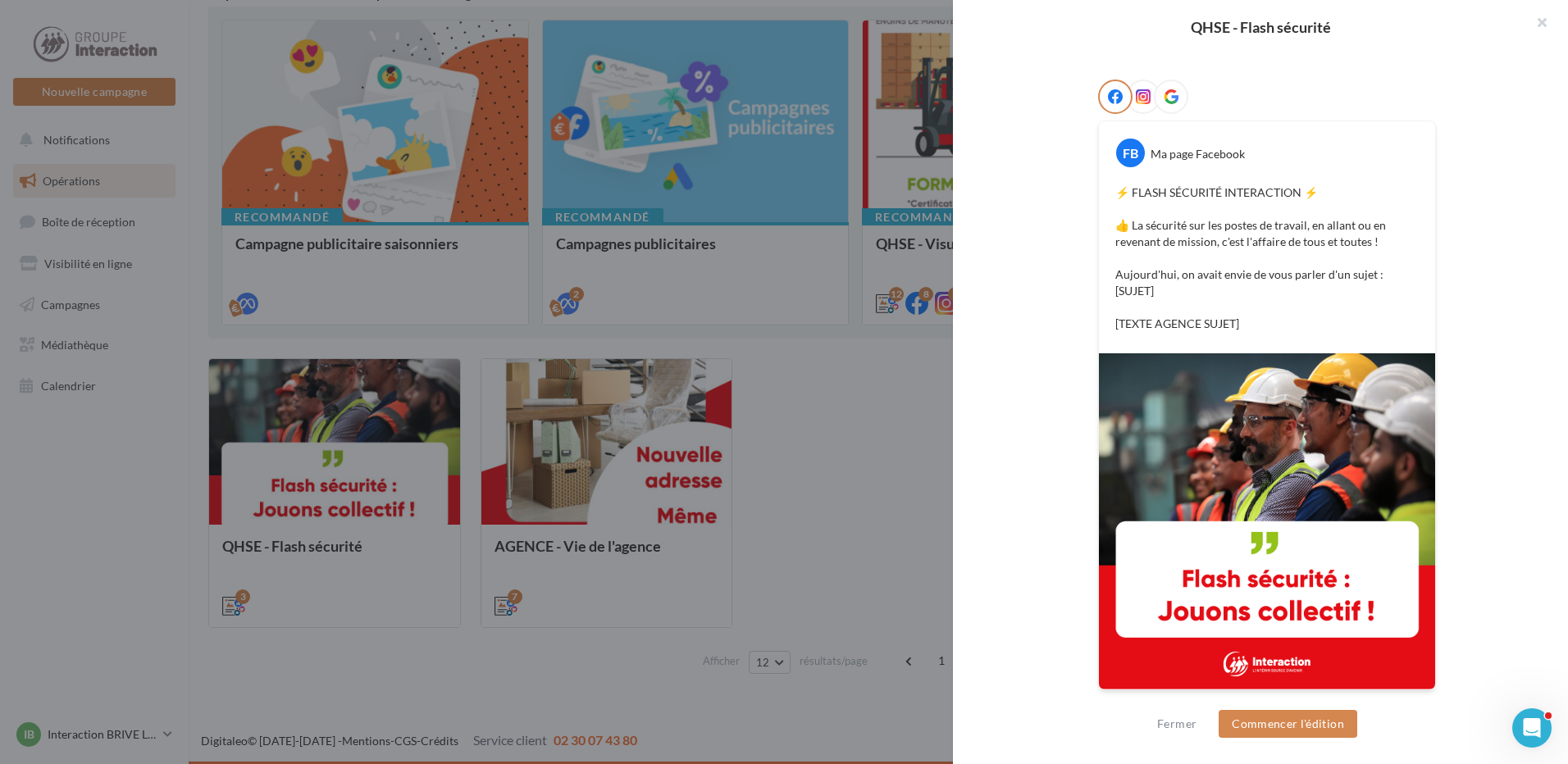
scroll to position [13, 0]
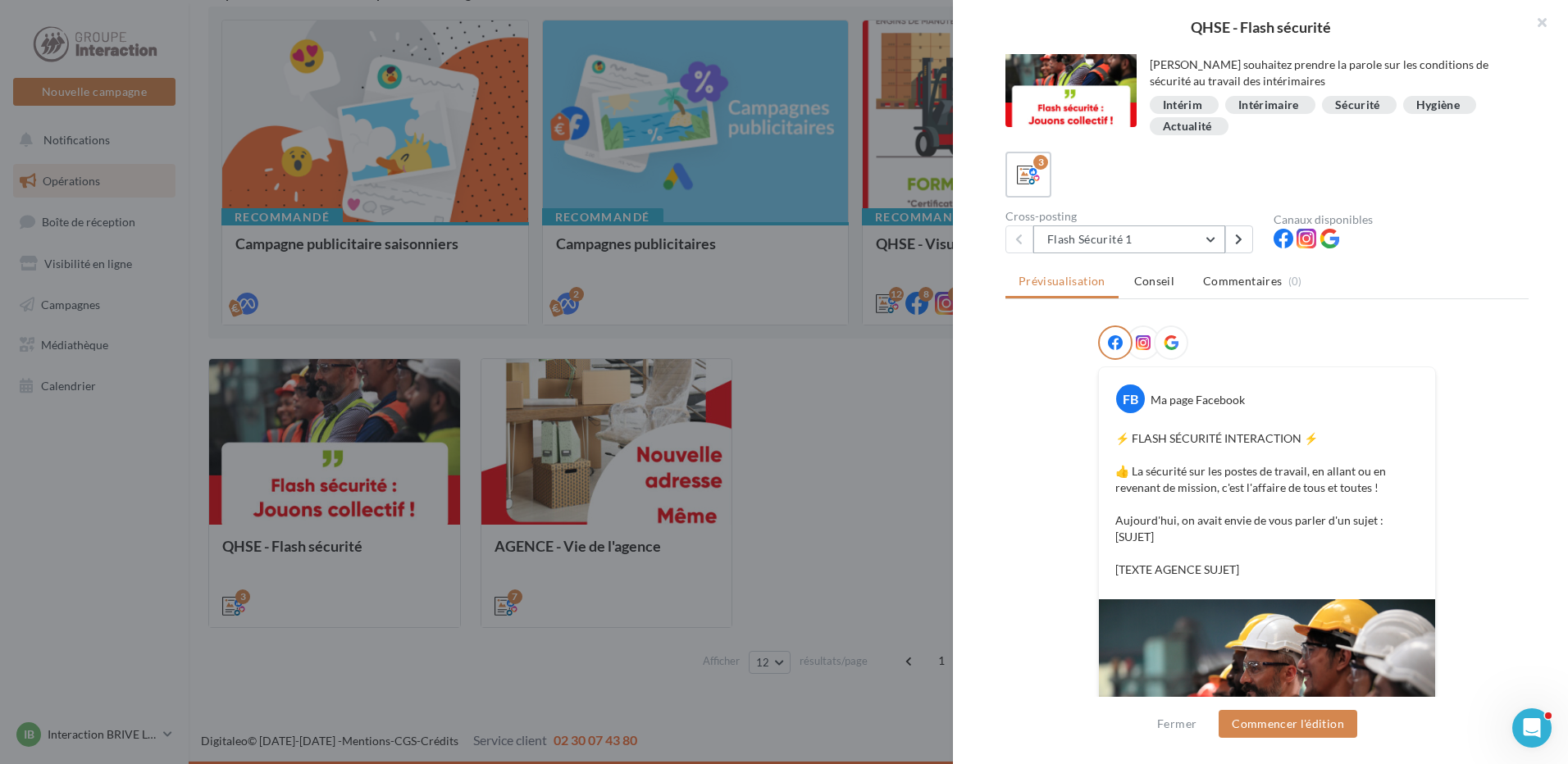
click at [1183, 249] on button "Flash Sécurité 1" at bounding box center [1128, 239] width 192 height 28
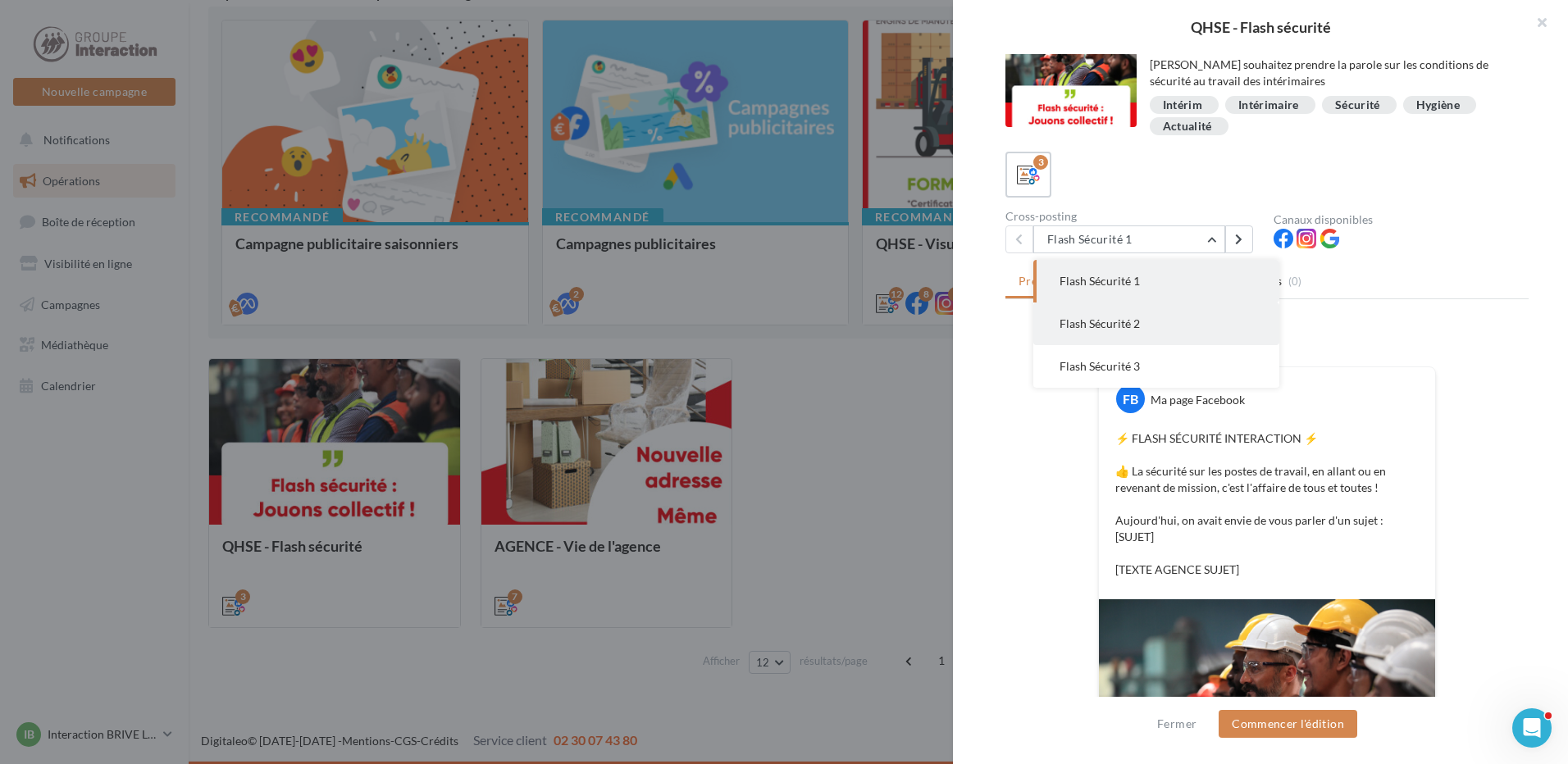
click at [1165, 321] on button "Flash Sécurité 2" at bounding box center [1155, 324] width 246 height 43
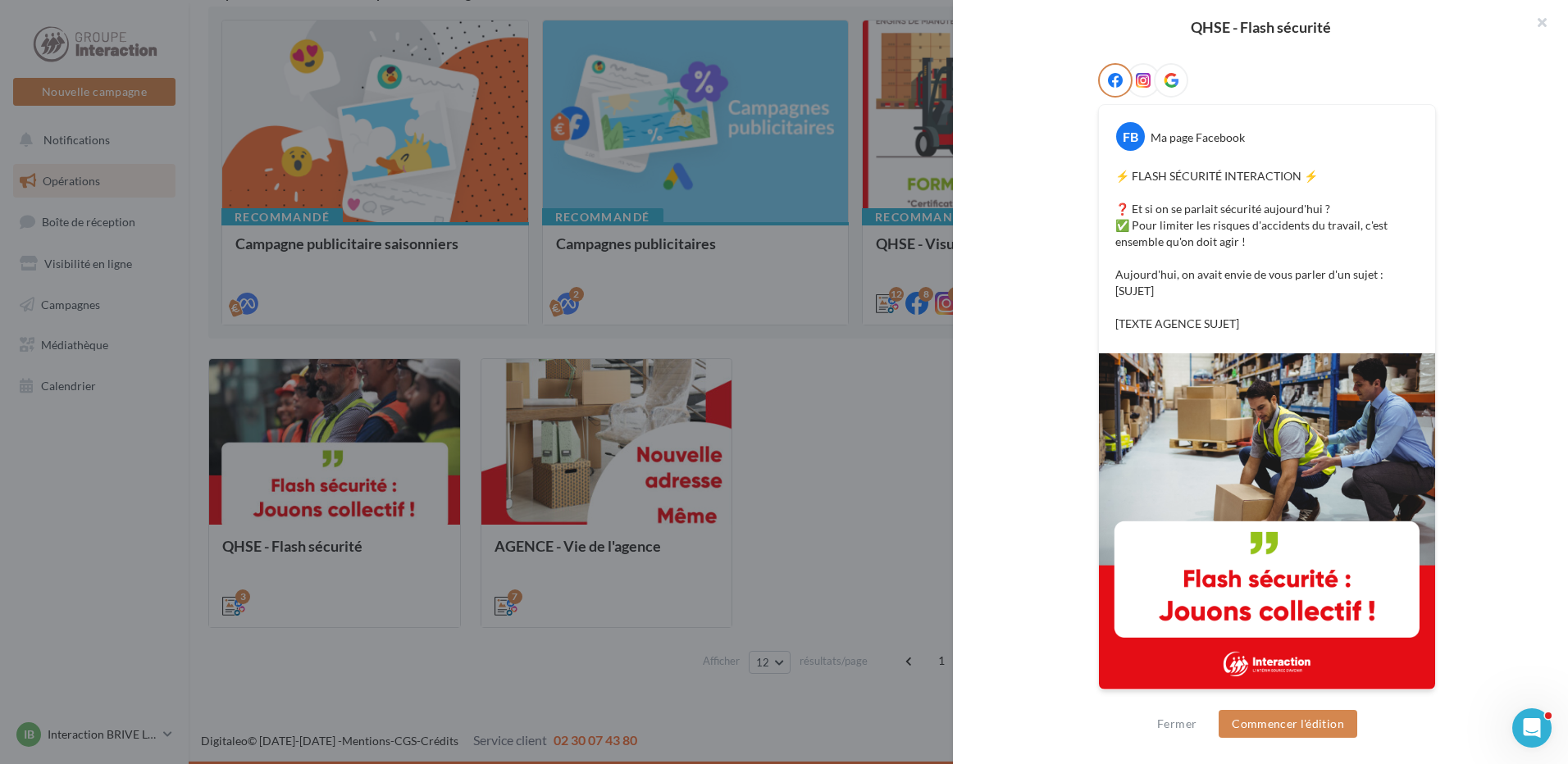
scroll to position [0, 0]
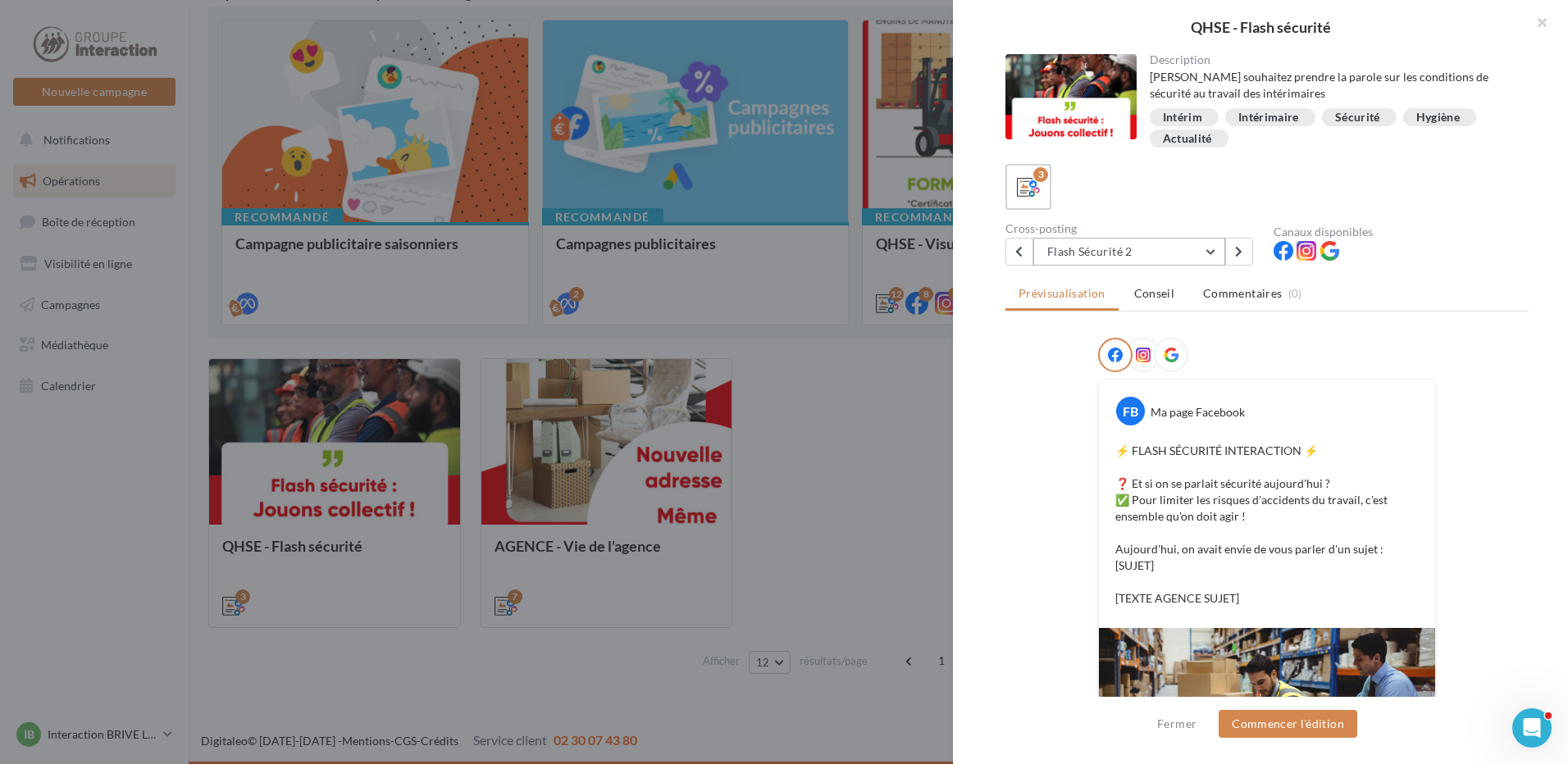
click at [1191, 252] on button "Flash Sécurité 2" at bounding box center [1128, 251] width 192 height 28
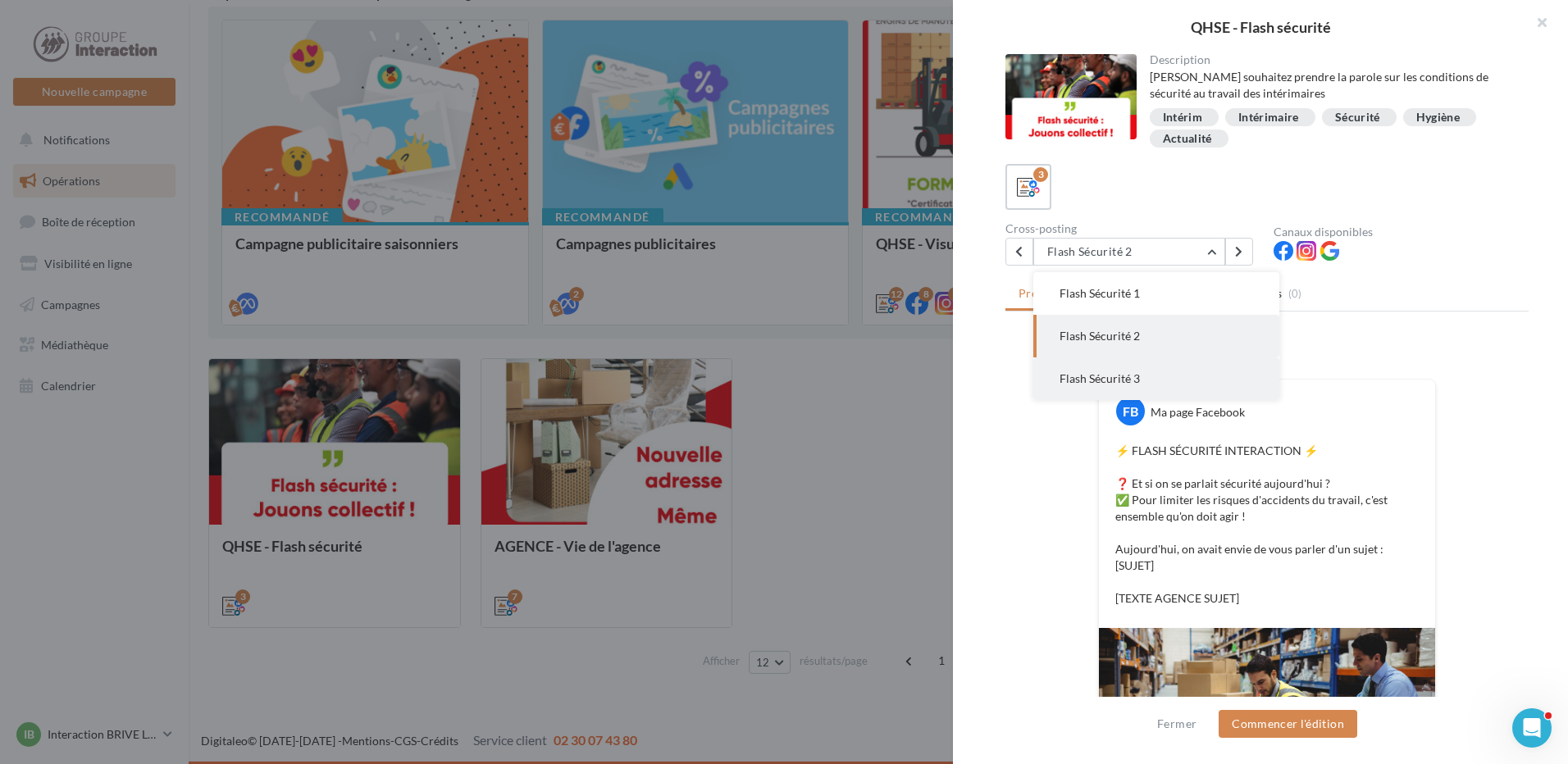
click at [1165, 375] on button "Flash Sécurité 3" at bounding box center [1155, 379] width 246 height 43
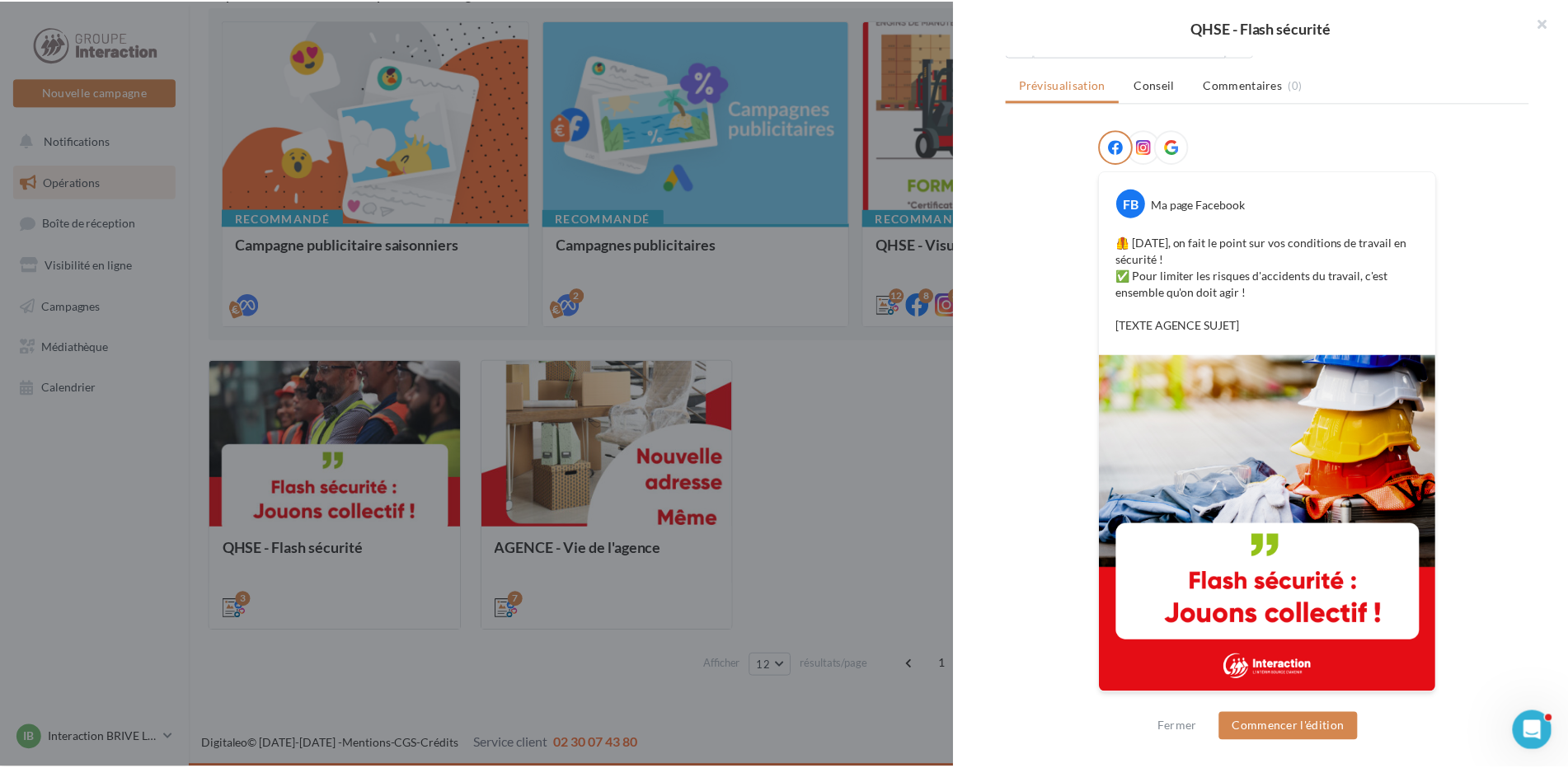
scroll to position [128, 0]
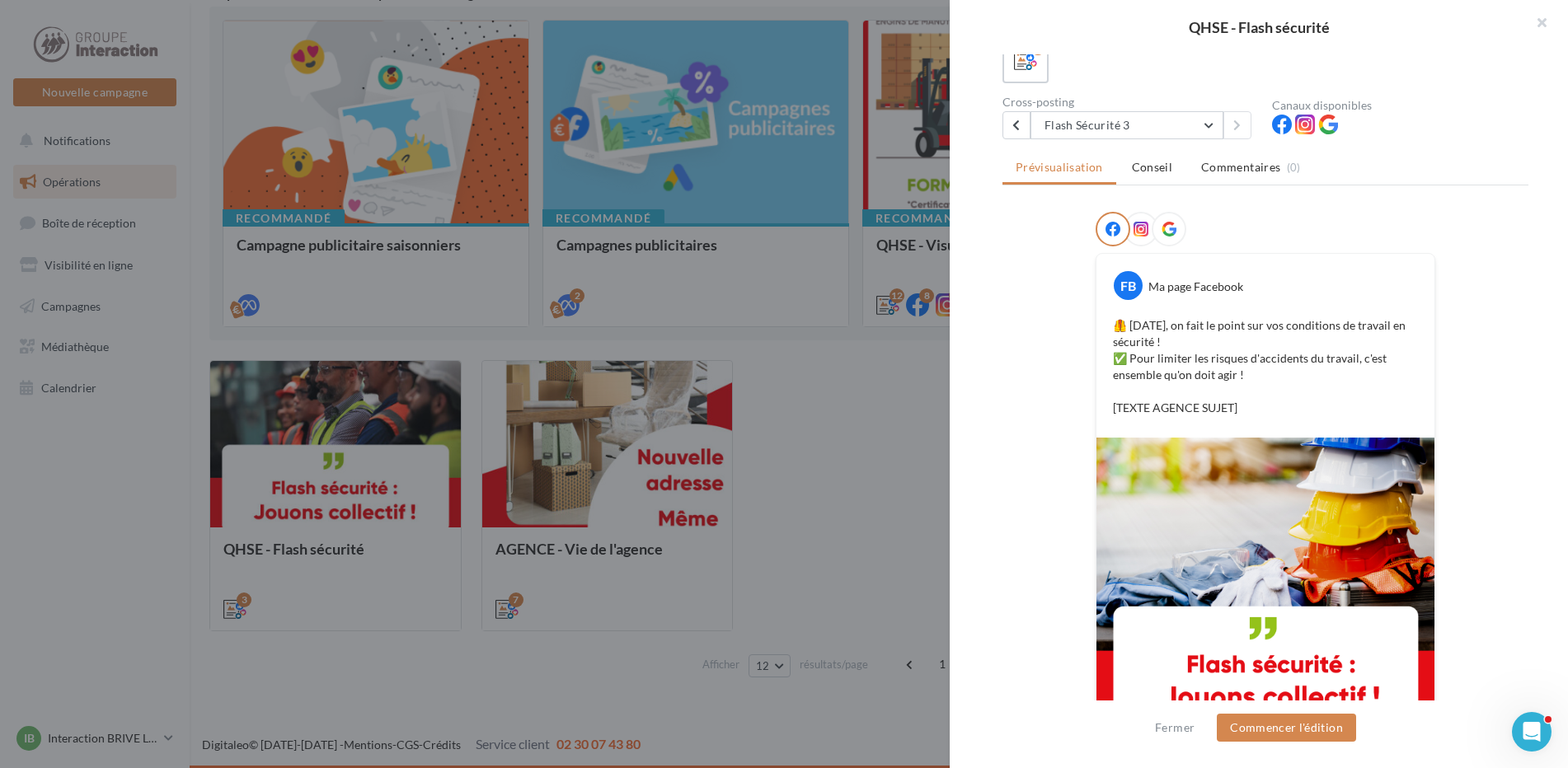
click at [852, 499] on div at bounding box center [784, 384] width 1568 height 768
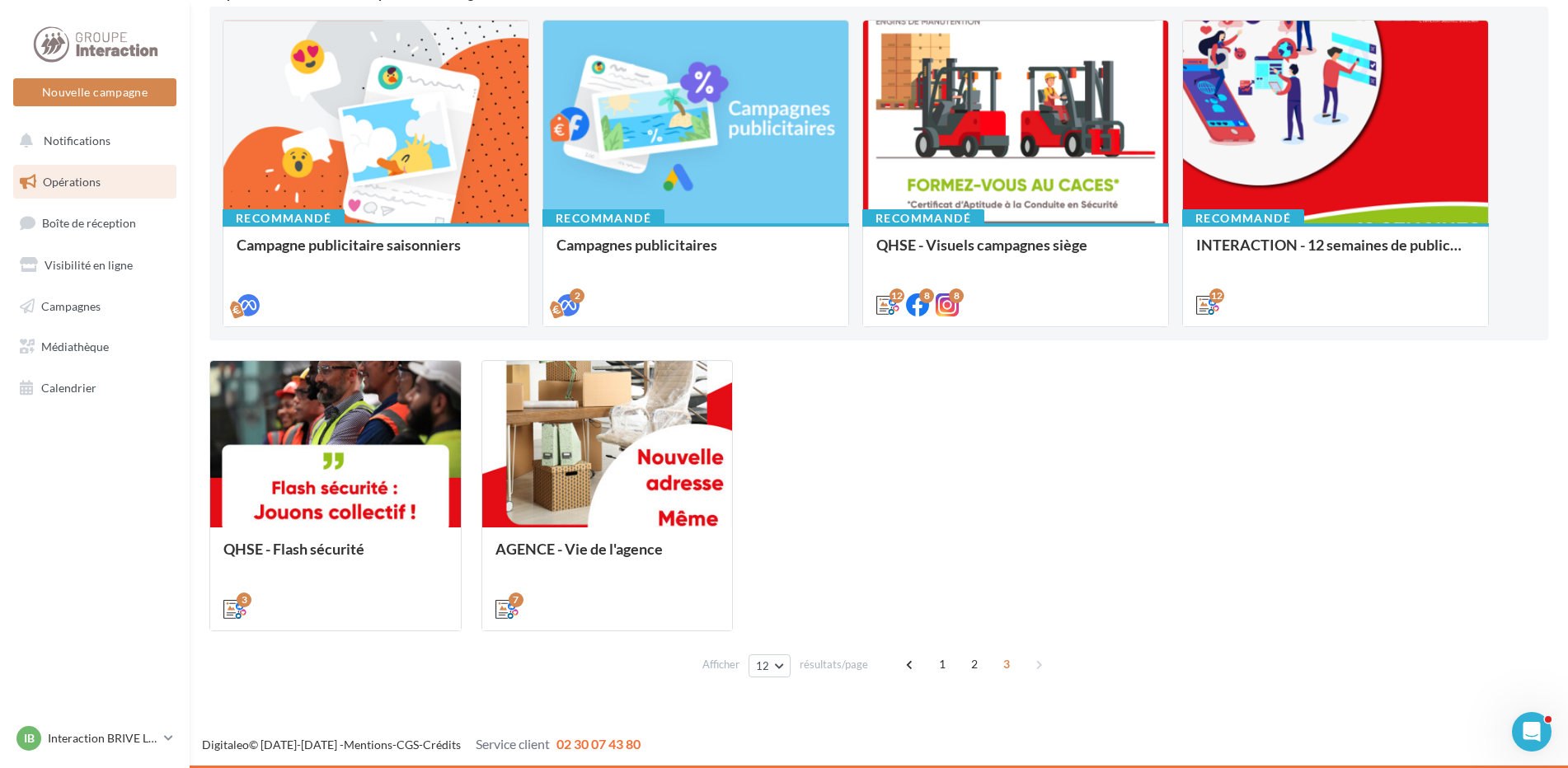
click at [1032, 662] on div "1 2 3" at bounding box center [976, 664] width 158 height 26
click at [764, 659] on span "12" at bounding box center [763, 666] width 14 height 13
click at [772, 635] on span "96" at bounding box center [768, 635] width 13 height 13
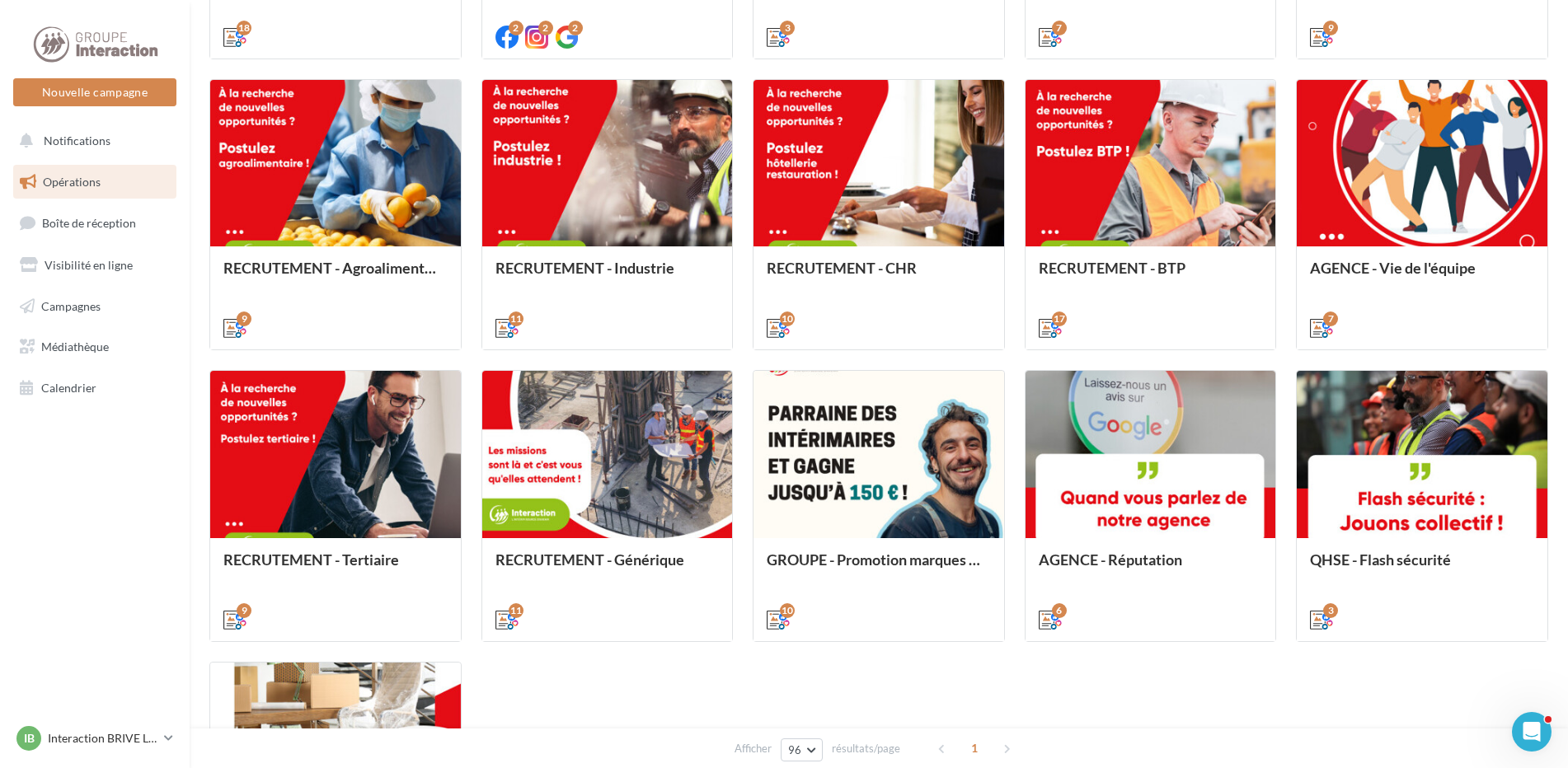
scroll to position [1626, 0]
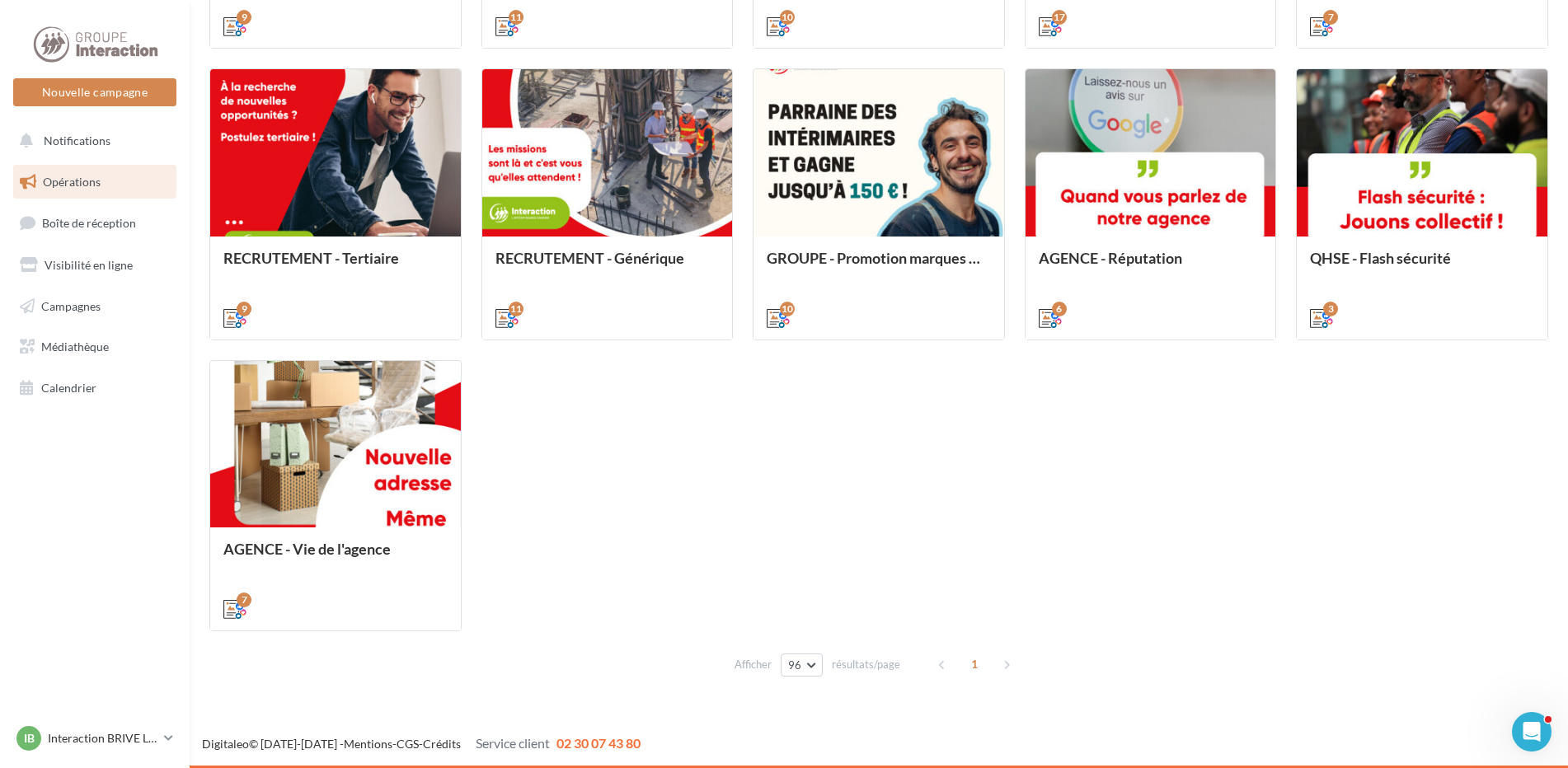
click at [824, 677] on div "Afficher 96 12 24 48 96 résultats/page" at bounding box center [817, 666] width 165 height 23
click at [812, 673] on button "96" at bounding box center [801, 666] width 42 height 23
click at [845, 549] on button "12" at bounding box center [838, 550] width 115 height 29
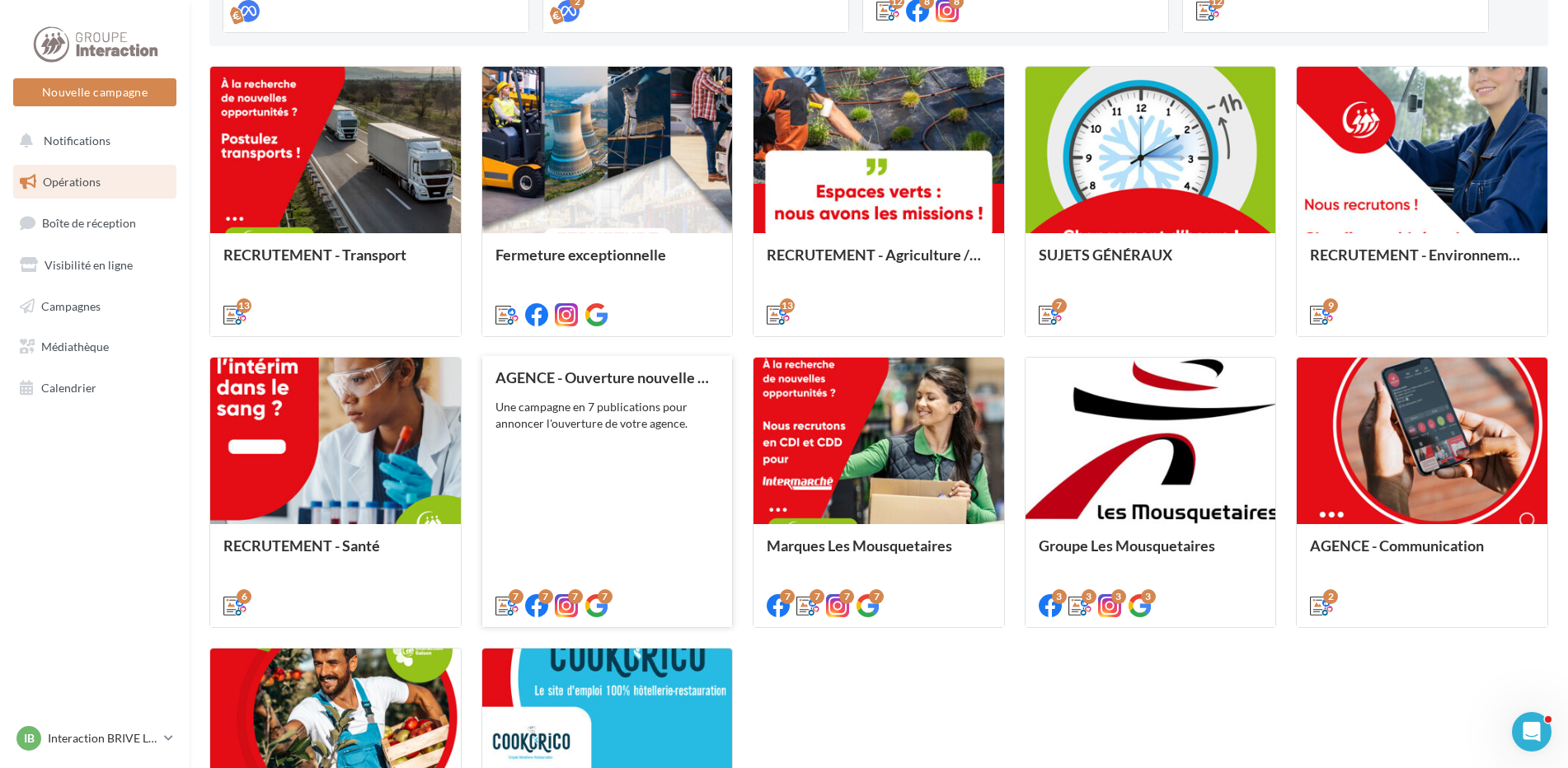
scroll to position [711, 0]
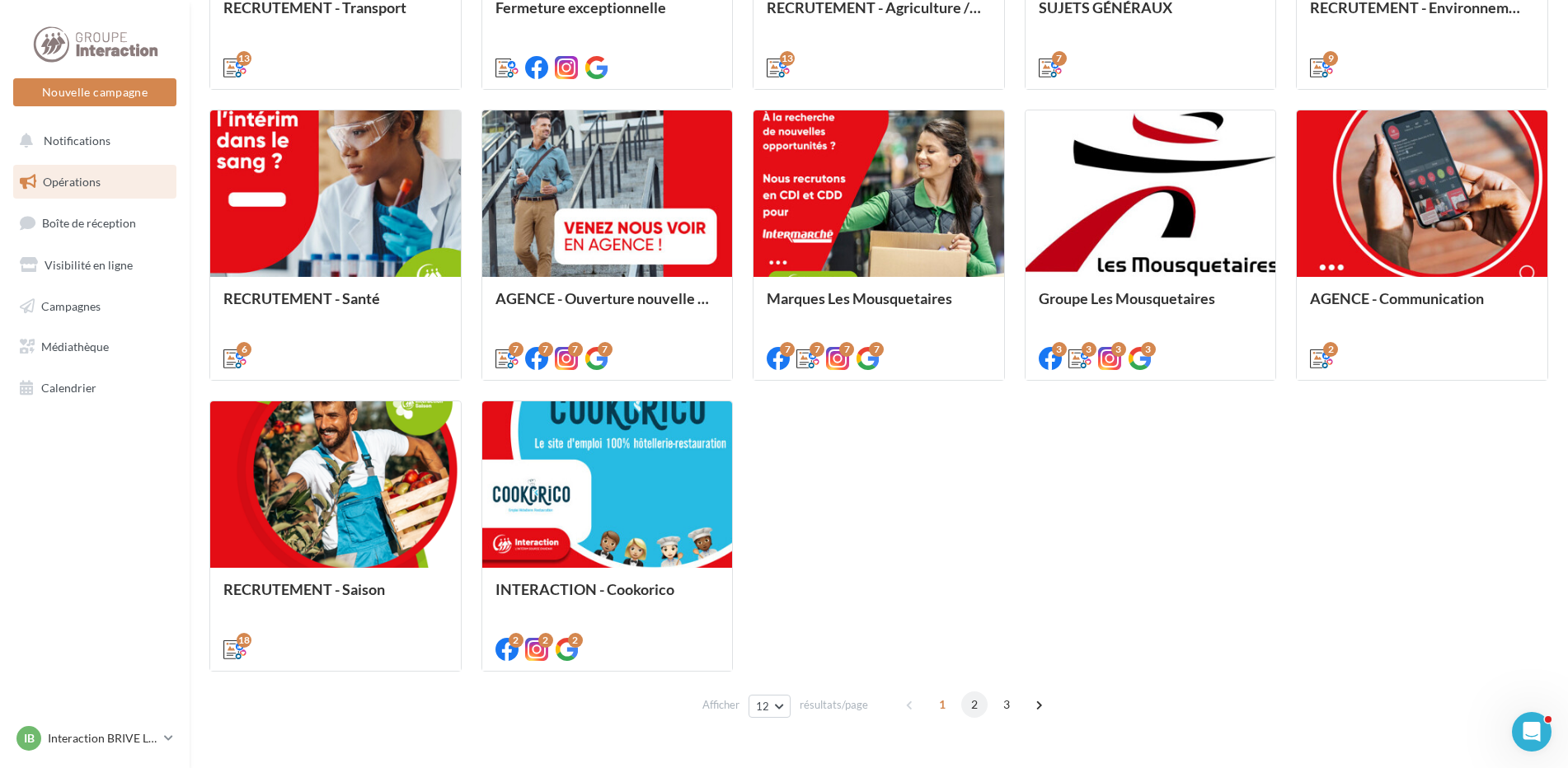
click at [965, 712] on span "2" at bounding box center [973, 704] width 26 height 26
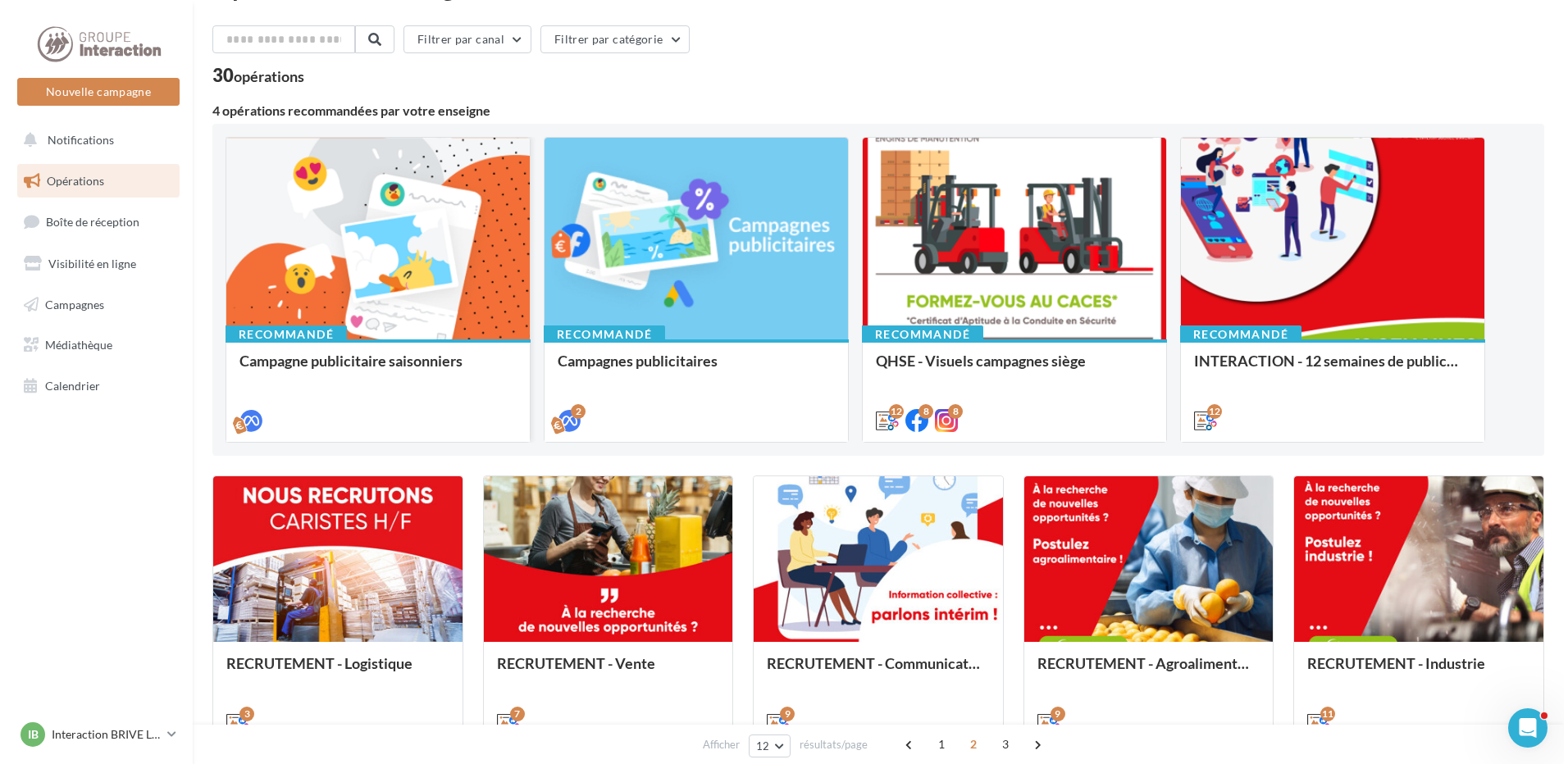
scroll to position [298, 0]
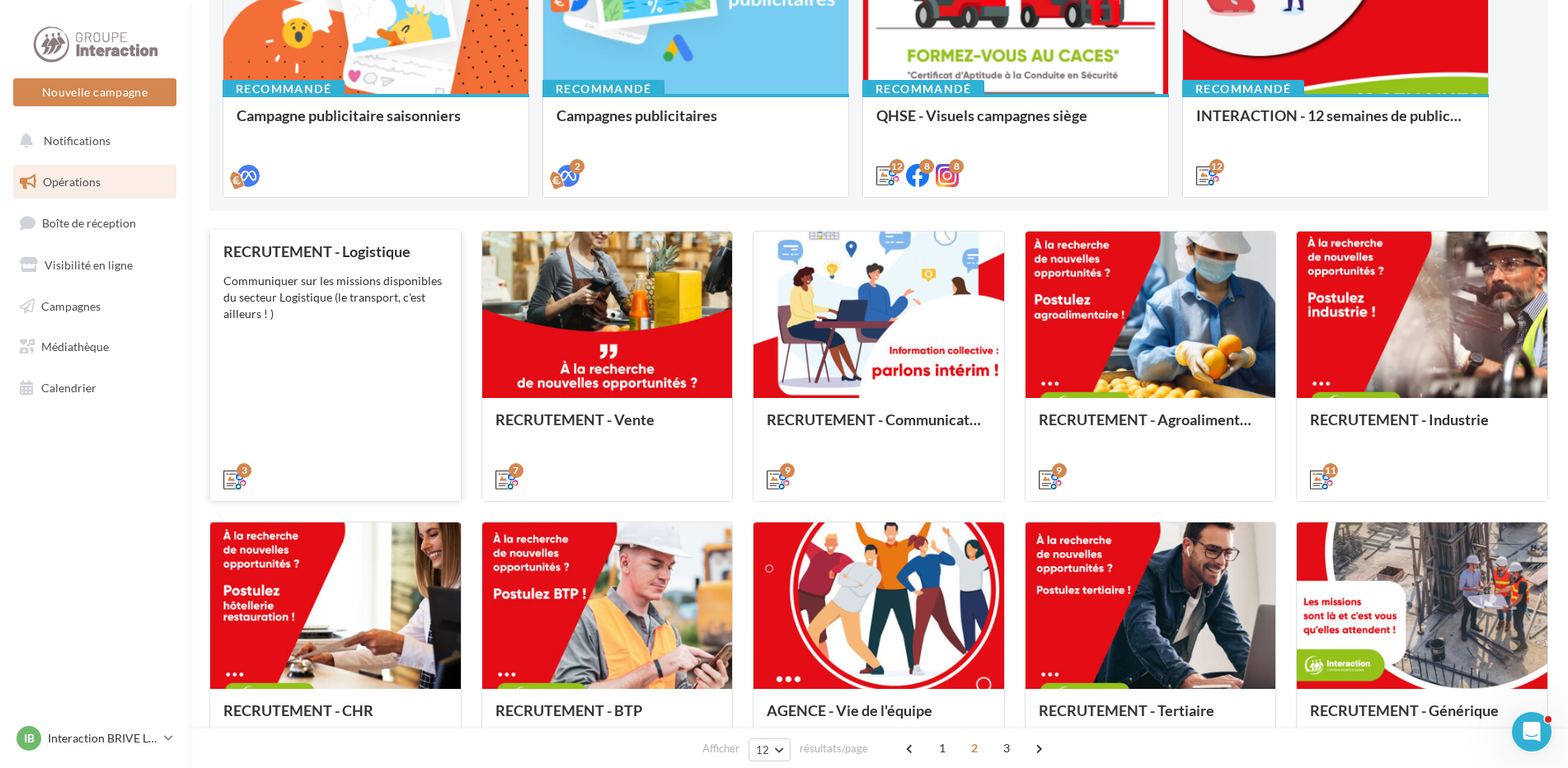
click at [342, 303] on div "Communiquer sur les missions disponibles du secteur Logistique (le transport, c…" at bounding box center [336, 297] width 225 height 49
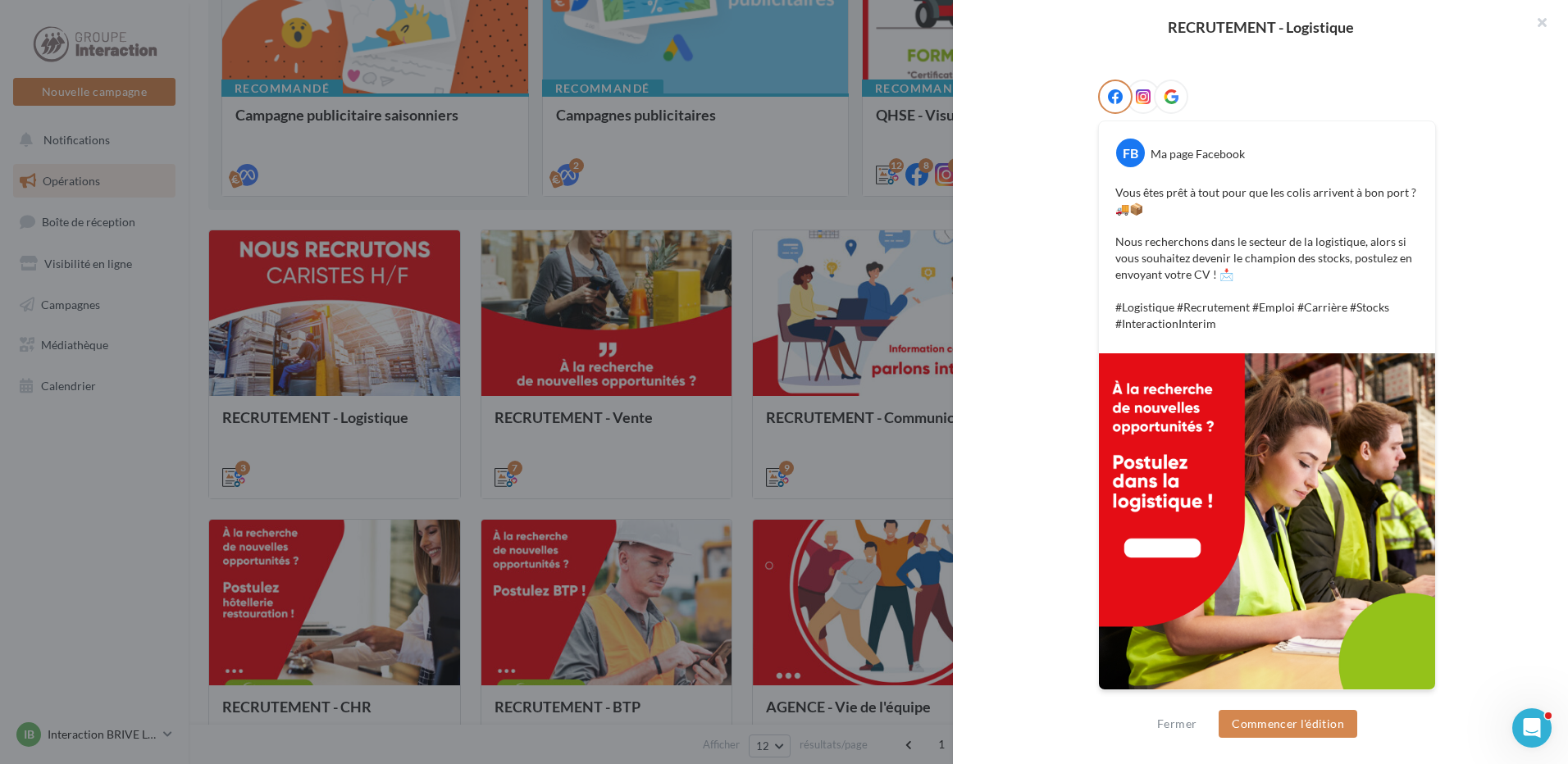
scroll to position [0, 0]
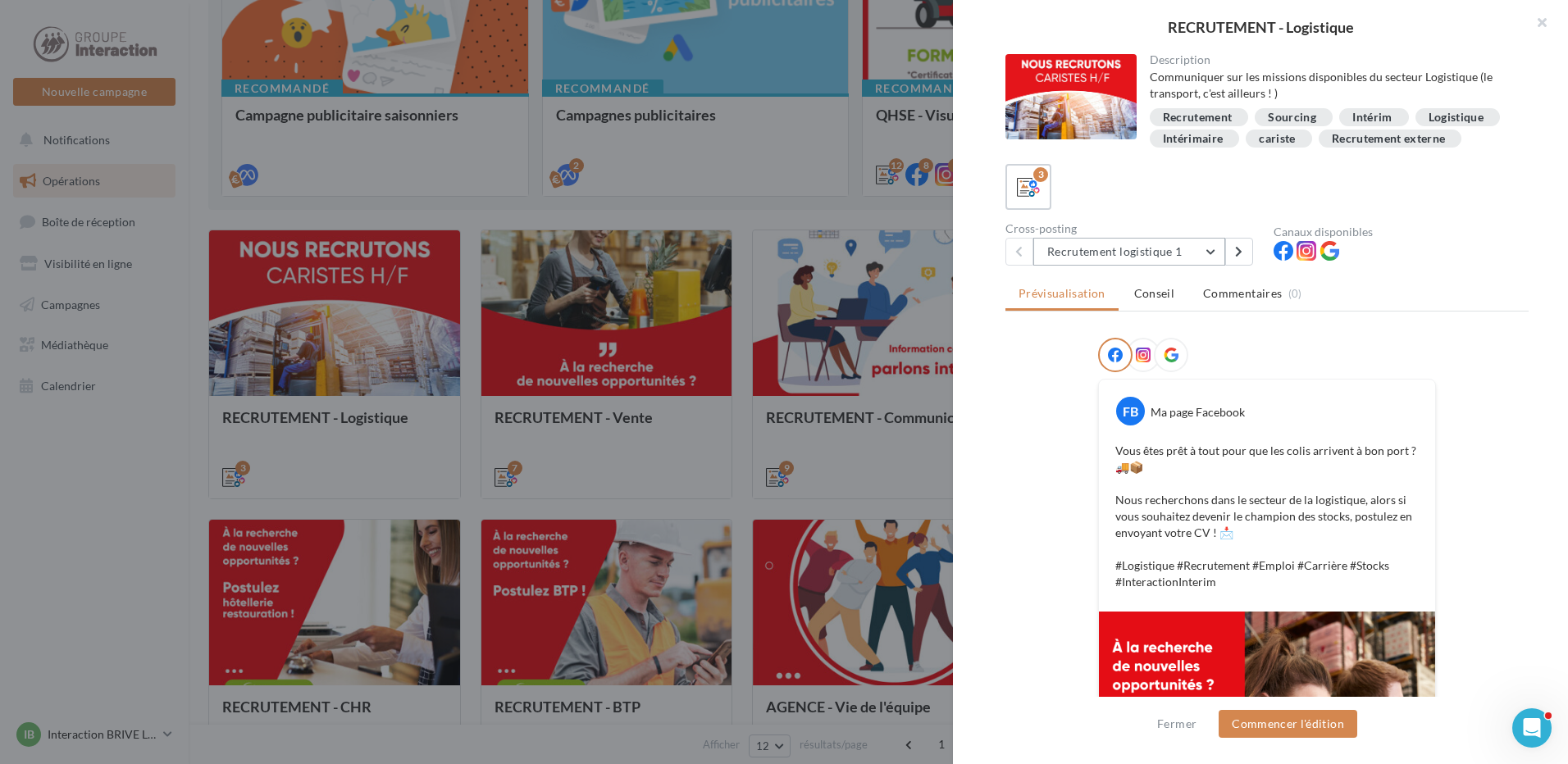
click at [1186, 263] on button "Recrutement logistique 1" at bounding box center [1128, 251] width 192 height 28
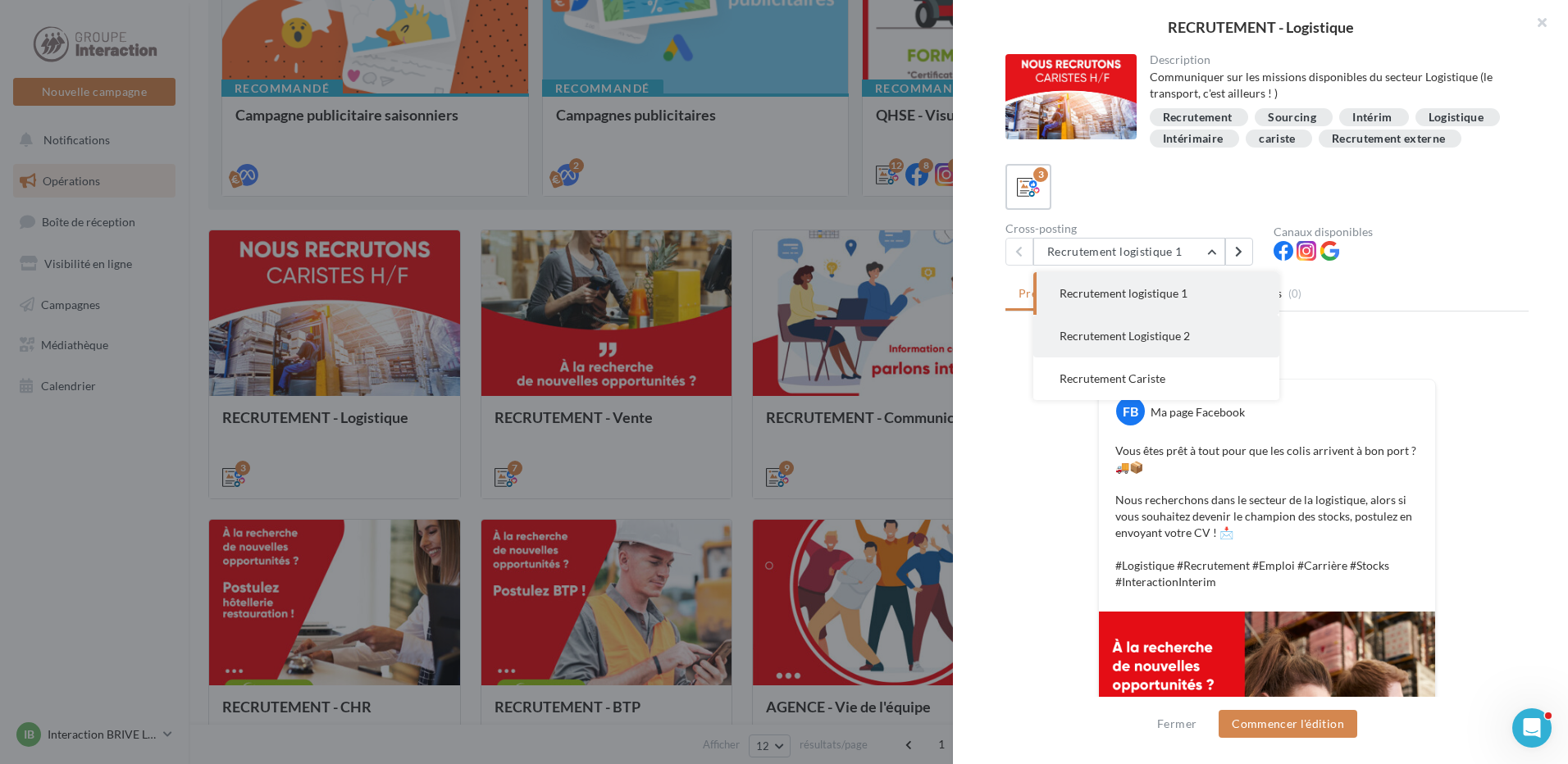
click at [1174, 343] on span "Recrutement Logistique 2" at bounding box center [1125, 336] width 130 height 14
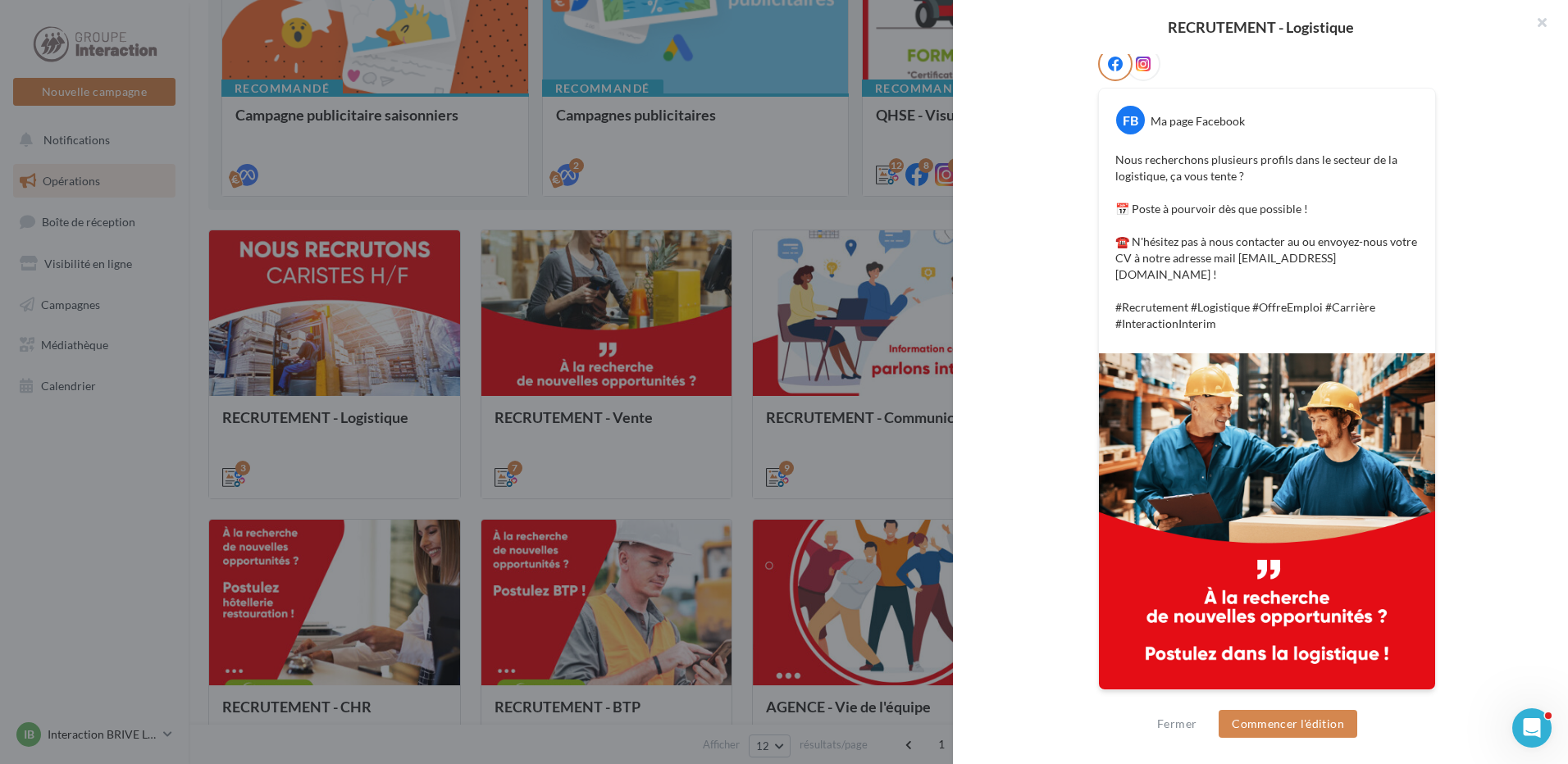
scroll to position [66, 0]
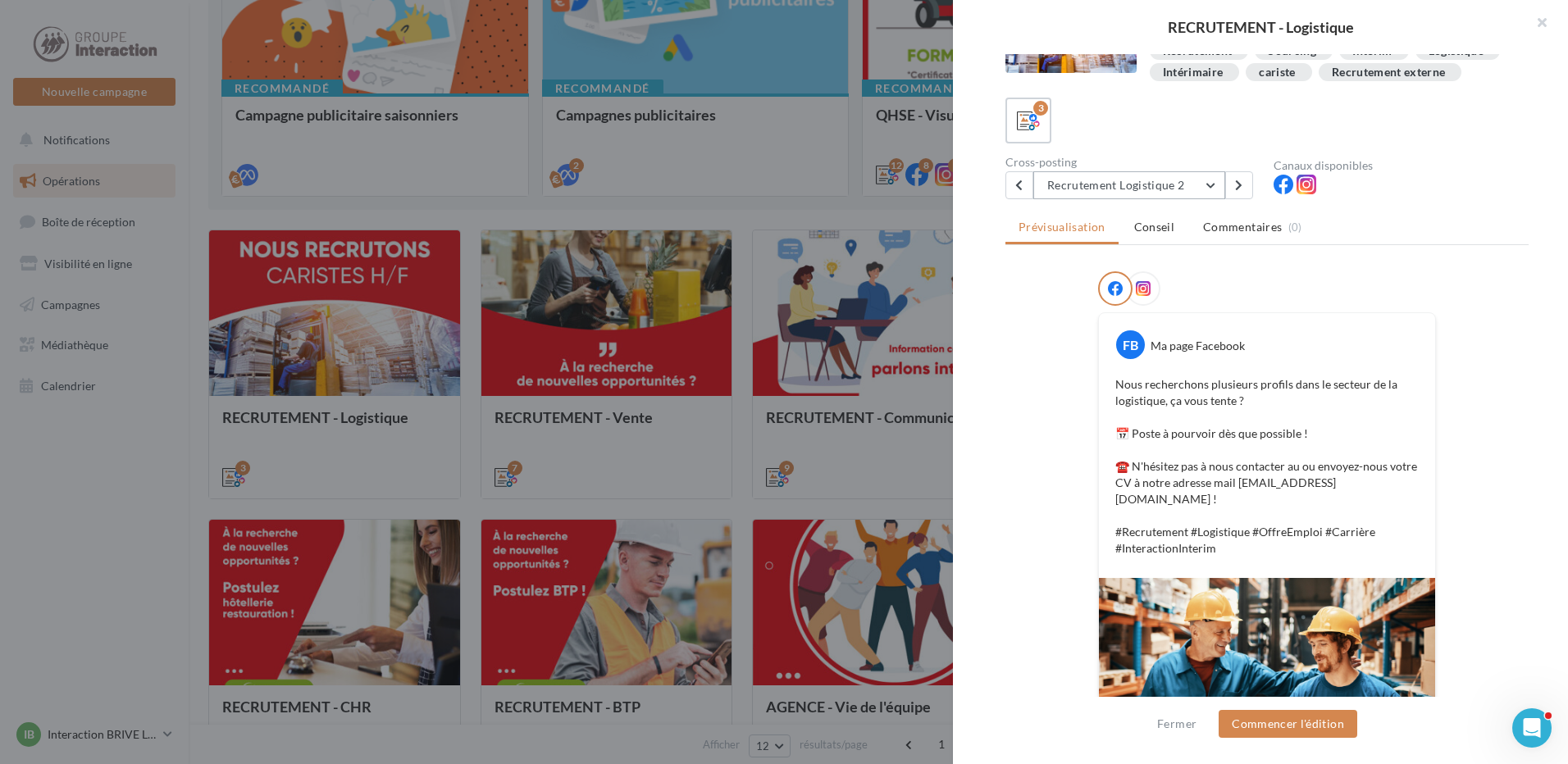
click at [1203, 194] on button "Recrutement Logistique 2" at bounding box center [1128, 185] width 192 height 28
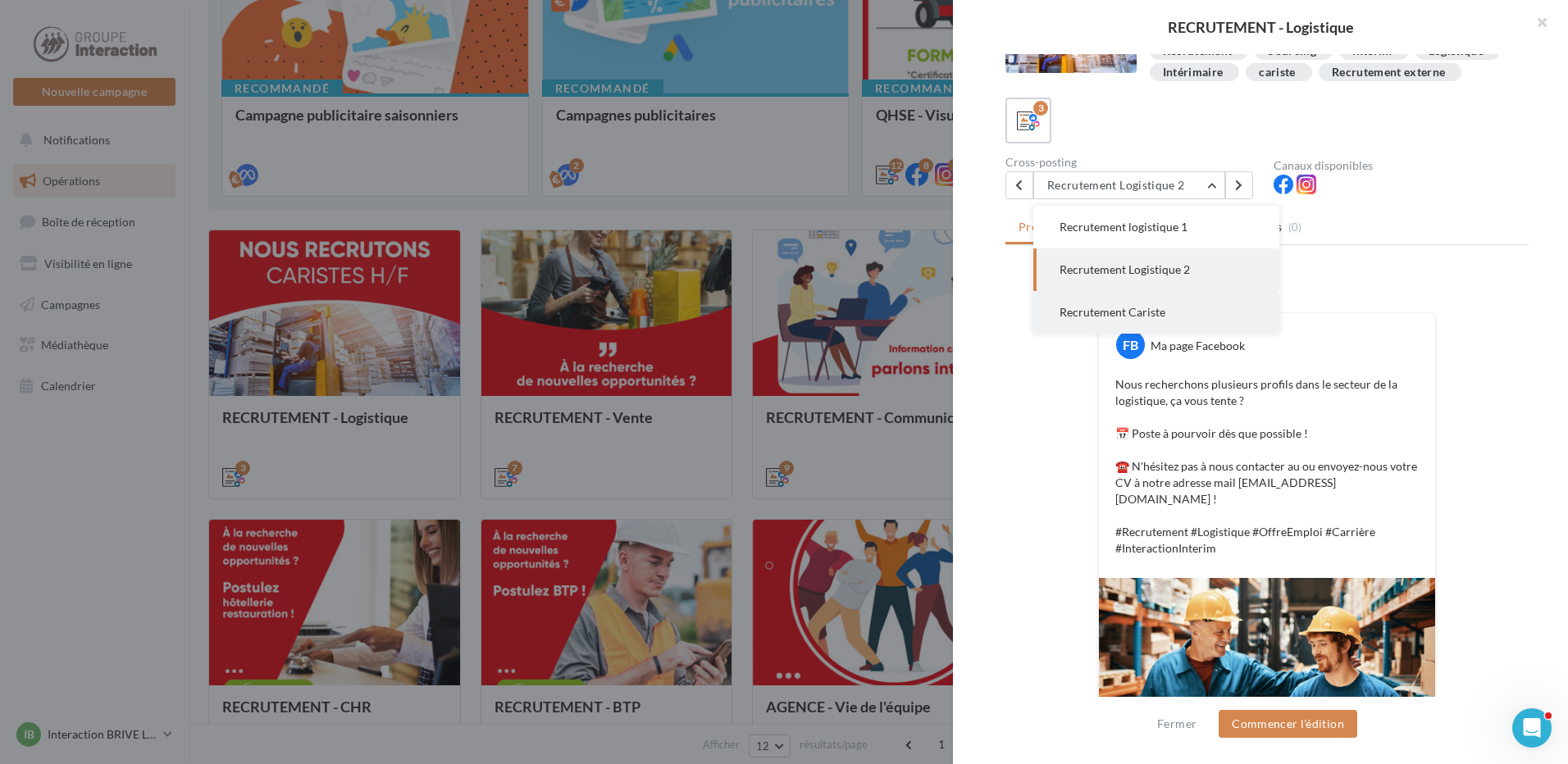
click at [1142, 323] on button "Recrutement Cariste" at bounding box center [1155, 313] width 246 height 43
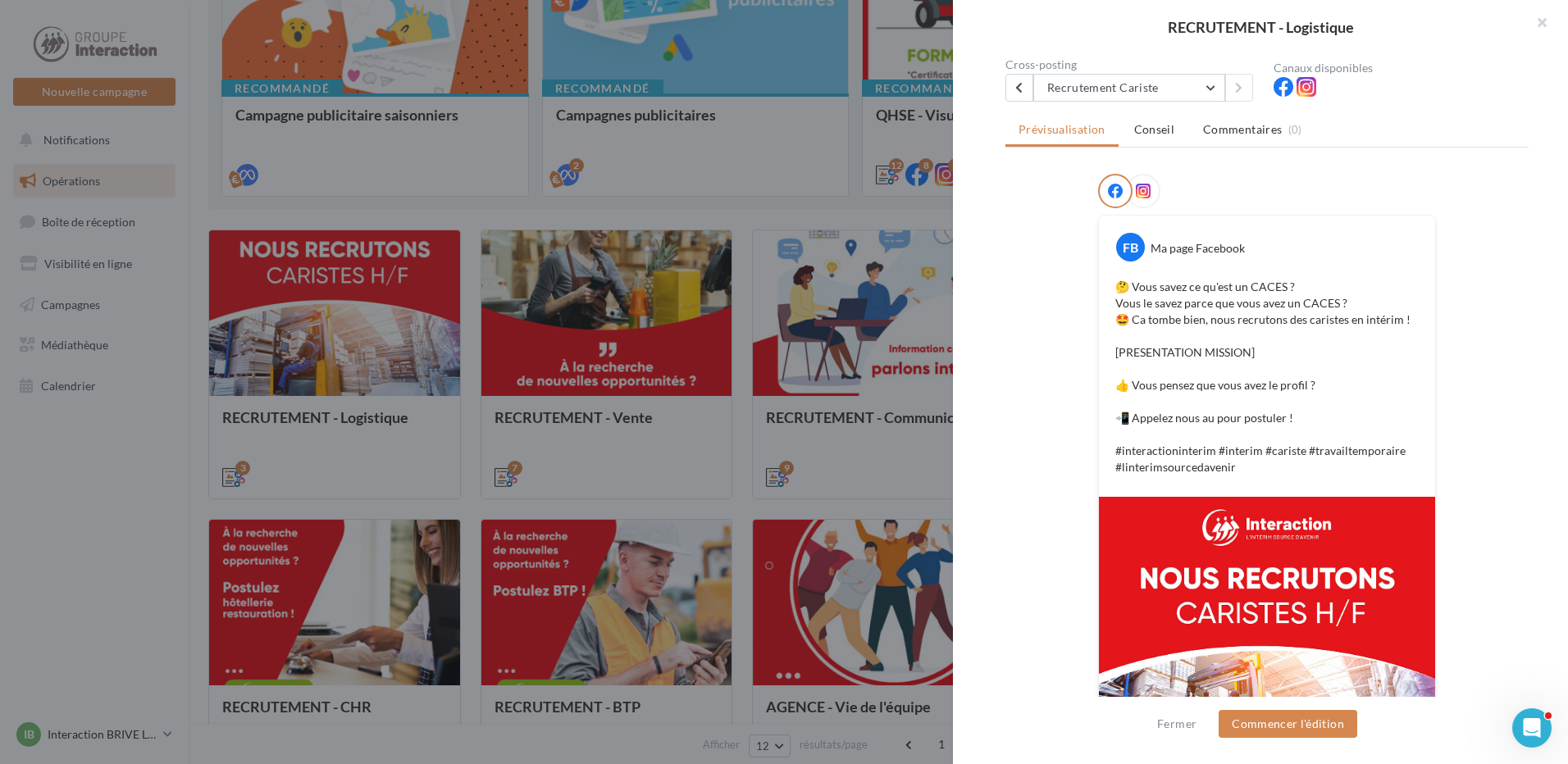
scroll to position [329, 0]
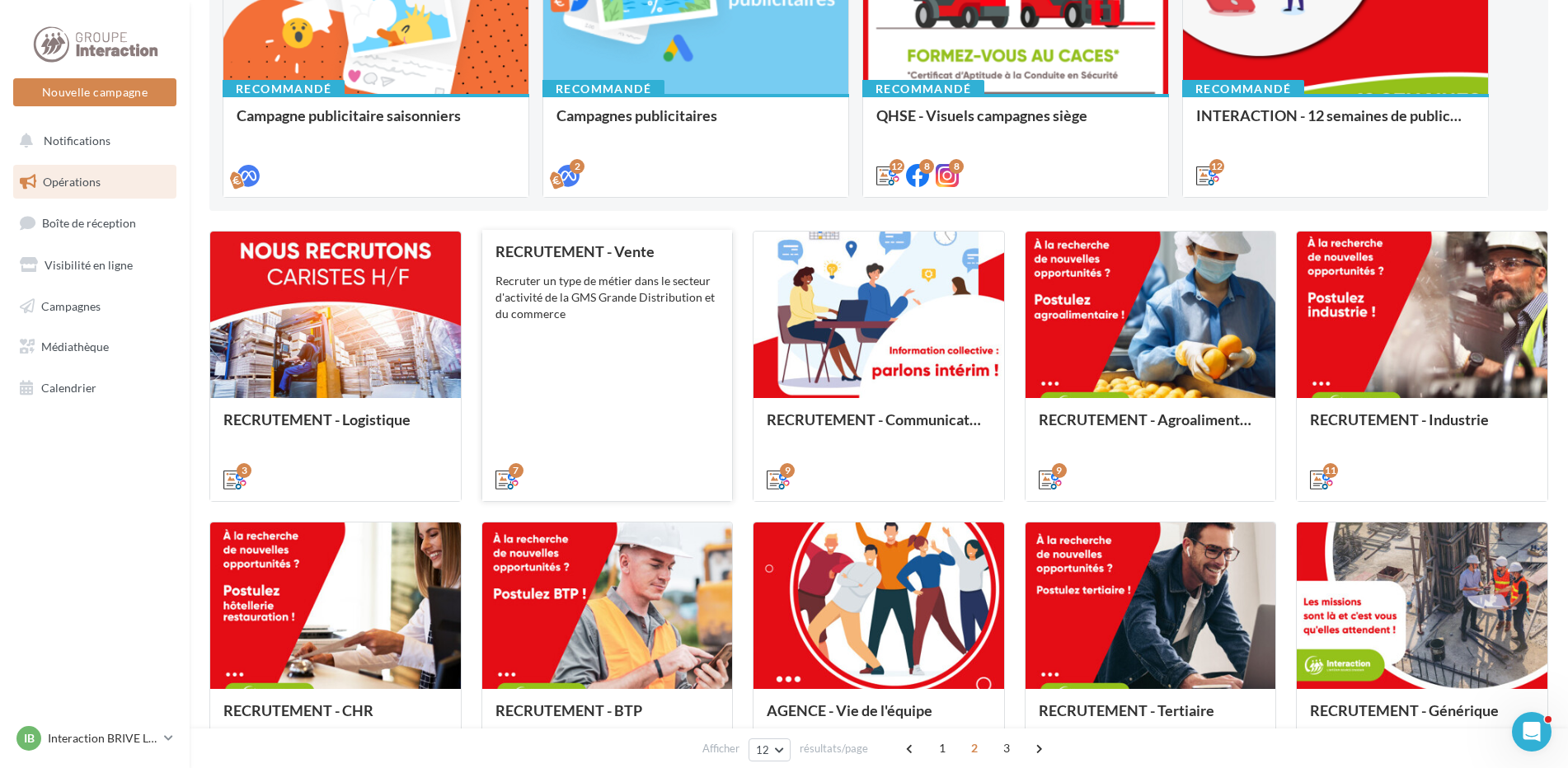
click at [665, 292] on div "Recruter un type de métier dans le secteur d'activité de la GMS Grande Distribu…" at bounding box center [608, 297] width 225 height 49
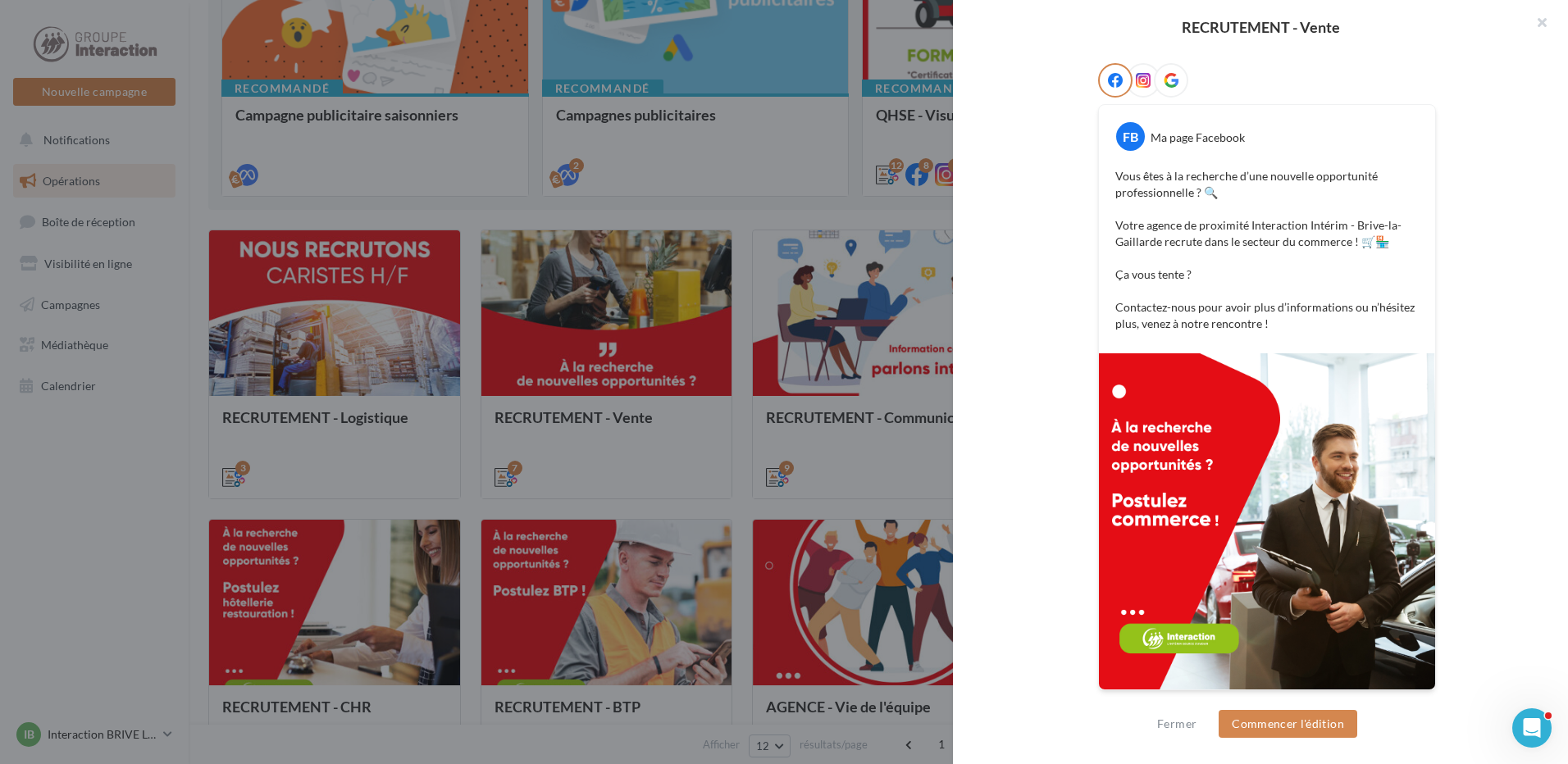
scroll to position [217, 0]
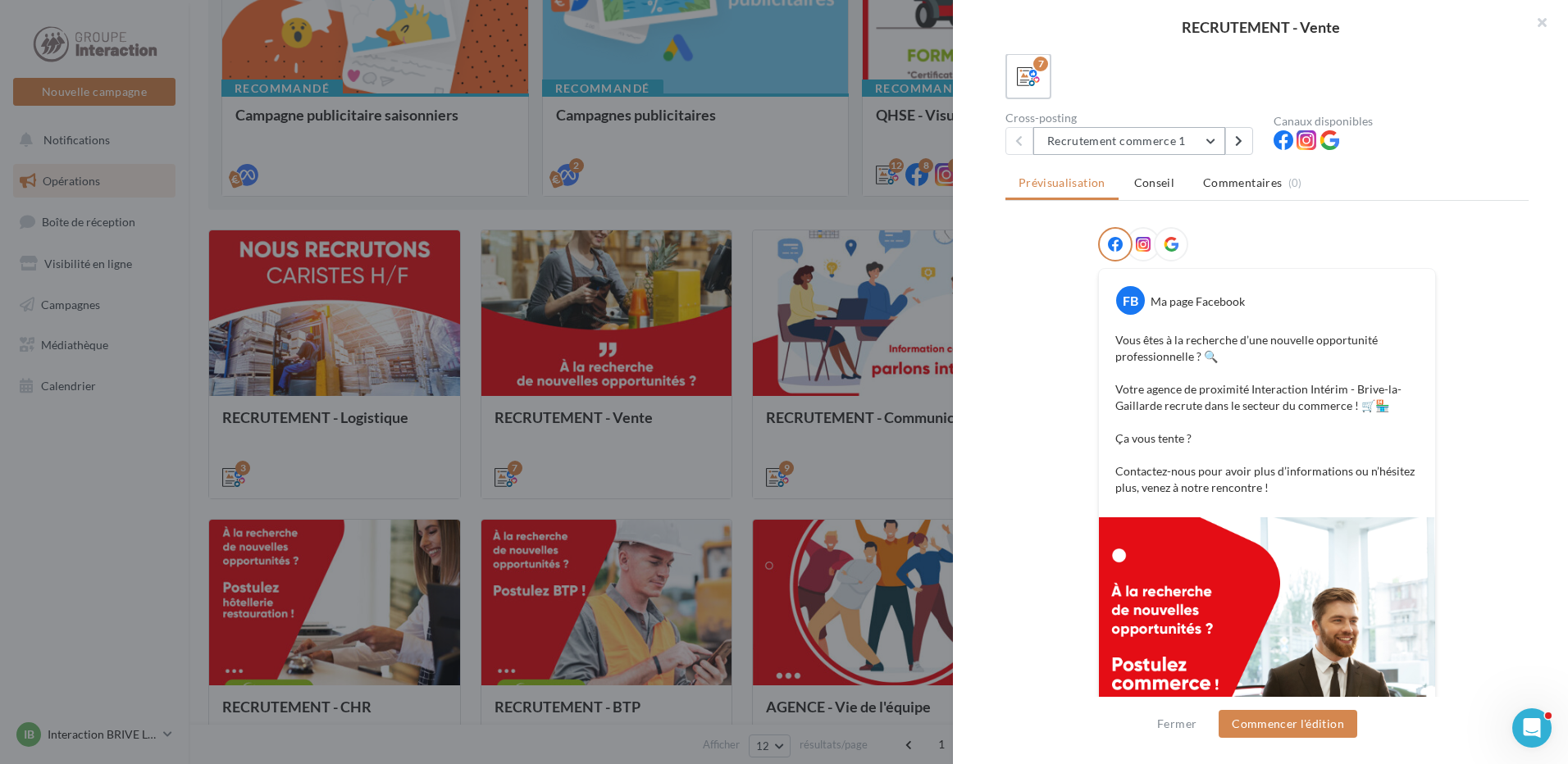
click at [1193, 146] on button "Recrutement commerce 1" at bounding box center [1128, 140] width 192 height 28
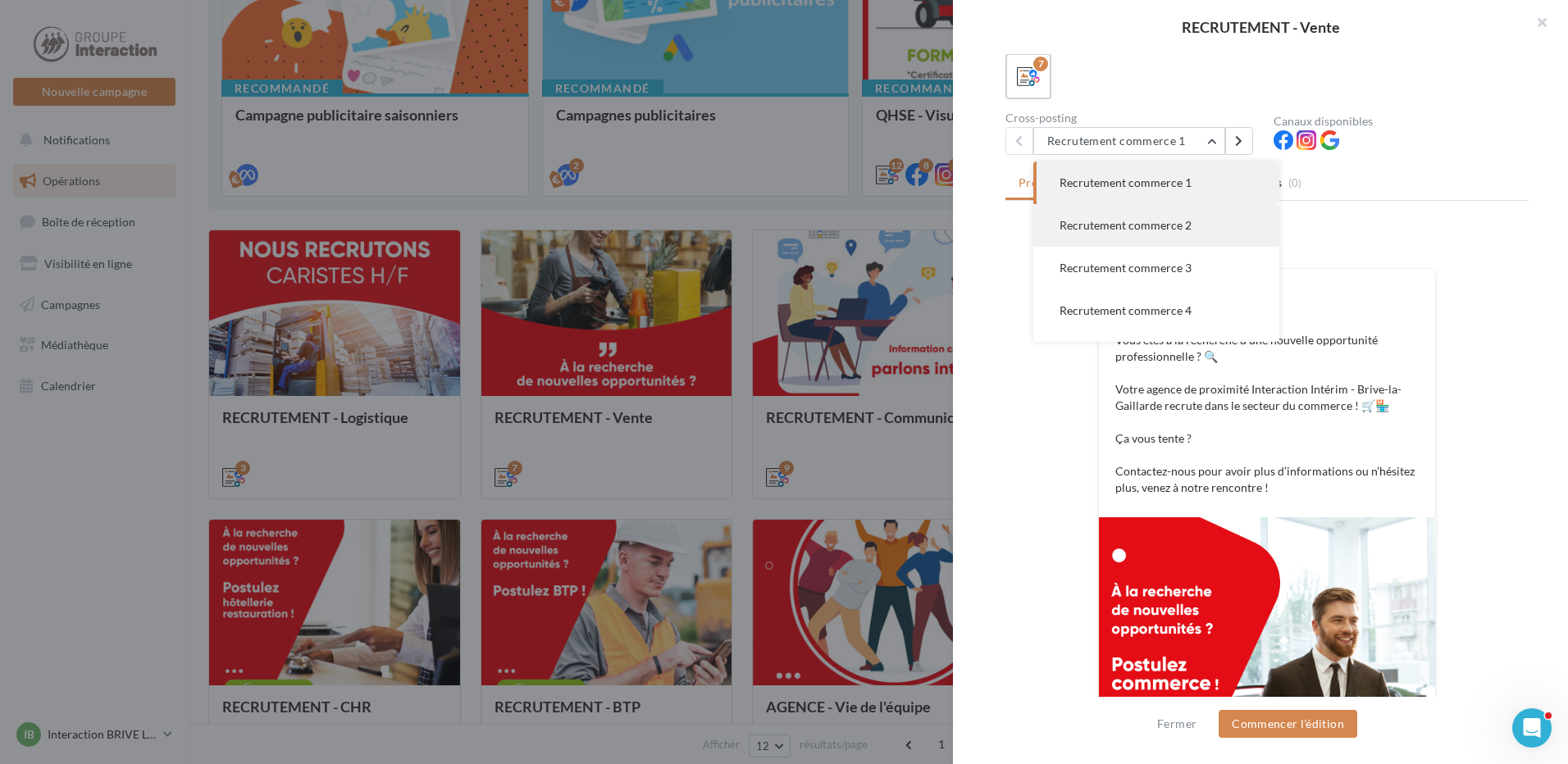
click at [1178, 224] on span "Recrutement commerce 2" at bounding box center [1126, 225] width 132 height 14
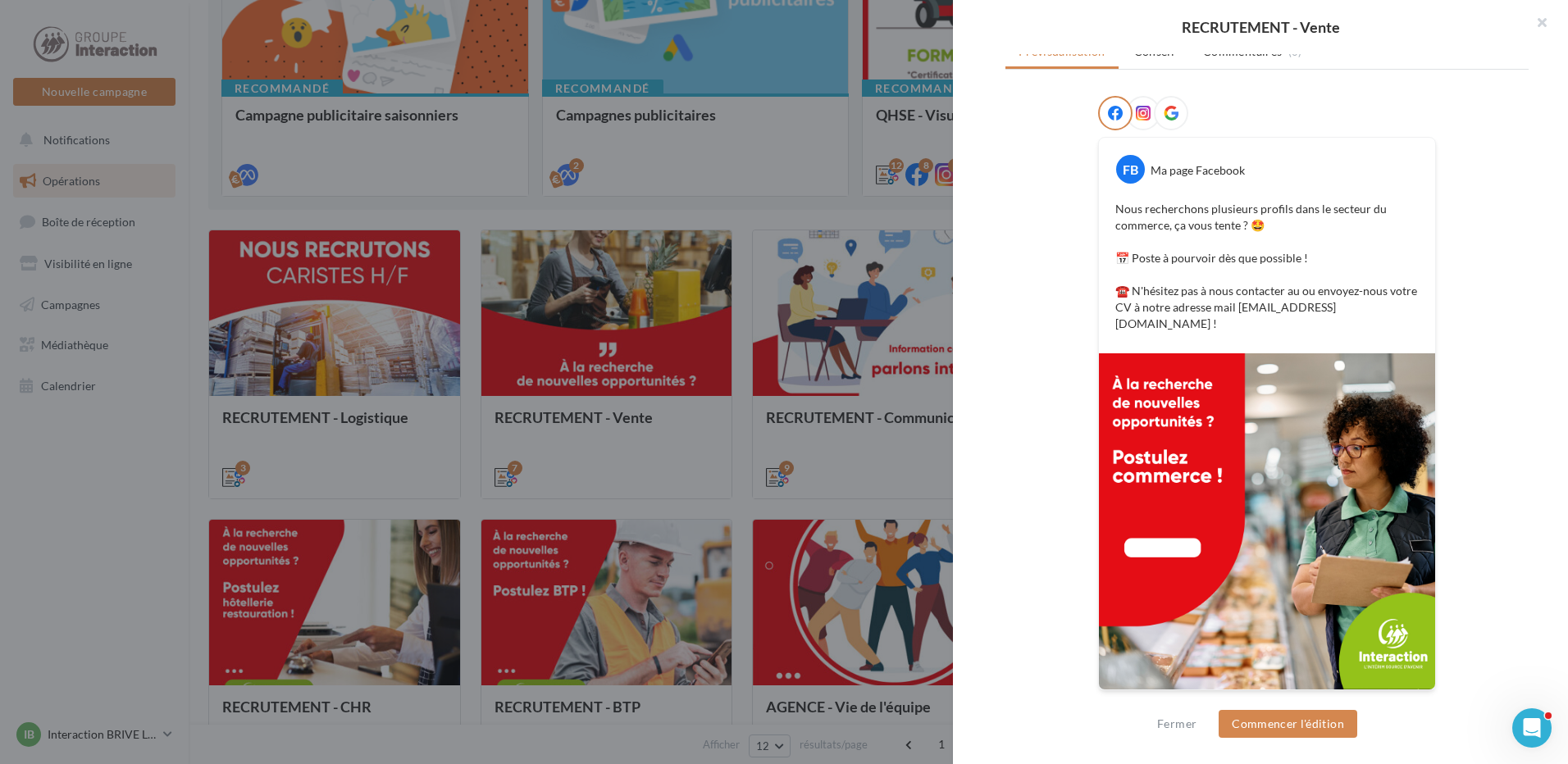
scroll to position [103, 0]
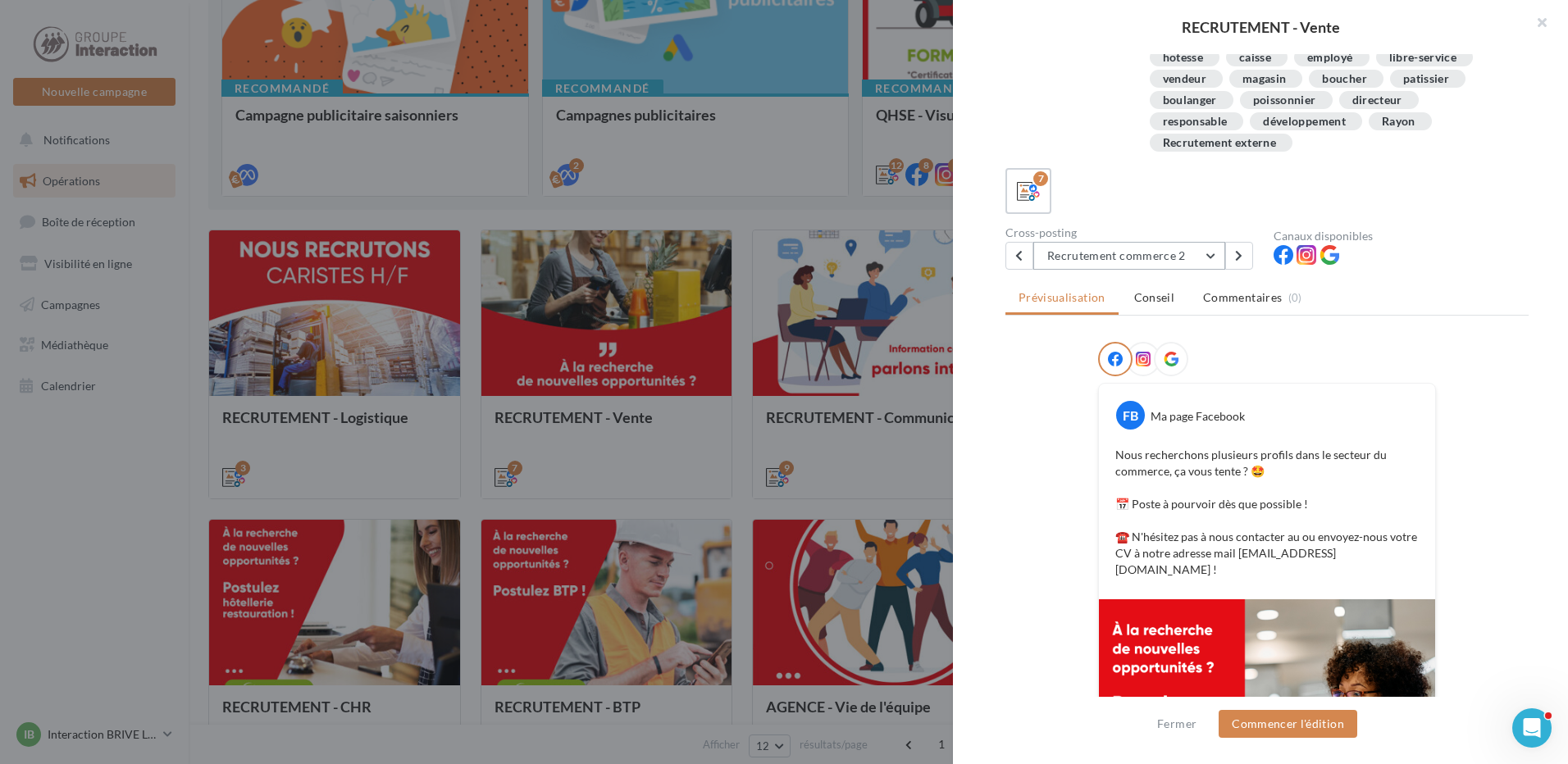
click at [1143, 255] on button "Recrutement commerce 2" at bounding box center [1128, 256] width 192 height 28
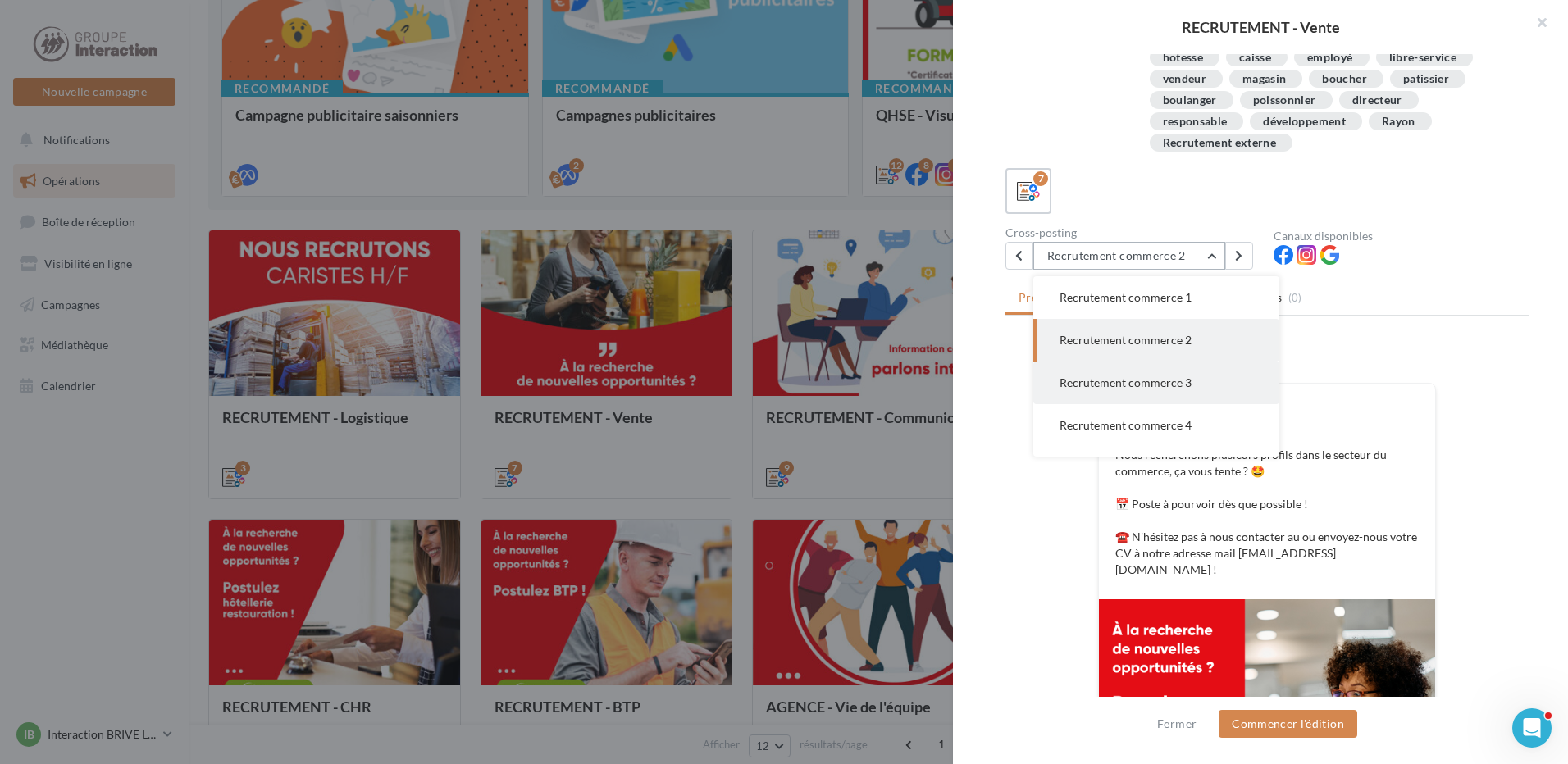
scroll to position [118, 0]
click at [1153, 343] on span "Recrutement employé libre-service" at bounding box center [1149, 350] width 179 height 14
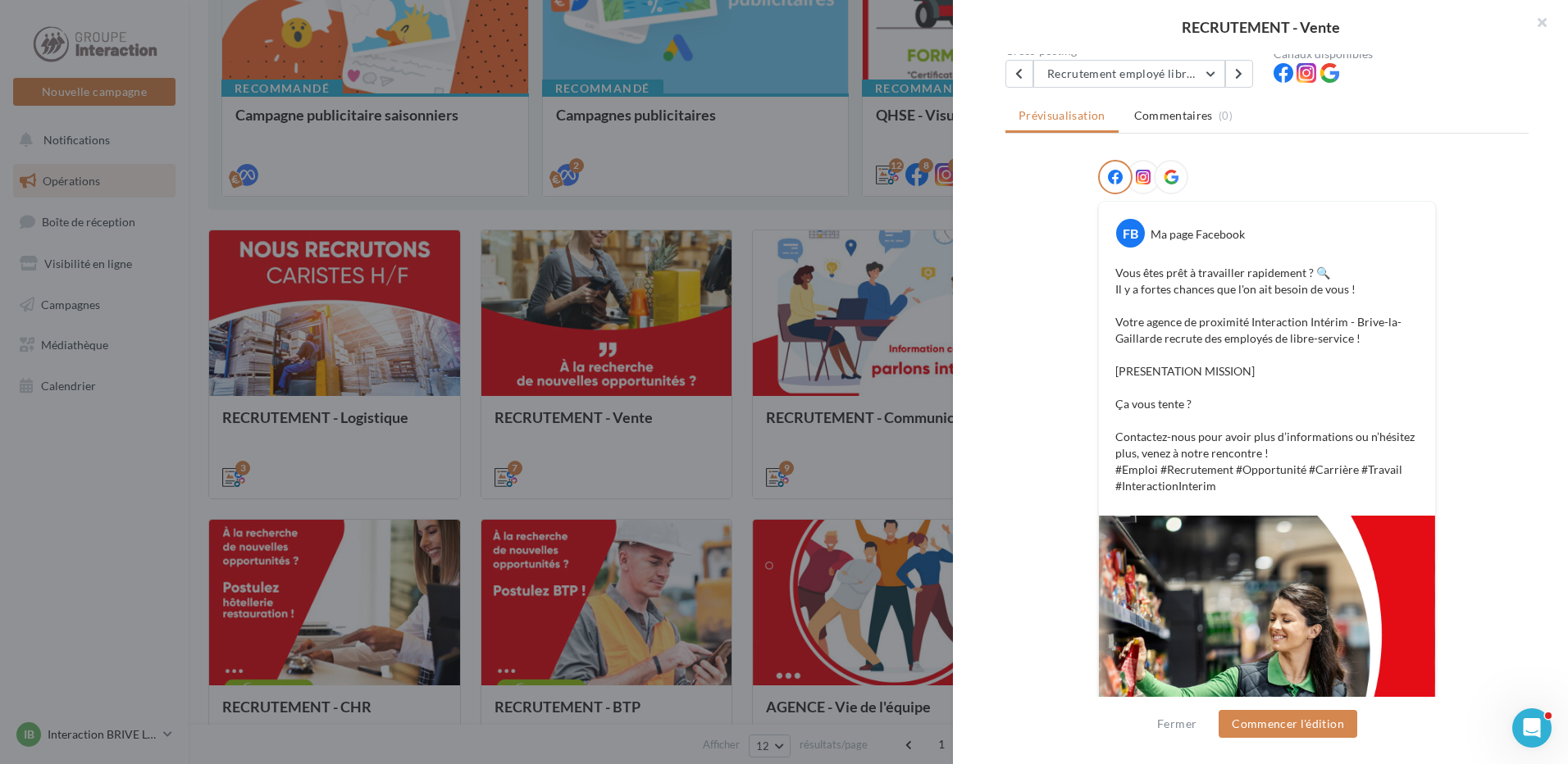
scroll to position [203, 0]
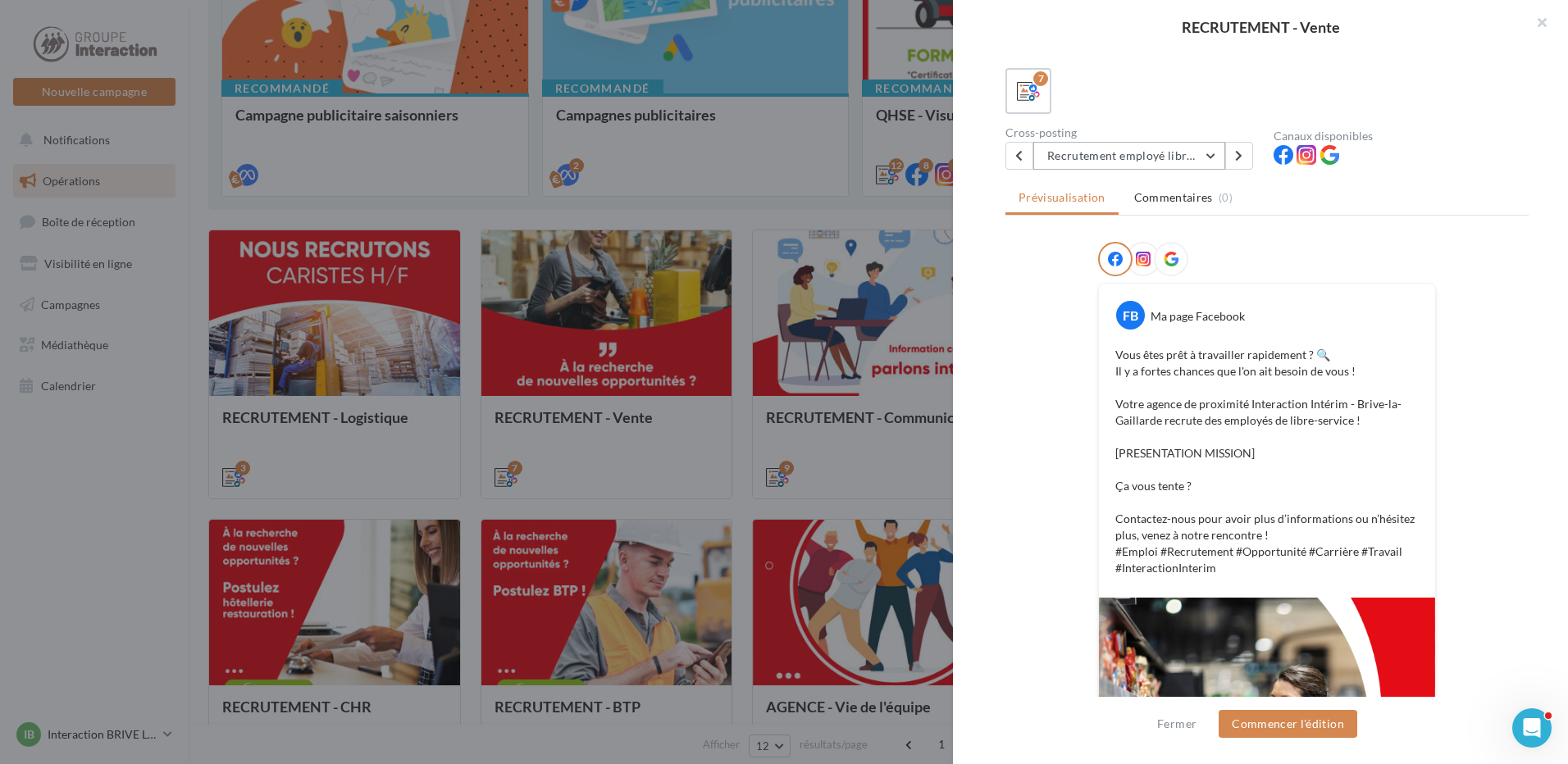
click at [1161, 159] on button "Recrutement employé libre-service" at bounding box center [1128, 155] width 192 height 28
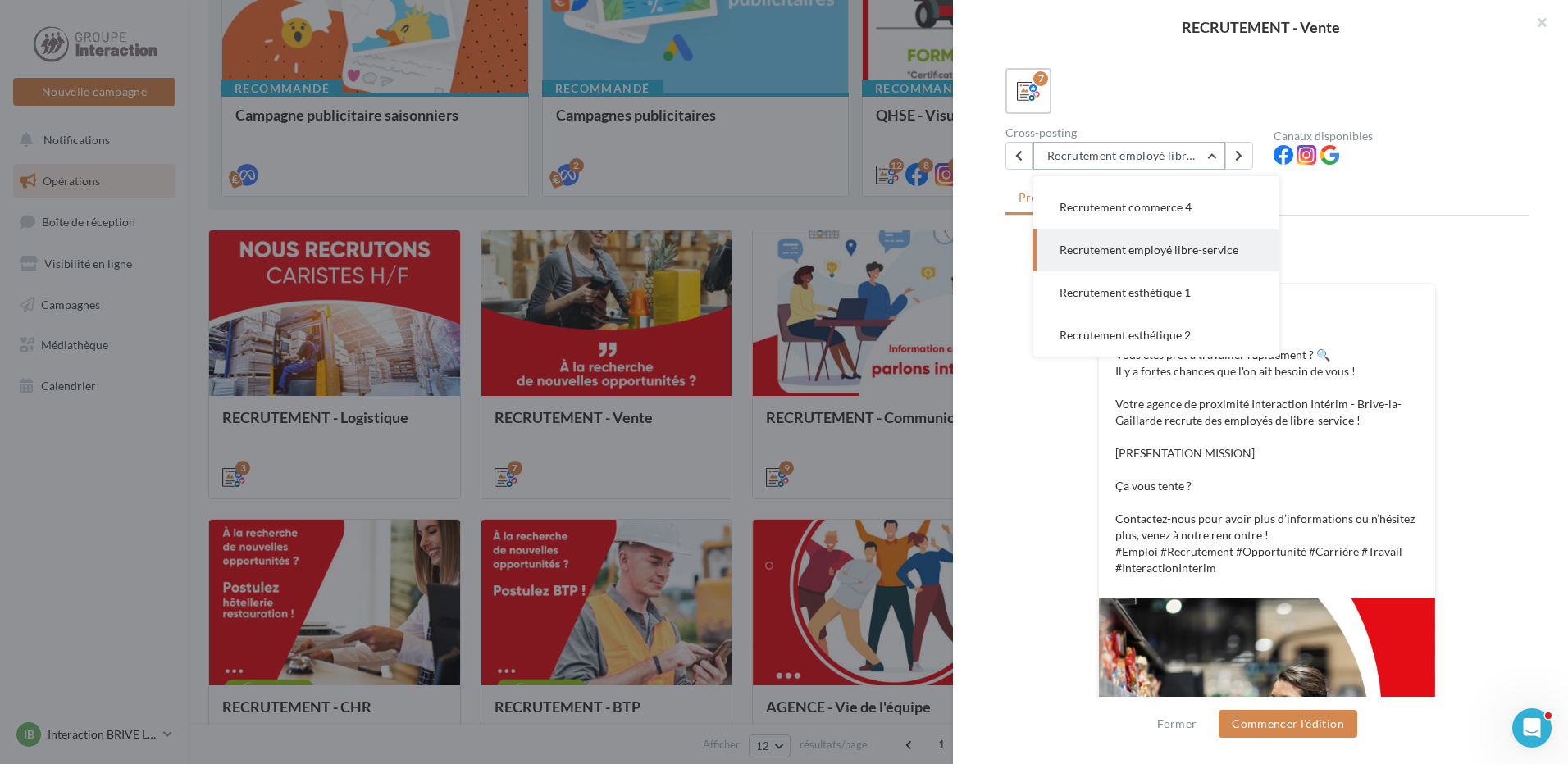
scroll to position [449, 0]
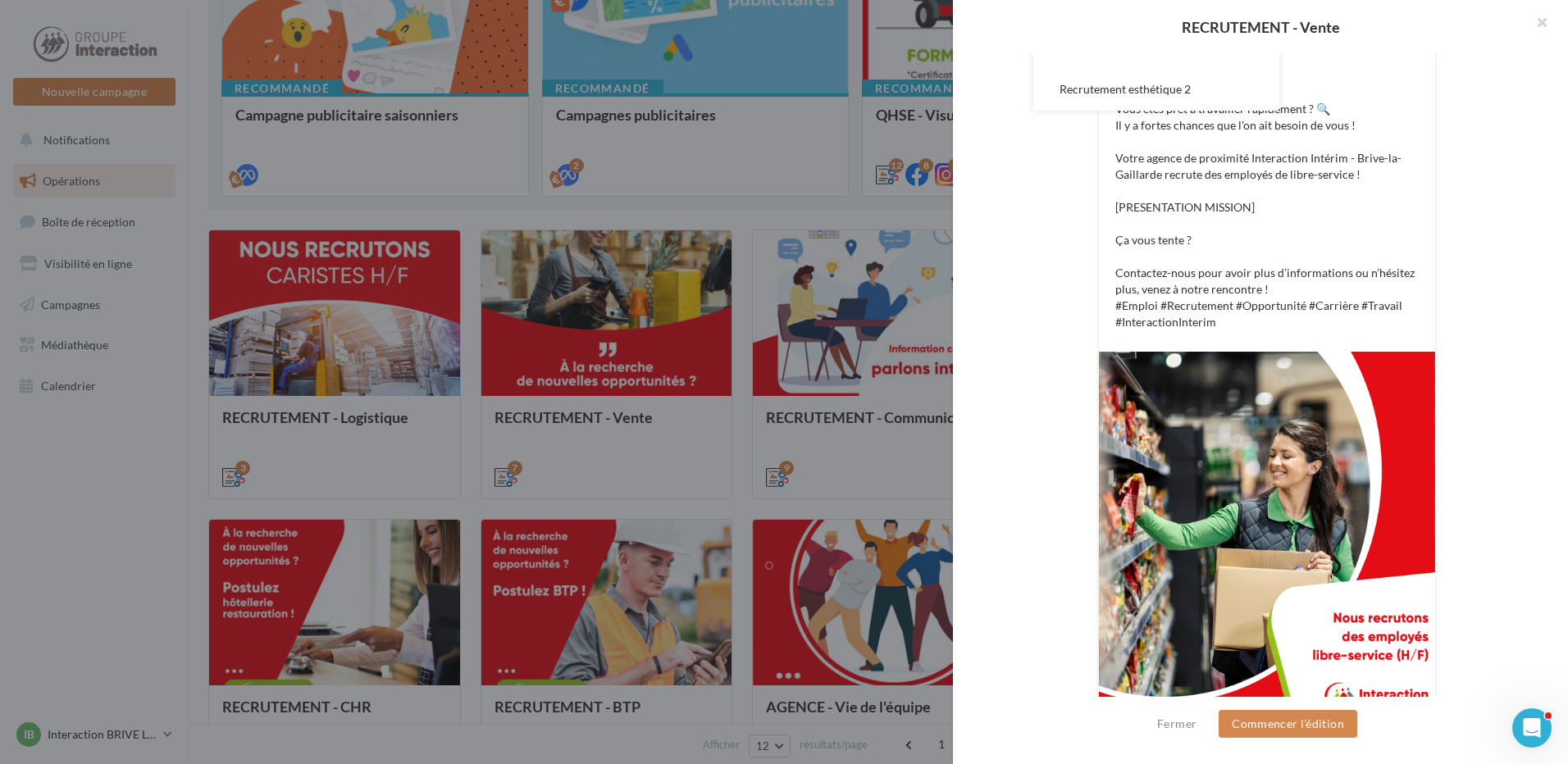
click at [116, 550] on div at bounding box center [784, 382] width 1568 height 764
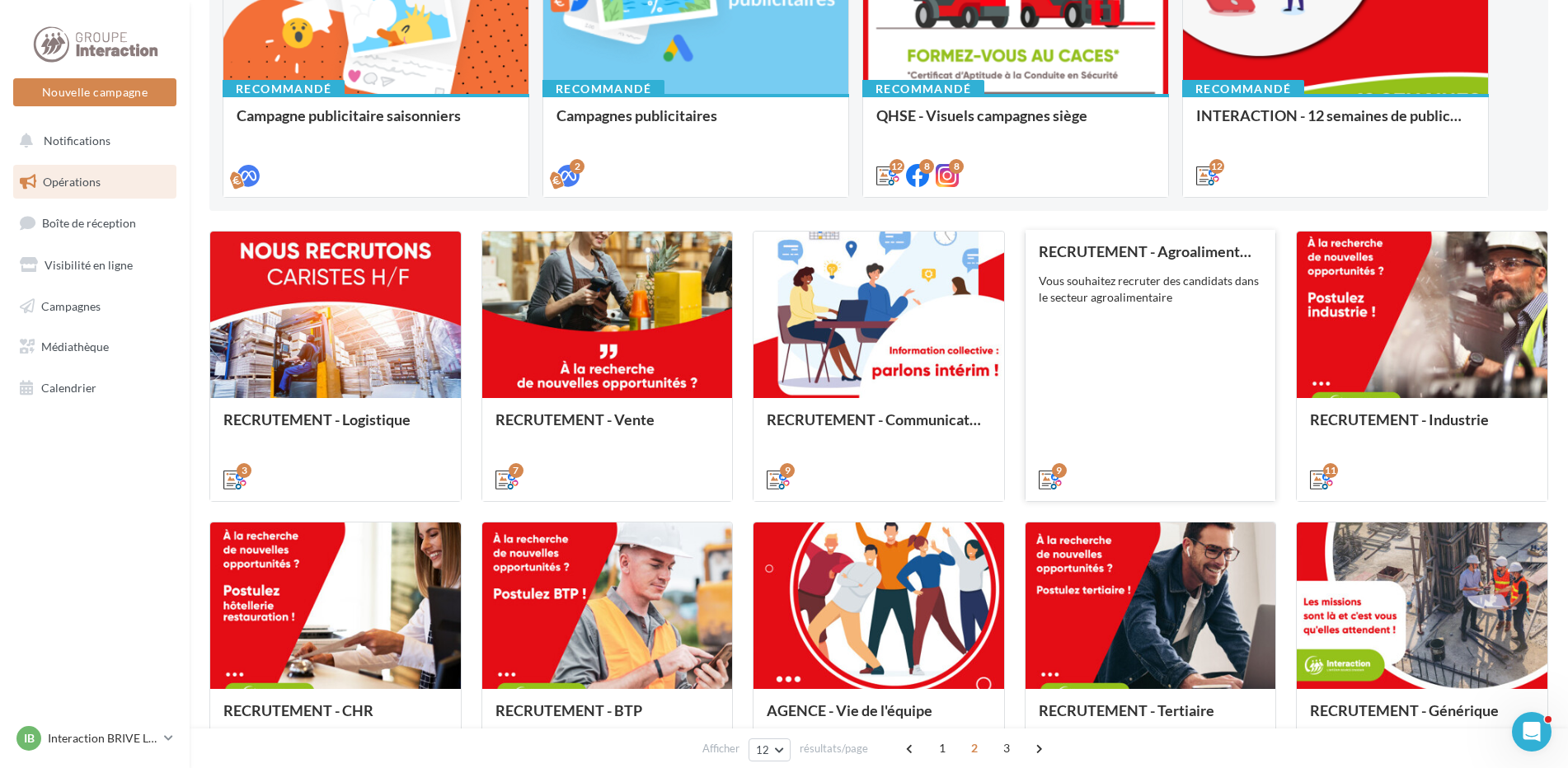
click at [1169, 302] on div "Vous souhaitez recruter des candidats dans le secteur agroalimentaire" at bounding box center [1150, 289] width 225 height 33
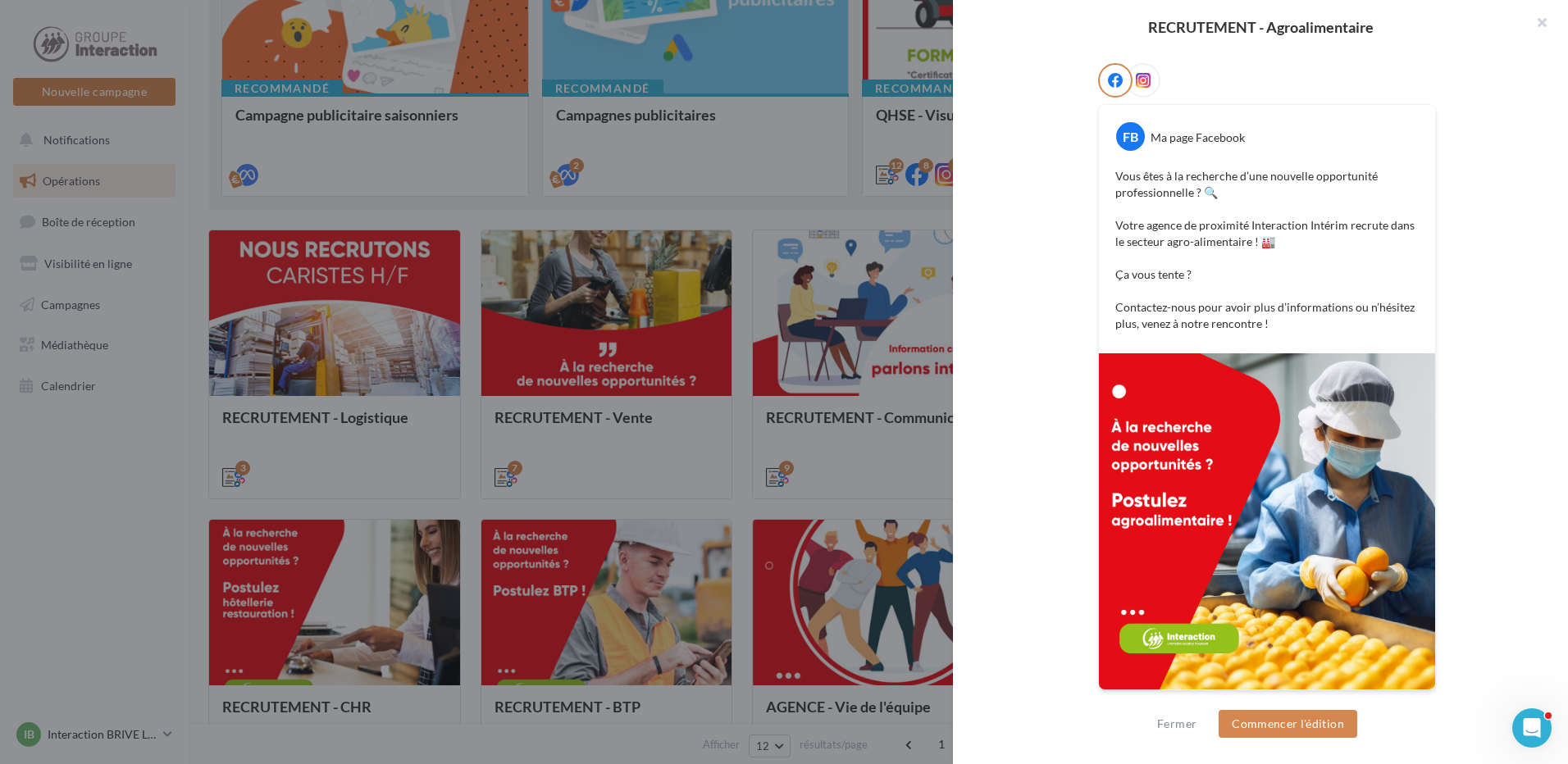
scroll to position [0, 0]
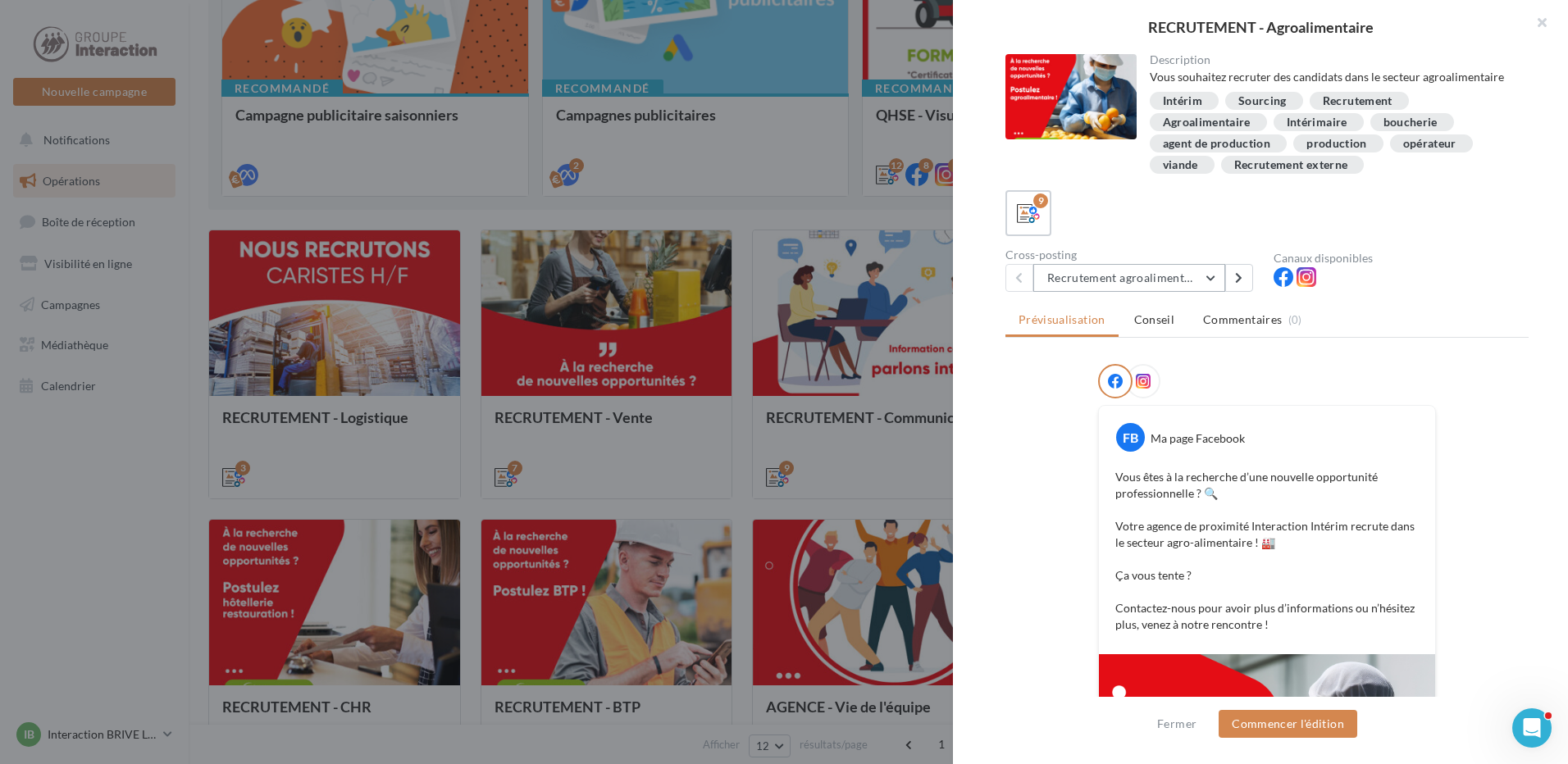
click at [1156, 280] on button "Recrutement agroalimentaire 1" at bounding box center [1128, 278] width 192 height 28
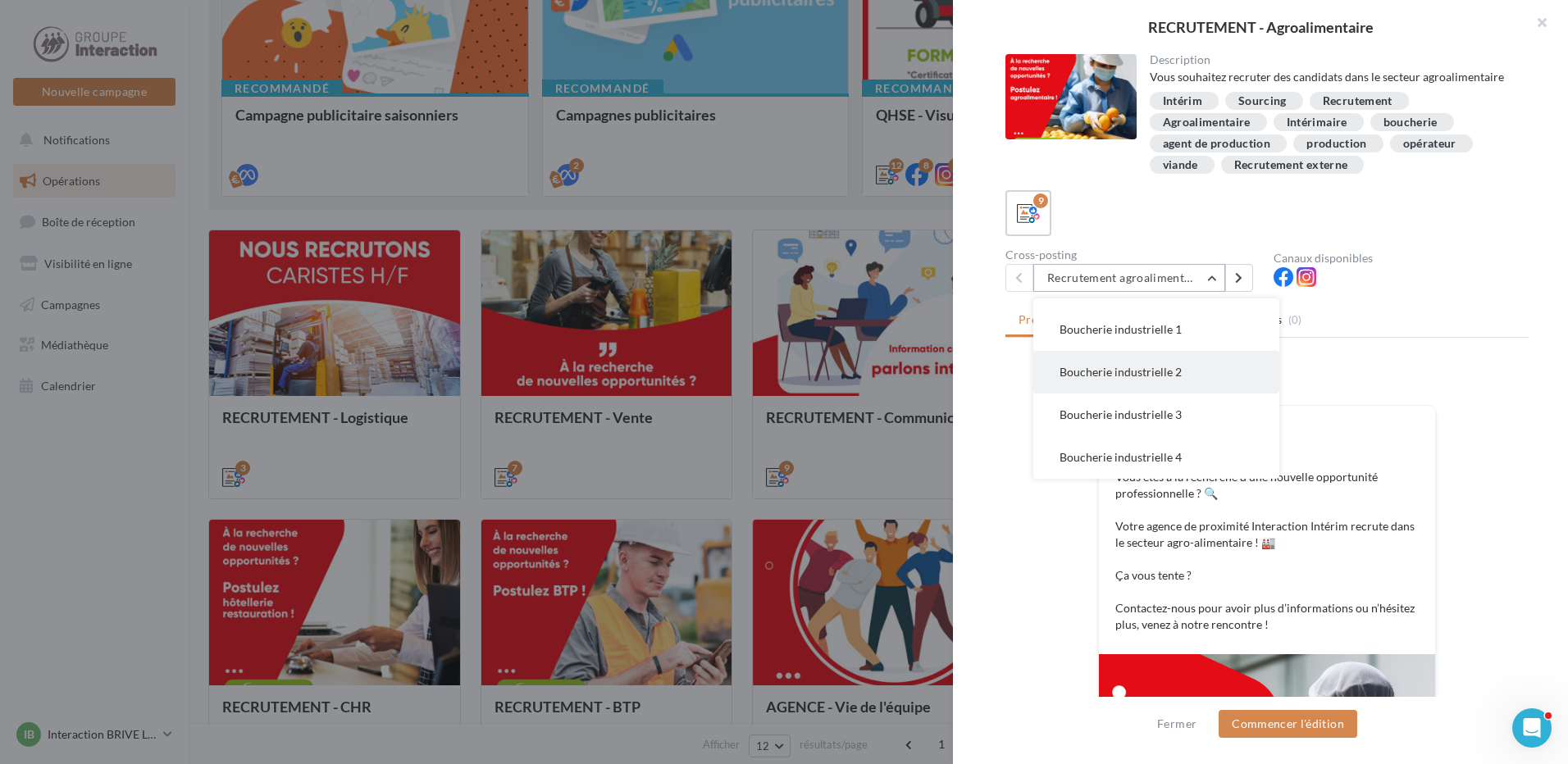
scroll to position [301, 0]
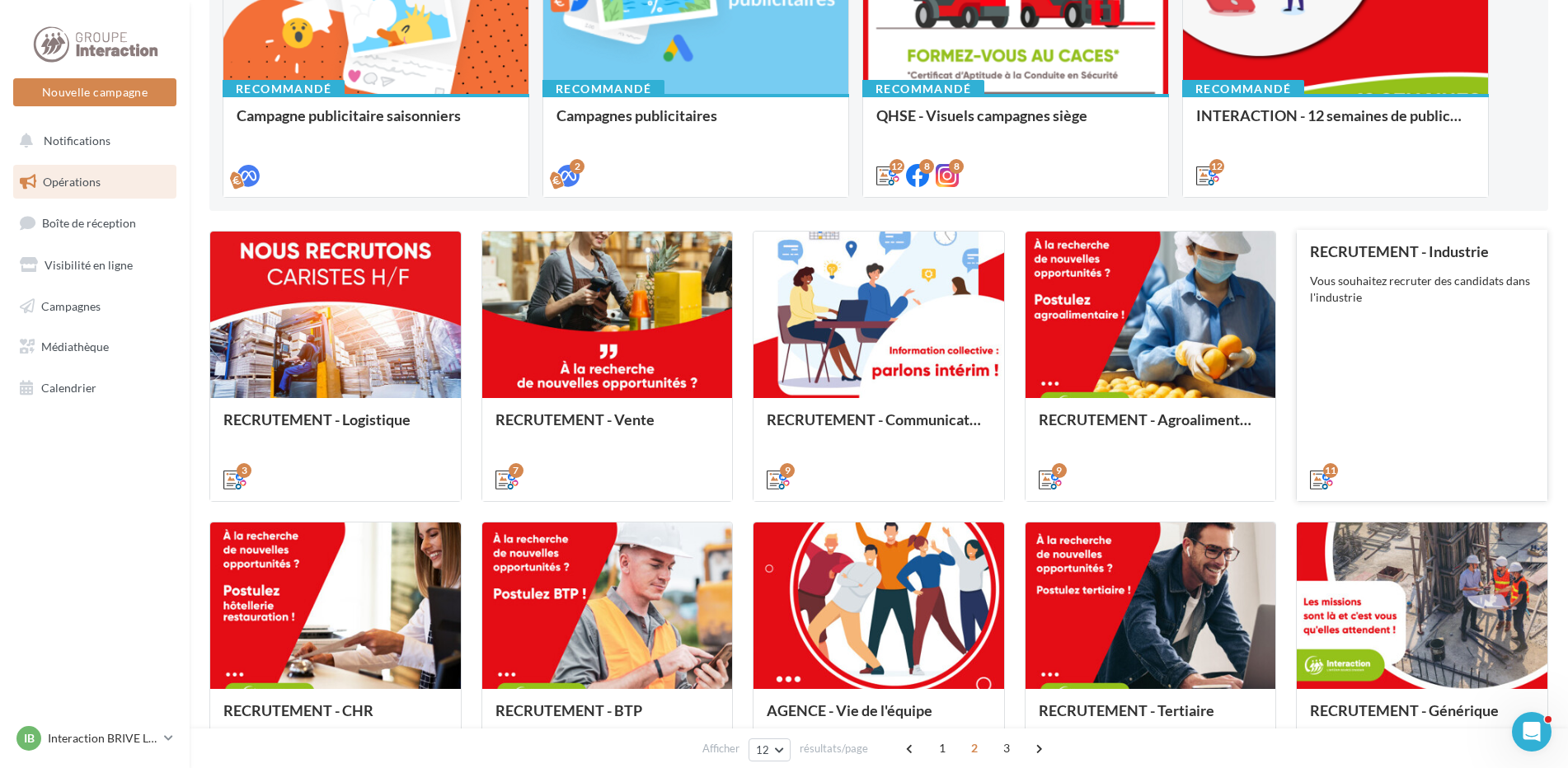
click at [1484, 310] on div "RECRUTEMENT - Industrie Vous souhaitez recruter des candidats dans l'industrie" at bounding box center [1422, 365] width 225 height 243
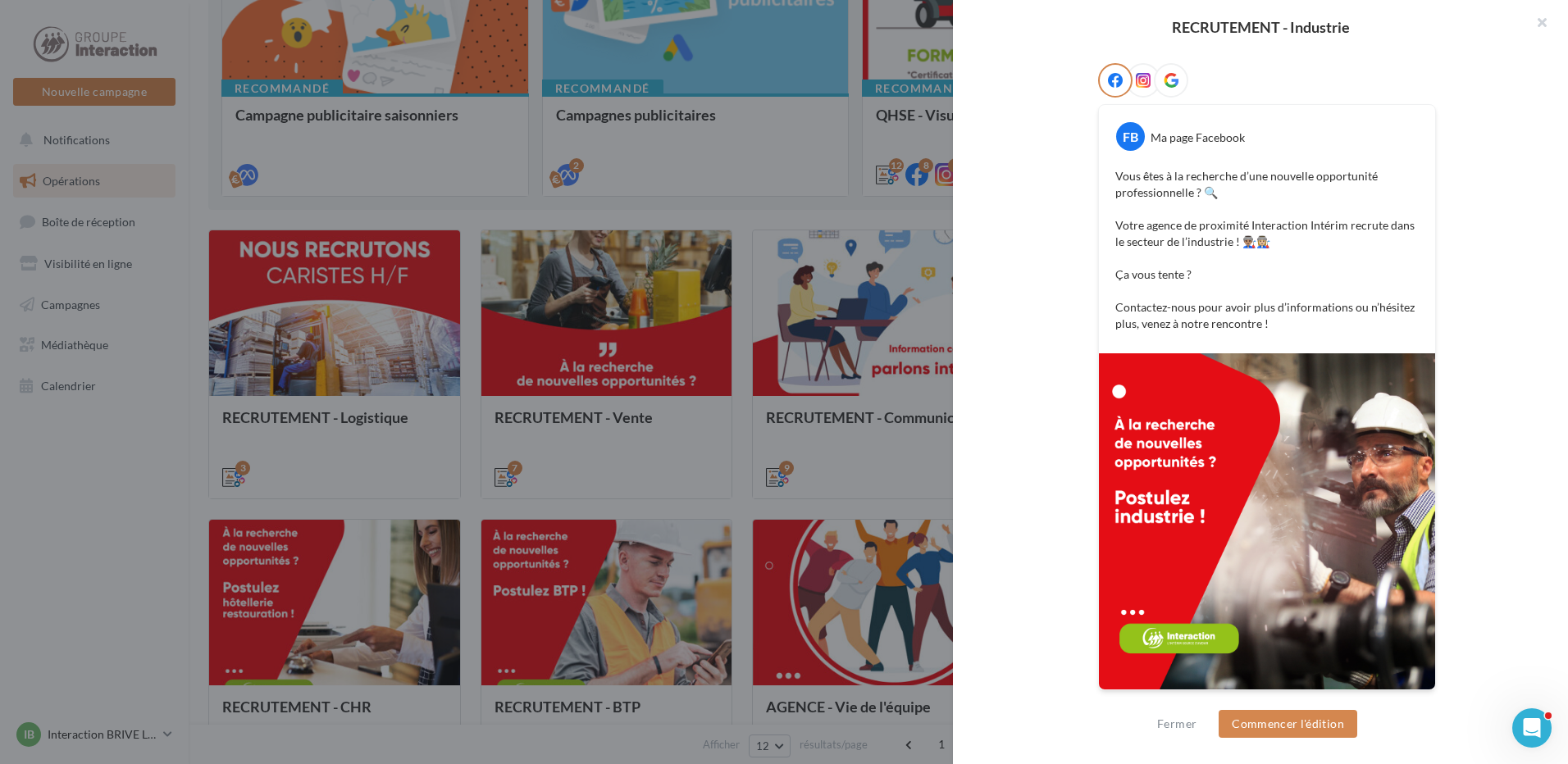
scroll to position [97, 0]
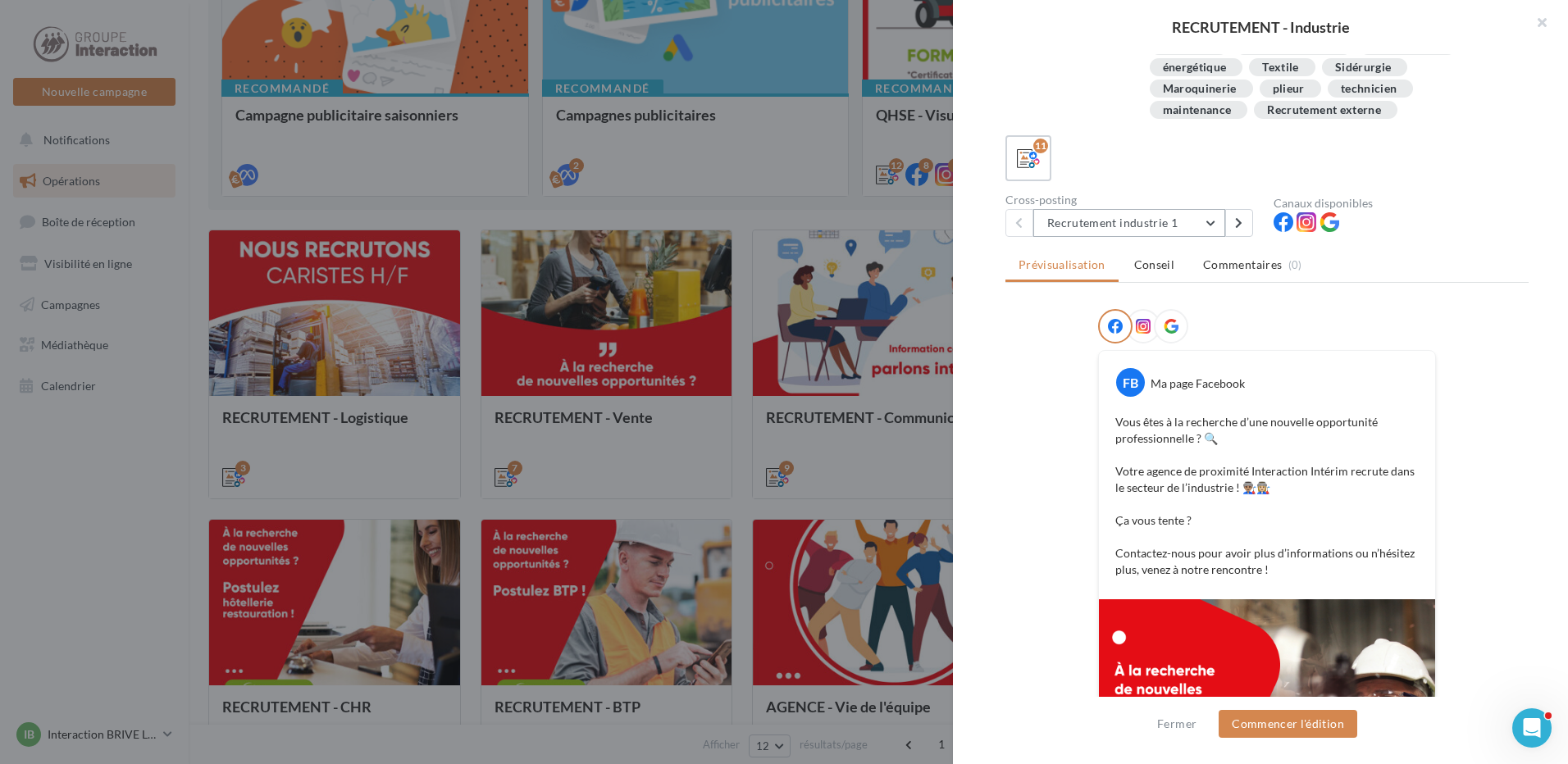
click at [1183, 222] on button "Recrutement industrie 1" at bounding box center [1128, 222] width 192 height 28
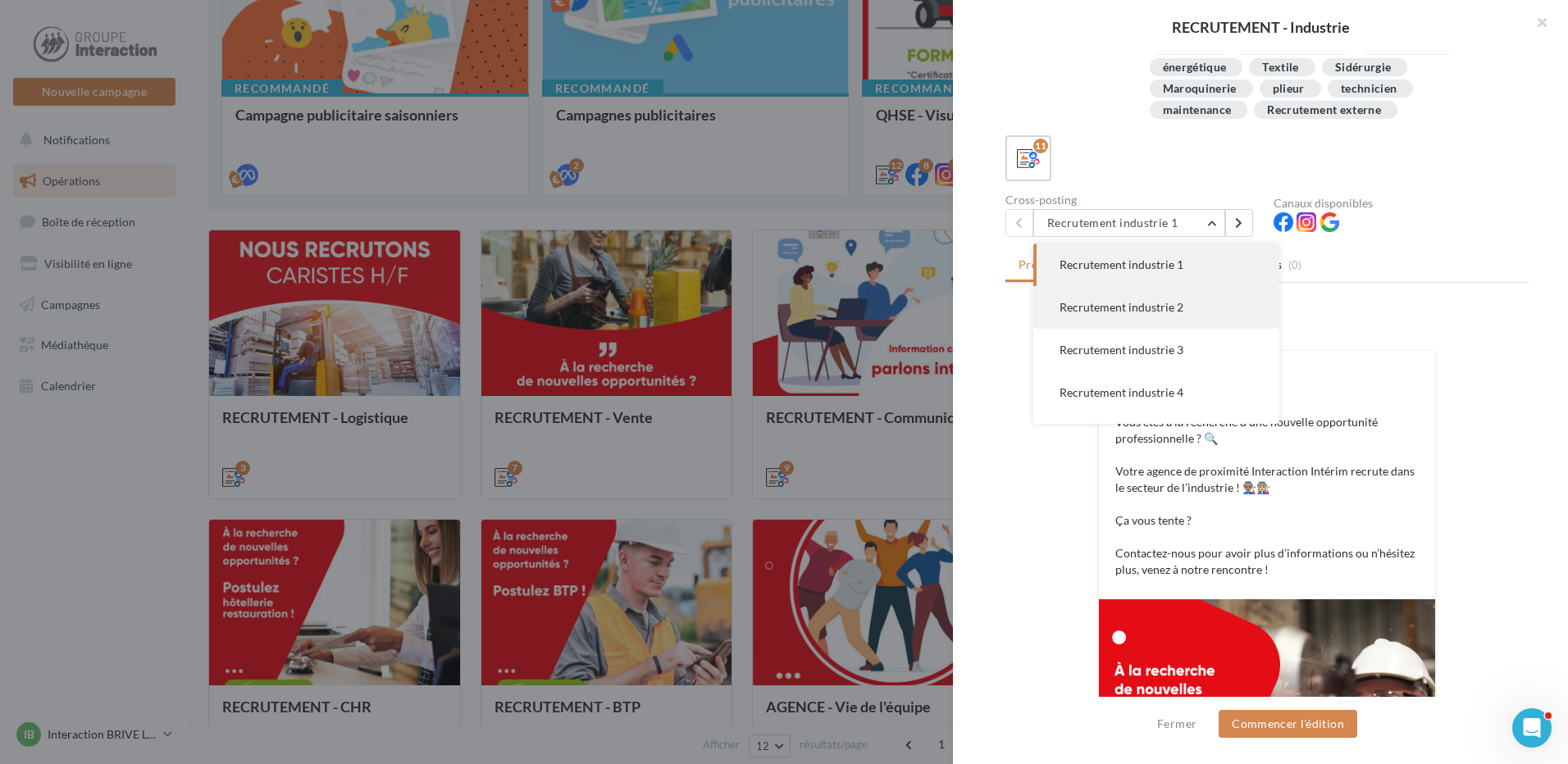
click at [1176, 299] on button "Recrutement industrie 2" at bounding box center [1155, 307] width 246 height 43
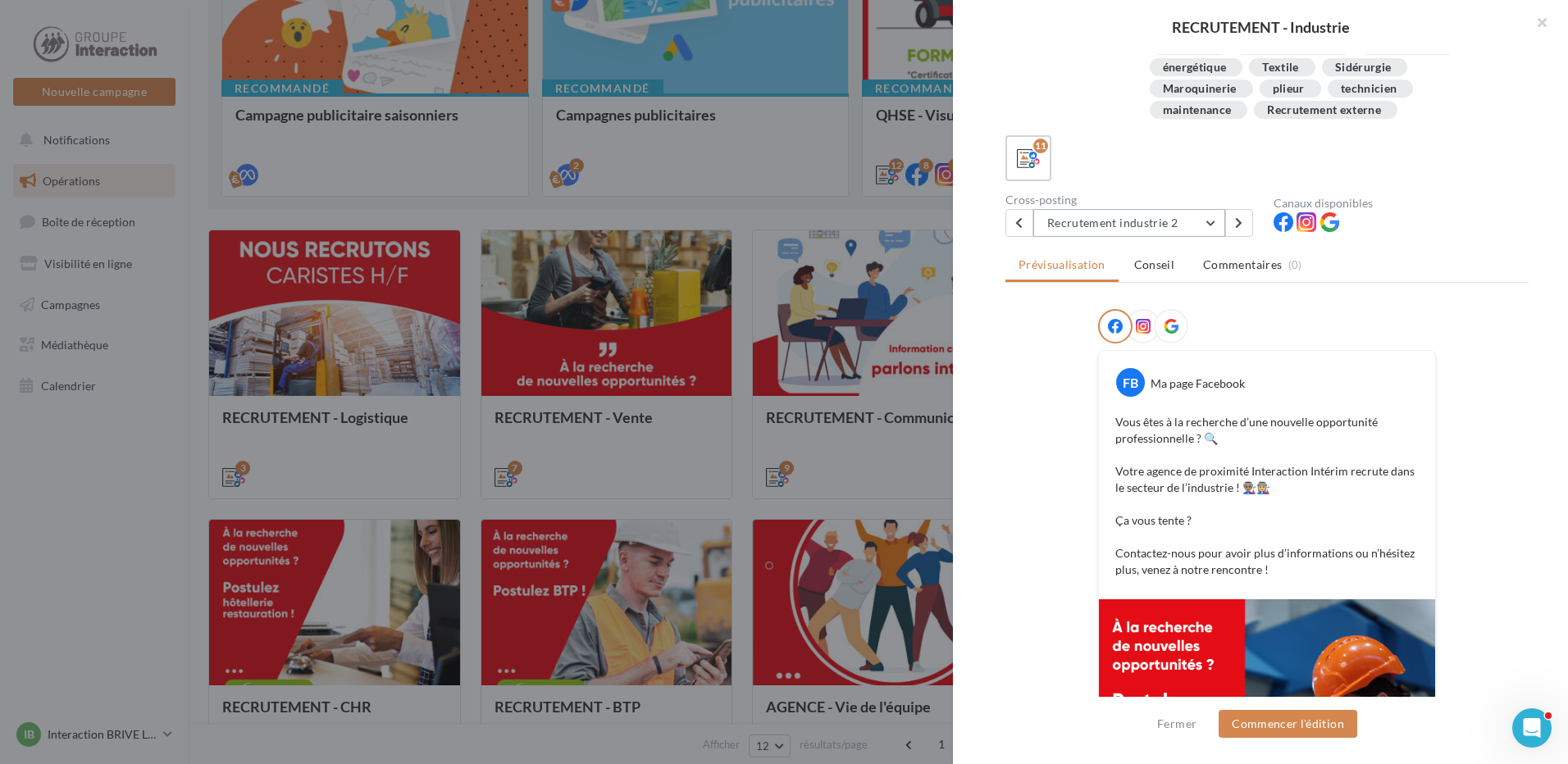
click at [1202, 232] on button "Recrutement industrie 2" at bounding box center [1128, 222] width 192 height 28
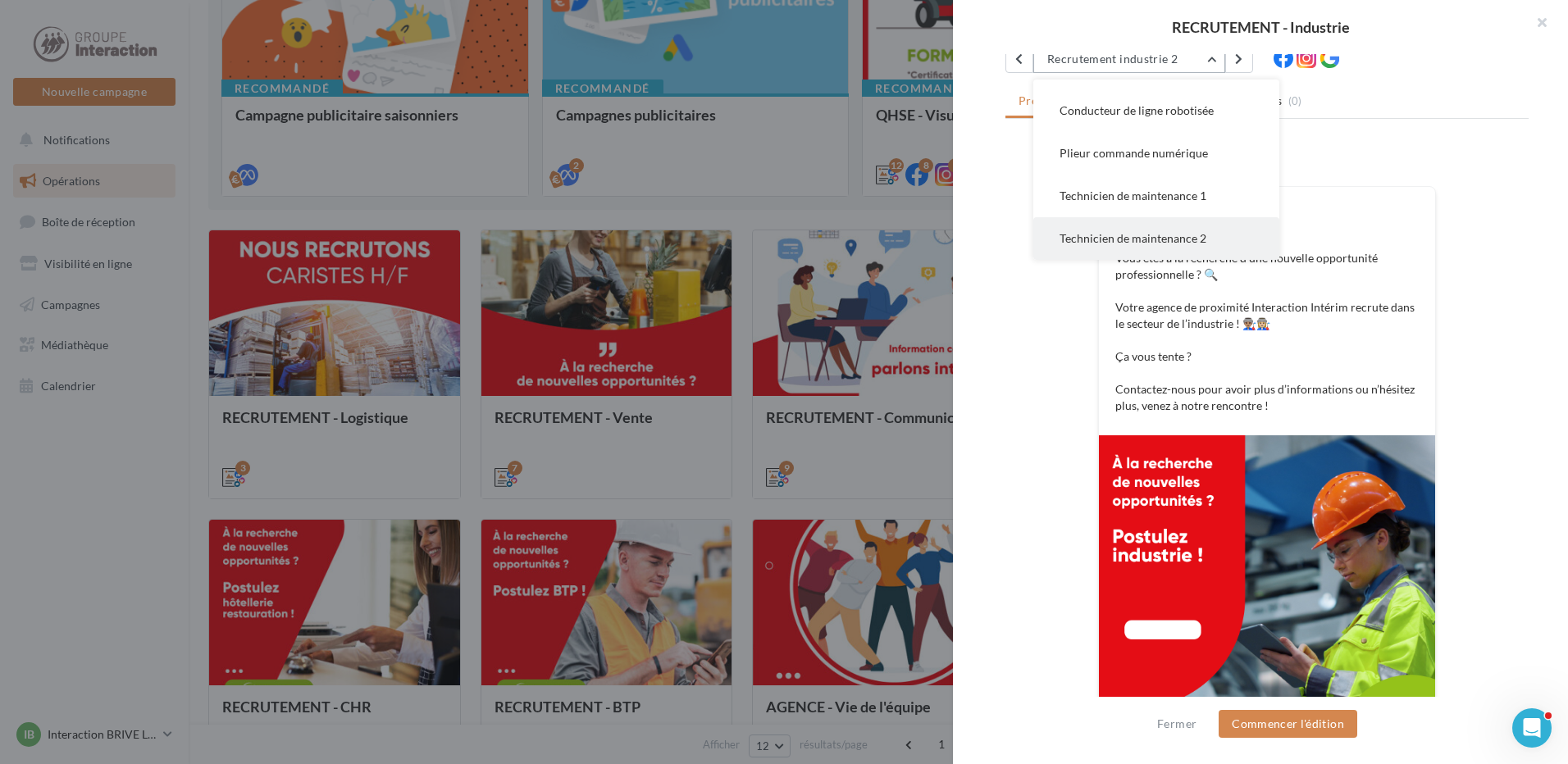
scroll to position [180, 0]
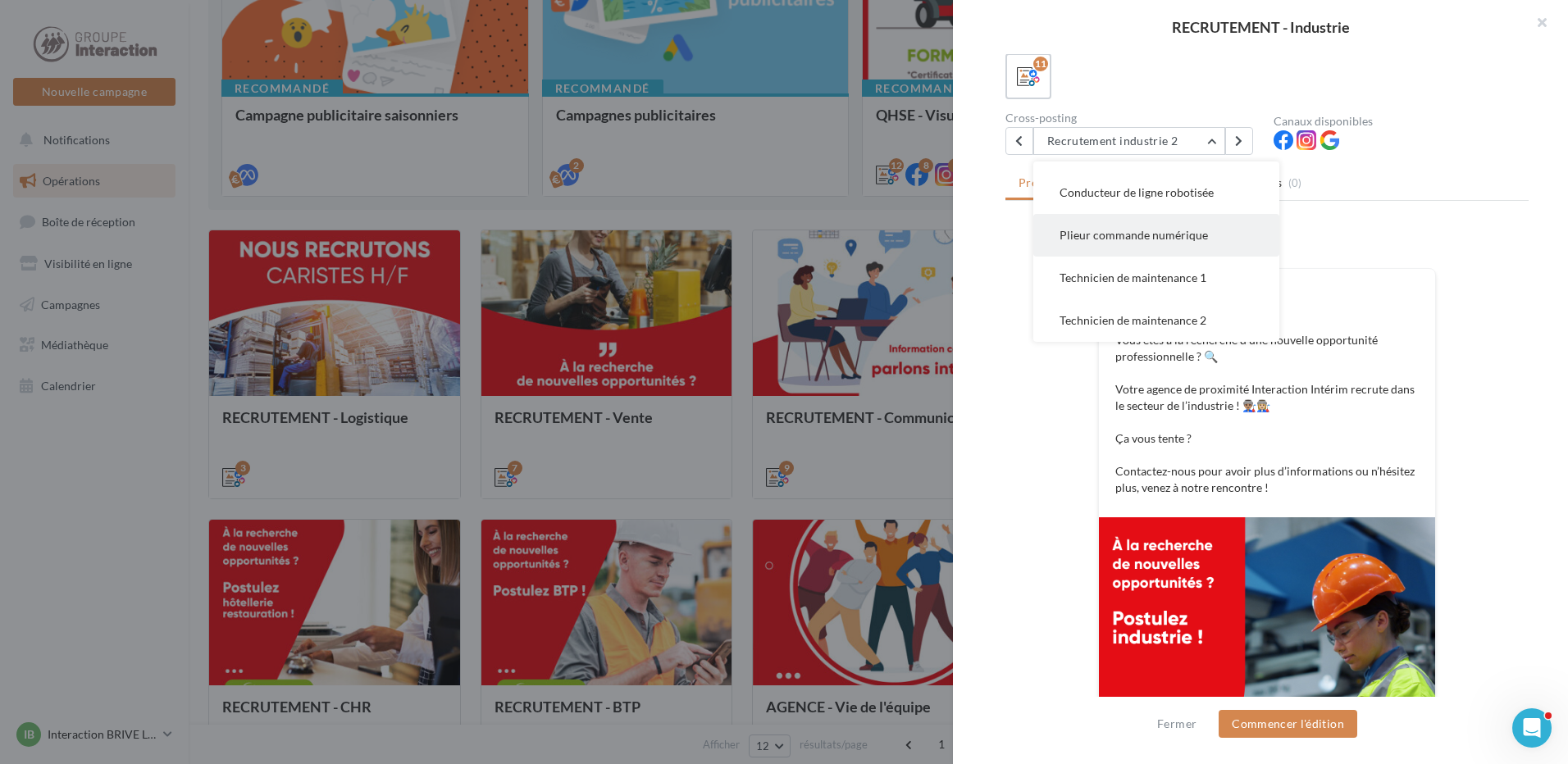
click at [1149, 238] on span "Plieur commande numérique" at bounding box center [1134, 235] width 148 height 14
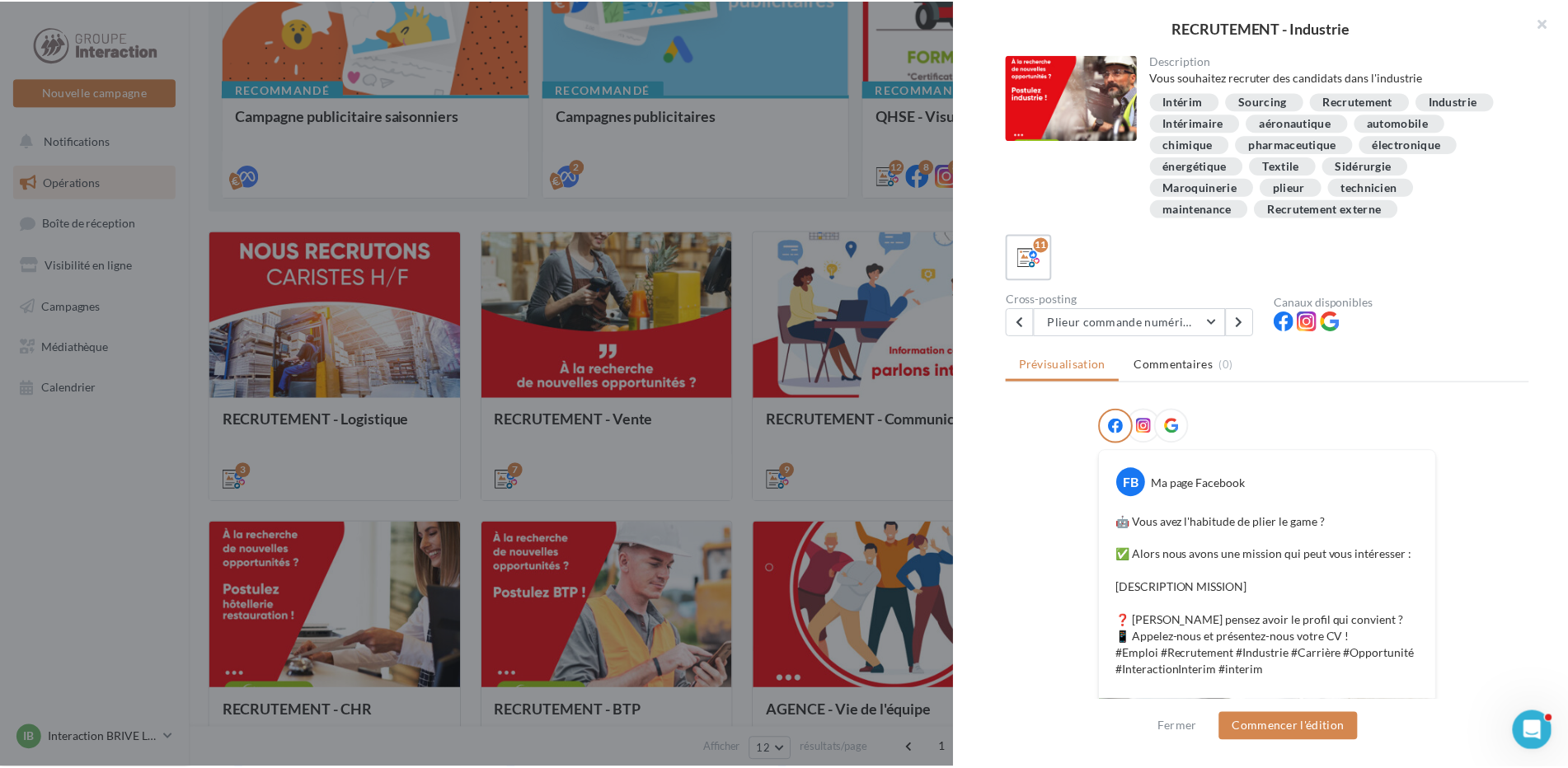
scroll to position [429, 0]
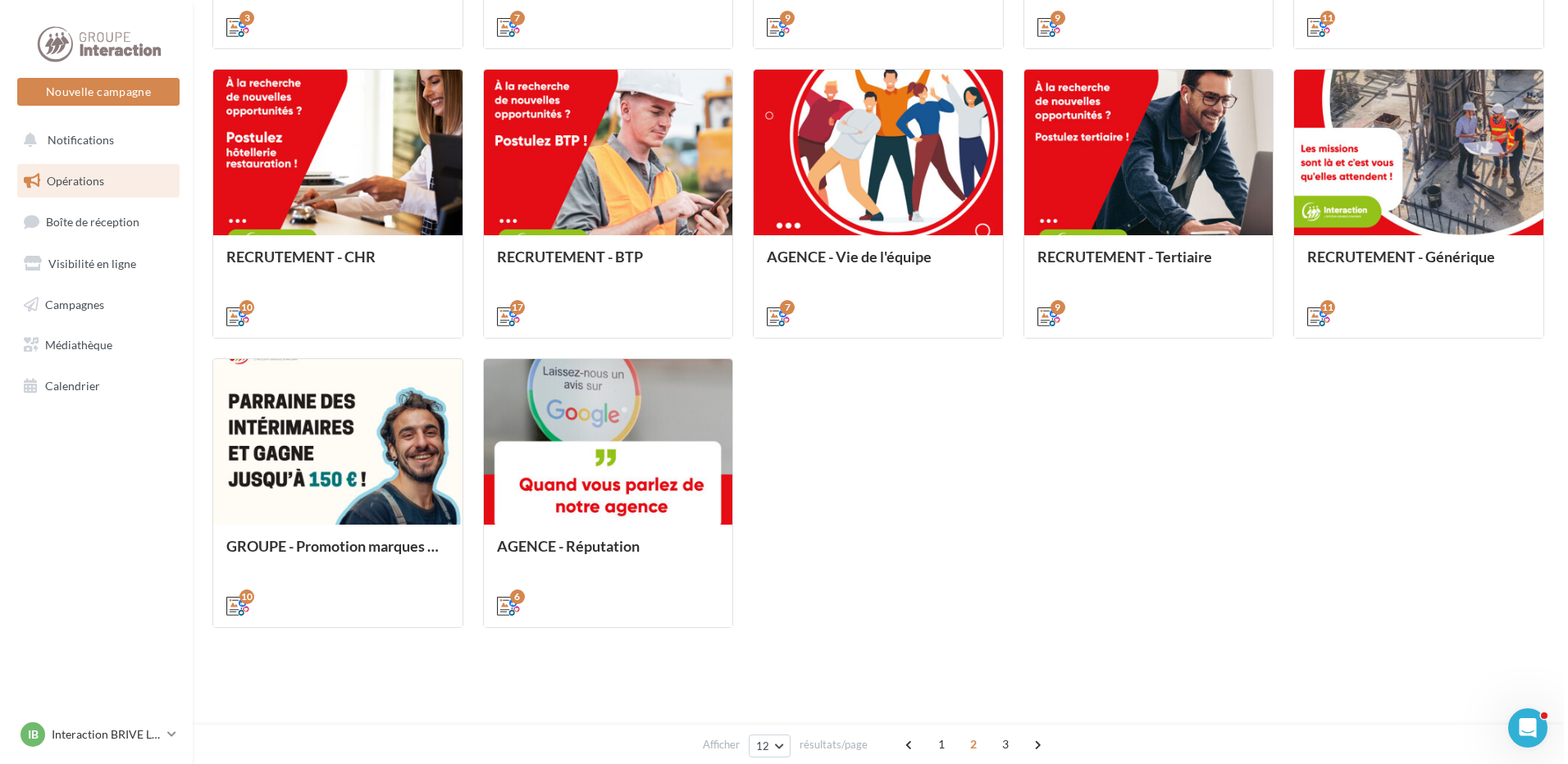
scroll to position [502, 0]
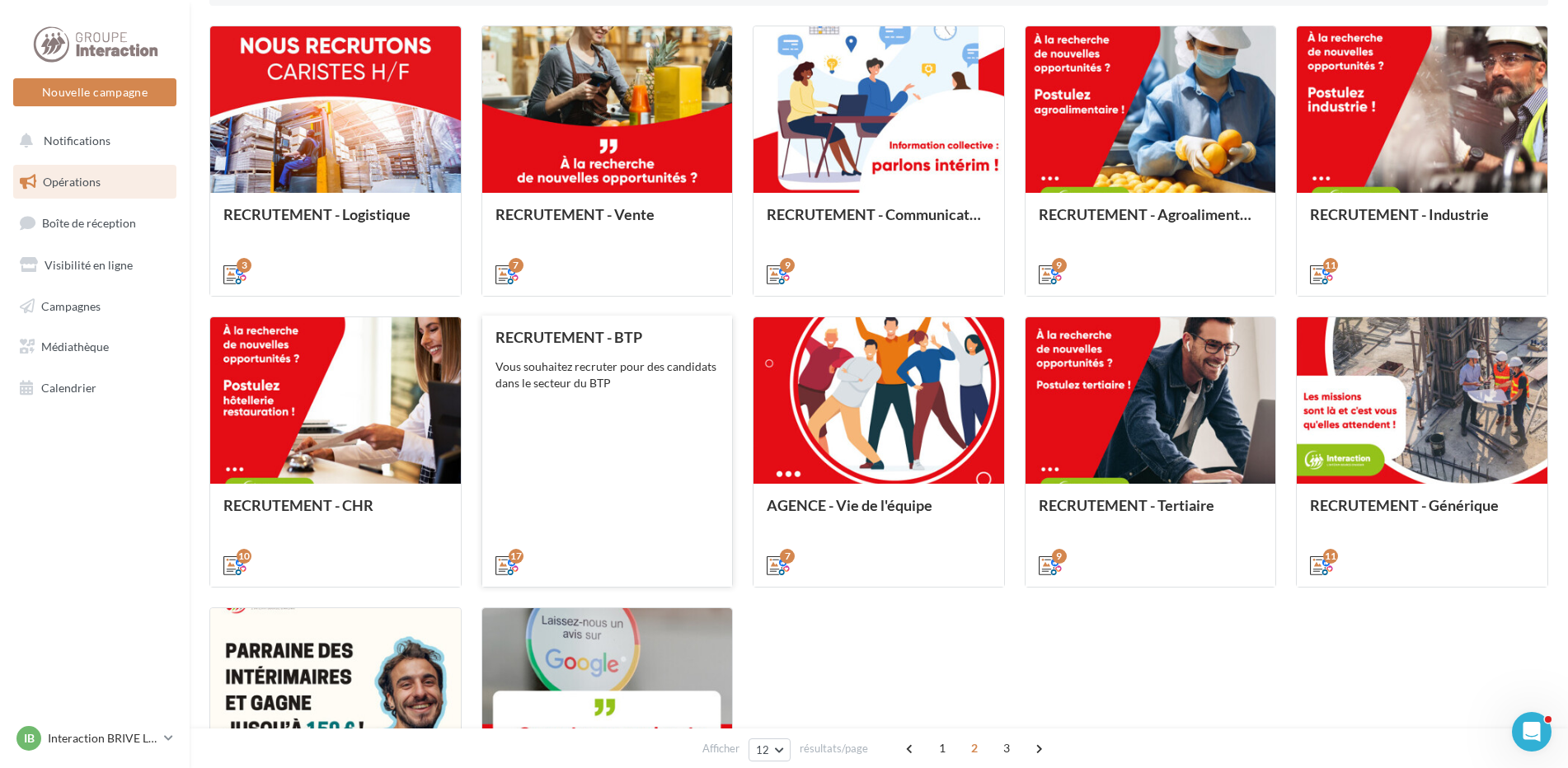
click at [625, 381] on div "Vous souhaitez recruter pour des candidats dans le secteur du BTP" at bounding box center [608, 375] width 225 height 33
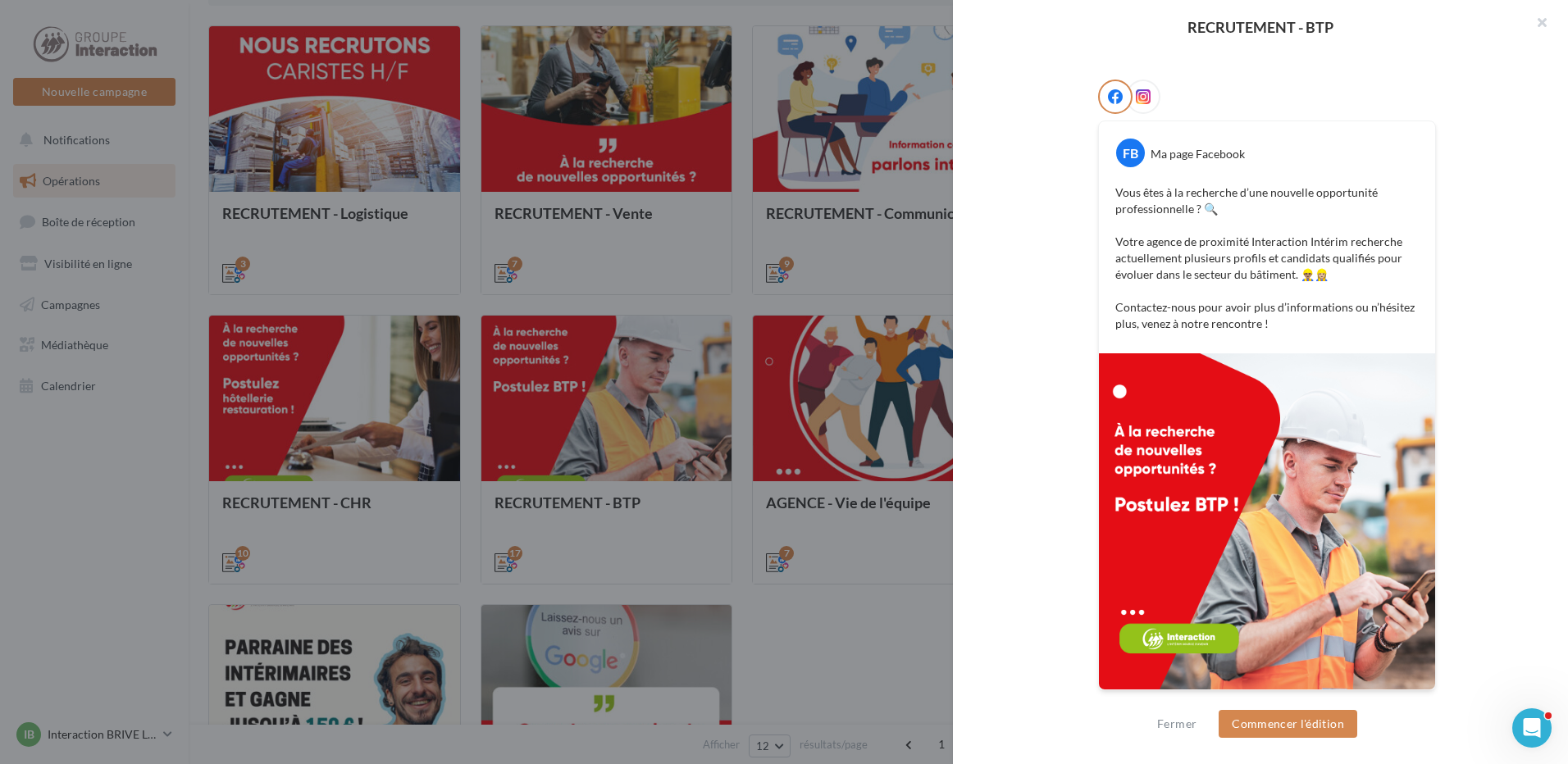
scroll to position [60, 0]
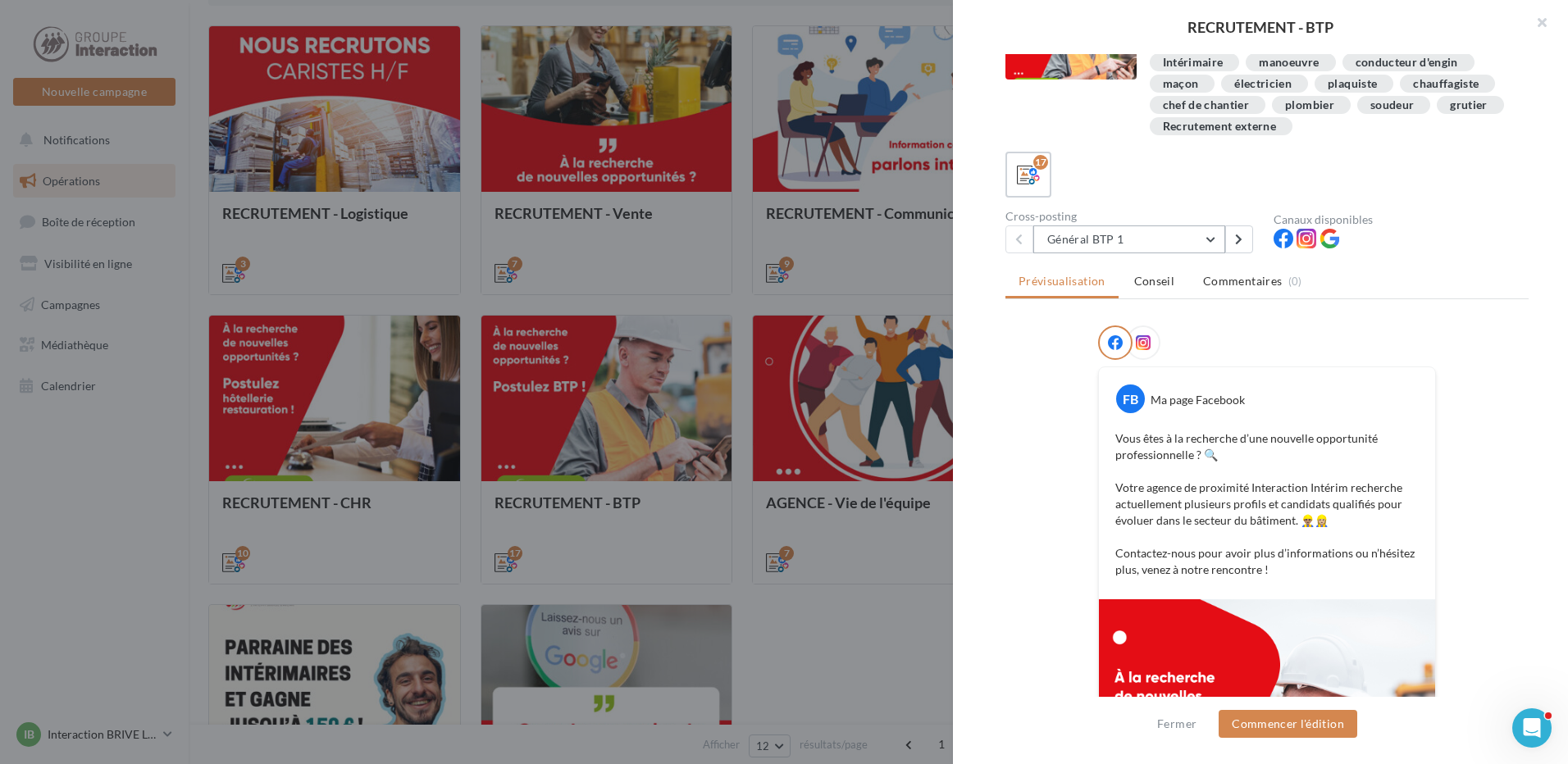
click at [1136, 234] on button "Général BTP 1" at bounding box center [1128, 239] width 192 height 28
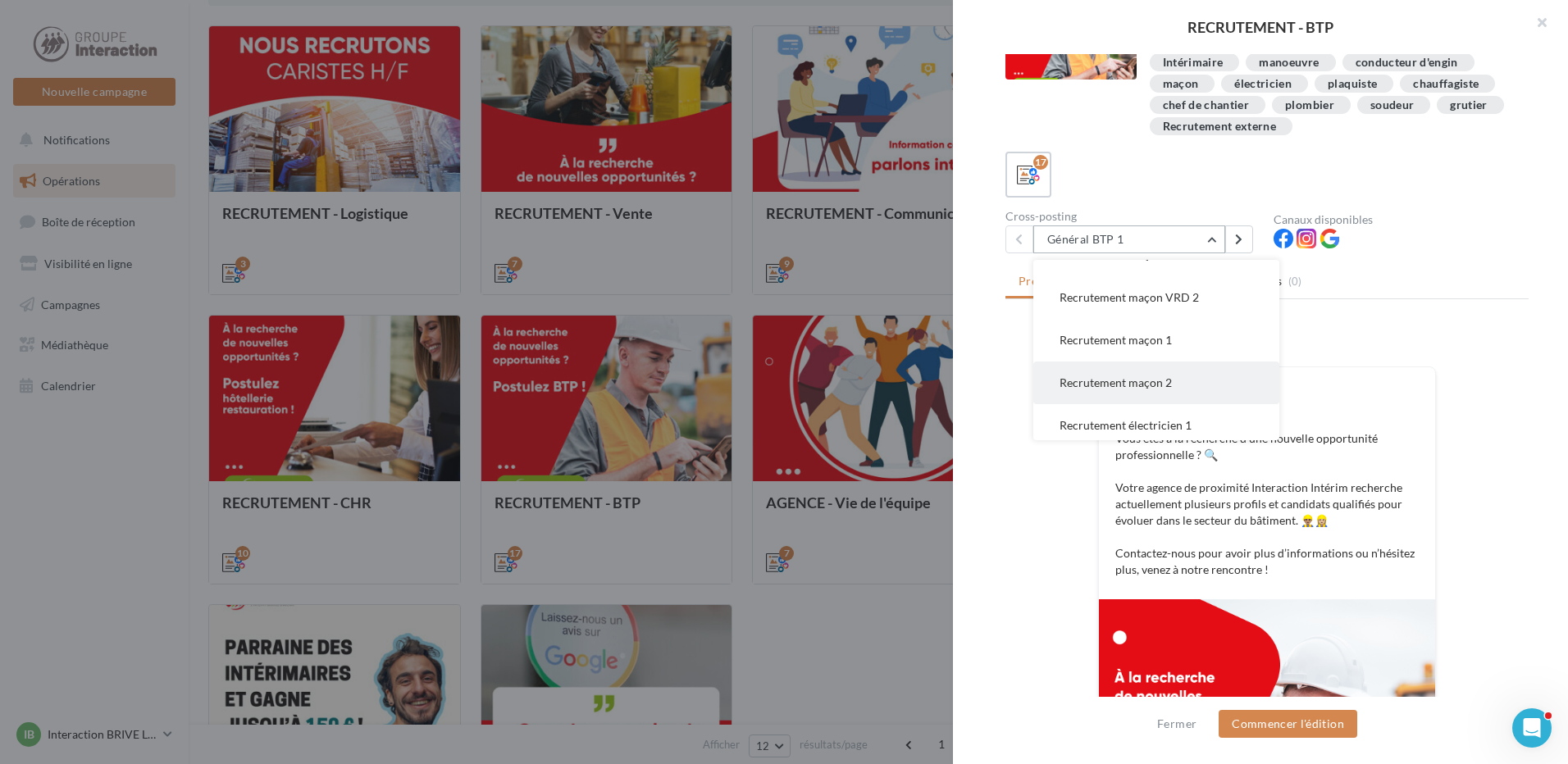
scroll to position [328, 0]
click at [1168, 302] on button "Recrutement plombier 2" at bounding box center [1155, 295] width 246 height 43
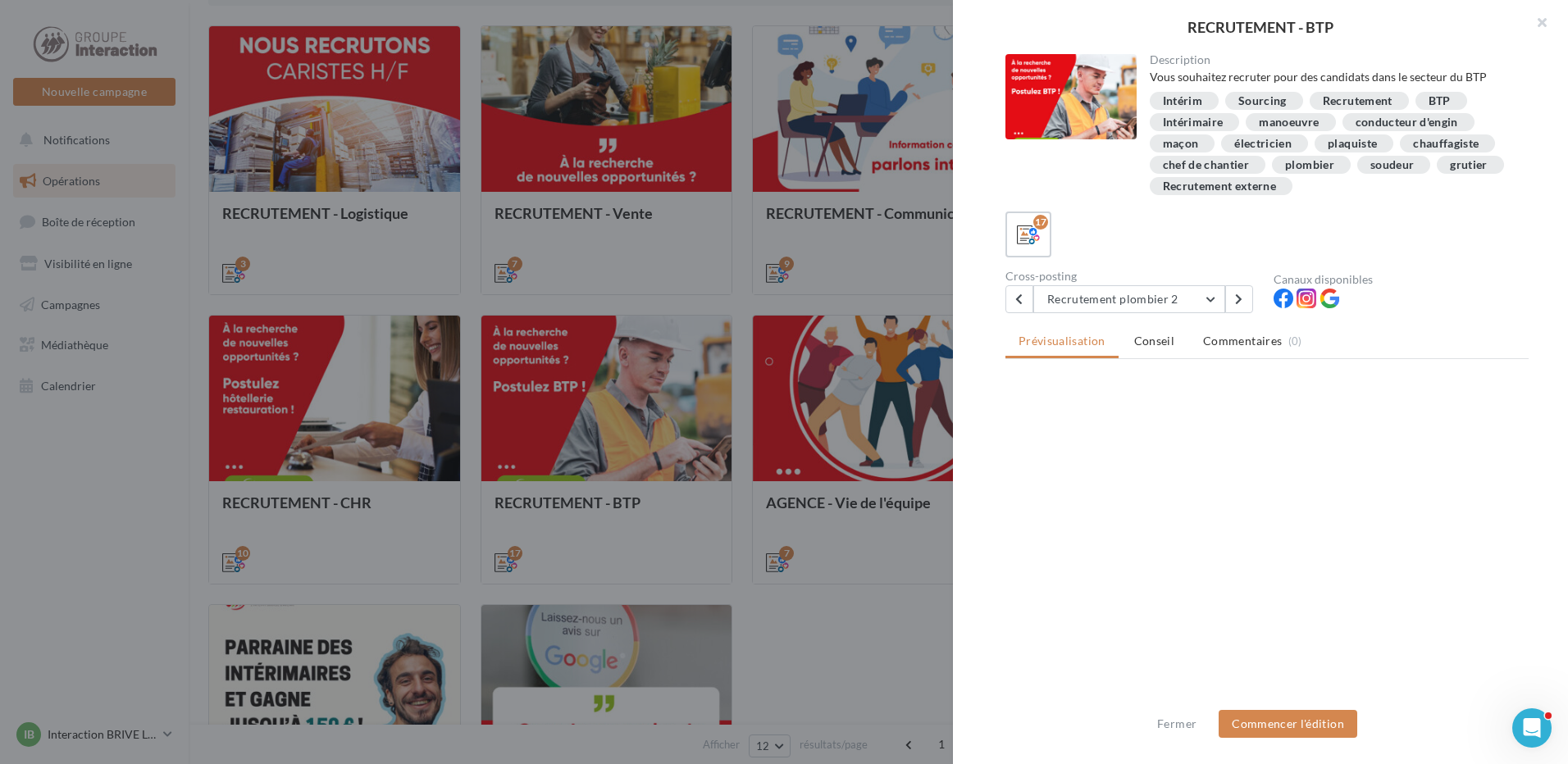
scroll to position [0, 0]
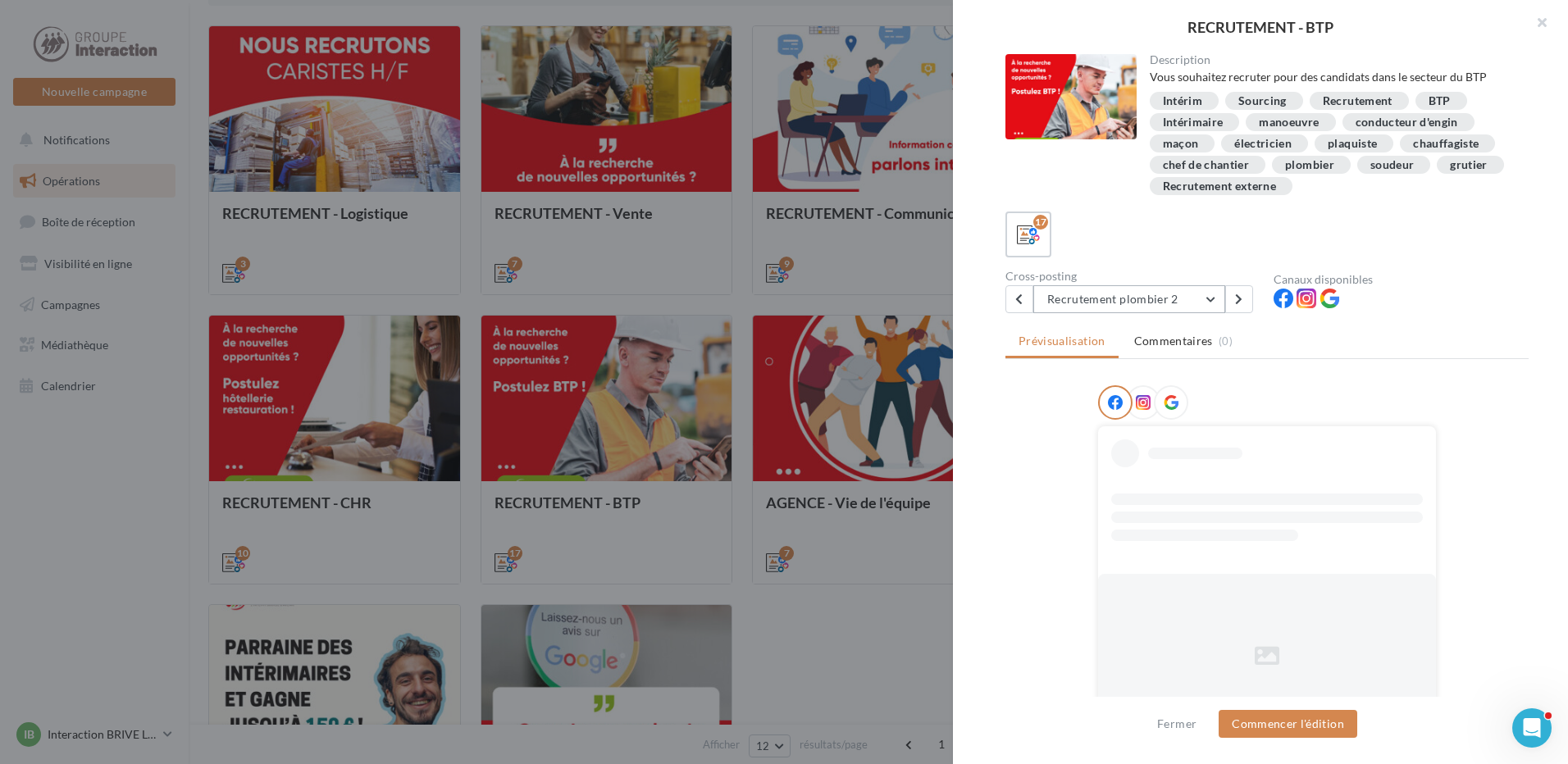
click at [1183, 293] on button "Recrutement plombier 2" at bounding box center [1128, 298] width 192 height 28
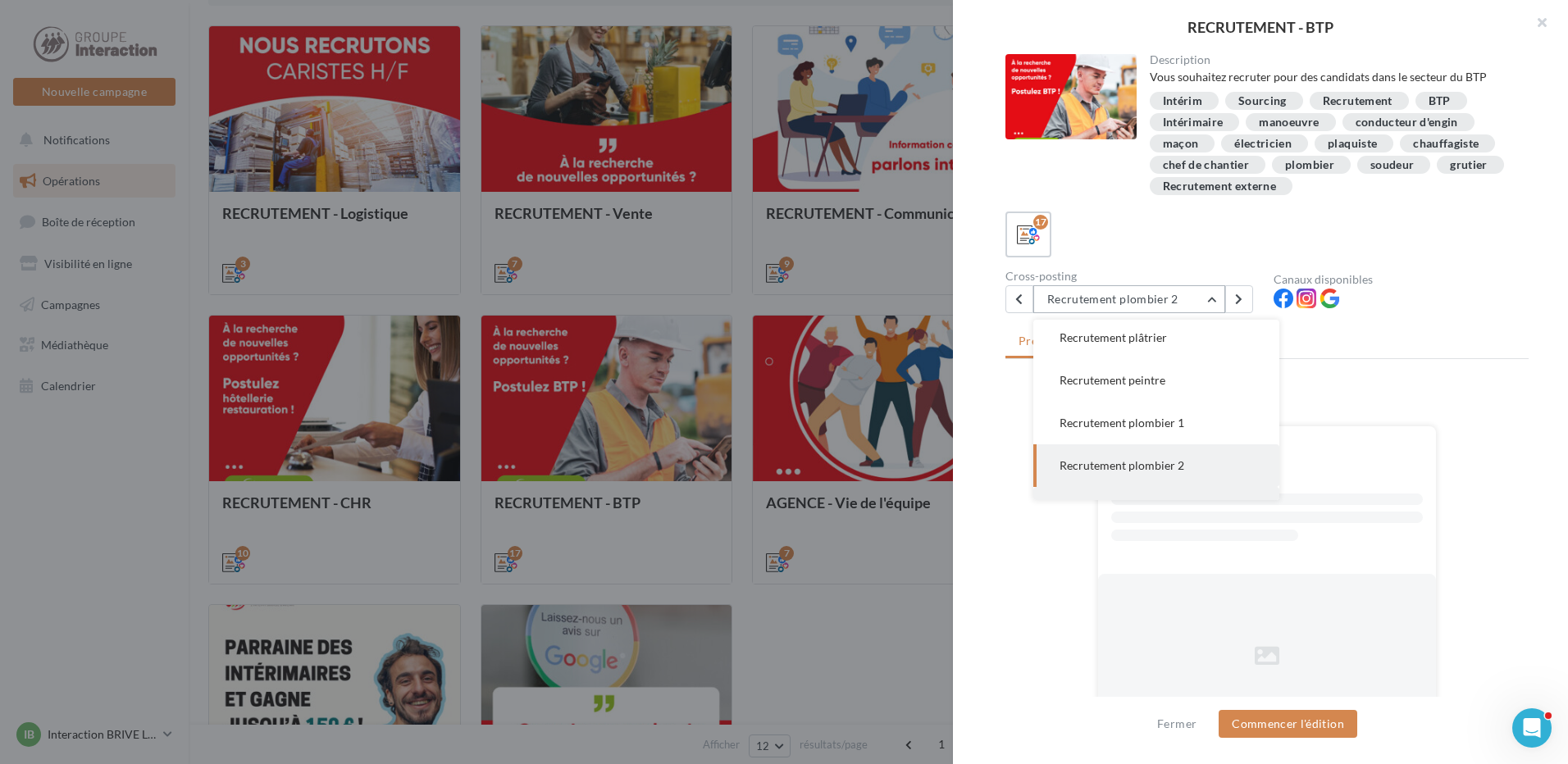
scroll to position [298, 0]
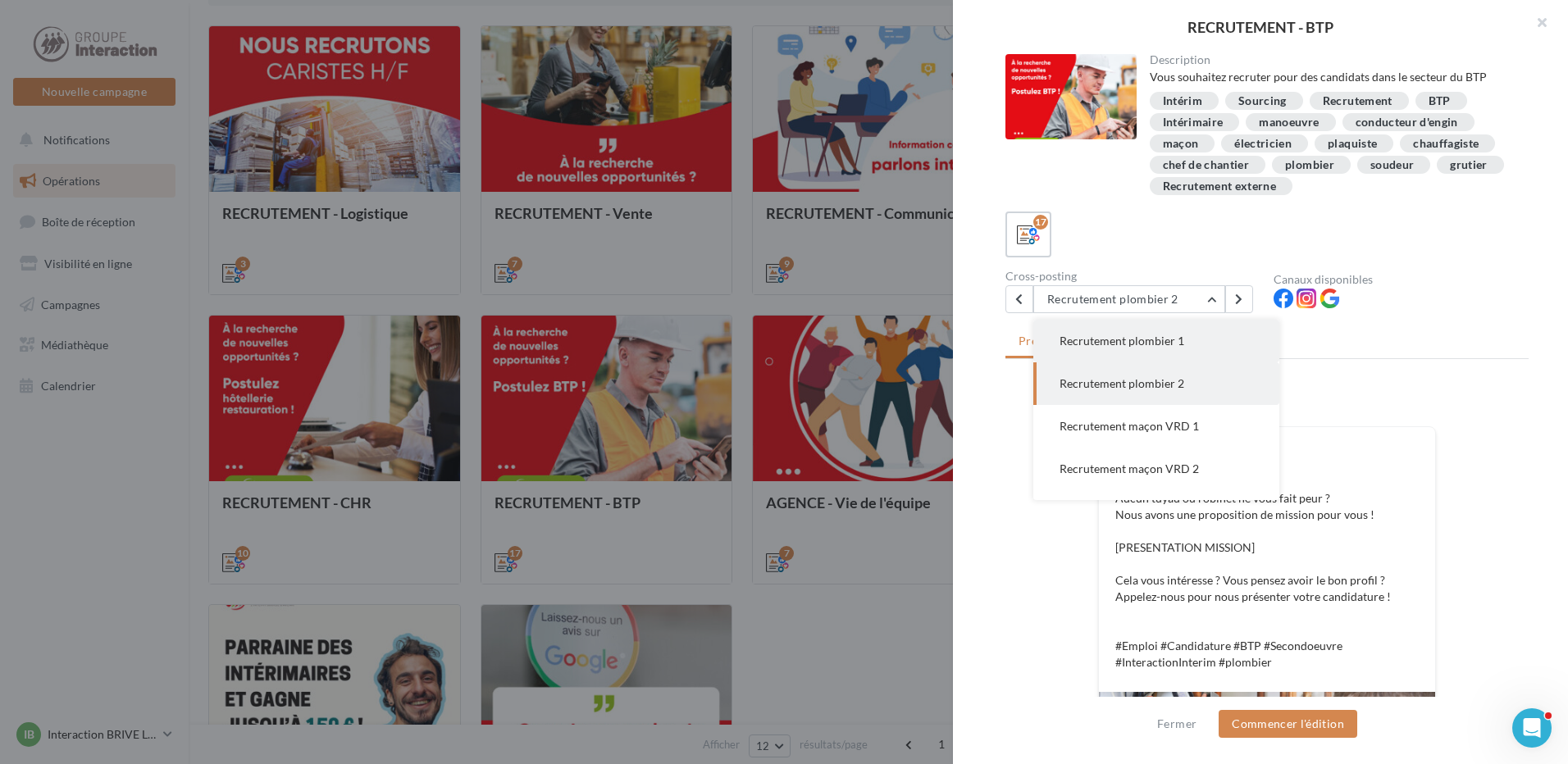
click at [1150, 331] on button "Recrutement plombier 1" at bounding box center [1155, 341] width 246 height 43
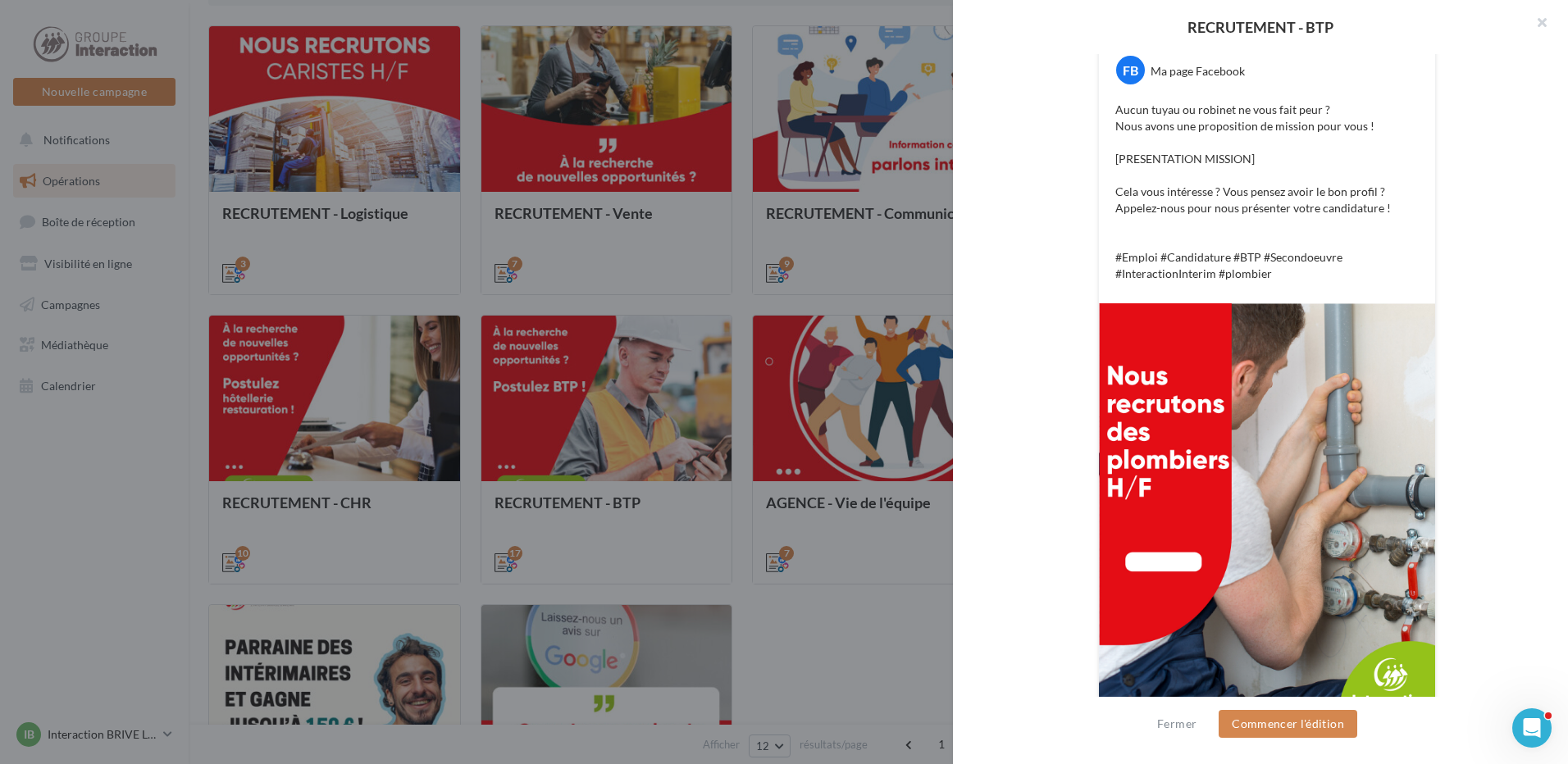
scroll to position [423, 0]
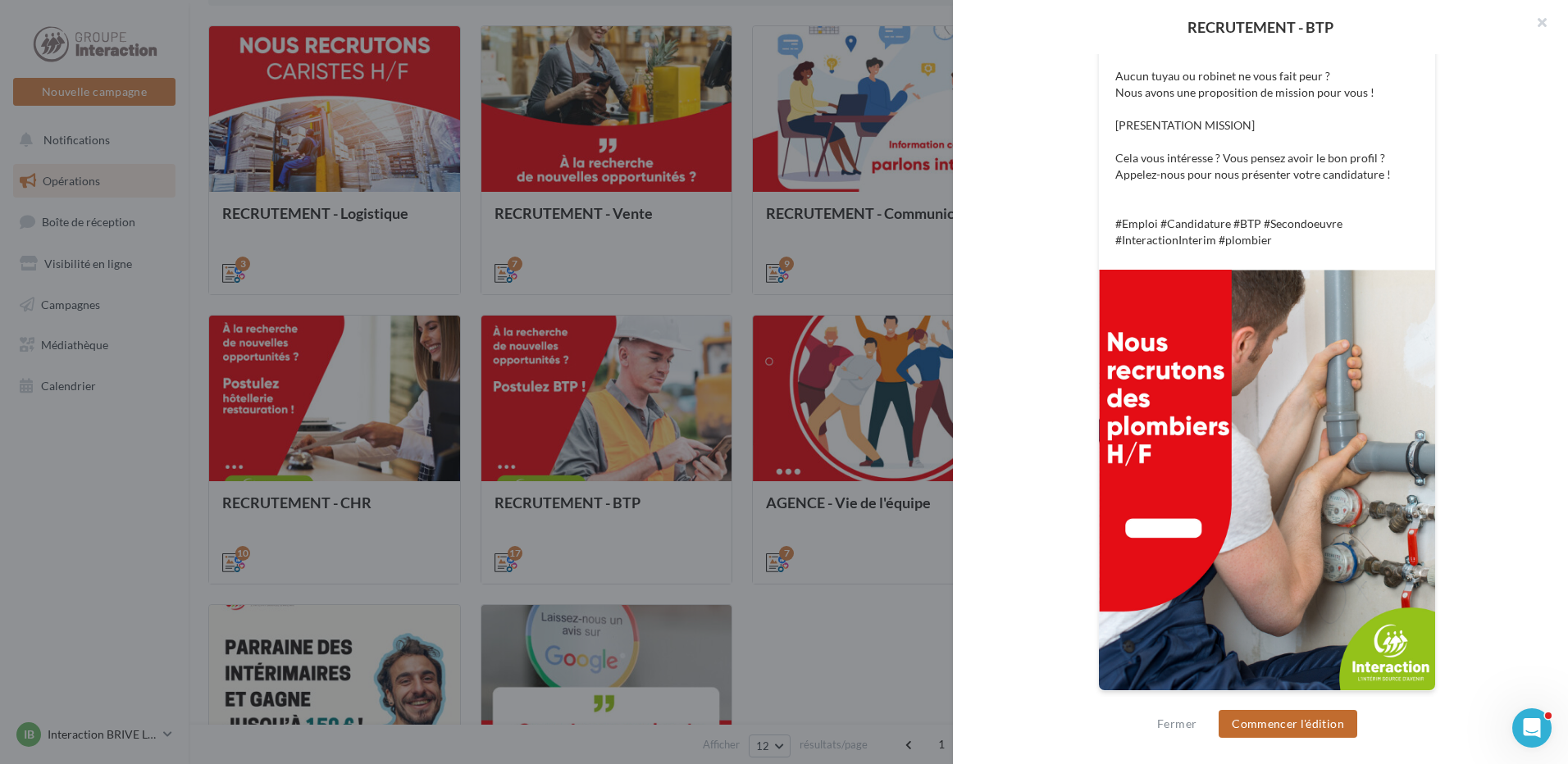
click at [1247, 723] on button "Commencer l'édition" at bounding box center [1287, 724] width 138 height 28
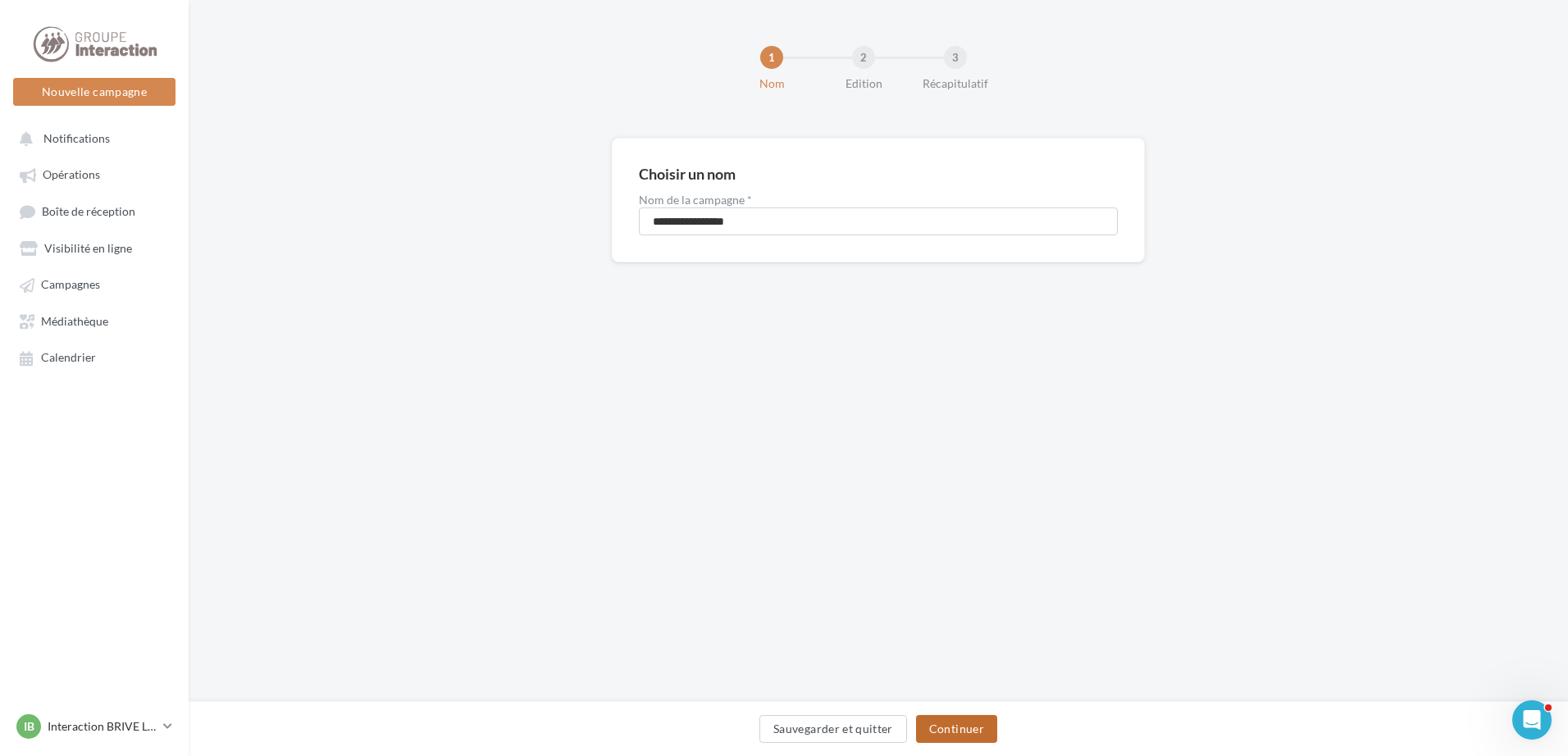
click at [943, 729] on button "Continuer" at bounding box center [956, 728] width 81 height 28
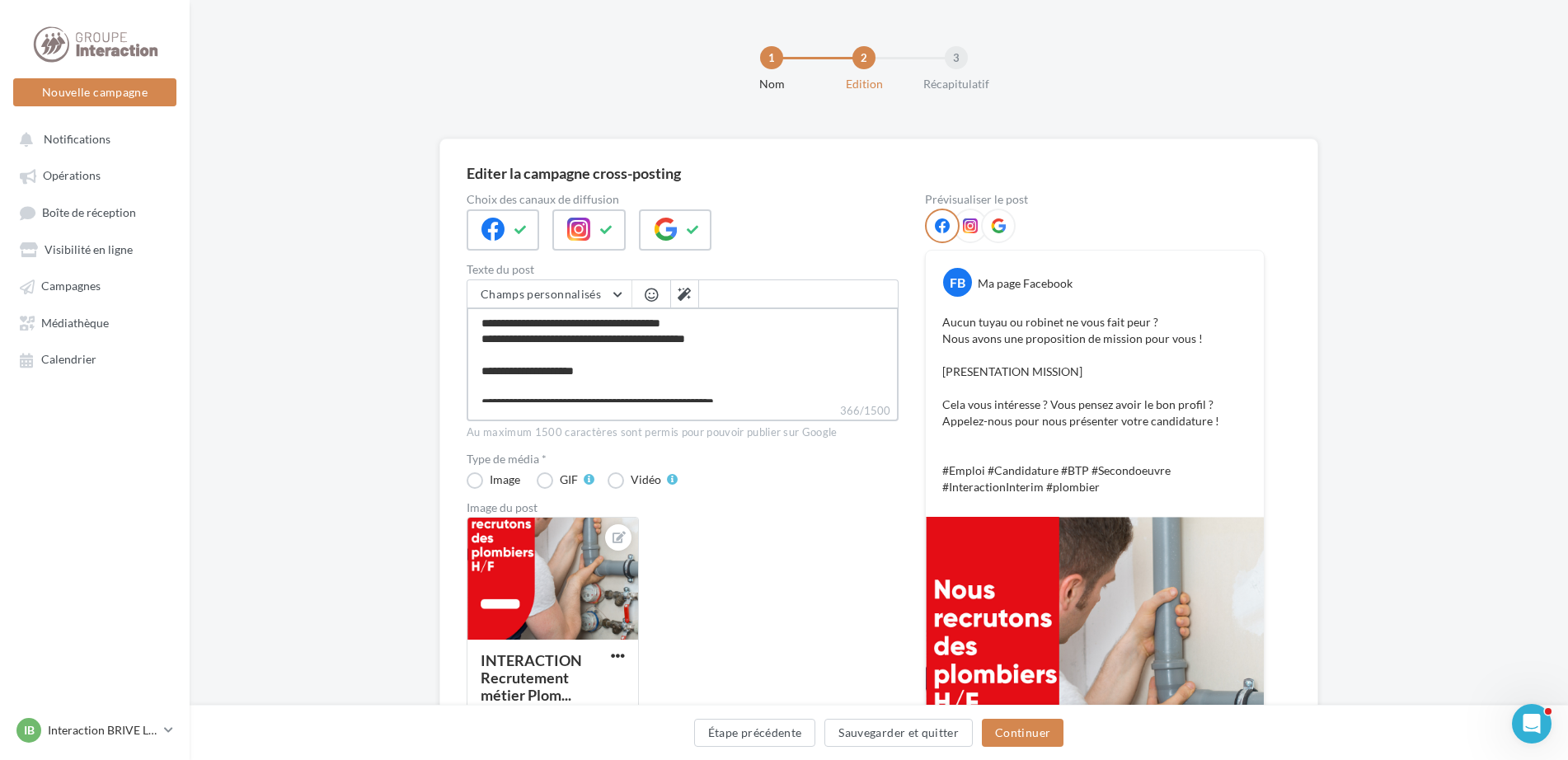
drag, startPoint x: 639, startPoint y: 370, endPoint x: 459, endPoint y: 366, distance: 180.0
click at [459, 366] on div "Editer la campagne cross-posting Choix des canaux de diffusion Texte du post Ch…" at bounding box center [878, 570] width 878 height 863
type textarea "**********"
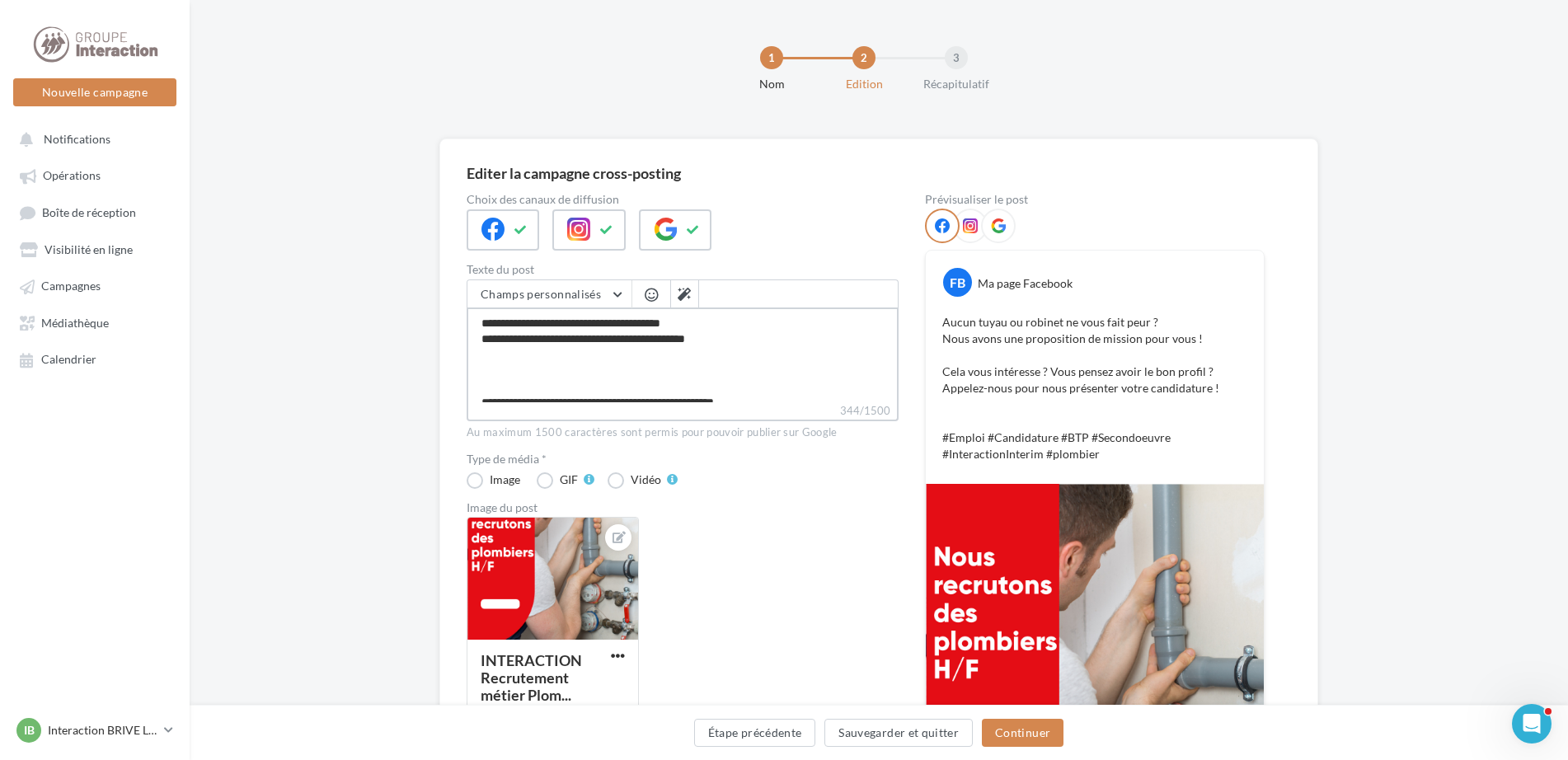
type textarea "**********"
click at [653, 298] on span "button" at bounding box center [651, 295] width 13 height 14
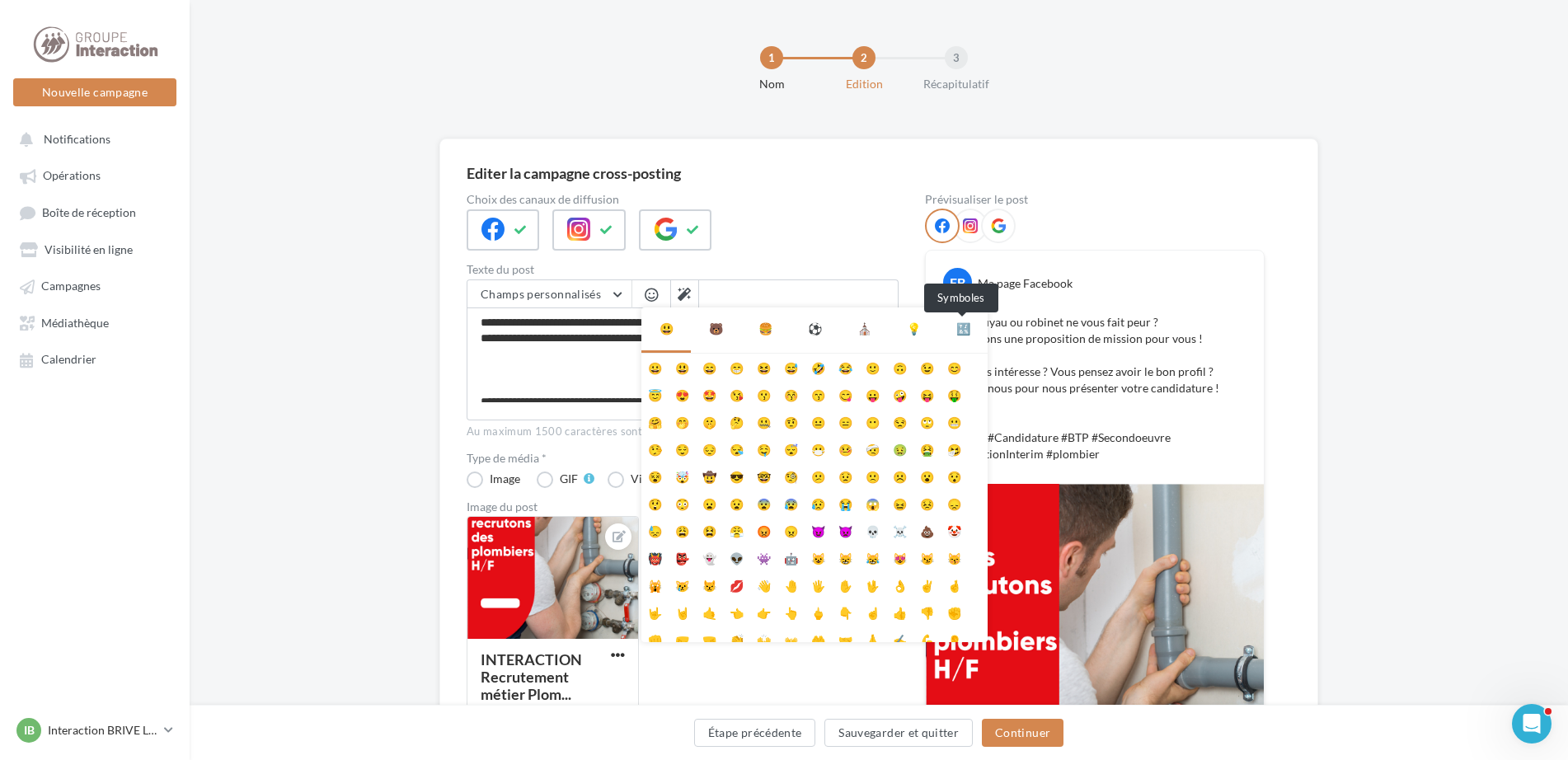
click at [963, 331] on div "🔣" at bounding box center [964, 329] width 14 height 16
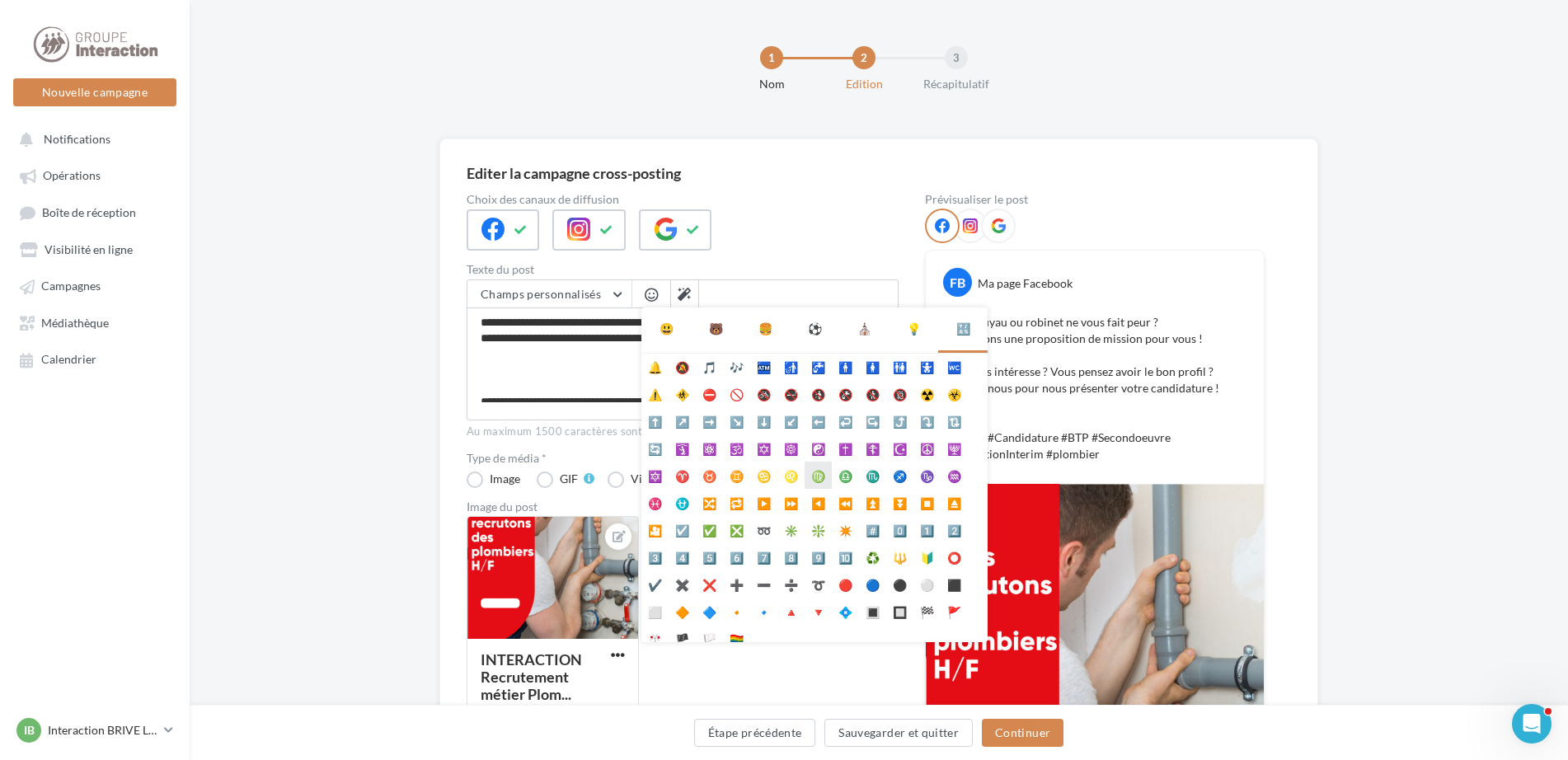
scroll to position [93, 0]
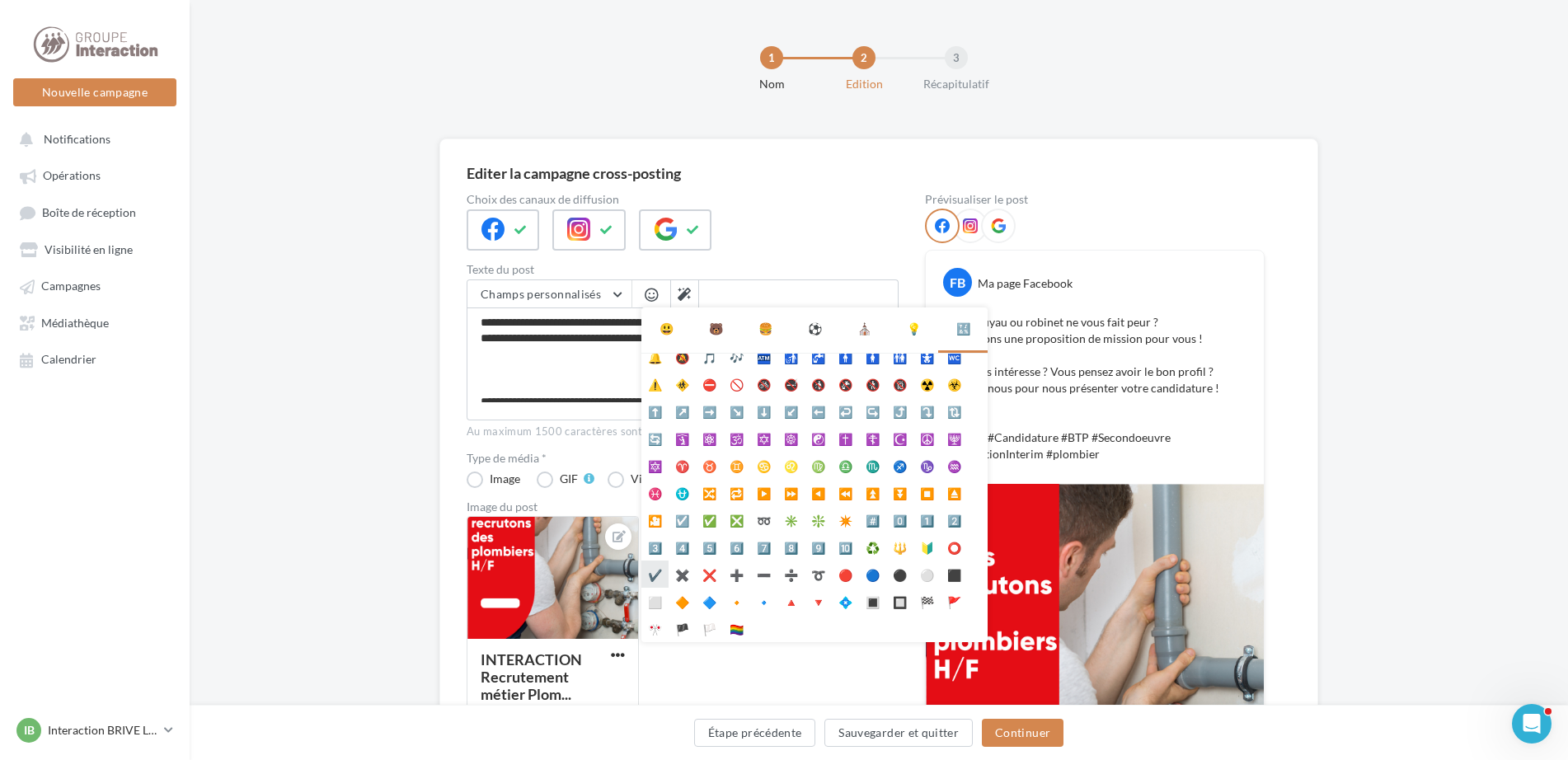
click at [650, 579] on li "✔️" at bounding box center [655, 574] width 27 height 27
type textarea "**********"
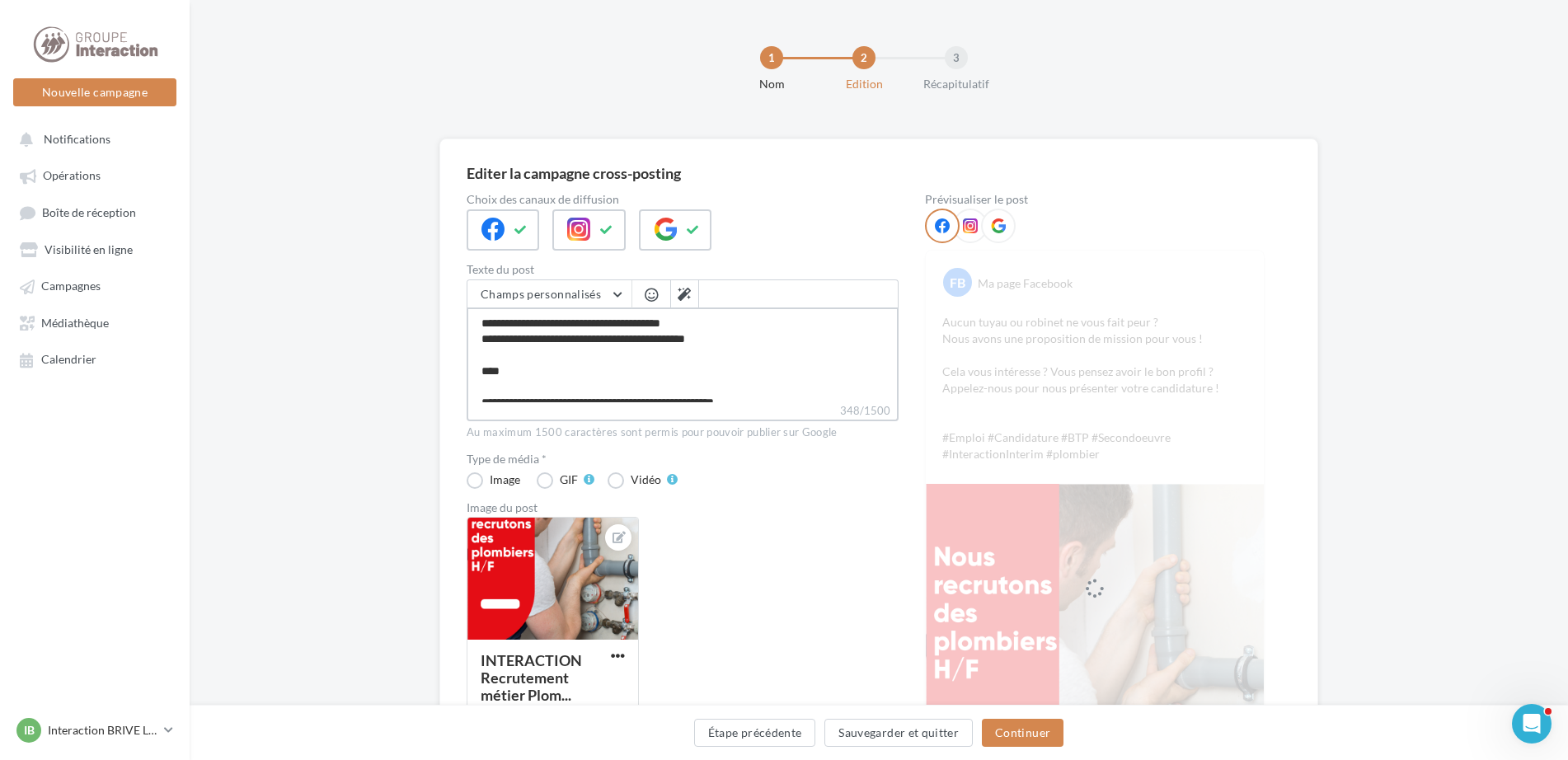
type textarea "**********"
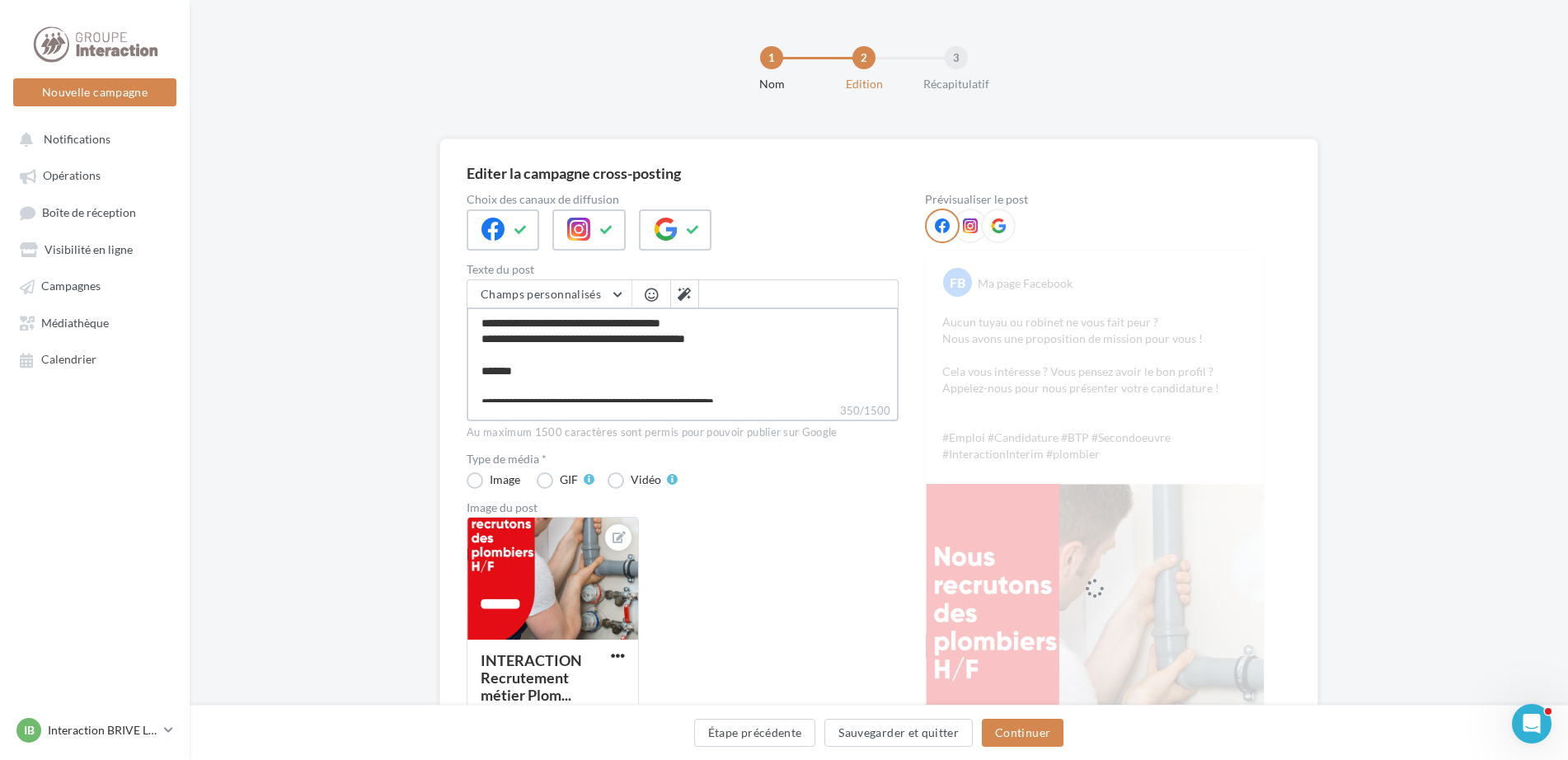
type textarea "**********"
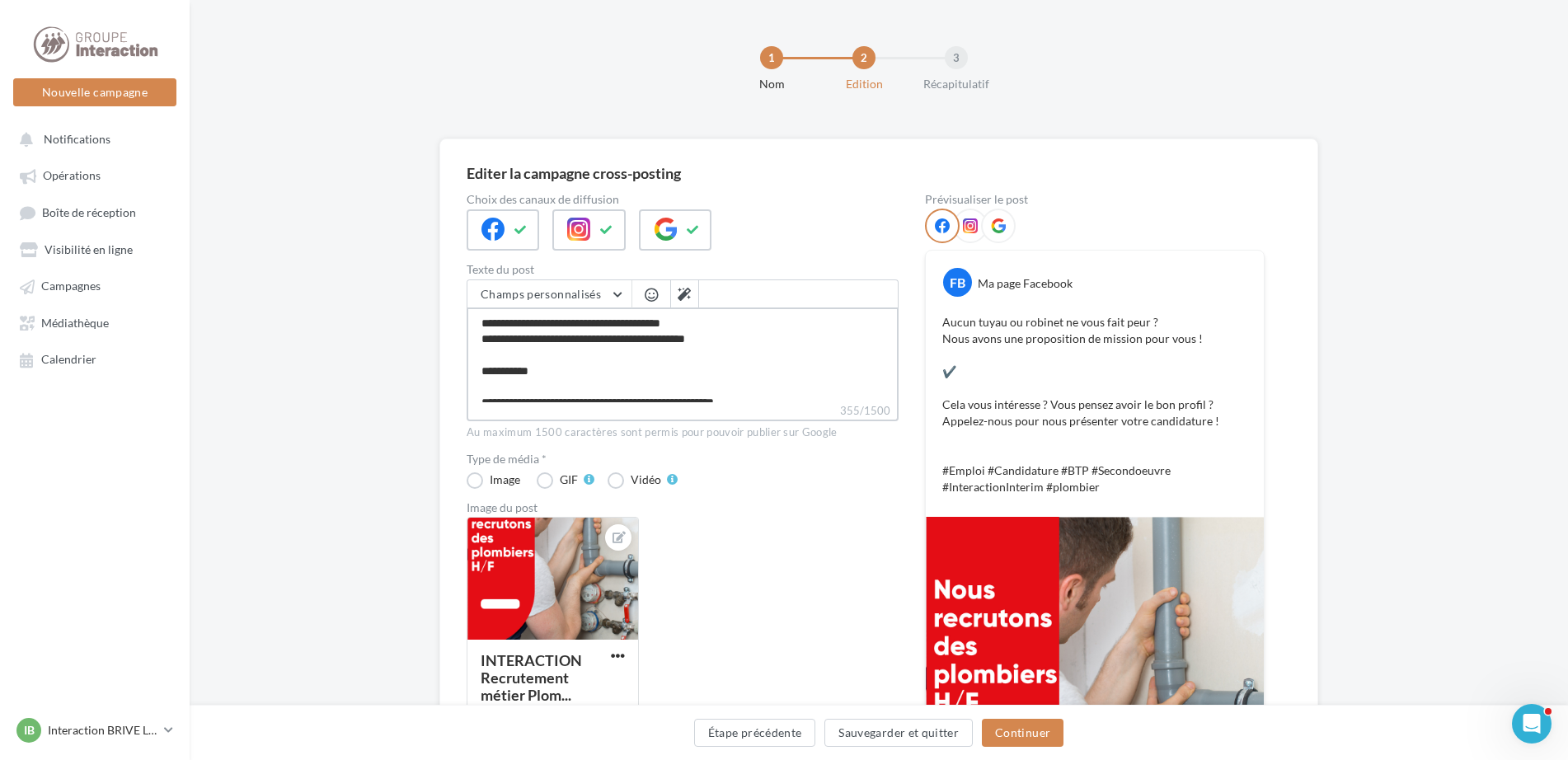
type textarea "**********"
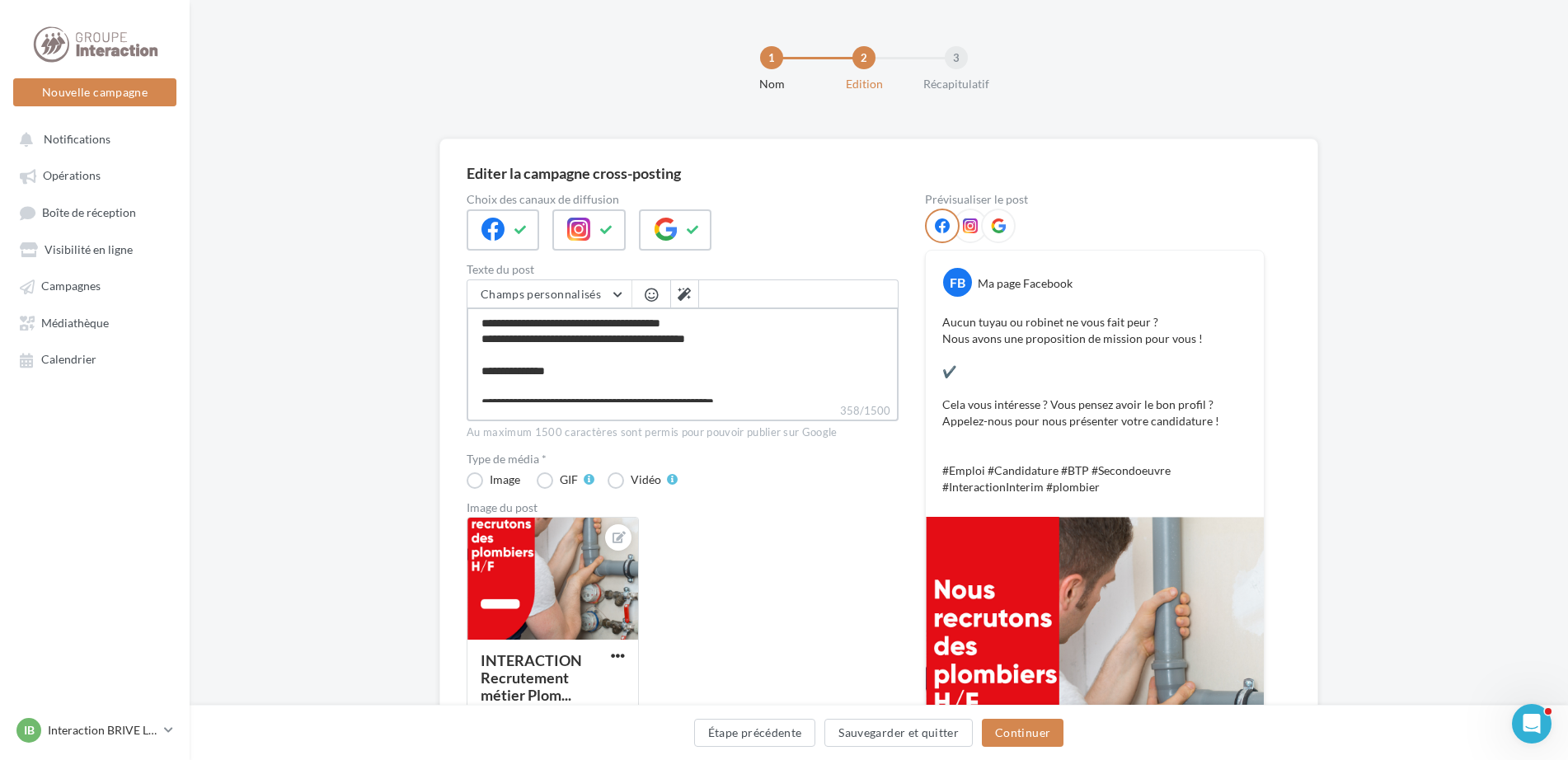
type textarea "**********"
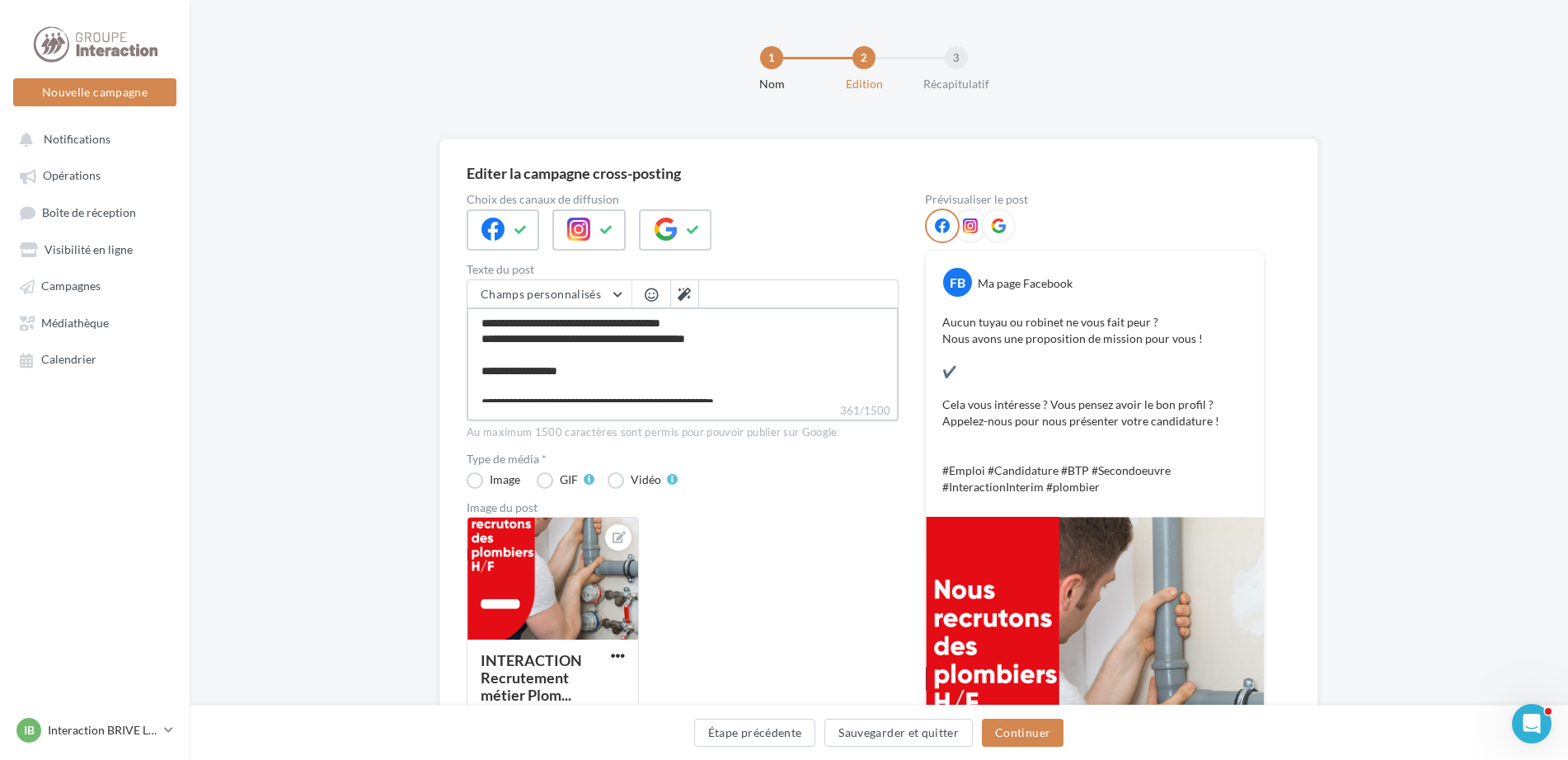
type textarea "**********"
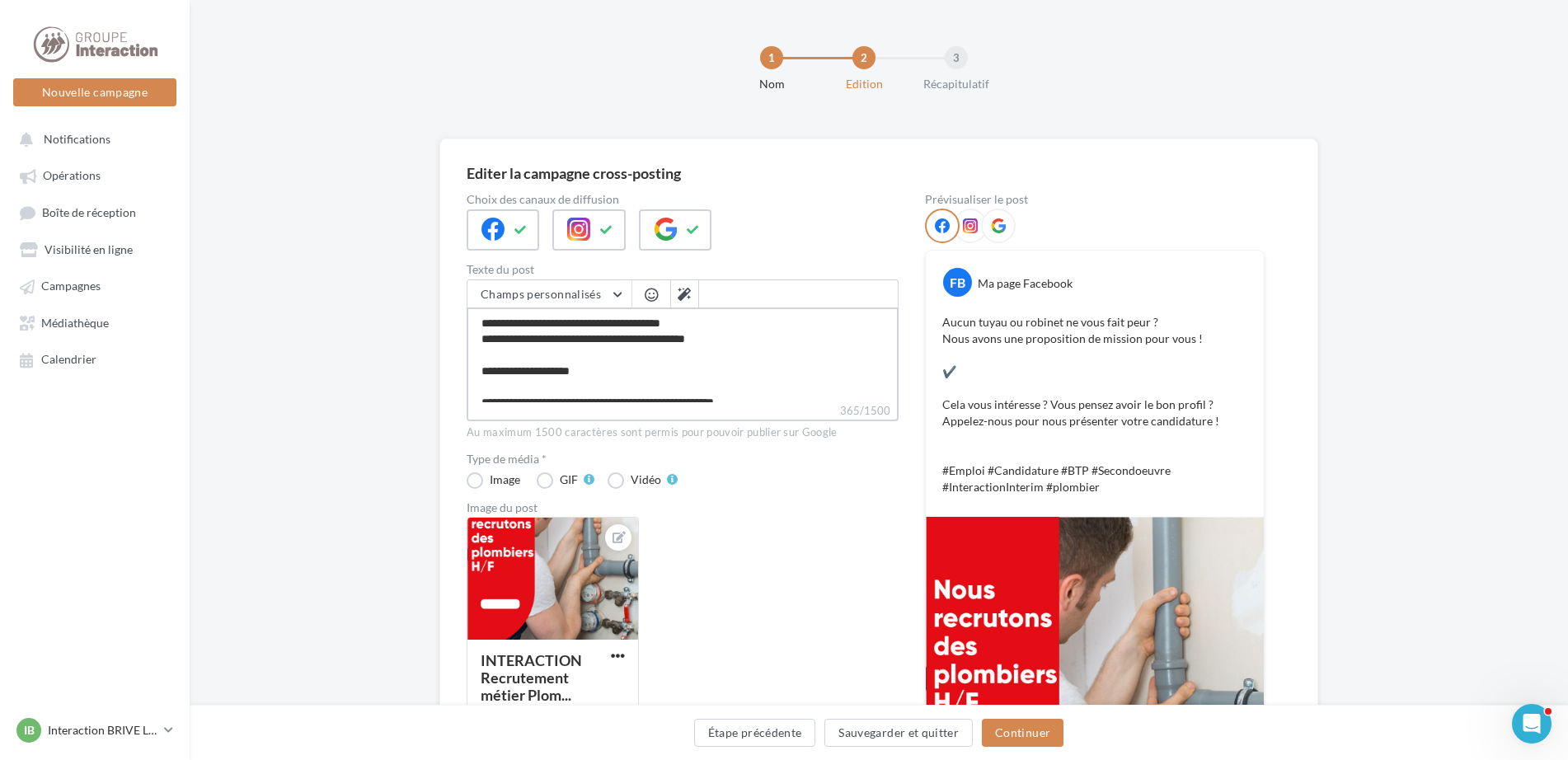
type textarea "**********"
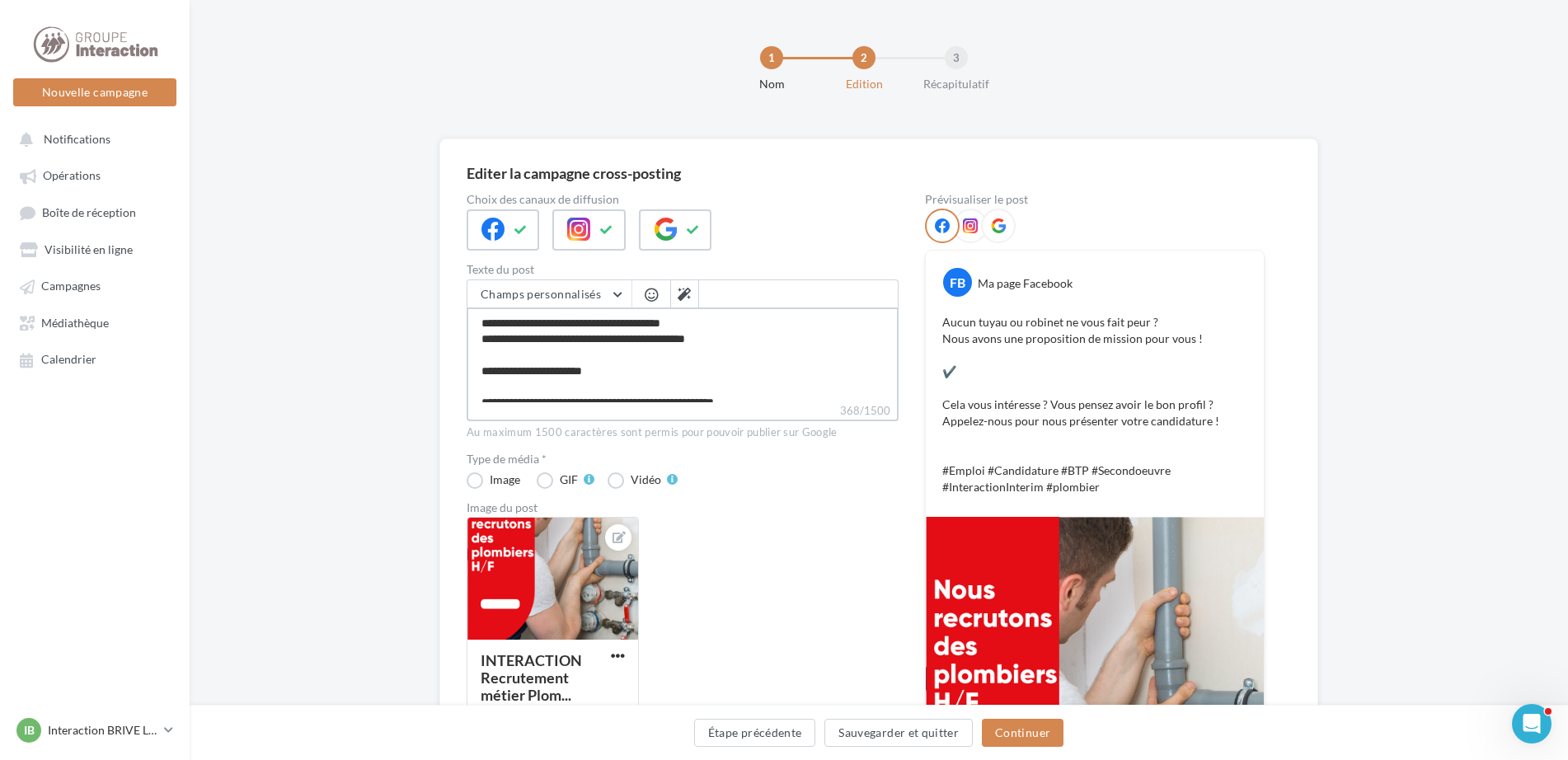
type textarea "**********"
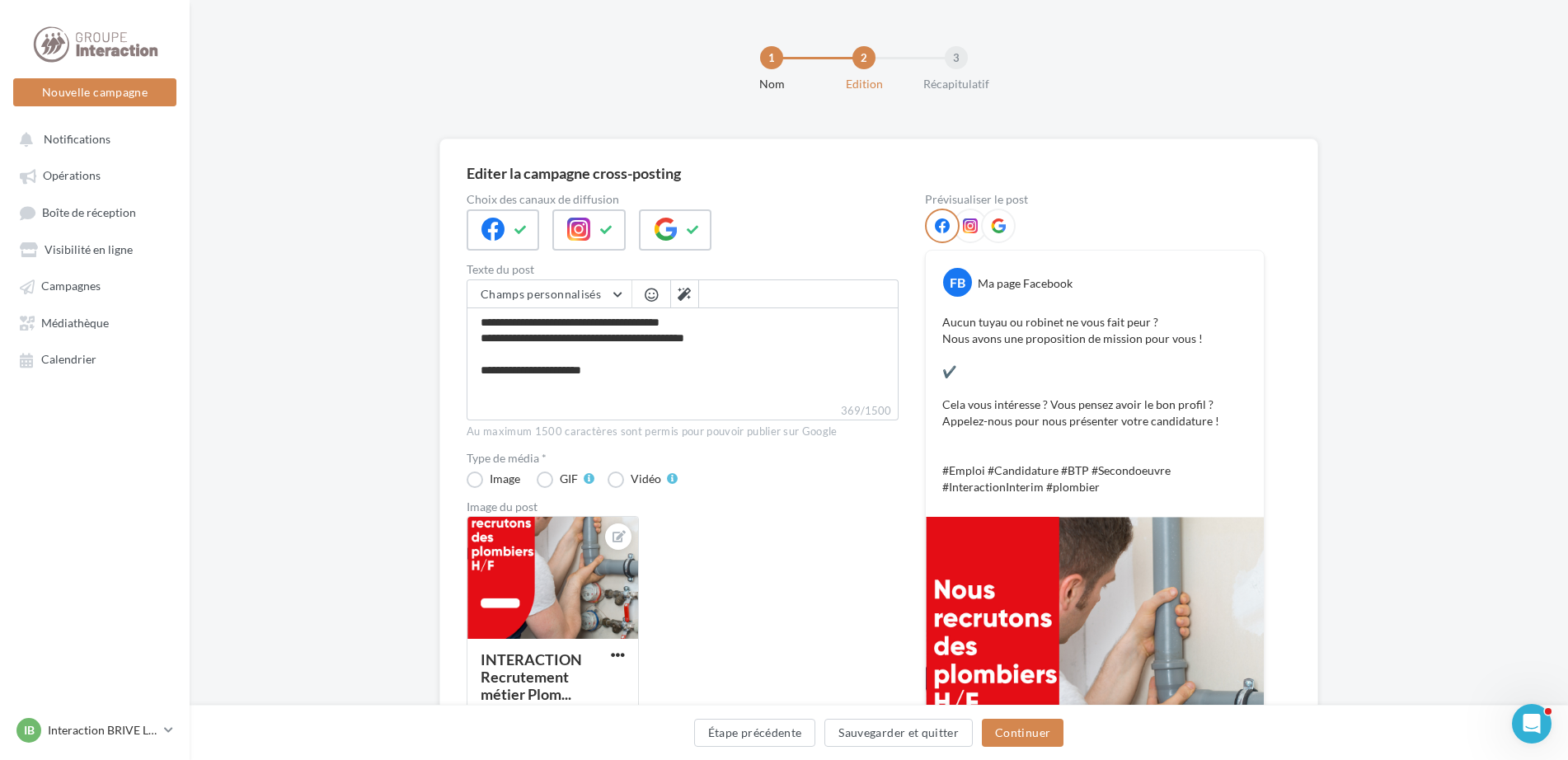
click at [645, 287] on span "button" at bounding box center [651, 295] width 13 height 14
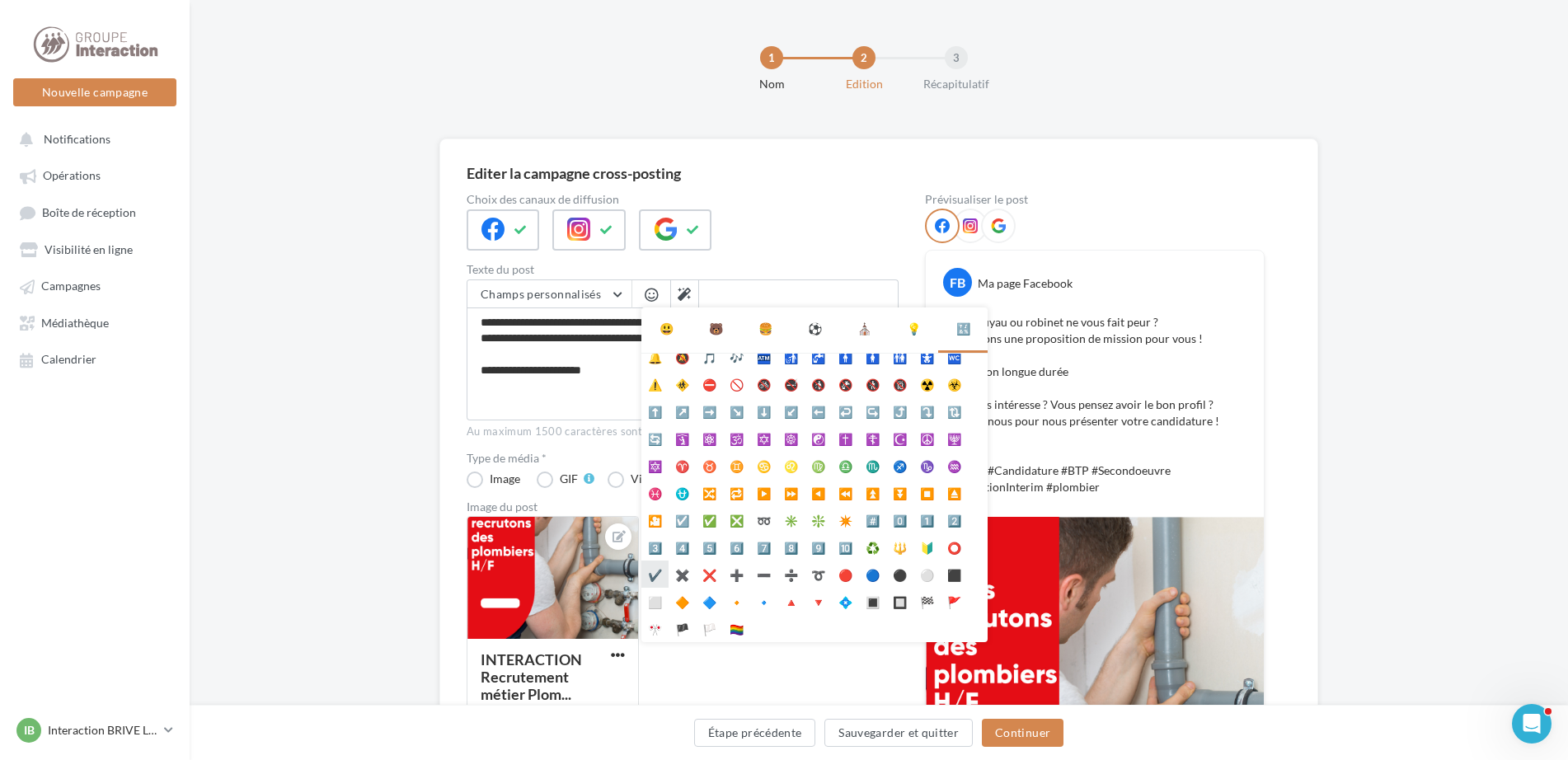
click at [652, 575] on li "✔️" at bounding box center [655, 574] width 27 height 27
type textarea "**********"
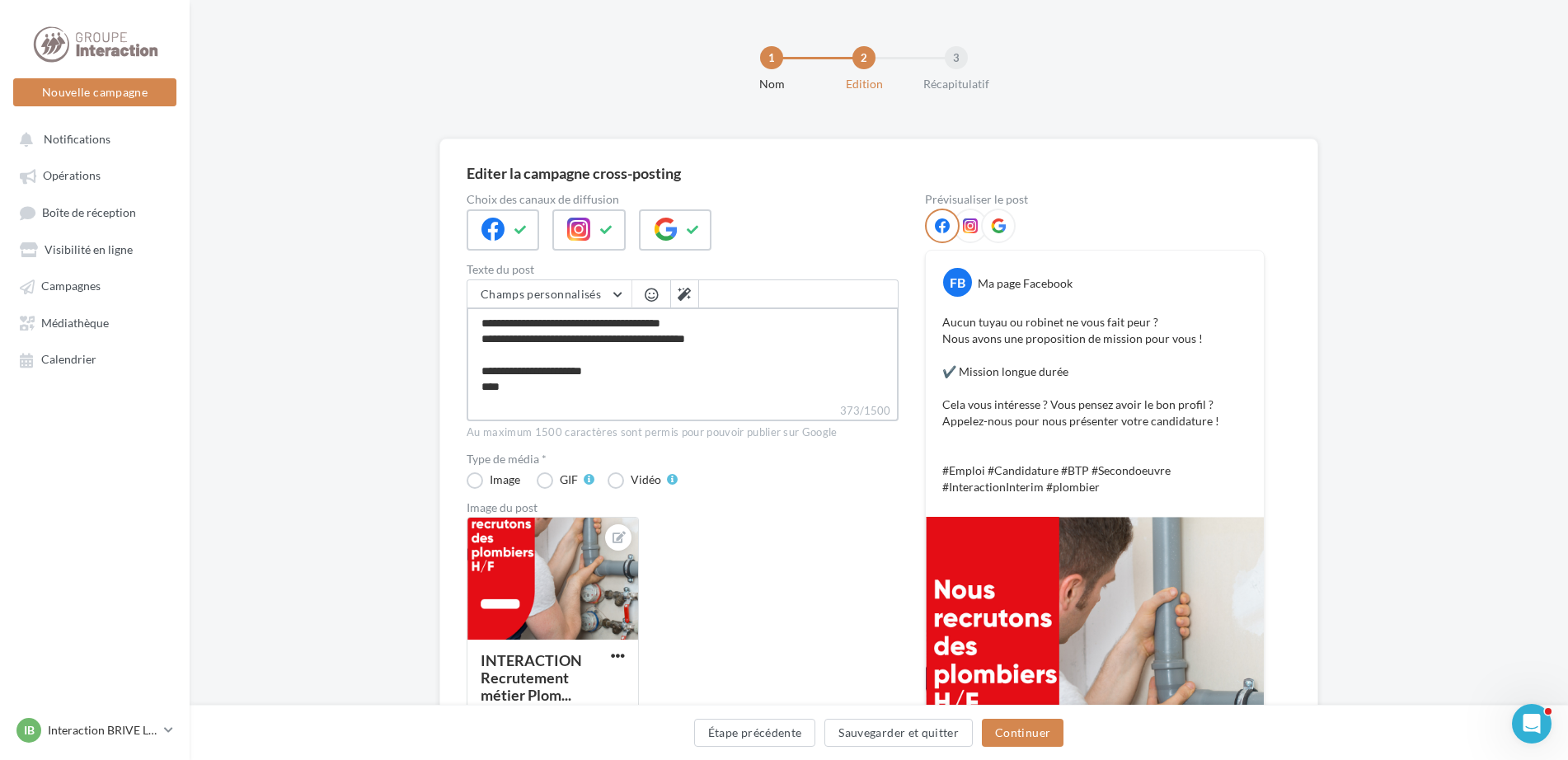
type textarea "**********"
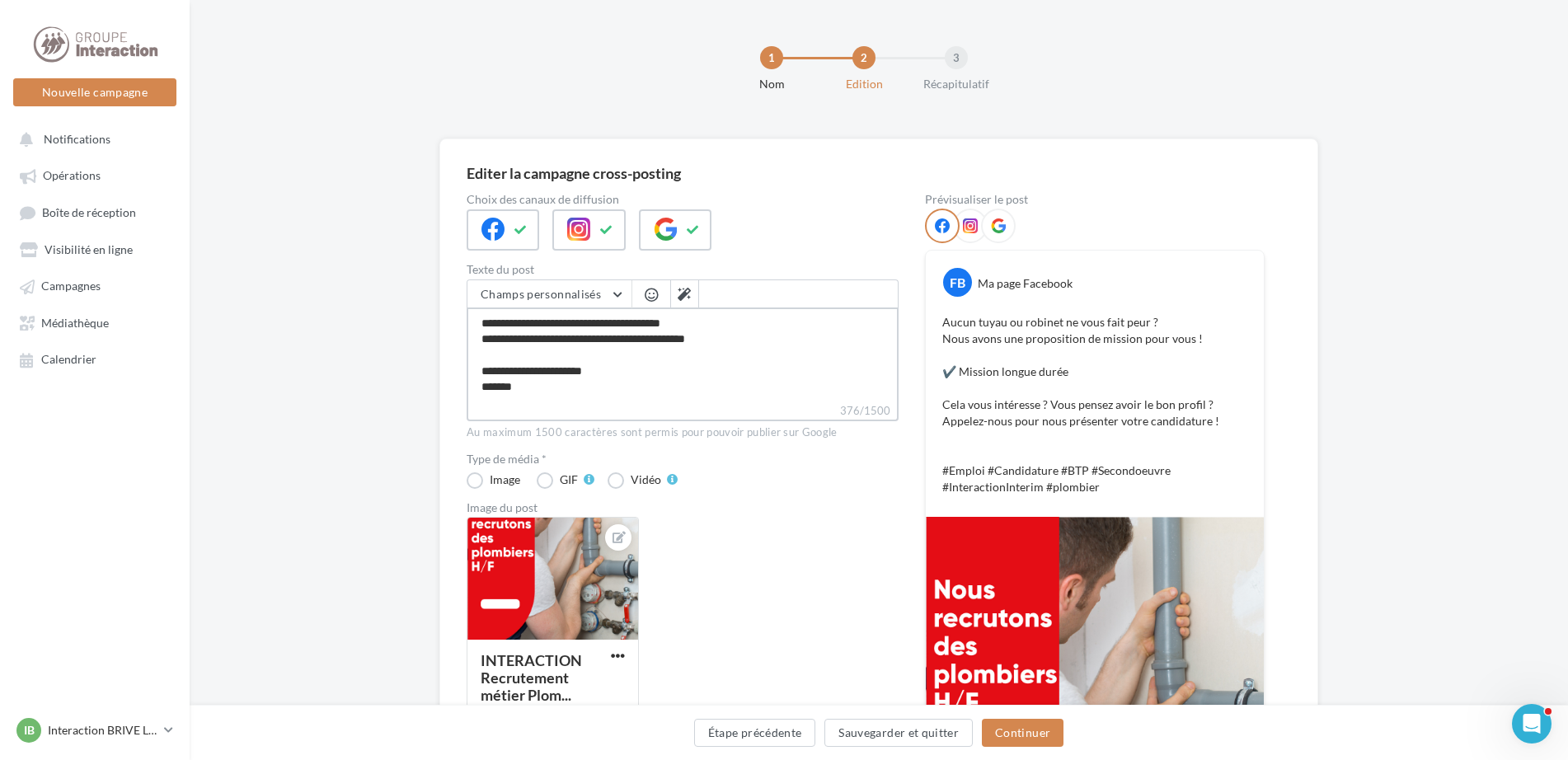
type textarea "**********"
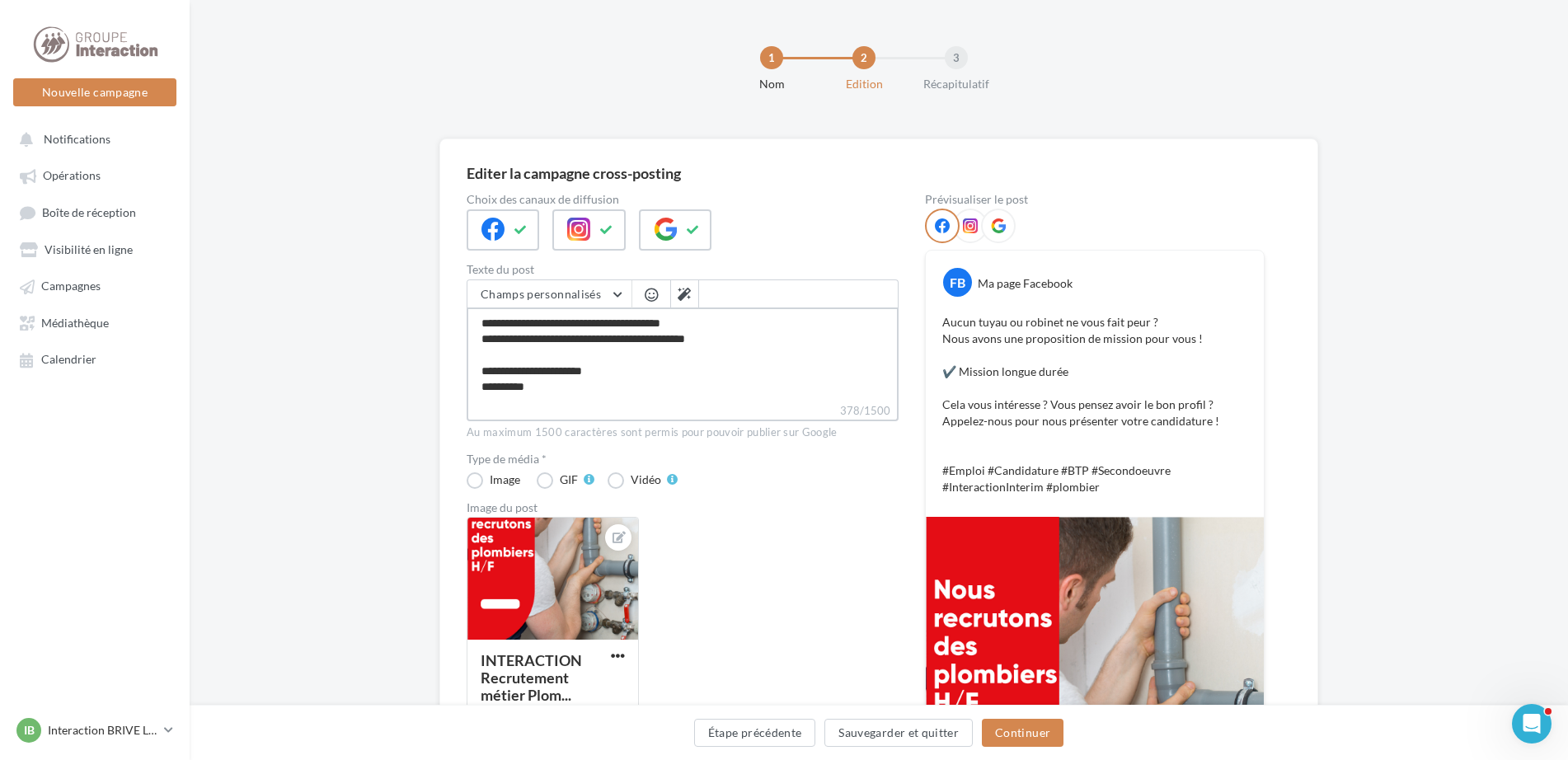
type textarea "**********"
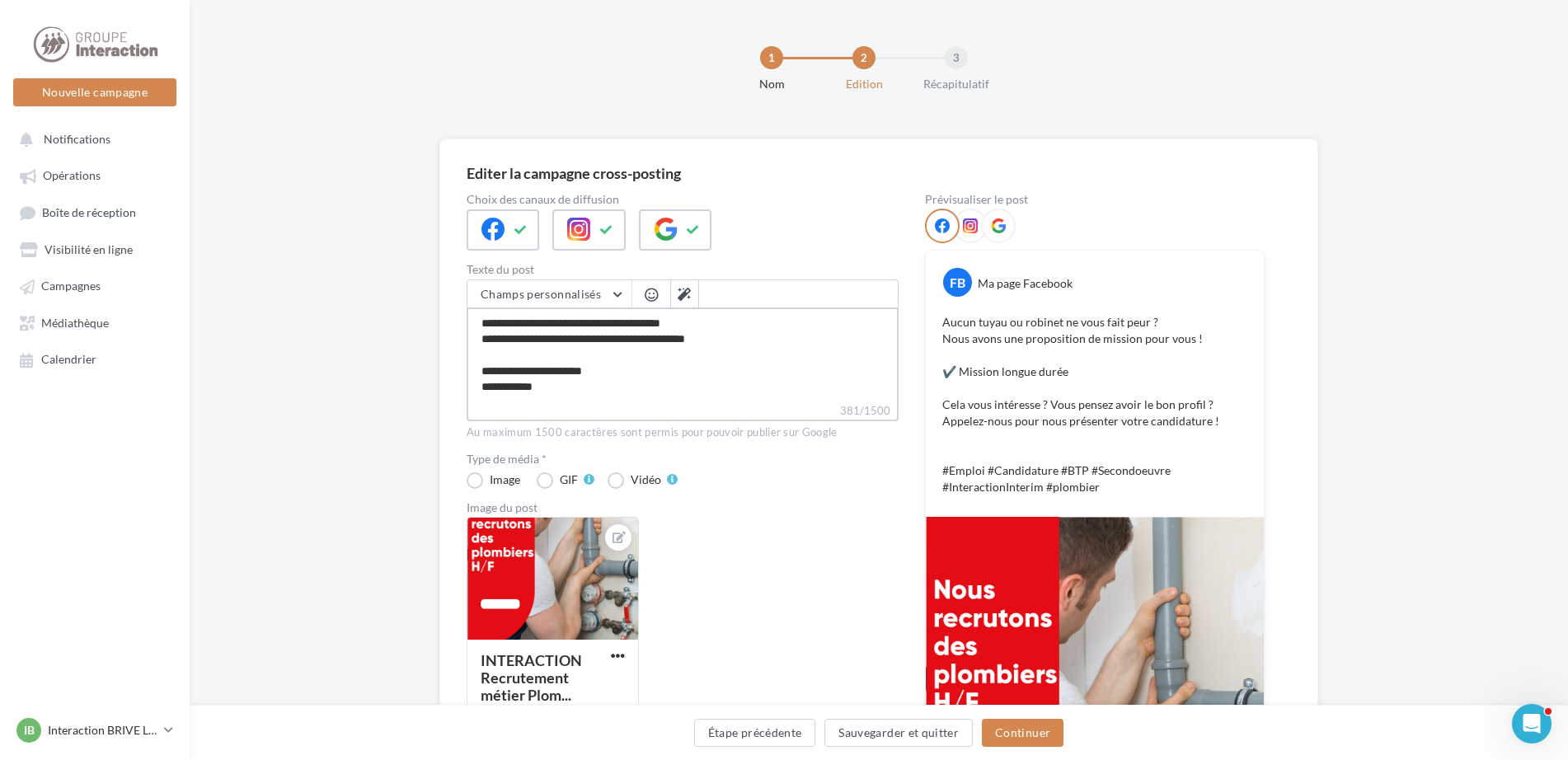
type textarea "**********"
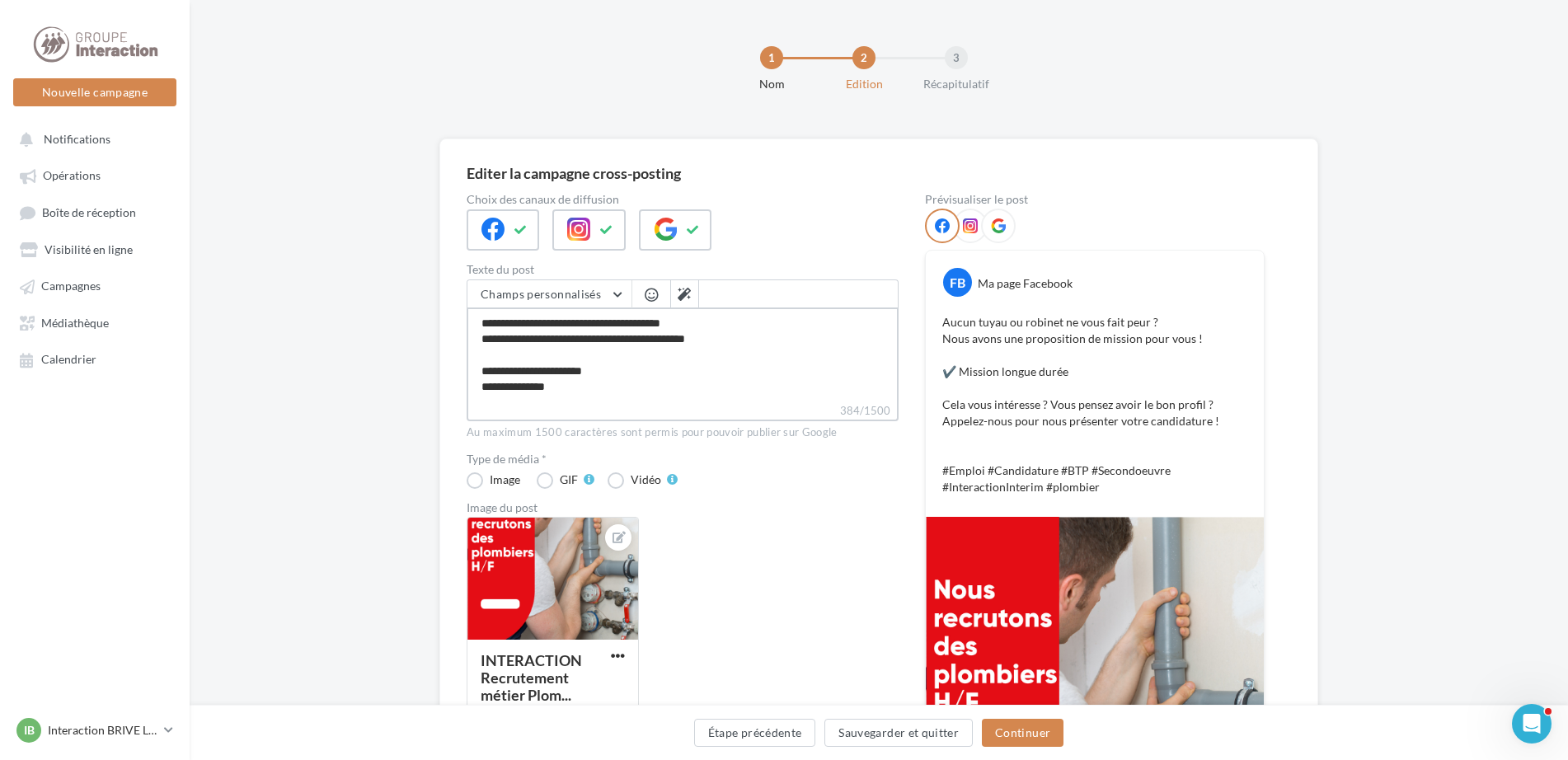
type textarea "**********"
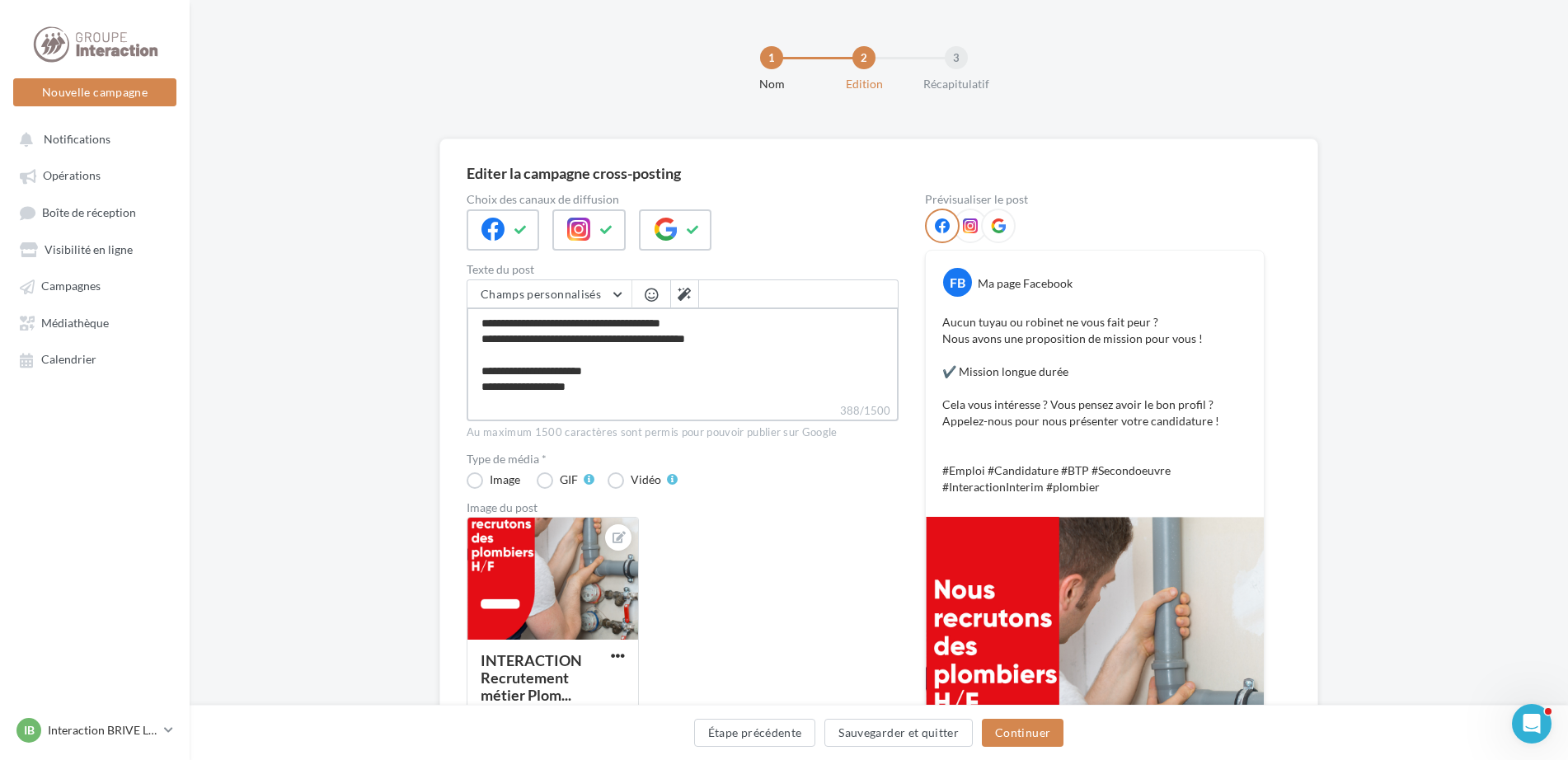
type textarea "**********"
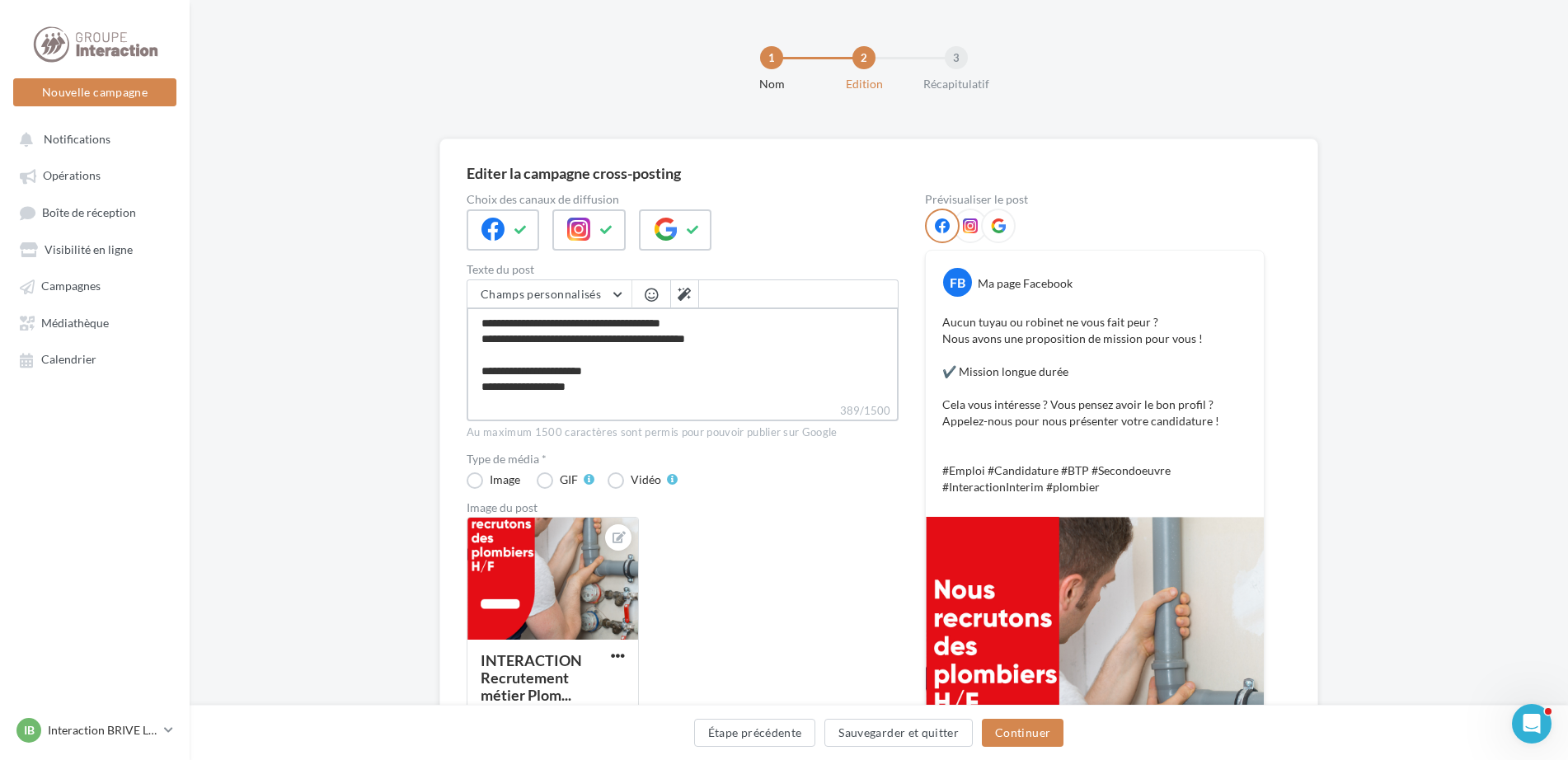
type textarea "**********"
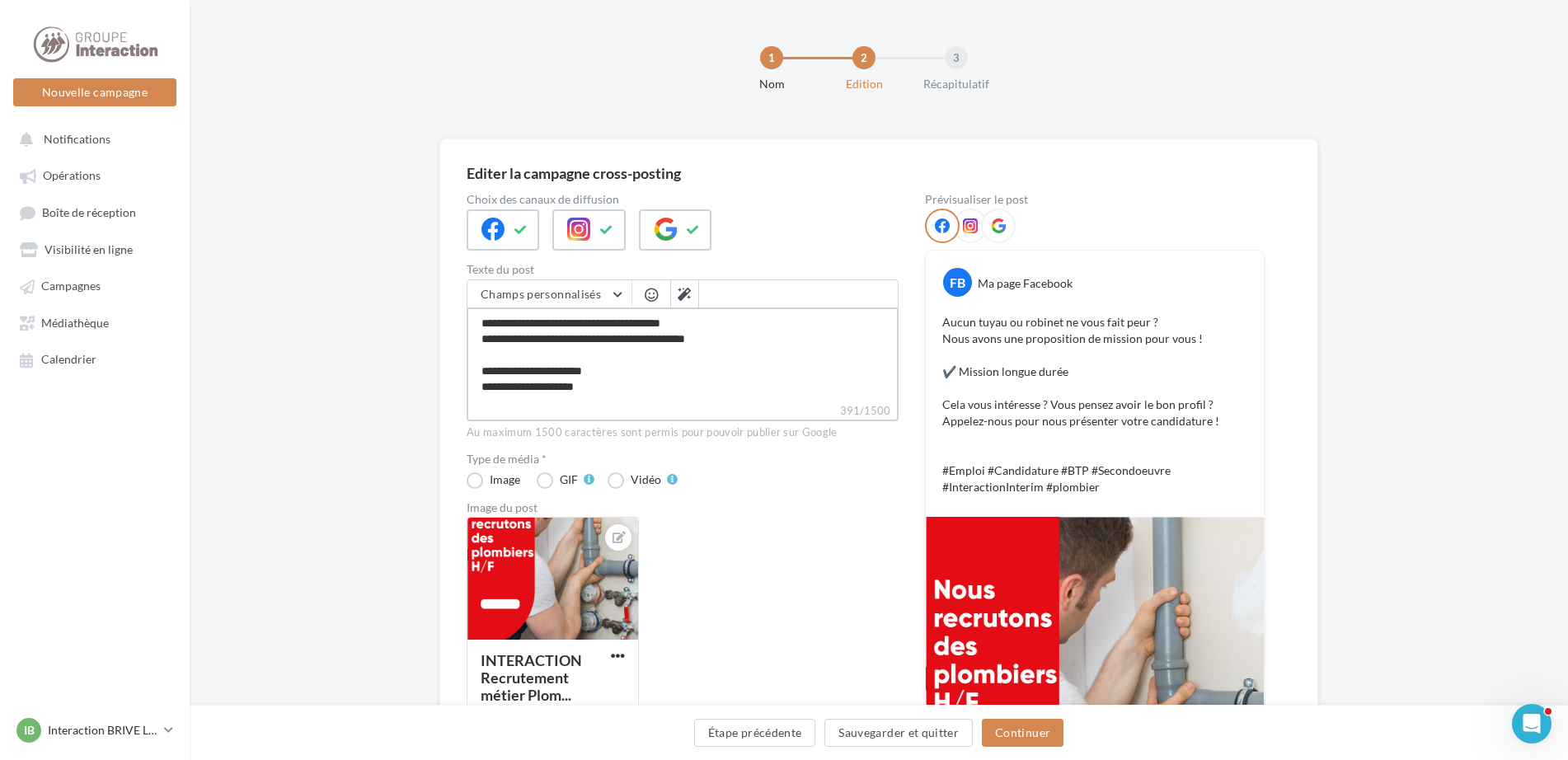
type textarea "**********"
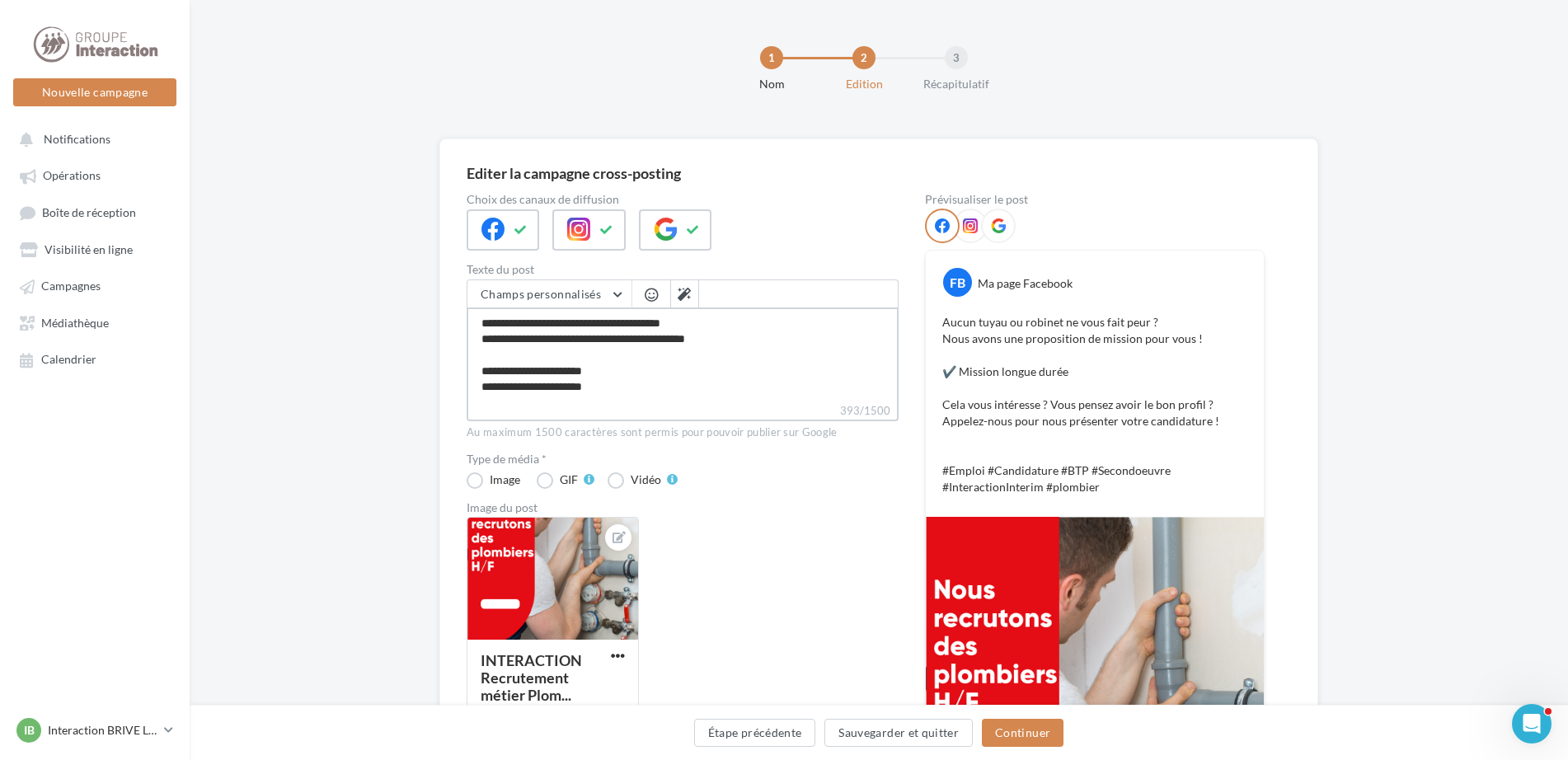
type textarea "**********"
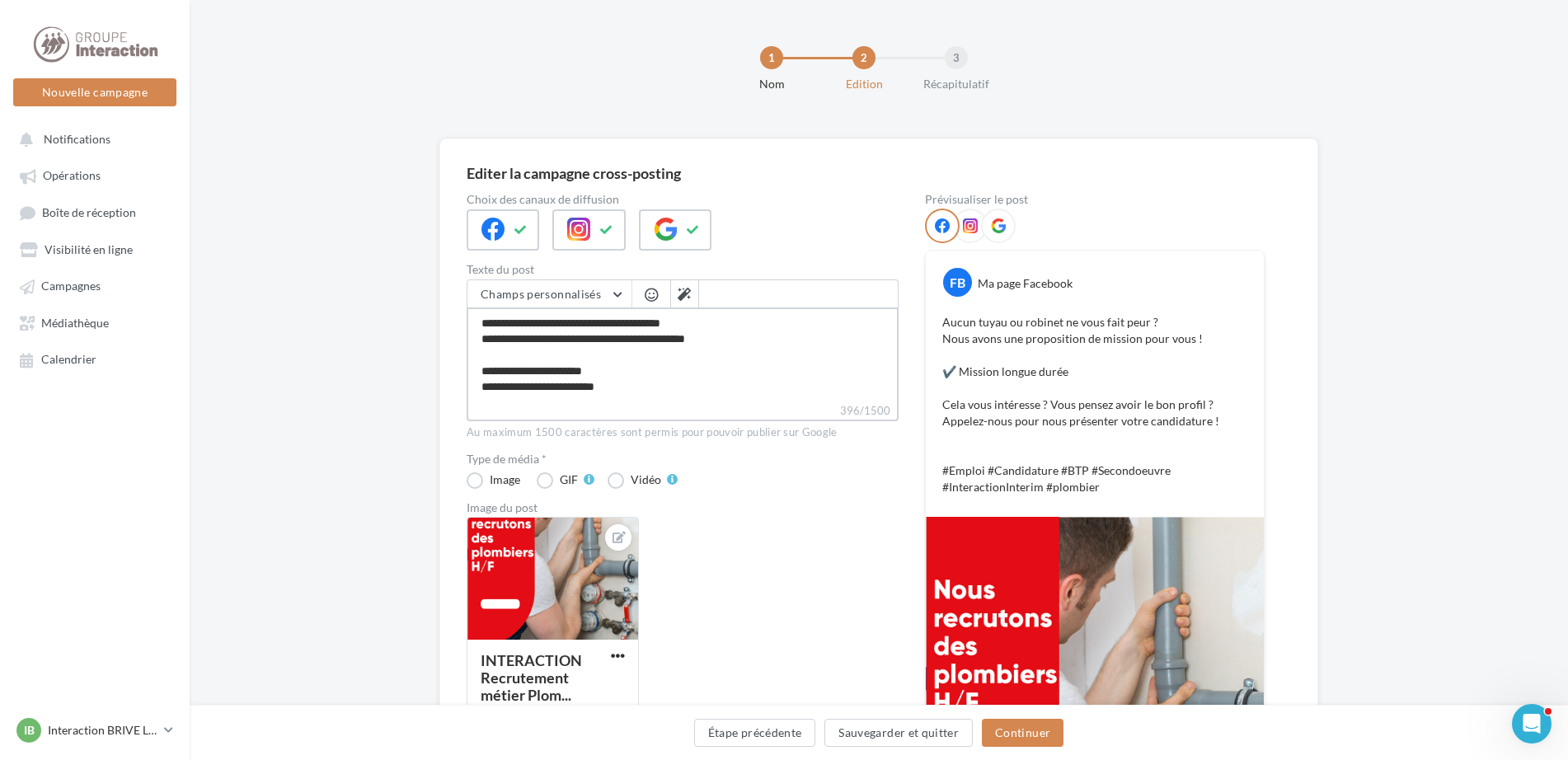
type textarea "**********"
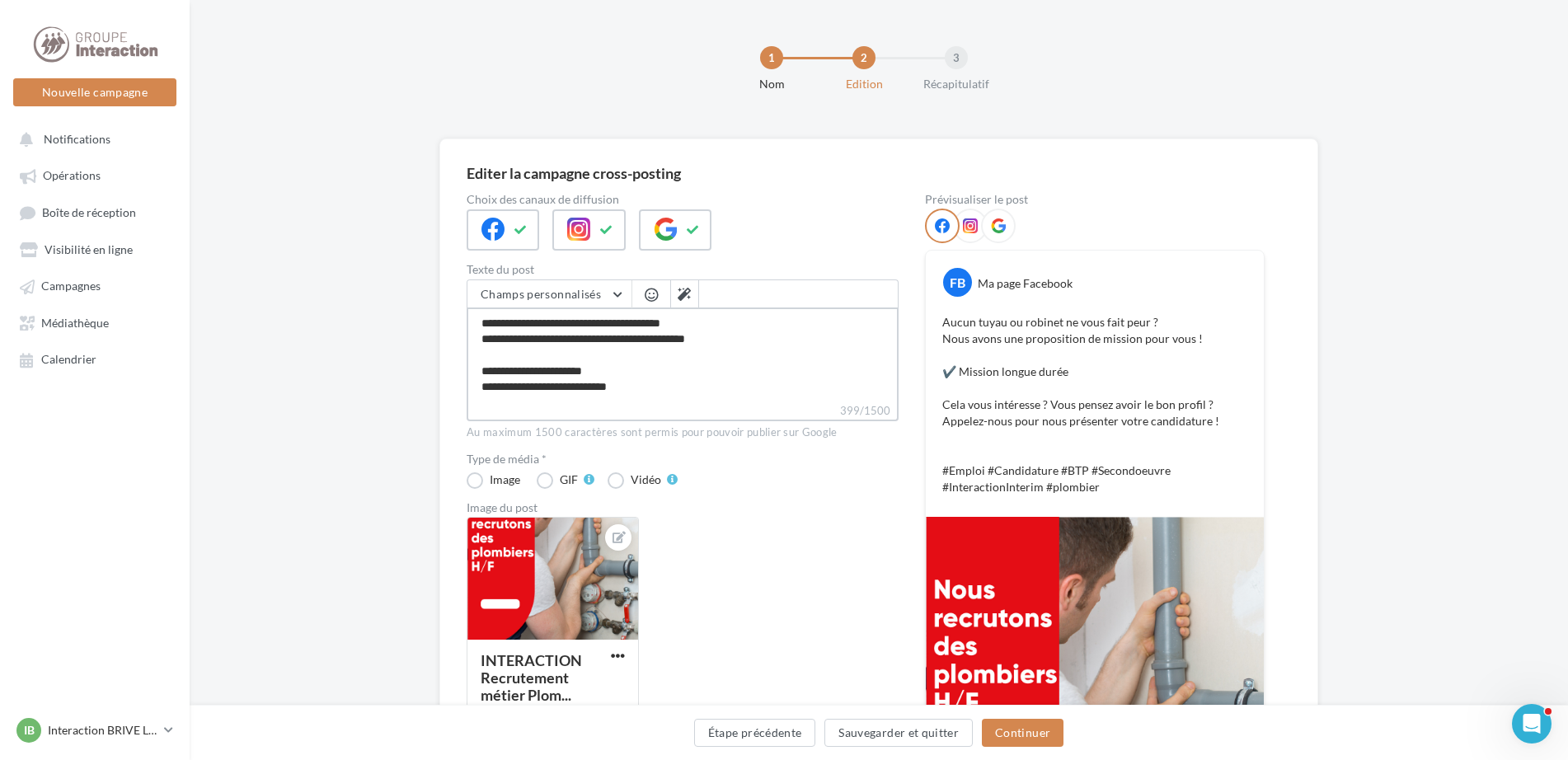
type textarea "**********"
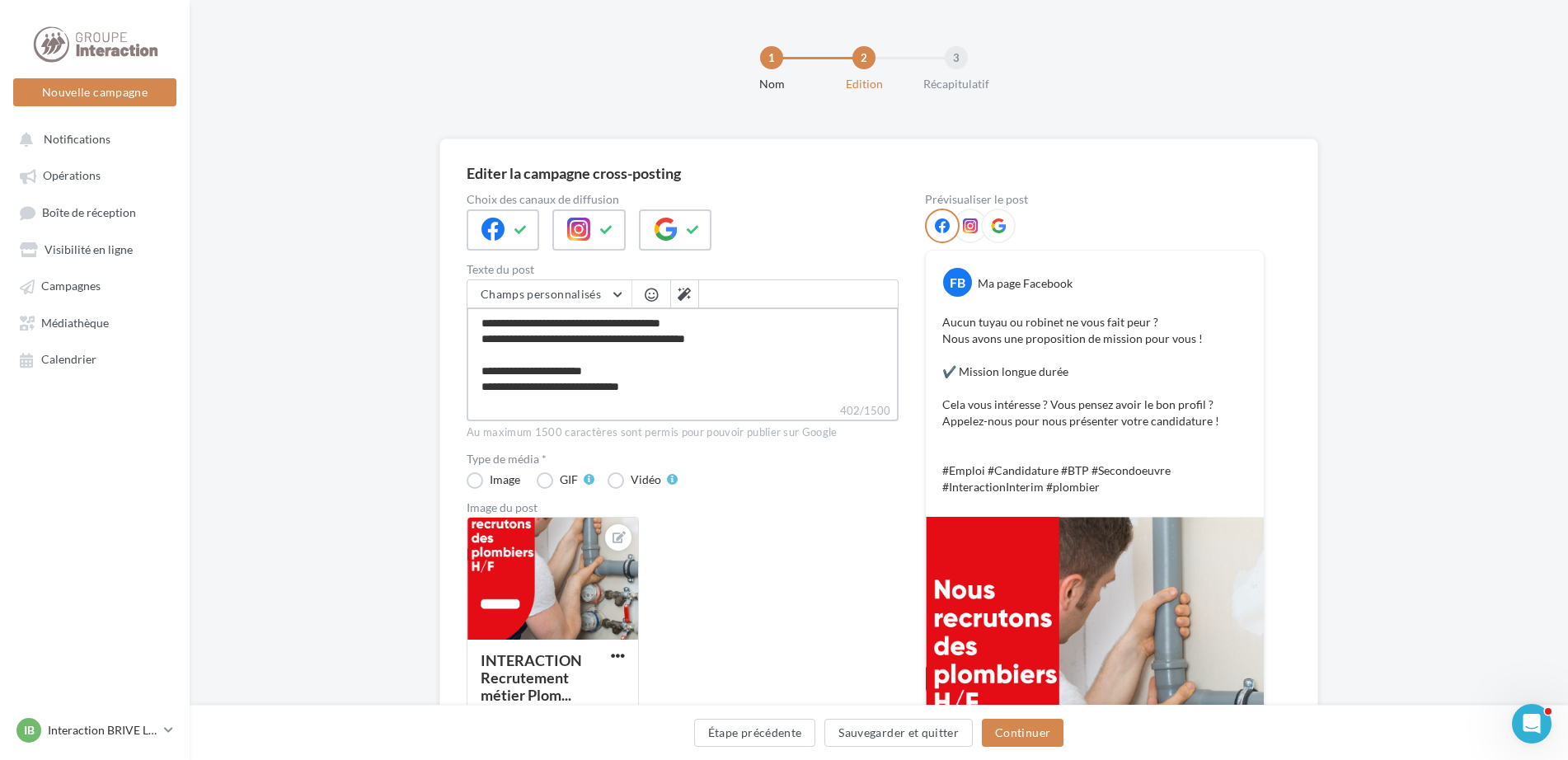
type textarea "**********"
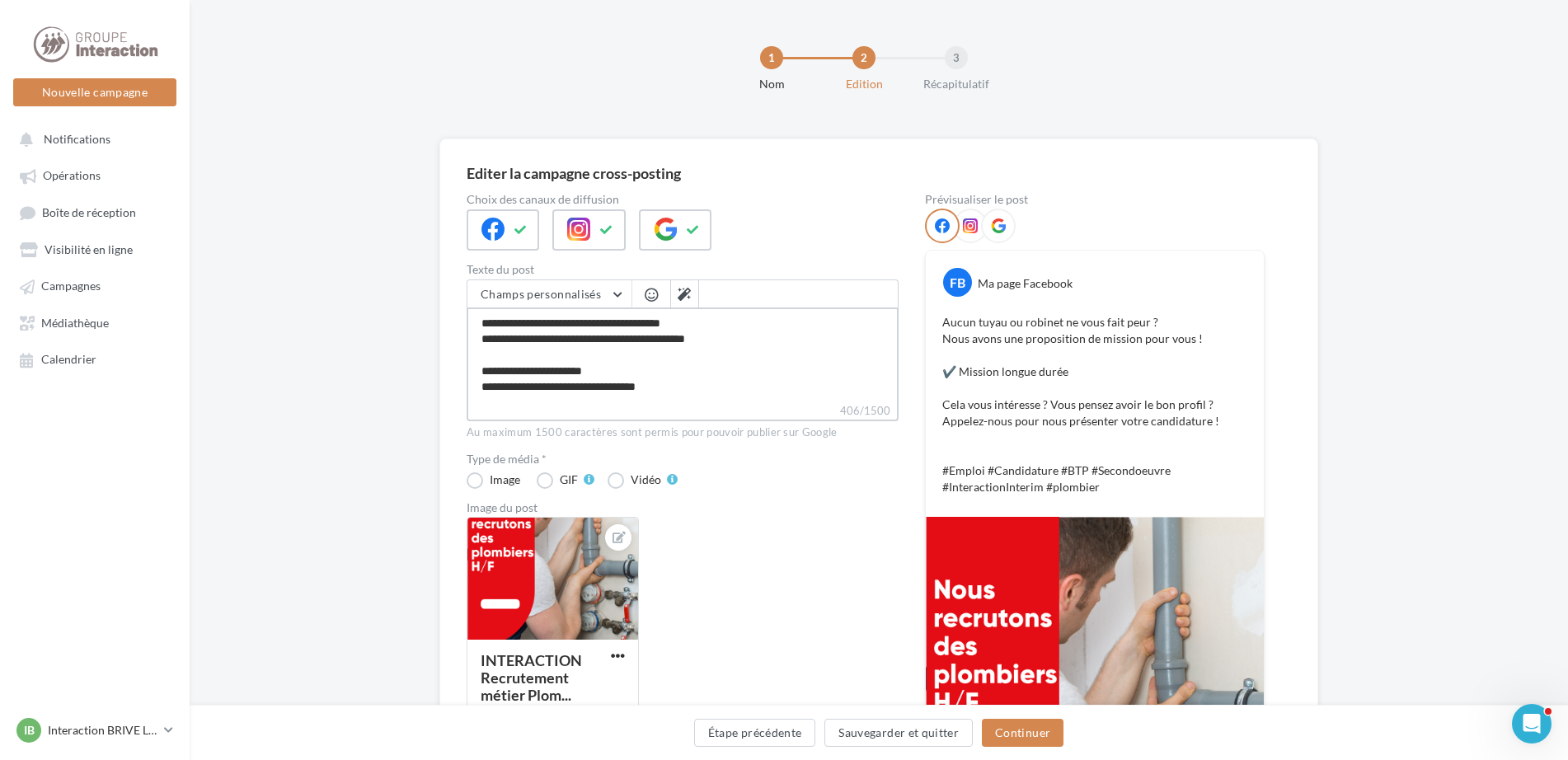
type textarea "**********"
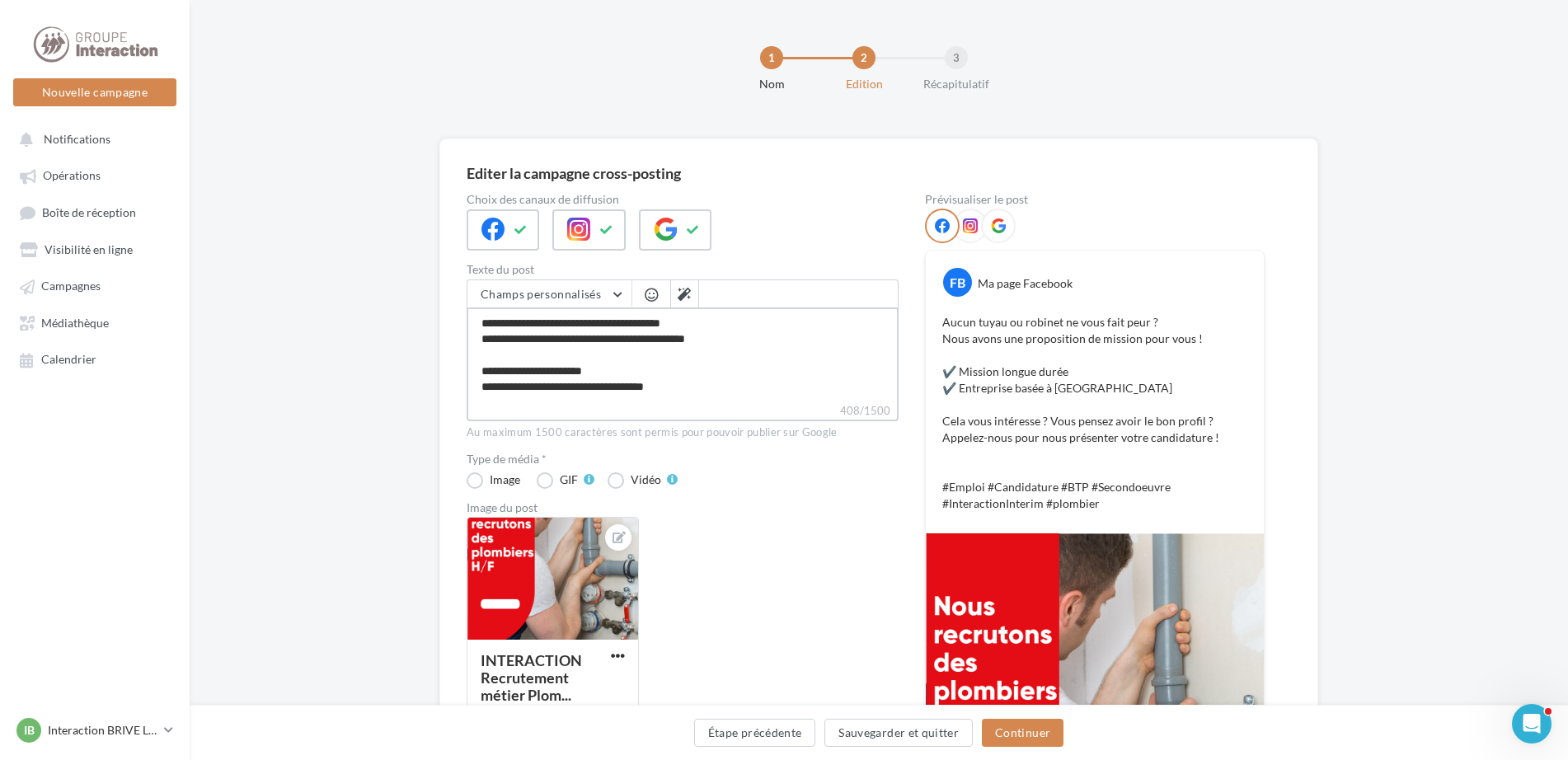
click at [618, 394] on textarea "**********" at bounding box center [682, 355] width 432 height 95
type textarea "**********"
click at [763, 384] on textarea "**********" at bounding box center [682, 355] width 432 height 95
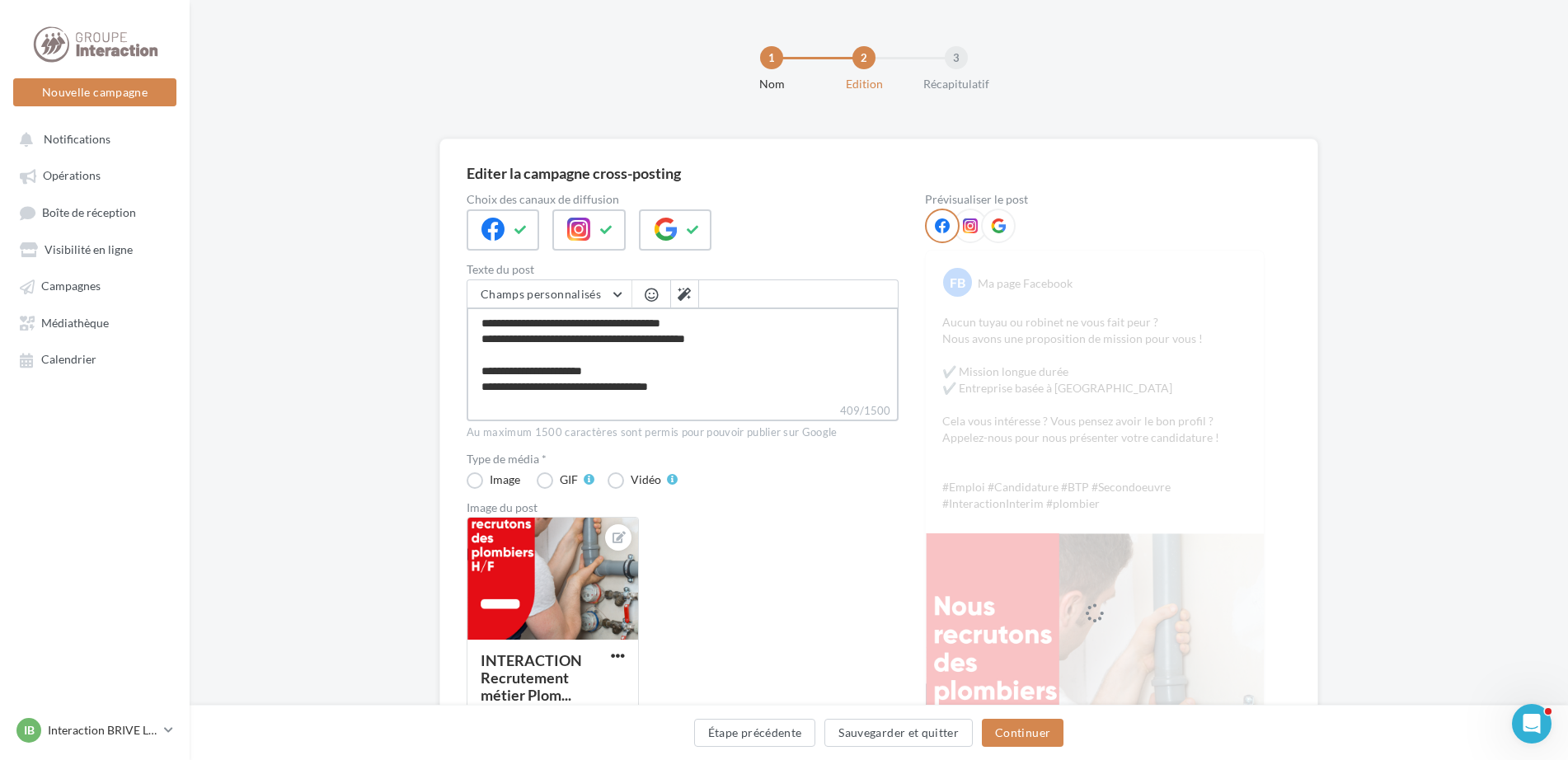
type textarea "**********"
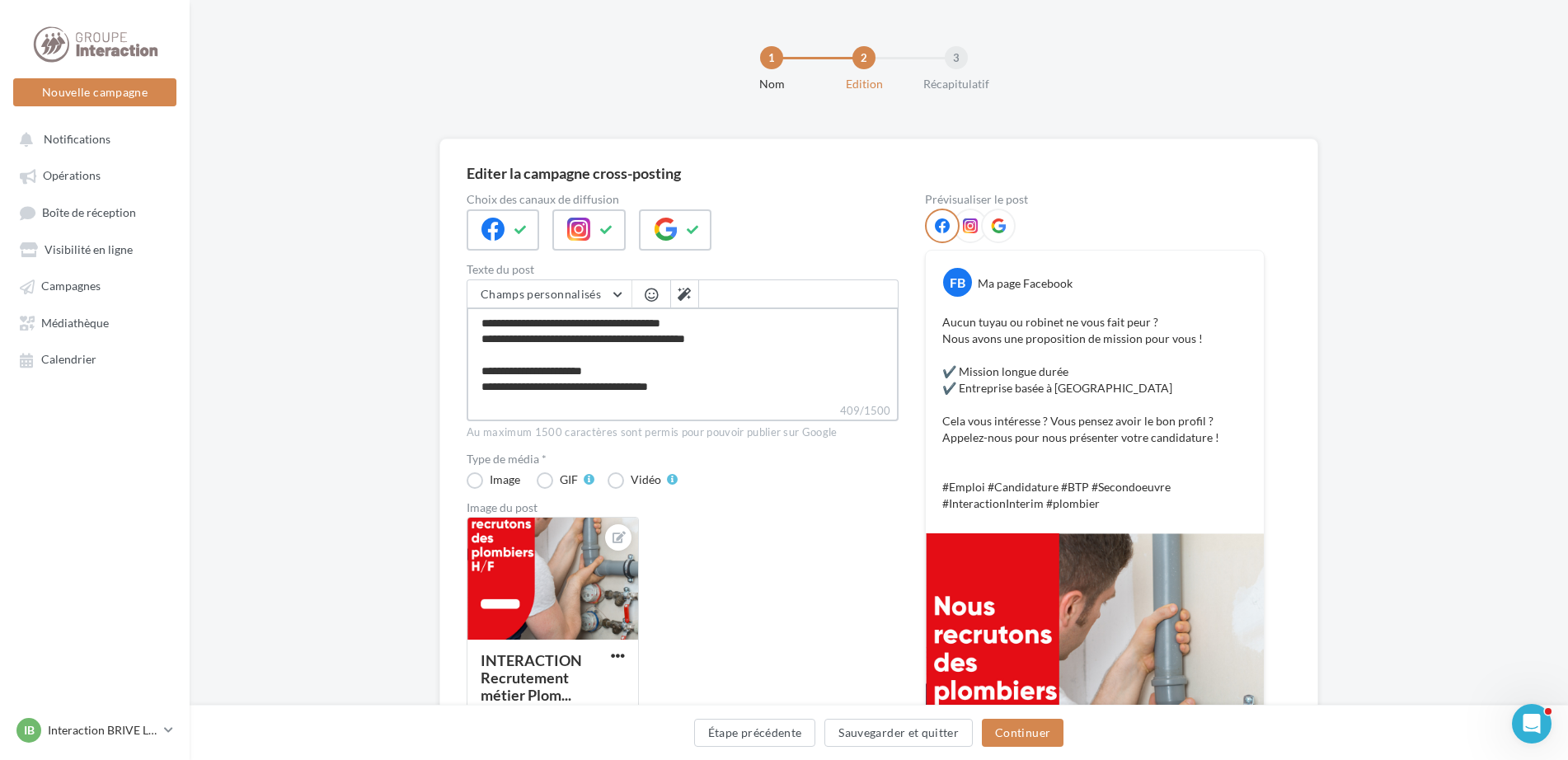
type textarea "**********"
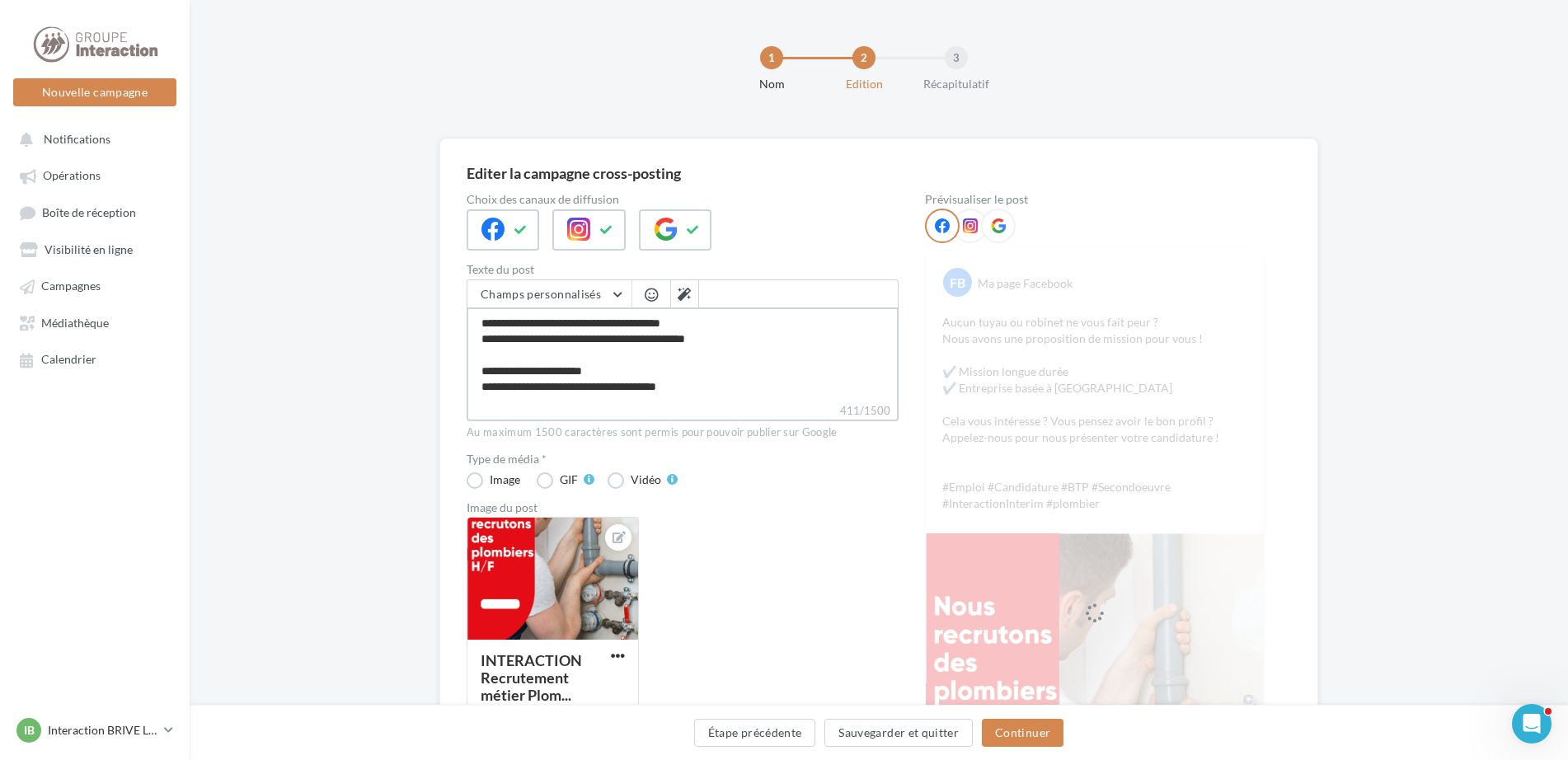
type textarea "**********"
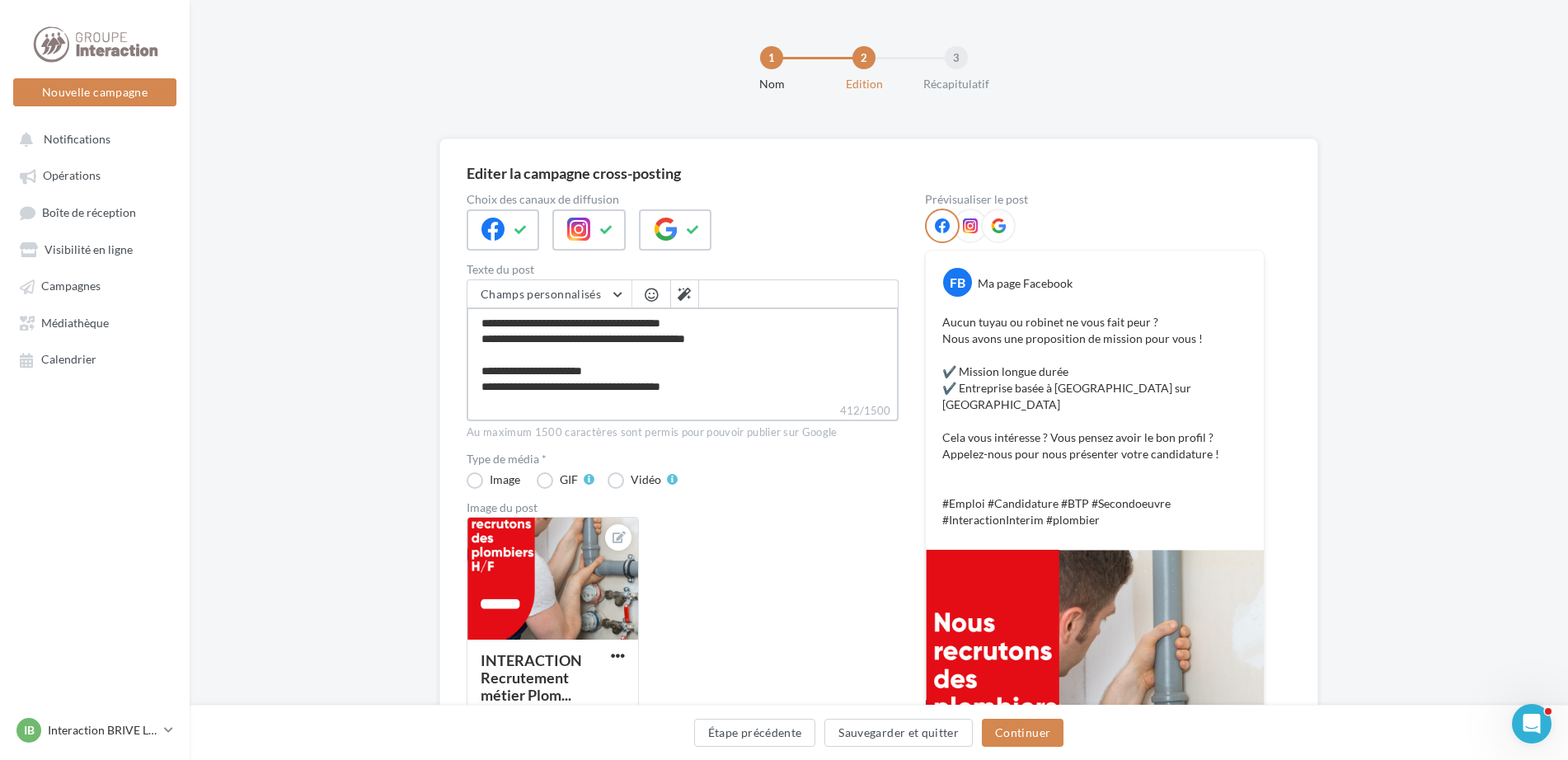
type textarea "**********"
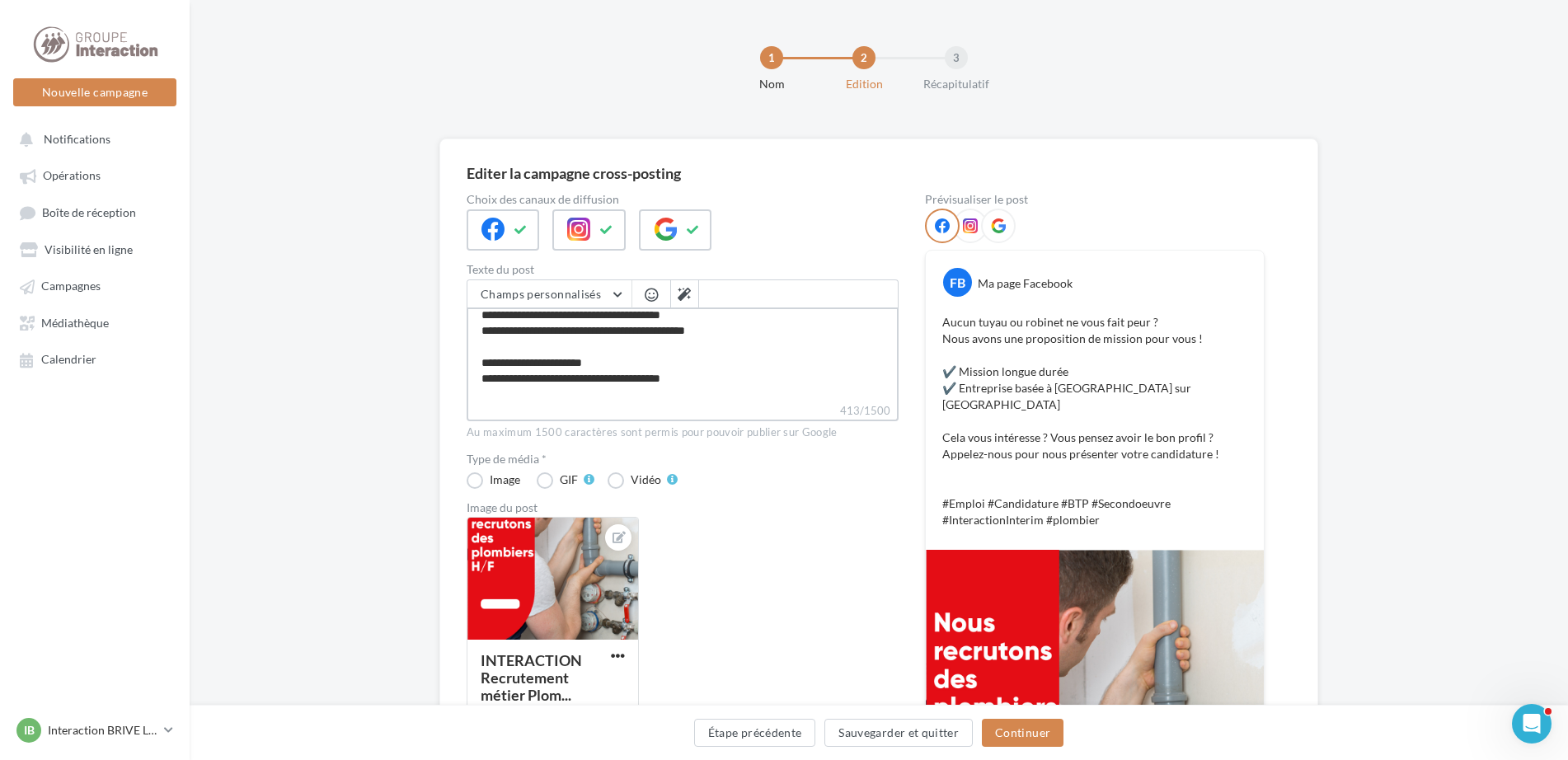
type textarea "**********"
click at [652, 300] on span "button" at bounding box center [651, 295] width 13 height 14
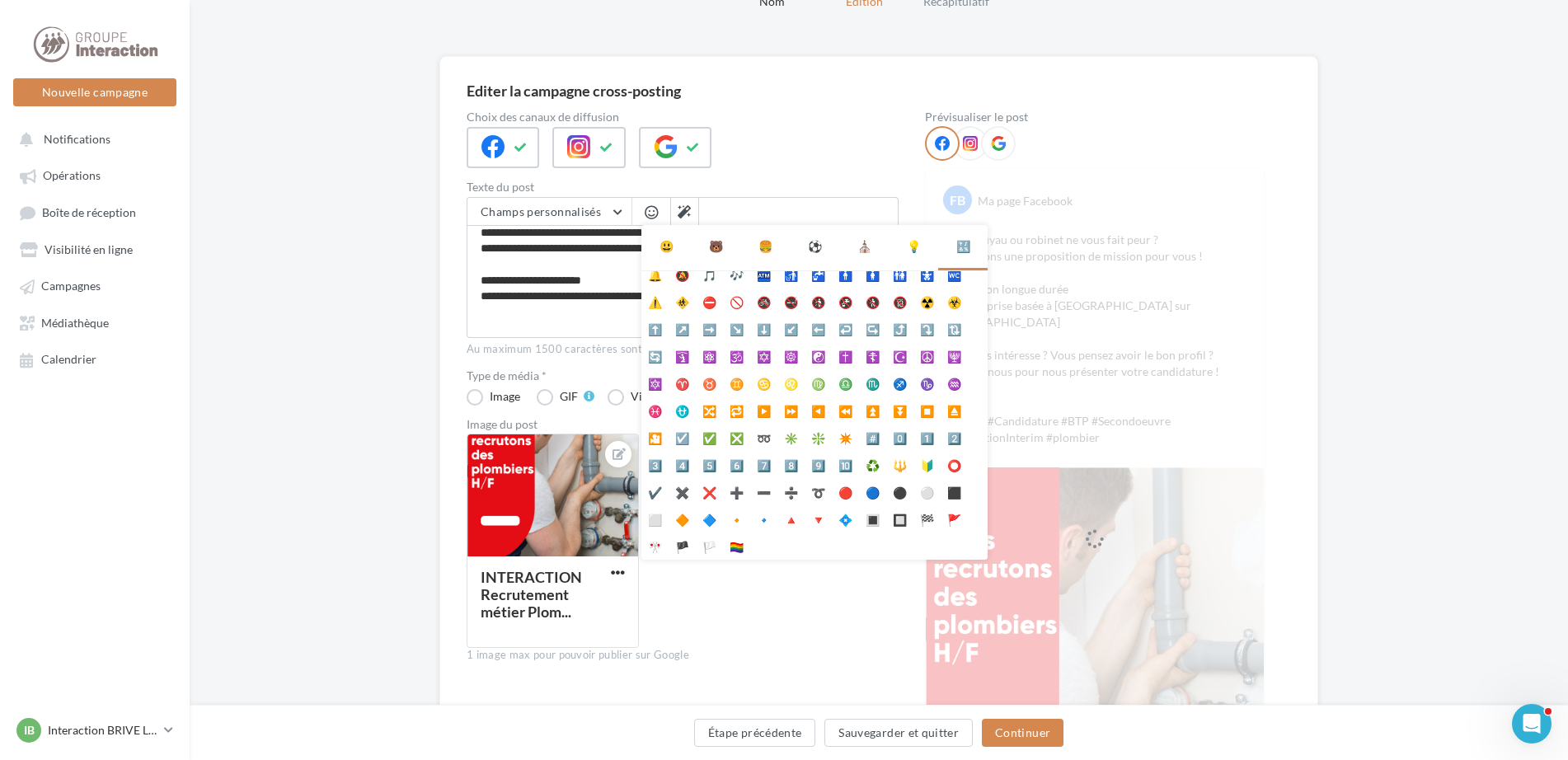
scroll to position [247, 0]
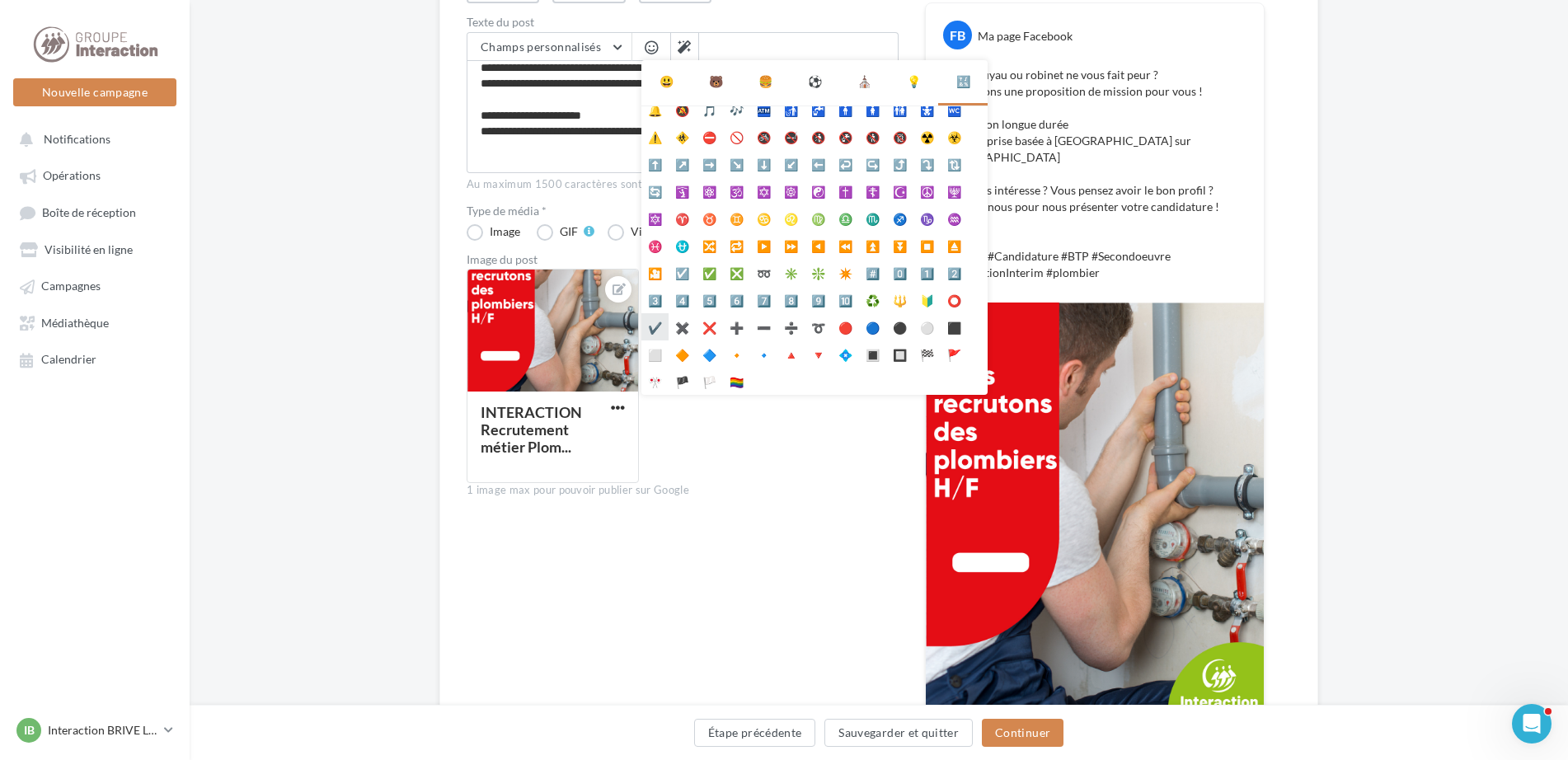
click at [659, 323] on li "✔️" at bounding box center [655, 327] width 27 height 27
type textarea "**********"
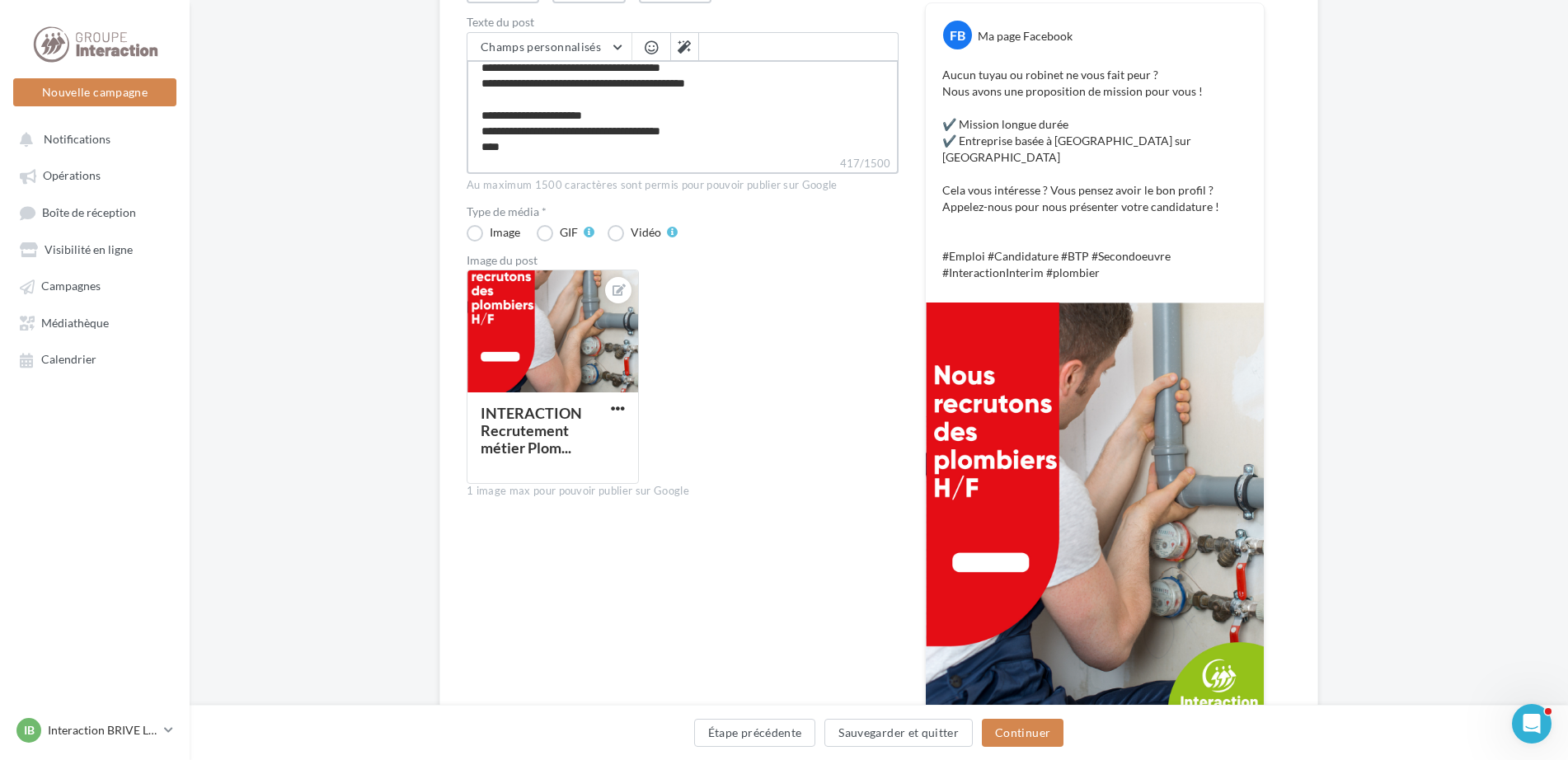
scroll to position [165, 0]
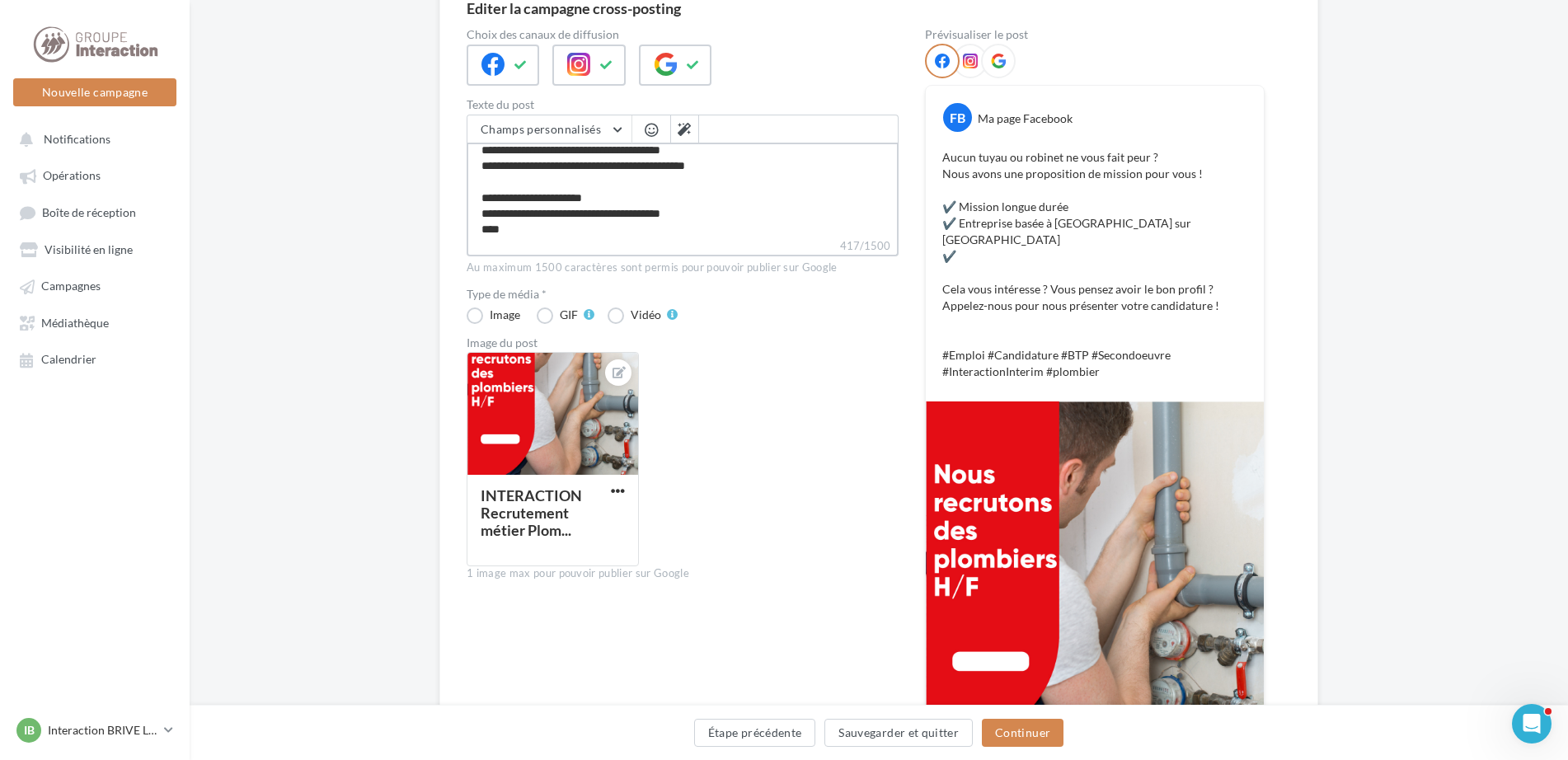
type textarea "**********"
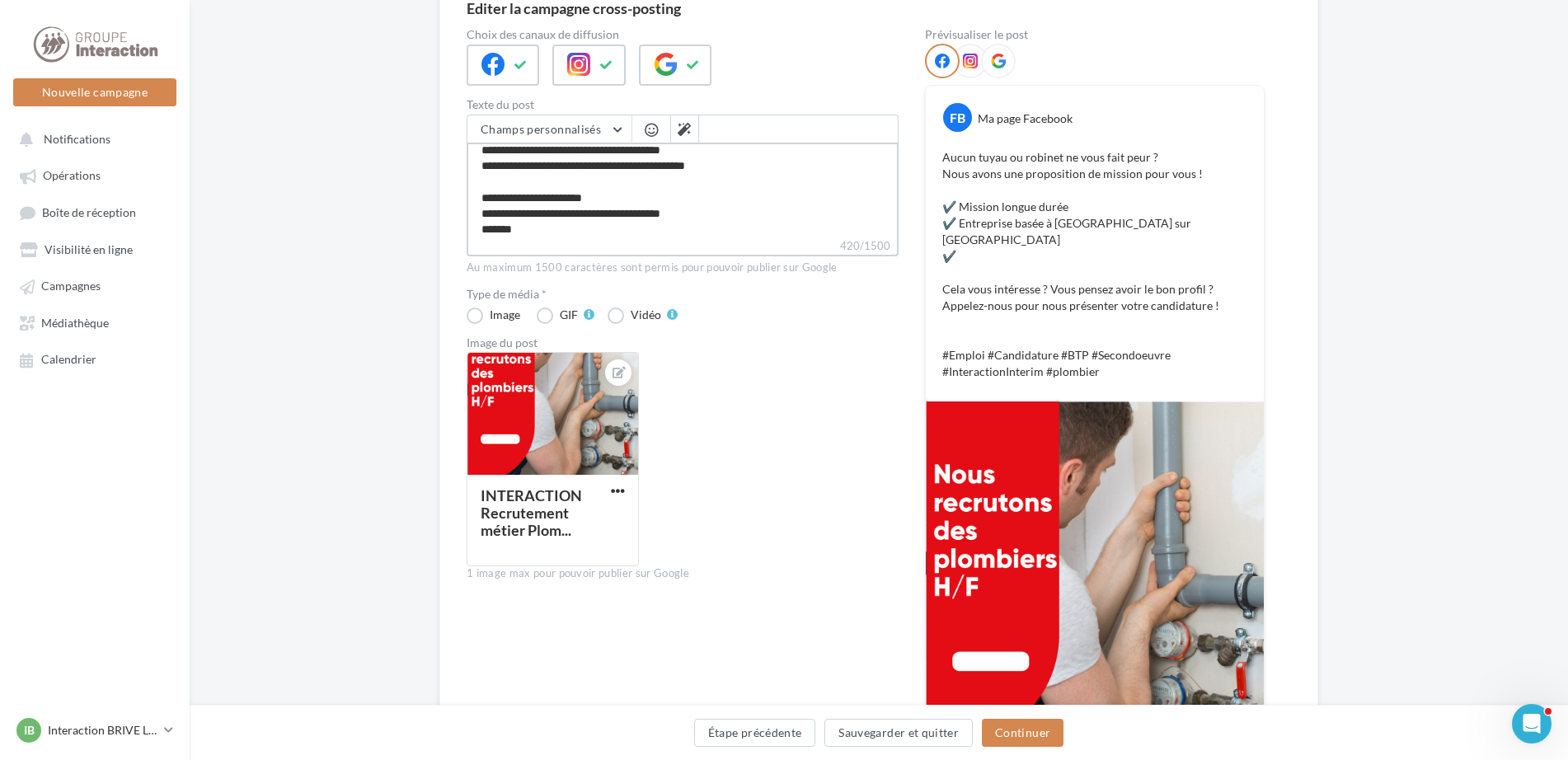
type textarea "**********"
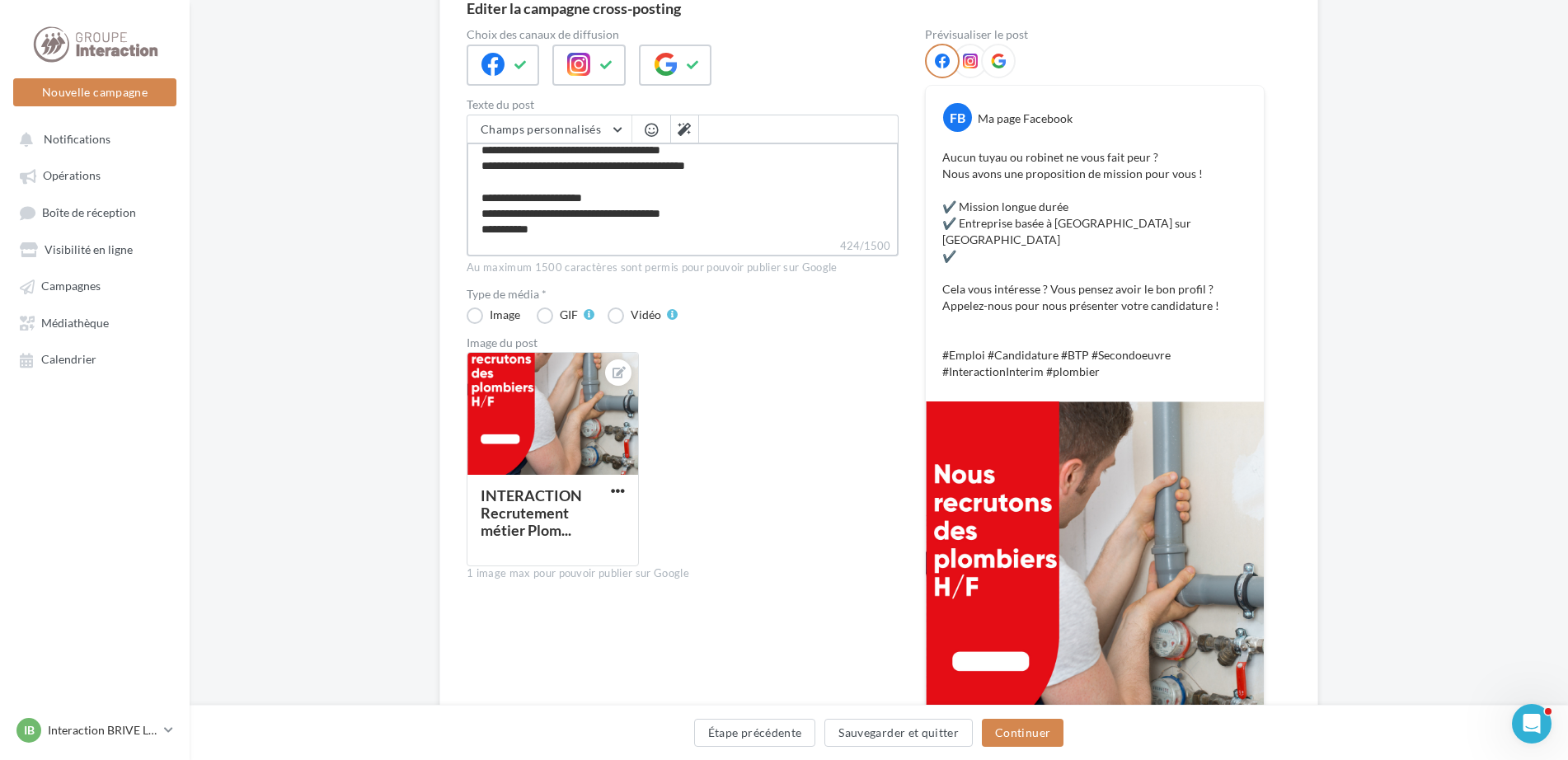
type textarea "**********"
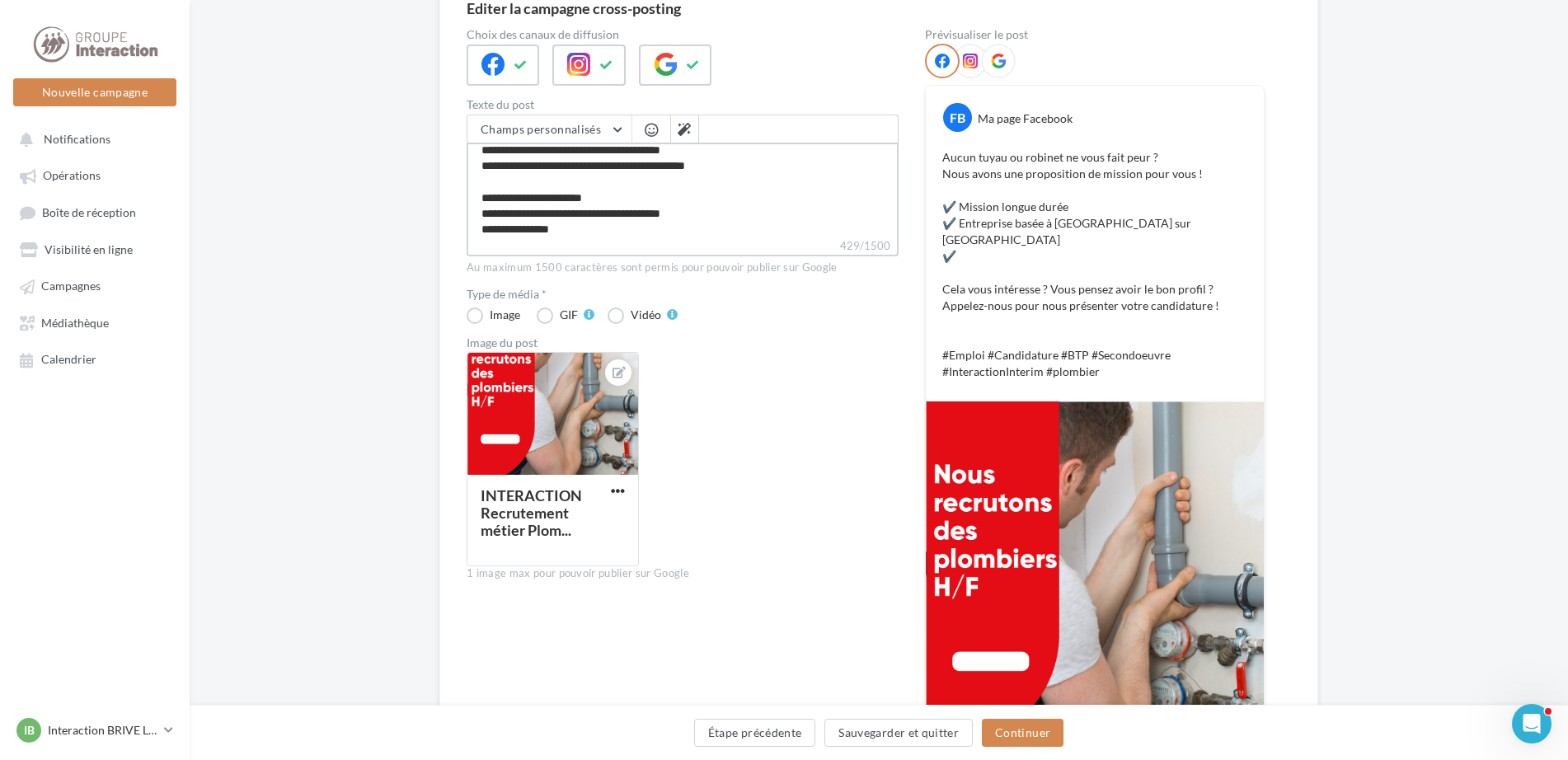
type textarea "**********"
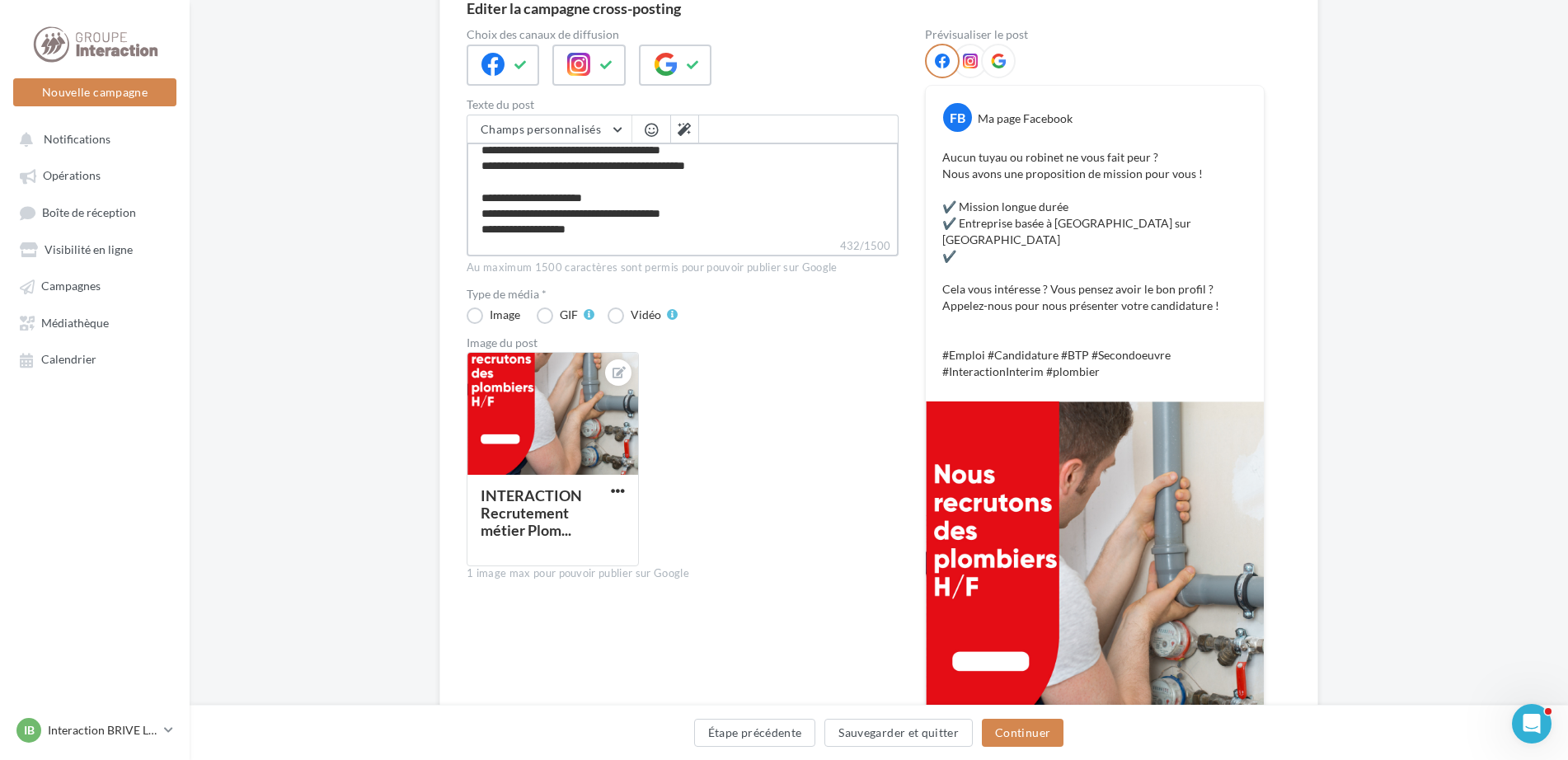
type textarea "**********"
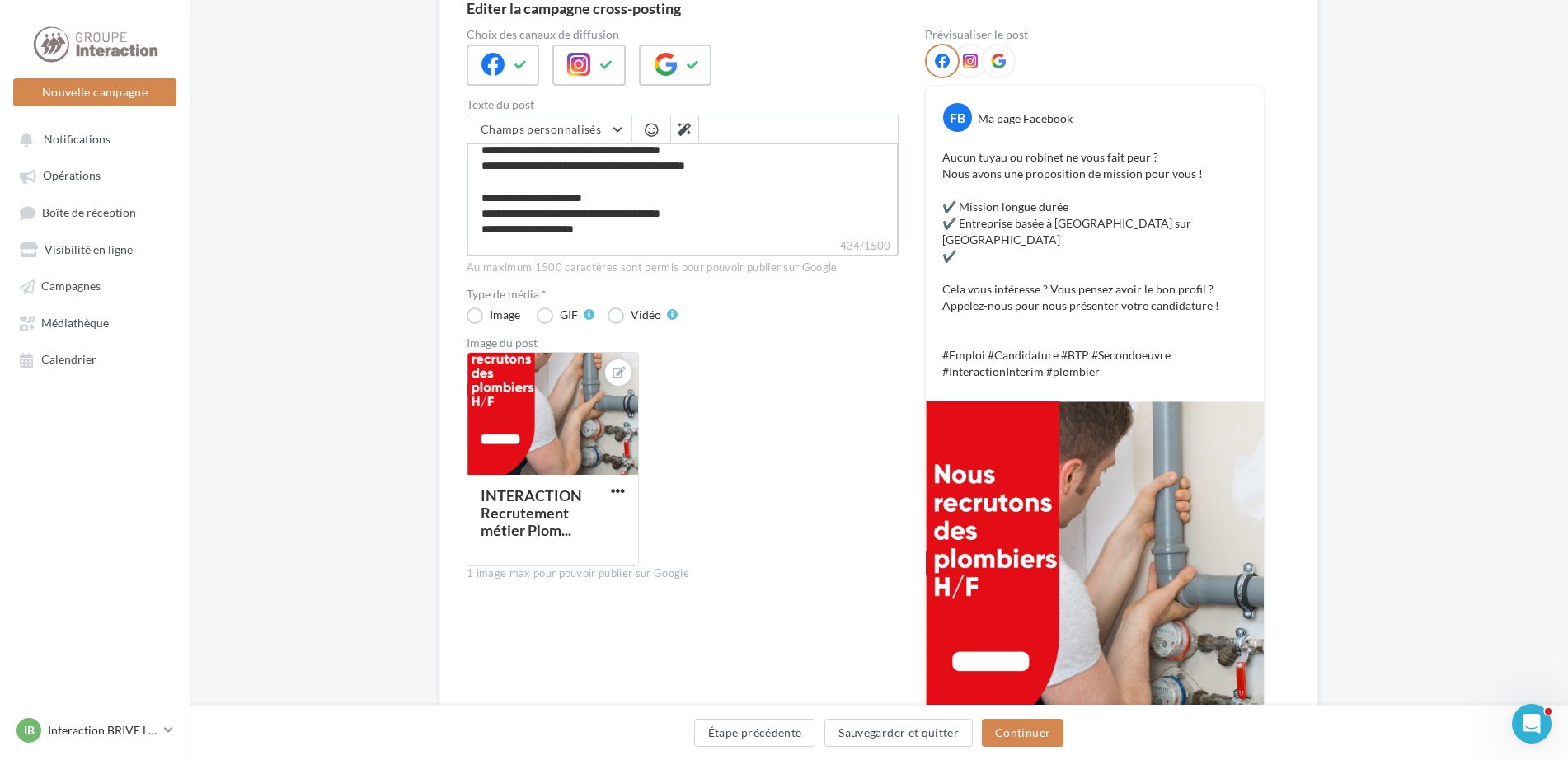
type textarea "**********"
click at [551, 185] on textarea "**********" at bounding box center [682, 190] width 432 height 95
type textarea "**********"
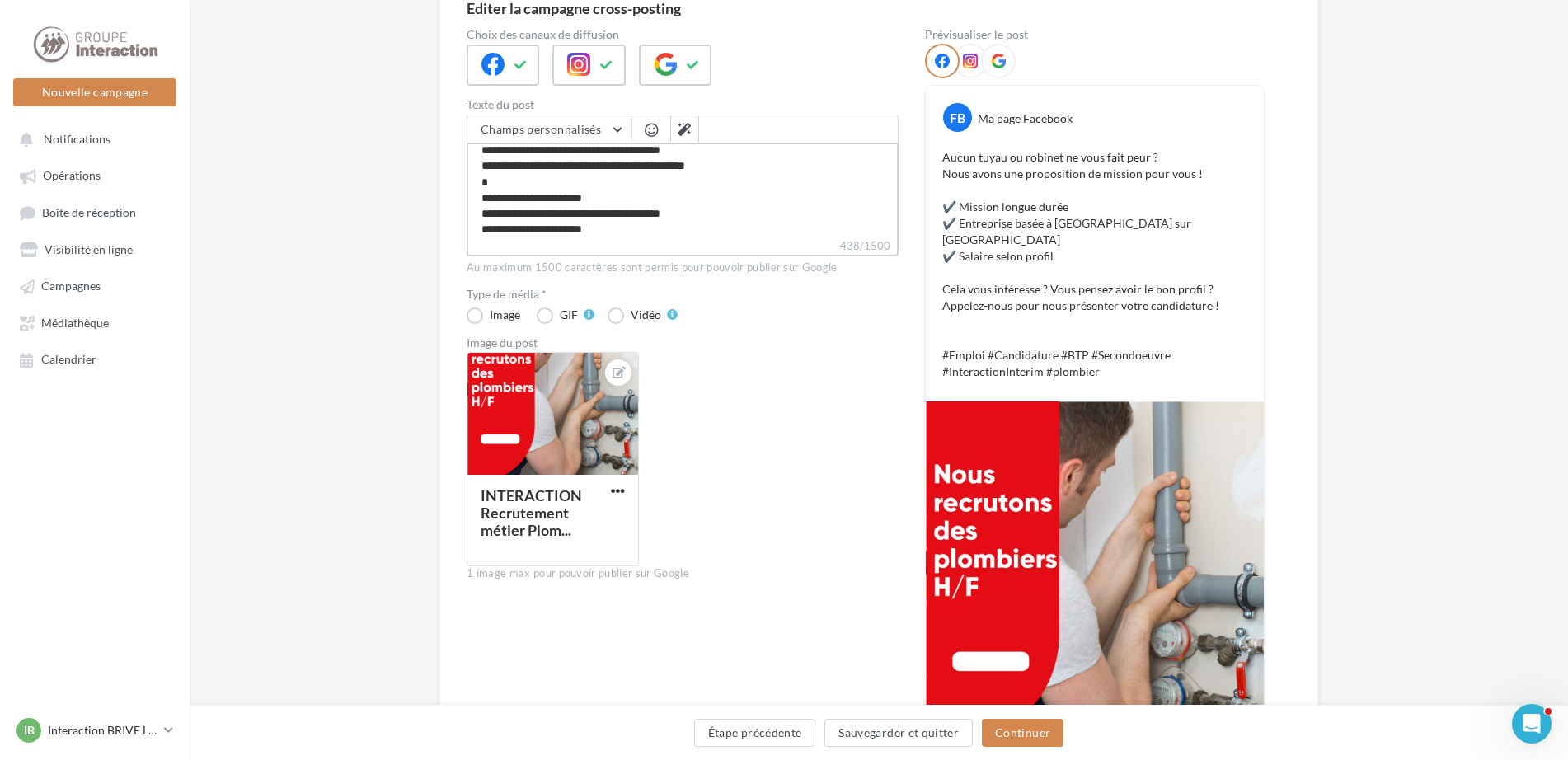
type textarea "**********"
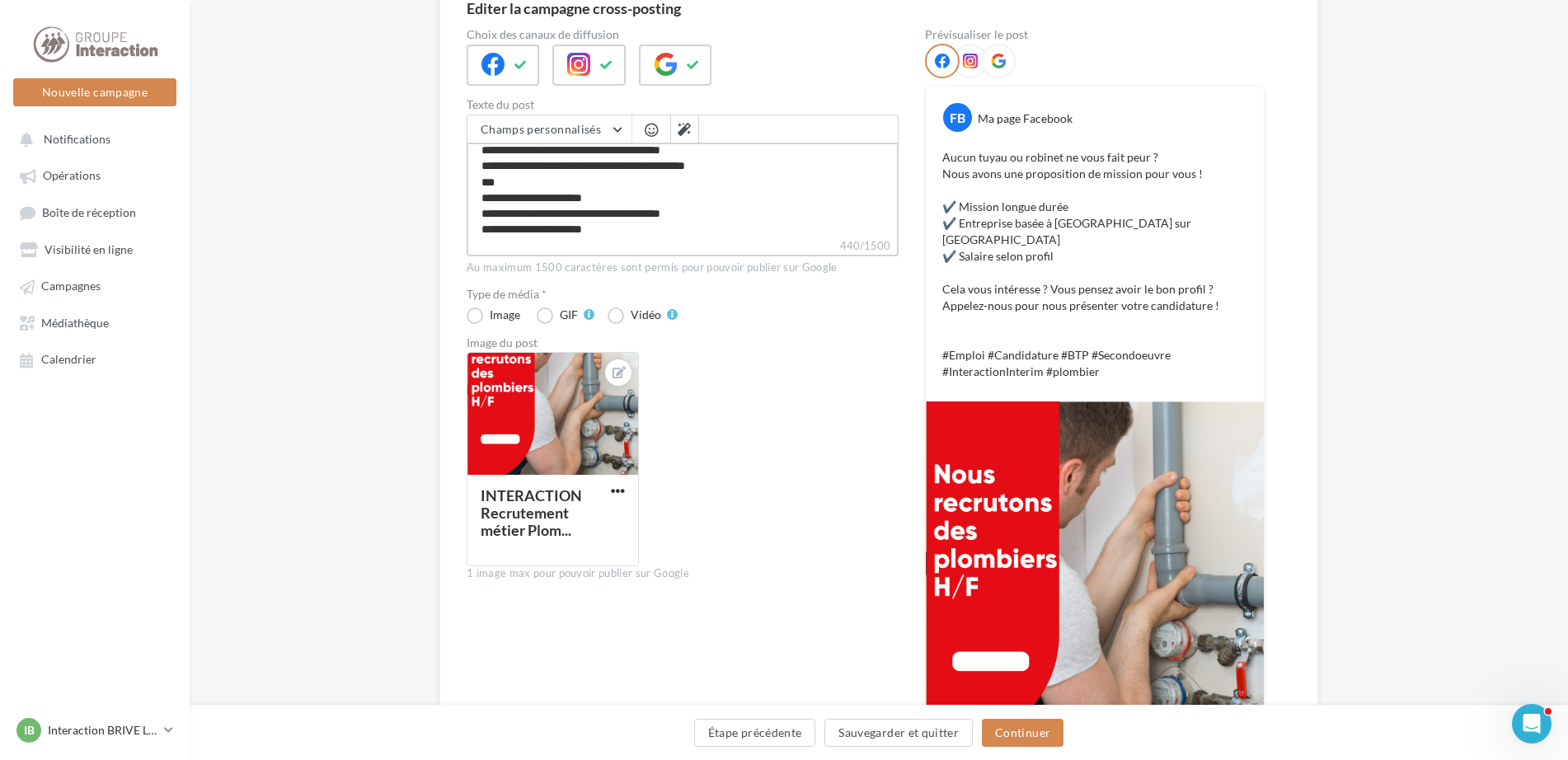
type textarea "**********"
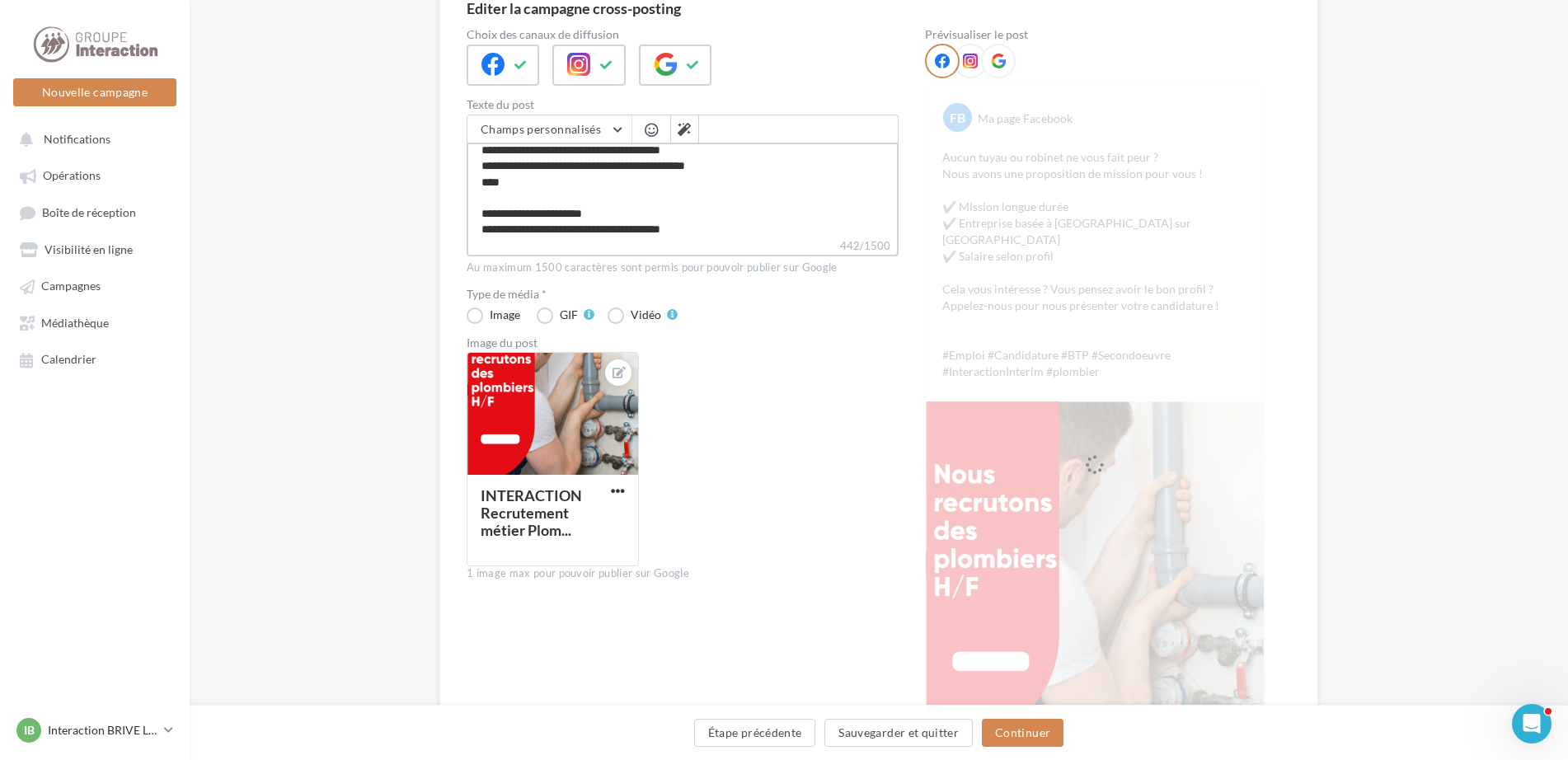
click at [548, 182] on textarea "**********" at bounding box center [682, 190] width 432 height 95
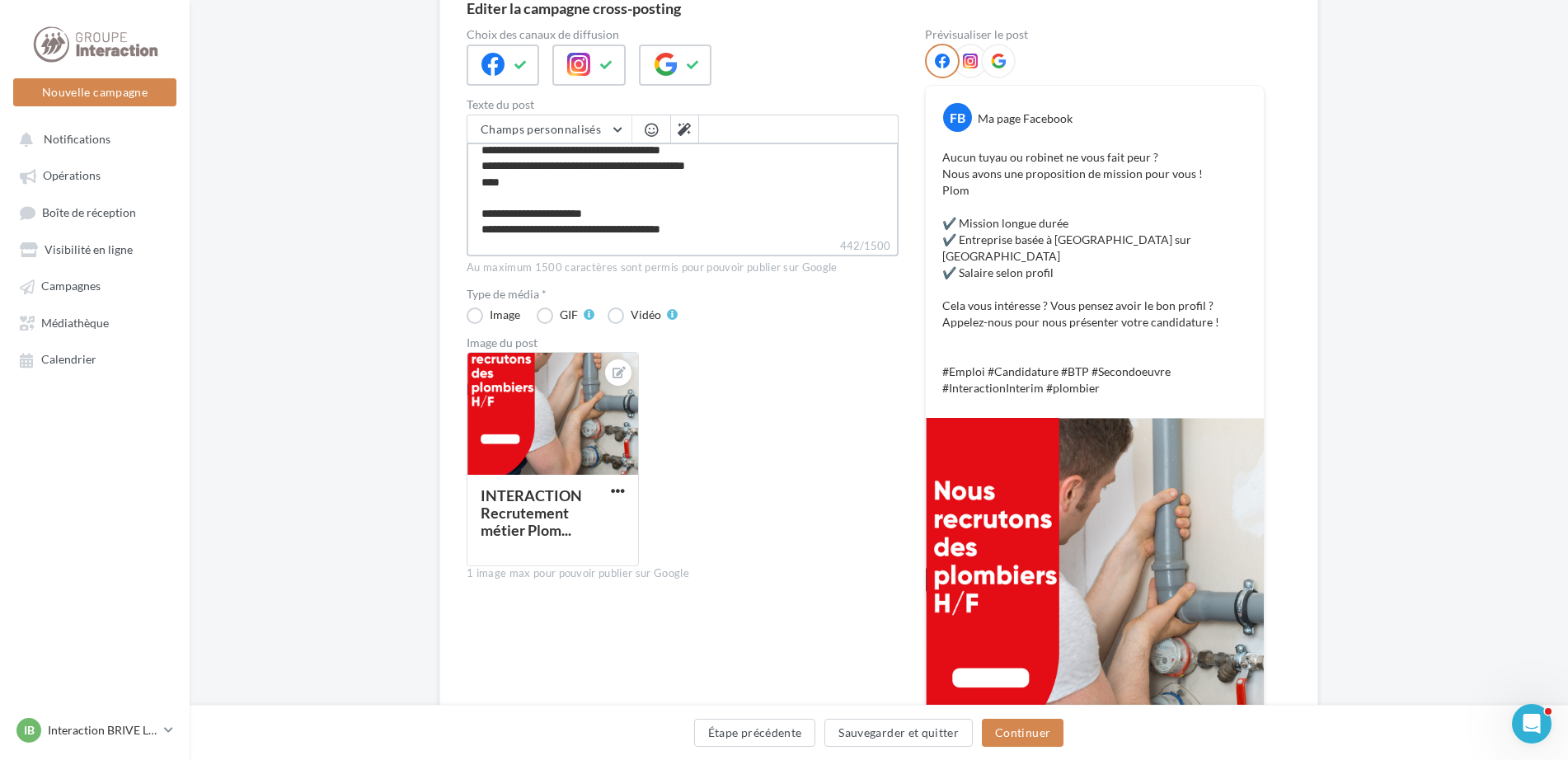
type textarea "**********"
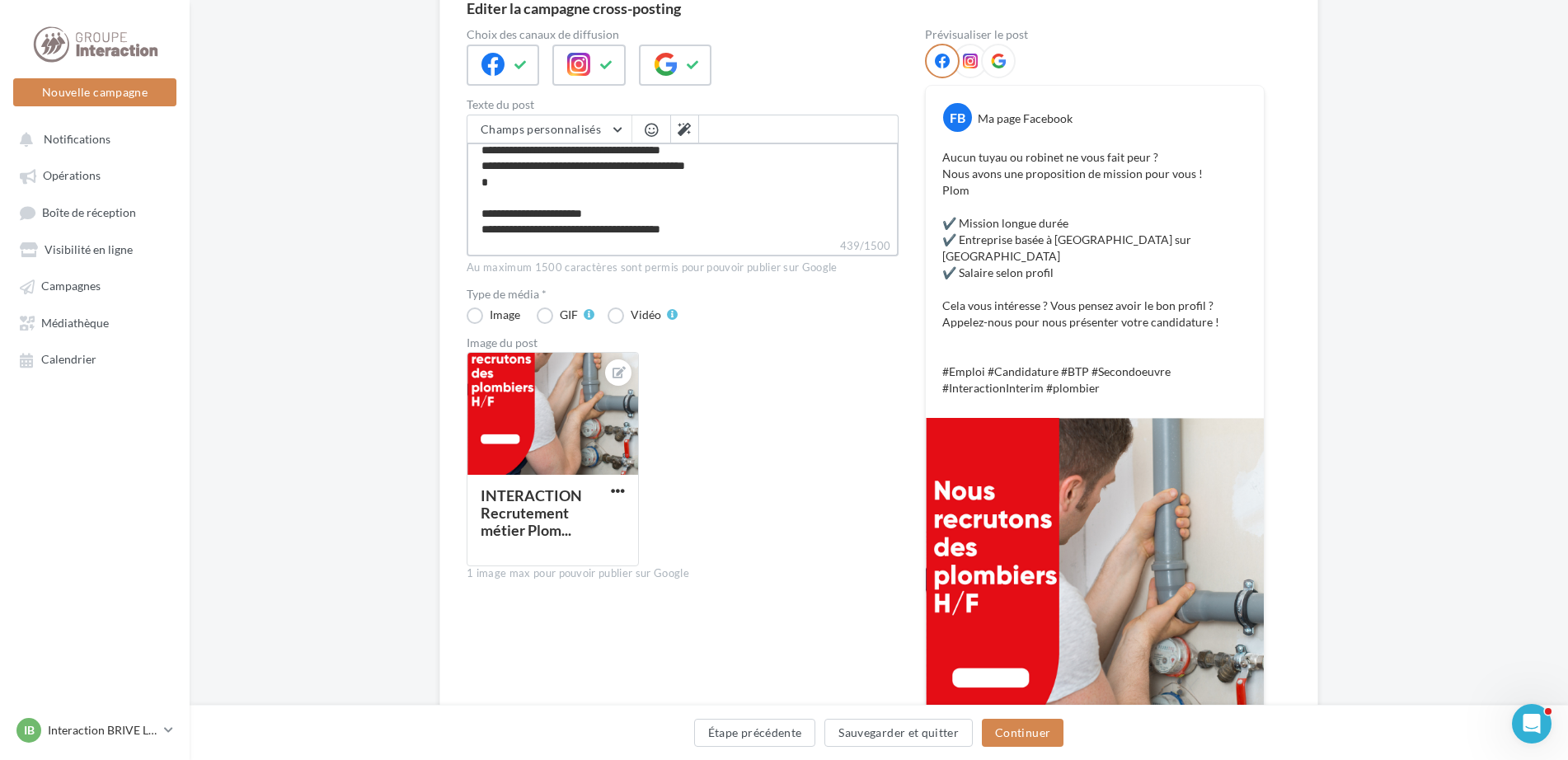
type textarea "**********"
click at [500, 199] on textarea "**********" at bounding box center [682, 190] width 432 height 95
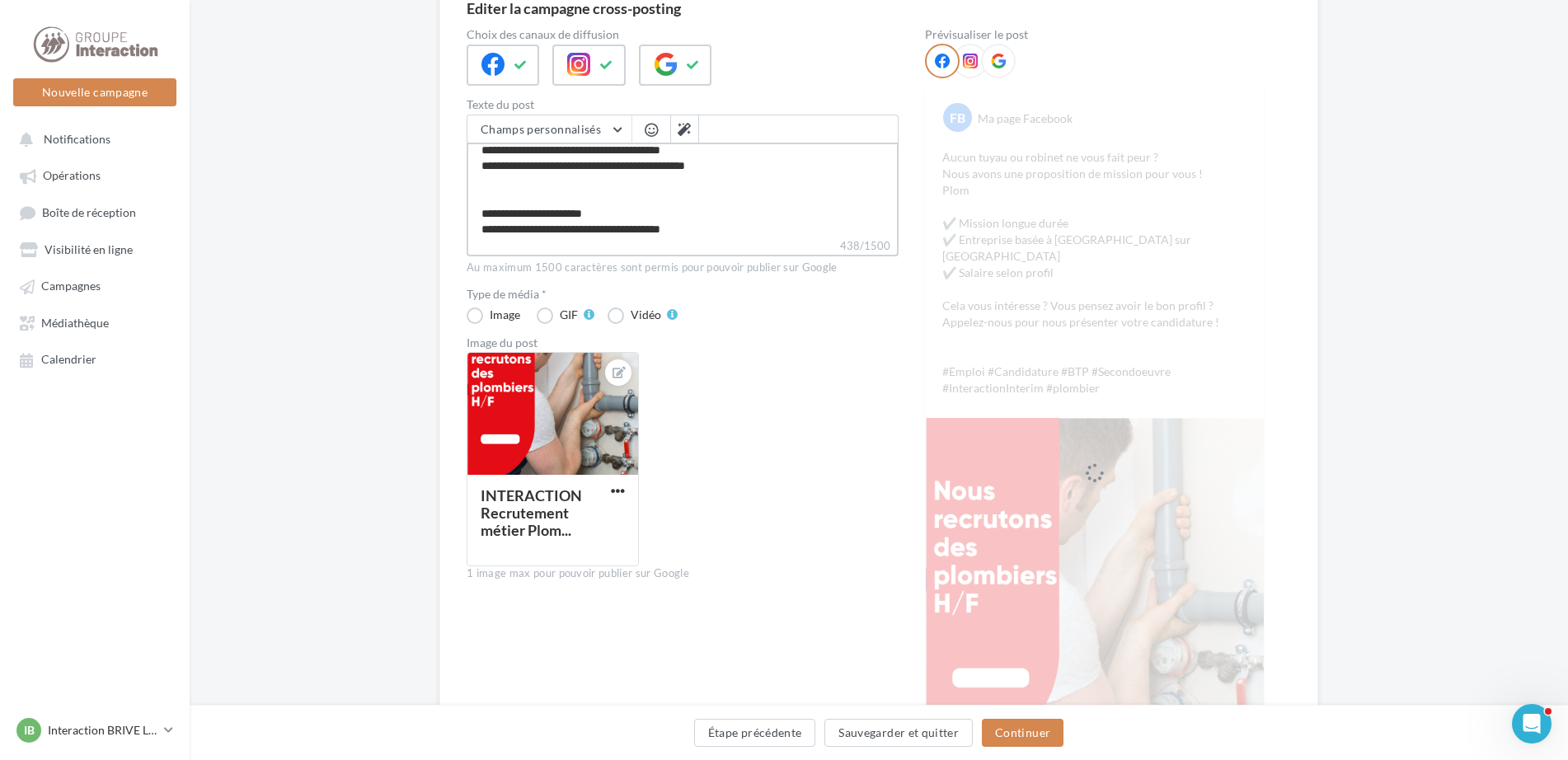
type textarea "**********"
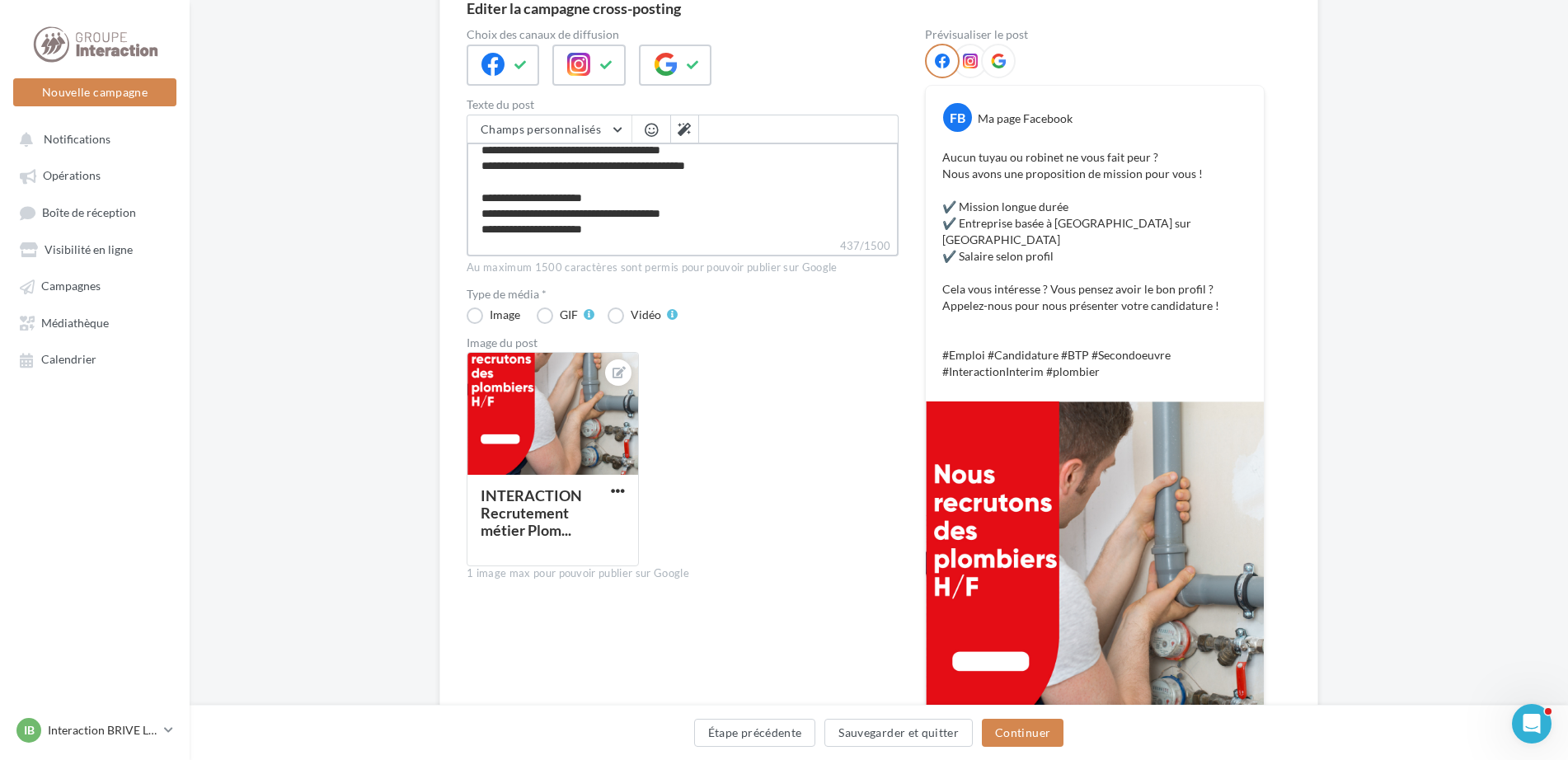
type textarea "**********"
click at [650, 126] on span "button" at bounding box center [651, 130] width 13 height 14
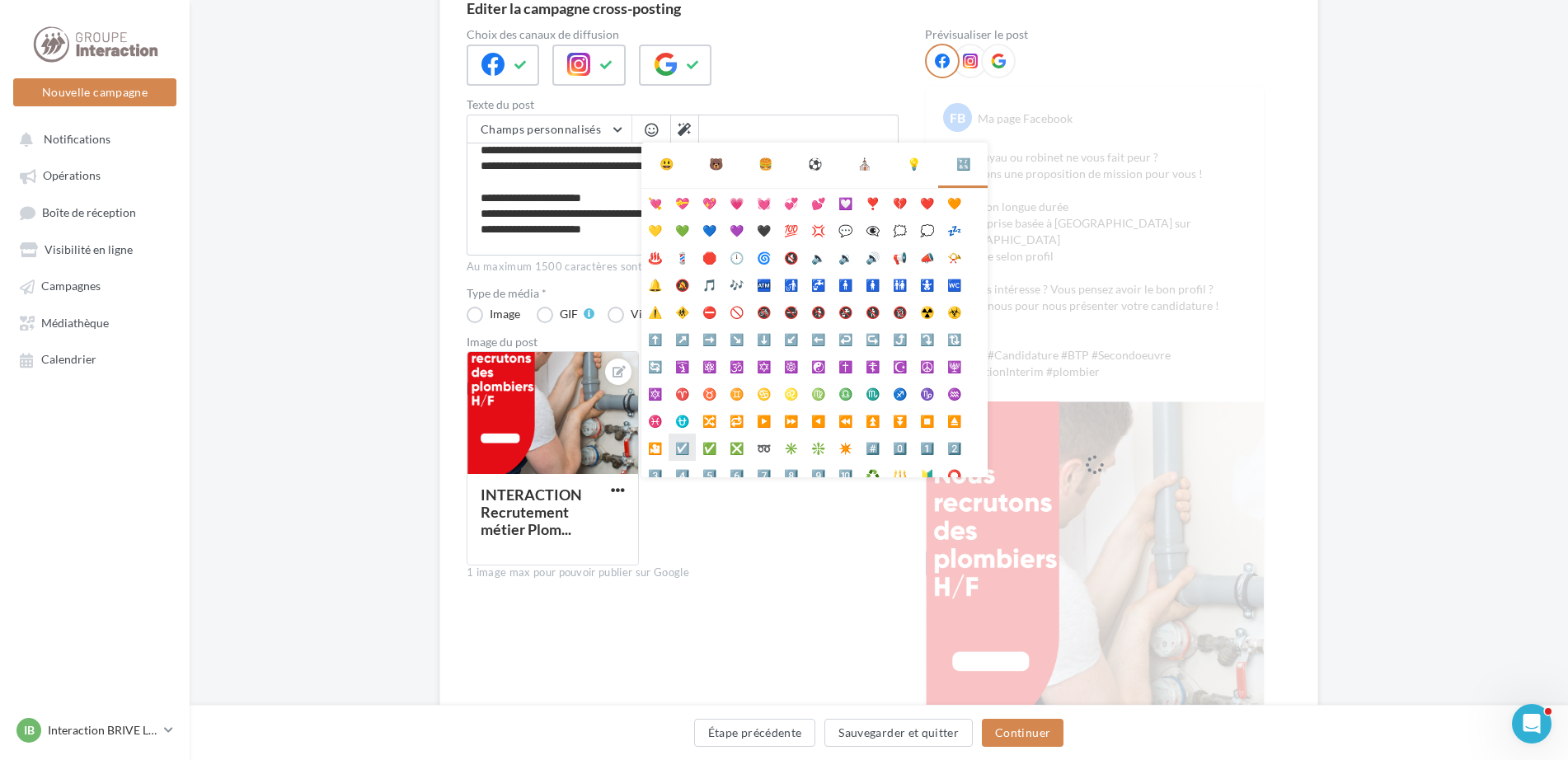
scroll to position [93, 0]
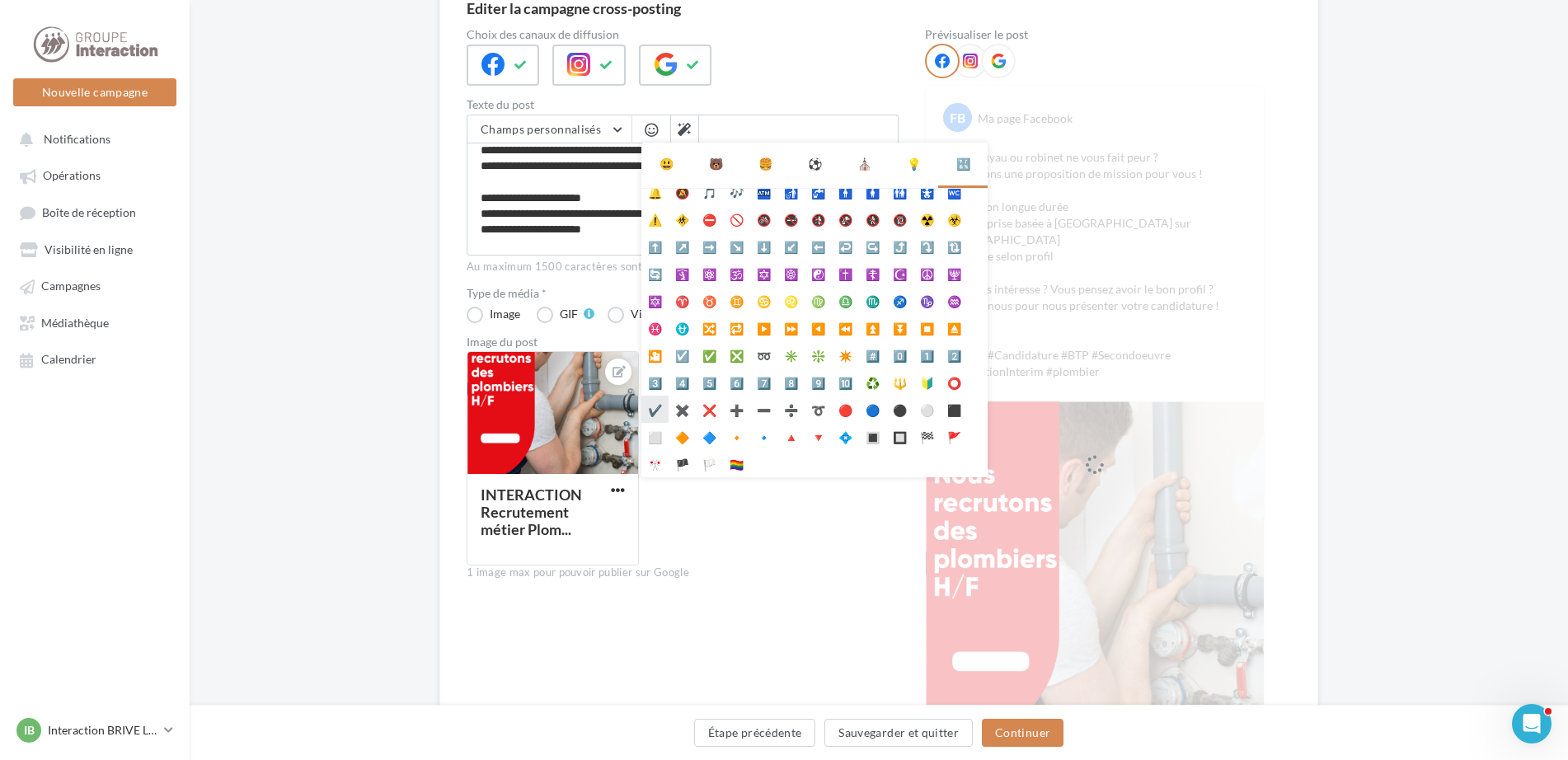
click at [661, 413] on li "✔️" at bounding box center [655, 410] width 27 height 27
type textarea "**********"
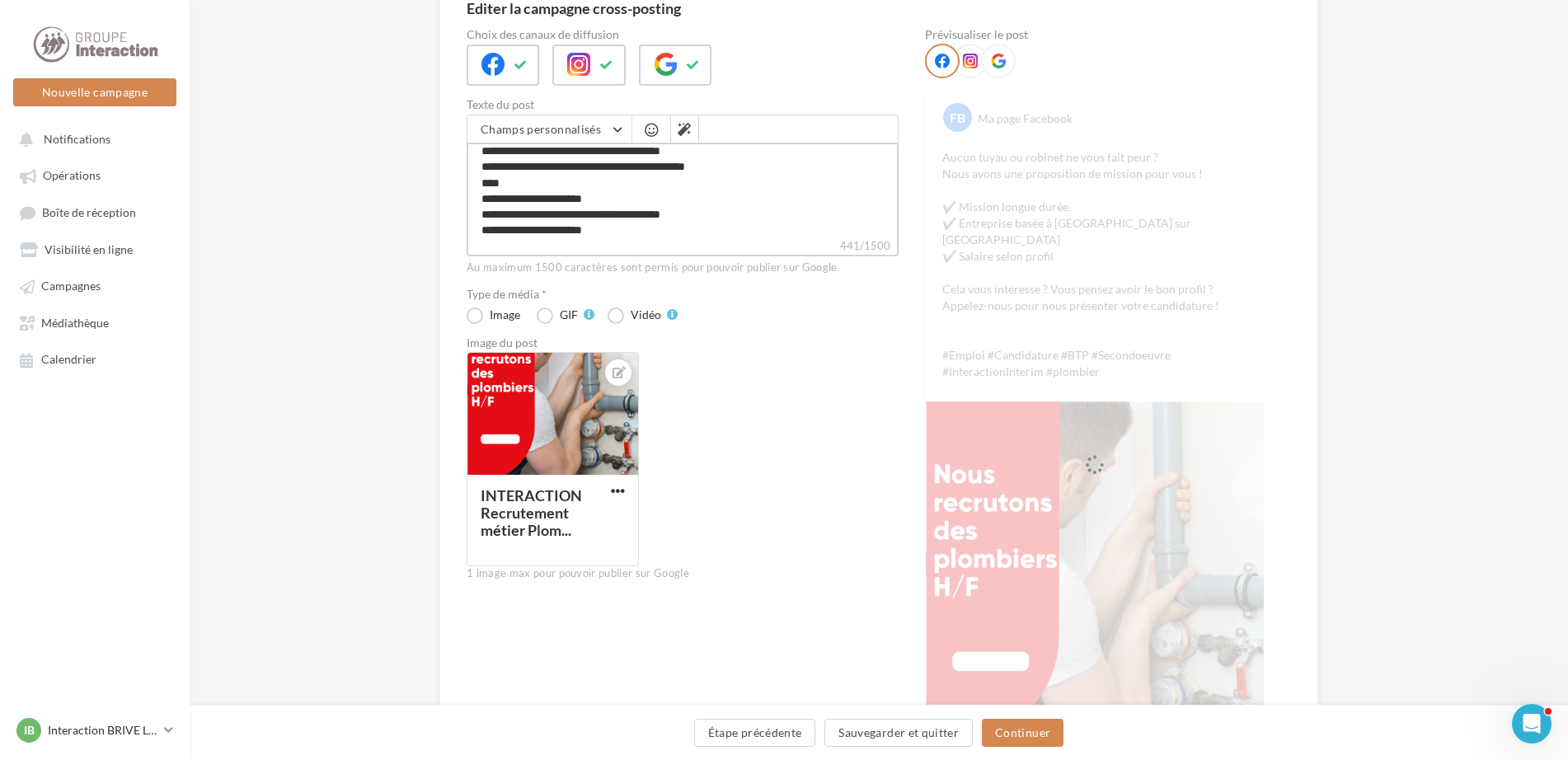
scroll to position [8, 0]
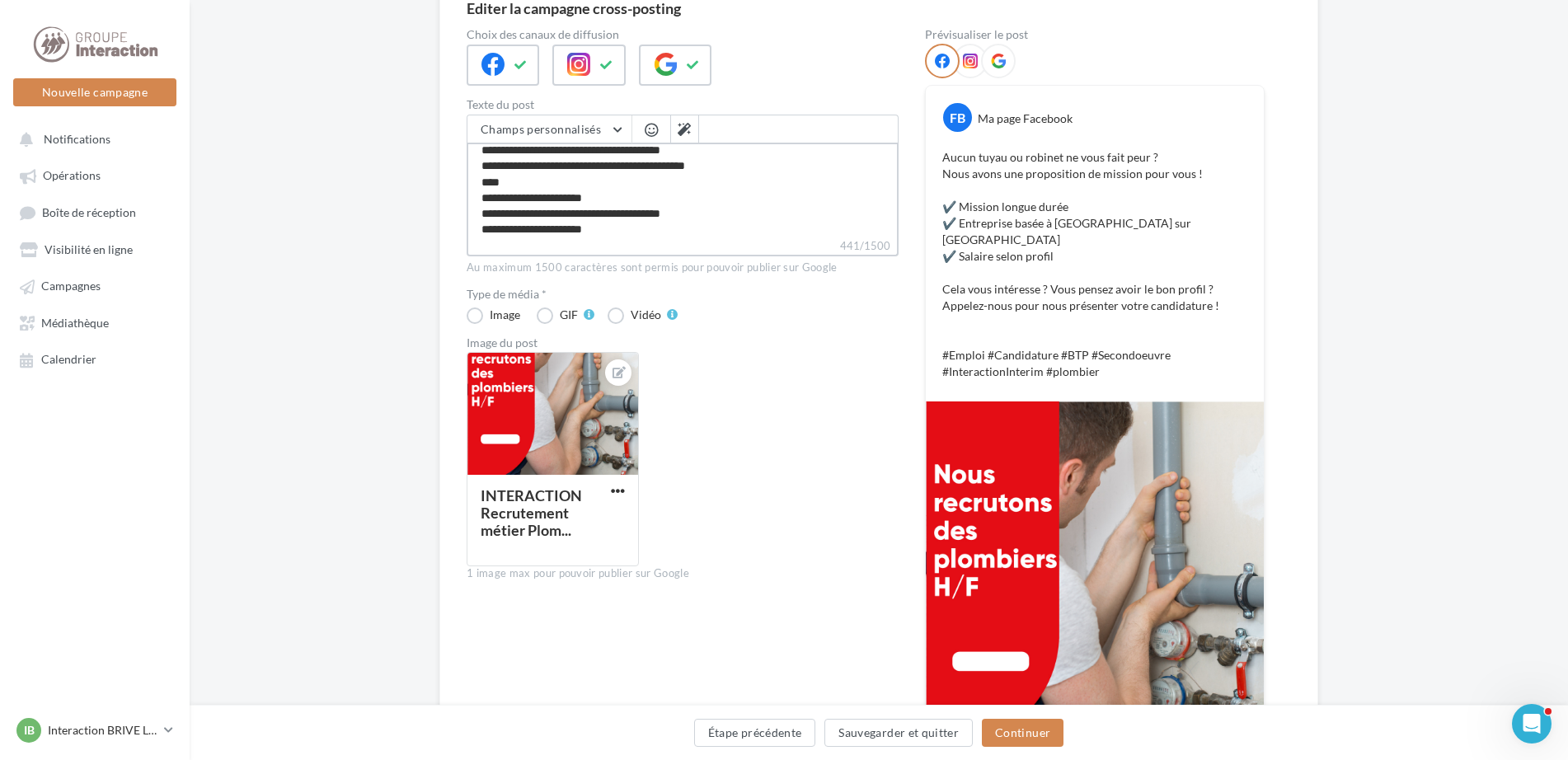
type textarea "**********"
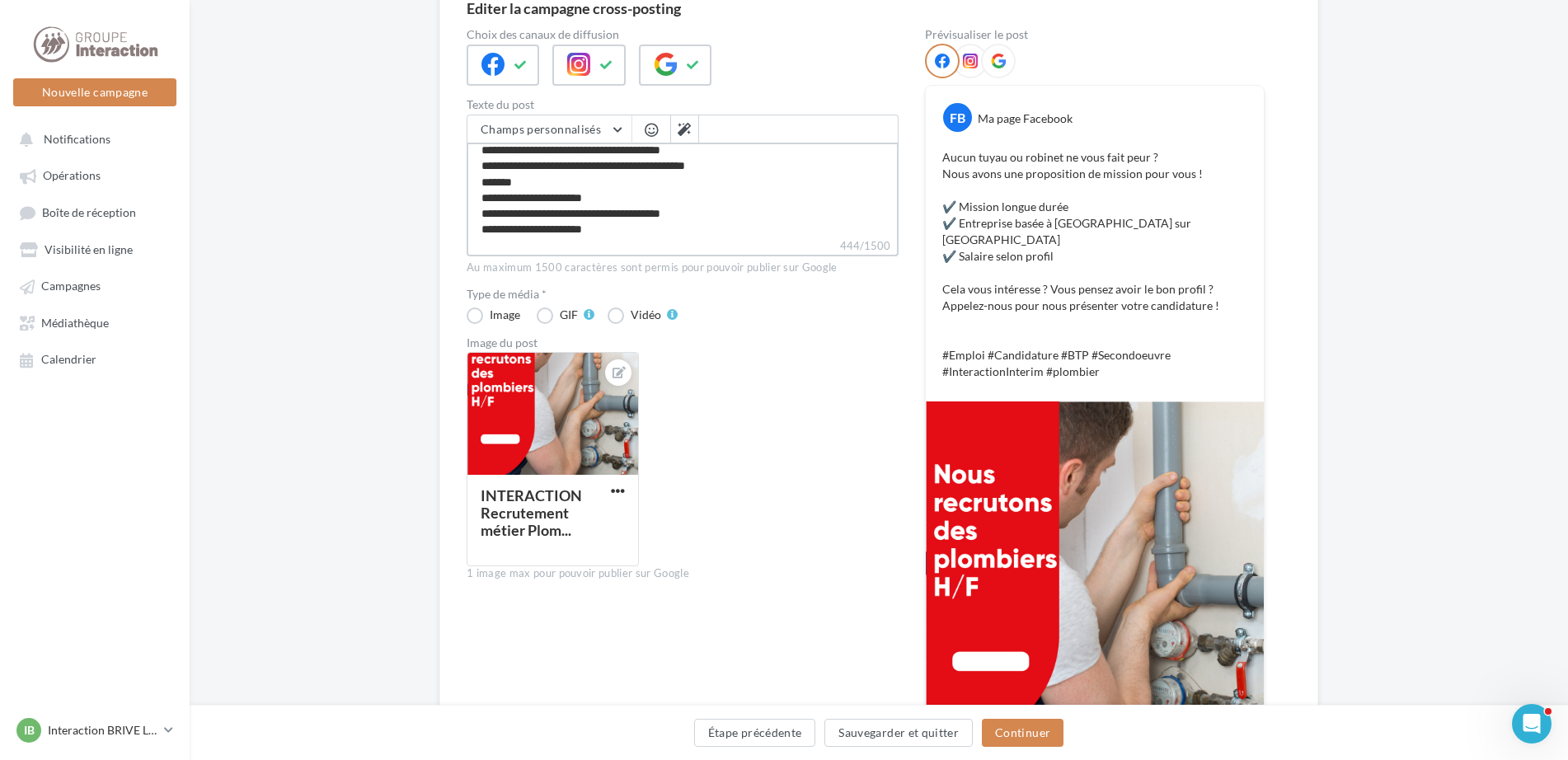
type textarea "**********"
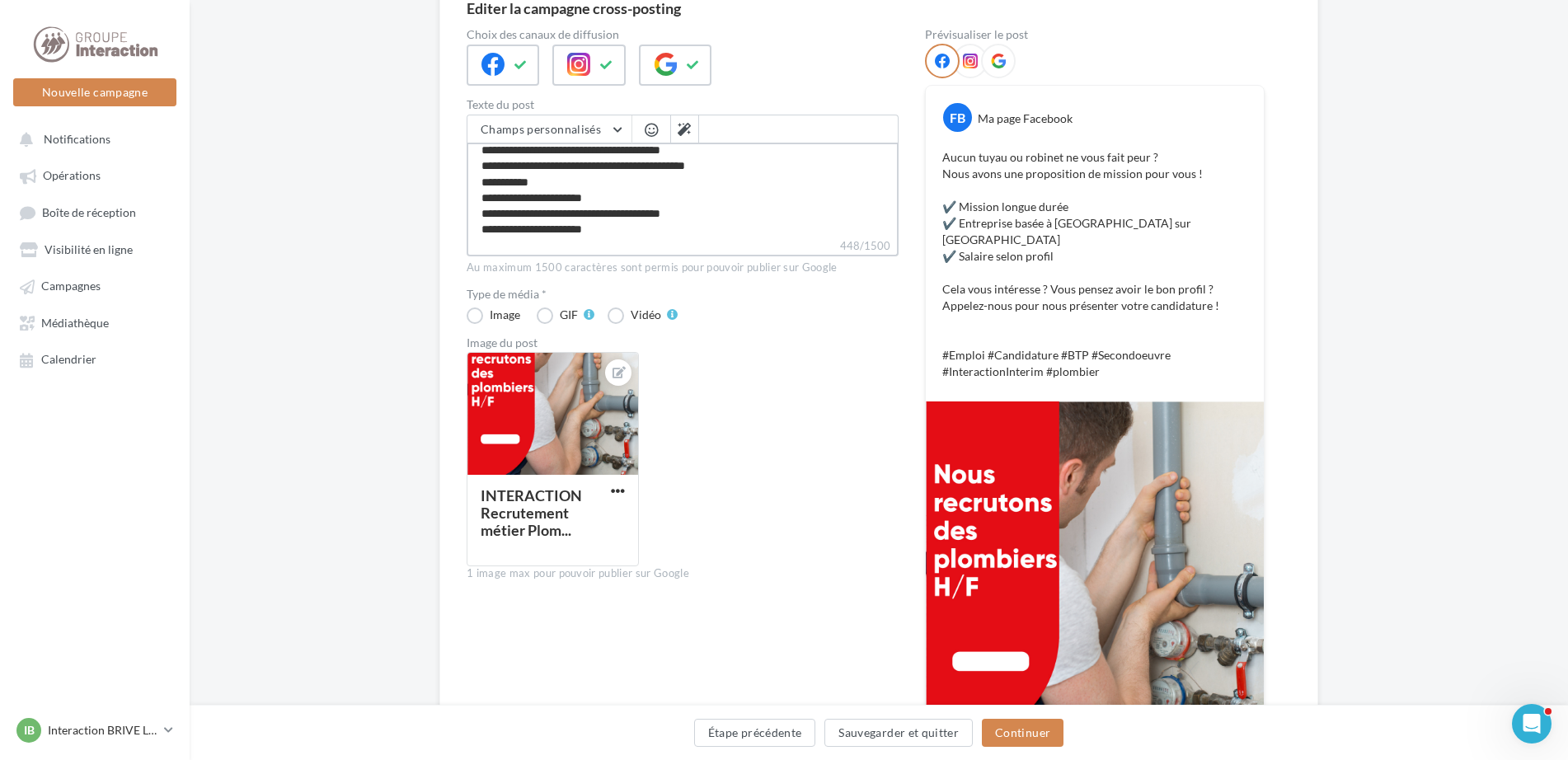
type textarea "**********"
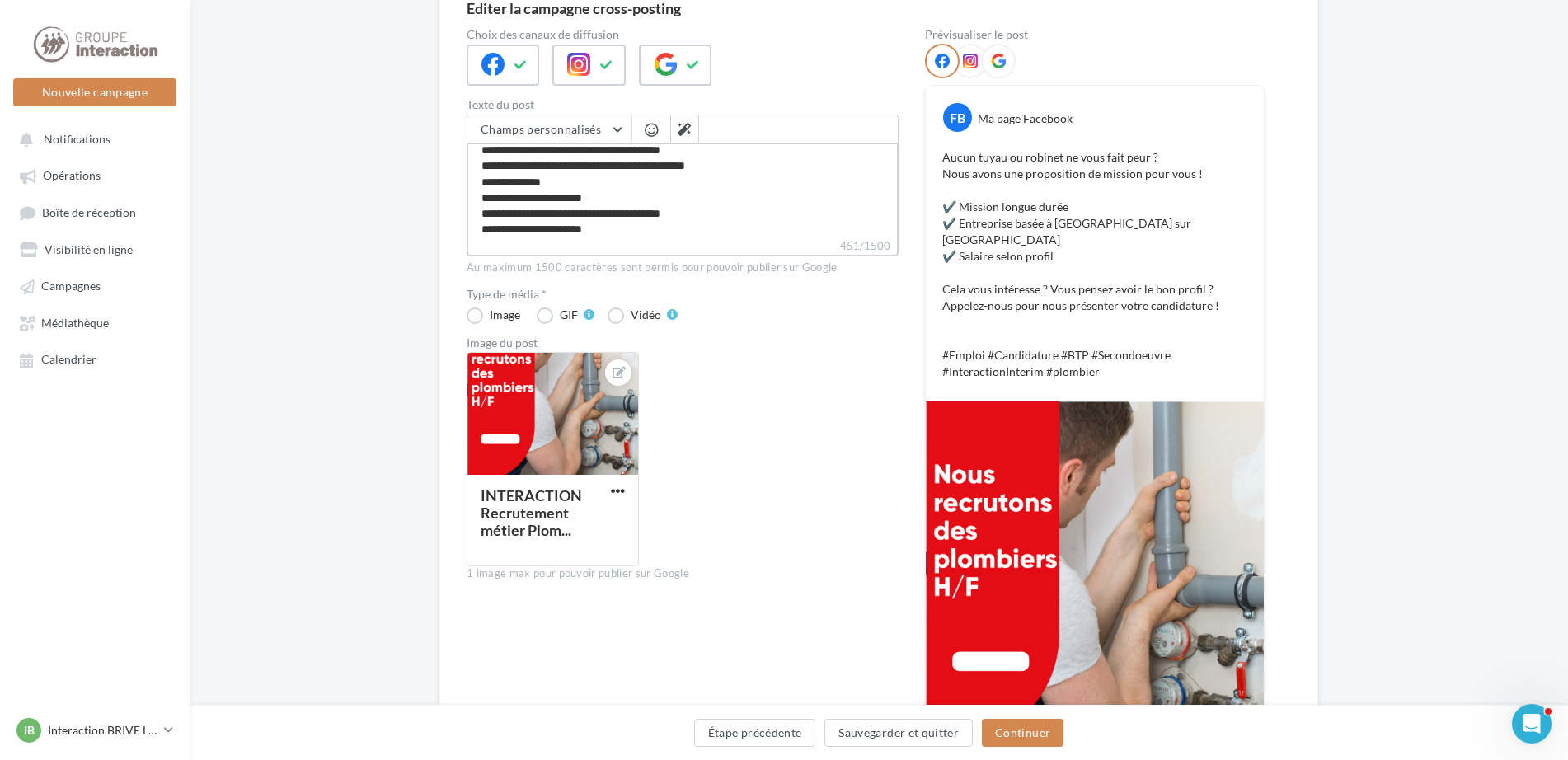
type textarea "**********"
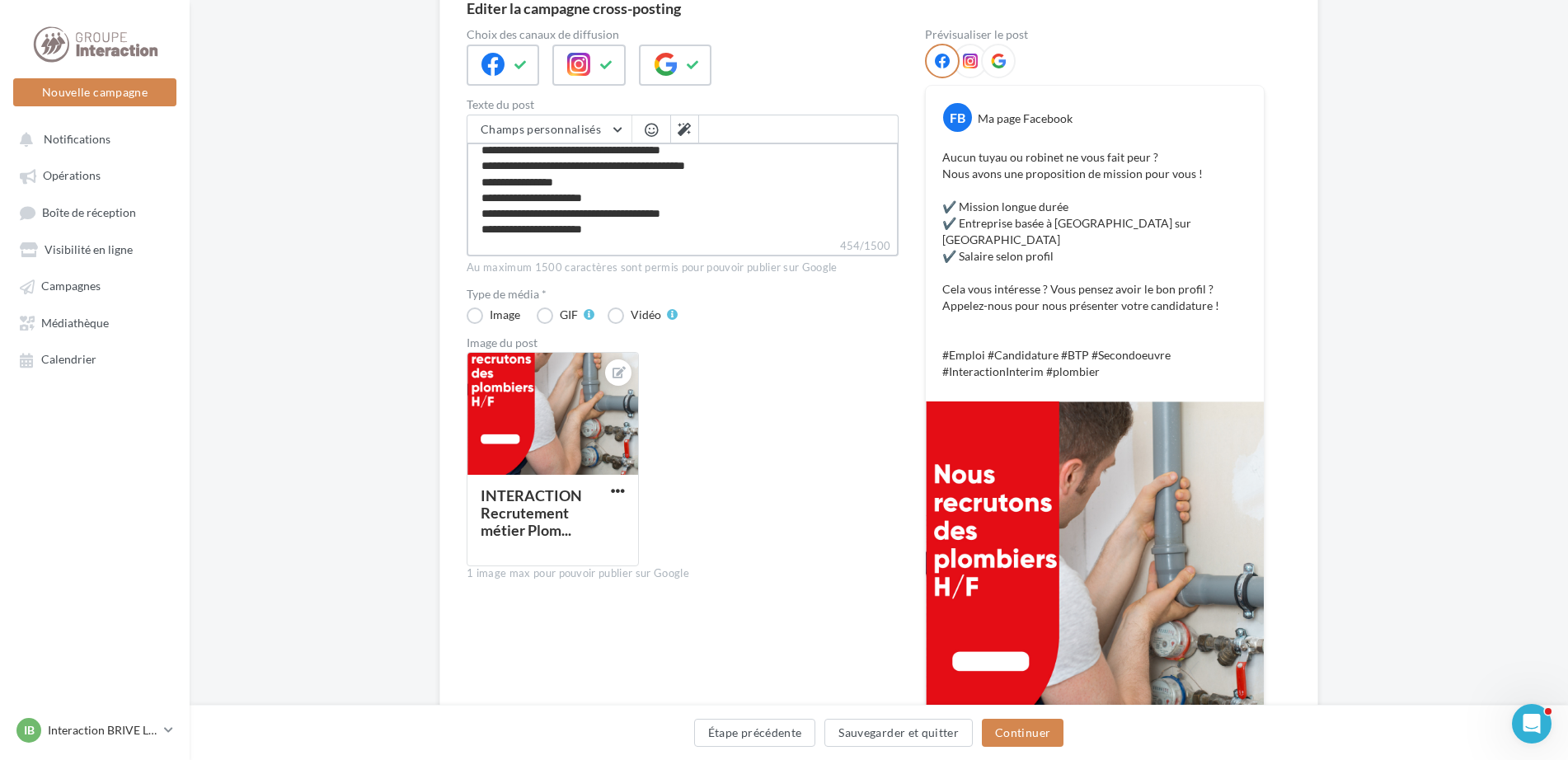
type textarea "**********"
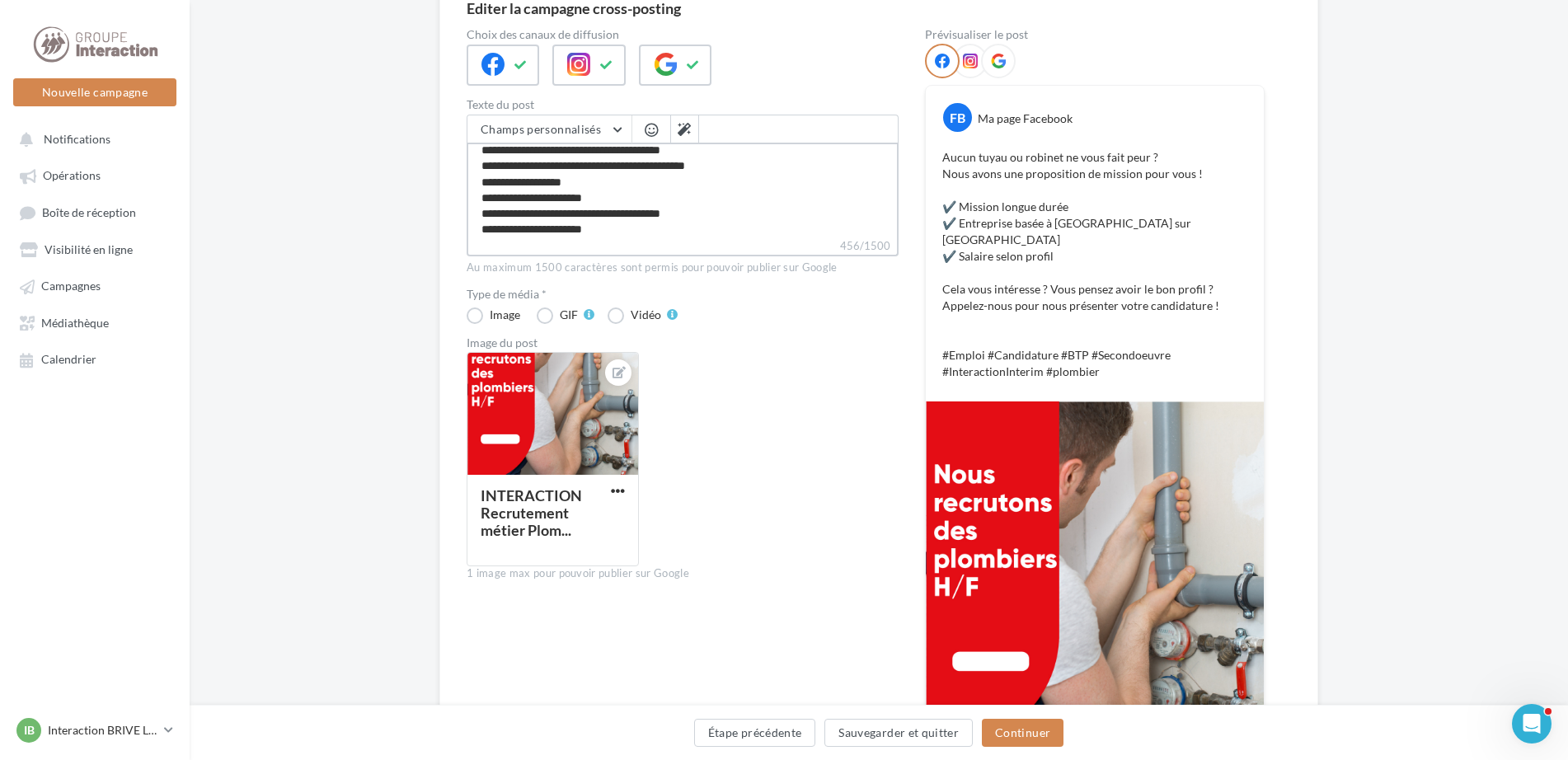
type textarea "**********"
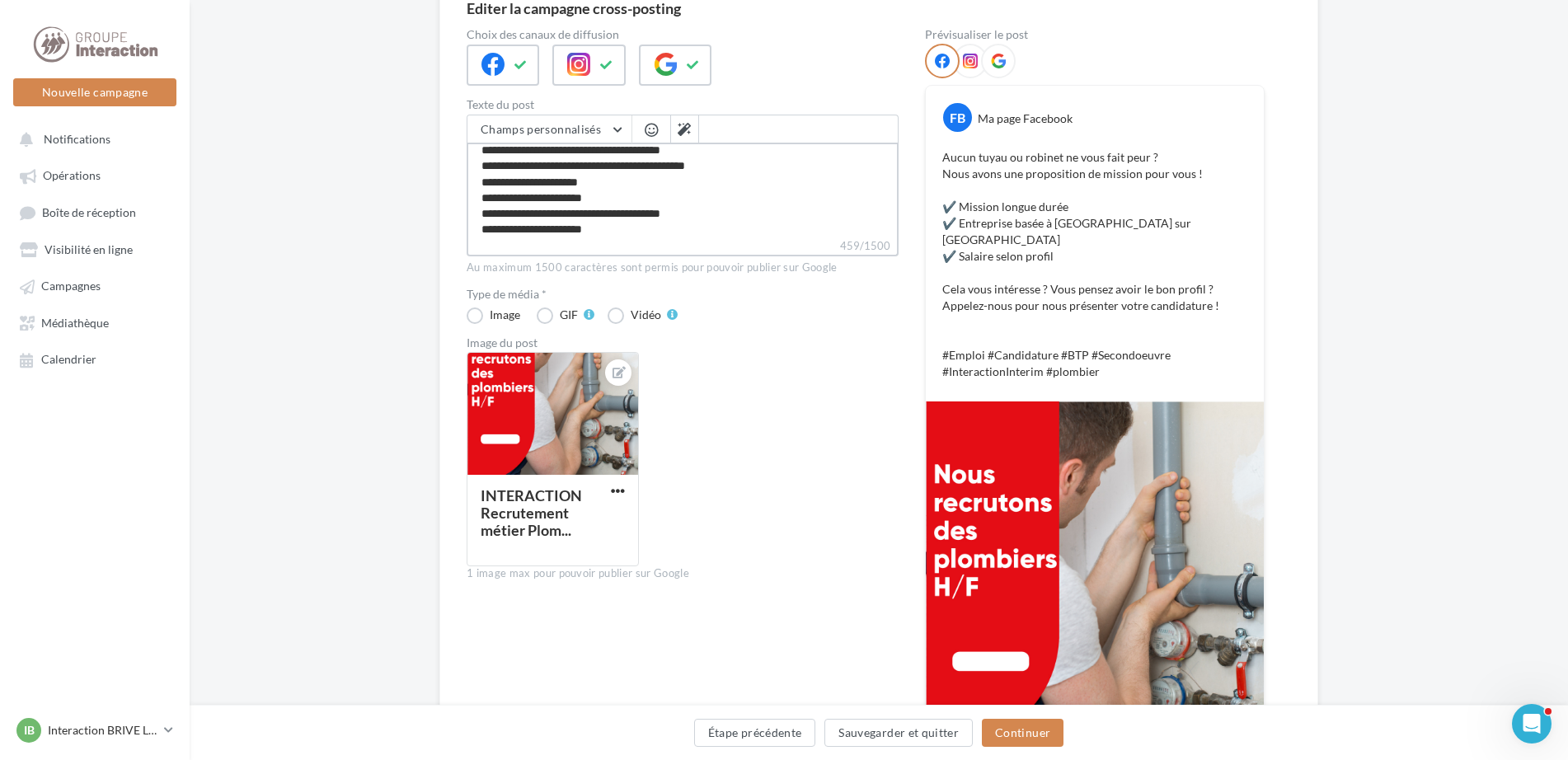
type textarea "**********"
click at [709, 241] on label "471/1500" at bounding box center [682, 246] width 432 height 18
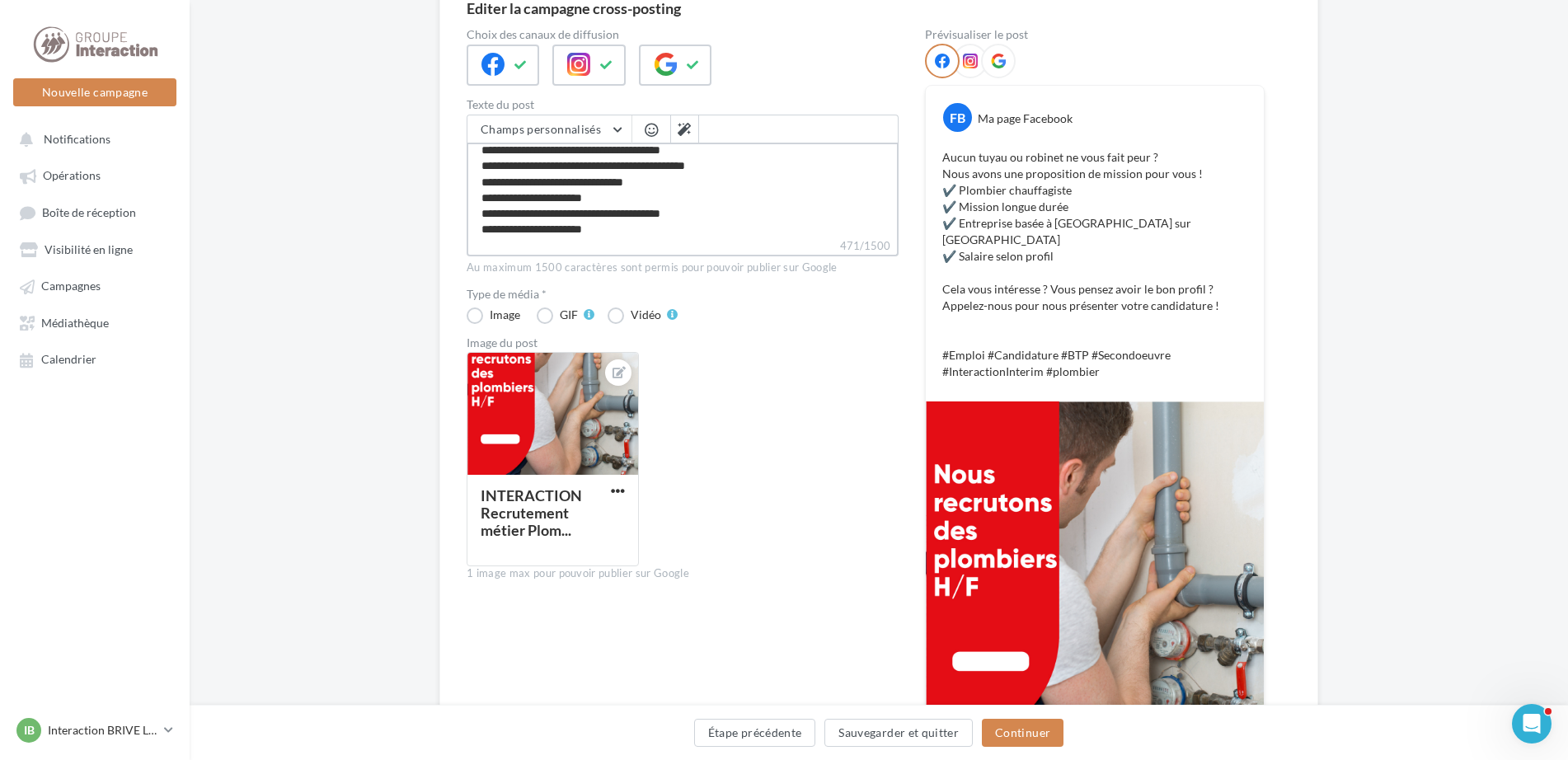
click at [709, 237] on textarea "**********" at bounding box center [682, 190] width 432 height 95
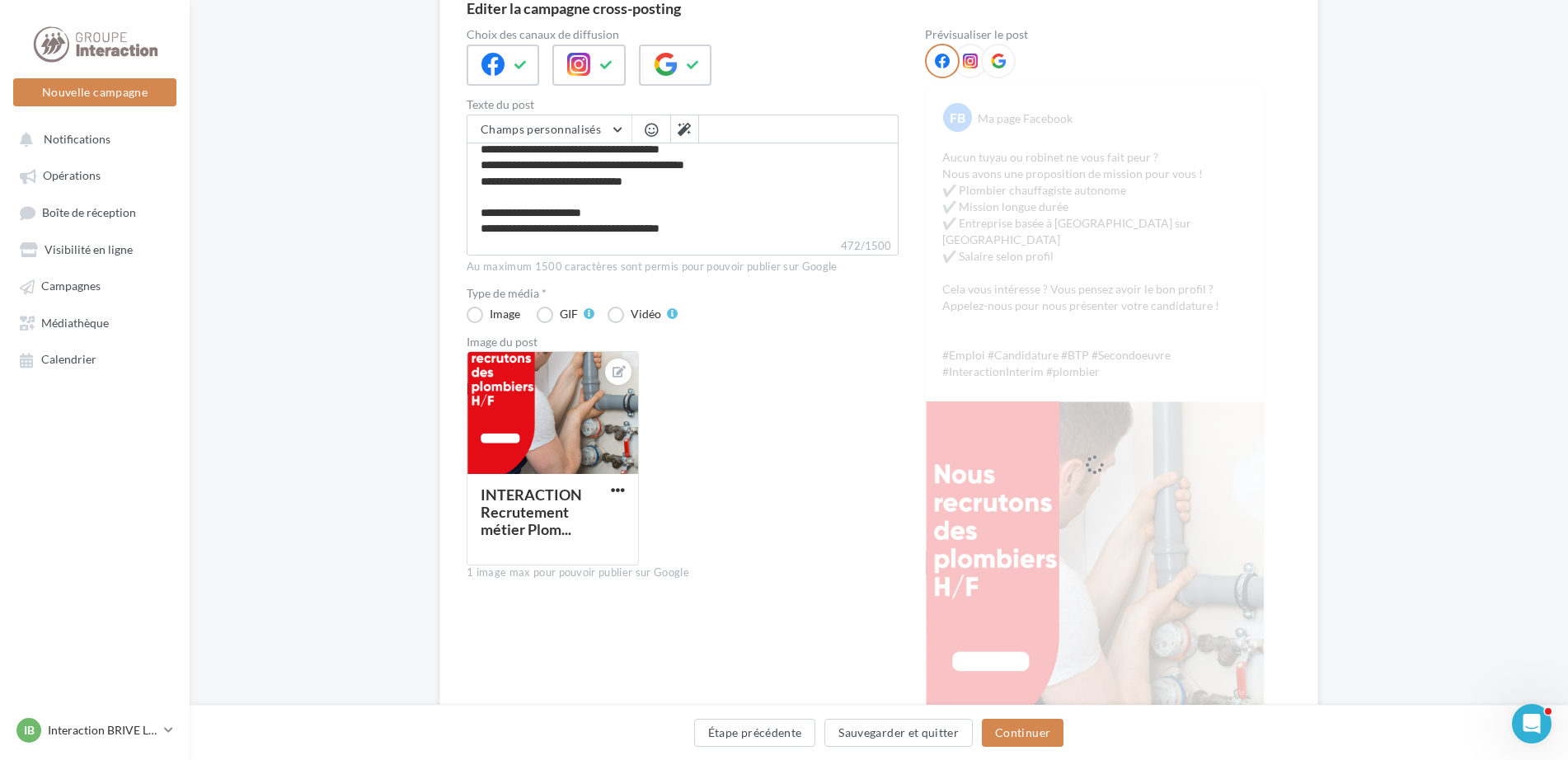
click at [647, 136] on span "button" at bounding box center [651, 130] width 13 height 14
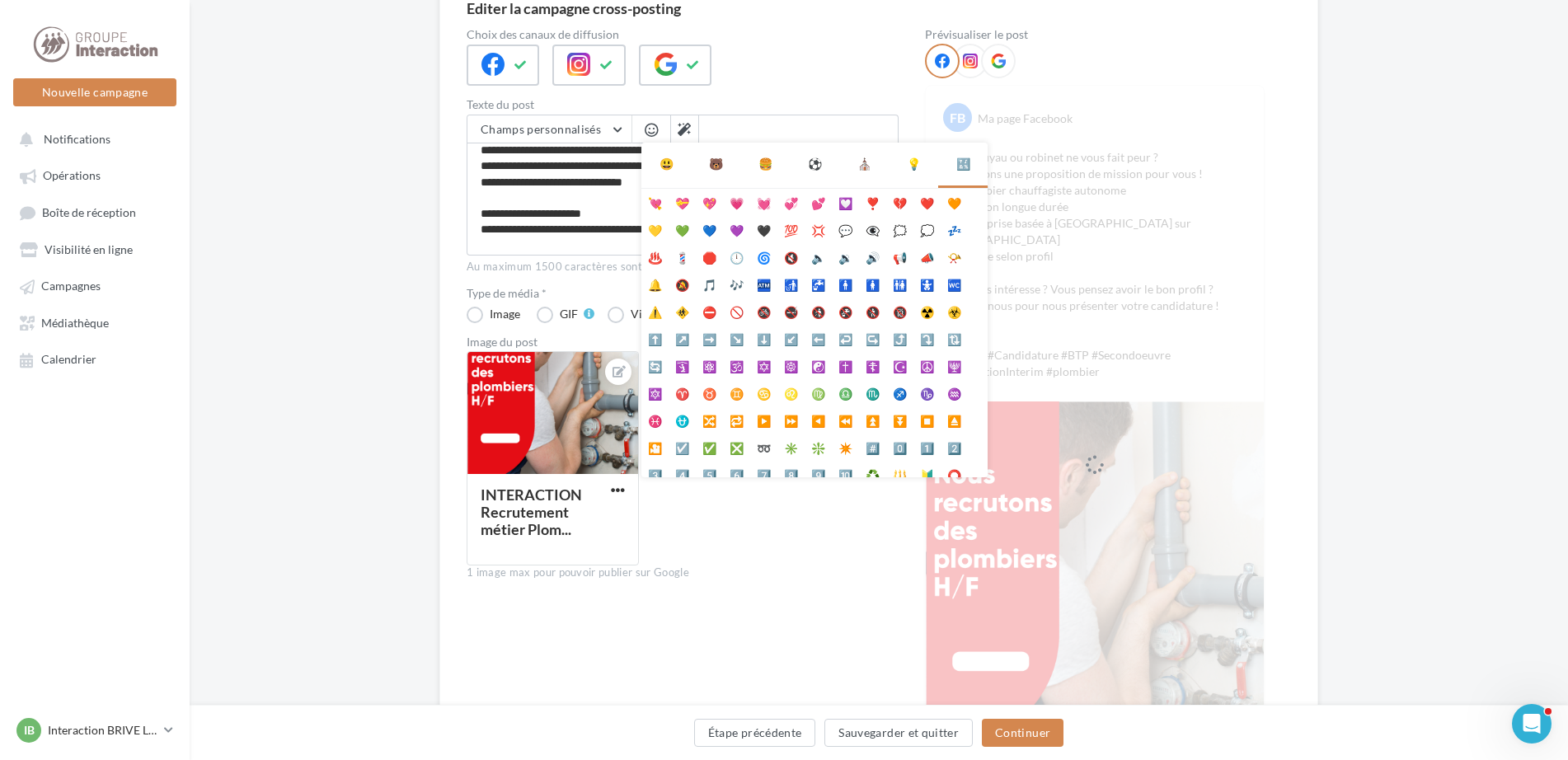
scroll to position [93, 0]
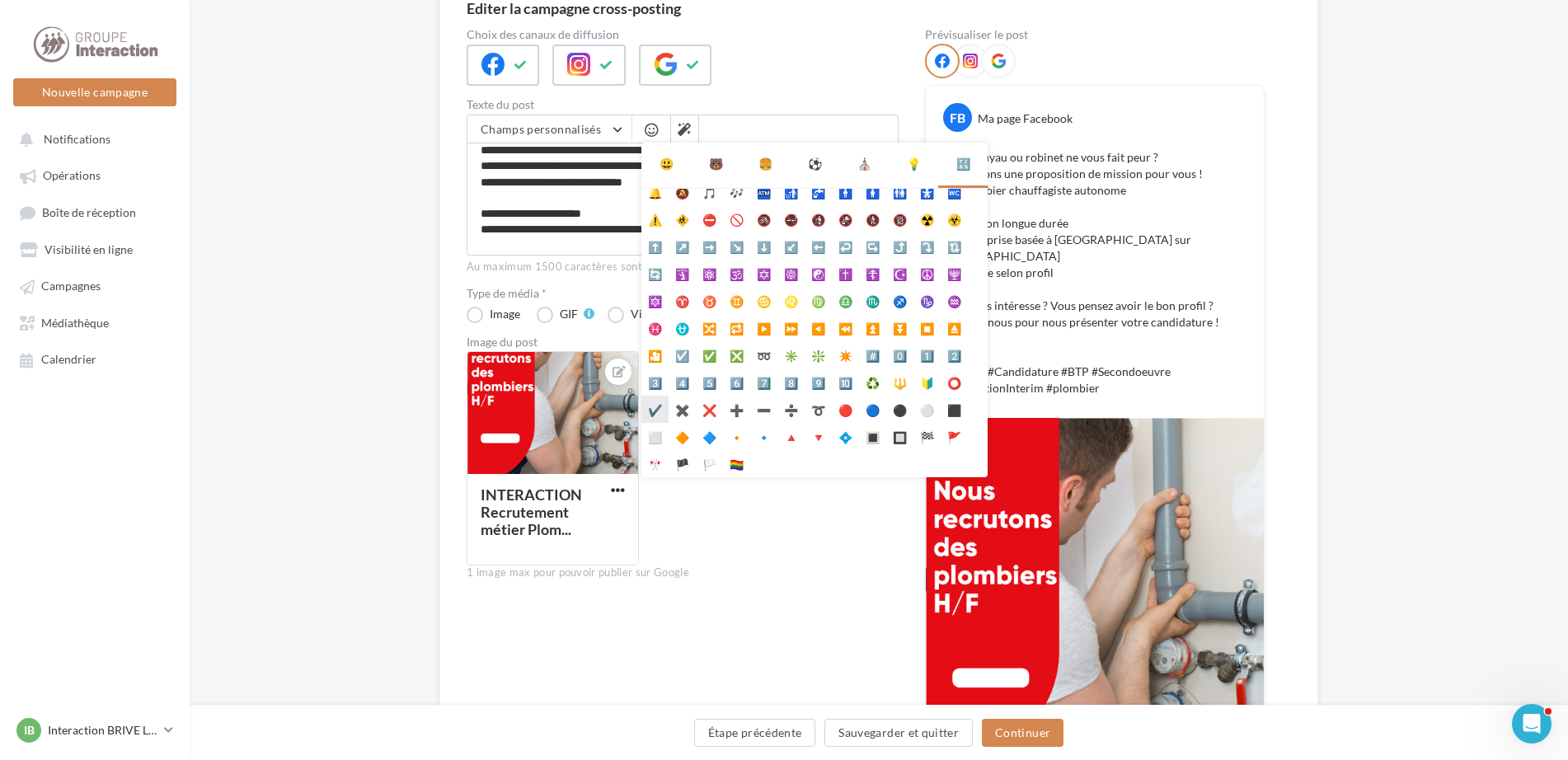
click at [657, 412] on li "✔️" at bounding box center [655, 410] width 27 height 27
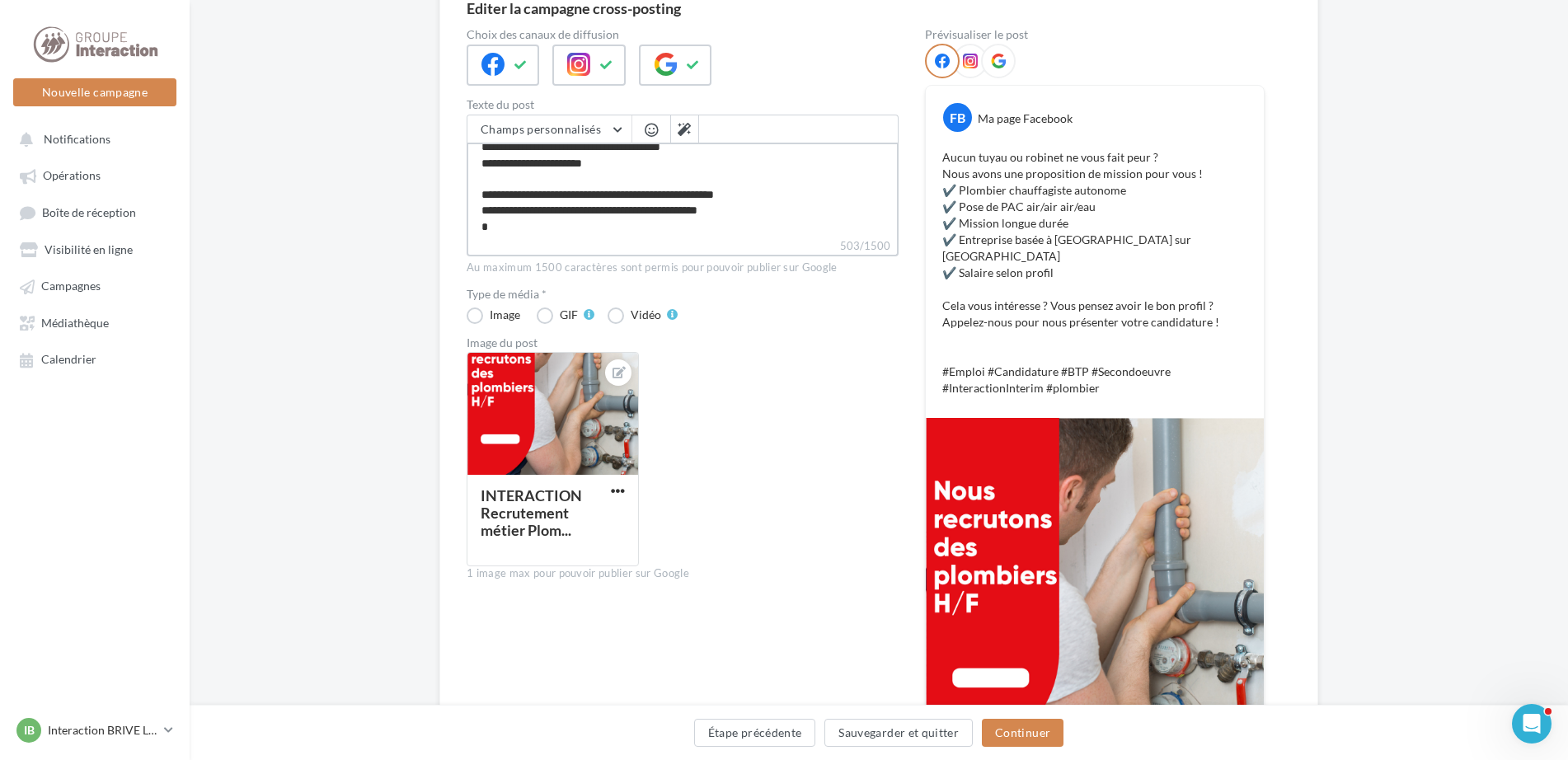
scroll to position [0, 0]
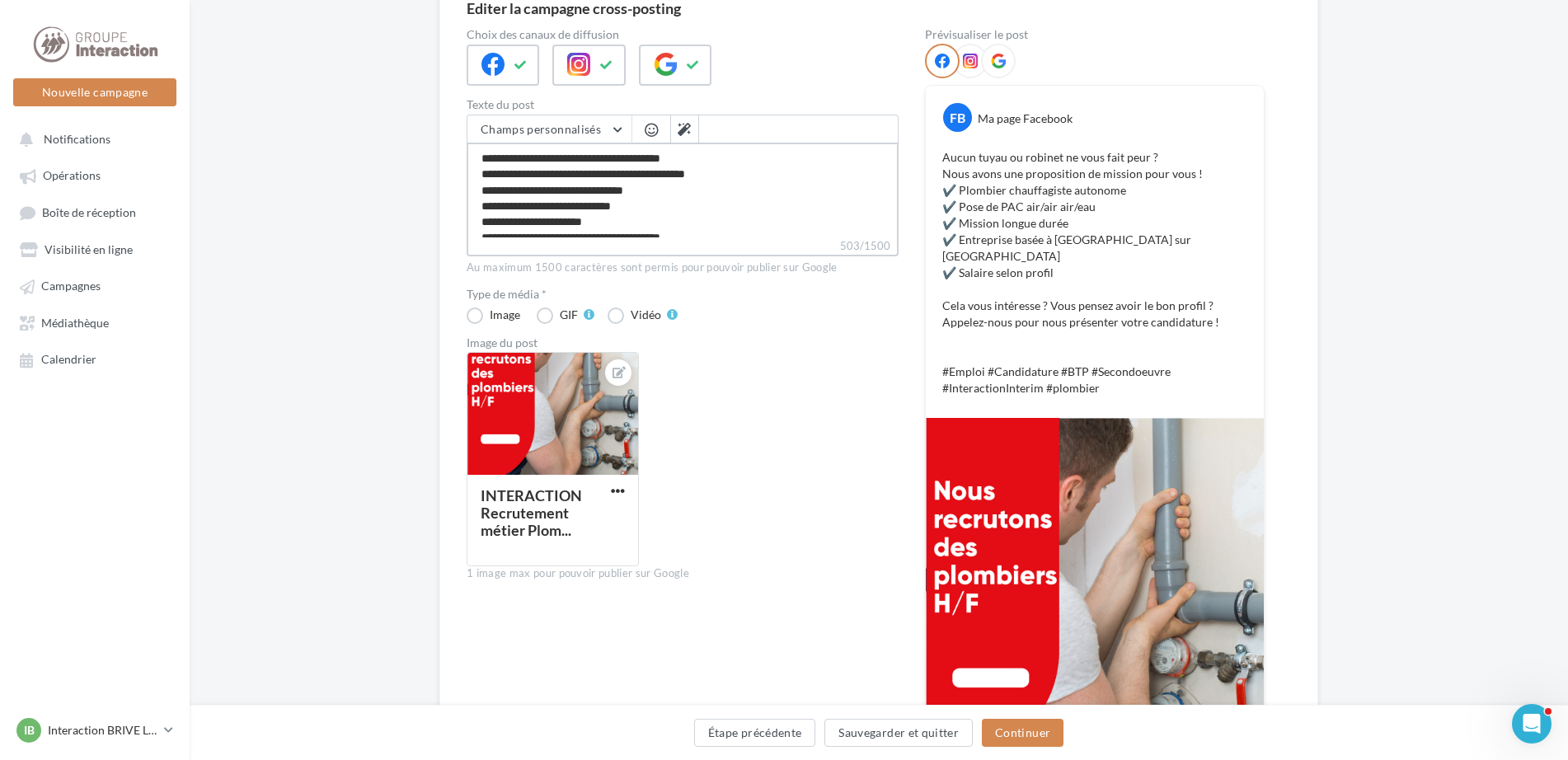
click at [746, 172] on textarea "**********" at bounding box center [682, 190] width 432 height 95
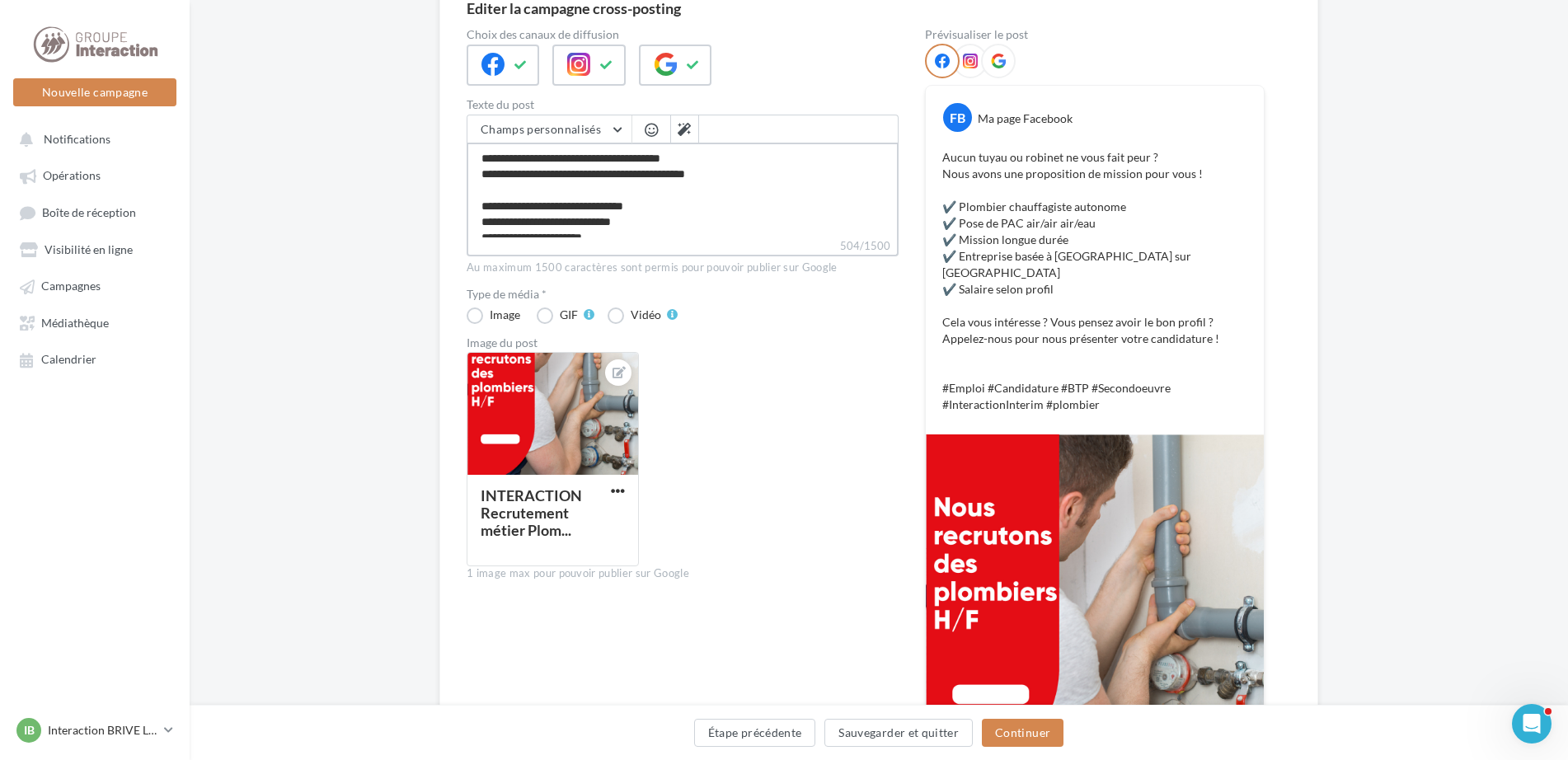
scroll to position [143, 0]
click at [717, 194] on textarea "**********" at bounding box center [682, 190] width 432 height 95
click at [718, 199] on textarea "**********" at bounding box center [682, 190] width 432 height 95
click at [645, 126] on span "button" at bounding box center [651, 130] width 13 height 14
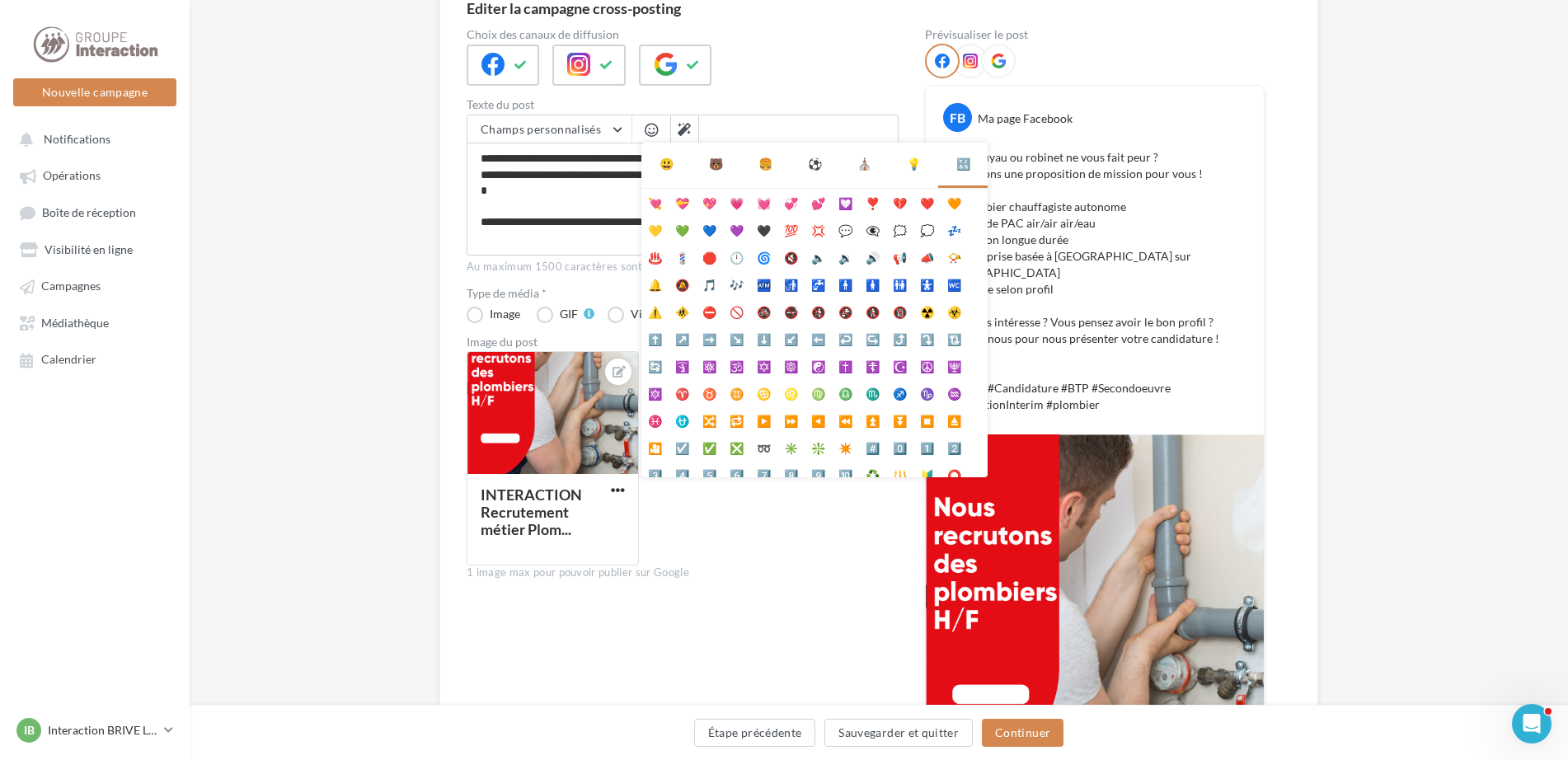
scroll to position [142, 0]
click at [908, 162] on div "💡" at bounding box center [914, 163] width 14 height 16
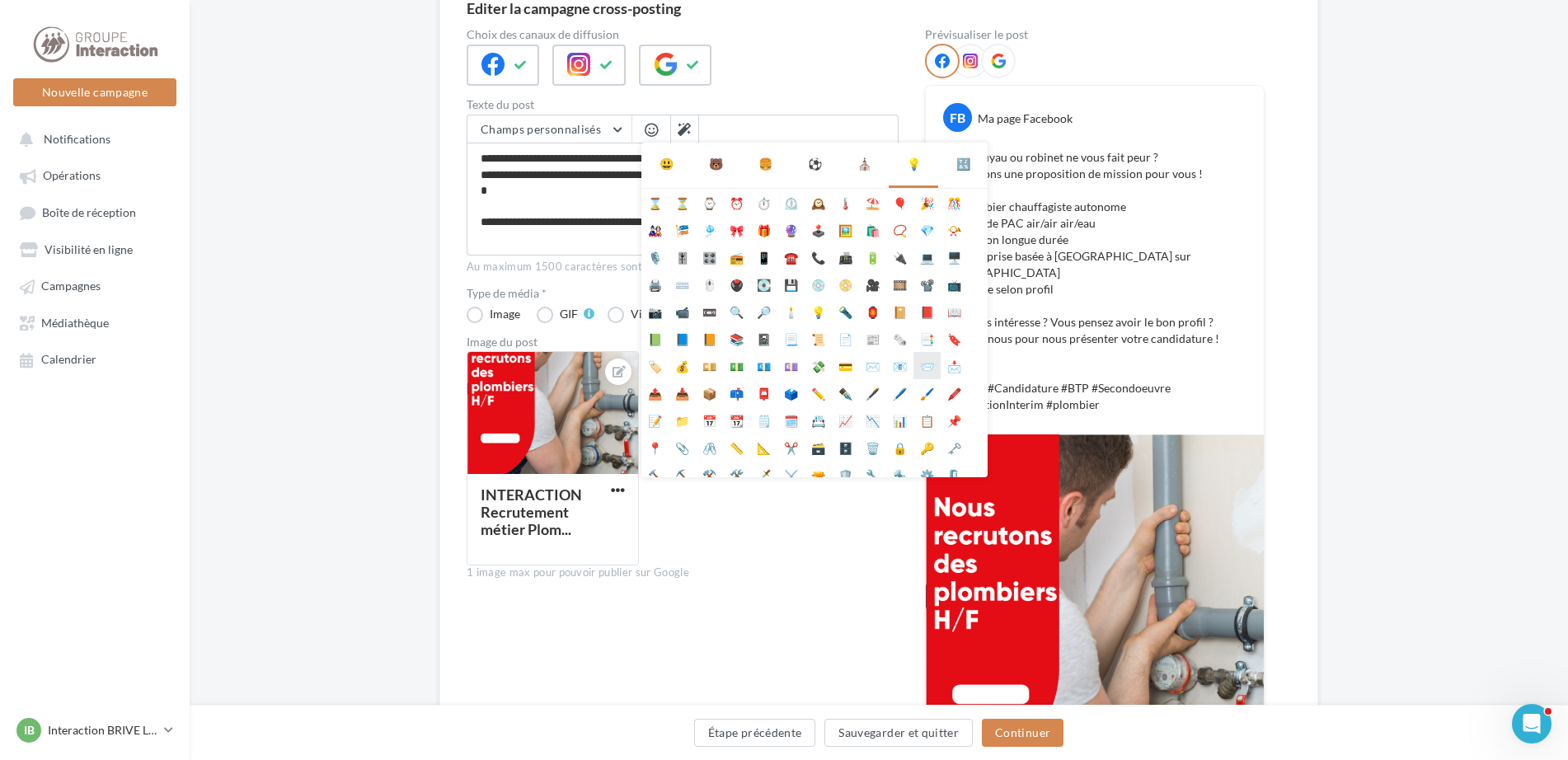
click at [929, 369] on li "📨" at bounding box center [927, 366] width 27 height 27
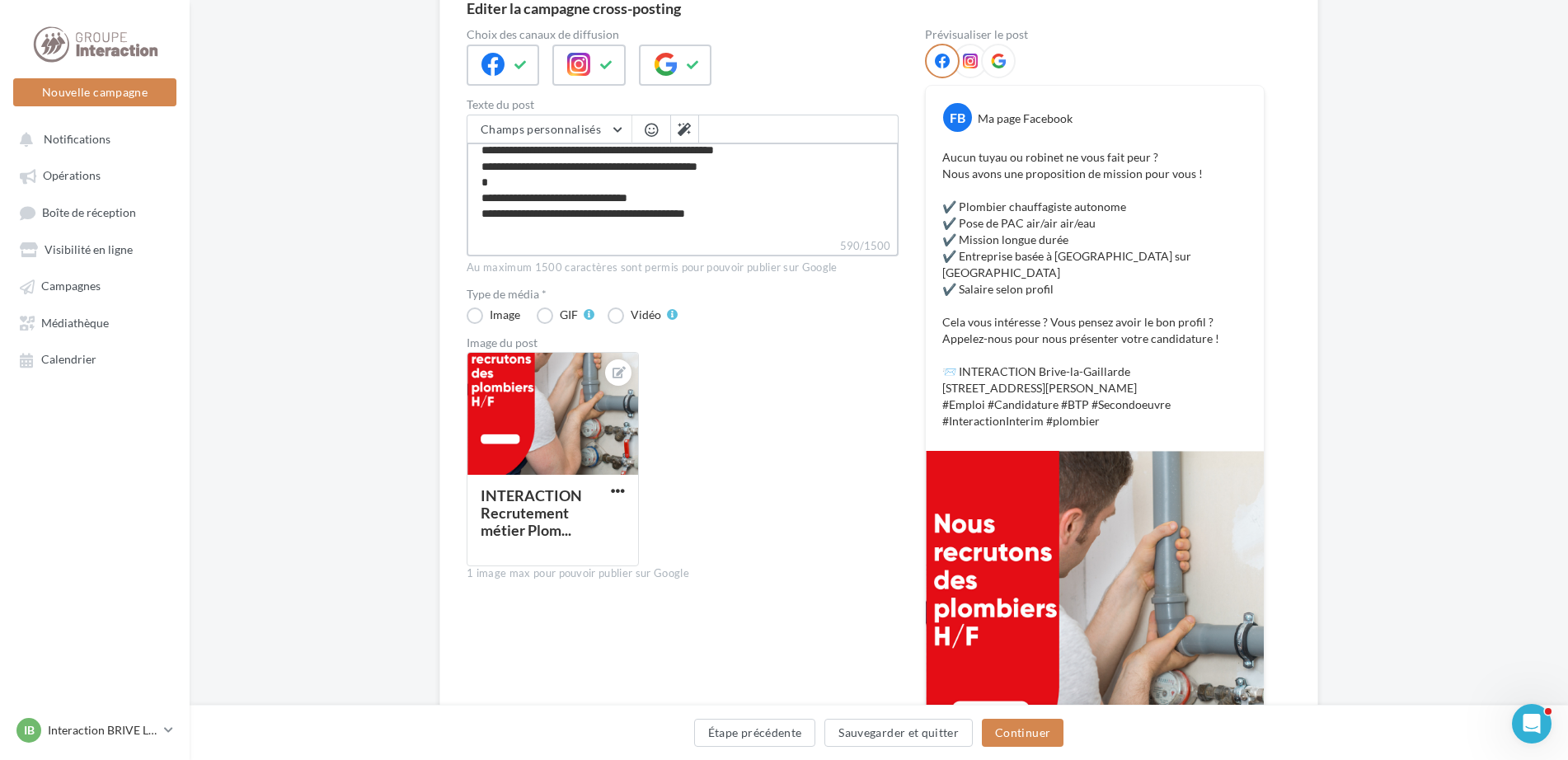
scroll to position [166, 0]
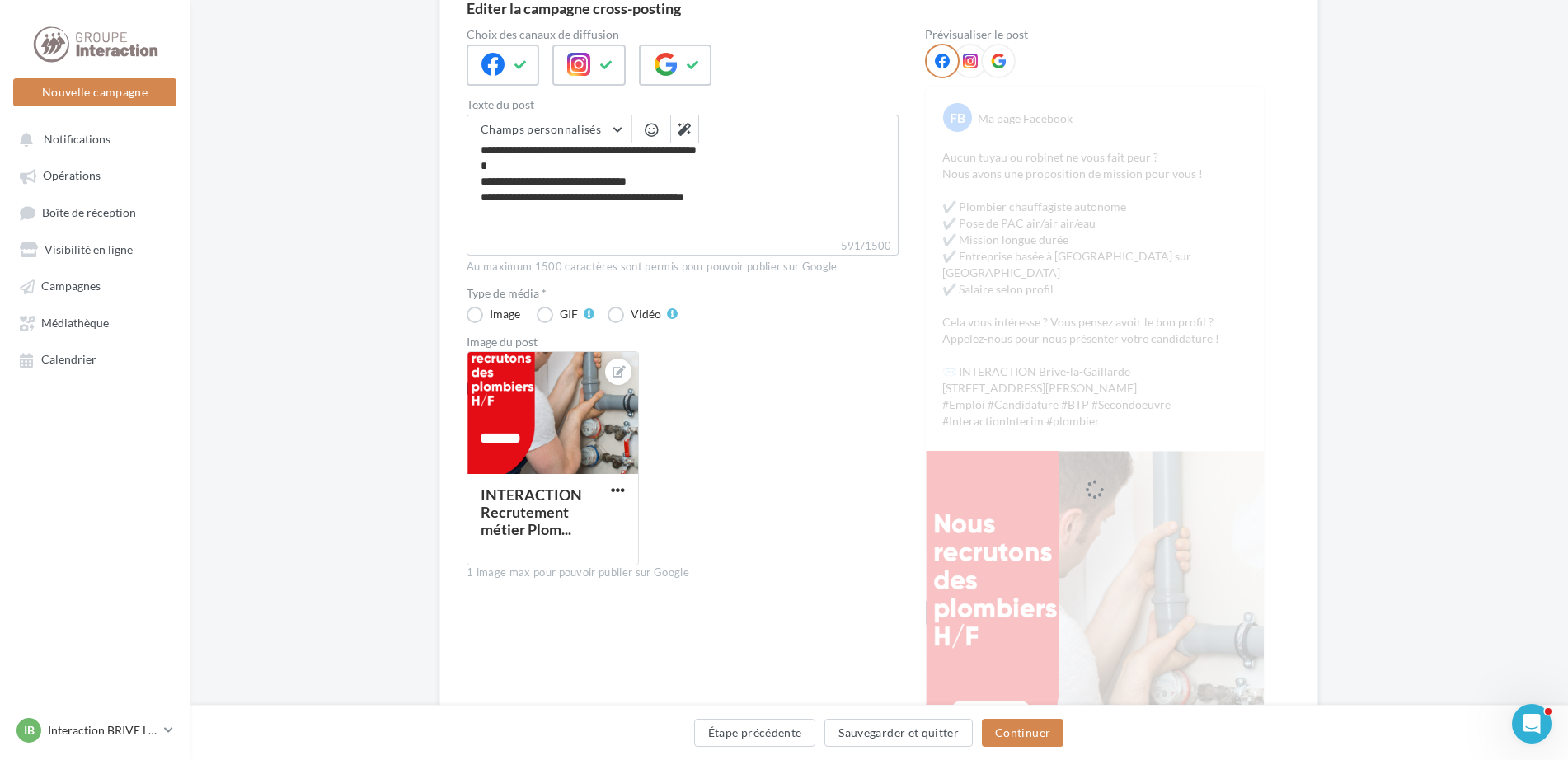
click at [647, 126] on span "button" at bounding box center [651, 130] width 13 height 14
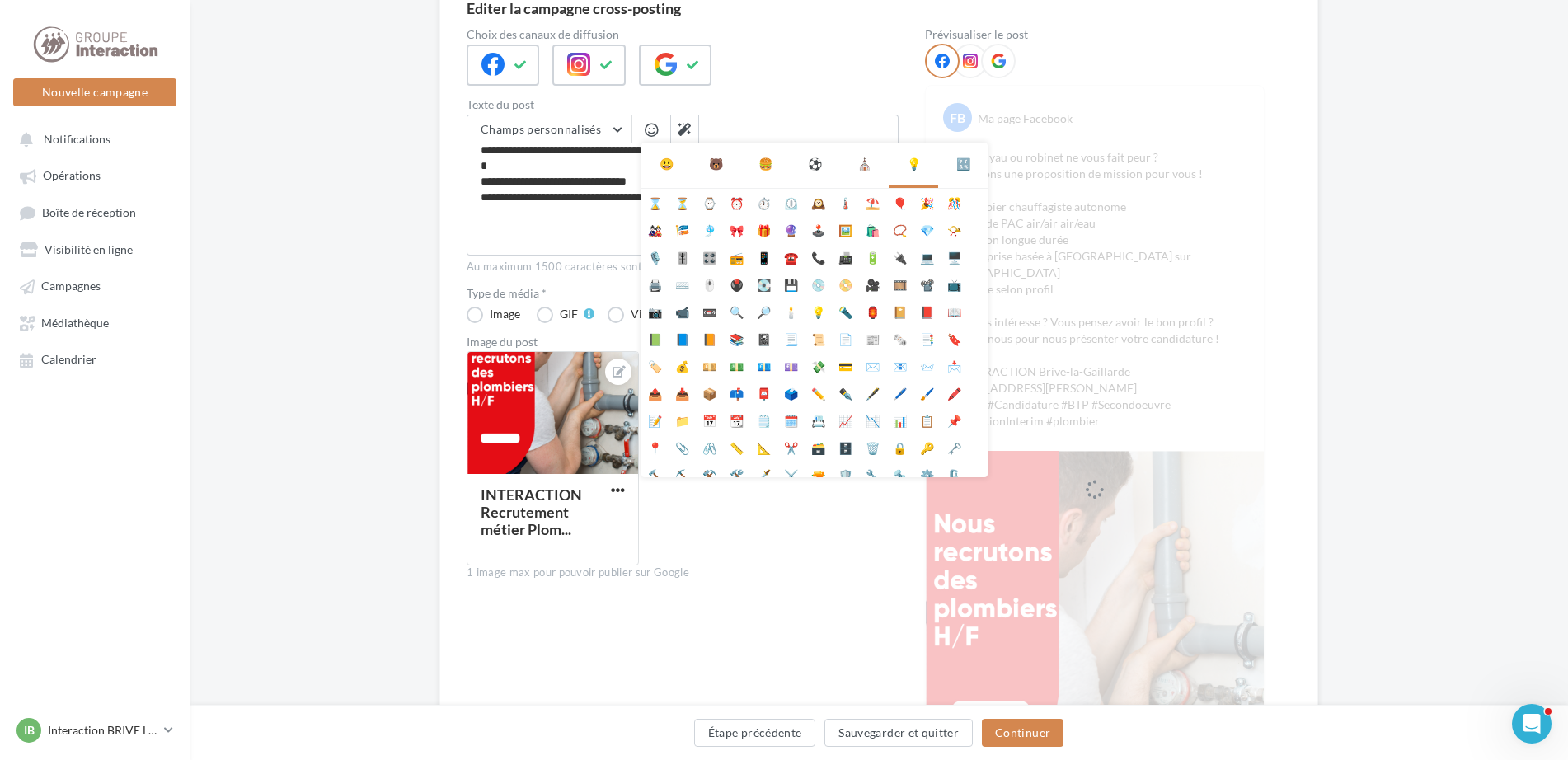
scroll to position [165, 0]
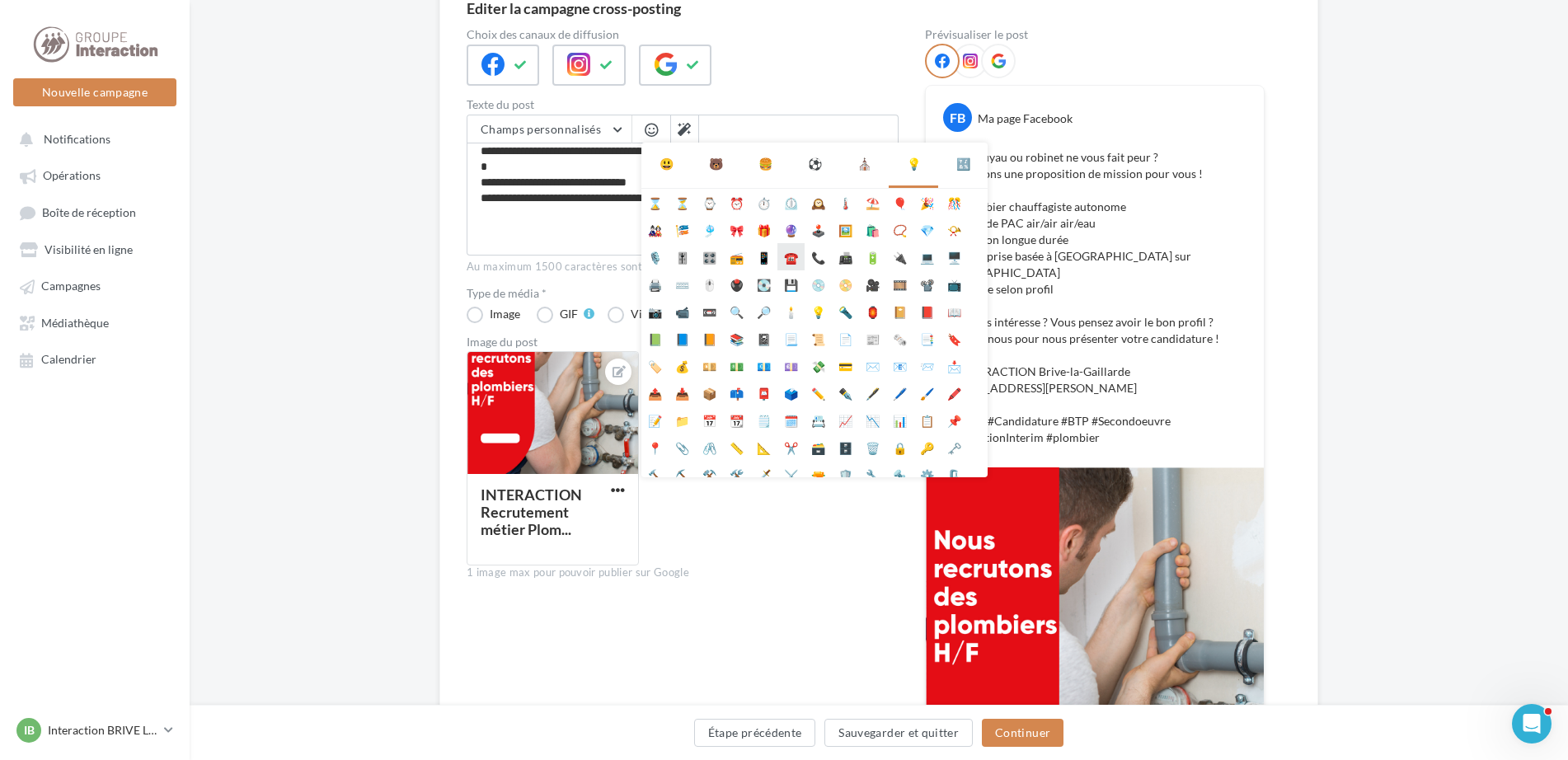
click at [794, 254] on li "☎️" at bounding box center [791, 257] width 27 height 27
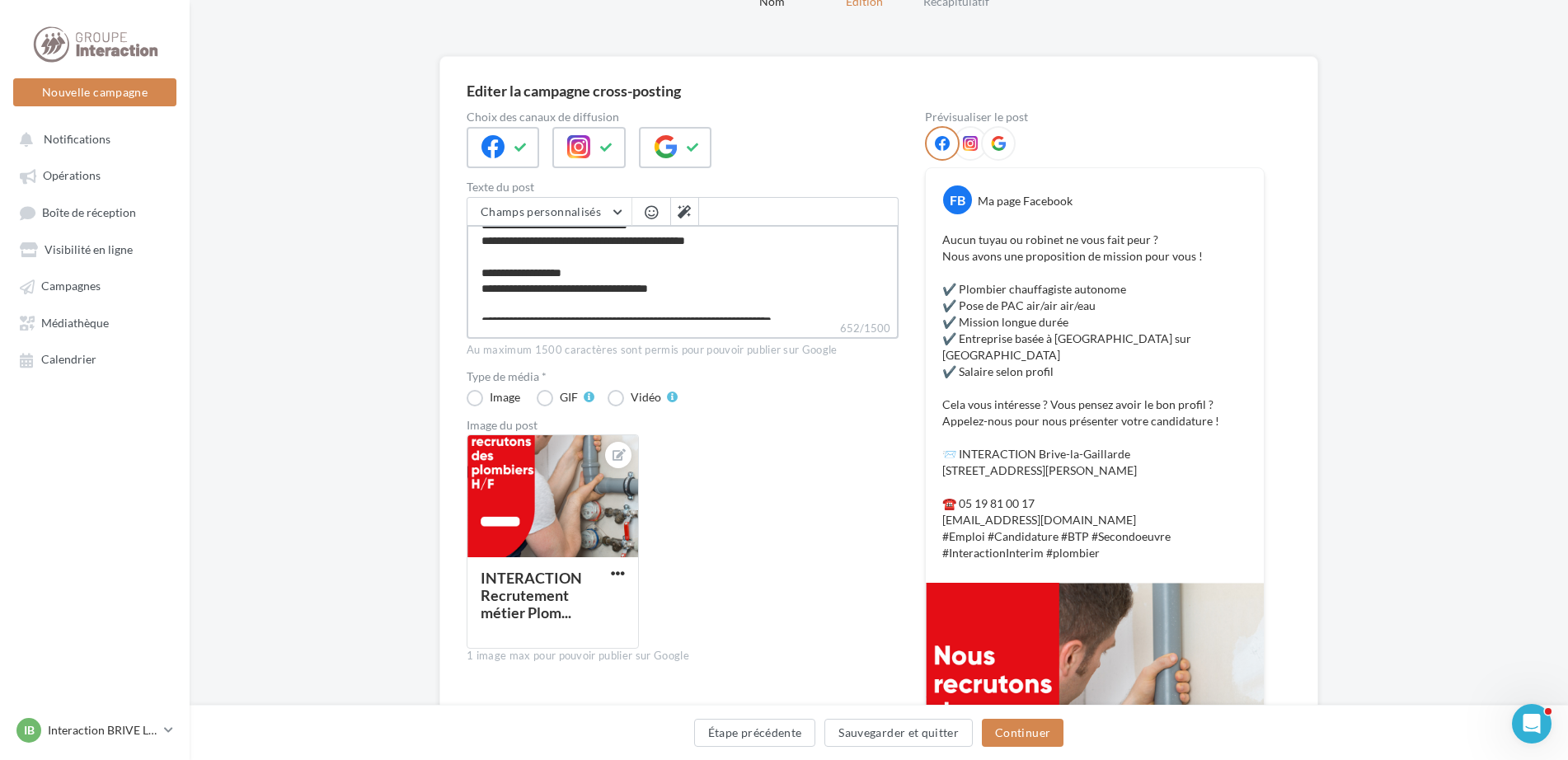
scroll to position [222, 0]
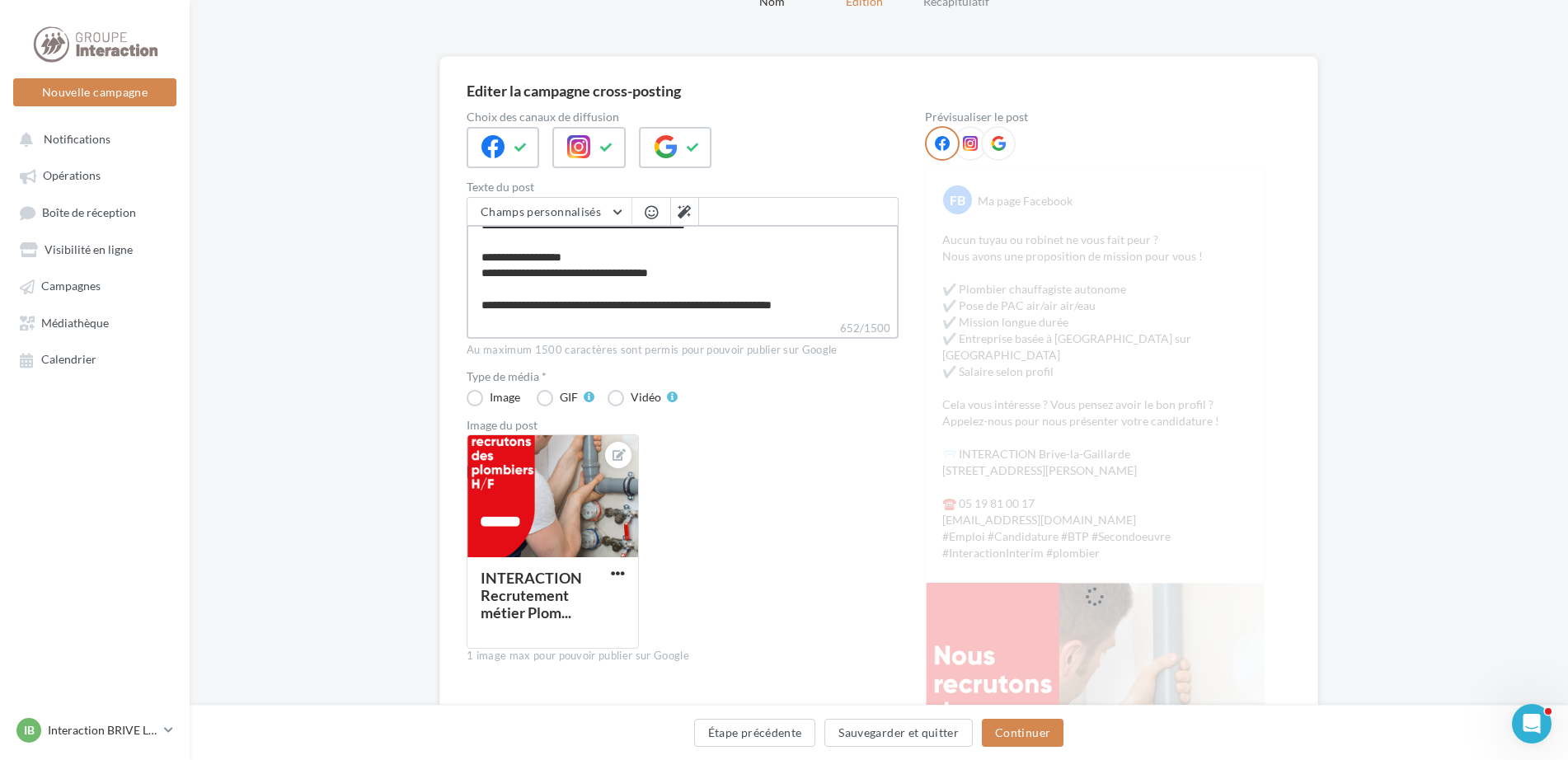
click at [872, 306] on textarea "**********" at bounding box center [682, 273] width 432 height 95
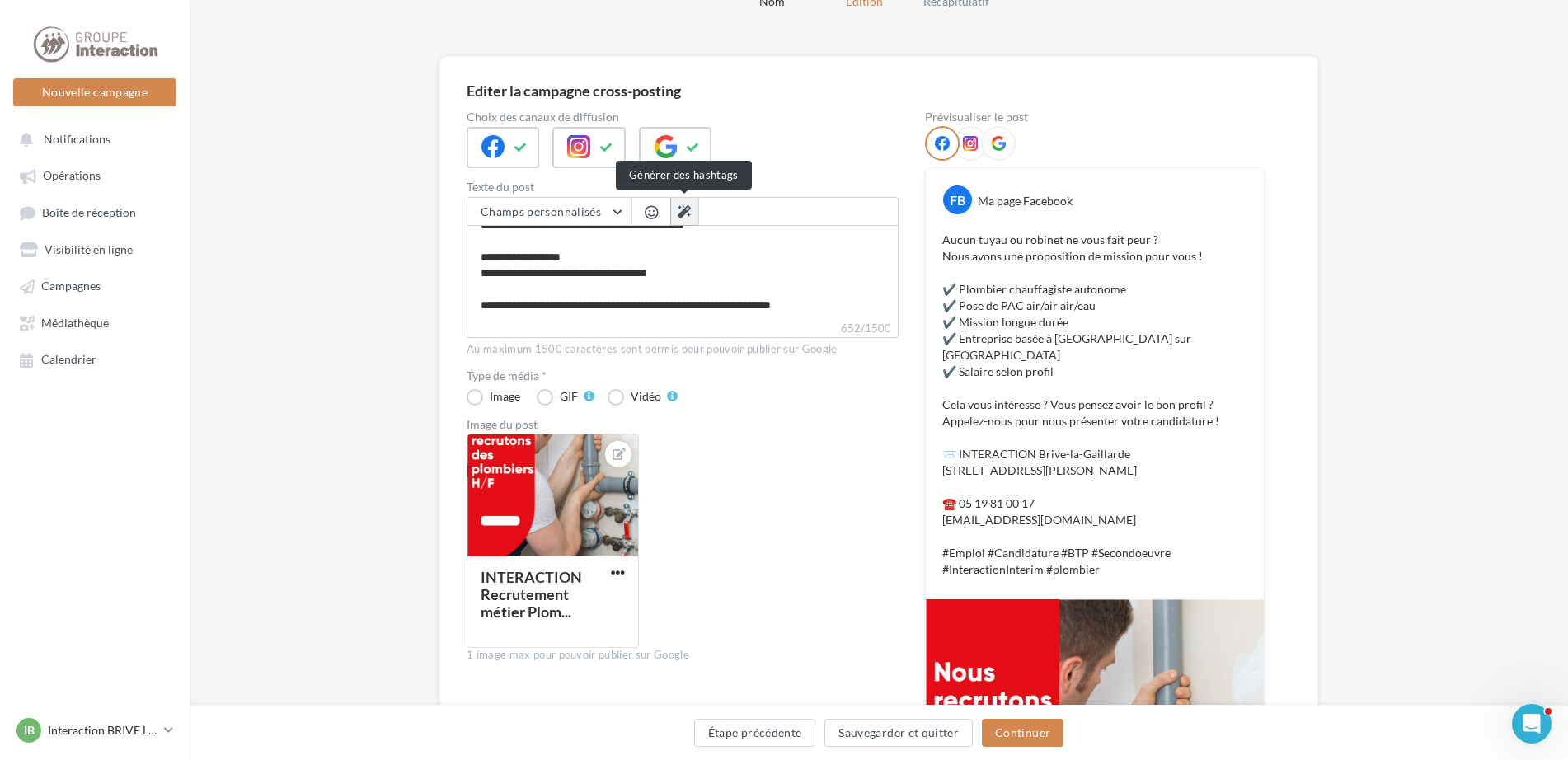
click at [693, 216] on button at bounding box center [683, 211] width 28 height 28
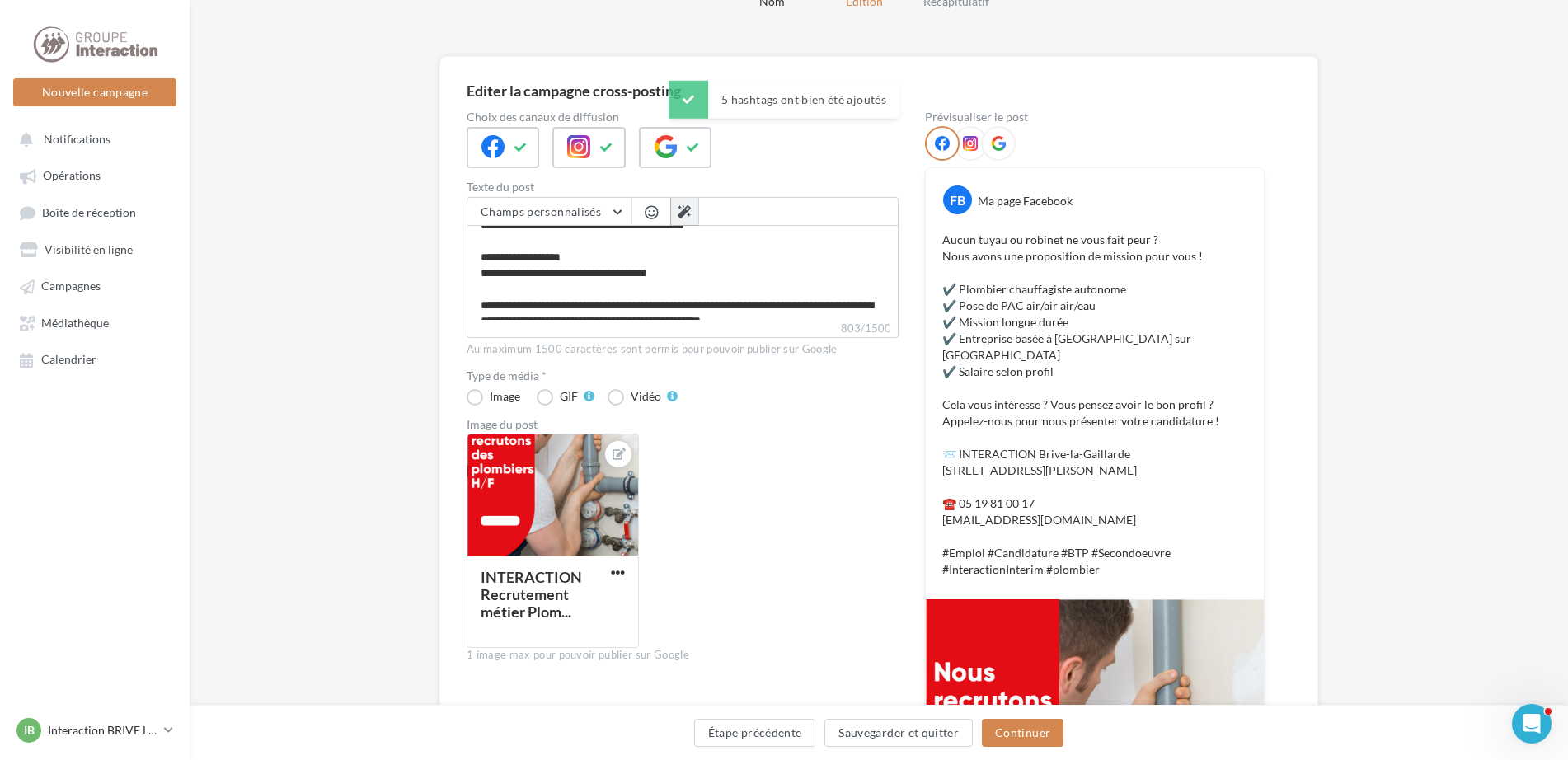
click at [693, 216] on button at bounding box center [683, 211] width 28 height 28
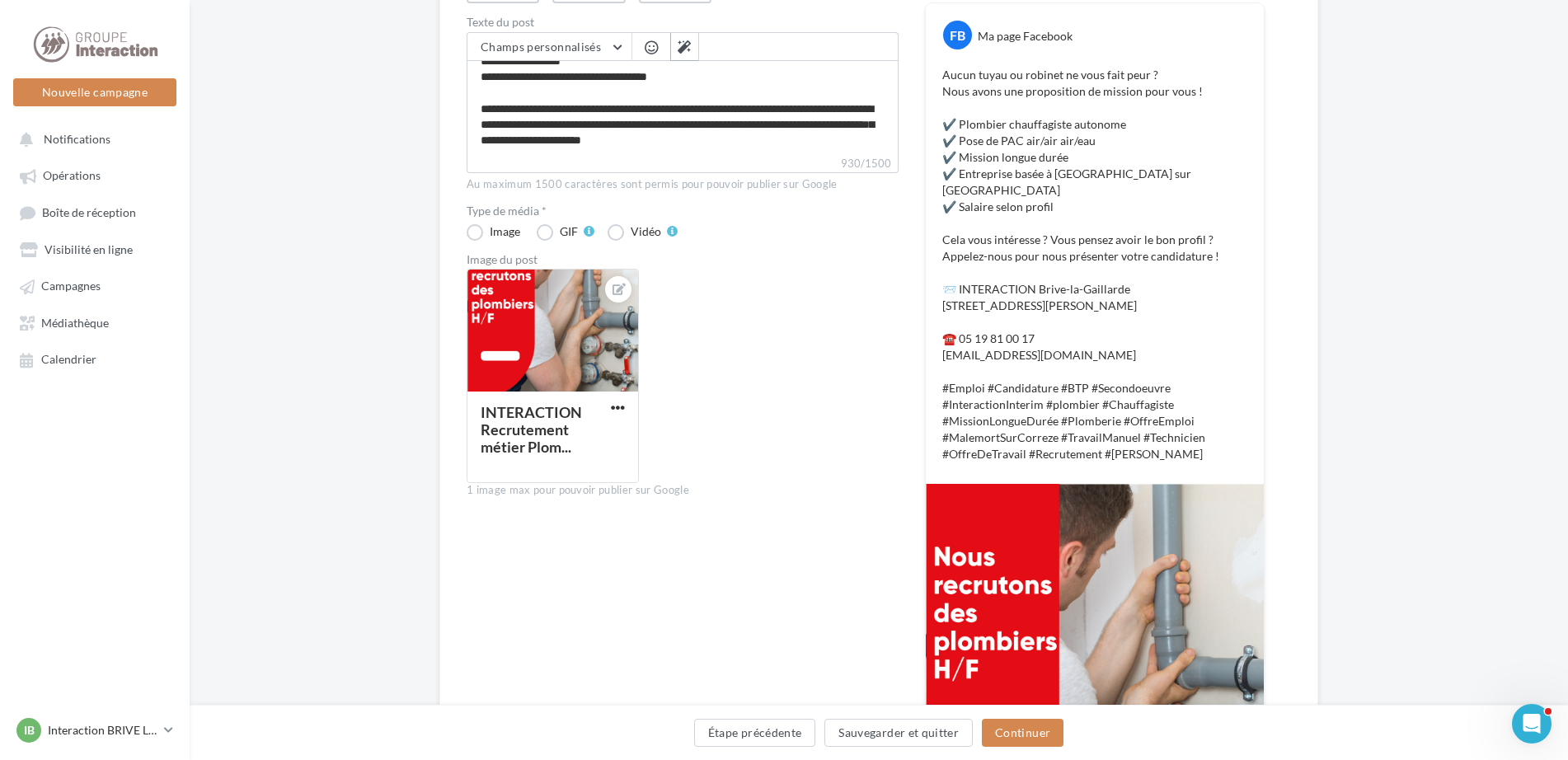
scroll to position [83, 0]
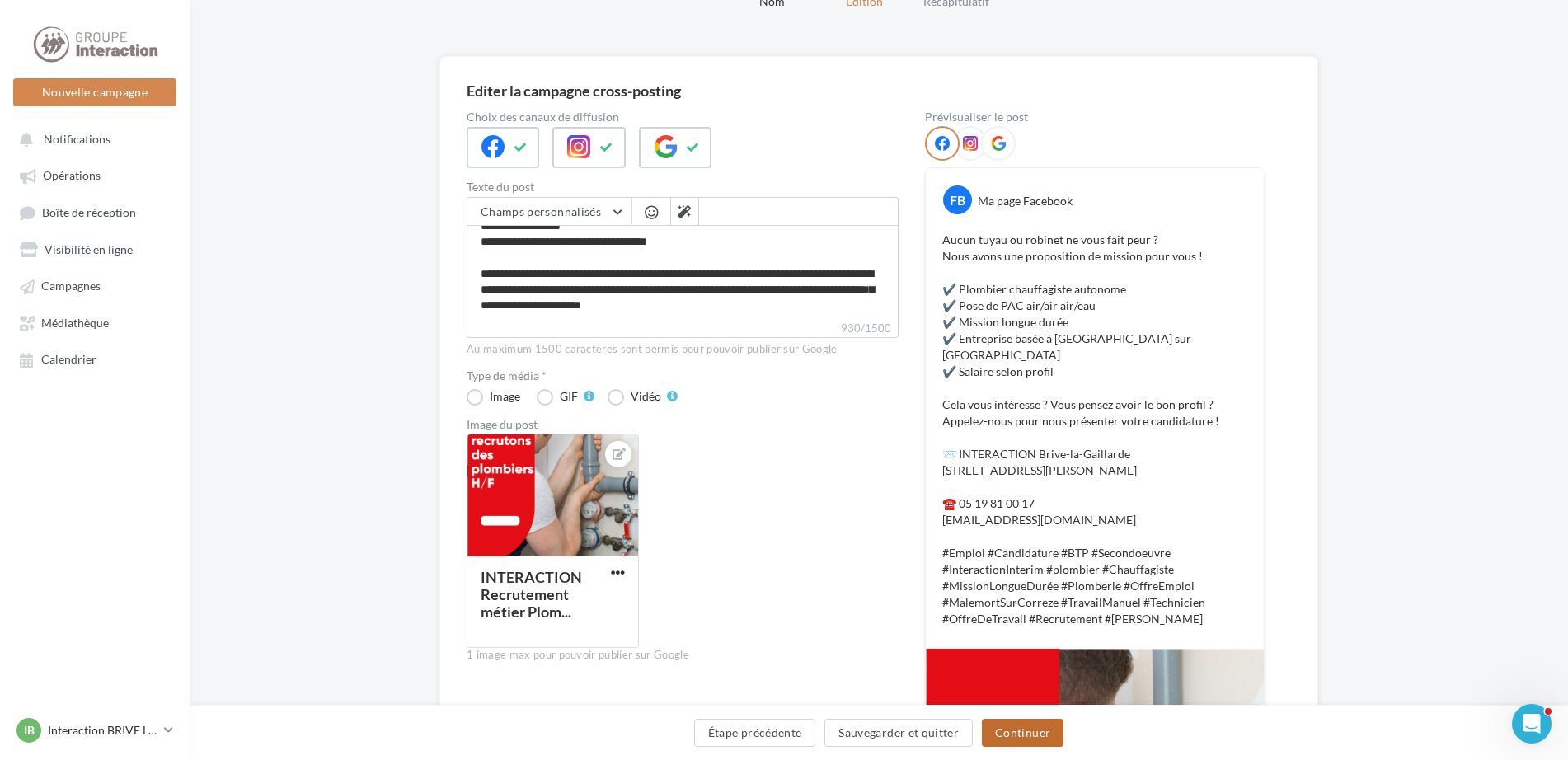
click at [1049, 729] on button "Continuer" at bounding box center [1022, 732] width 82 height 28
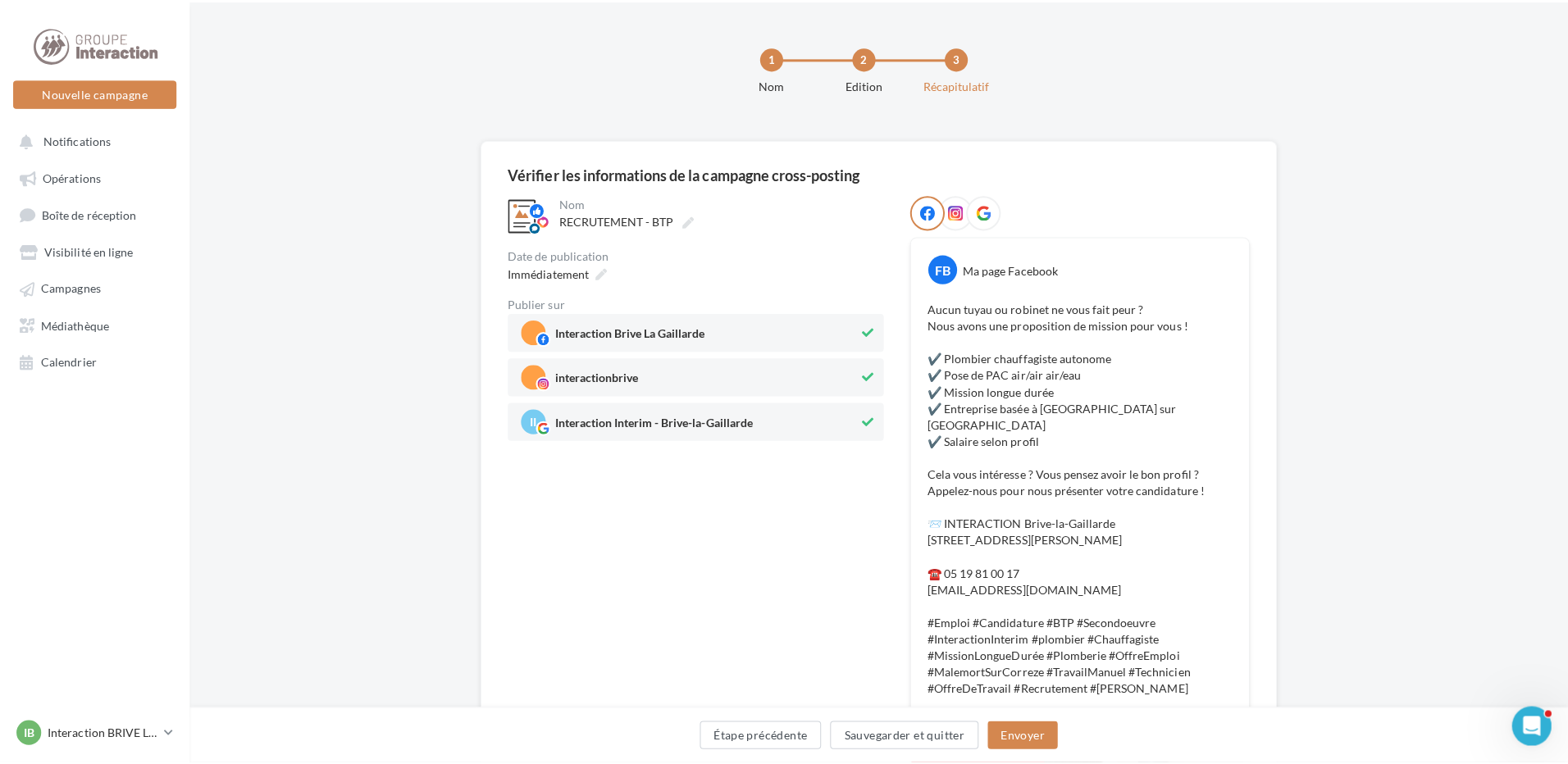
scroll to position [164, 0]
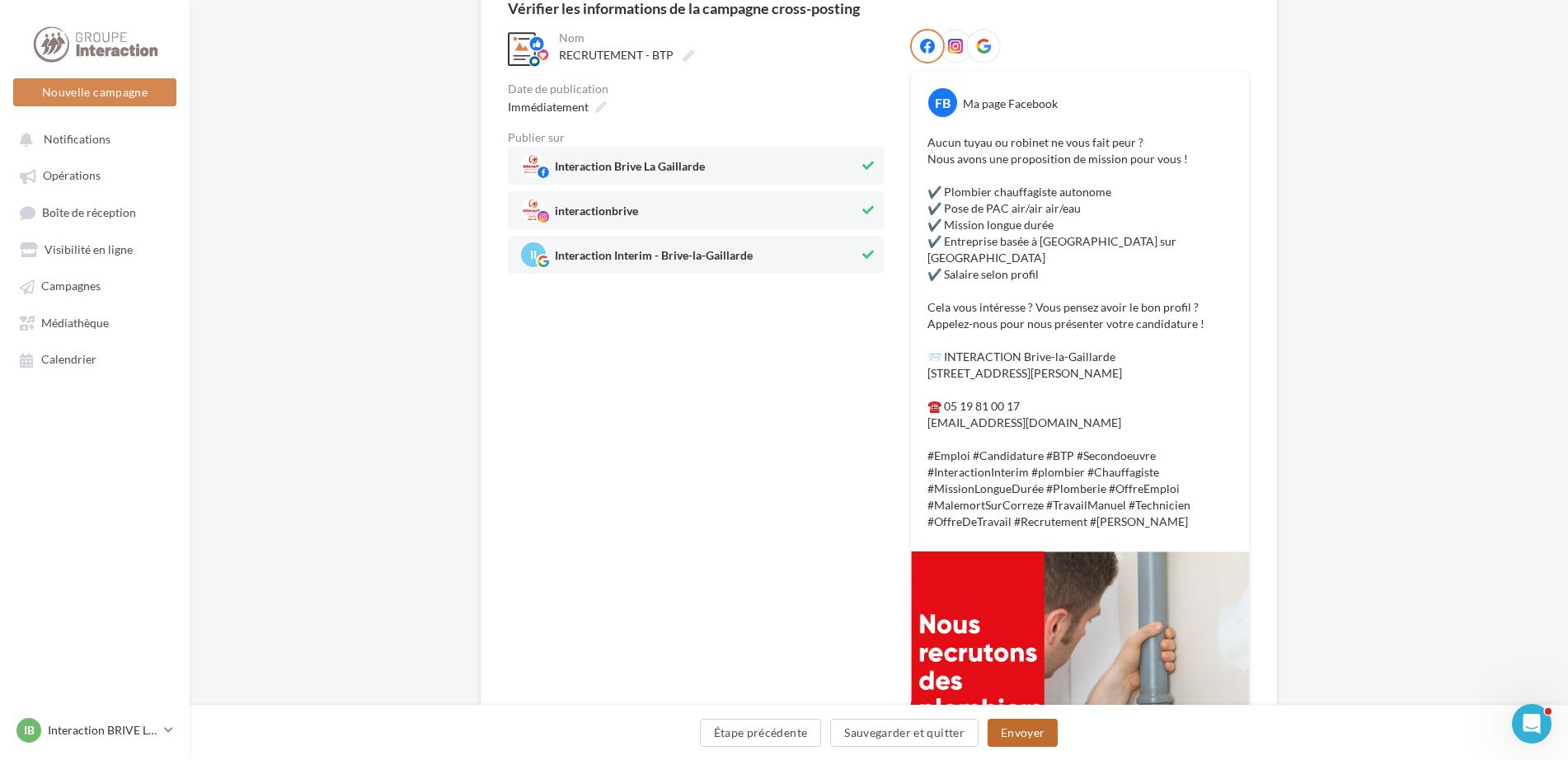
click at [1017, 743] on button "Envoyer" at bounding box center [1023, 732] width 70 height 28
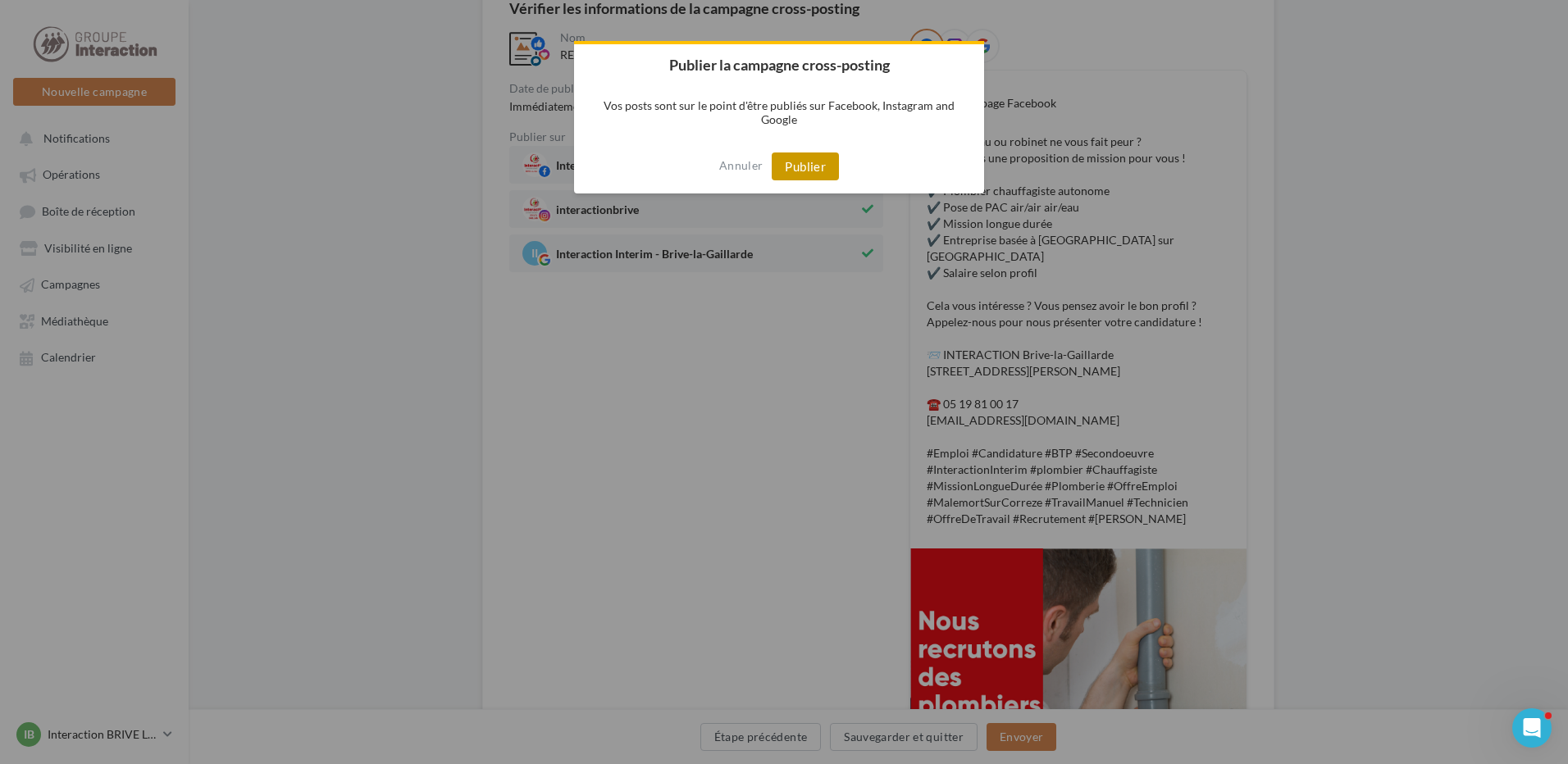
click at [811, 173] on button "Publier" at bounding box center [805, 166] width 67 height 28
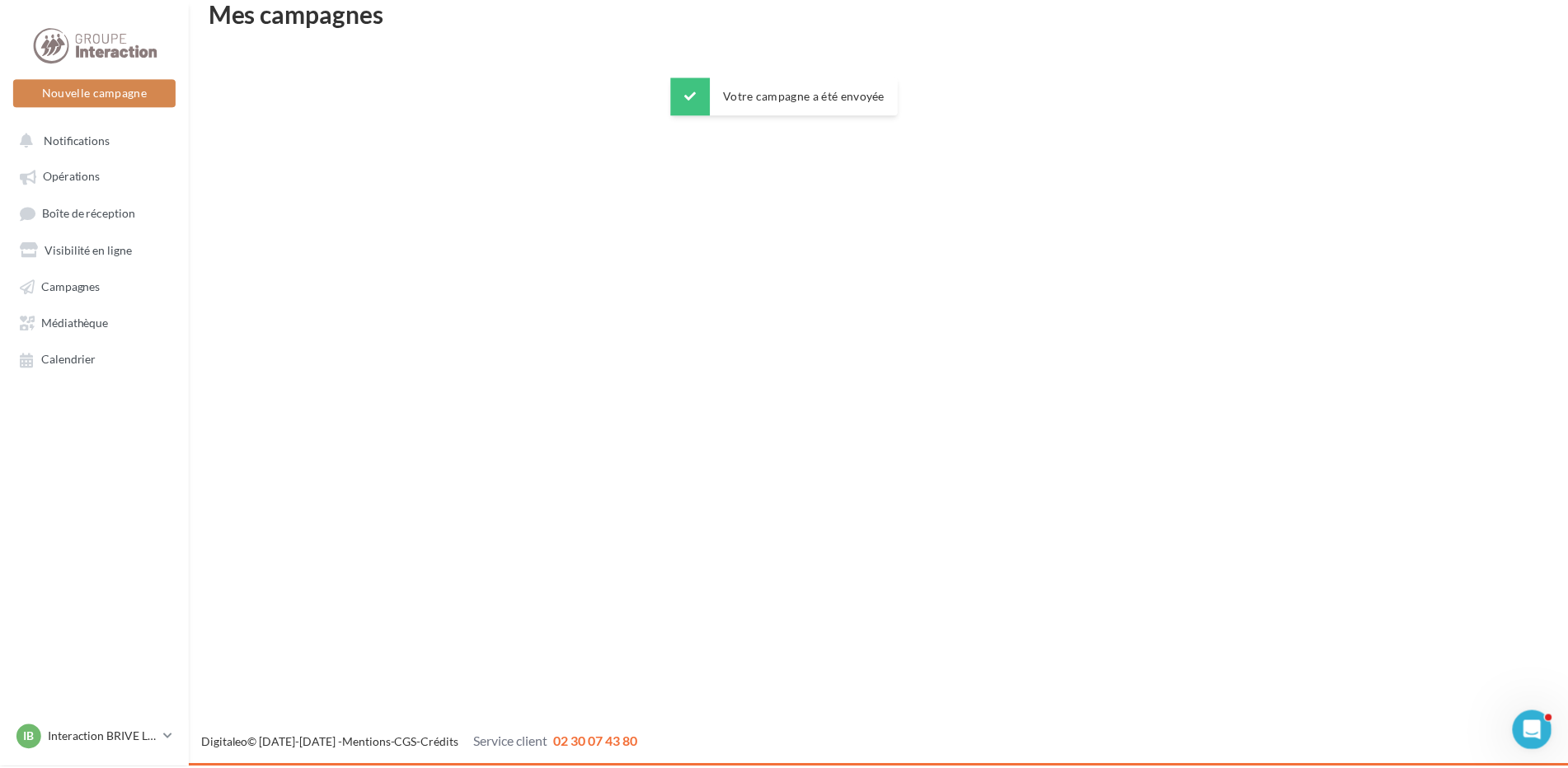
scroll to position [26, 0]
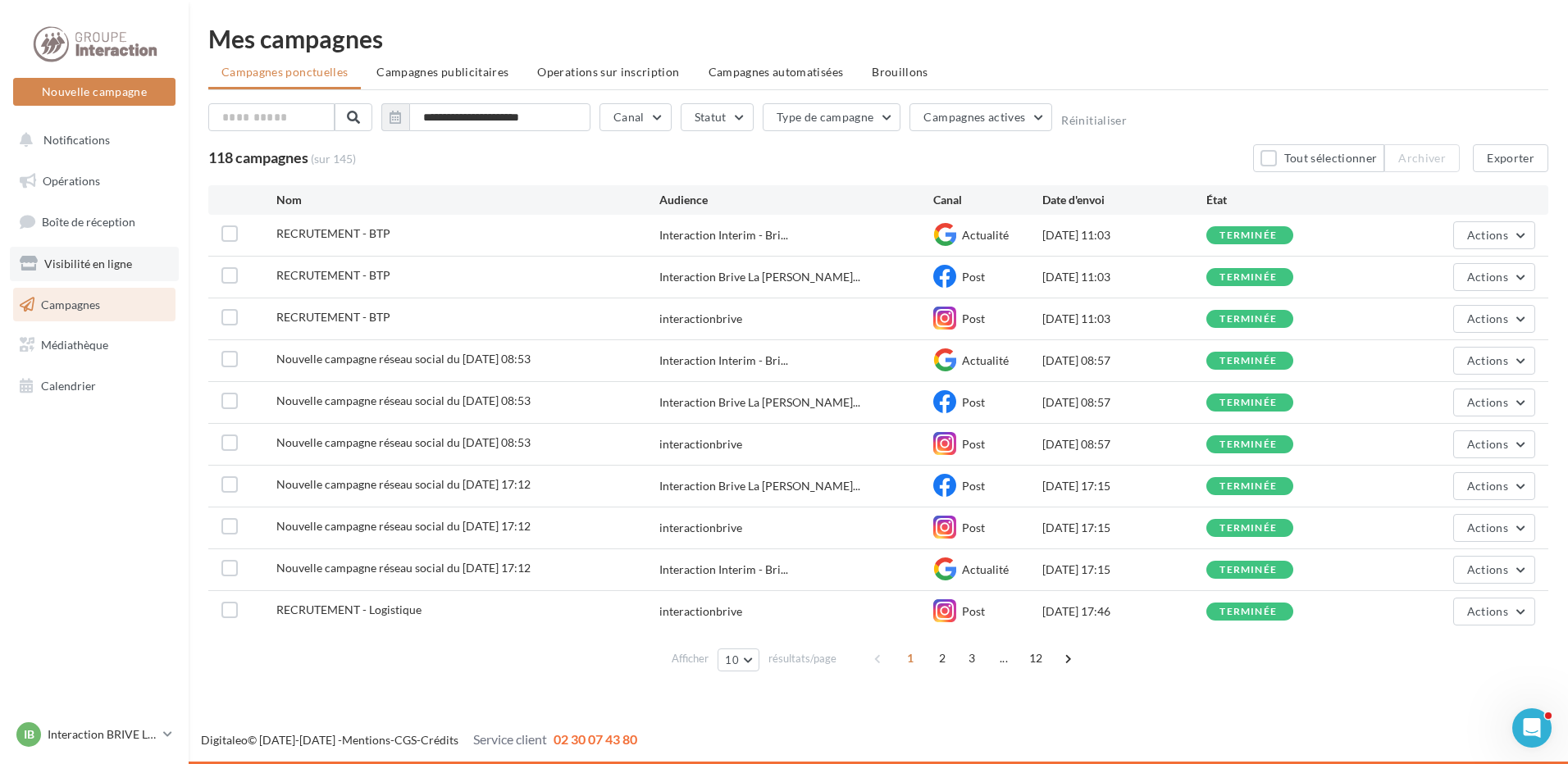
click at [95, 262] on span "Visibilité en ligne" at bounding box center [88, 264] width 88 height 14
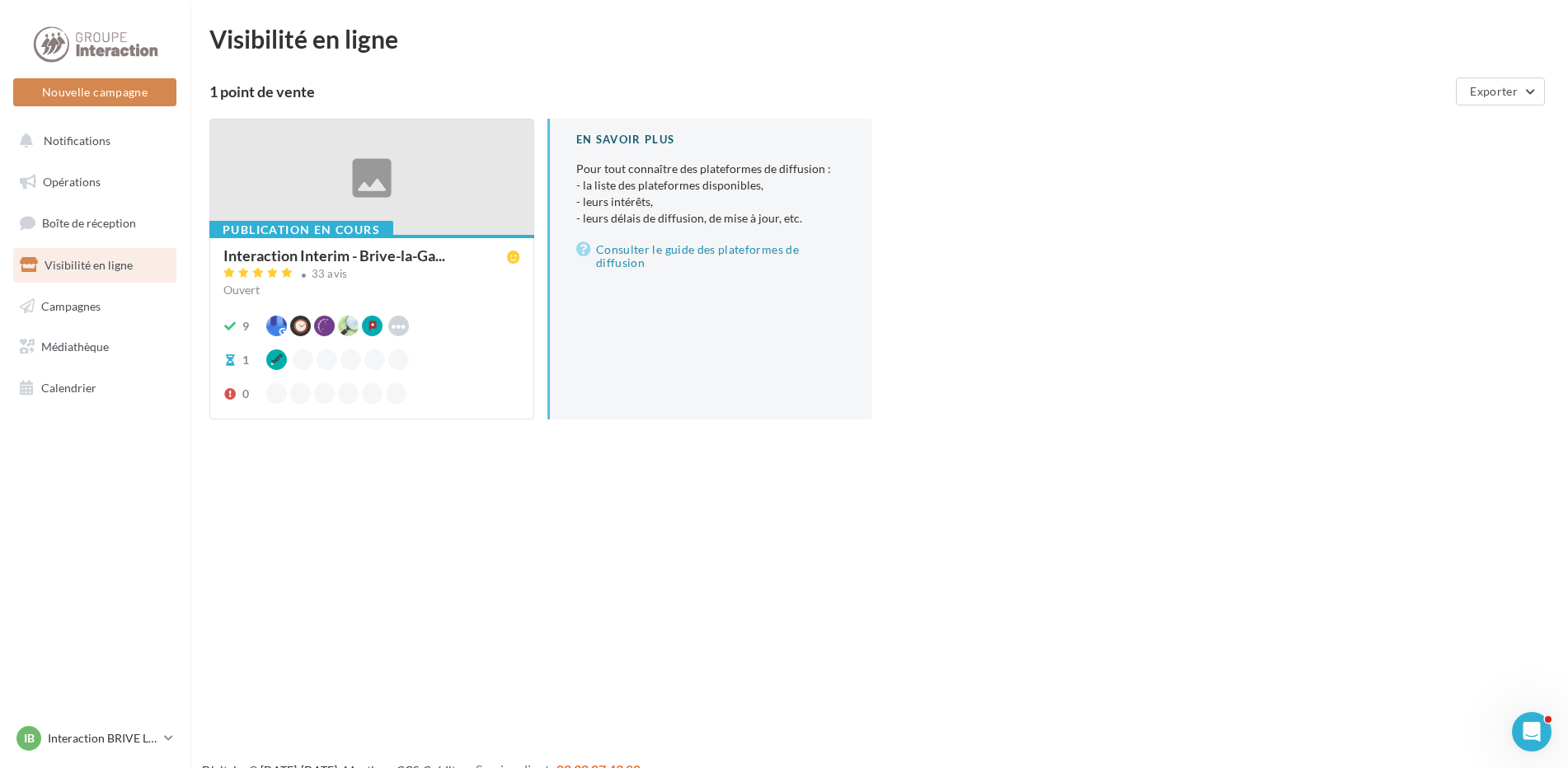
click at [299, 177] on div at bounding box center [372, 178] width 323 height 117
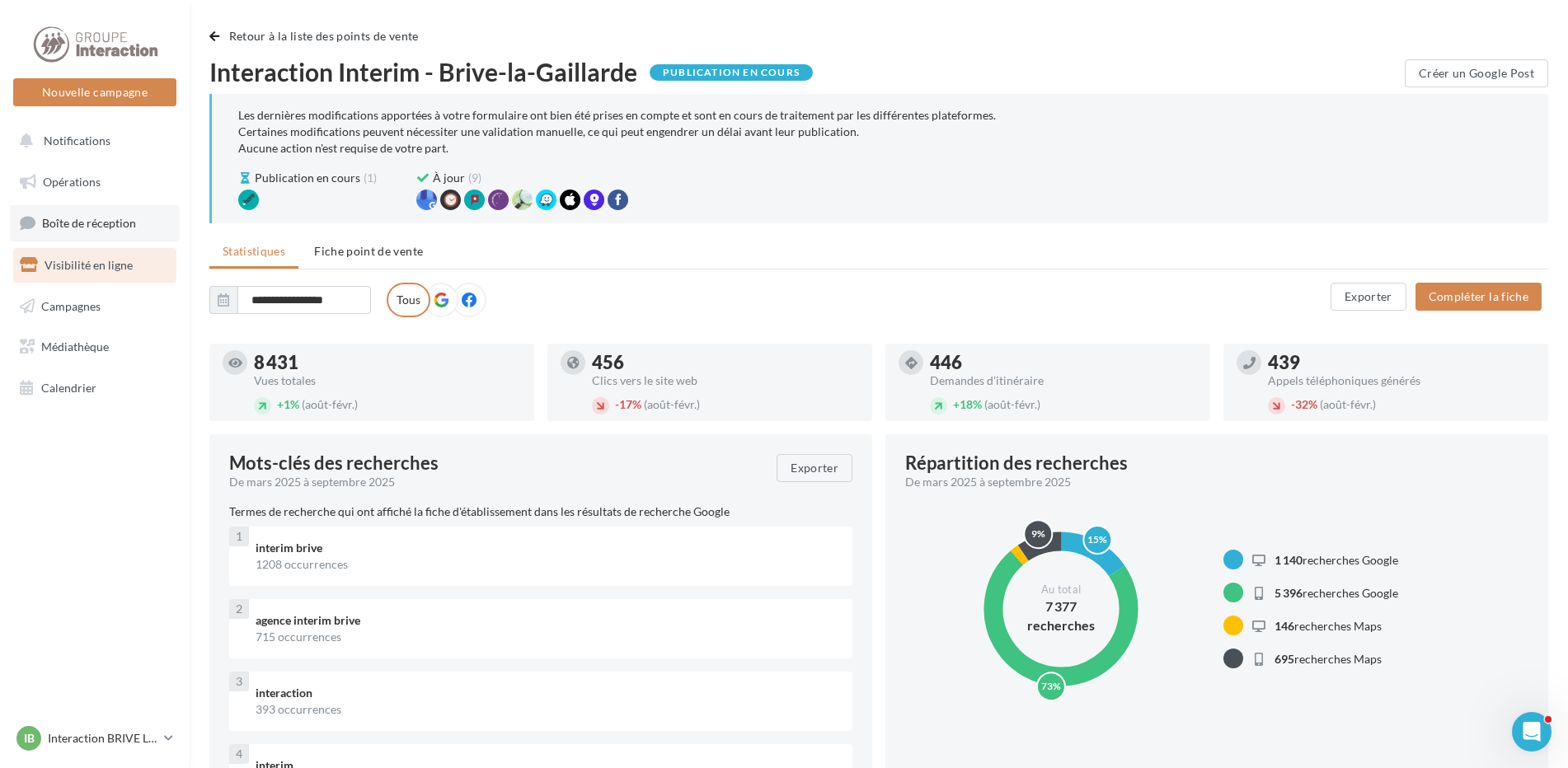
click at [83, 219] on span "Boîte de réception" at bounding box center [89, 223] width 94 height 14
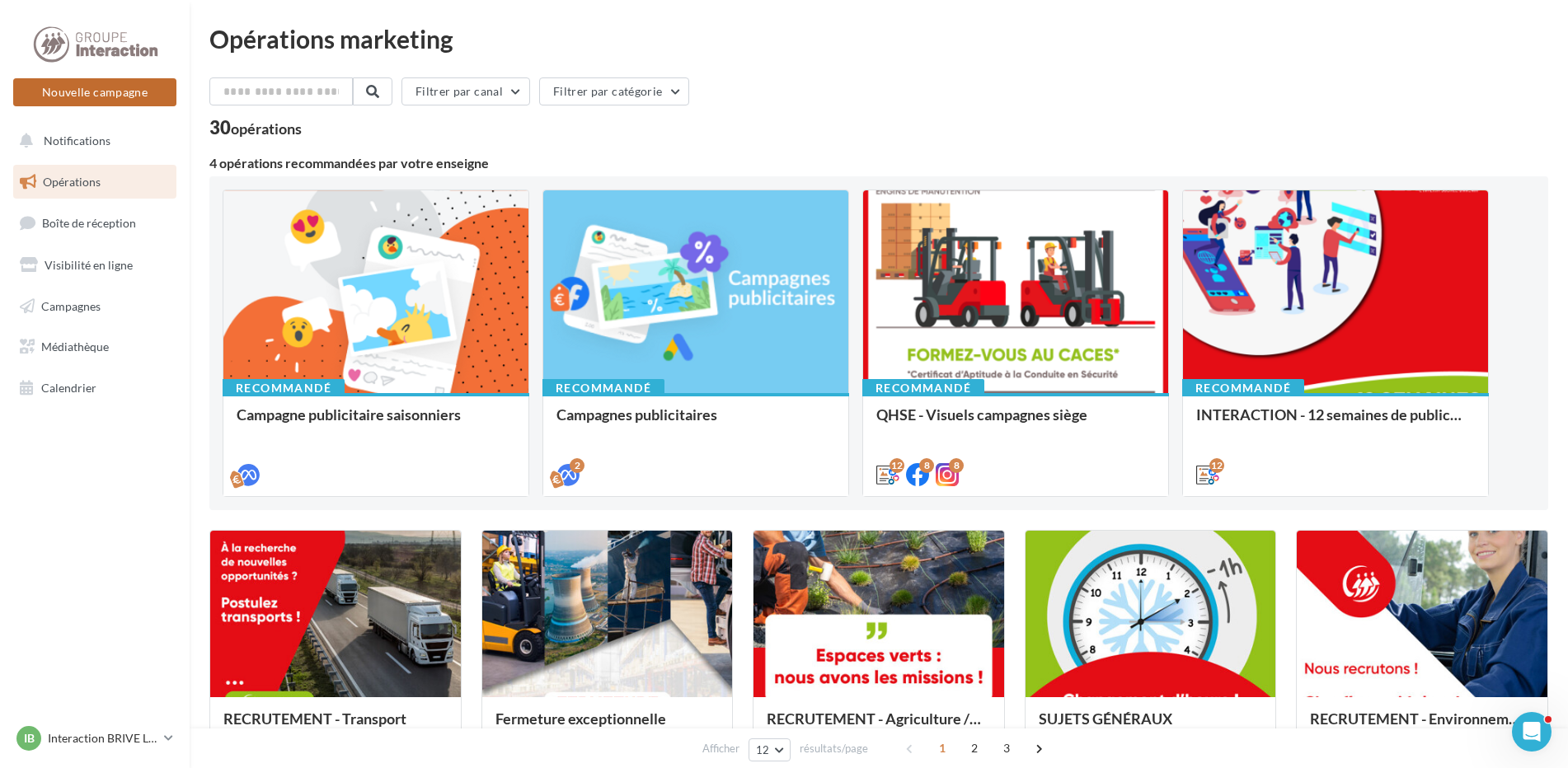
click at [105, 90] on button "Nouvelle campagne" at bounding box center [95, 92] width 163 height 28
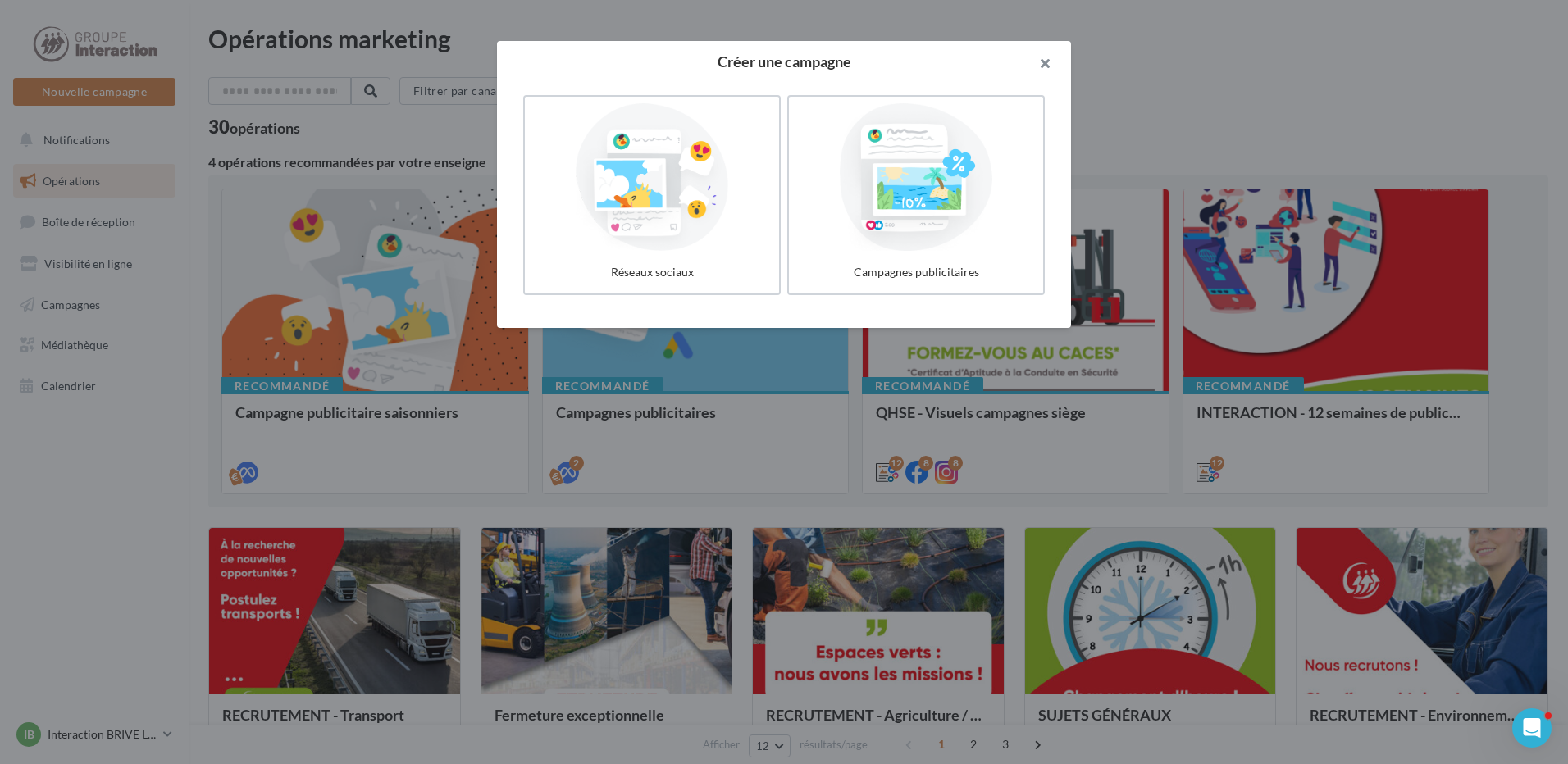
click at [1053, 75] on button "button" at bounding box center [1037, 65] width 65 height 49
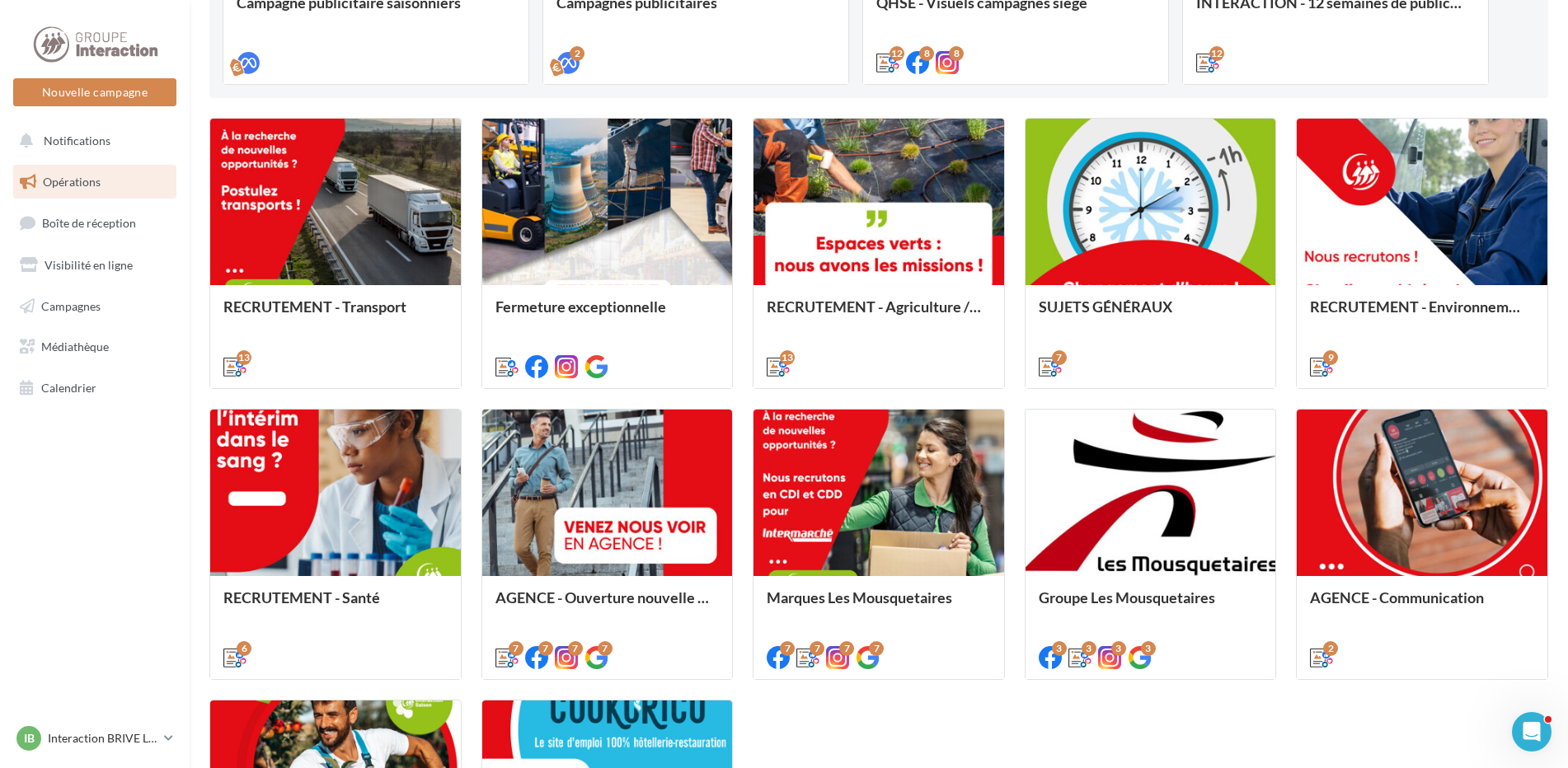
scroll to position [752, 0]
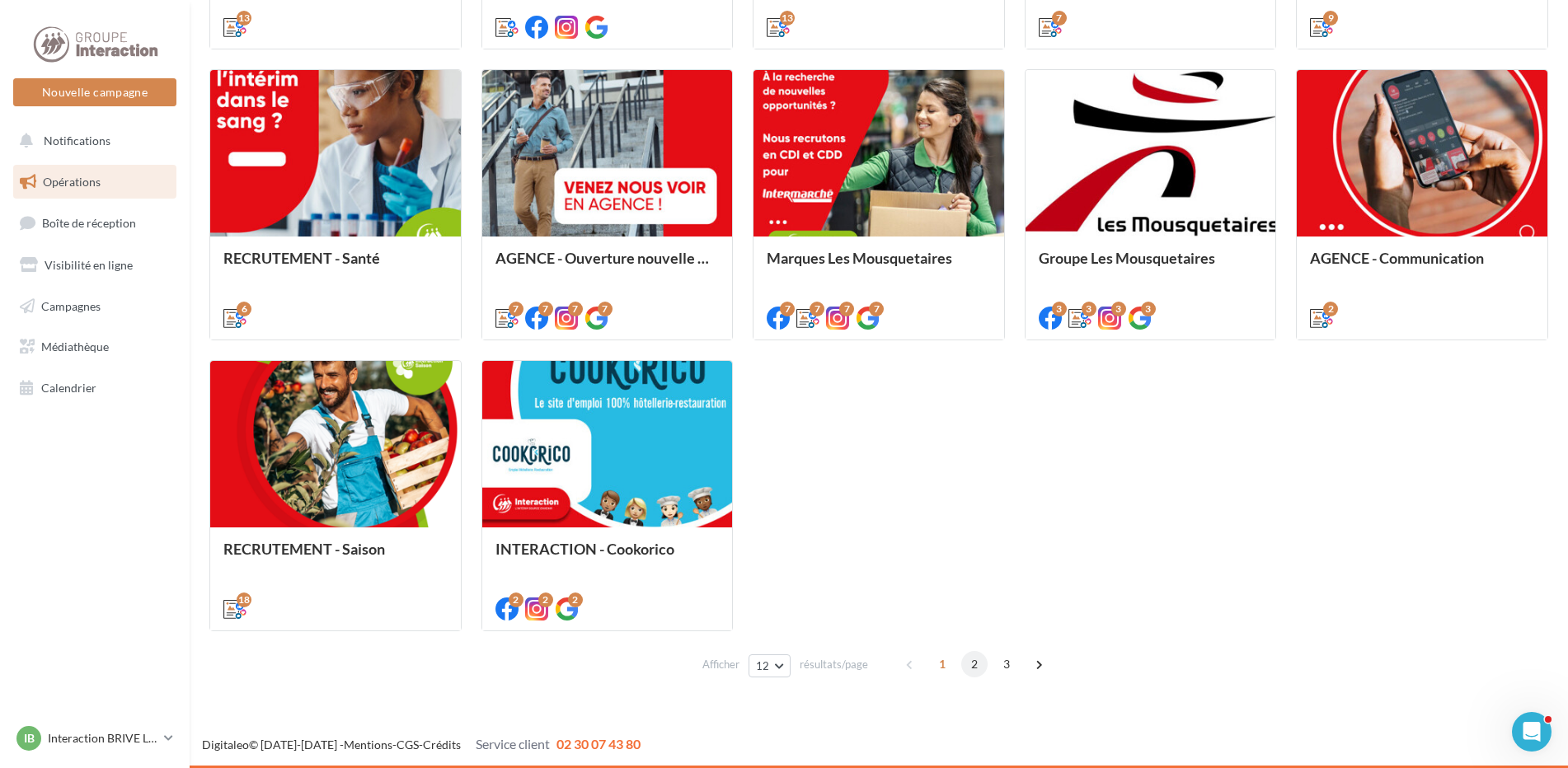
click at [973, 666] on span "2" at bounding box center [973, 664] width 26 height 26
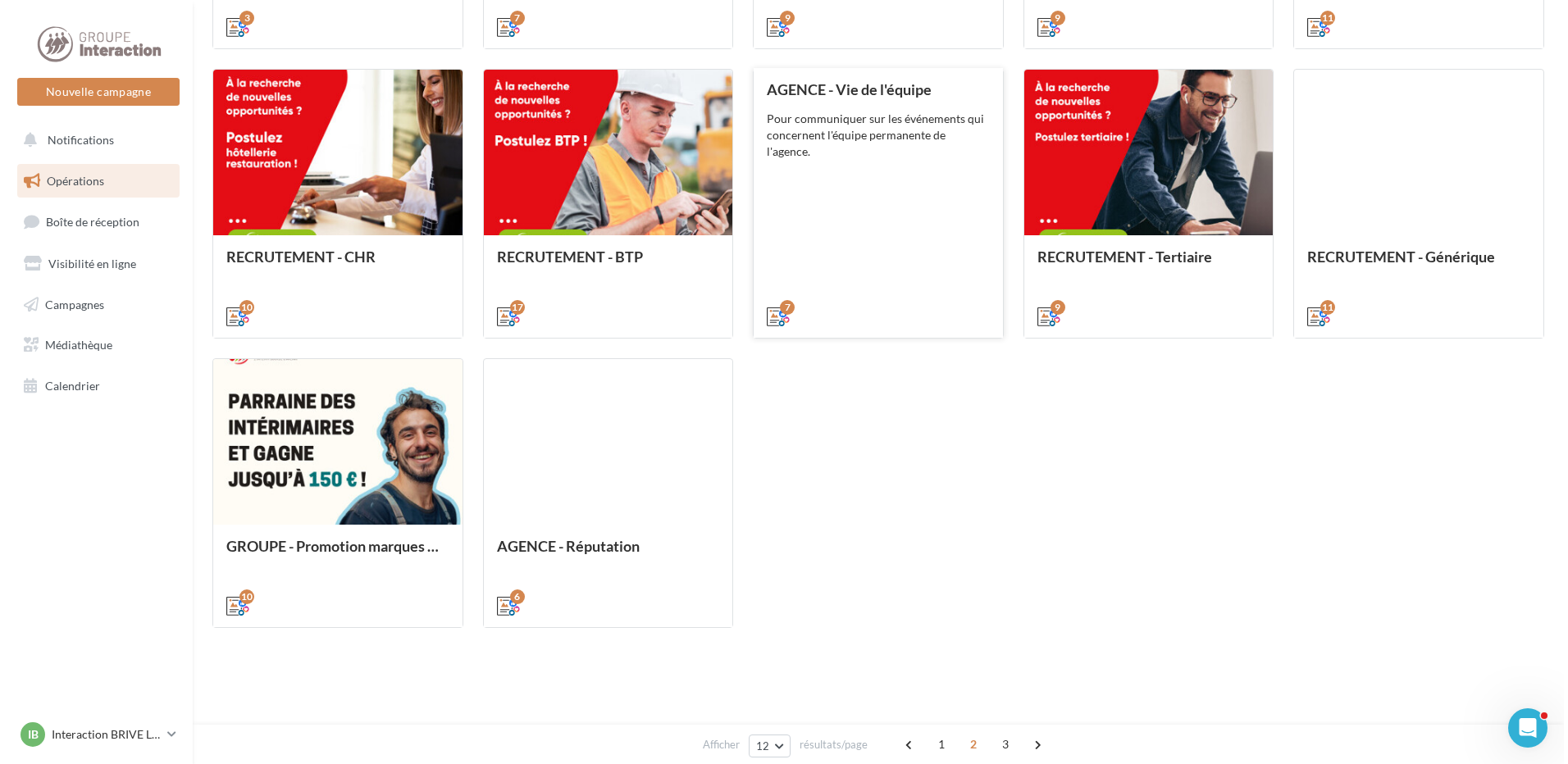
scroll to position [462, 0]
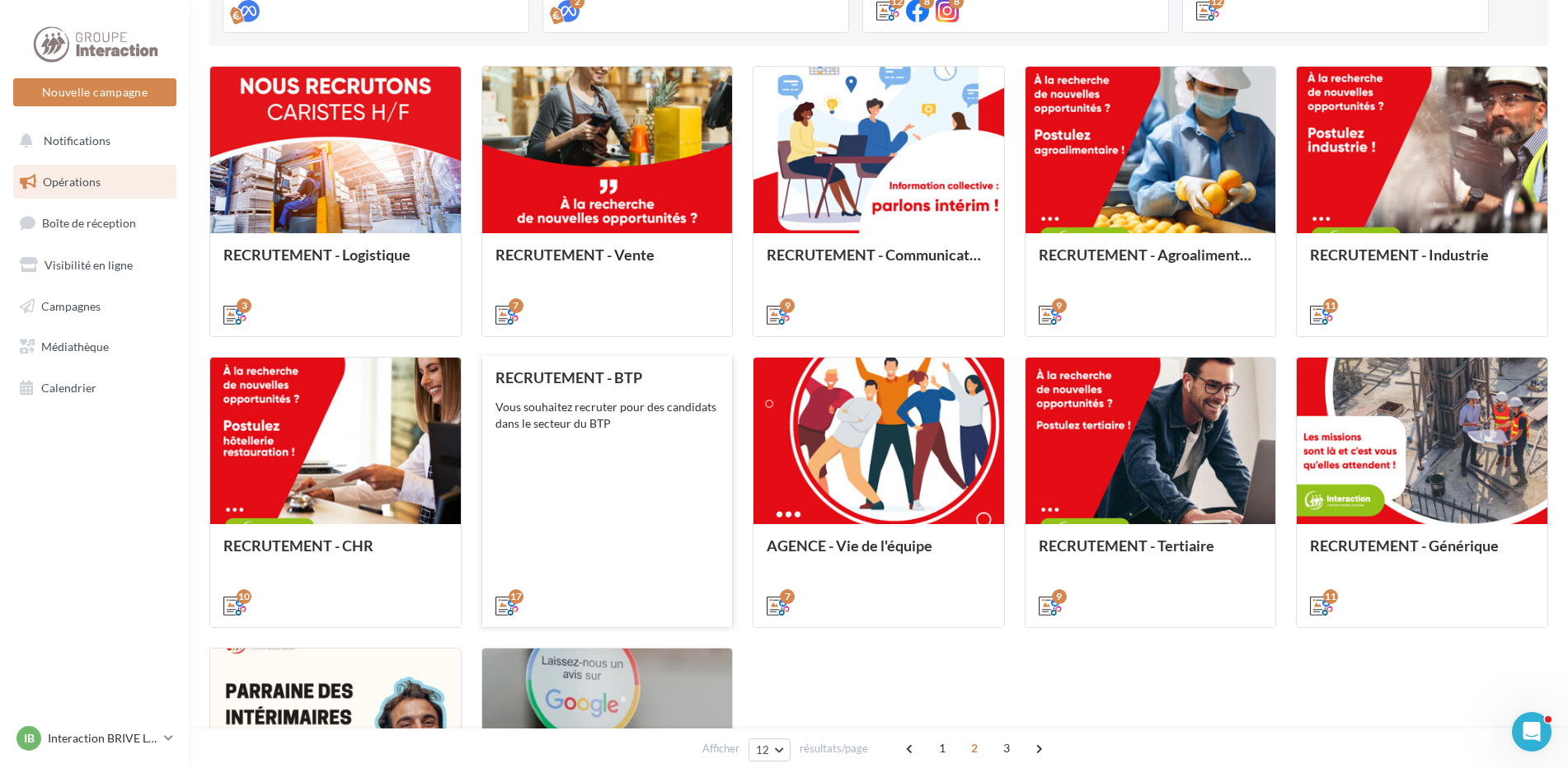
click at [656, 473] on div "RECRUTEMENT - BTP Vous souhaitez recruter pour des candidats dans le secteur du…" at bounding box center [608, 490] width 225 height 243
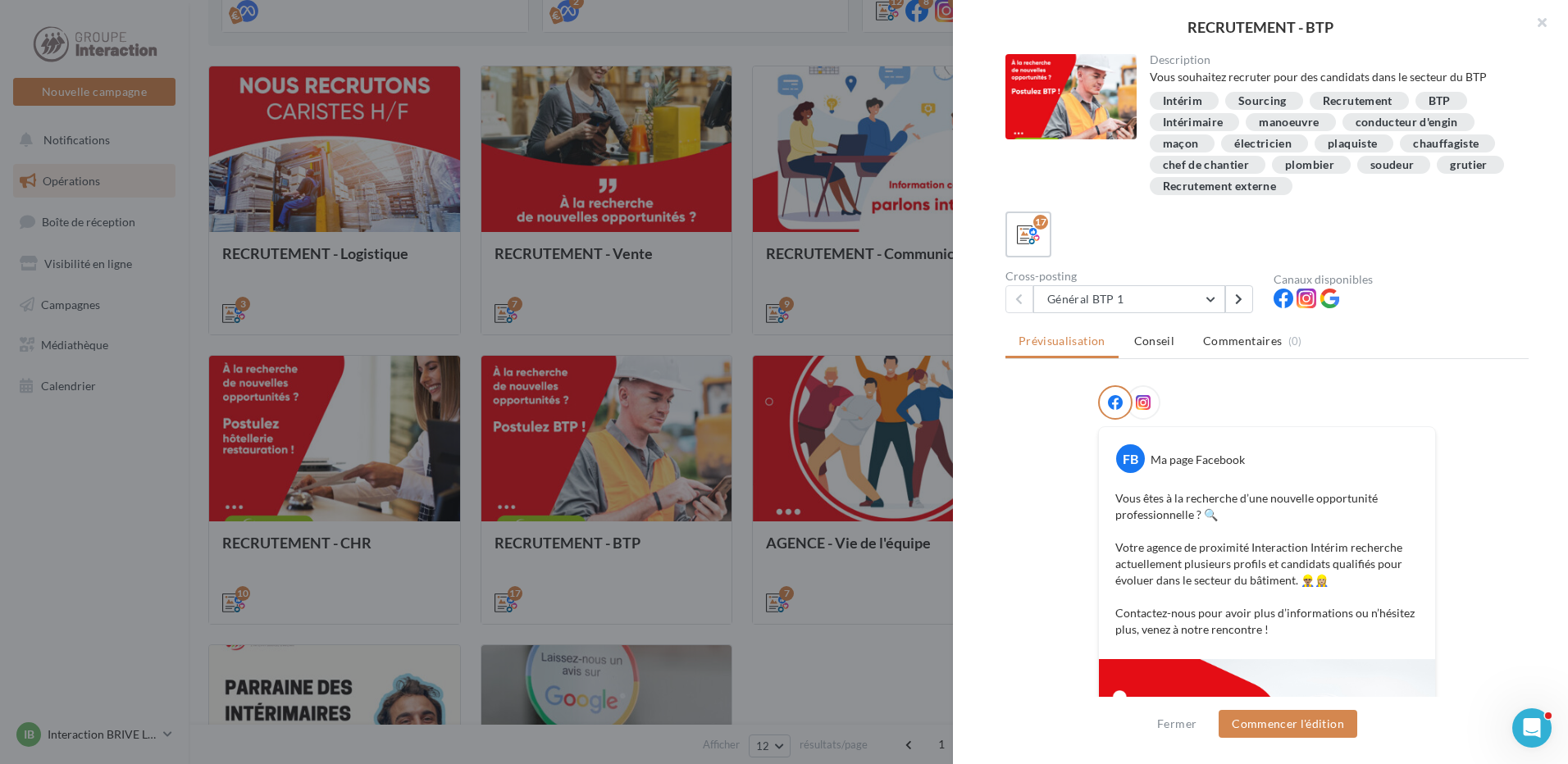
scroll to position [306, 0]
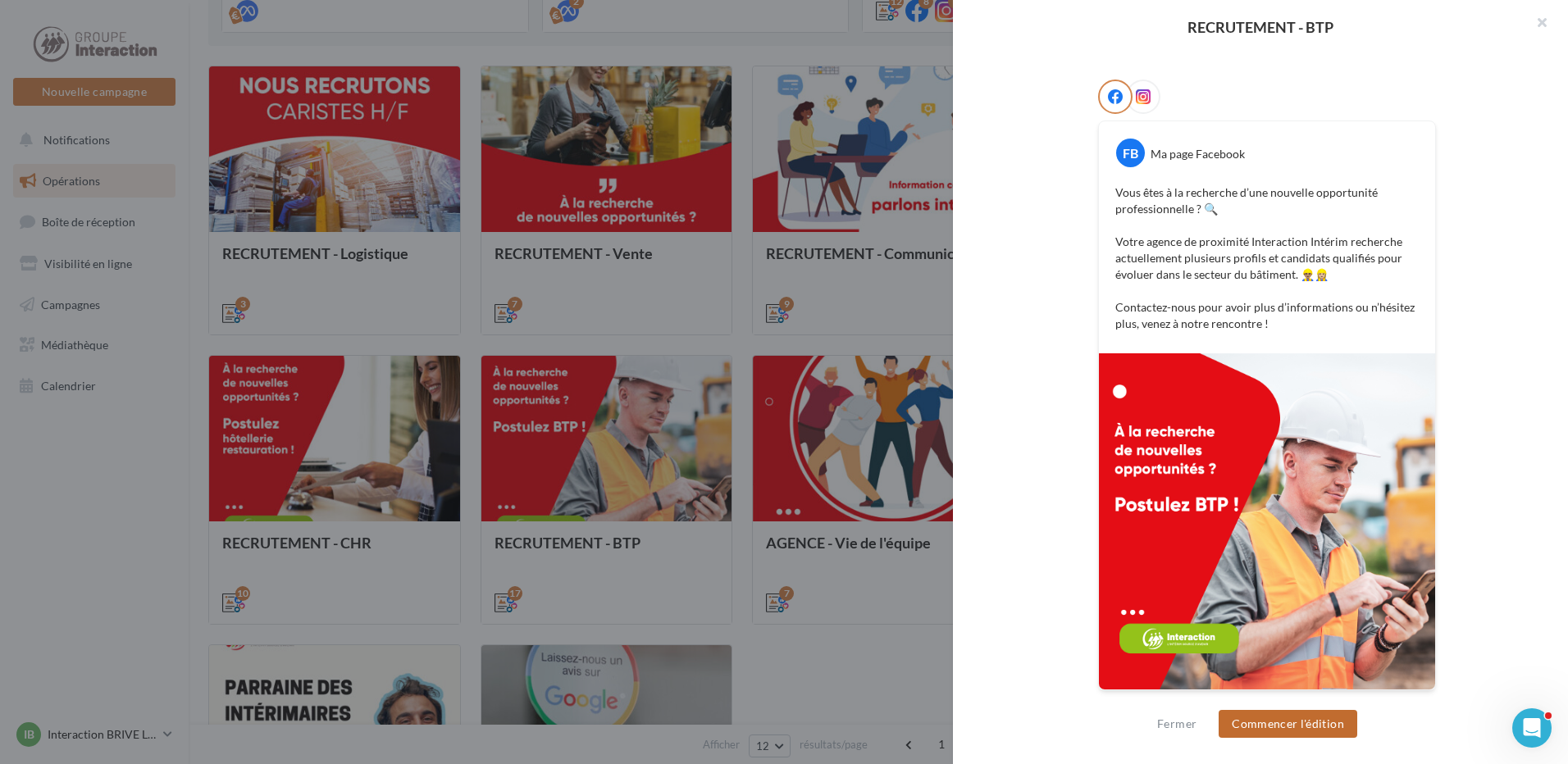
click at [1330, 725] on button "Commencer l'édition" at bounding box center [1287, 724] width 138 height 28
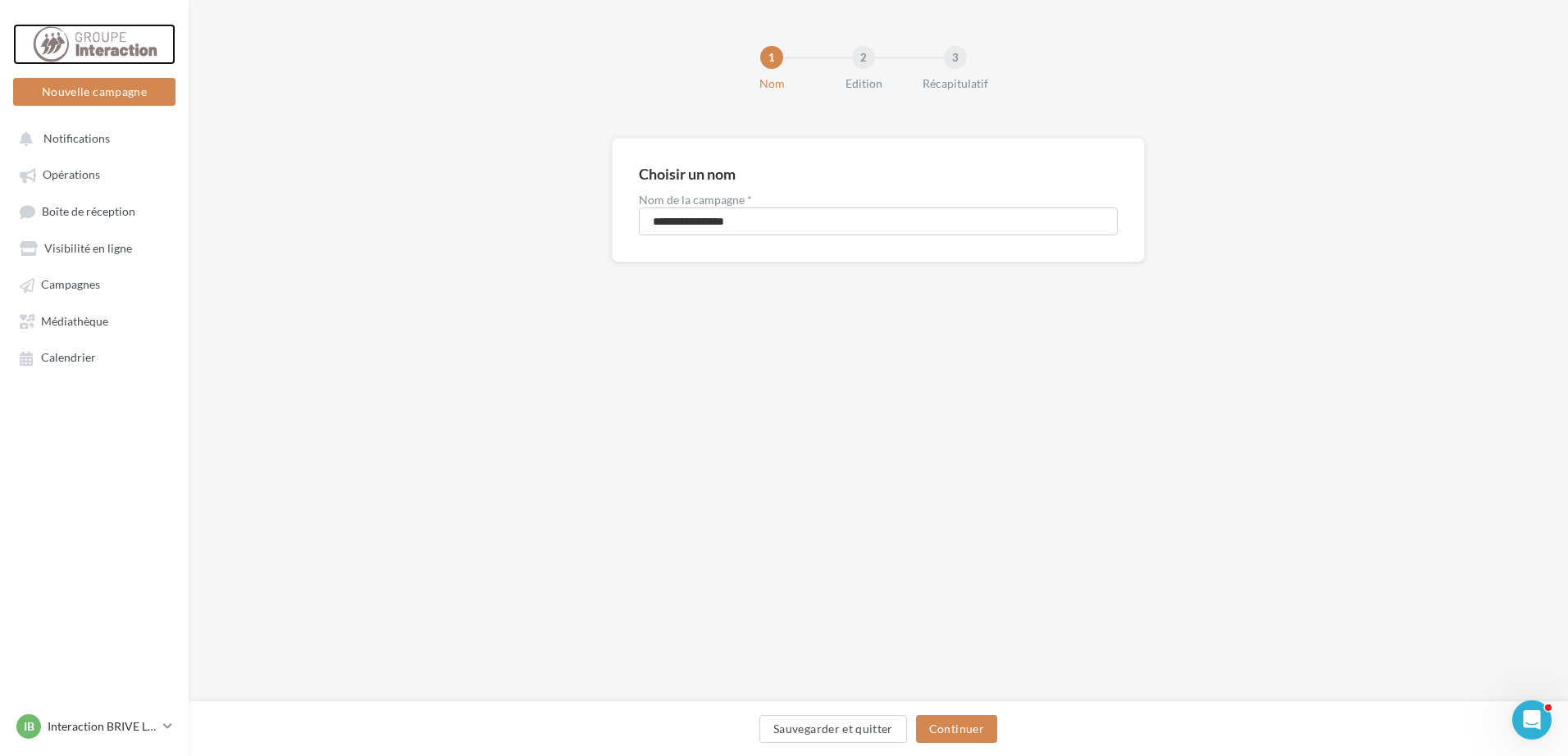
click at [139, 48] on div at bounding box center [94, 45] width 131 height 41
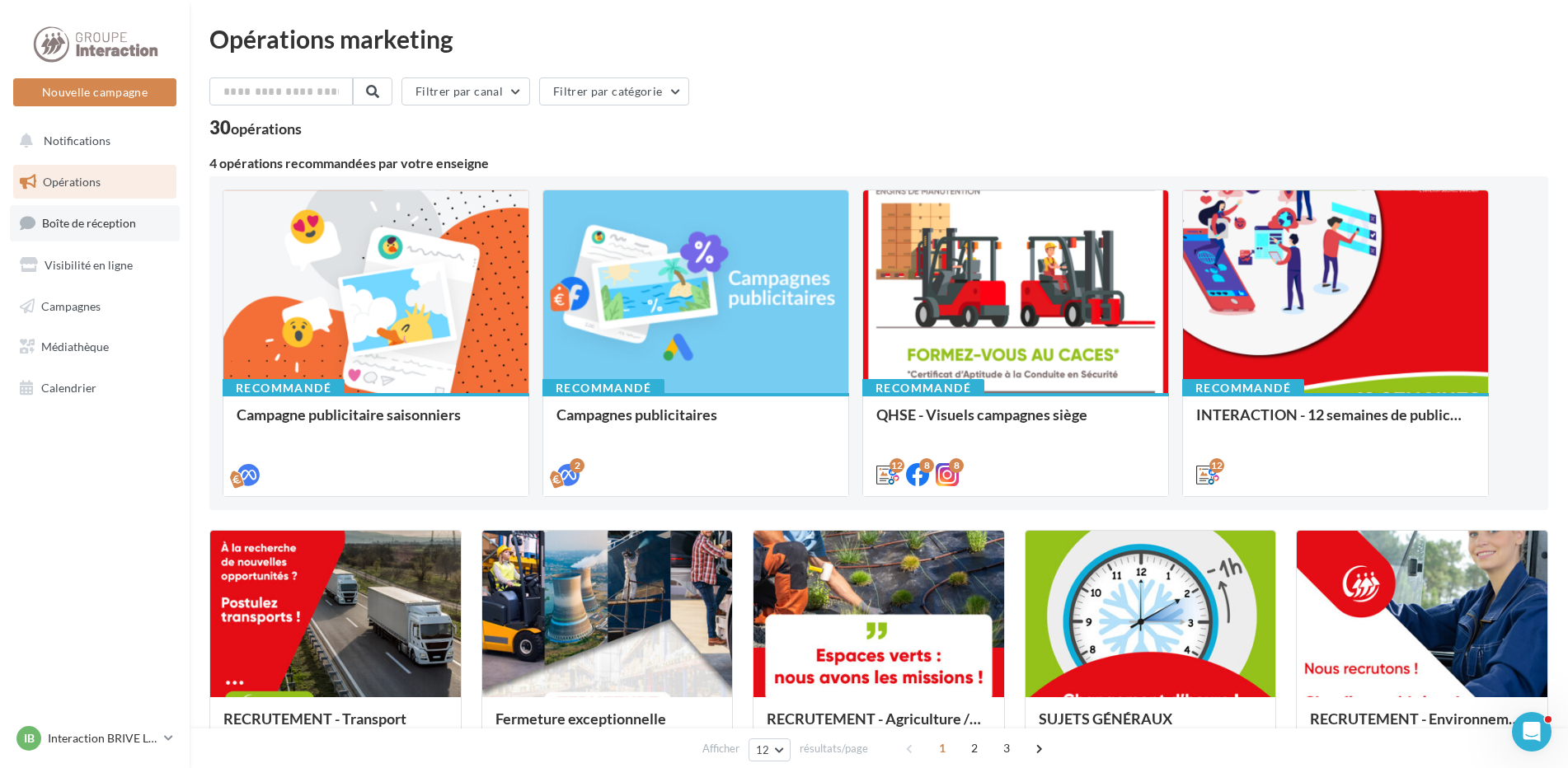
click at [119, 235] on link "Boîte de réception" at bounding box center [94, 223] width 170 height 35
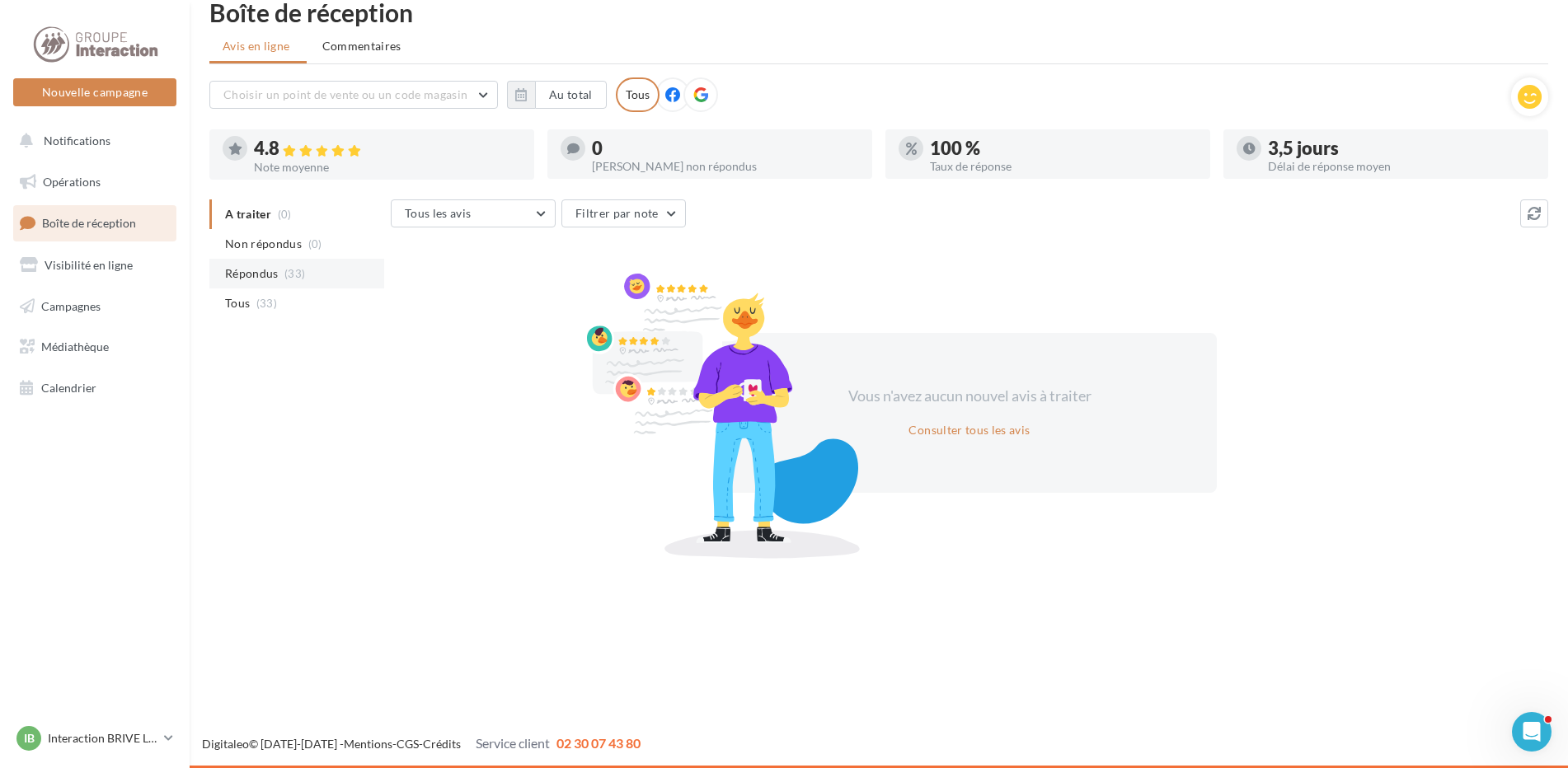
click at [255, 275] on span "Répondus" at bounding box center [252, 274] width 54 height 16
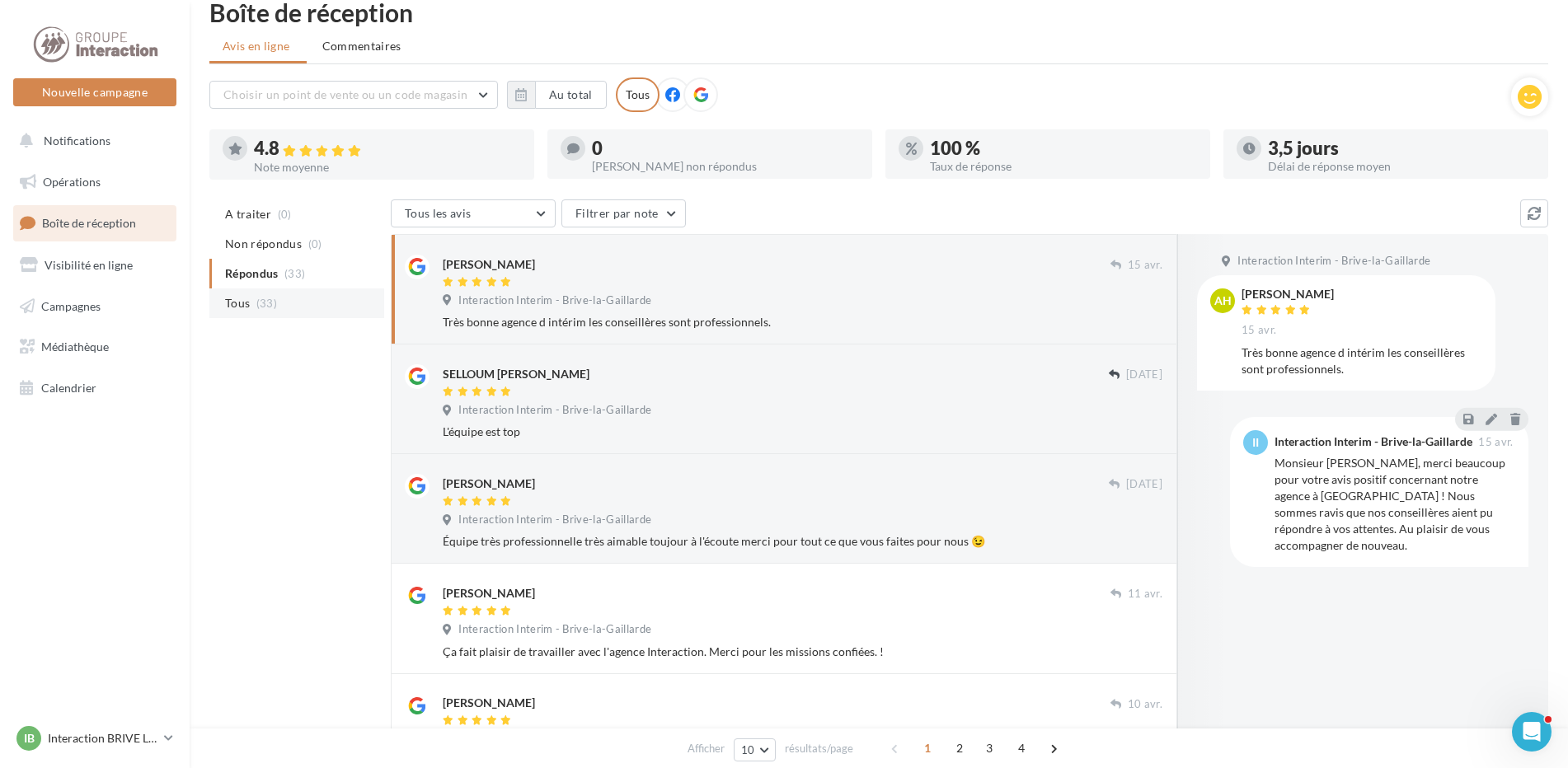
click at [244, 300] on span "Tous" at bounding box center [238, 304] width 25 height 16
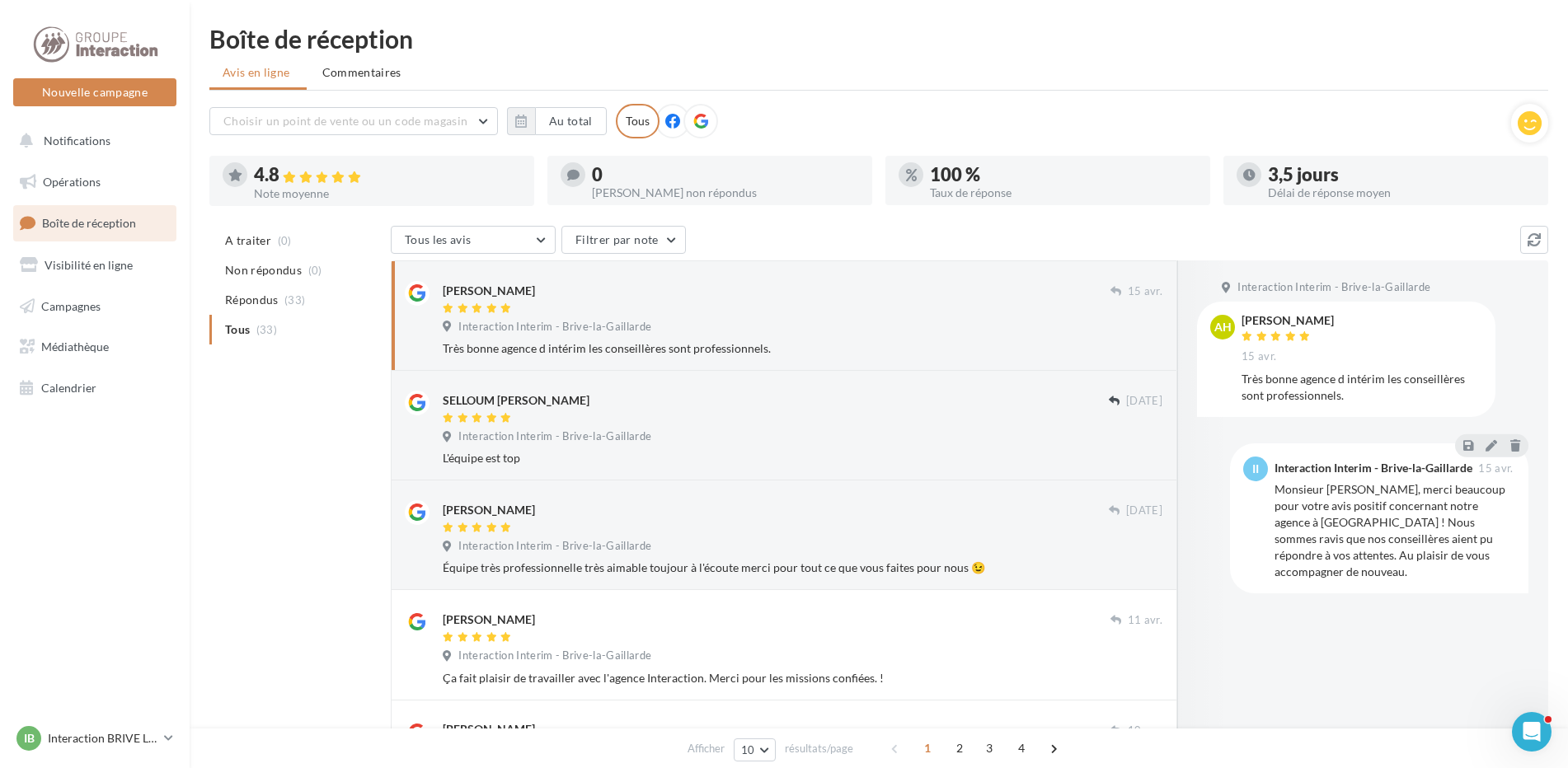
click at [109, 22] on div "Nouvelle campagne Nouvelle campagne" at bounding box center [95, 72] width 163 height 104
click at [101, 40] on div at bounding box center [94, 45] width 132 height 41
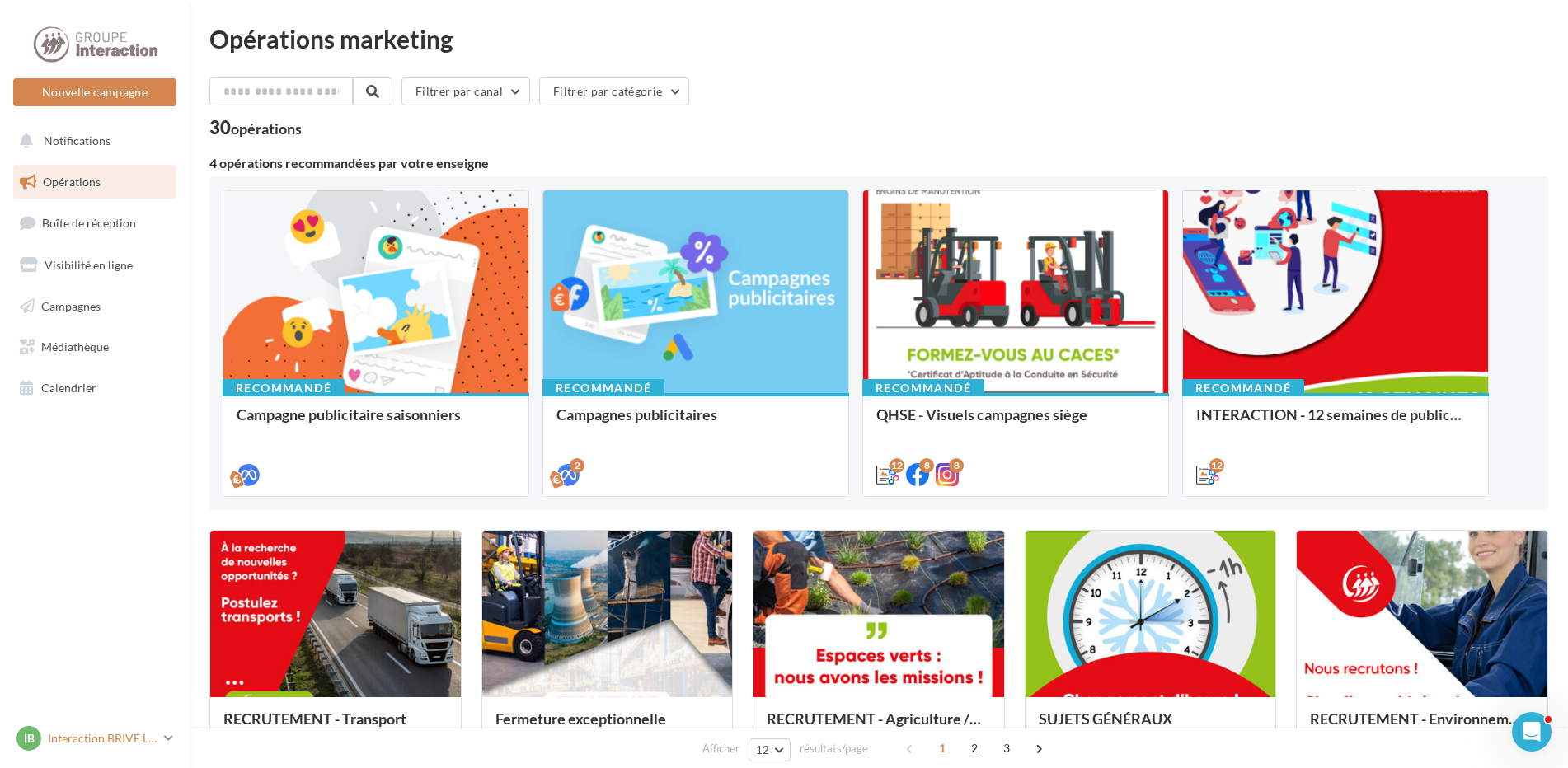
click at [145, 741] on p "Interaction BRIVE LA GAILLARDE" at bounding box center [102, 738] width 110 height 16
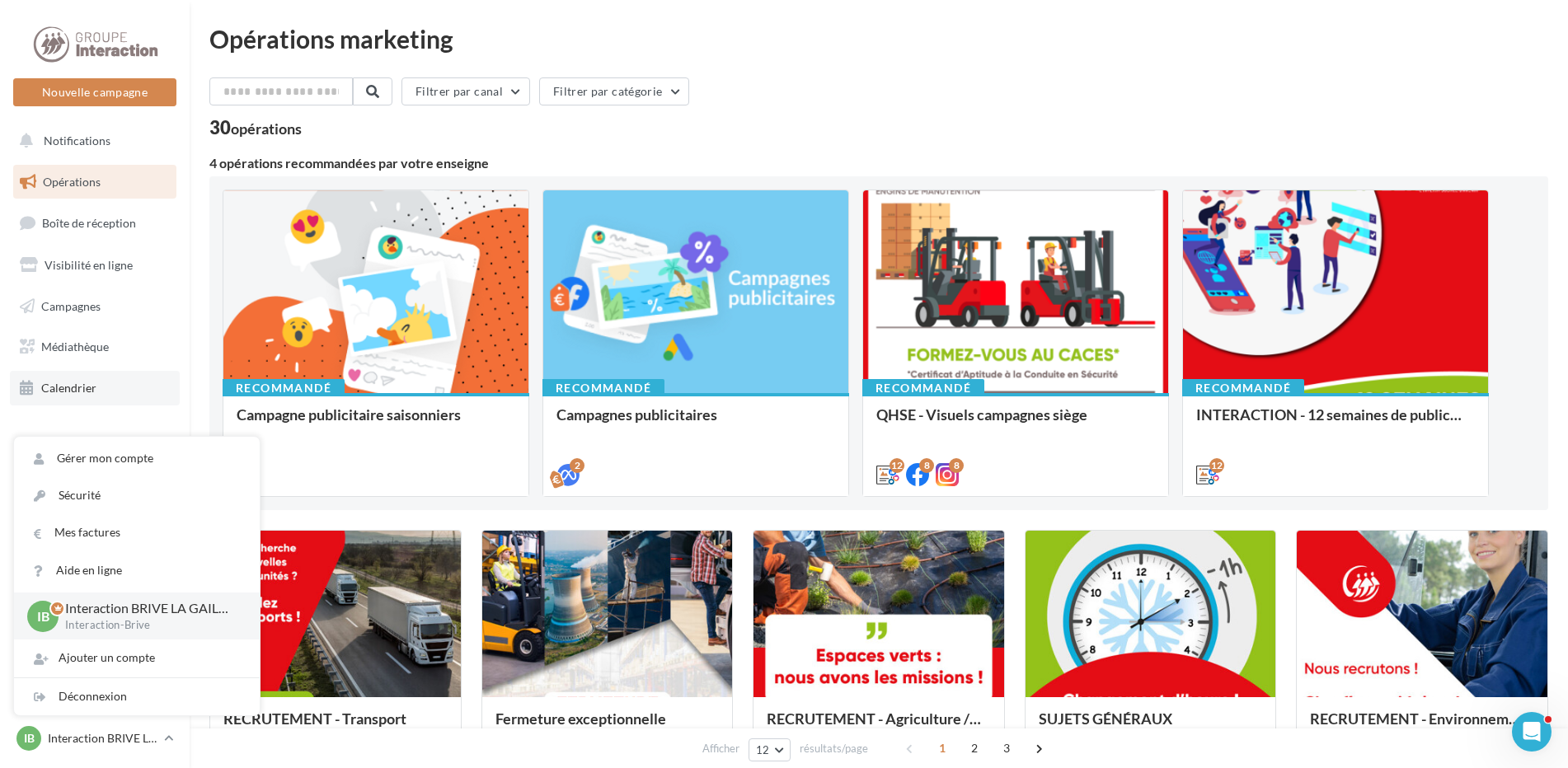
click at [142, 393] on link "Calendrier" at bounding box center [94, 388] width 170 height 35
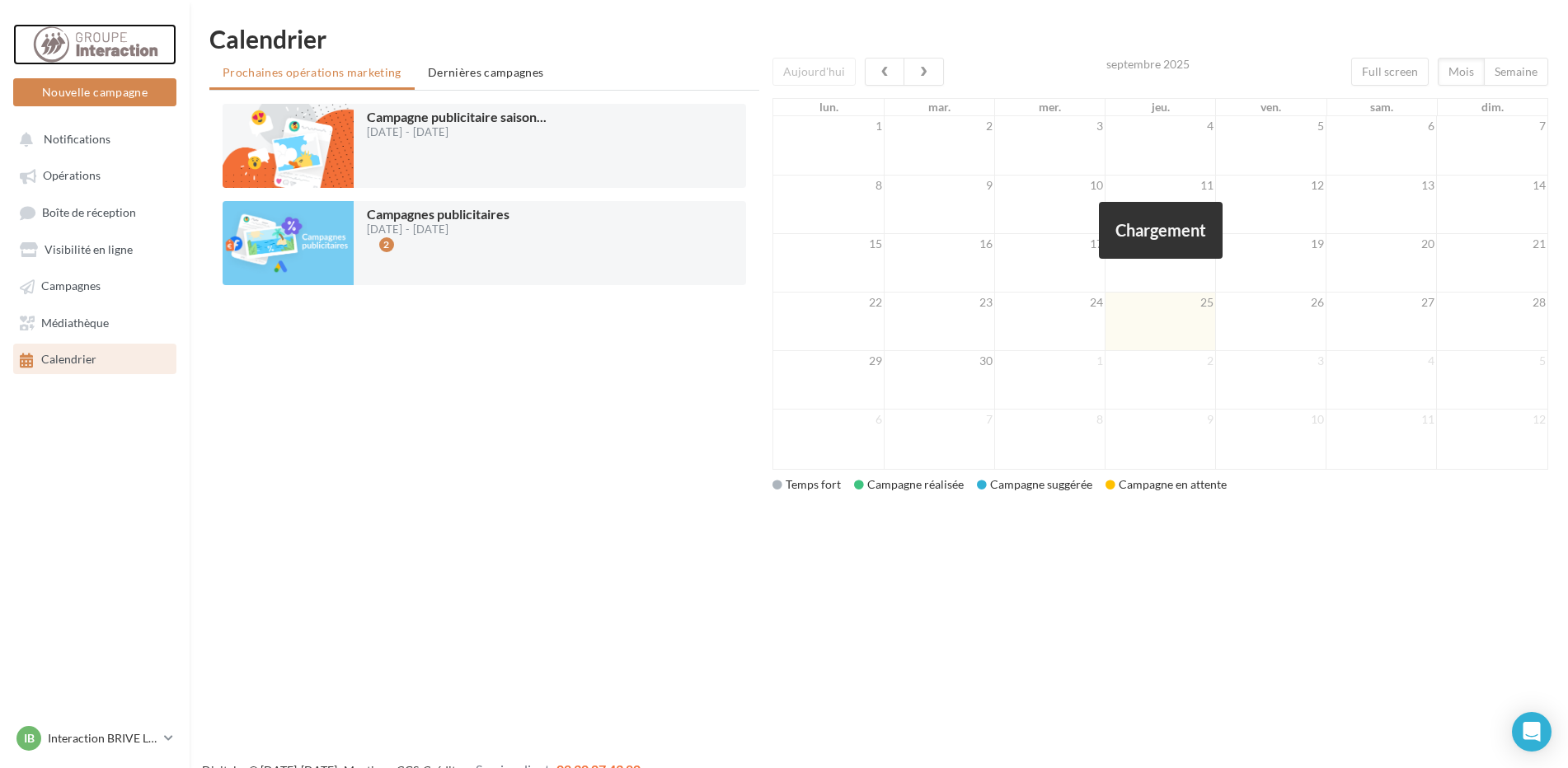
click at [95, 35] on div at bounding box center [94, 45] width 132 height 41
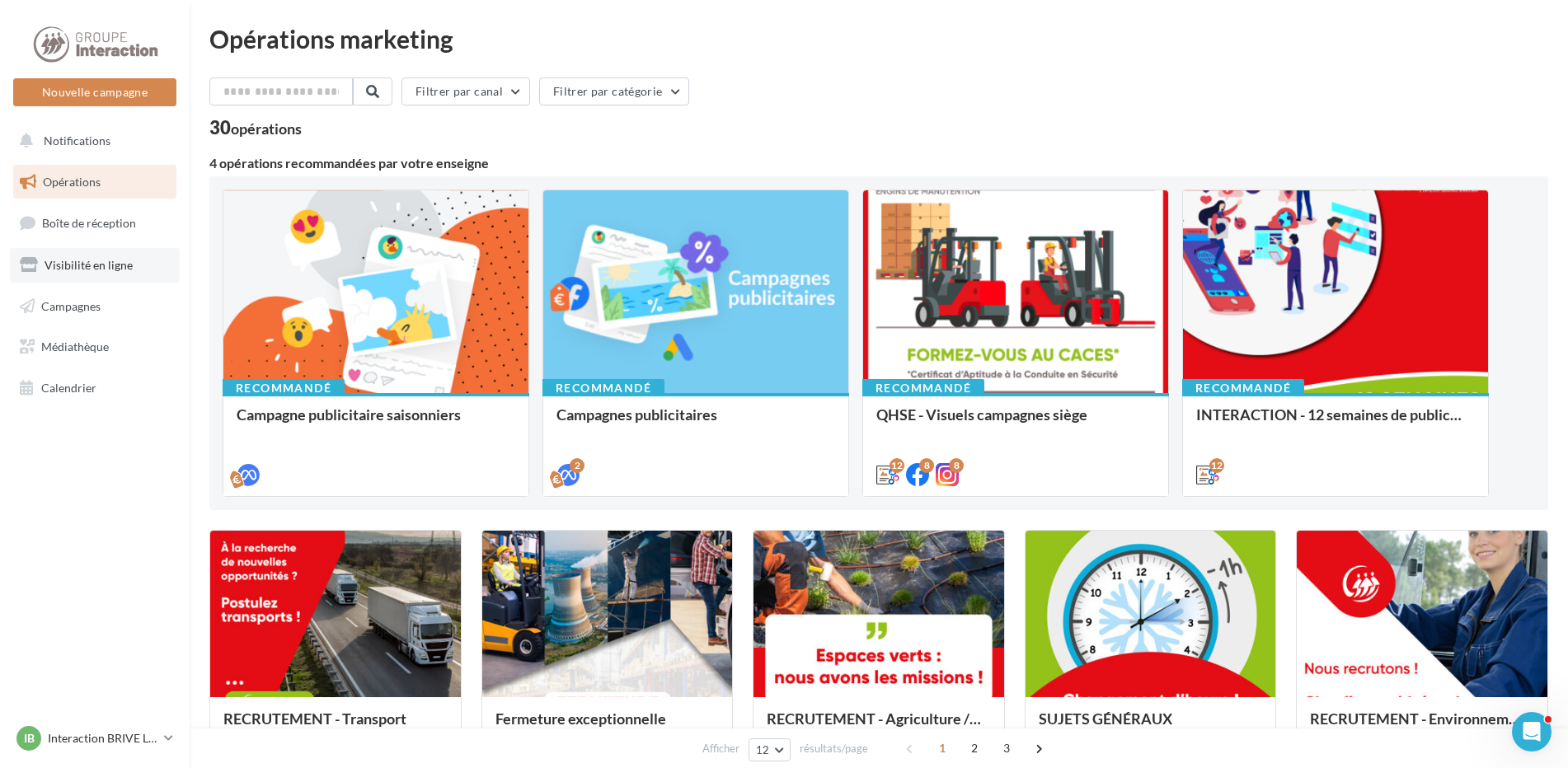
click at [132, 252] on link "Visibilité en ligne" at bounding box center [94, 265] width 170 height 35
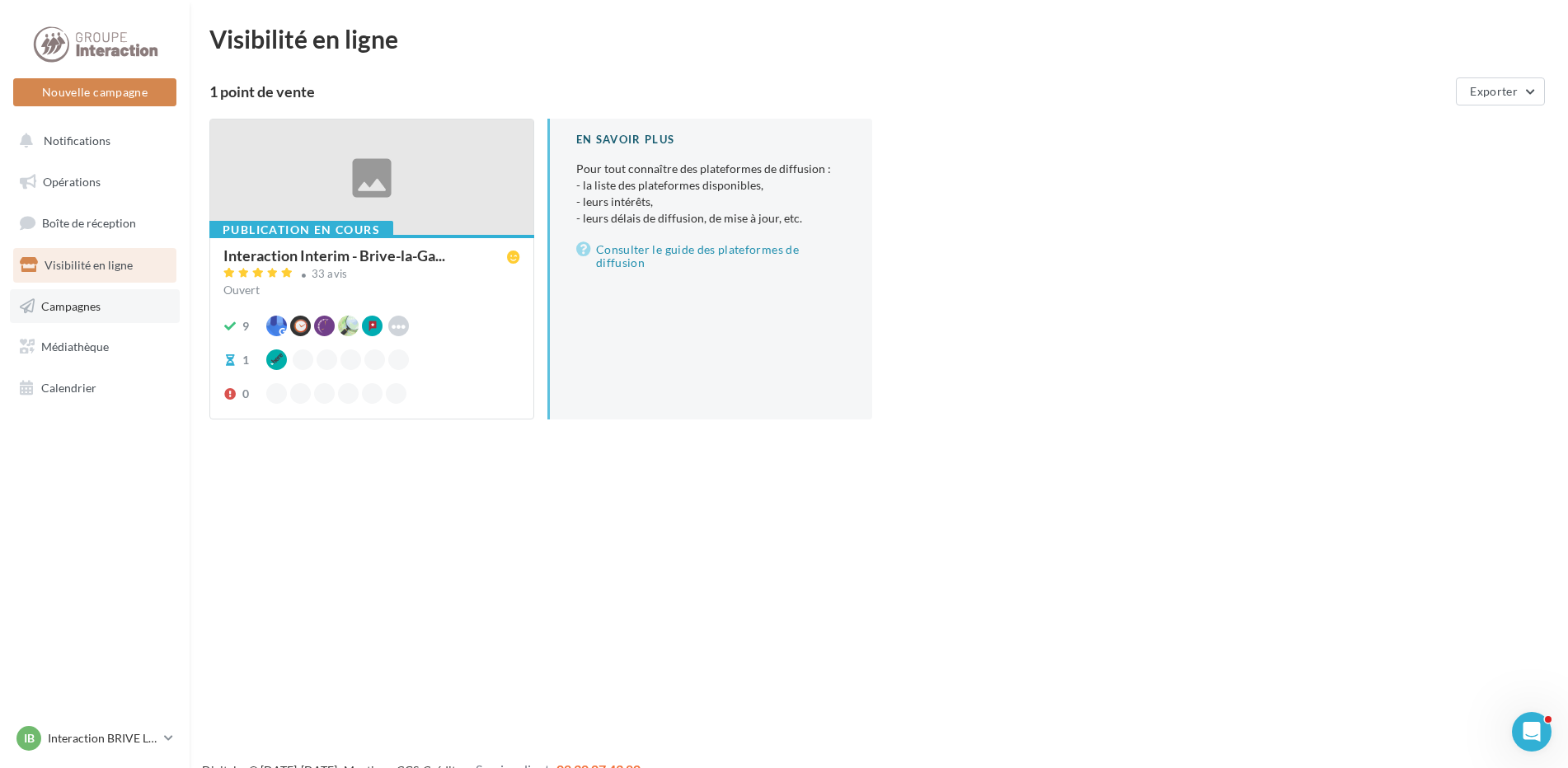
click at [114, 305] on link "Campagnes" at bounding box center [94, 306] width 170 height 35
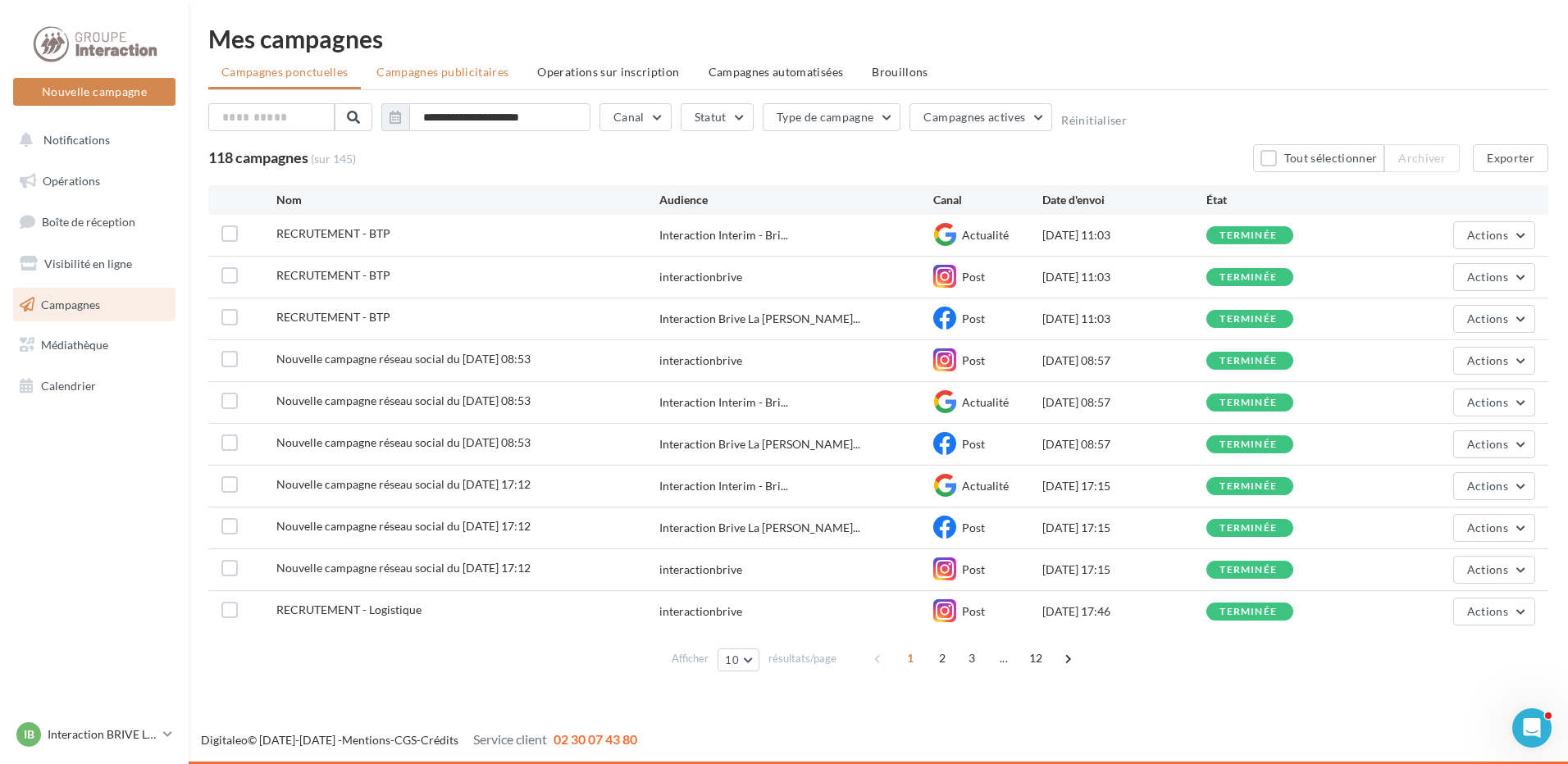
click at [497, 72] on span "Campagnes publicitaires" at bounding box center [442, 72] width 132 height 14
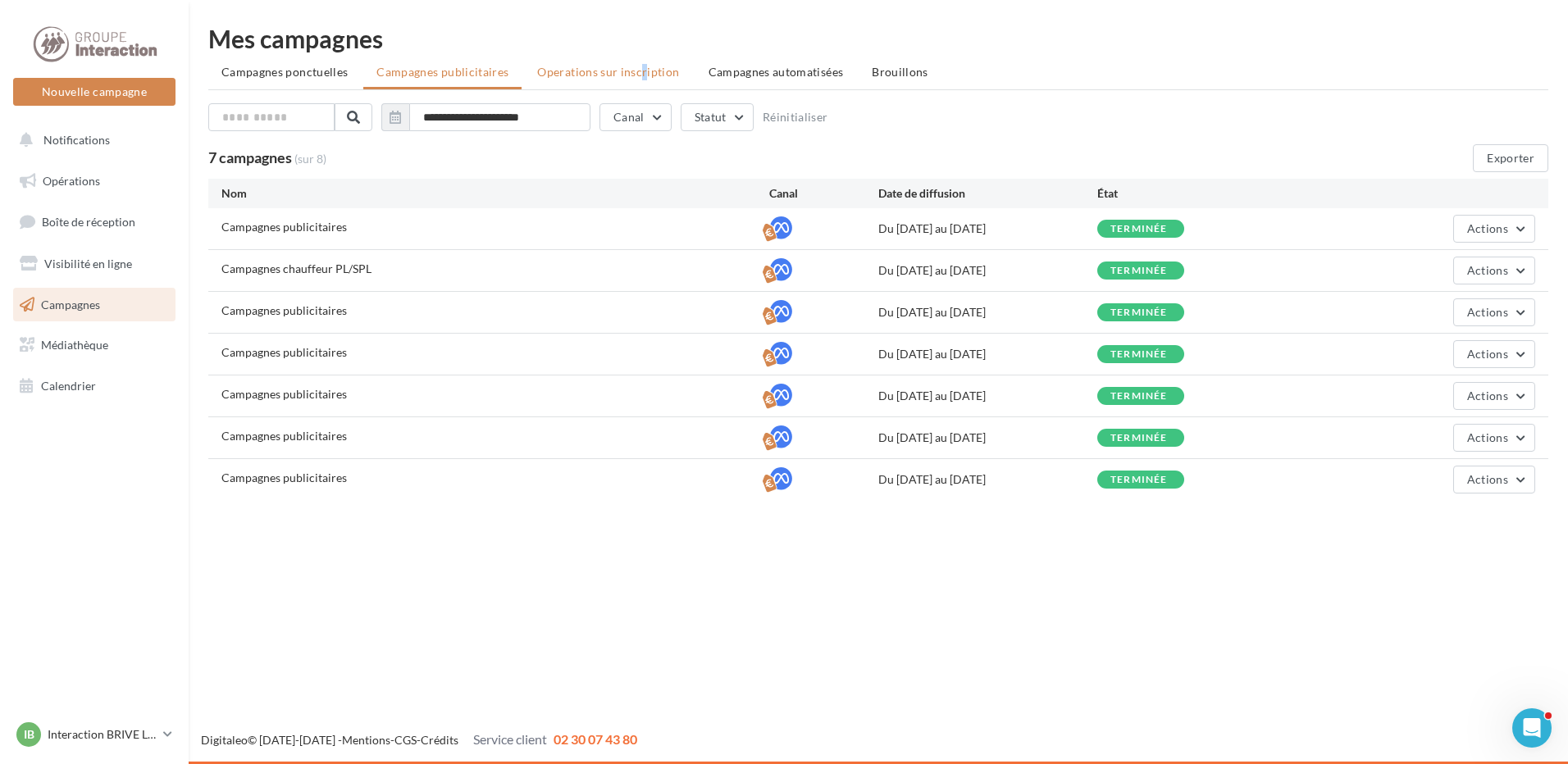
click at [576, 71] on span "Operations sur inscription" at bounding box center [608, 72] width 142 height 14
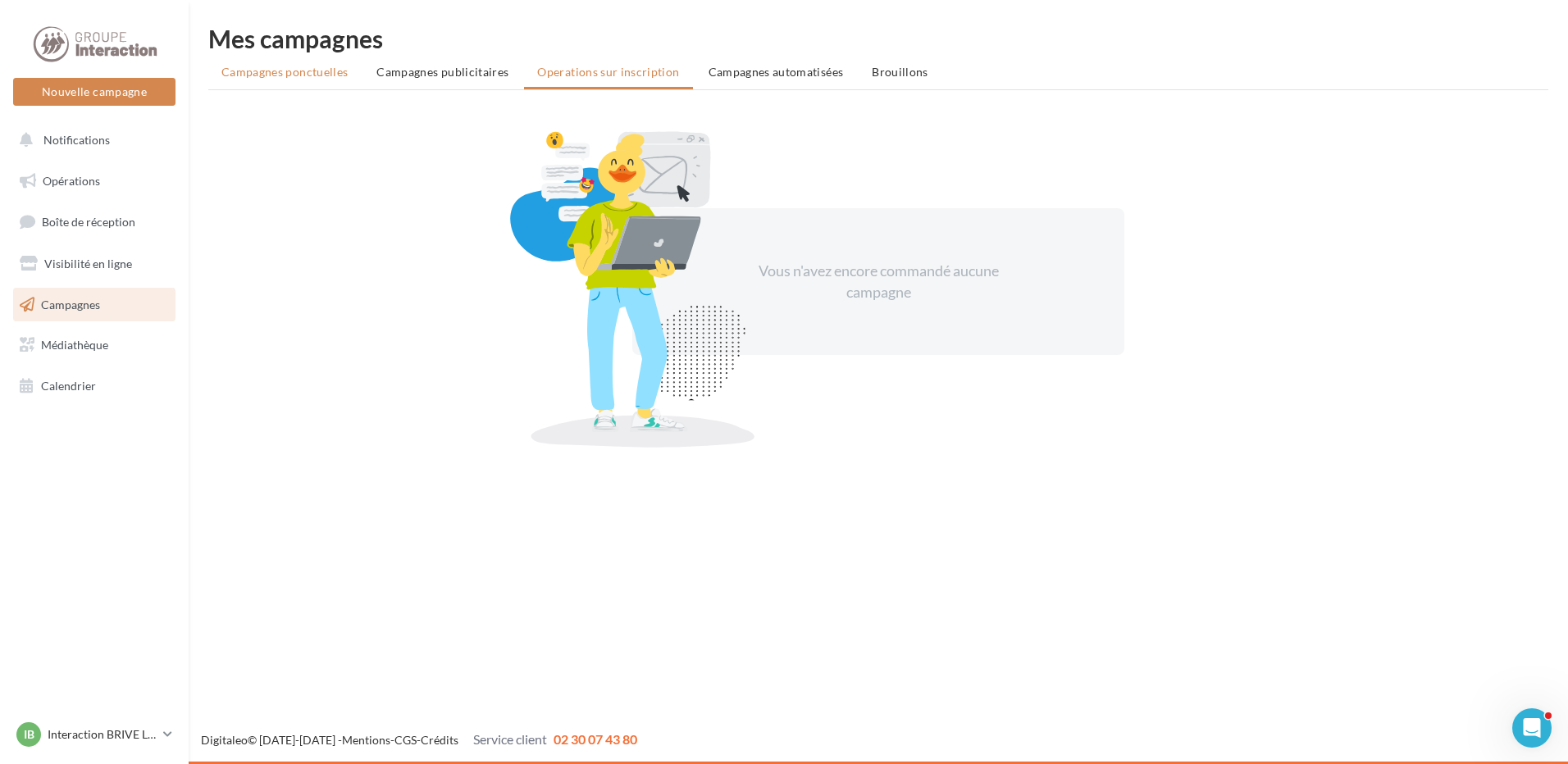
click at [340, 72] on span "Campagnes ponctuelles" at bounding box center [284, 72] width 126 height 14
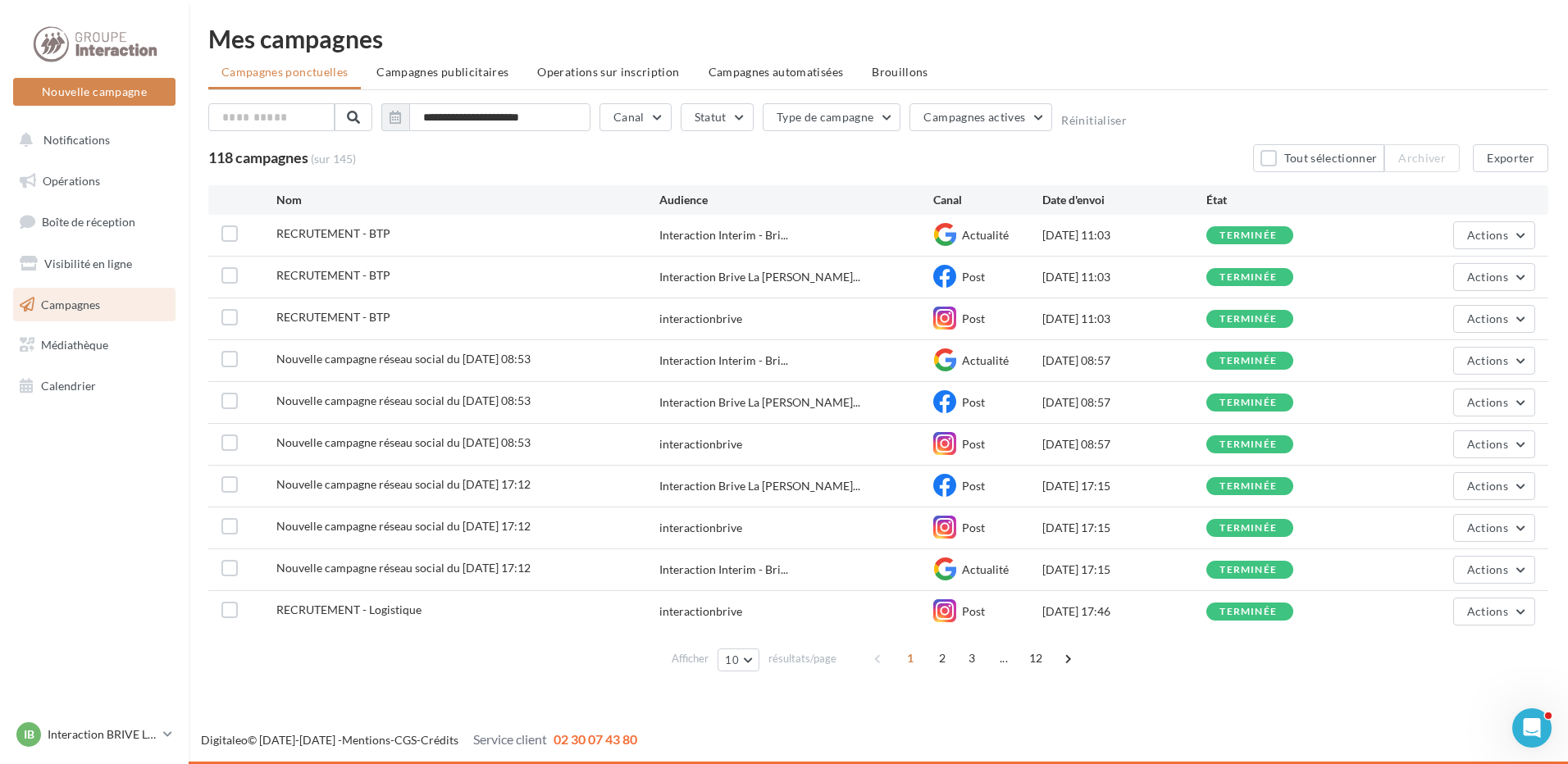
click at [285, 230] on span "RECRUTEMENT - BTP" at bounding box center [333, 233] width 114 height 14
click at [235, 235] on label at bounding box center [230, 233] width 16 height 16
click at [235, 235] on icon at bounding box center [230, 233] width 12 height 12
click at [1522, 238] on button "Actions" at bounding box center [1494, 235] width 82 height 28
click at [1447, 271] on button "Voir les résultats" at bounding box center [1454, 274] width 164 height 43
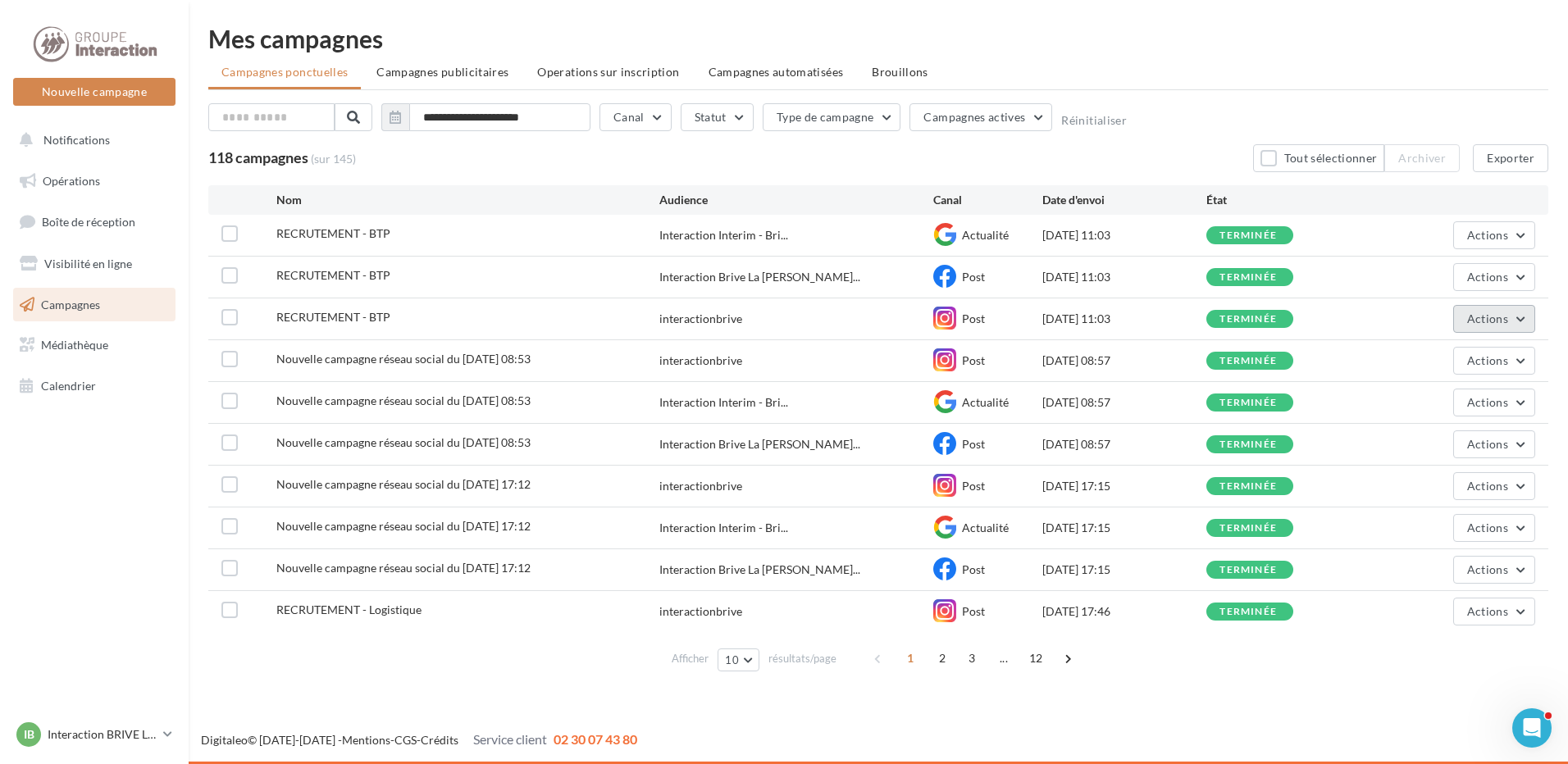
click at [1490, 316] on span "Actions" at bounding box center [1488, 319] width 41 height 14
click at [1471, 369] on button "Voir les résultats" at bounding box center [1454, 357] width 164 height 43
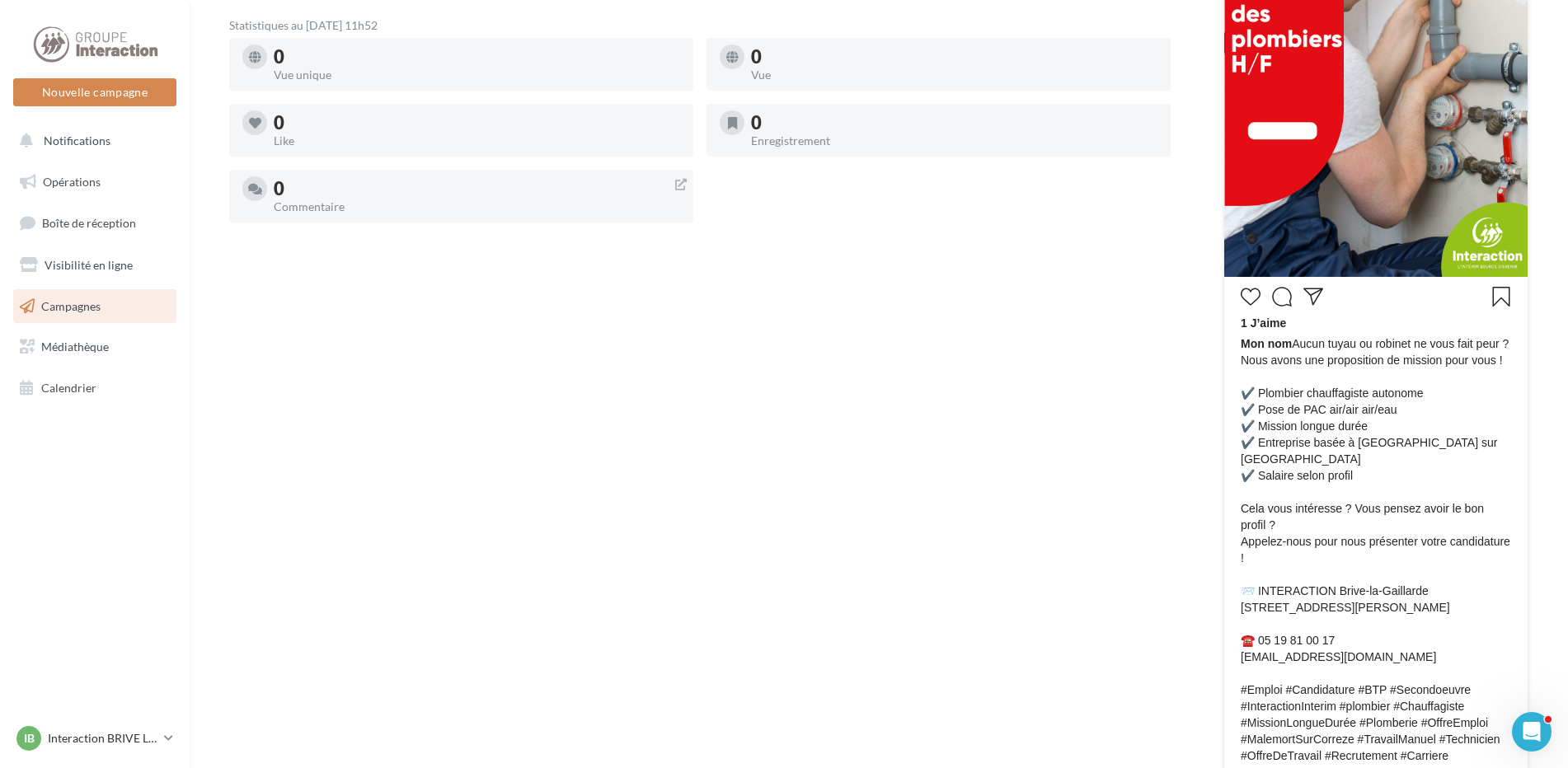
scroll to position [679, 0]
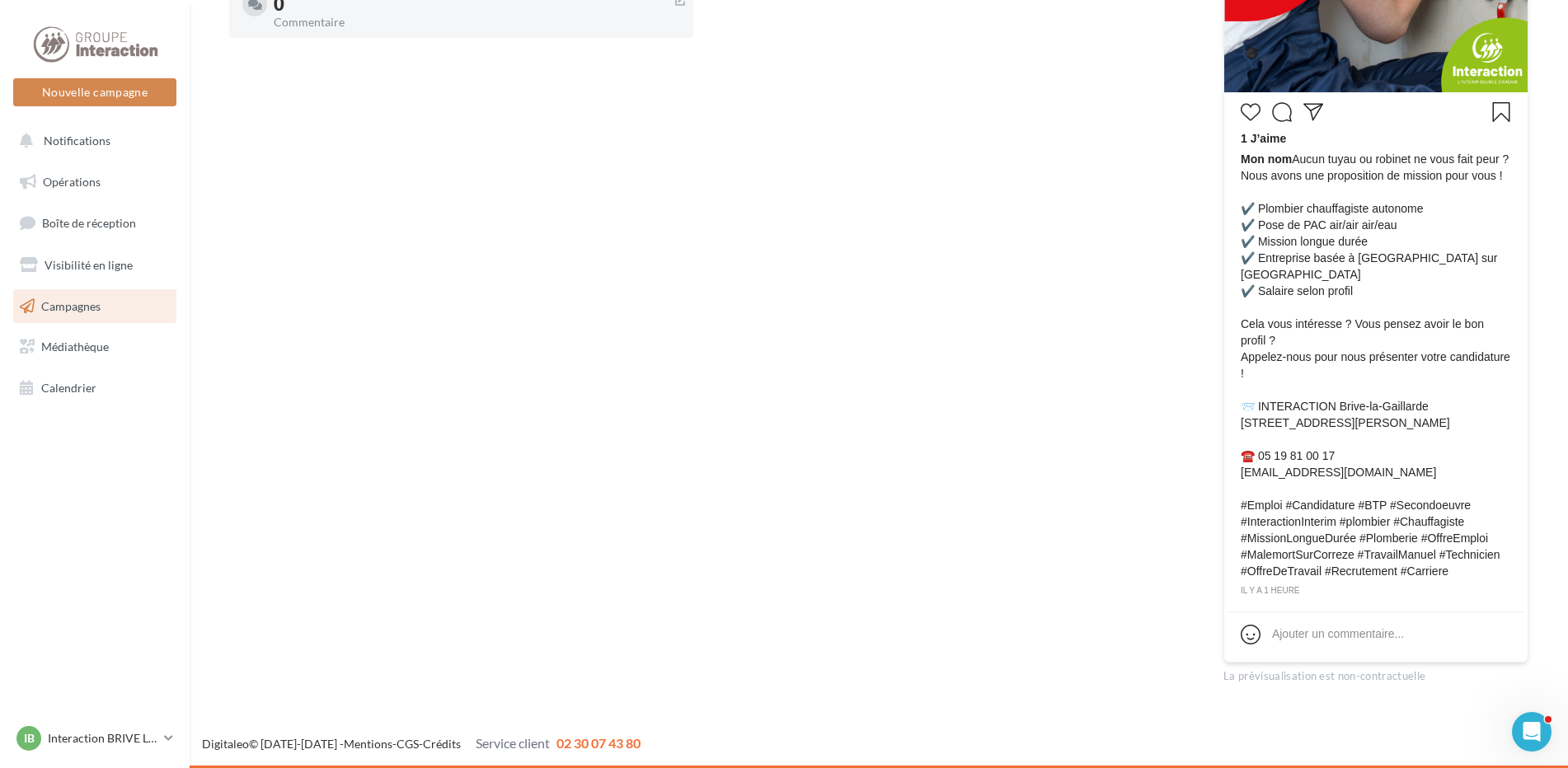
click at [1072, 163] on div "Note et commentaire Le gestionnaire pourra améliorer le modèle avec vos remarqu…" at bounding box center [700, 157] width 941 height 1054
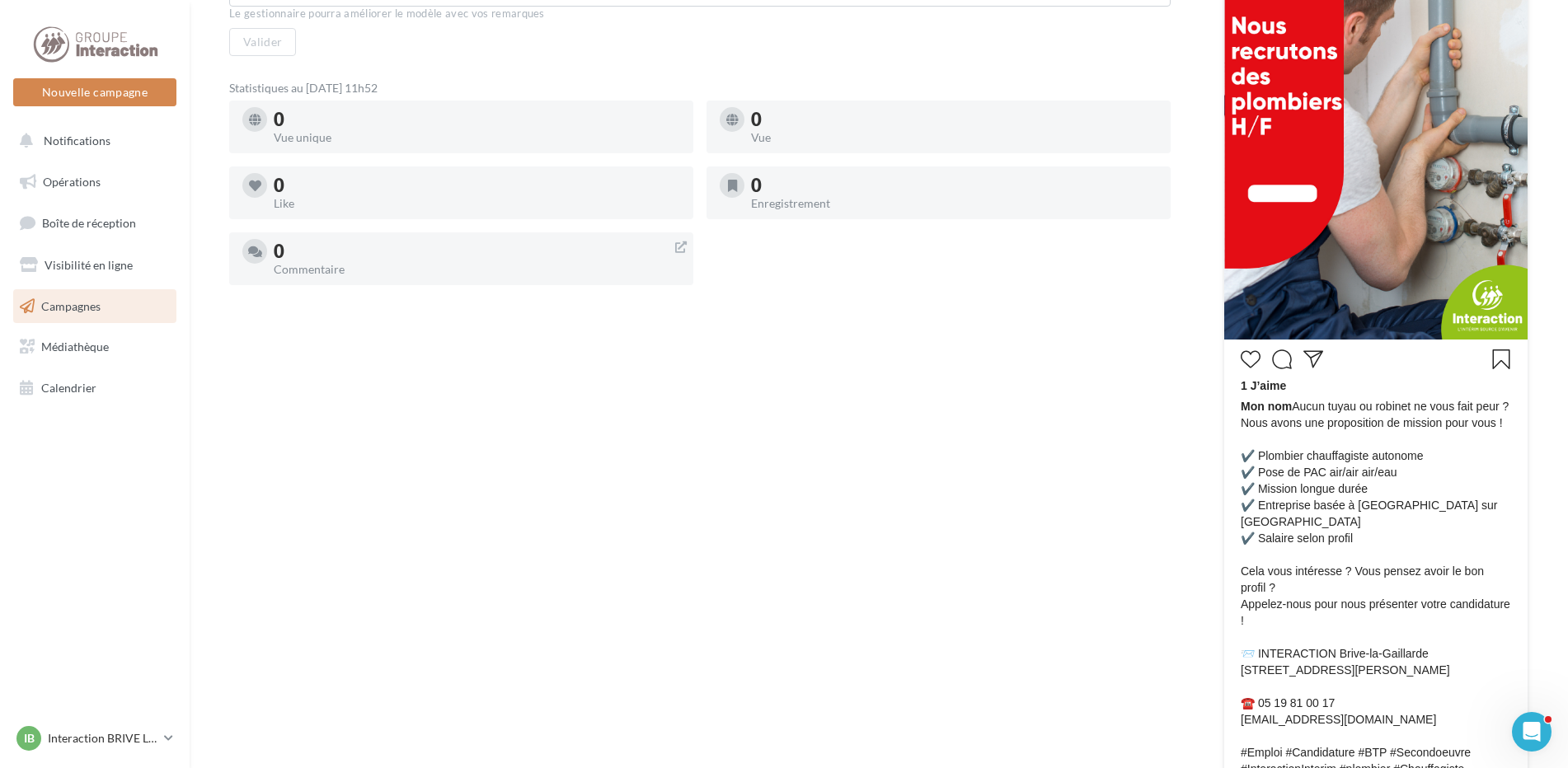
scroll to position [185, 0]
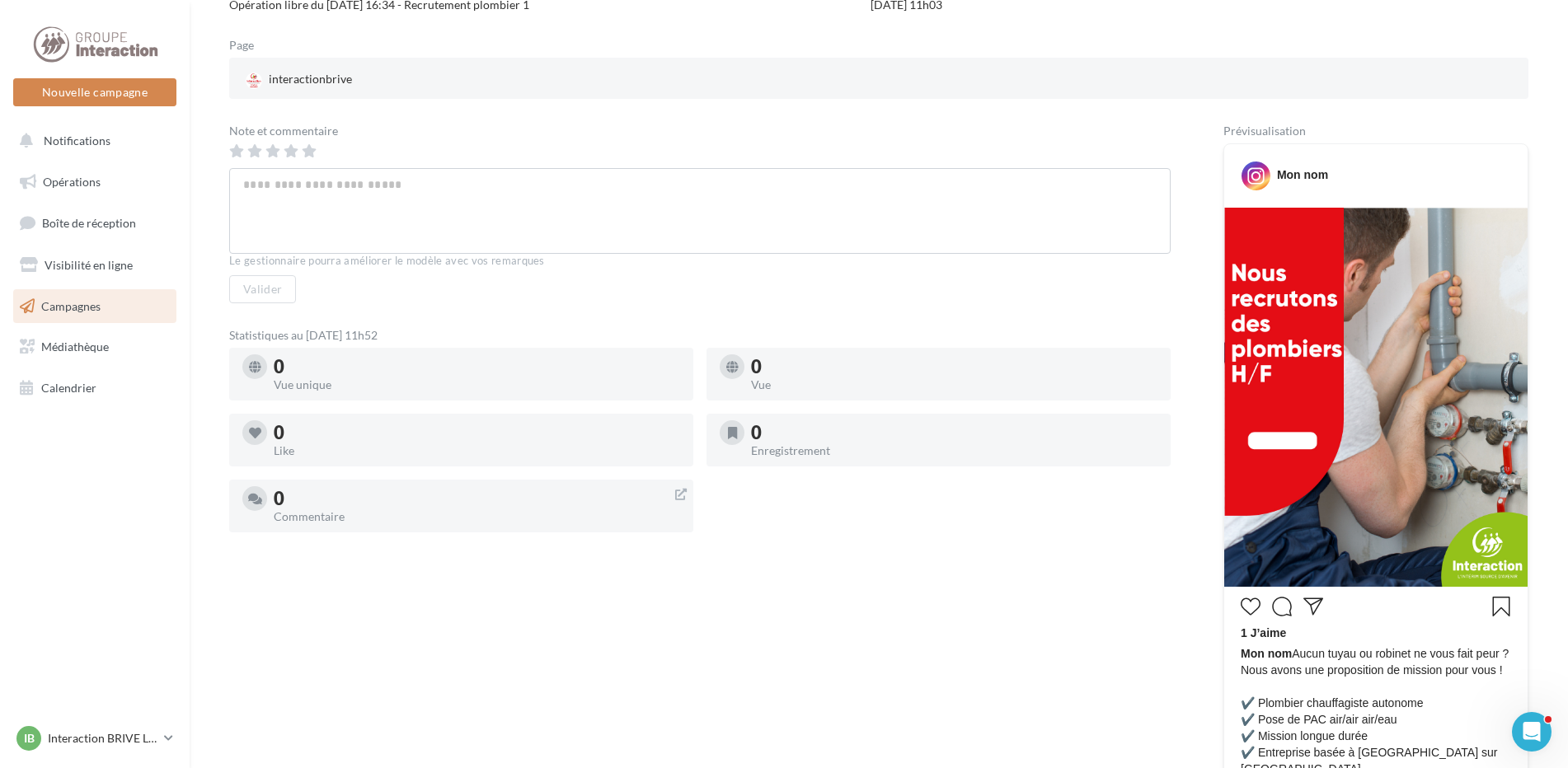
click at [1298, 172] on div "Mon nom" at bounding box center [1302, 174] width 51 height 16
click at [1153, 321] on div "Note et commentaire Le gestionnaire pourra améliorer le modèle avec vos remarqu…" at bounding box center [700, 652] width 941 height 1054
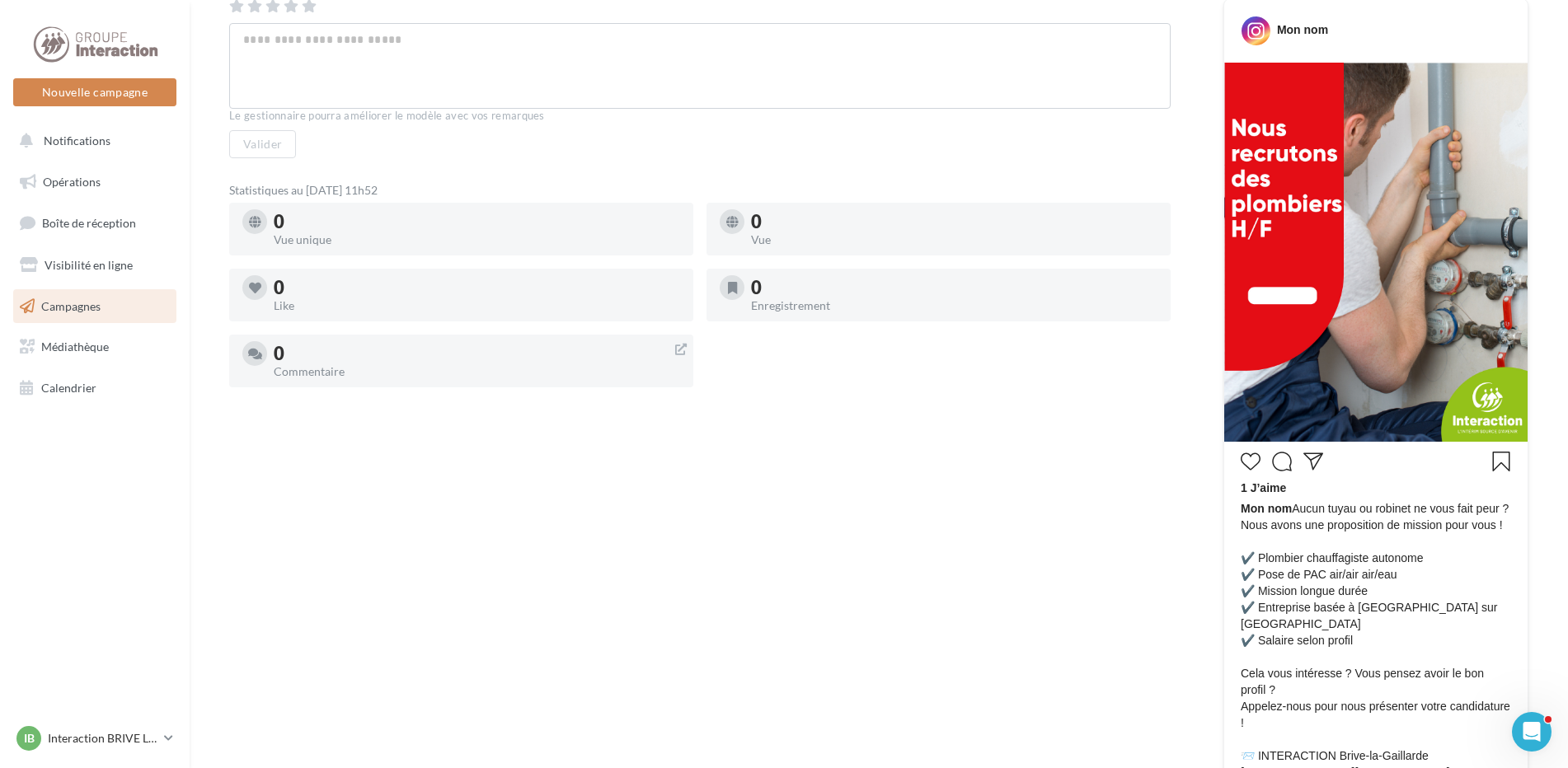
scroll to position [495, 0]
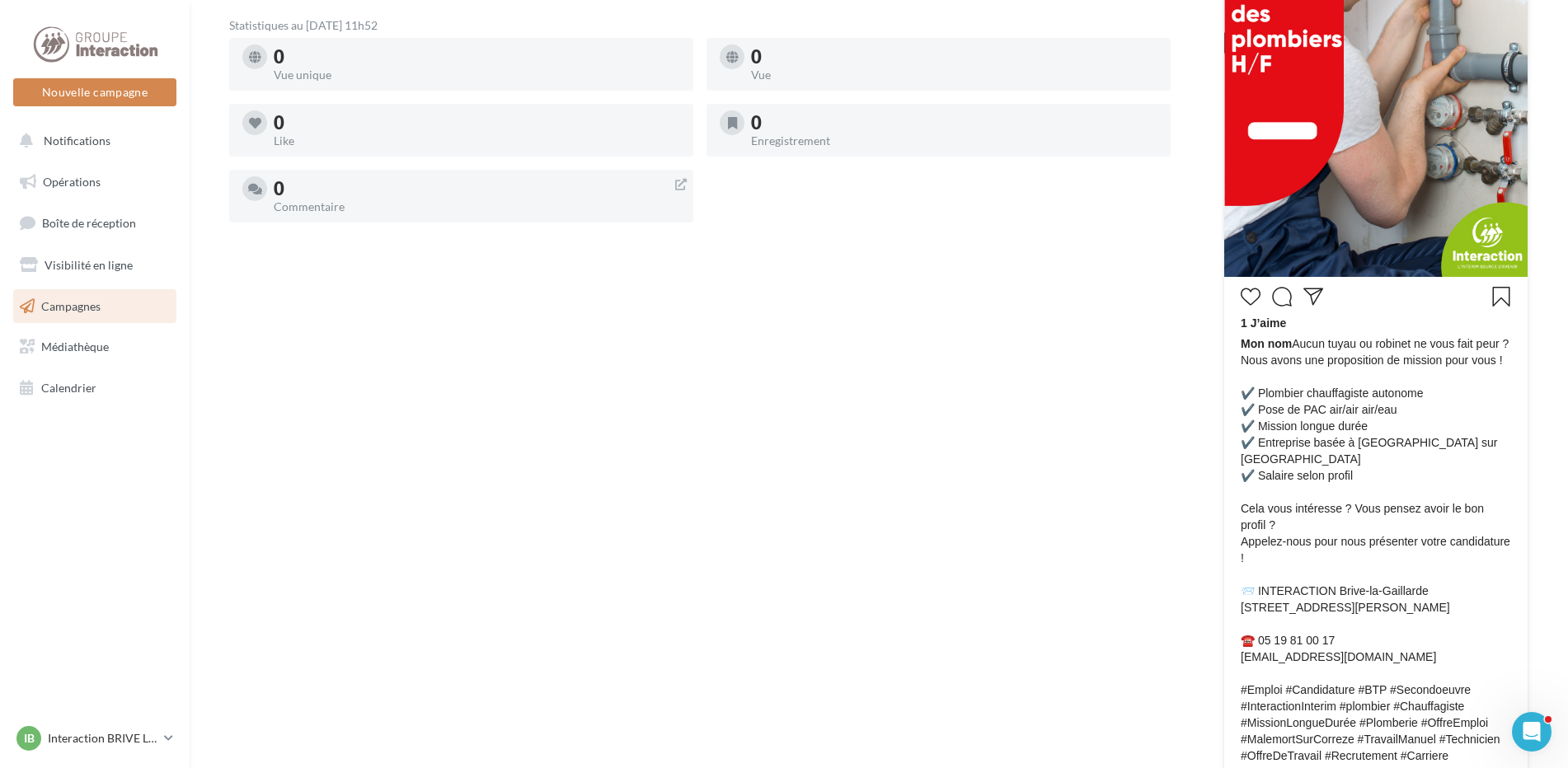
click at [1270, 417] on span "Mon nom Aucun tuyau ou robinet ne vous fait peur ? Nous avons une proposition d…" at bounding box center [1375, 550] width 270 height 428
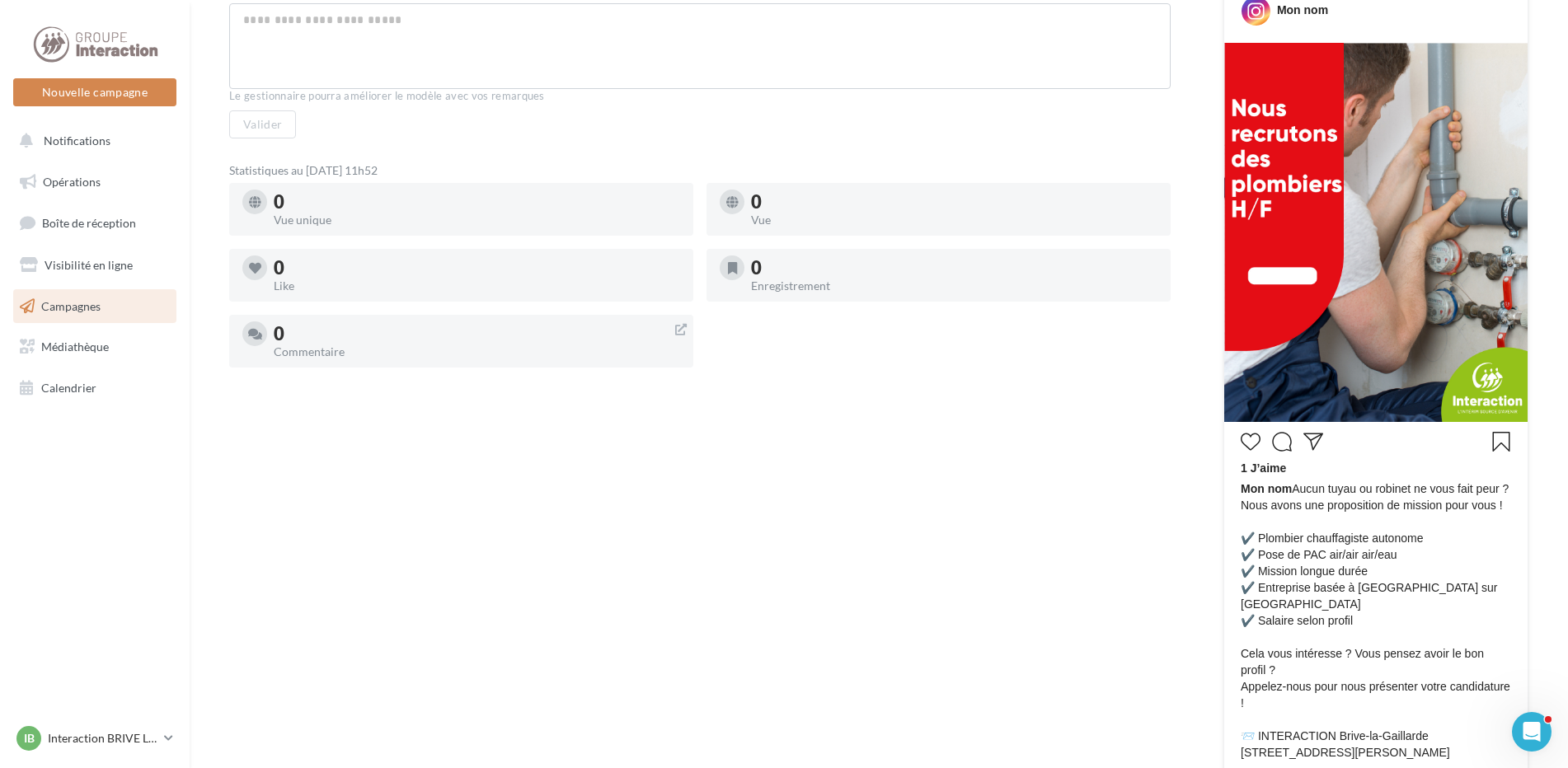
scroll to position [185, 0]
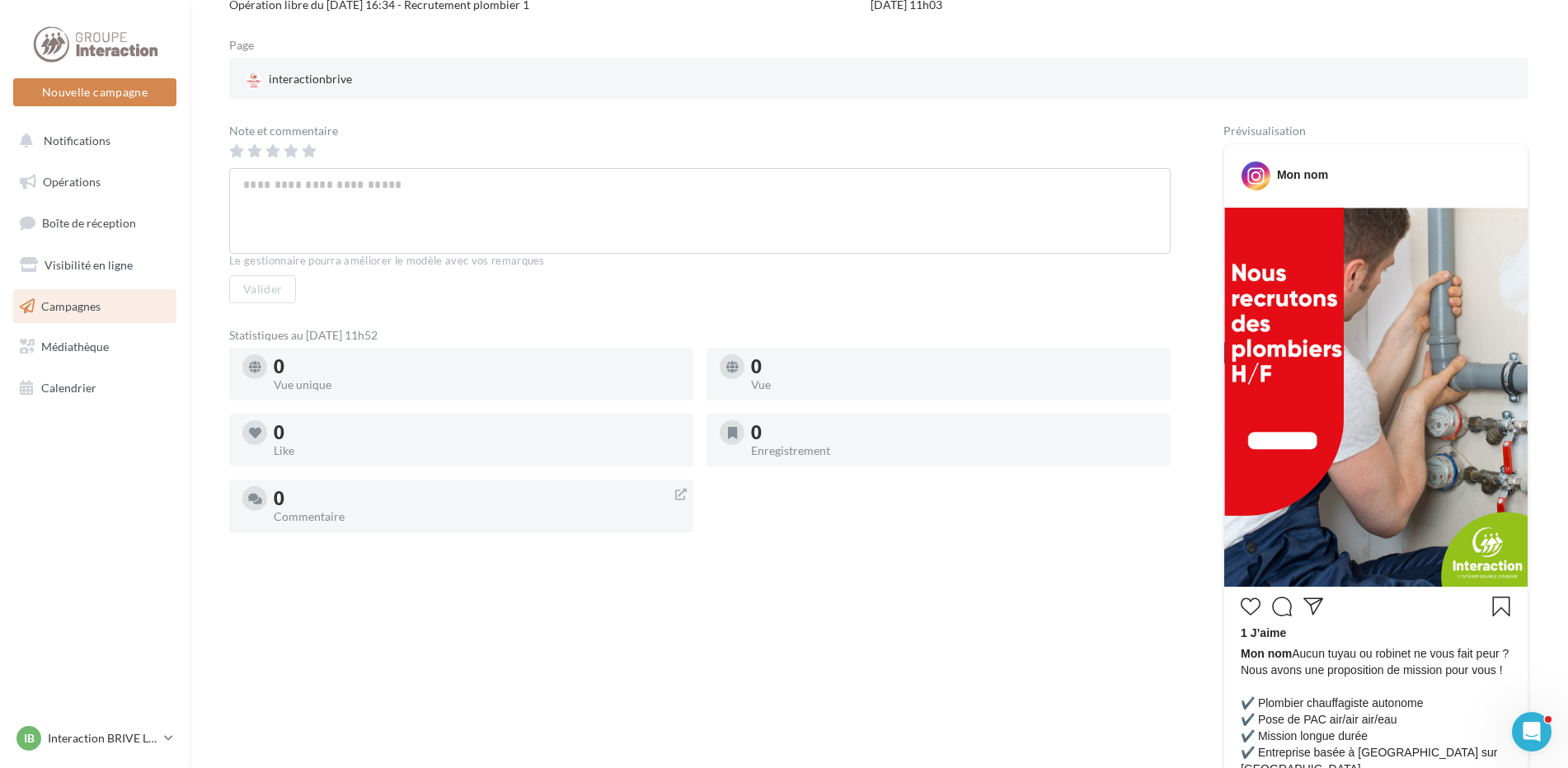
click at [1026, 378] on div "0 Vue" at bounding box center [954, 374] width 406 height 33
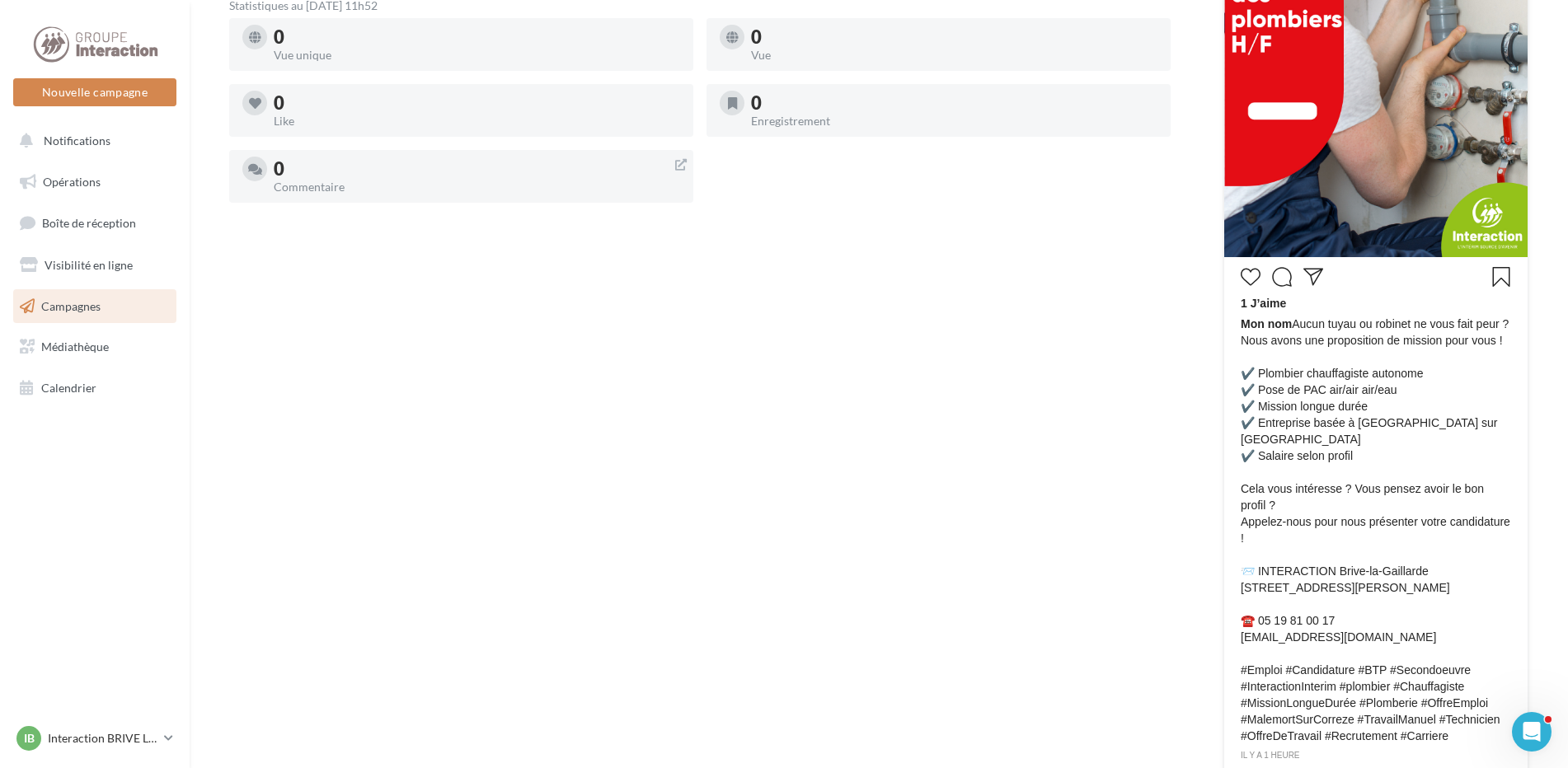
scroll to position [679, 0]
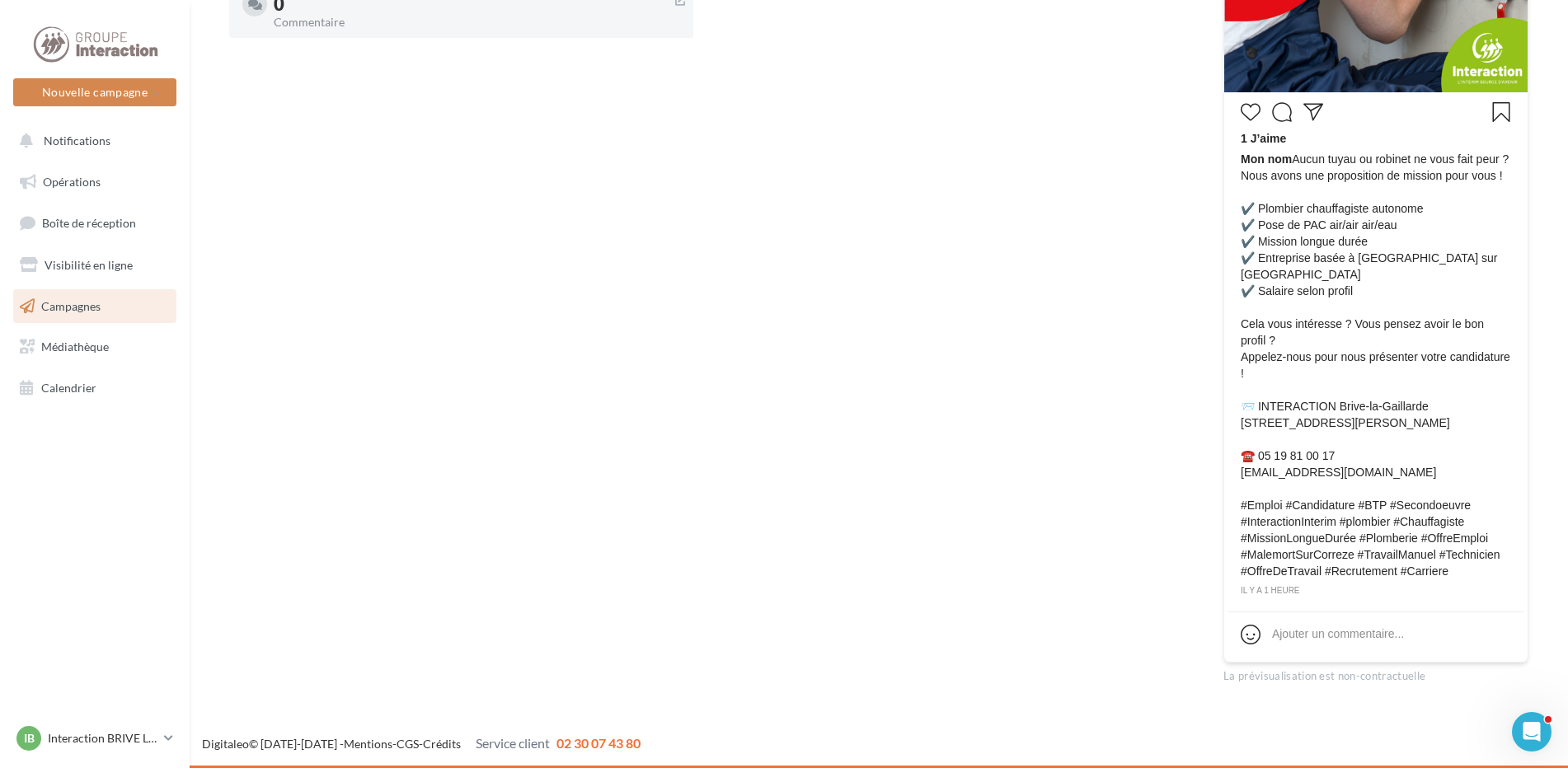
click at [498, 227] on div "Note et commentaire Le gestionnaire pourra améliorer le modèle avec vos remarqu…" at bounding box center [700, 157] width 941 height 1054
